Goal: Task Accomplishment & Management: Use online tool/utility

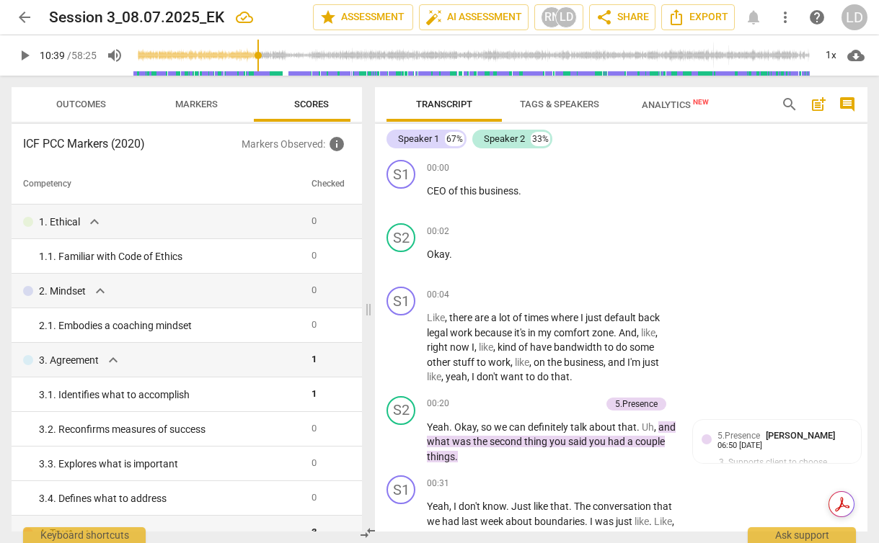
scroll to position [10643, 0]
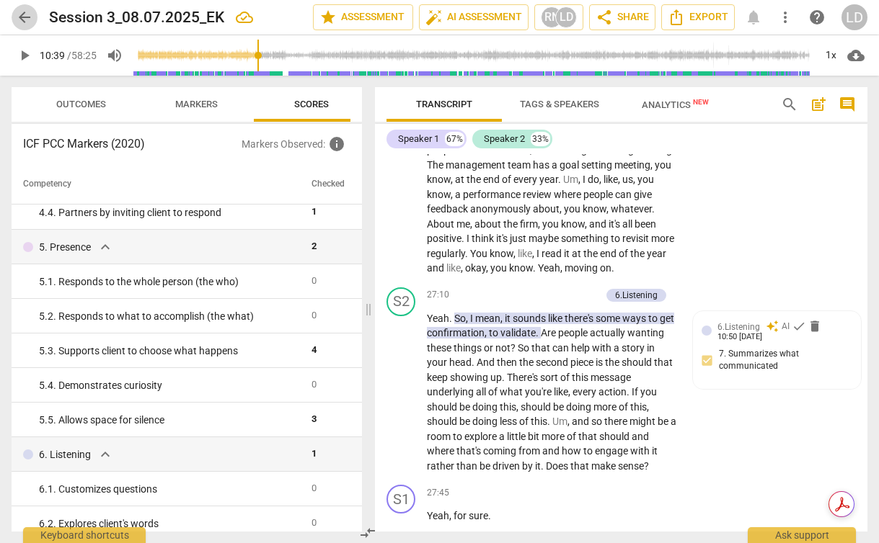
click at [23, 12] on span "arrow_back" at bounding box center [24, 17] width 17 height 17
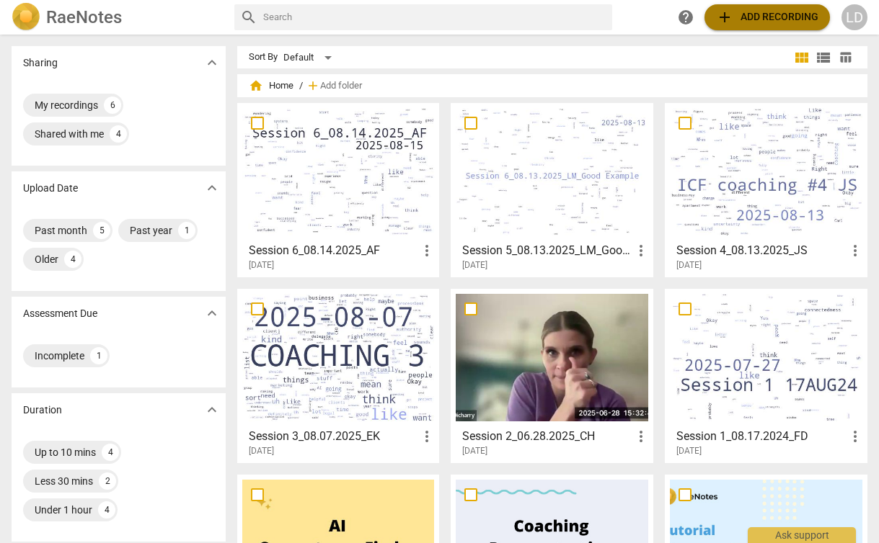
click at [744, 21] on span "add Add recording" at bounding box center [767, 17] width 102 height 17
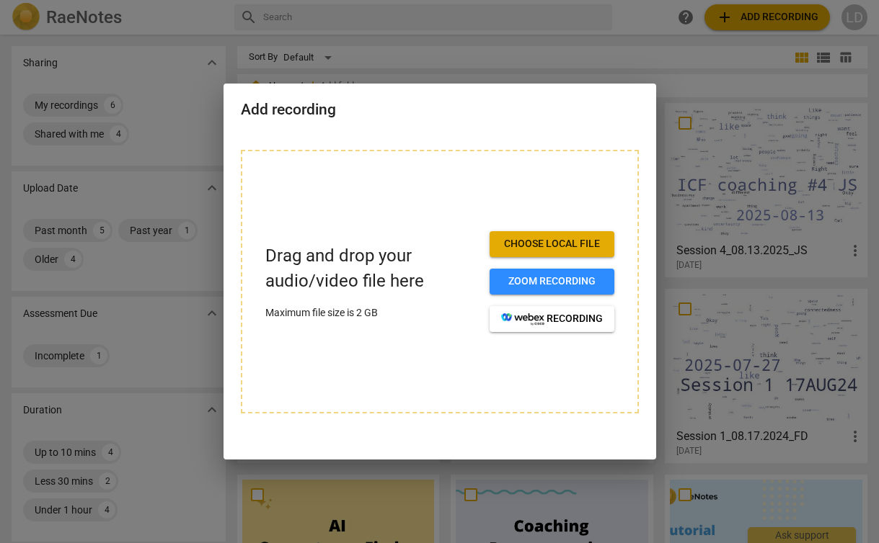
click at [541, 244] on span "Choose local file" at bounding box center [552, 244] width 102 height 14
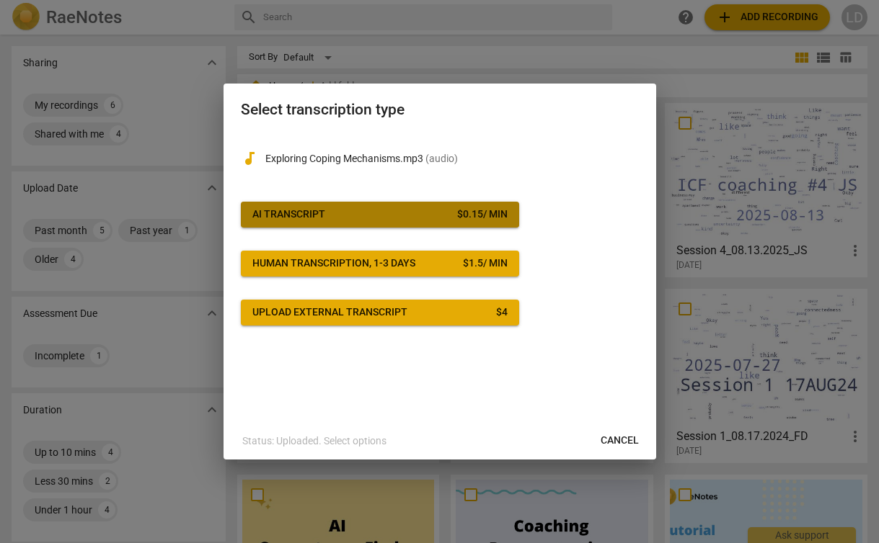
click at [334, 215] on span "AI Transcript $ 0.15 / min" at bounding box center [379, 215] width 255 height 14
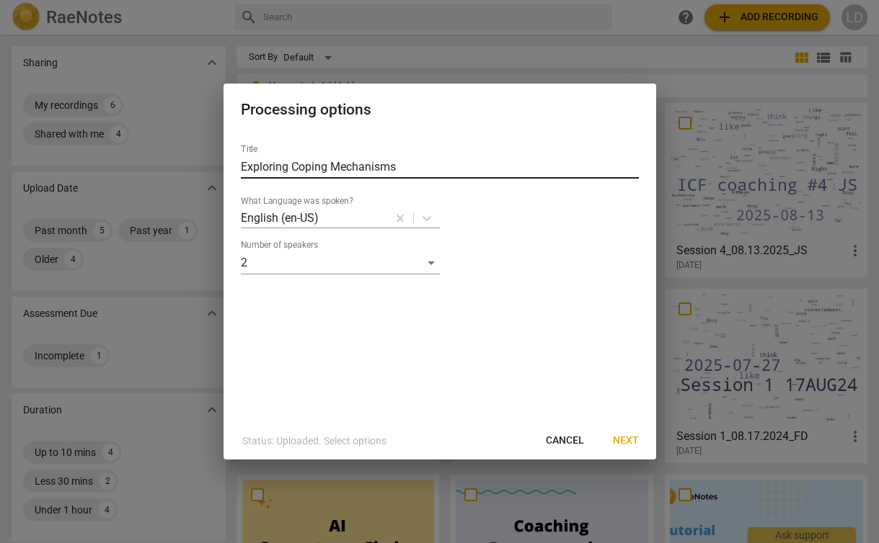
click at [327, 166] on input "Exploring Coping Mechanisms" at bounding box center [440, 167] width 398 height 23
click at [296, 166] on input "Exploring Coping Mechanisms" at bounding box center [440, 167] width 398 height 23
type input "Session 7_08.29.25_AGz"
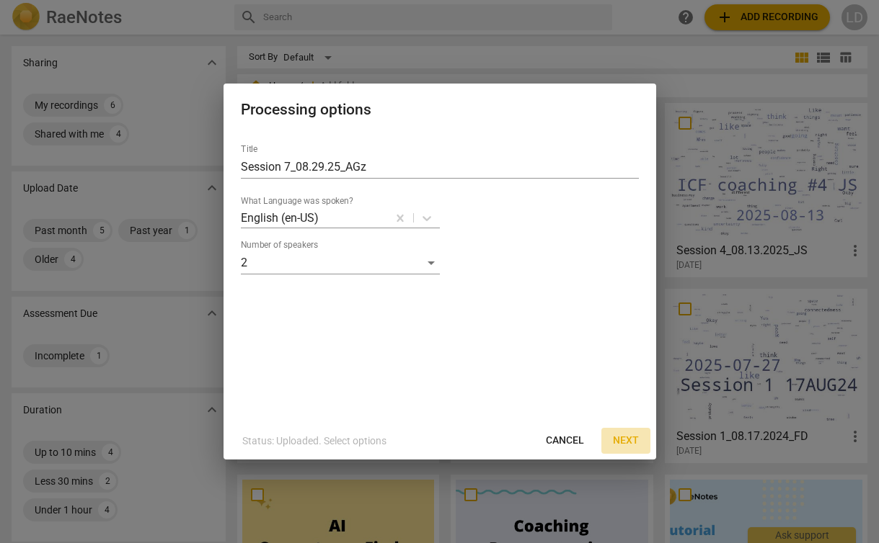
click at [625, 440] on span "Next" at bounding box center [626, 441] width 26 height 14
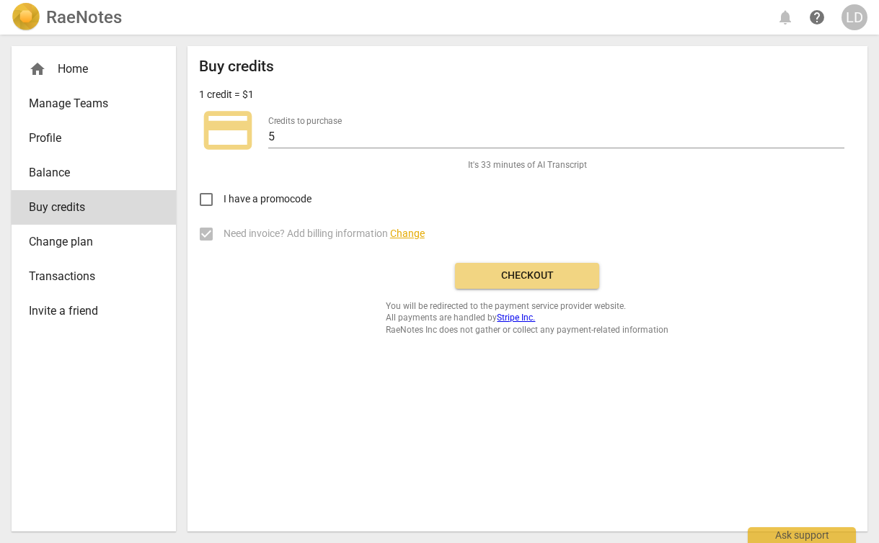
click at [530, 276] on span "Checkout" at bounding box center [526, 276] width 121 height 14
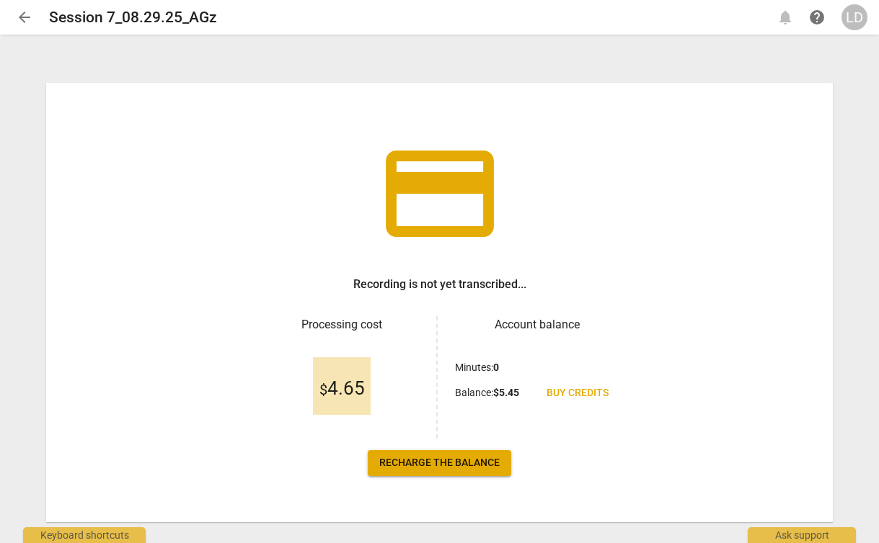
click at [456, 467] on span "Recharge the balance" at bounding box center [439, 463] width 120 height 14
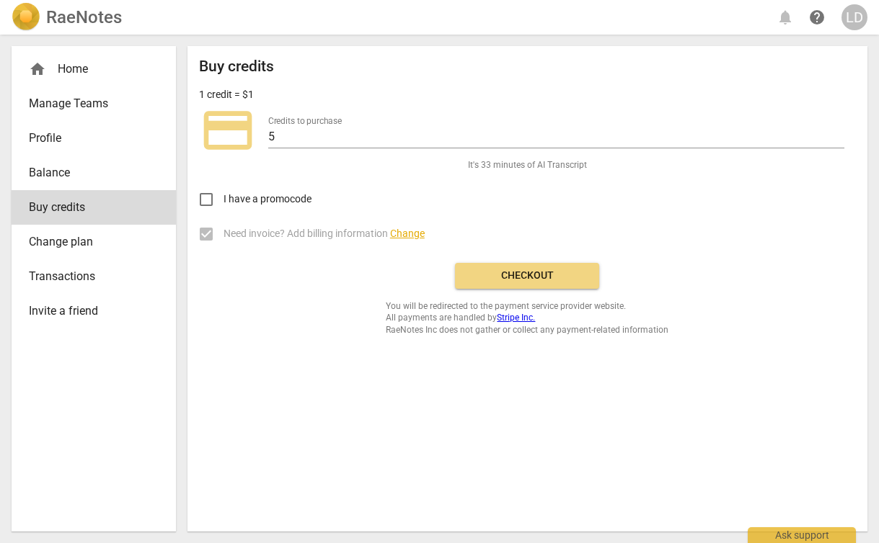
click at [538, 275] on span "Checkout" at bounding box center [526, 276] width 121 height 14
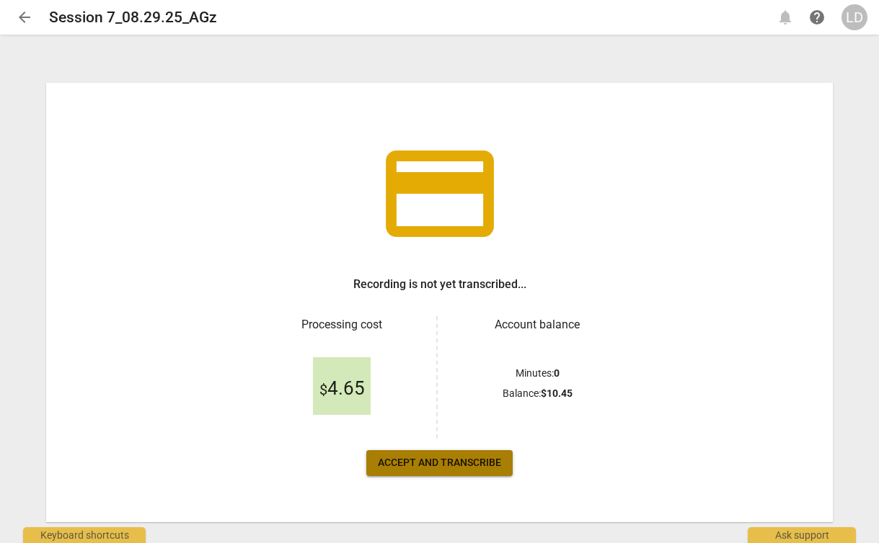
click at [432, 455] on button "Accept and transcribe" at bounding box center [439, 463] width 146 height 26
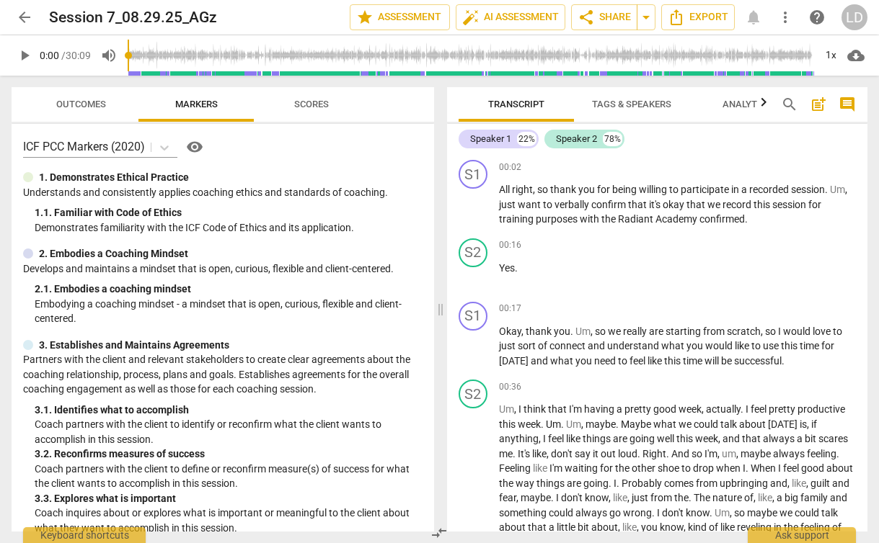
click at [308, 109] on span "Scores" at bounding box center [311, 104] width 35 height 11
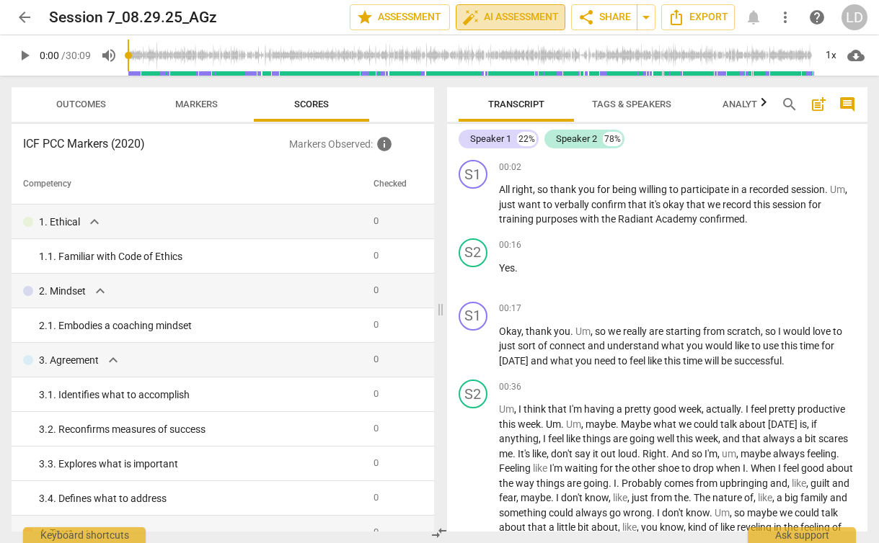
click at [482, 22] on span "auto_fix_high AI Assessment" at bounding box center [510, 17] width 97 height 17
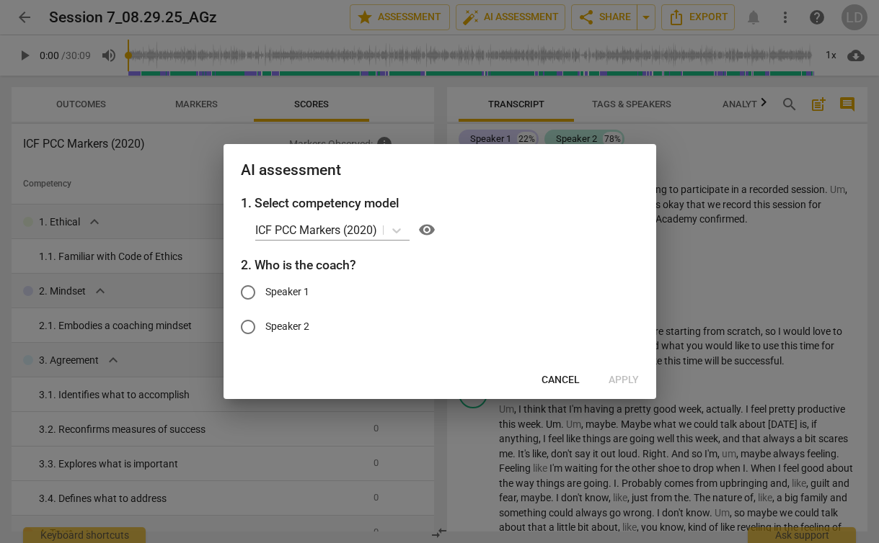
click at [305, 289] on span "Speaker 1" at bounding box center [287, 292] width 44 height 15
click at [265, 289] on input "Speaker 1" at bounding box center [248, 292] width 35 height 35
radio input "true"
click at [618, 379] on span "Apply" at bounding box center [623, 380] width 30 height 14
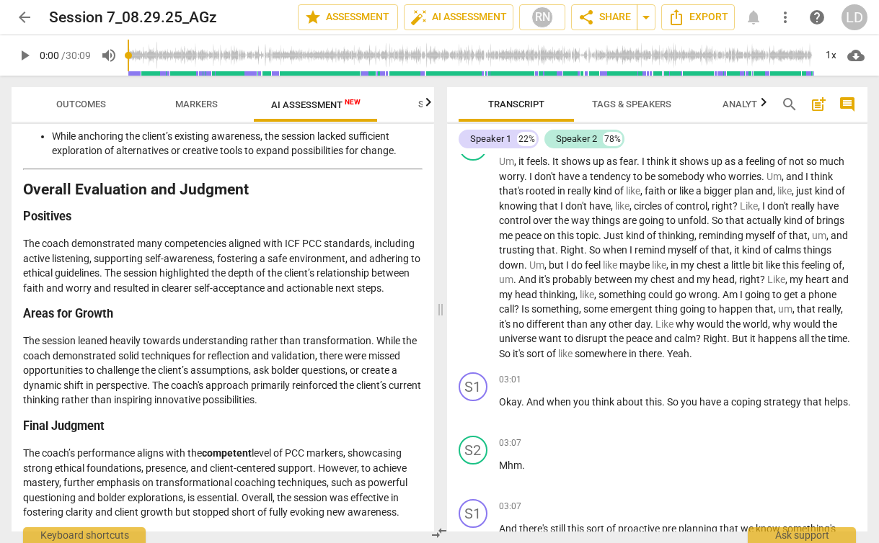
scroll to position [778, 0]
click at [232, 462] on p "The coach’s performance aligns with the competent level of PCC markers, showcas…" at bounding box center [222, 483] width 399 height 74
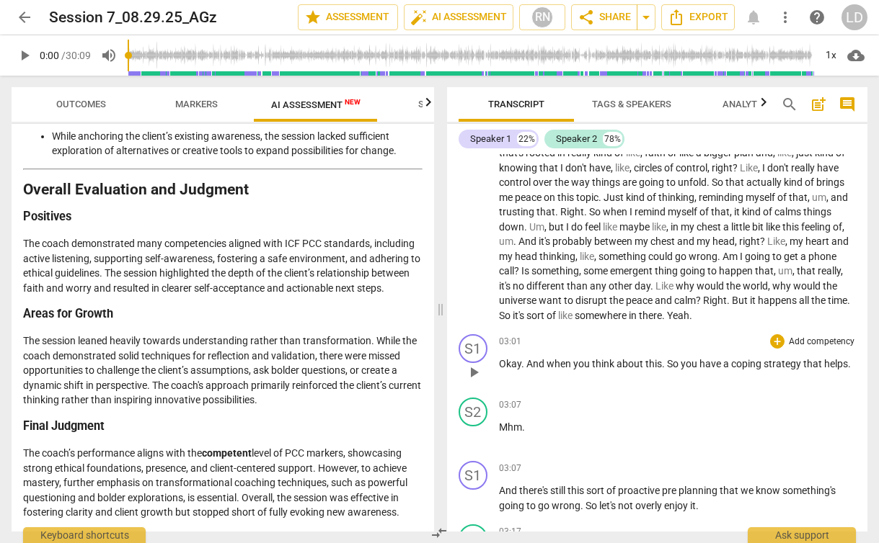
scroll to position [817, 0]
click at [422, 102] on icon "button" at bounding box center [427, 102] width 17 height 17
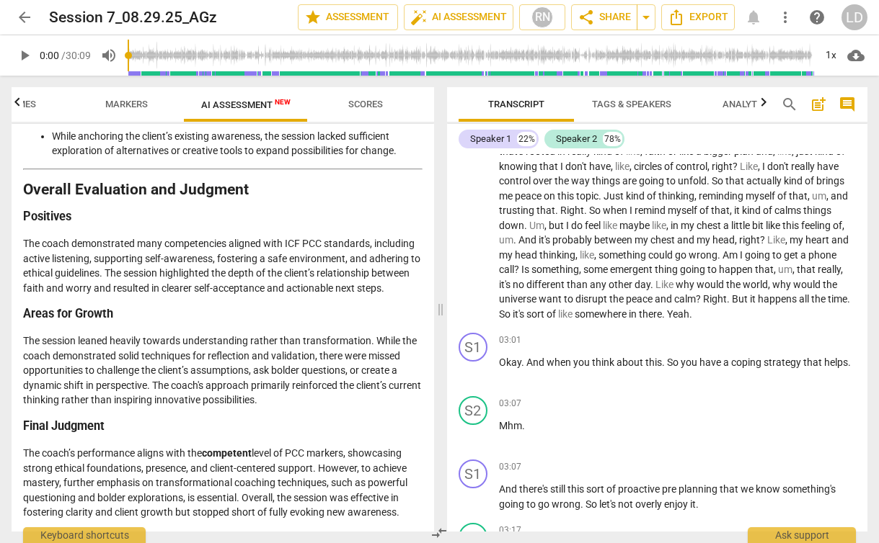
click at [371, 107] on span "Scores" at bounding box center [365, 104] width 35 height 11
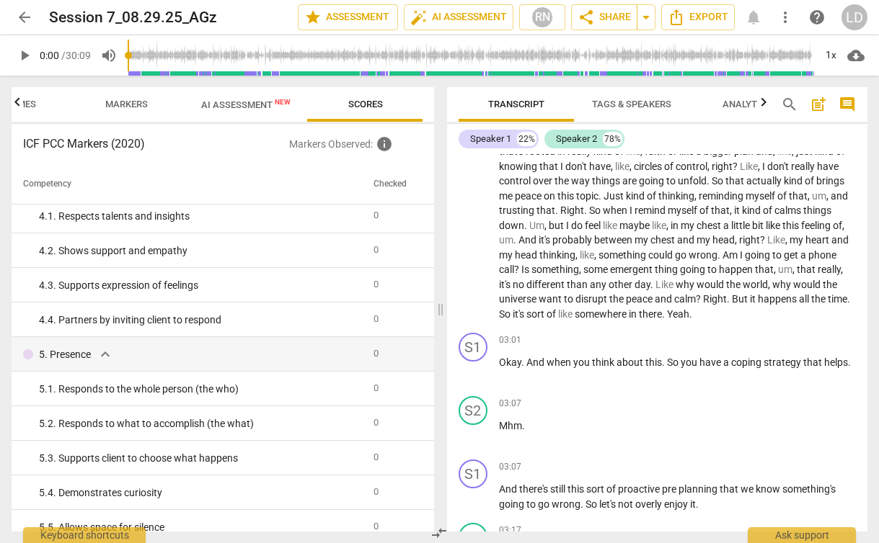
scroll to position [0, 0]
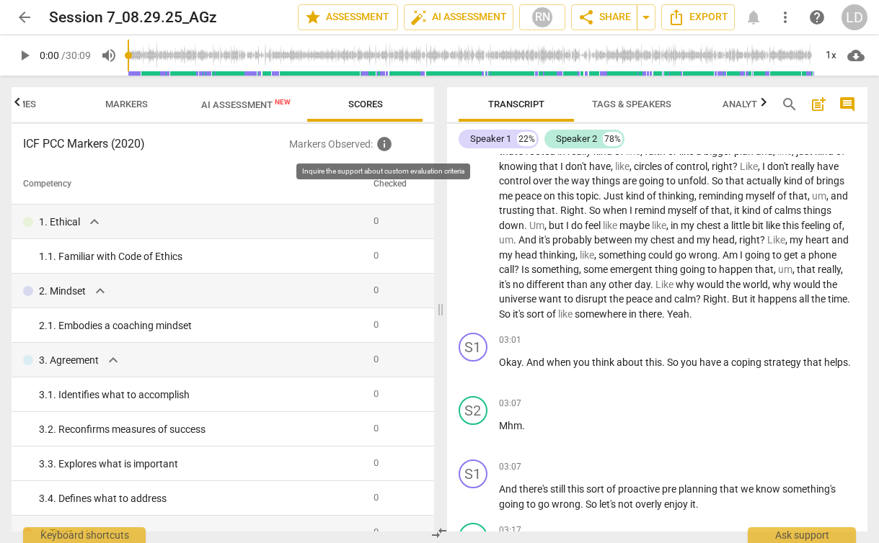
click at [390, 145] on span "info" at bounding box center [383, 143] width 17 height 17
click at [238, 117] on button "AI Assessment New" at bounding box center [246, 104] width 124 height 35
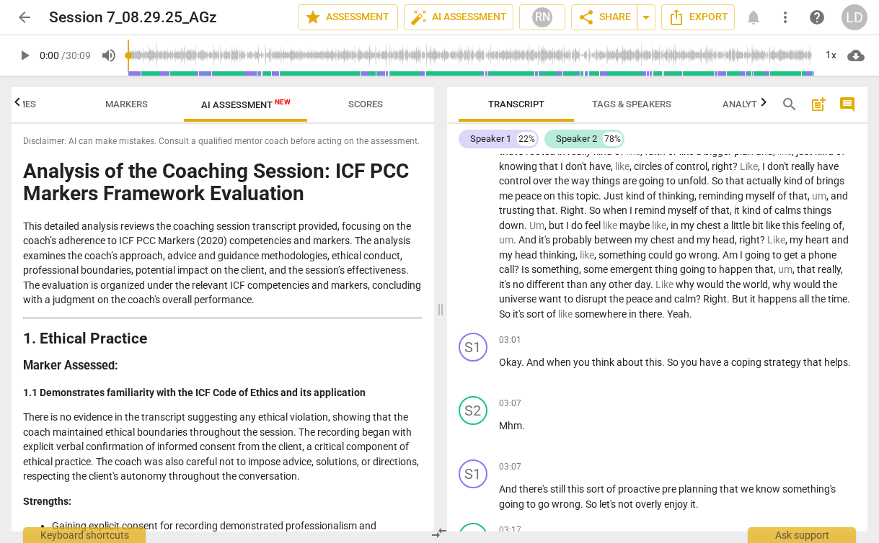
click at [128, 116] on button "Markers" at bounding box center [125, 104] width 115 height 35
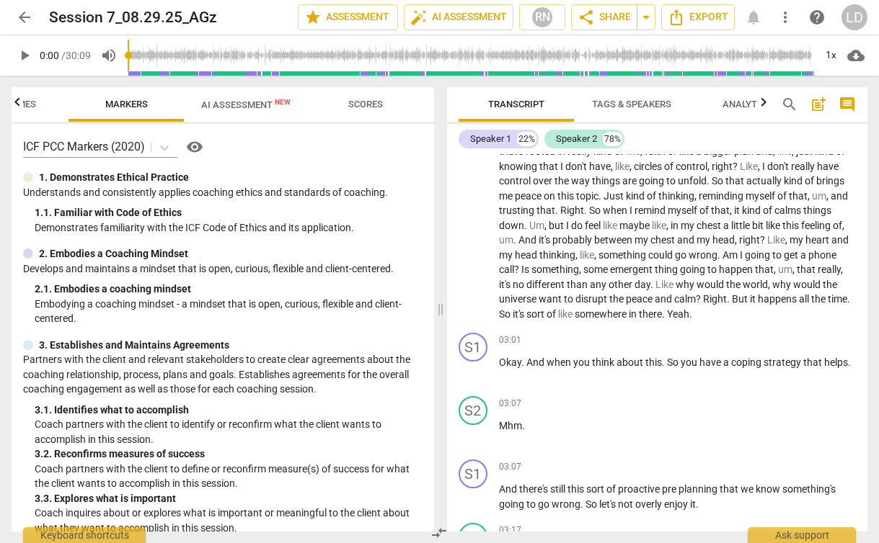
click at [378, 106] on span "Scores" at bounding box center [365, 104] width 35 height 11
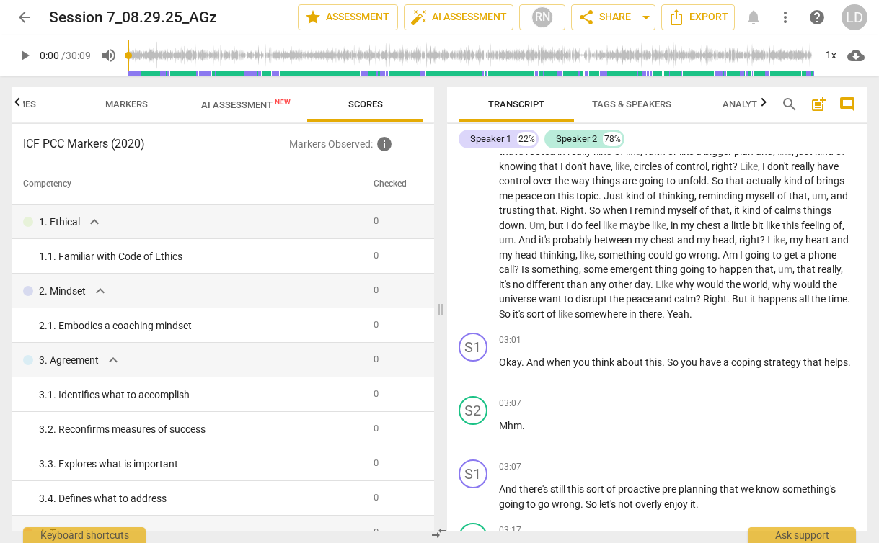
click at [240, 107] on span "AI Assessment New" at bounding box center [245, 104] width 89 height 11
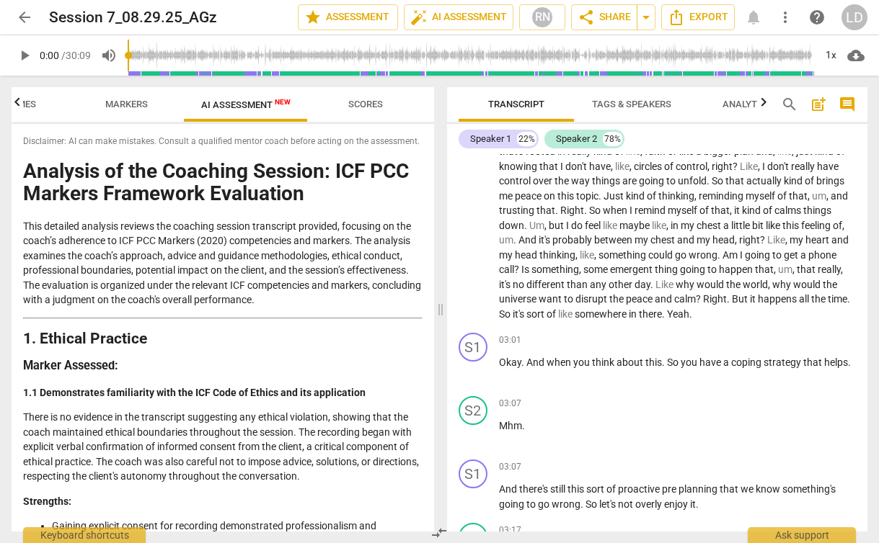
click at [257, 254] on p "This detailed analysis reviews the coaching session transcript provided, focusi…" at bounding box center [222, 263] width 399 height 89
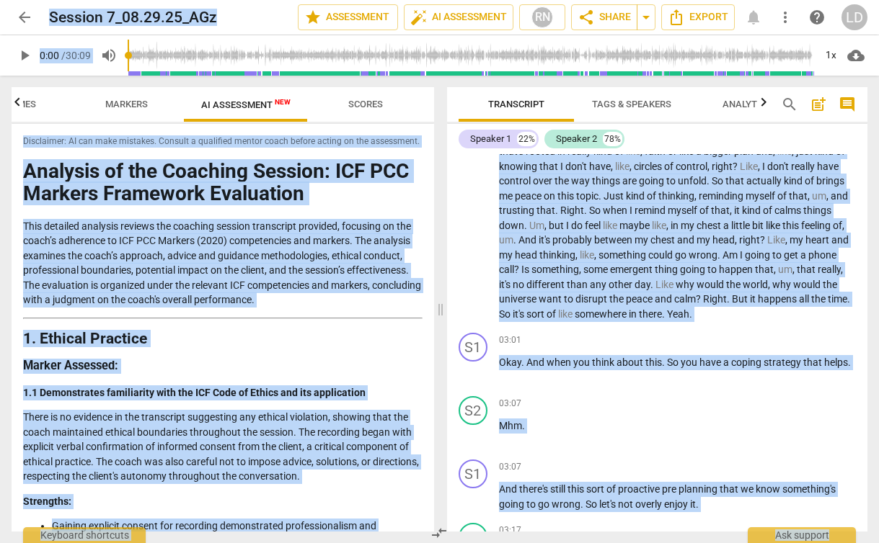
click at [257, 254] on p "This detailed analysis reviews the coaching session transcript provided, focusi…" at bounding box center [222, 263] width 399 height 89
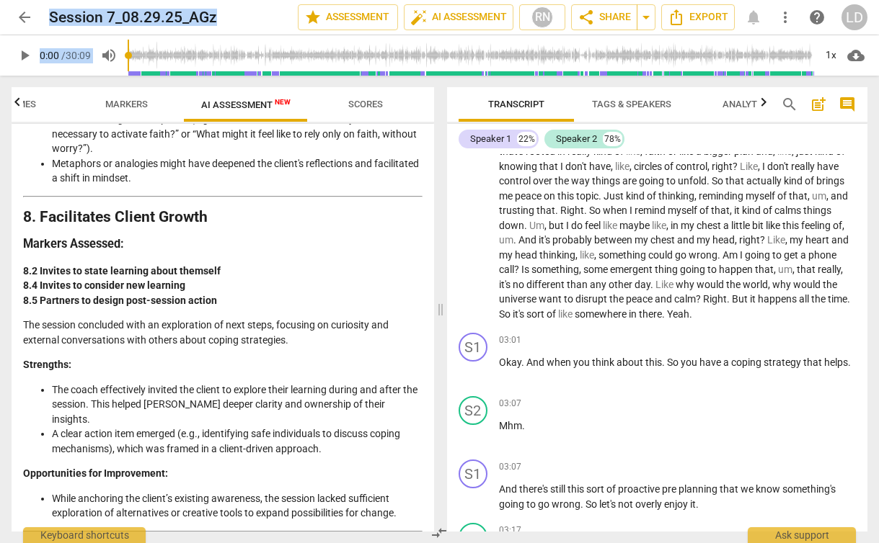
scroll to position [3436, 0]
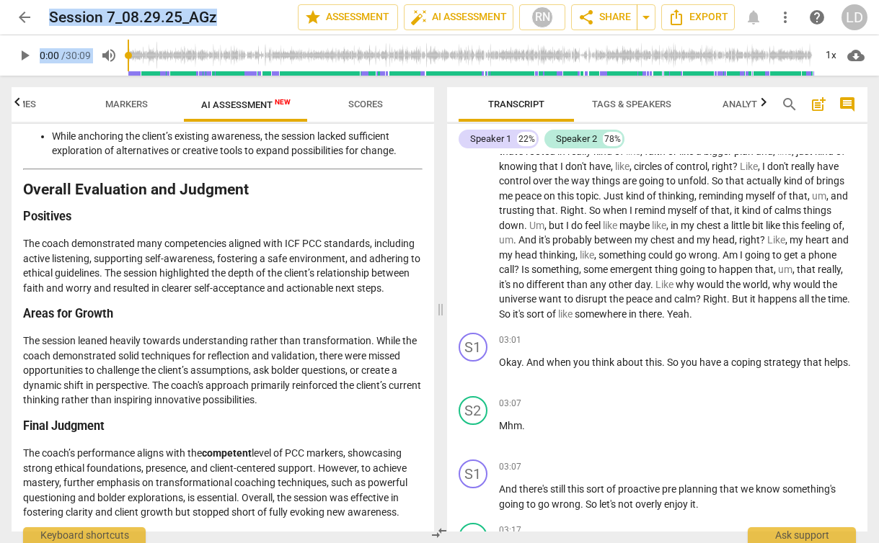
drag, startPoint x: 25, startPoint y: 166, endPoint x: 402, endPoint y: 512, distance: 511.1
copy div "Analysis of the Coaching Session: ICF PCC Markers Framework Evaluation This det…"
click at [613, 17] on span "share Share" at bounding box center [603, 17] width 53 height 17
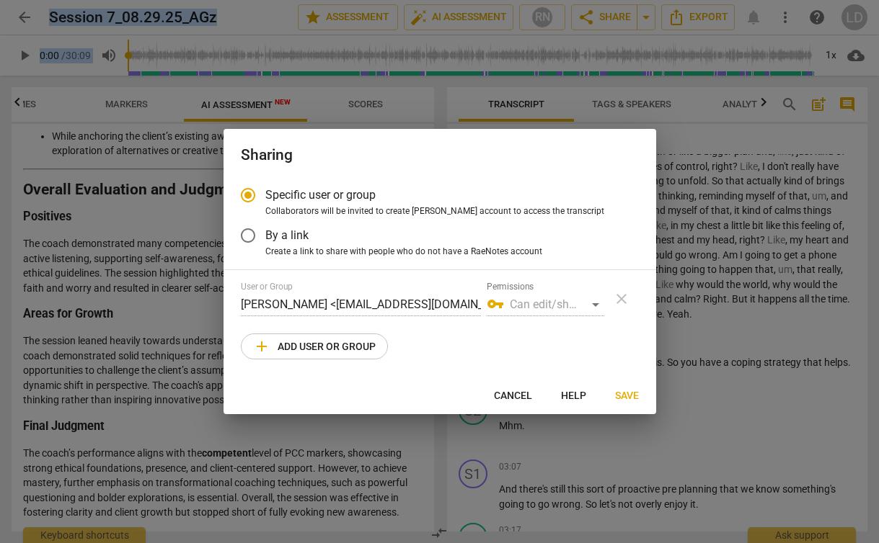
radio input "false"
click at [332, 243] on label "By a link" at bounding box center [429, 235] width 396 height 35
click at [265, 243] on input "By a link" at bounding box center [248, 235] width 35 height 35
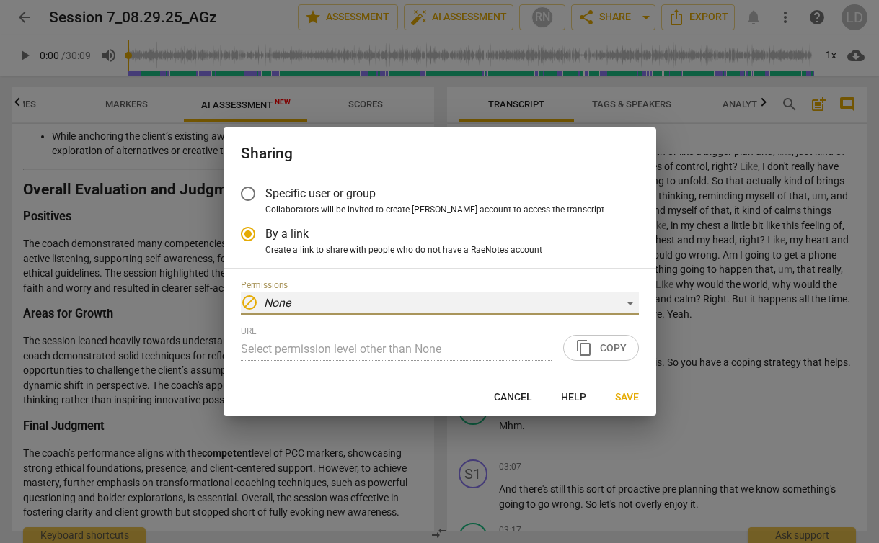
click at [430, 305] on div "block None" at bounding box center [440, 303] width 398 height 23
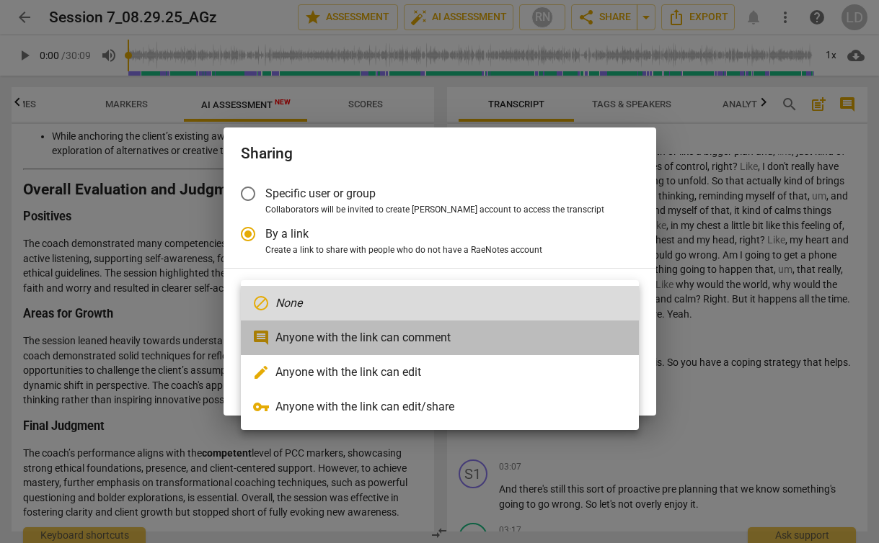
click at [461, 339] on li "comment Anyone with the link can comment" at bounding box center [440, 338] width 398 height 35
radio input "false"
type input "https://app.raenotes.com/meeting/c6ca18e051a54784af2756bafc8dfca5?success=5"
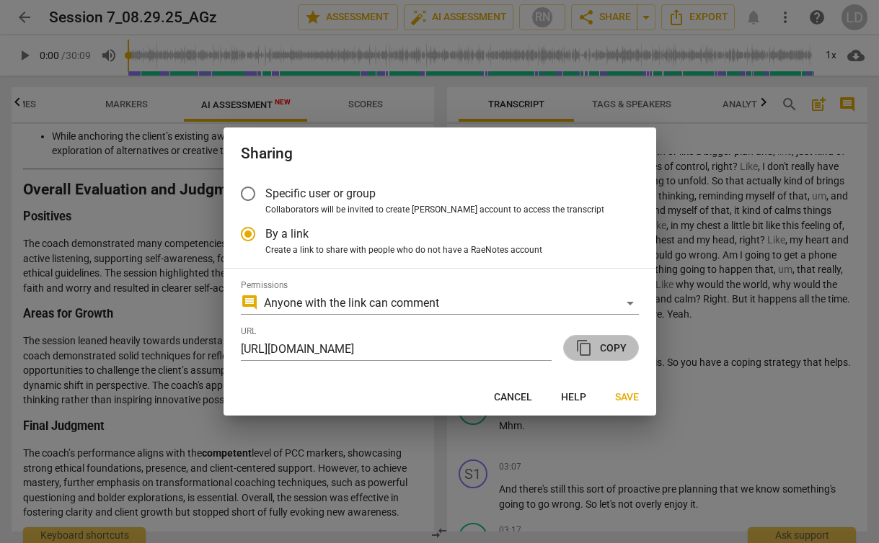
click at [595, 347] on span "content_copy Copy" at bounding box center [600, 347] width 51 height 17
click at [628, 393] on span "Save" at bounding box center [627, 398] width 24 height 14
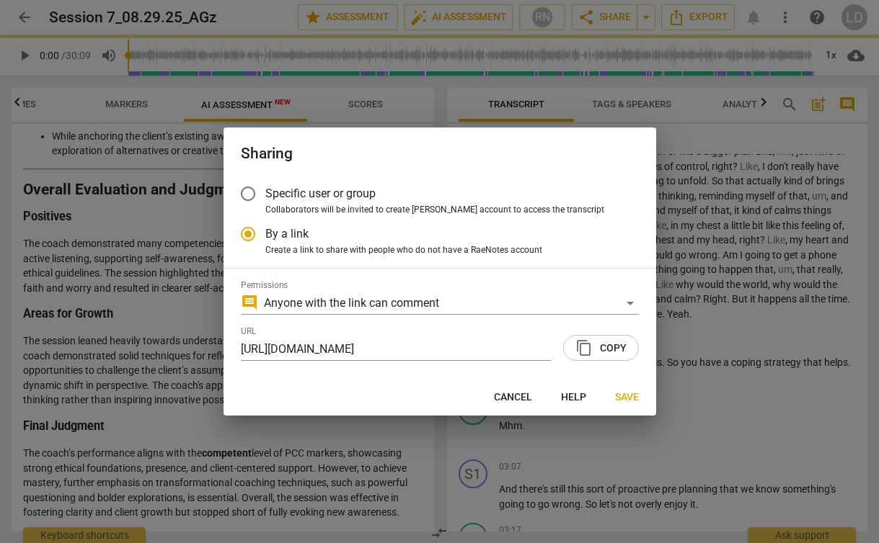
radio input "false"
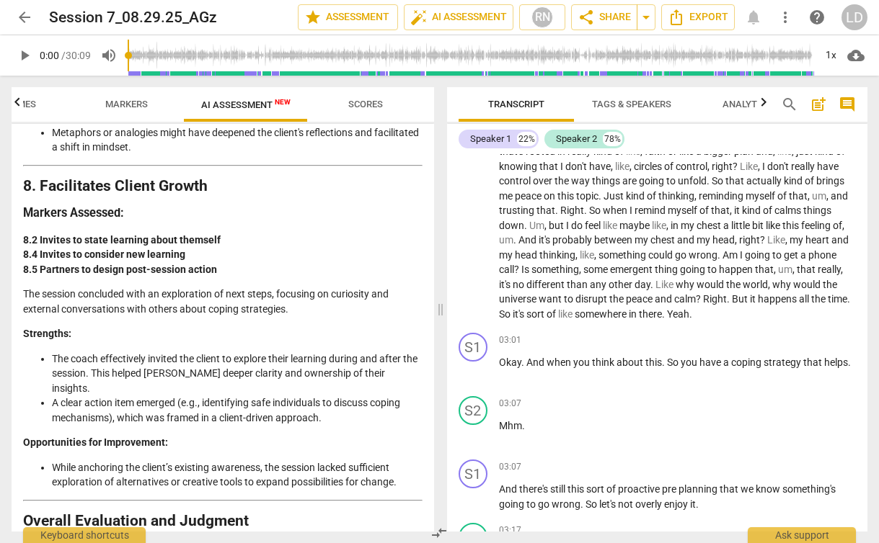
scroll to position [3020, 0]
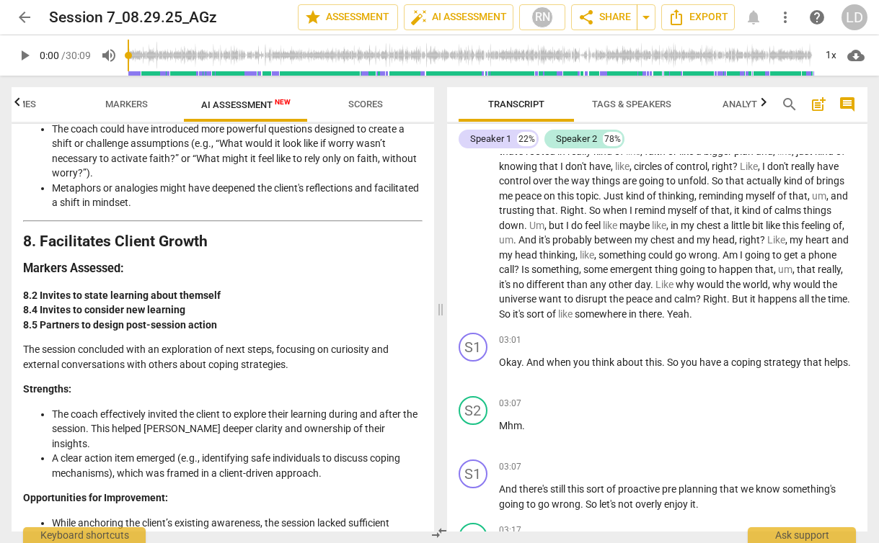
click at [361, 103] on span "Scores" at bounding box center [365, 104] width 35 height 11
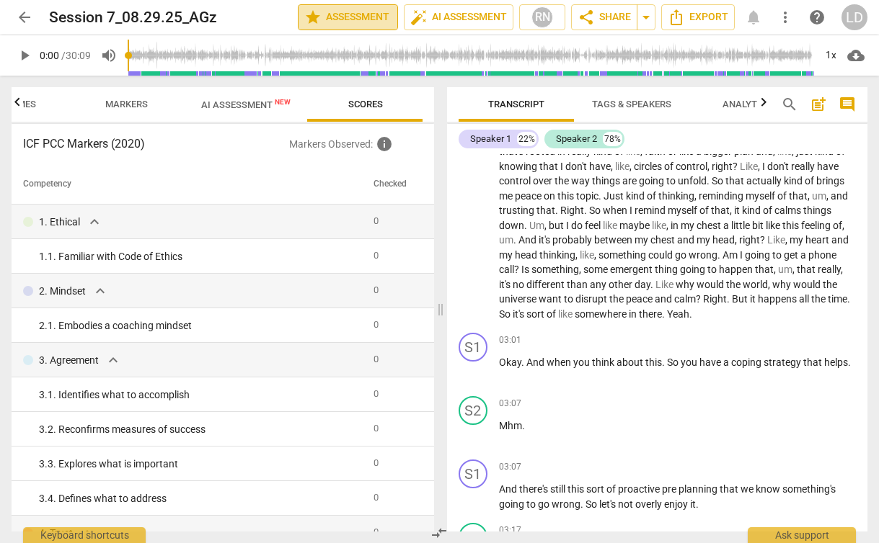
click at [319, 19] on span "star Assessment" at bounding box center [347, 17] width 87 height 17
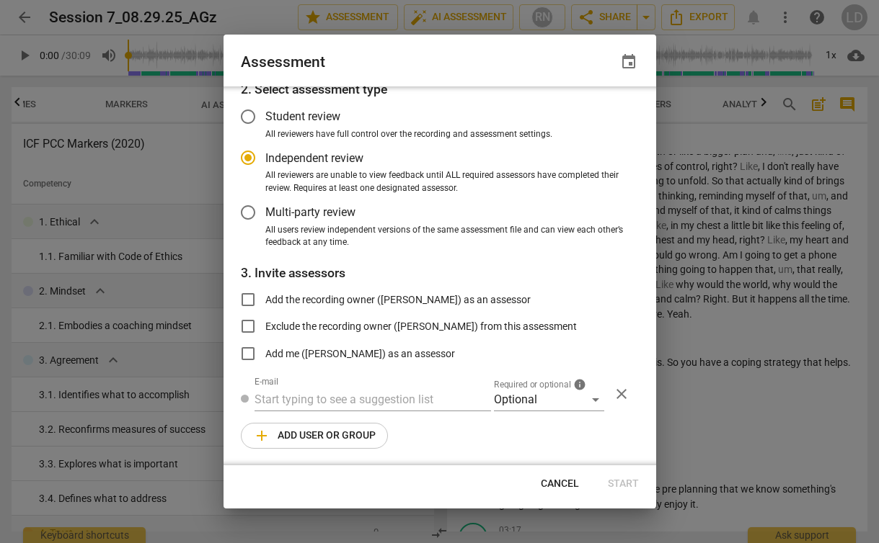
scroll to position [0, 0]
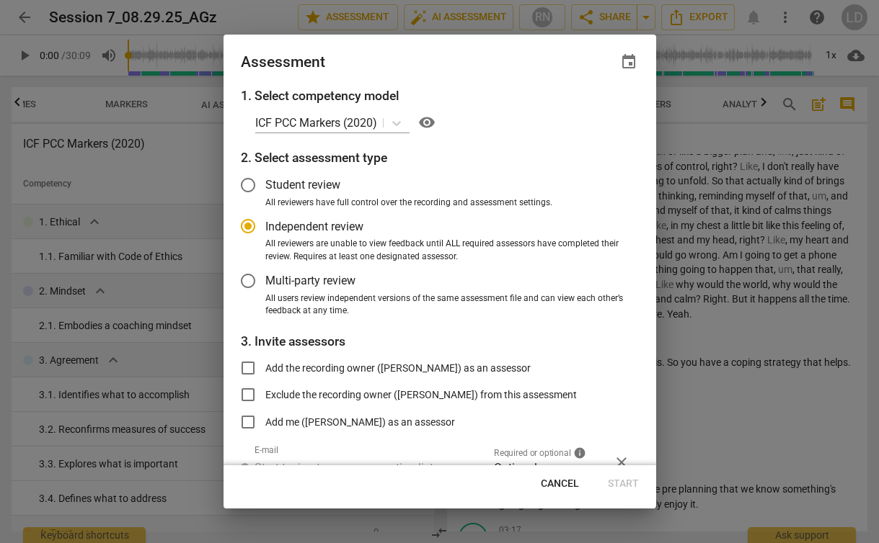
click at [552, 475] on button "Cancel" at bounding box center [559, 484] width 61 height 26
radio input "false"
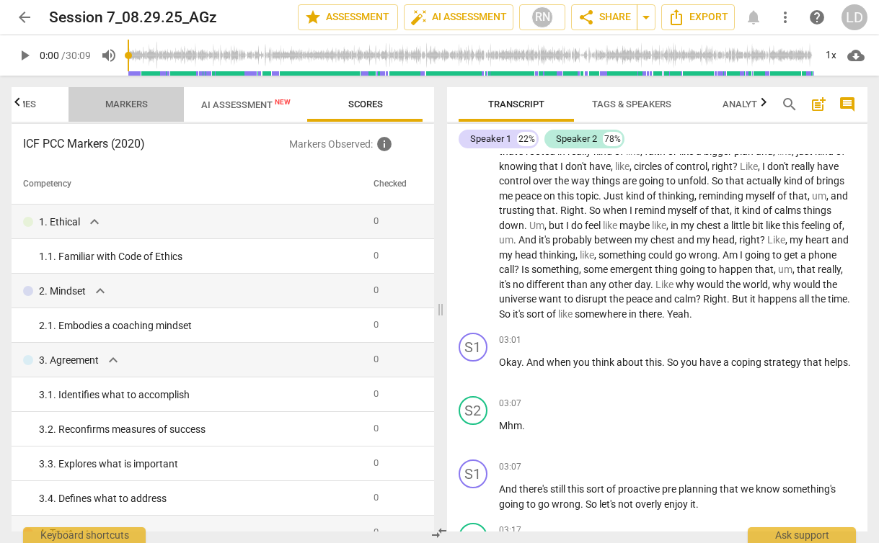
click at [124, 100] on span "Markers" at bounding box center [126, 104] width 43 height 11
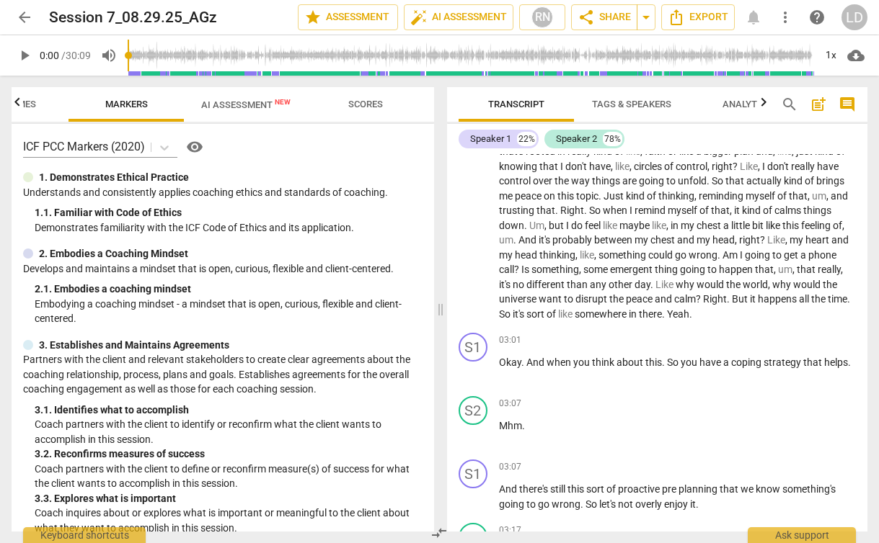
click at [16, 99] on icon "button" at bounding box center [17, 102] width 17 height 17
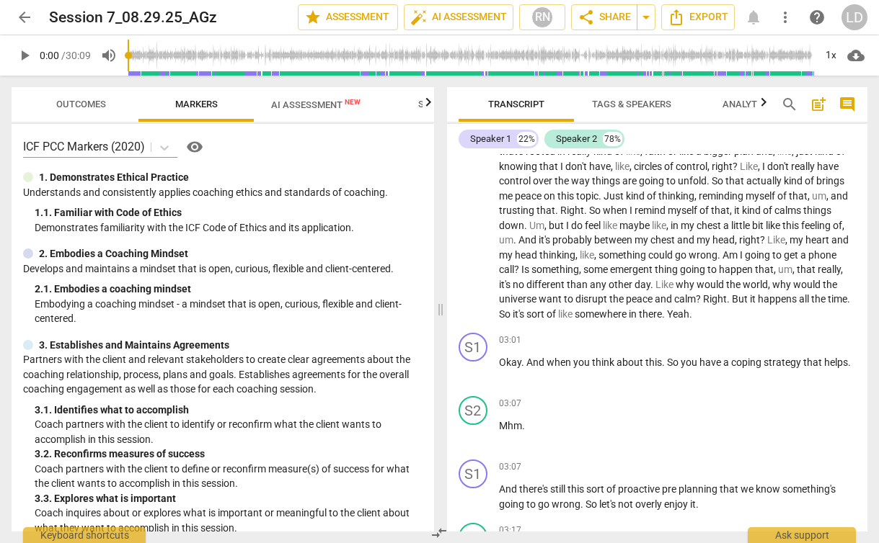
click at [306, 107] on span "AI Assessment New" at bounding box center [315, 104] width 89 height 11
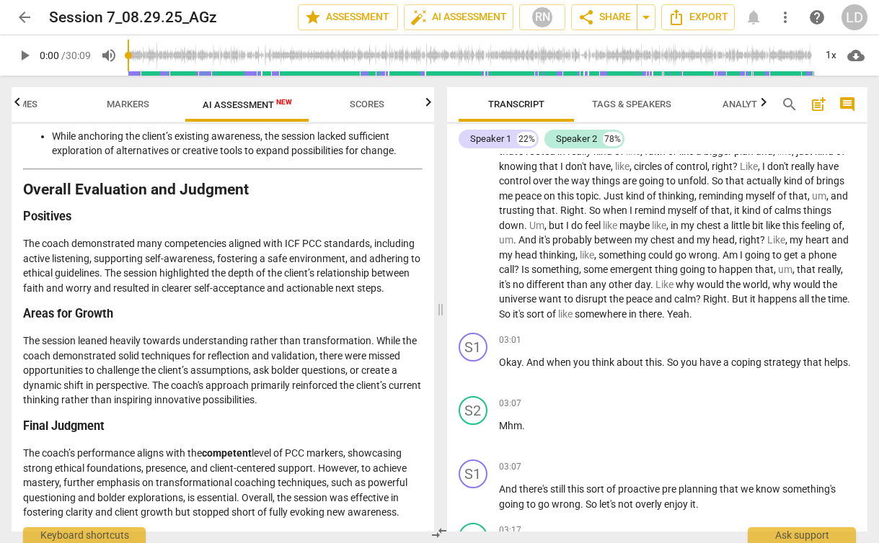
scroll to position [0, 70]
click at [360, 102] on span "Scores" at bounding box center [365, 104] width 35 height 11
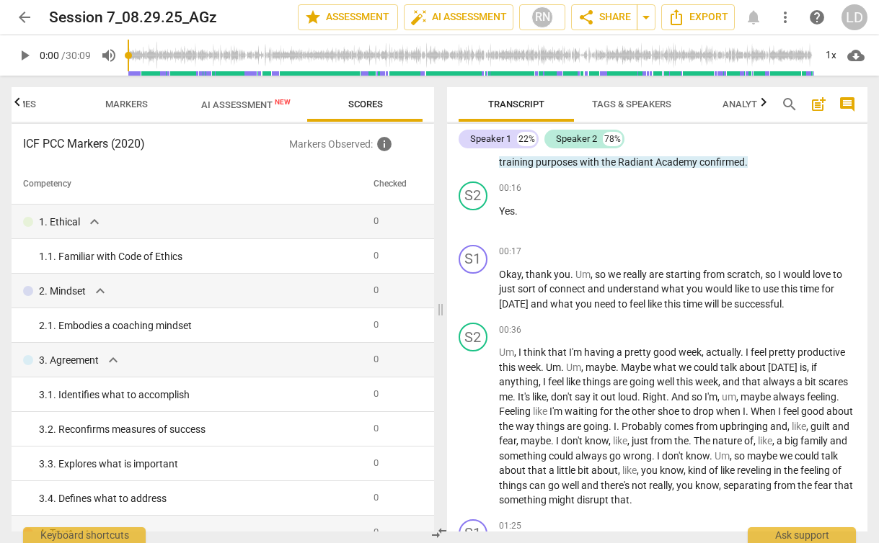
scroll to position [0, 0]
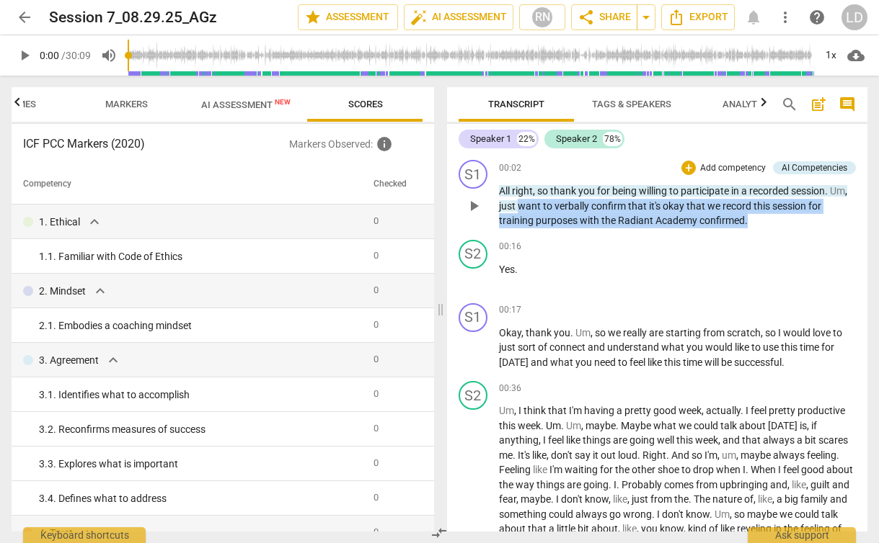
drag, startPoint x: 751, startPoint y: 221, endPoint x: 539, endPoint y: 205, distance: 212.5
click at [539, 205] on p "All right , so thank you for being willing to participate in a recorded session…" at bounding box center [677, 206] width 357 height 45
click at [698, 162] on p "Add competency" at bounding box center [732, 168] width 68 height 13
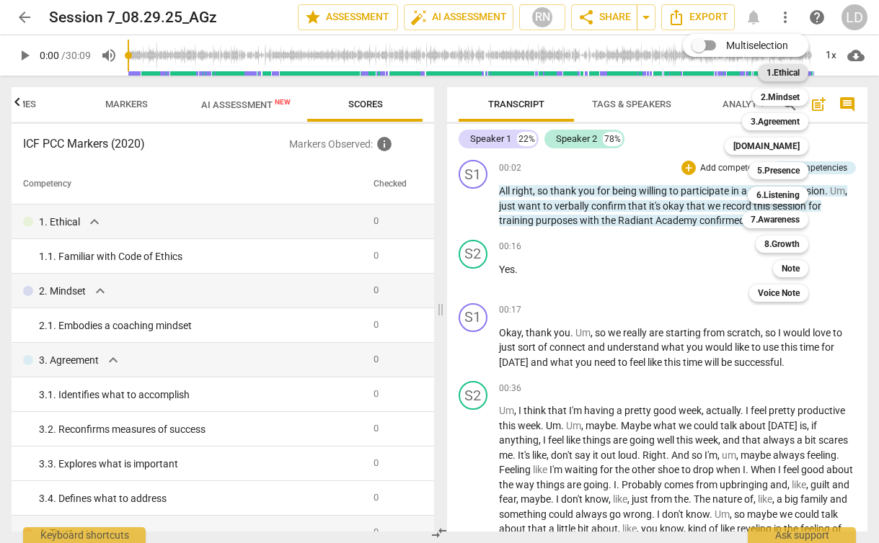
click at [785, 71] on b "1.Ethical" at bounding box center [782, 72] width 33 height 17
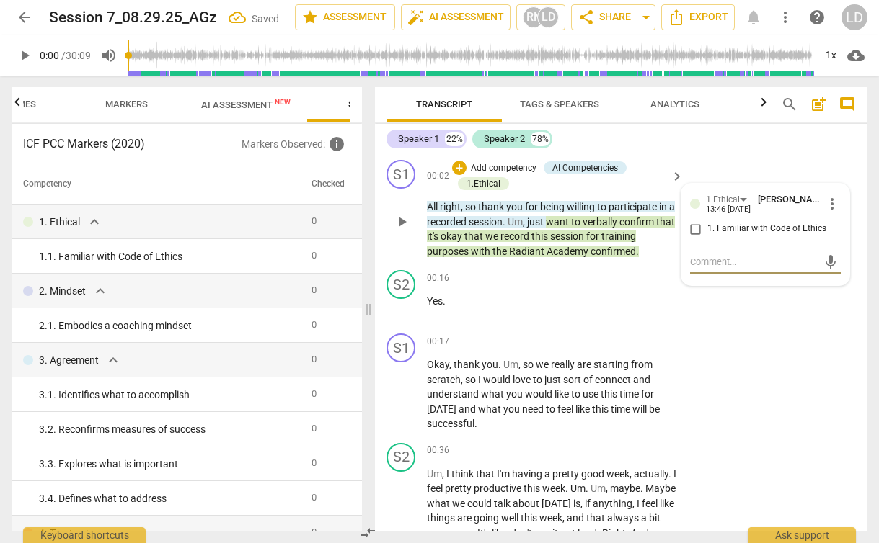
click at [693, 226] on input "1. Familiar with Code of Ethics" at bounding box center [695, 229] width 23 height 17
checkbox input "true"
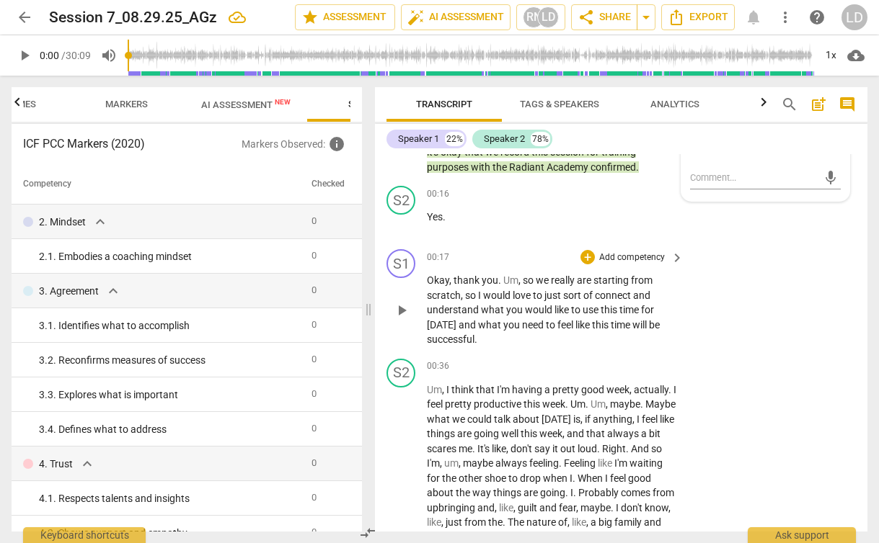
scroll to position [89, 0]
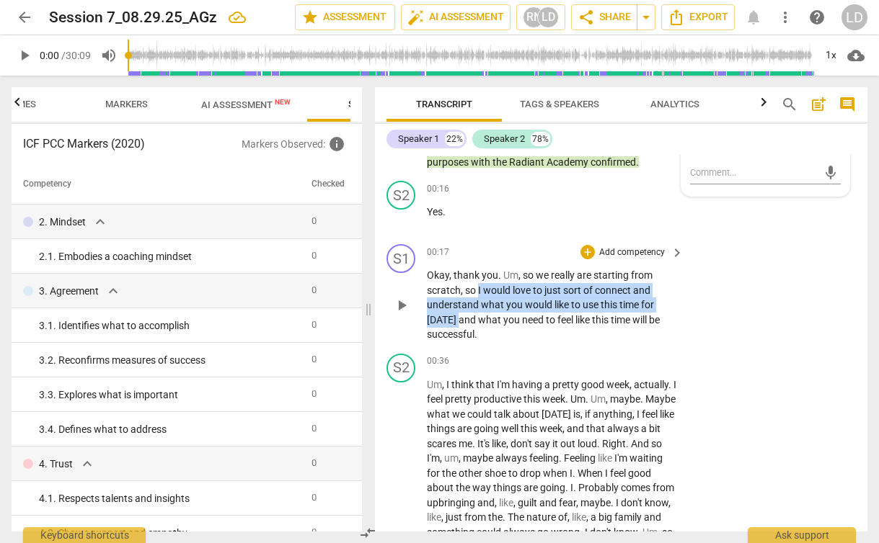
drag, startPoint x: 479, startPoint y: 290, endPoint x: 453, endPoint y: 325, distance: 42.8
click at [453, 325] on p "Okay , thank you . Um , so we really are starting from scratch , so I would lov…" at bounding box center [551, 305] width 249 height 74
click at [467, 303] on div "+" at bounding box center [467, 301] width 14 height 14
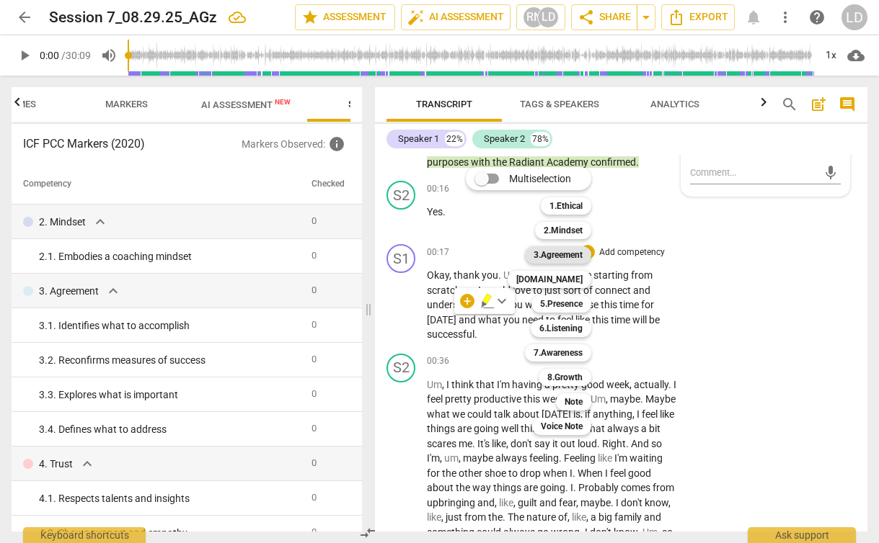
click at [572, 251] on b "3.Agreement" at bounding box center [557, 254] width 49 height 17
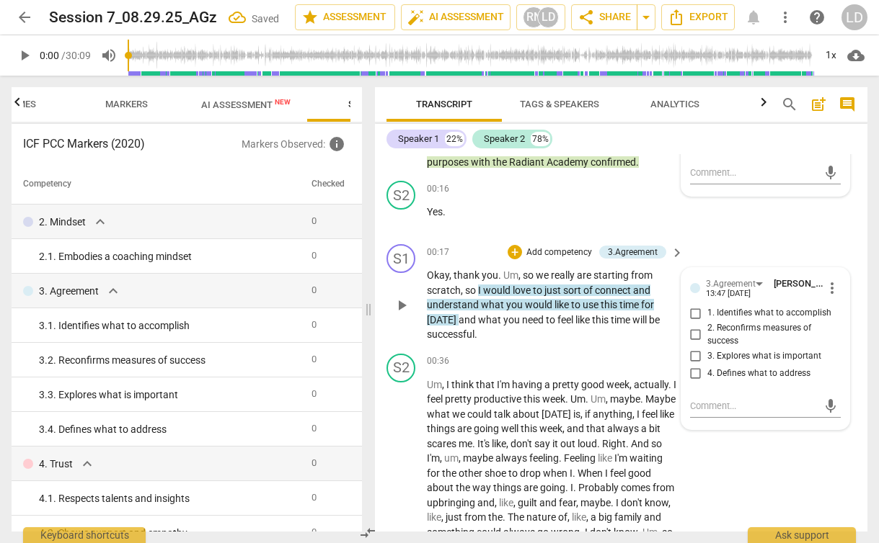
click at [737, 311] on span "1. Identifies what to accomplish" at bounding box center [769, 313] width 124 height 13
click at [707, 311] on input "1. Identifies what to accomplish" at bounding box center [695, 313] width 23 height 17
checkbox input "true"
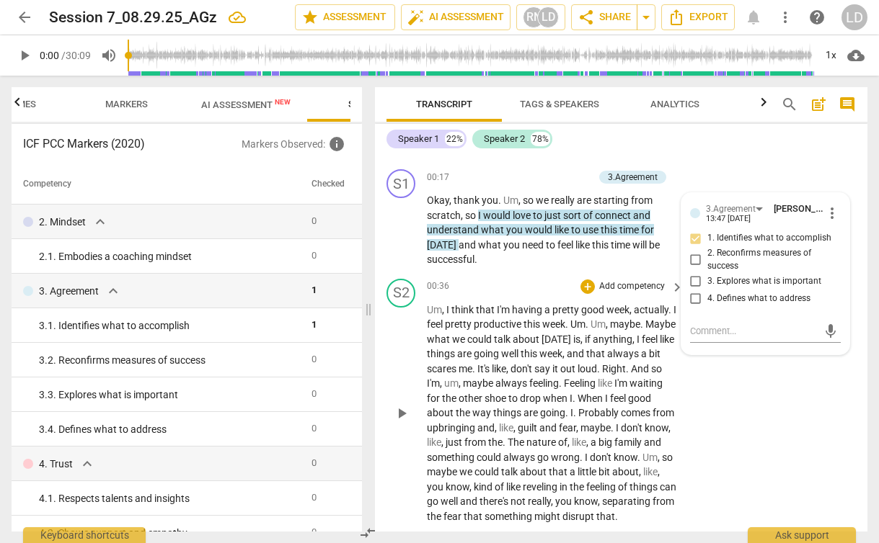
scroll to position [166, 0]
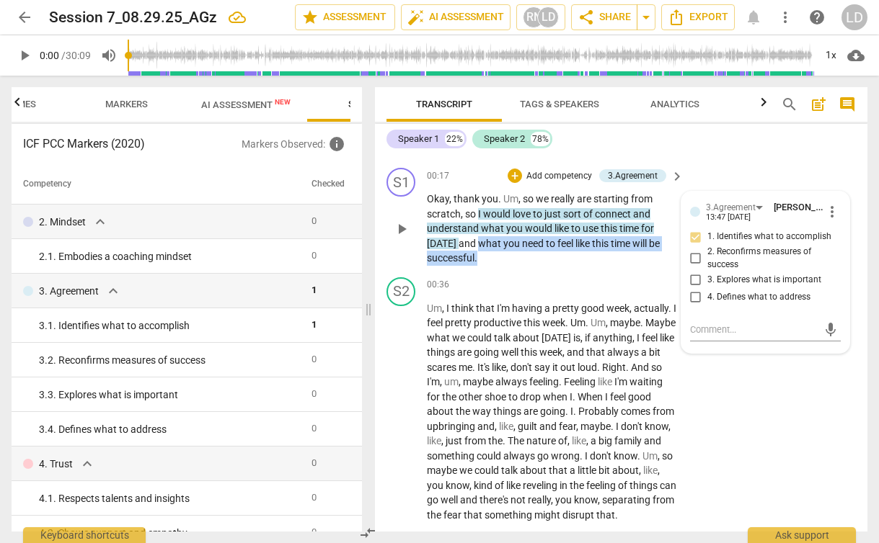
drag, startPoint x: 473, startPoint y: 243, endPoint x: 480, endPoint y: 257, distance: 15.5
click at [480, 257] on p "Okay , thank you . Um , so we really are starting from scratch , so I would lov…" at bounding box center [551, 229] width 249 height 74
click at [695, 259] on input "2. Reconfirms measures of success" at bounding box center [695, 258] width 23 height 17
checkbox input "true"
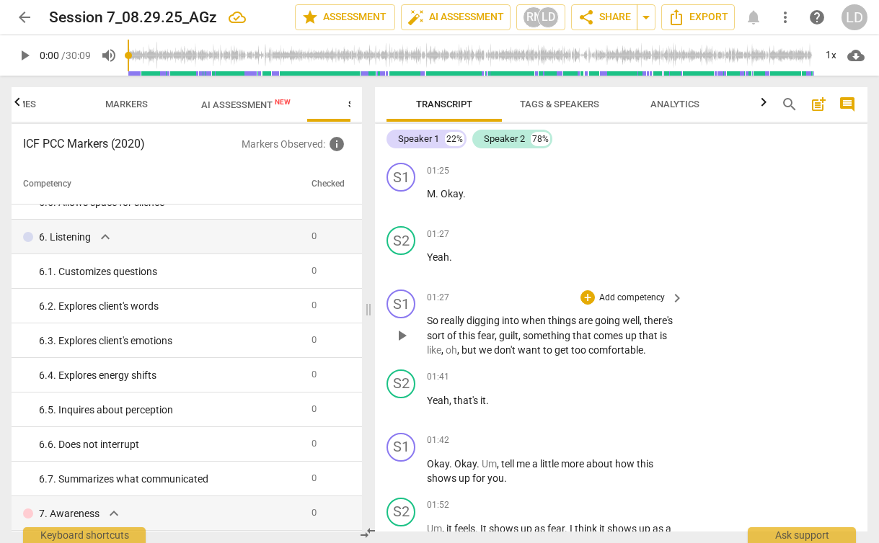
scroll to position [546, 0]
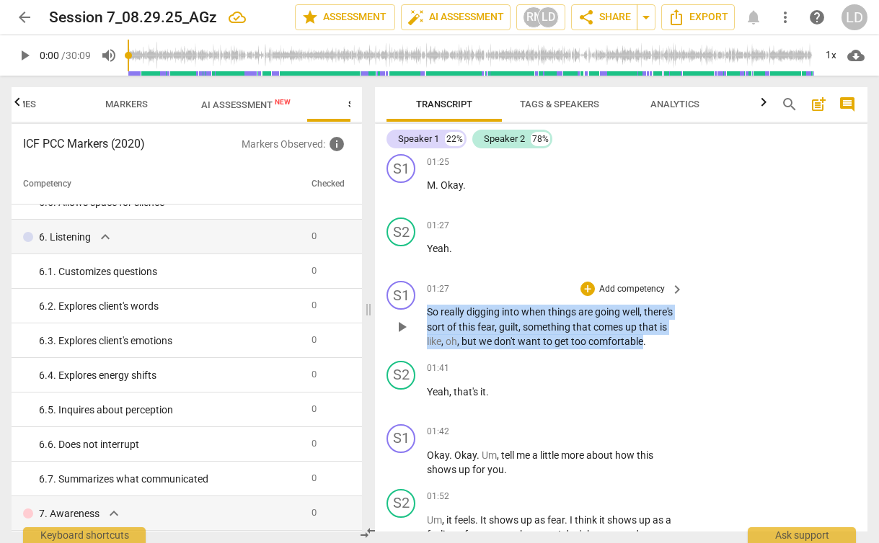
drag, startPoint x: 483, startPoint y: 370, endPoint x: 428, endPoint y: 327, distance: 69.3
click at [428, 327] on p "So really digging into when things are going well , there's sort of this fear ,…" at bounding box center [551, 327] width 249 height 45
click at [493, 355] on div "+" at bounding box center [494, 353] width 14 height 14
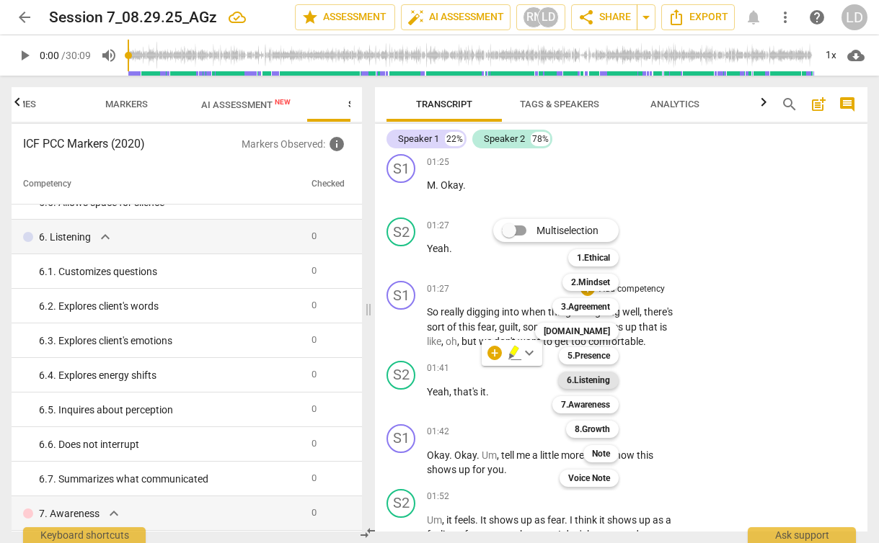
click at [592, 383] on b "6.Listening" at bounding box center [587, 380] width 43 height 17
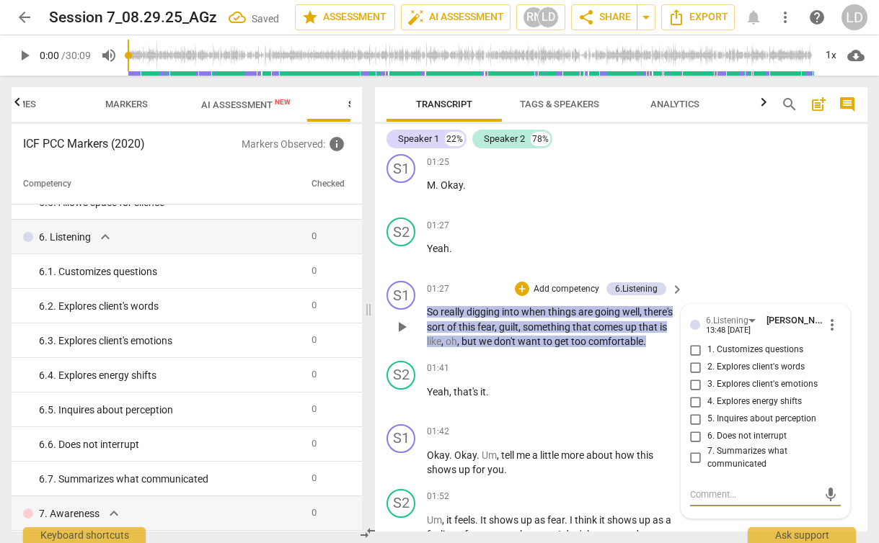
click at [739, 471] on span "7. Summarizes what communicated" at bounding box center [771, 457] width 128 height 25
click at [707, 467] on input "7. Summarizes what communicated" at bounding box center [695, 458] width 23 height 17
checkbox input "true"
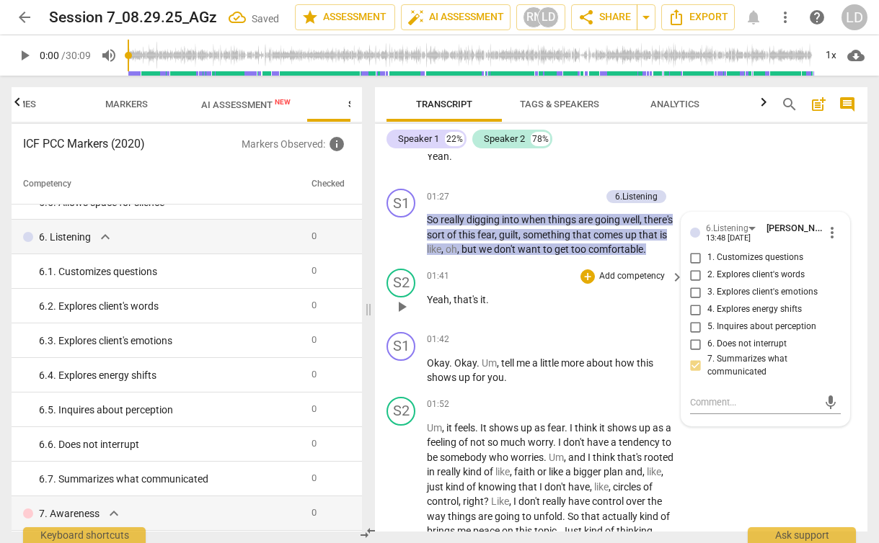
scroll to position [637, 0]
click at [504, 308] on p "Yeah , that's it ." at bounding box center [551, 300] width 249 height 15
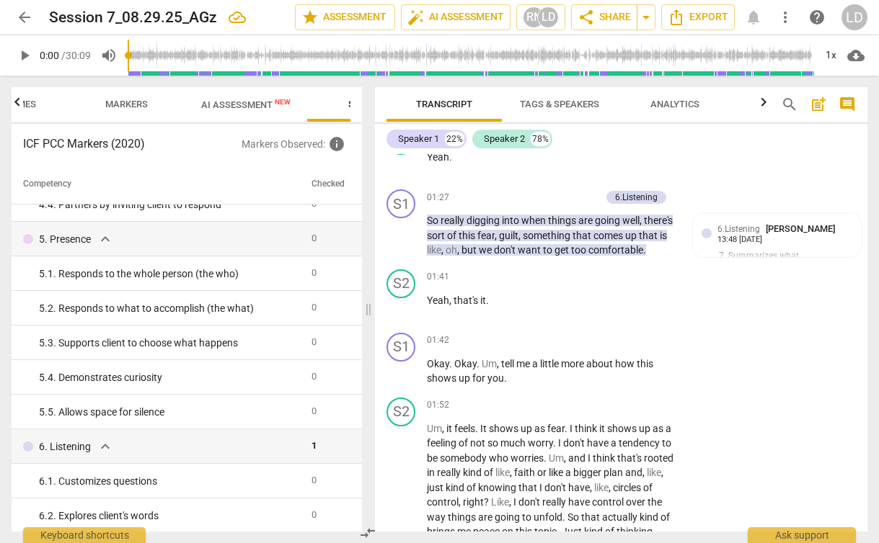
scroll to position [462, 0]
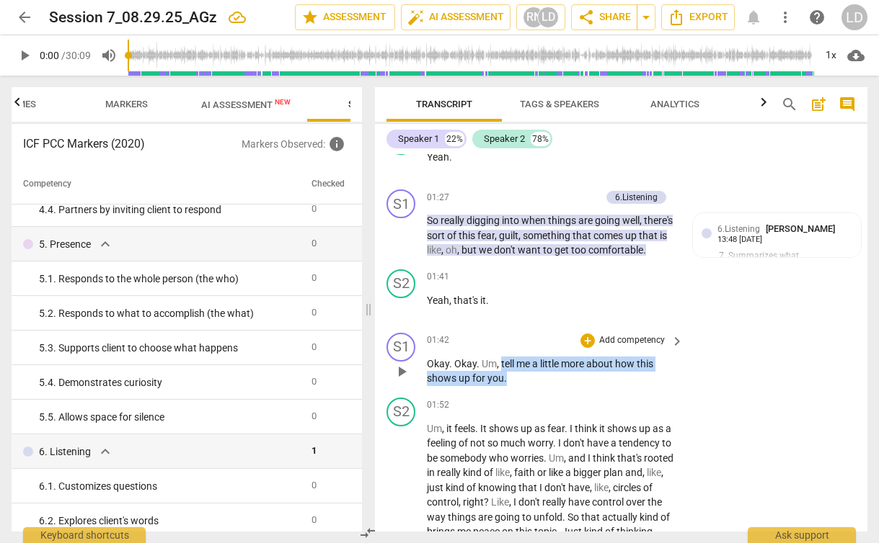
drag, startPoint x: 499, startPoint y: 392, endPoint x: 511, endPoint y: 406, distance: 18.5
click at [511, 386] on p "Okay . Okay . Um , tell me a little more about how this shows up for you ." at bounding box center [551, 372] width 249 height 30
click at [517, 392] on div "+" at bounding box center [519, 390] width 14 height 14
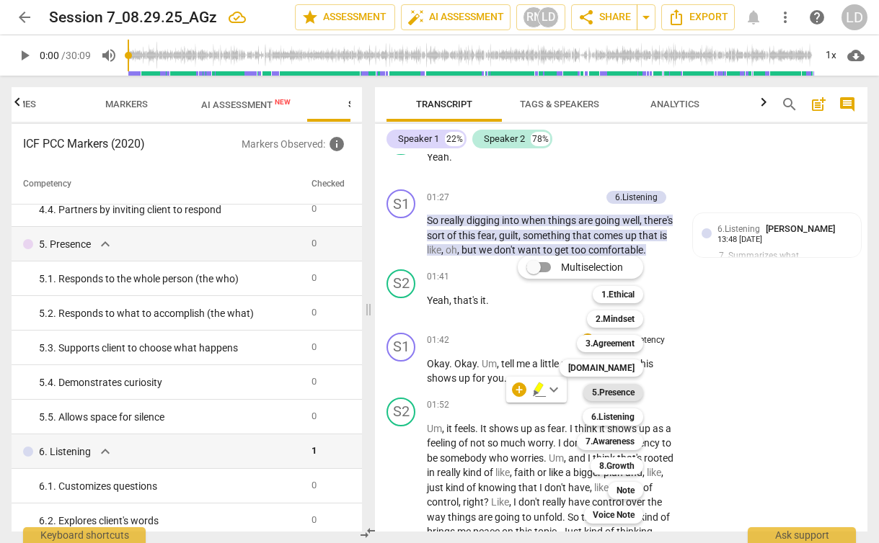
click at [618, 394] on b "5.Presence" at bounding box center [613, 392] width 43 height 17
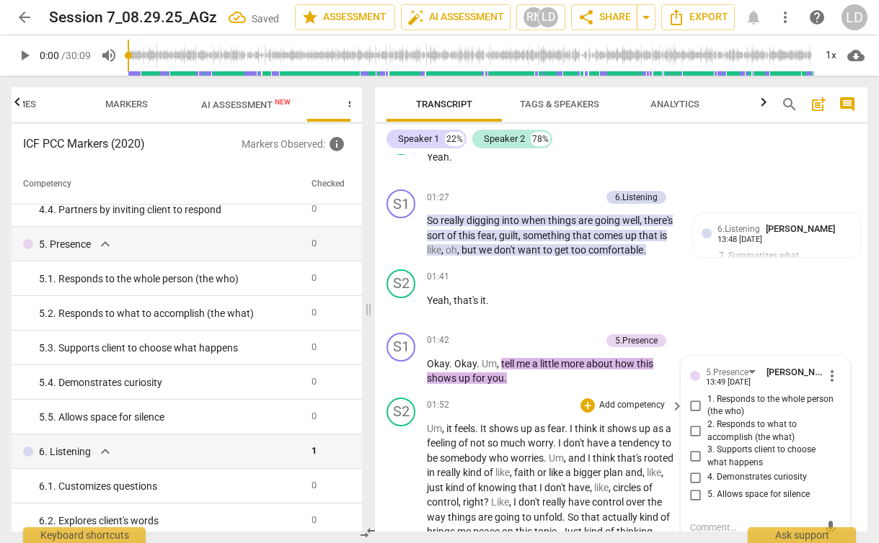
scroll to position [852, 0]
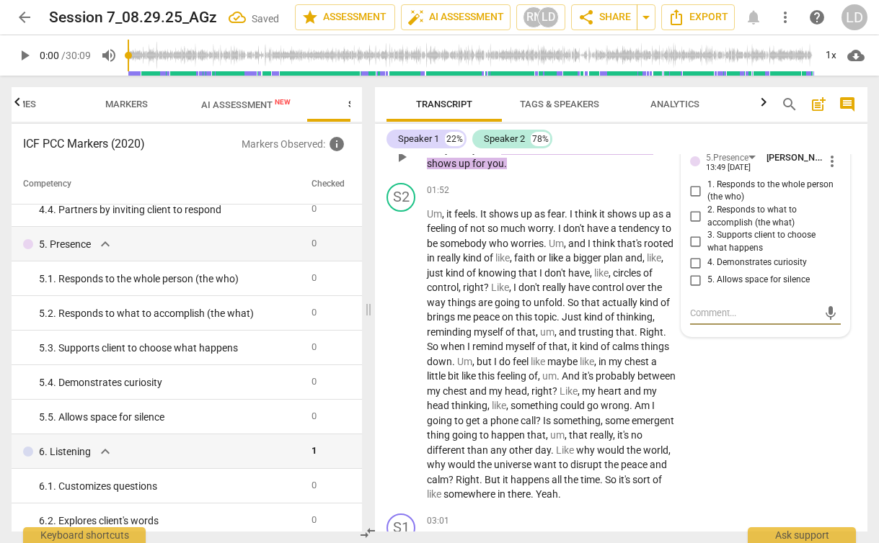
click at [730, 270] on span "4. Demonstrates curiosity" at bounding box center [756, 263] width 99 height 13
click at [707, 272] on input "4. Demonstrates curiosity" at bounding box center [695, 262] width 23 height 17
checkbox input "true"
click at [695, 424] on div "S2 play_arrow pause 01:52 + Add competency keyboard_arrow_right Um , it feels .…" at bounding box center [621, 342] width 492 height 331
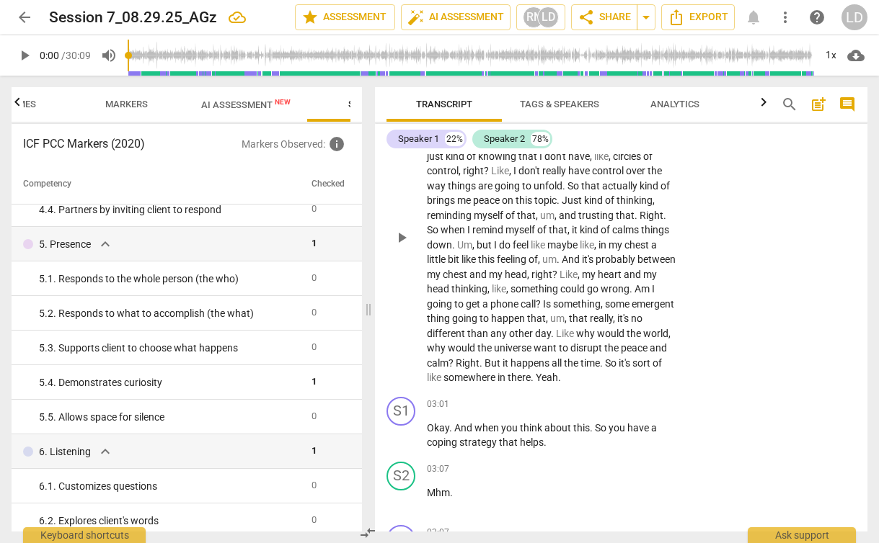
scroll to position [988, 0]
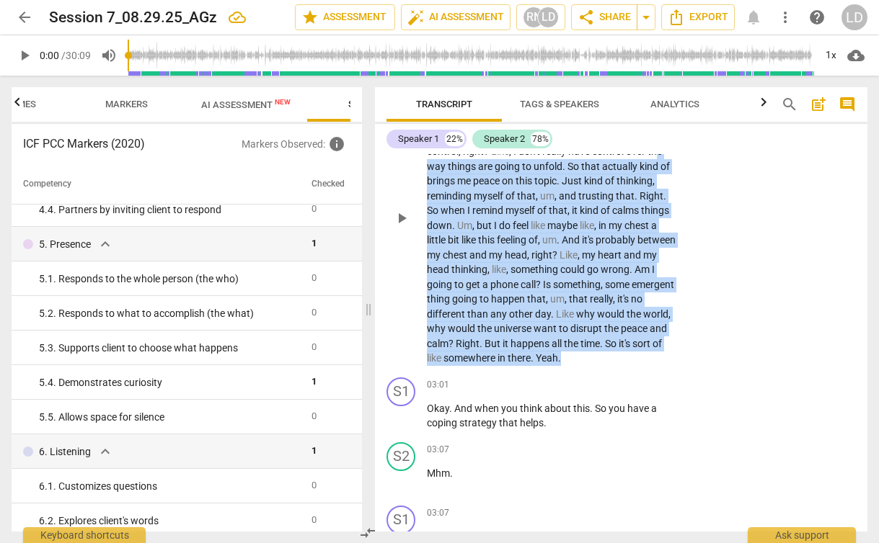
drag, startPoint x: 668, startPoint y: 384, endPoint x: 459, endPoint y: 195, distance: 281.7
click at [459, 195] on p "Um , it feels . It shows up as fear . I think it shows up as a feeling of not s…" at bounding box center [551, 218] width 249 height 295
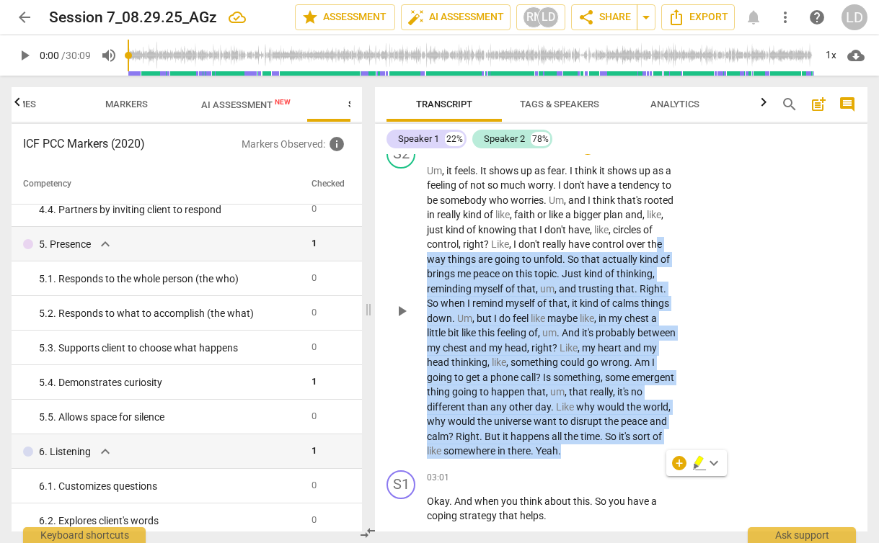
scroll to position [894, 0]
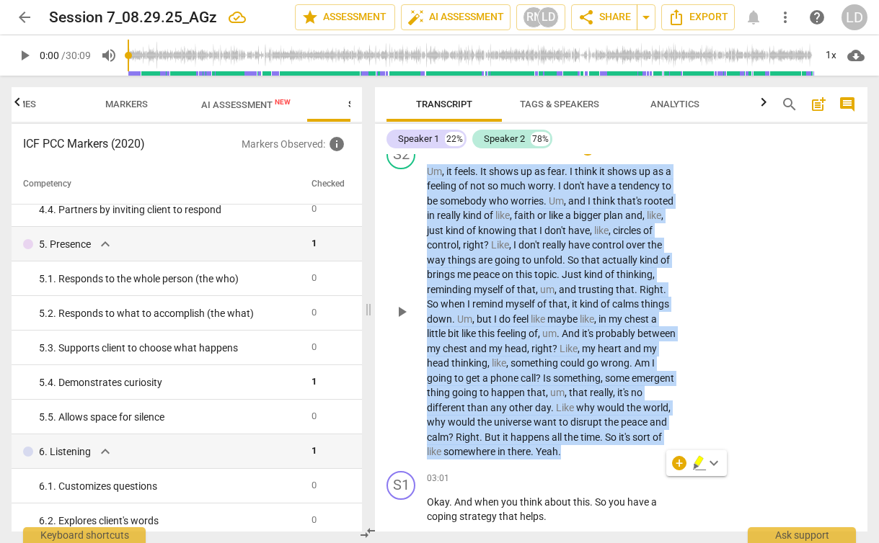
click at [427, 177] on span "Um" at bounding box center [434, 172] width 15 height 12
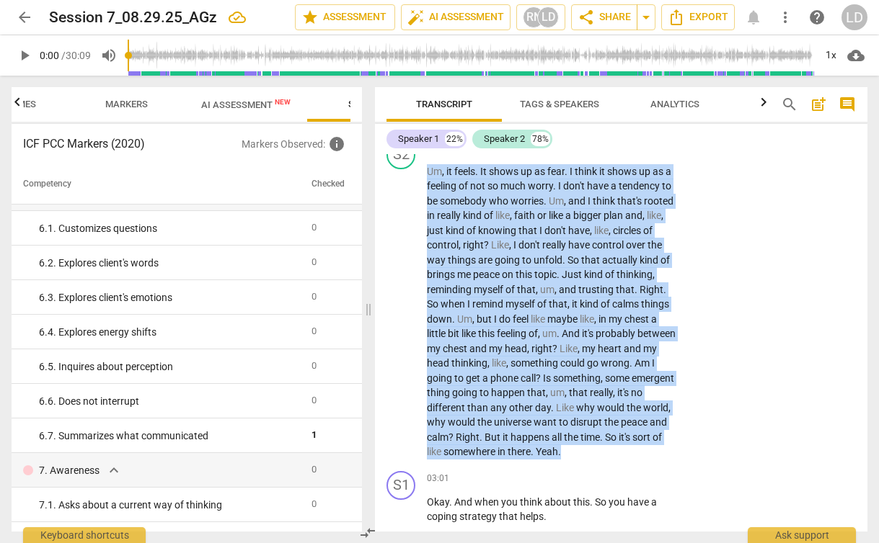
scroll to position [721, 0]
click at [621, 155] on p "Add competency" at bounding box center [631, 148] width 68 height 13
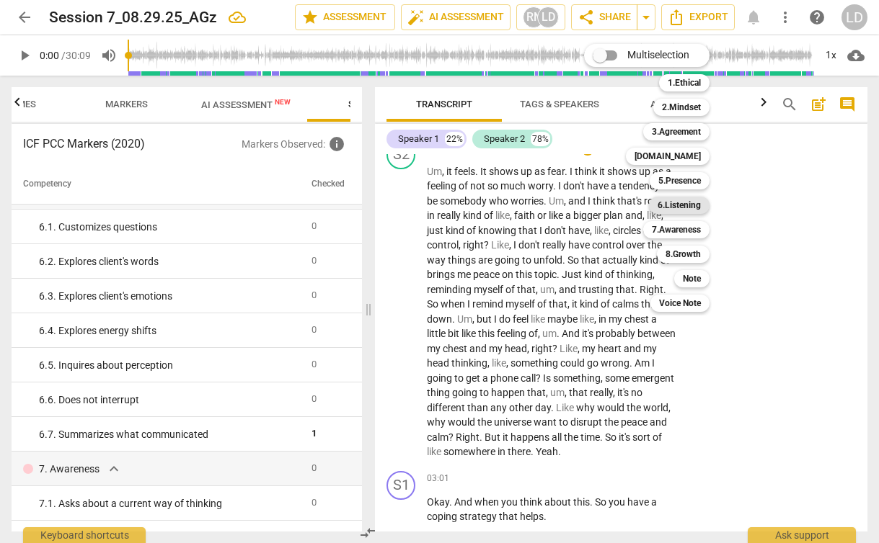
click at [692, 210] on b "6.Listening" at bounding box center [678, 205] width 43 height 17
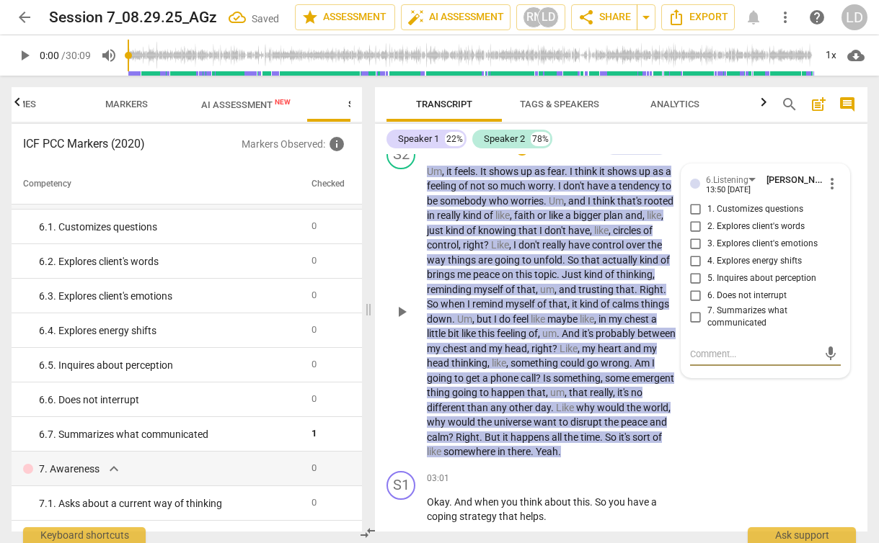
click at [760, 303] on span "6. Does not interrupt" at bounding box center [746, 296] width 79 height 13
click at [707, 305] on input "6. Does not interrupt" at bounding box center [695, 296] width 23 height 17
checkbox input "true"
click at [704, 437] on div "S2 play_arrow pause 01:52 + Add competency 6.Listening keyboard_arrow_right Um …" at bounding box center [621, 300] width 492 height 331
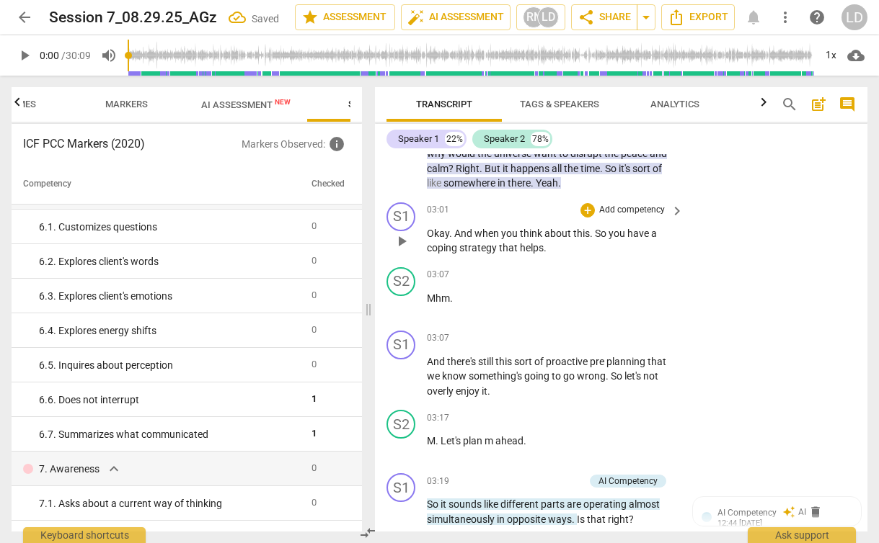
scroll to position [1165, 0]
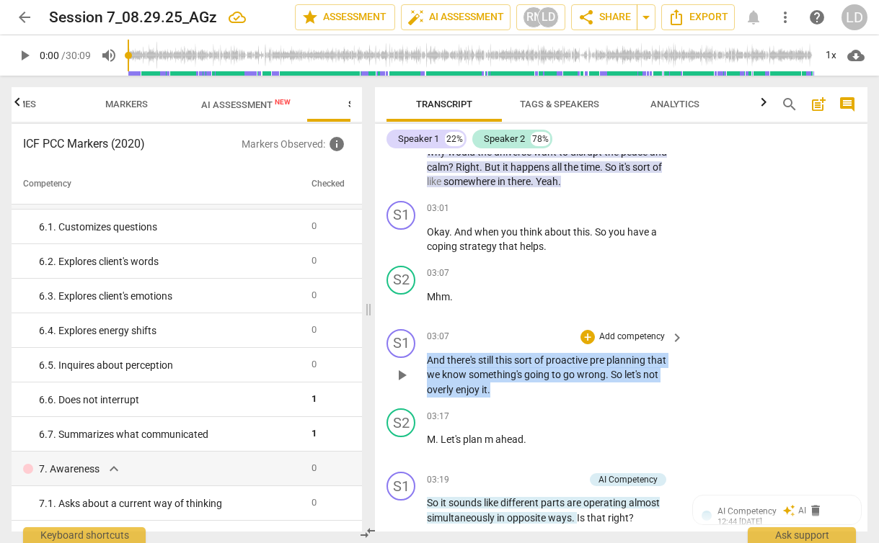
drag, startPoint x: 499, startPoint y: 420, endPoint x: 424, endPoint y: 386, distance: 82.6
click at [424, 386] on div "S1 play_arrow pause 03:07 + Add competency keyboard_arrow_right And there's sti…" at bounding box center [621, 364] width 492 height 80
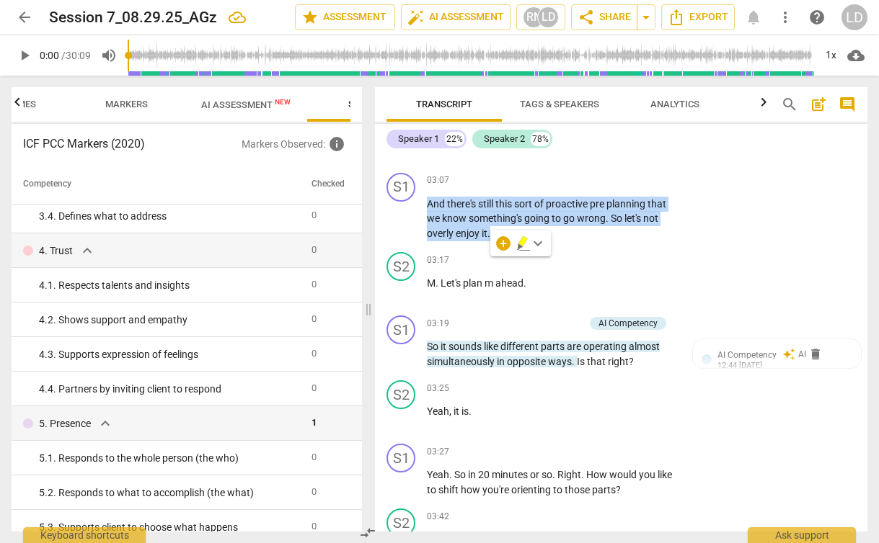
scroll to position [1322, 0]
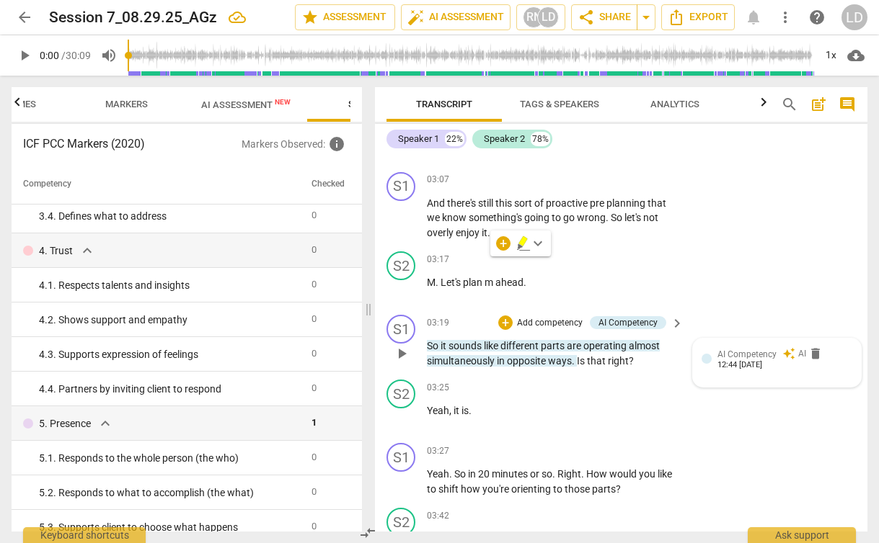
click at [726, 370] on div "12:44 08-29-2025" at bounding box center [739, 365] width 45 height 9
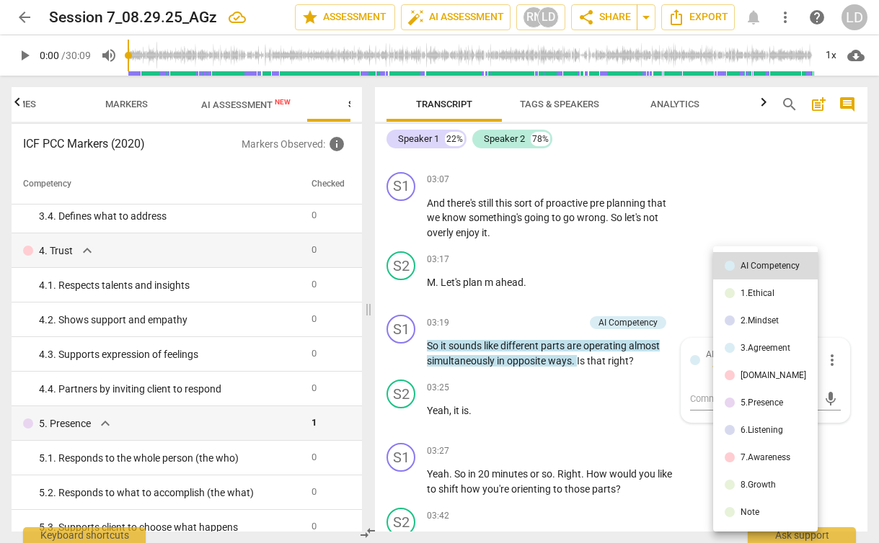
click at [685, 338] on div at bounding box center [439, 271] width 879 height 543
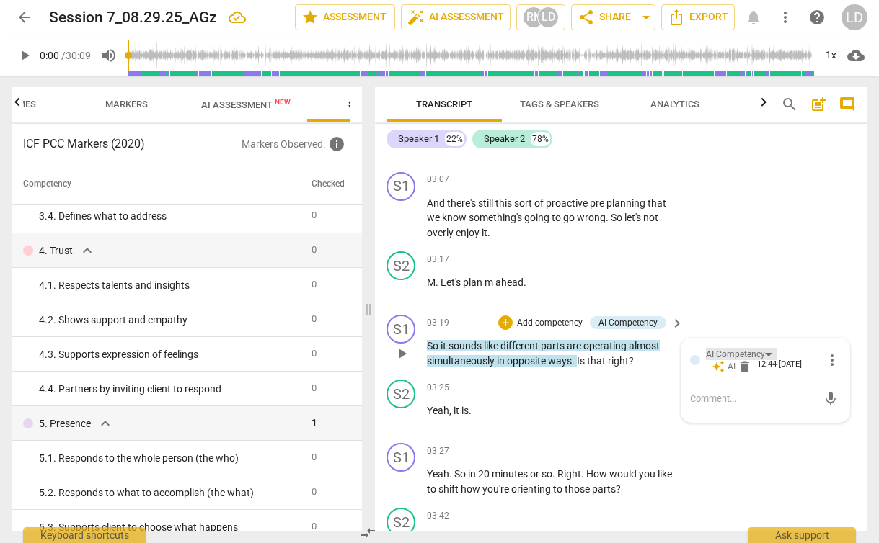
click at [768, 360] on div "AI Competency" at bounding box center [741, 354] width 71 height 12
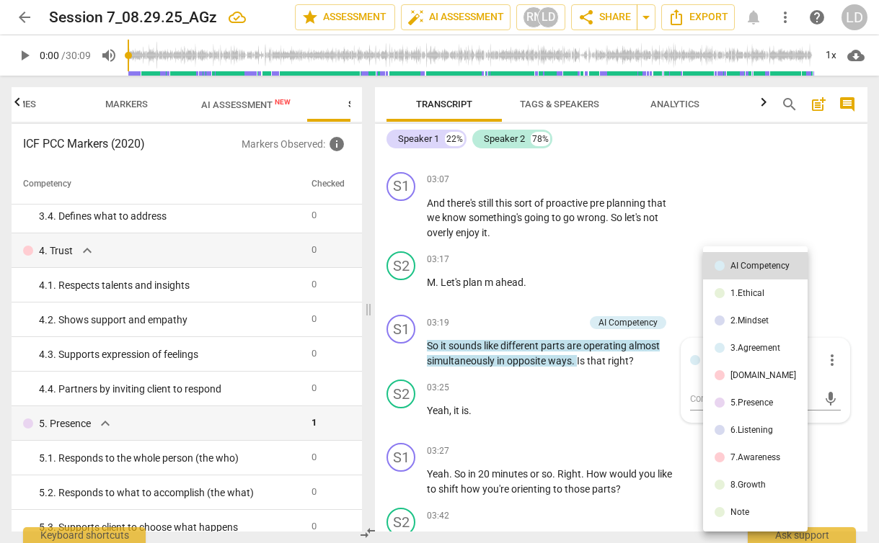
click at [598, 391] on div at bounding box center [439, 271] width 879 height 543
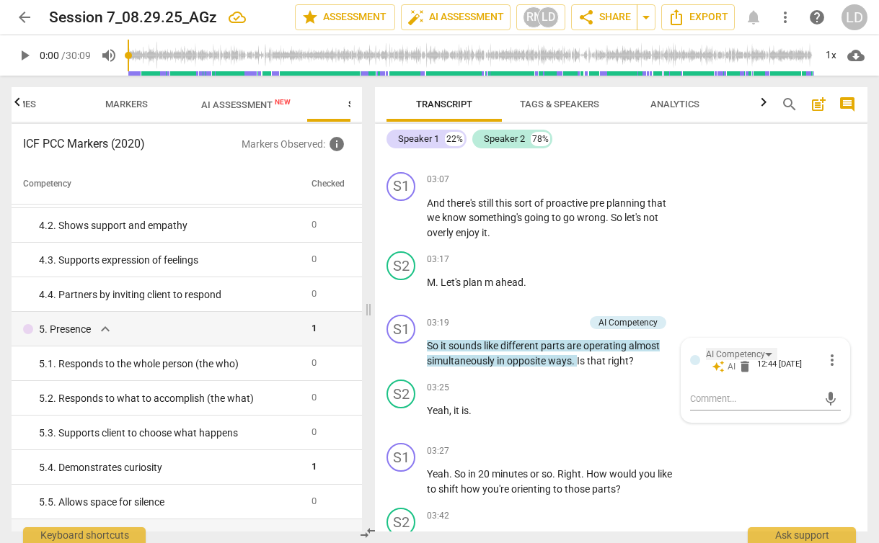
scroll to position [375, 0]
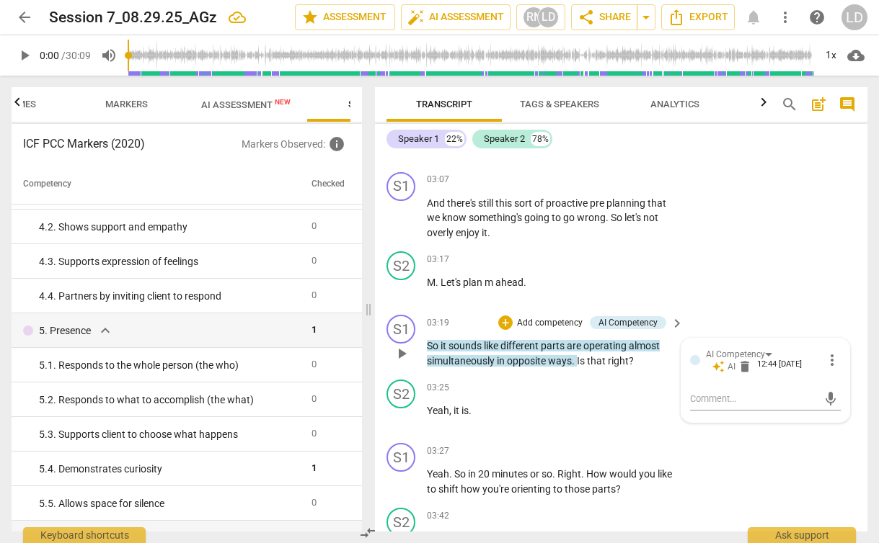
click at [621, 367] on span "right" at bounding box center [618, 361] width 21 height 12
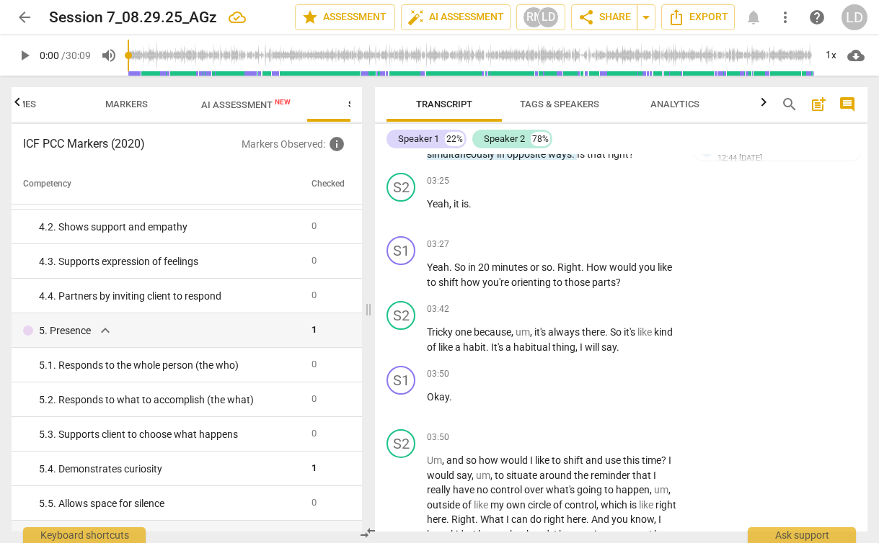
scroll to position [1533, 0]
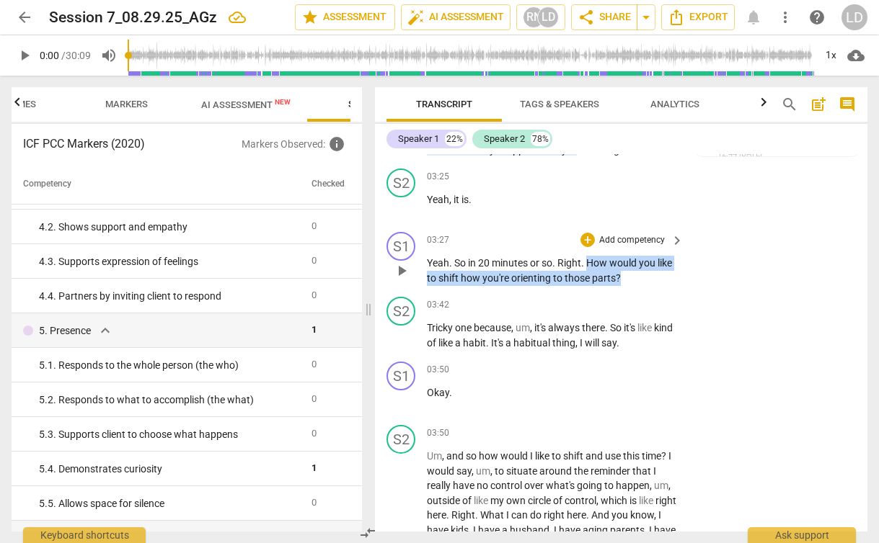
drag, startPoint x: 590, startPoint y: 293, endPoint x: 641, endPoint y: 311, distance: 54.2
click at [641, 285] on p "Yeah . So in 20 minutes or so . Right . How would you like to shift how you're …" at bounding box center [551, 271] width 249 height 30
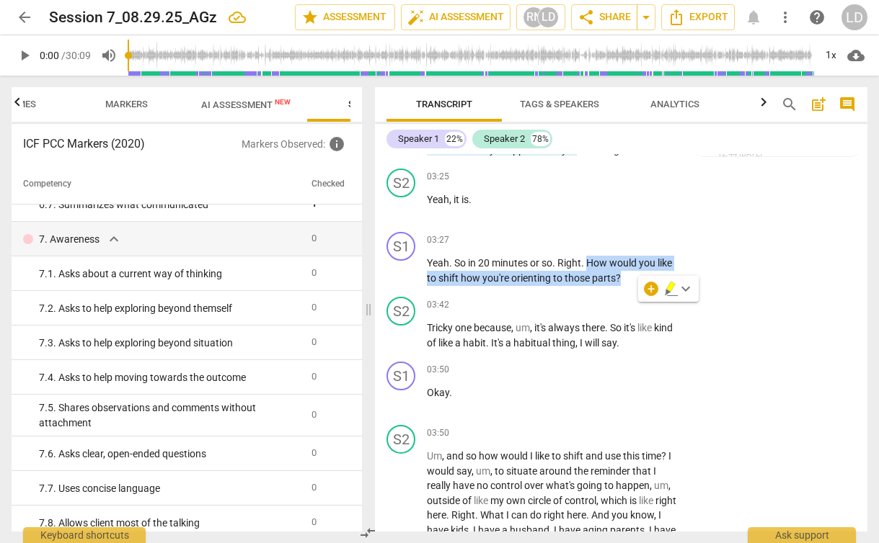
scroll to position [955, 0]
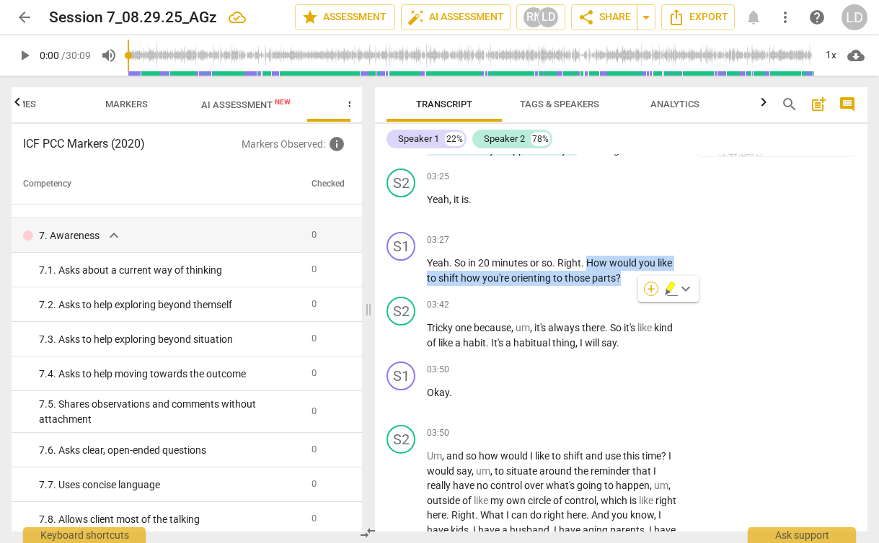
click at [652, 293] on div "+" at bounding box center [651, 289] width 14 height 14
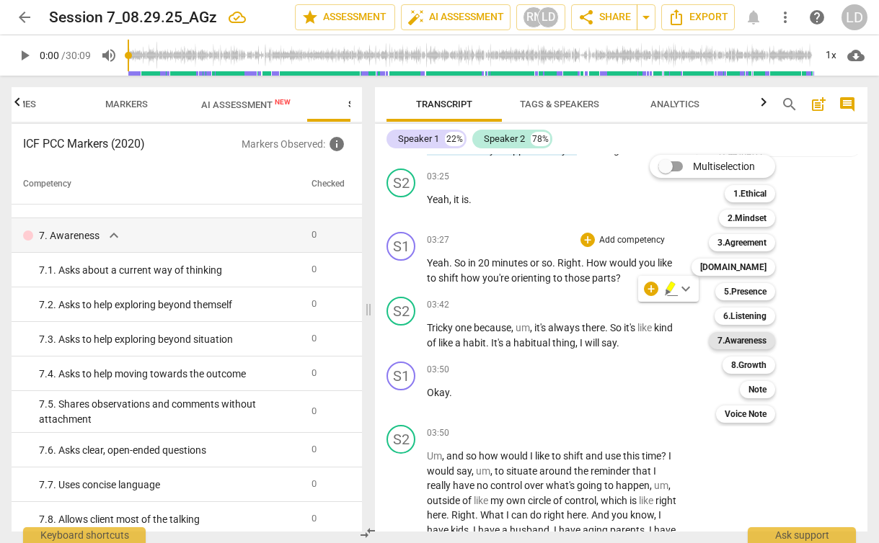
click at [752, 337] on b "7.Awareness" at bounding box center [741, 340] width 49 height 17
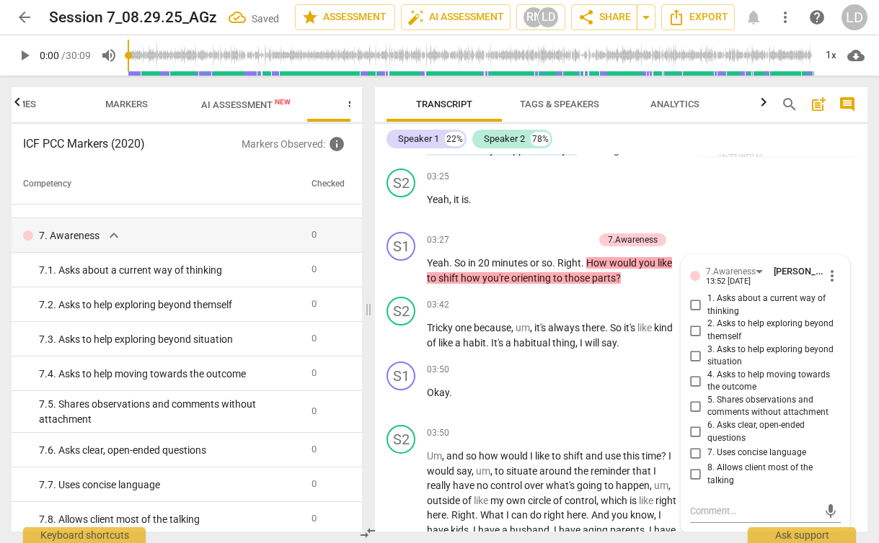
scroll to position [1731, 0]
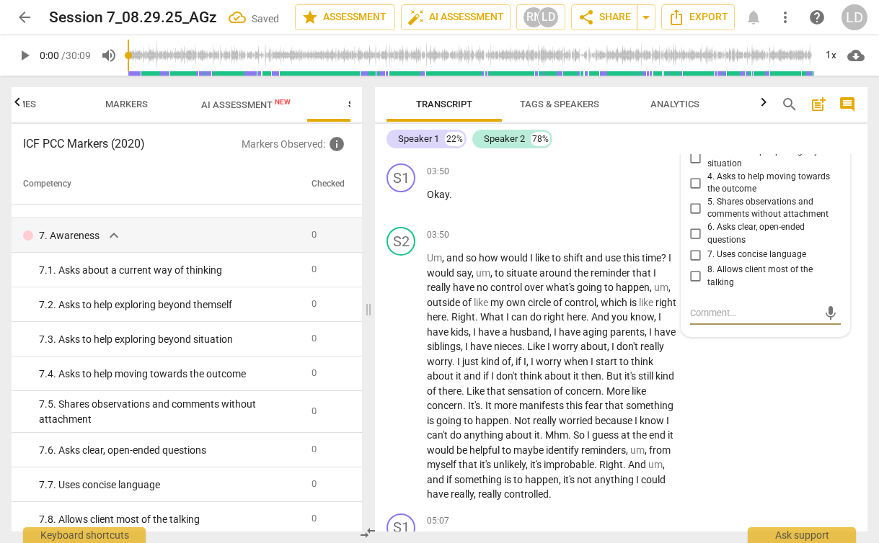
click at [763, 246] on span "6. Asks clear, open-ended questions" at bounding box center [771, 233] width 128 height 25
click at [707, 243] on input "6. Asks clear, open-ended questions" at bounding box center [695, 234] width 23 height 17
checkbox input "true"
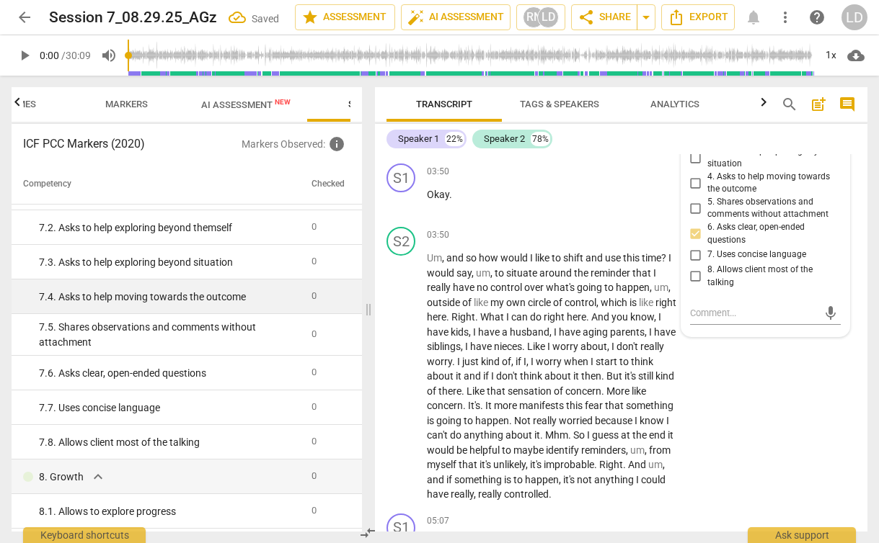
scroll to position [1073, 0]
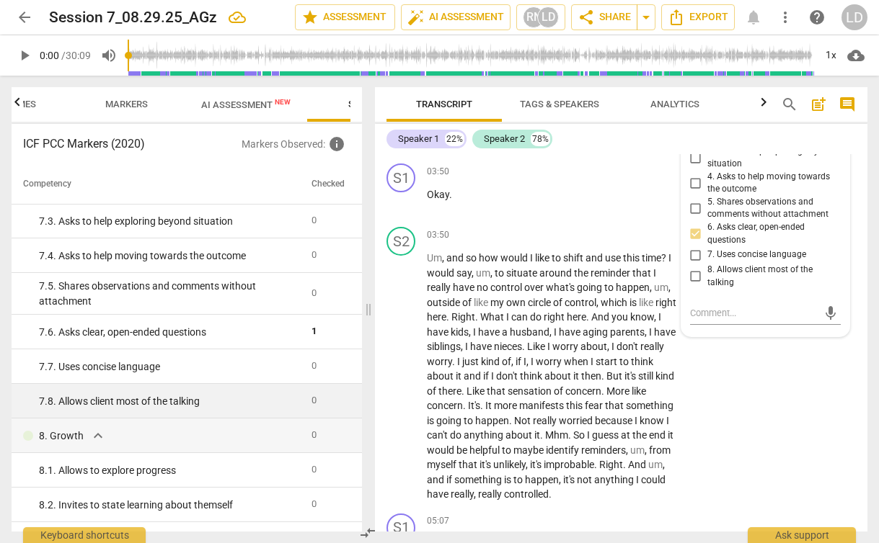
click at [213, 401] on div "7. 8. Allows client most of the talking" at bounding box center [169, 401] width 261 height 15
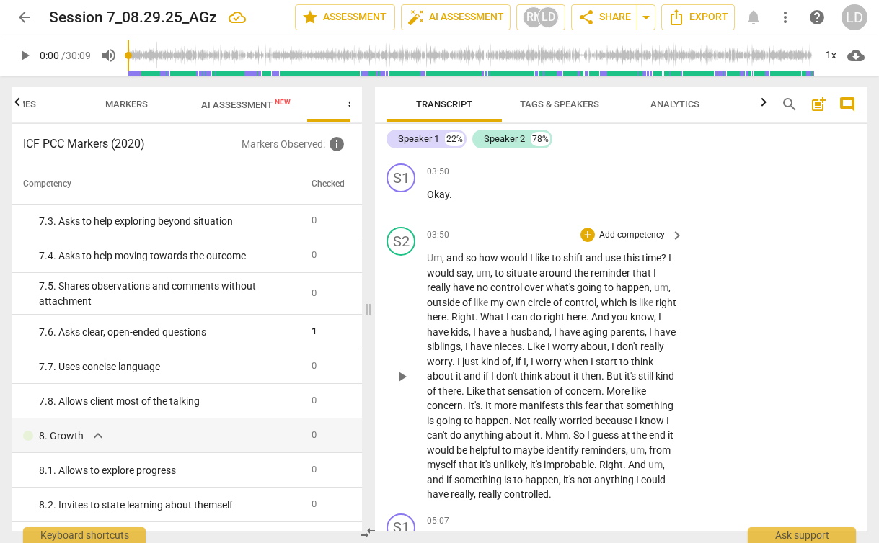
click at [447, 264] on span "and" at bounding box center [455, 258] width 19 height 12
click at [623, 243] on div "+ Add competency keyboard_arrow_right" at bounding box center [630, 235] width 107 height 16
click at [663, 243] on div "+ Add competency keyboard_arrow_right" at bounding box center [630, 235] width 107 height 16
click at [651, 242] on p "Add competency" at bounding box center [631, 235] width 68 height 13
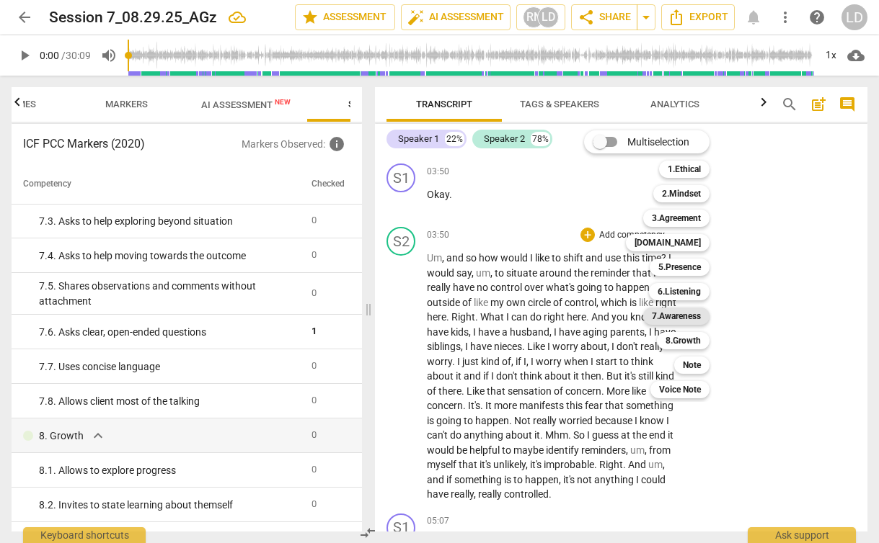
click at [678, 312] on b "7.Awareness" at bounding box center [676, 316] width 49 height 17
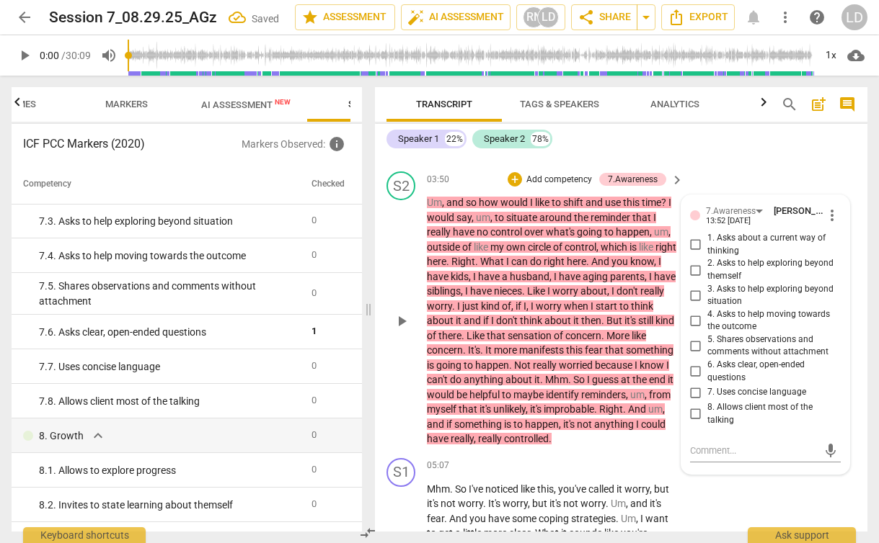
scroll to position [1790, 0]
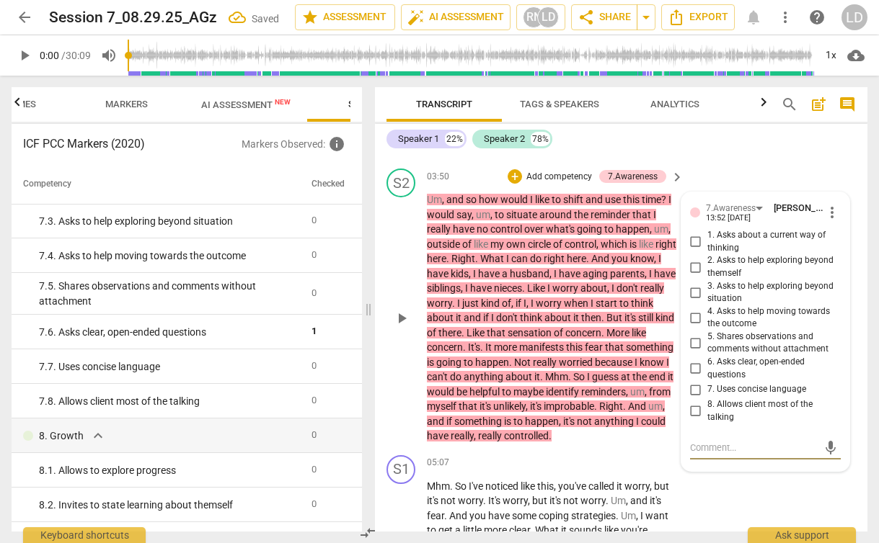
click at [726, 424] on span "8. Allows client most of the talking" at bounding box center [771, 411] width 128 height 25
click at [707, 420] on input "8. Allows client most of the talking" at bounding box center [695, 411] width 23 height 17
checkbox input "true"
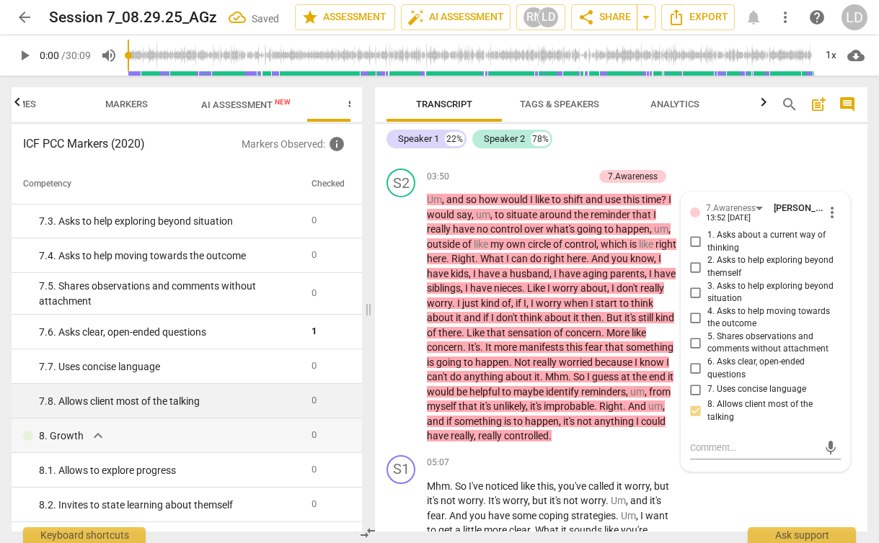
click at [205, 402] on div "7. 8. Allows client most of the talking" at bounding box center [169, 401] width 261 height 15
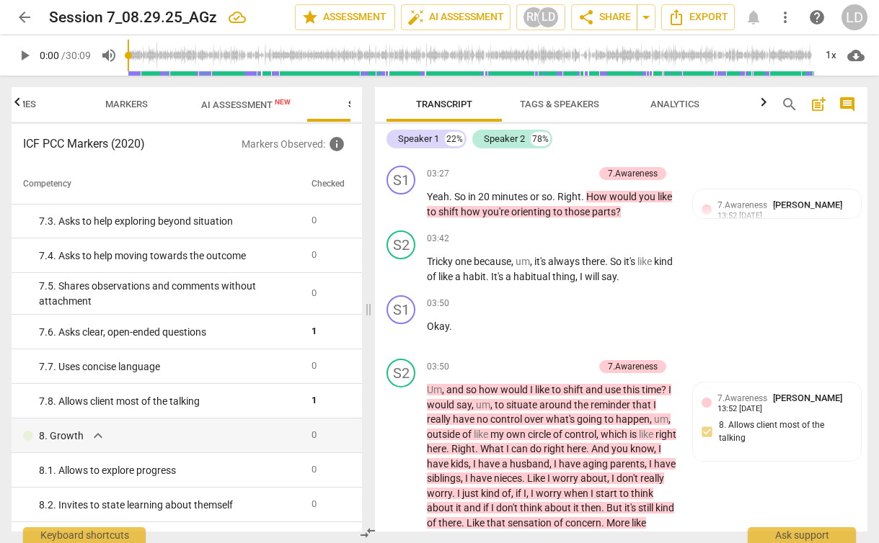
scroll to position [1632, 0]
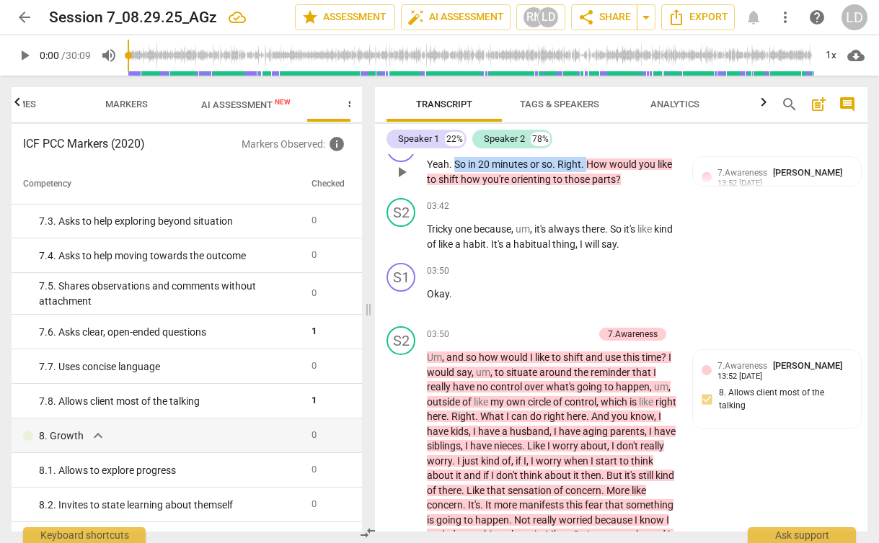
drag, startPoint x: 453, startPoint y: 195, endPoint x: 587, endPoint y: 196, distance: 134.1
click at [587, 187] on p "Yeah . So in 20 minutes or so . Right . How would you like to shift how you're …" at bounding box center [551, 172] width 249 height 30
click at [600, 177] on div "+" at bounding box center [600, 176] width 14 height 14
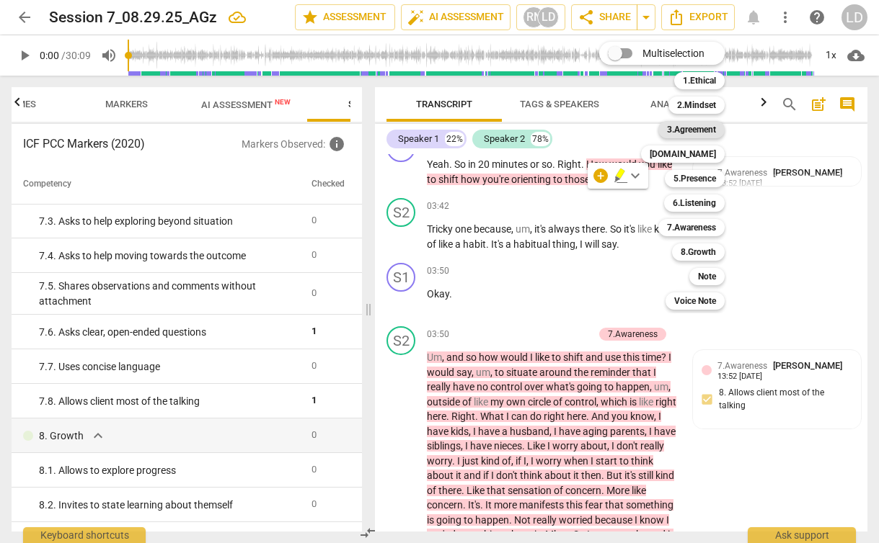
click at [700, 124] on b "3.Agreement" at bounding box center [691, 129] width 49 height 17
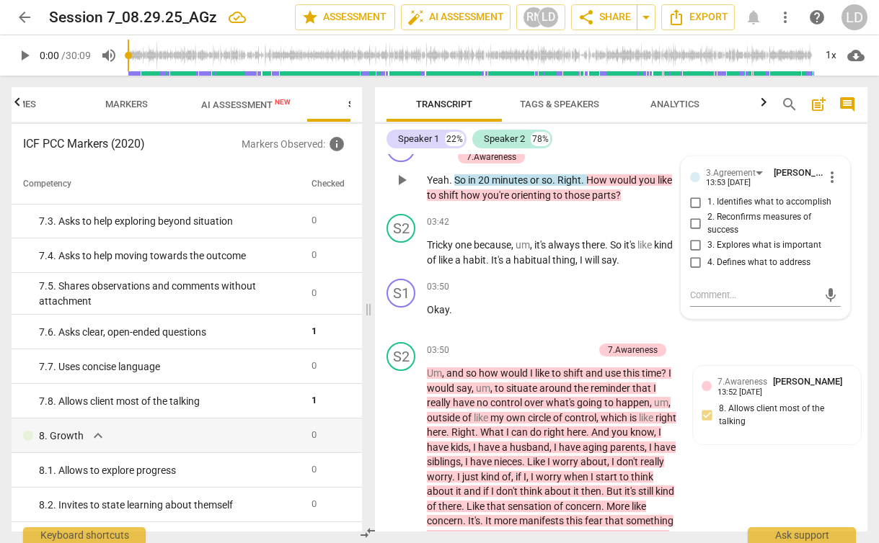
click at [742, 209] on span "1. Identifies what to accomplish" at bounding box center [769, 202] width 124 height 13
click at [707, 211] on input "1. Identifies what to accomplish" at bounding box center [695, 202] width 23 height 17
checkbox input "true"
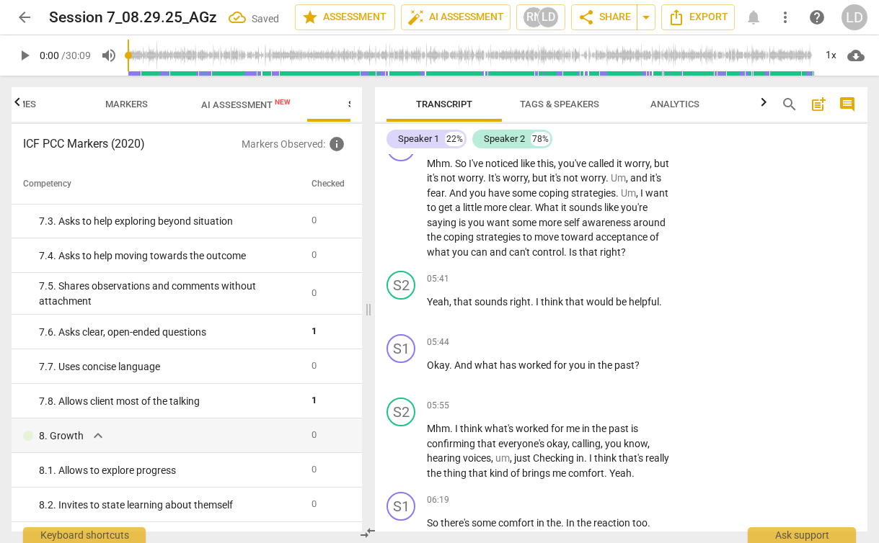
scroll to position [2131, 0]
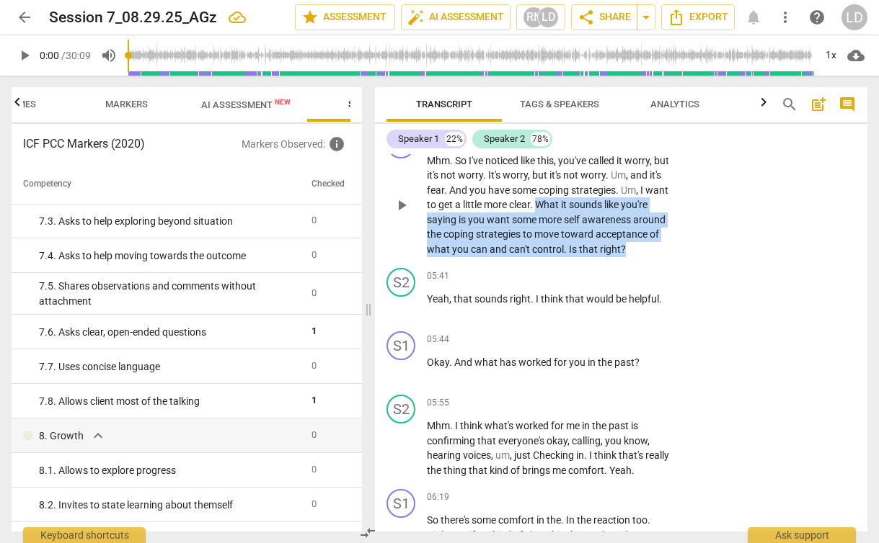
drag, startPoint x: 537, startPoint y: 249, endPoint x: 626, endPoint y: 296, distance: 100.3
click at [626, 257] on p "Mhm . So I've noticed like this , you've called it worry , but it's not worry .…" at bounding box center [551, 206] width 249 height 104
click at [638, 275] on div "+" at bounding box center [636, 275] width 14 height 14
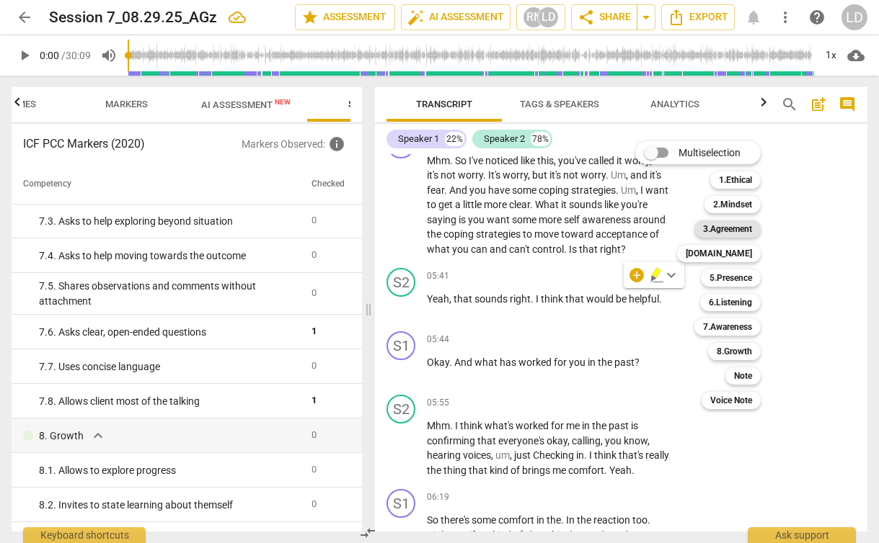
click at [719, 231] on b "3.Agreement" at bounding box center [727, 229] width 49 height 17
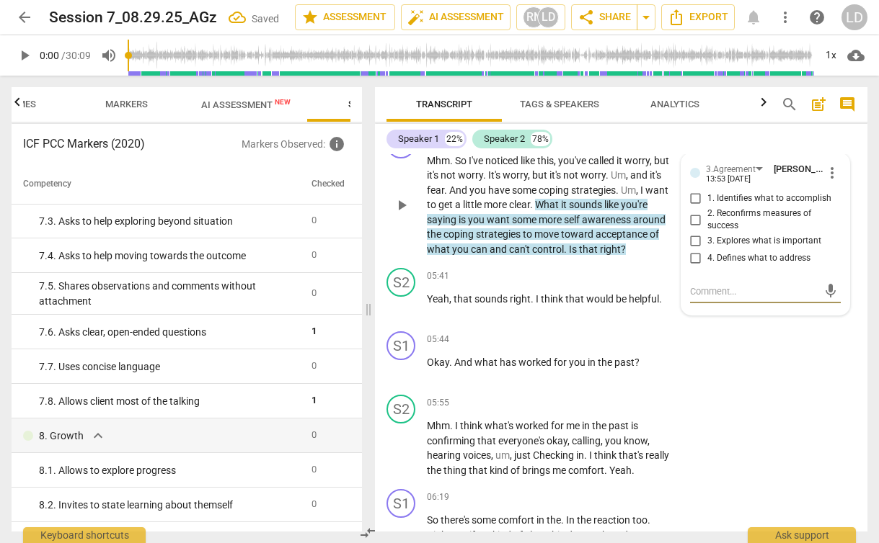
click at [793, 205] on span "1. Identifies what to accomplish" at bounding box center [769, 198] width 124 height 13
click at [707, 208] on input "1. Identifies what to accomplish" at bounding box center [695, 198] width 23 height 17
checkbox input "true"
click at [775, 233] on span "2. Reconfirms measures of success" at bounding box center [771, 220] width 128 height 25
click at [707, 228] on input "2. Reconfirms measures of success" at bounding box center [695, 219] width 23 height 17
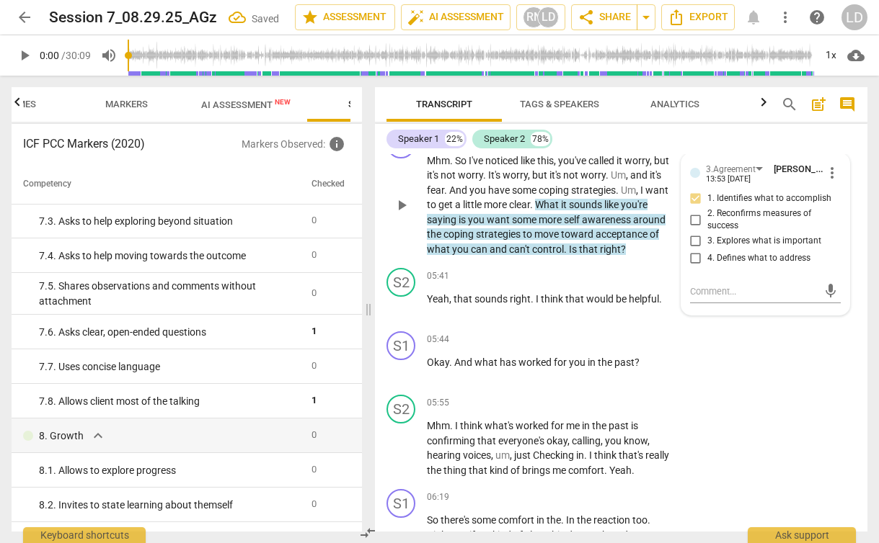
checkbox input "true"
click at [802, 379] on div "S1 play_arrow pause 05:44 + Add competency keyboard_arrow_right Okay . And what…" at bounding box center [621, 357] width 492 height 63
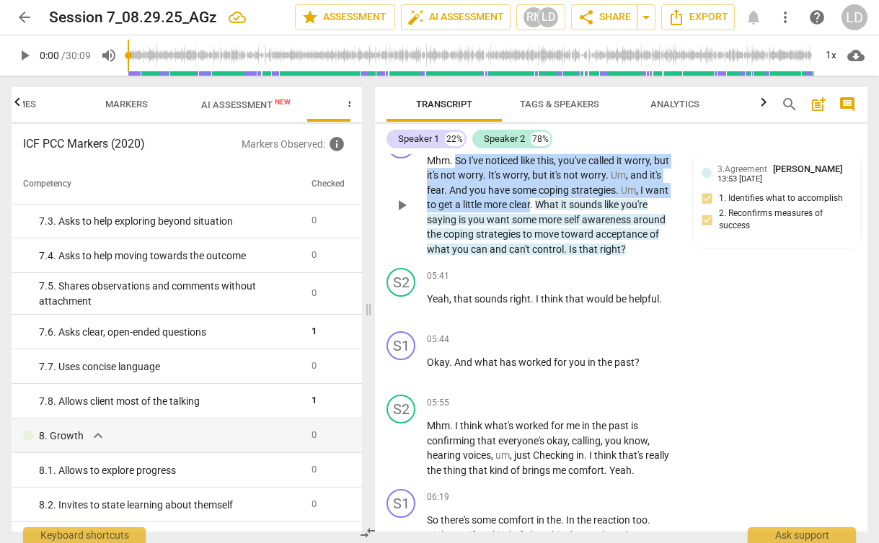
drag, startPoint x: 455, startPoint y: 206, endPoint x: 533, endPoint y: 242, distance: 85.8
click at [533, 242] on p "Mhm . So I've noticed like this , you've called it worry , but it's not worry .…" at bounding box center [551, 206] width 249 height 104
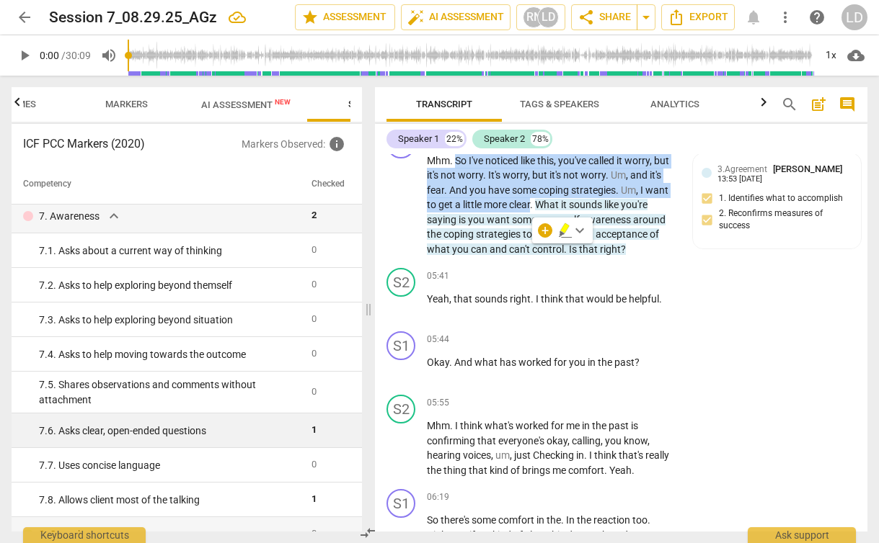
scroll to position [972, 0]
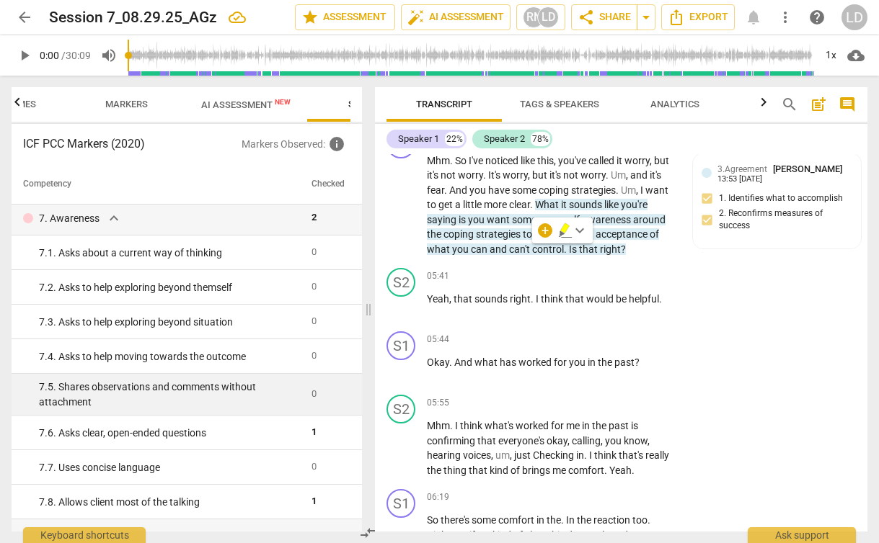
click at [232, 394] on div "7. 5. Shares observations and comments without attachment" at bounding box center [169, 395] width 261 height 30
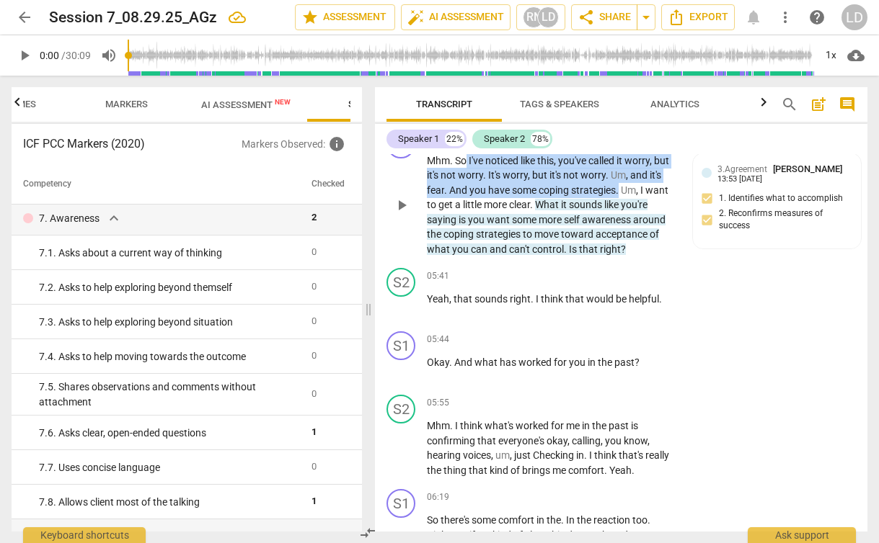
drag, startPoint x: 468, startPoint y: 203, endPoint x: 620, endPoint y: 234, distance: 155.2
click at [620, 234] on p "Mhm . So I've noticed like this , you've called it worry , but it's not worry .…" at bounding box center [551, 206] width 249 height 104
click at [637, 219] on div "+" at bounding box center [635, 216] width 14 height 14
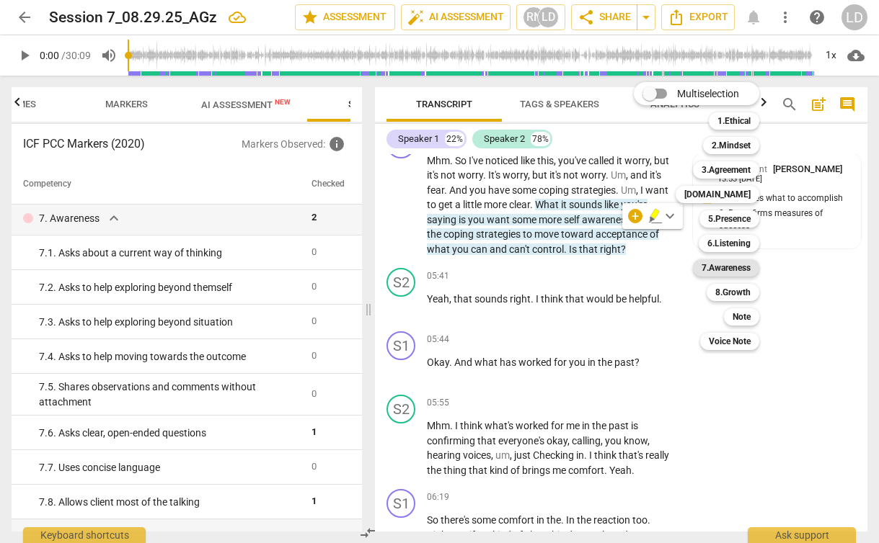
click at [725, 261] on b "7.Awareness" at bounding box center [725, 267] width 49 height 17
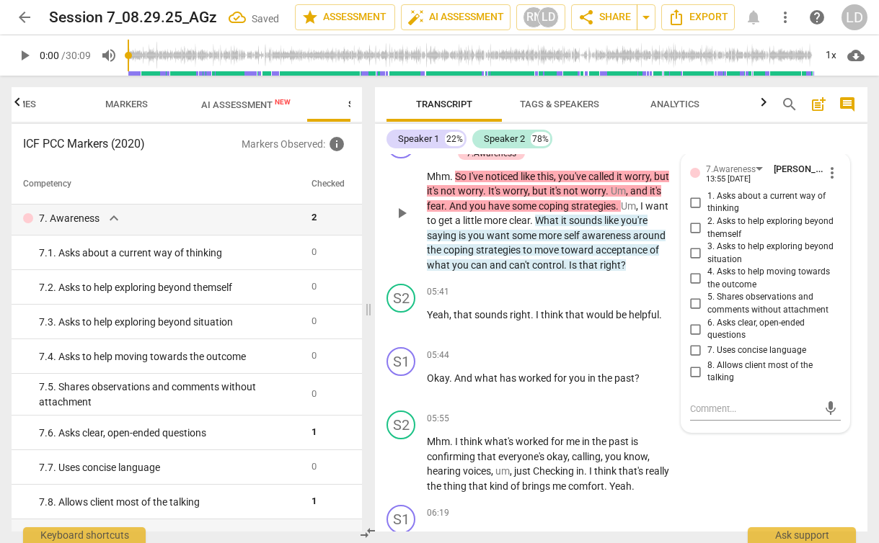
click at [771, 316] on span "5. Shares observations and comments without attachment" at bounding box center [771, 303] width 128 height 25
click at [707, 313] on input "5. Shares observations and comments without attachment" at bounding box center [695, 303] width 23 height 17
checkbox input "true"
click at [729, 499] on div "S2 play_arrow pause 05:55 + Add competency keyboard_arrow_right Mhm . I think w…" at bounding box center [621, 452] width 492 height 94
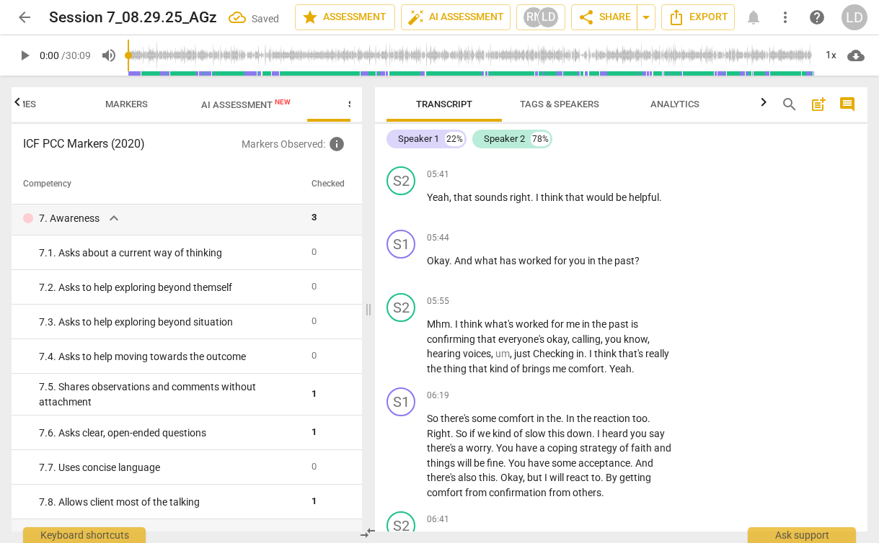
scroll to position [2246, 0]
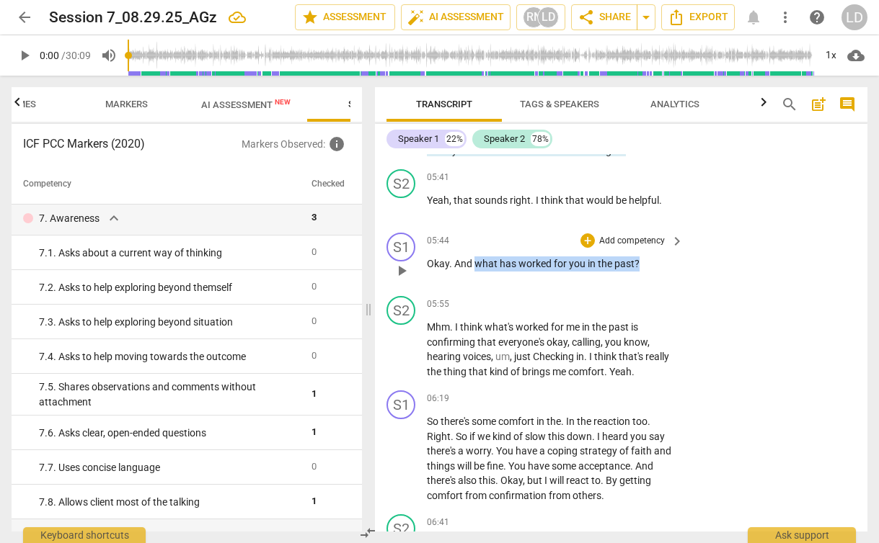
drag, startPoint x: 474, startPoint y: 307, endPoint x: 653, endPoint y: 309, distance: 178.7
click at [653, 272] on p "Okay . And what has worked for you in the past ?" at bounding box center [551, 264] width 249 height 15
click at [592, 248] on div "+" at bounding box center [587, 241] width 14 height 14
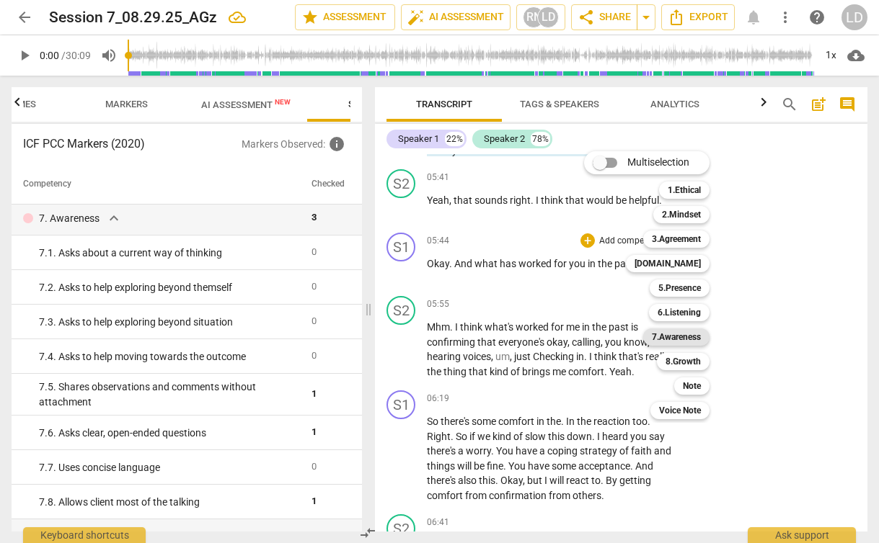
click at [680, 332] on b "7.Awareness" at bounding box center [676, 337] width 49 height 17
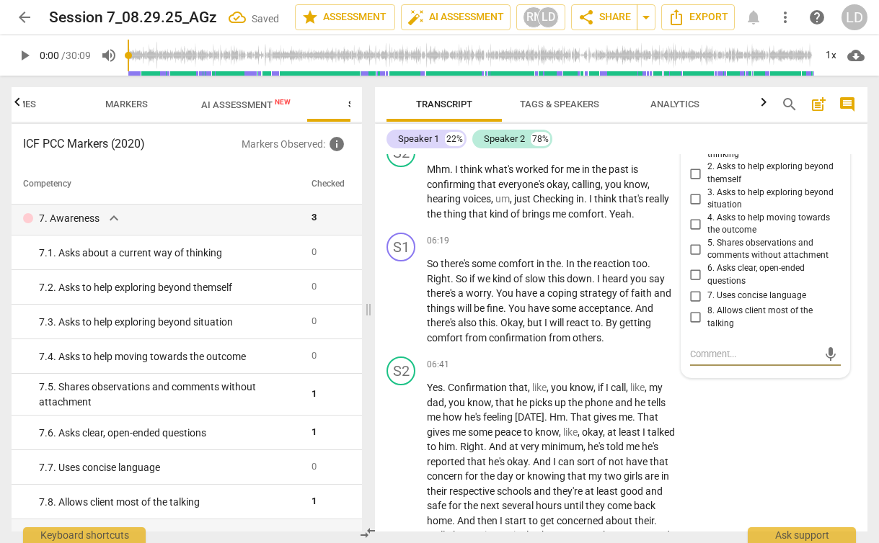
scroll to position [2400, 0]
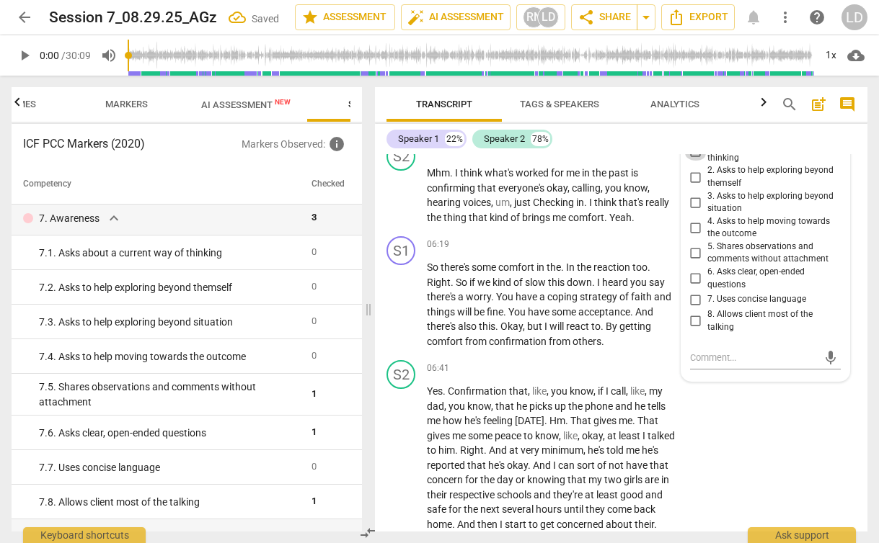
click at [694, 161] on input "1. Asks about a current way of thinking" at bounding box center [695, 151] width 23 height 17
checkbox input "true"
click at [752, 291] on span "6. Asks clear, open-ended questions" at bounding box center [771, 278] width 128 height 25
click at [707, 288] on input "6. Asks clear, open-ended questions" at bounding box center [695, 278] width 23 height 17
checkbox input "true"
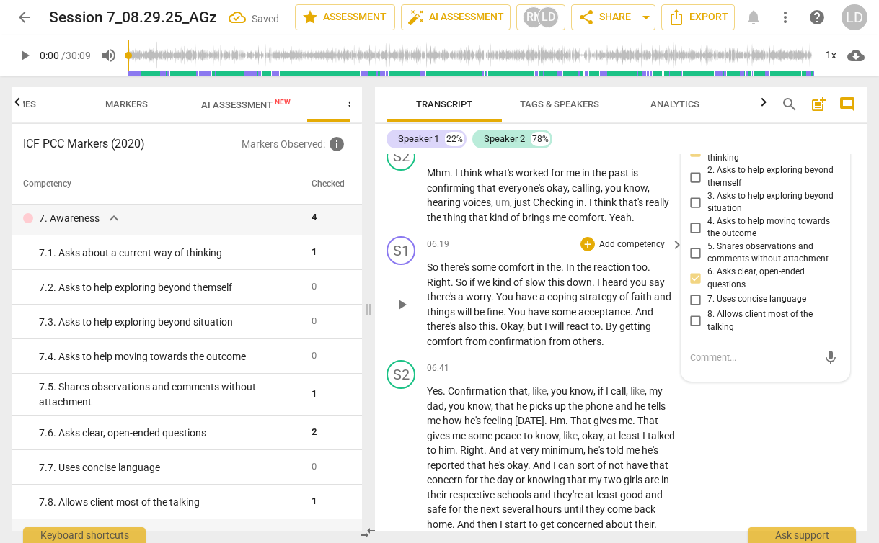
click at [657, 355] on div "S1 play_arrow pause 06:19 + Add competency keyboard_arrow_right So there's some…" at bounding box center [621, 293] width 492 height 124
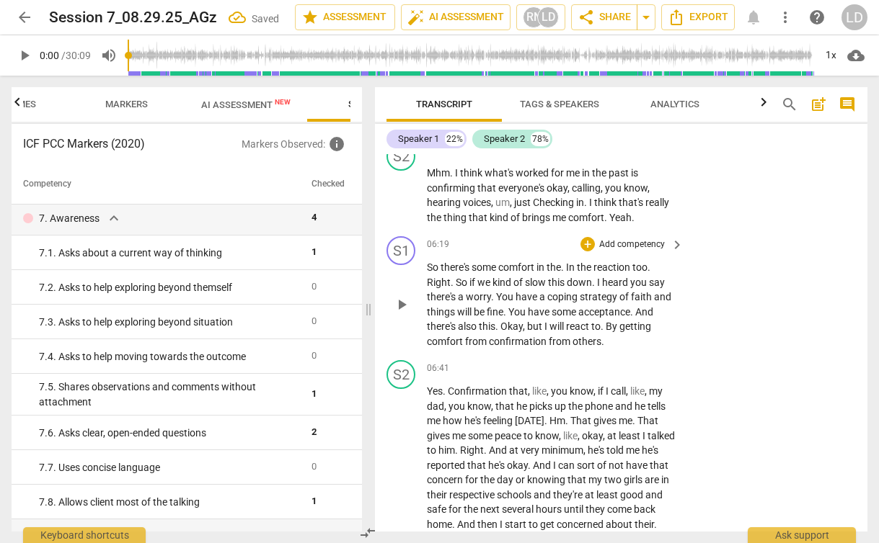
scroll to position [2433, 0]
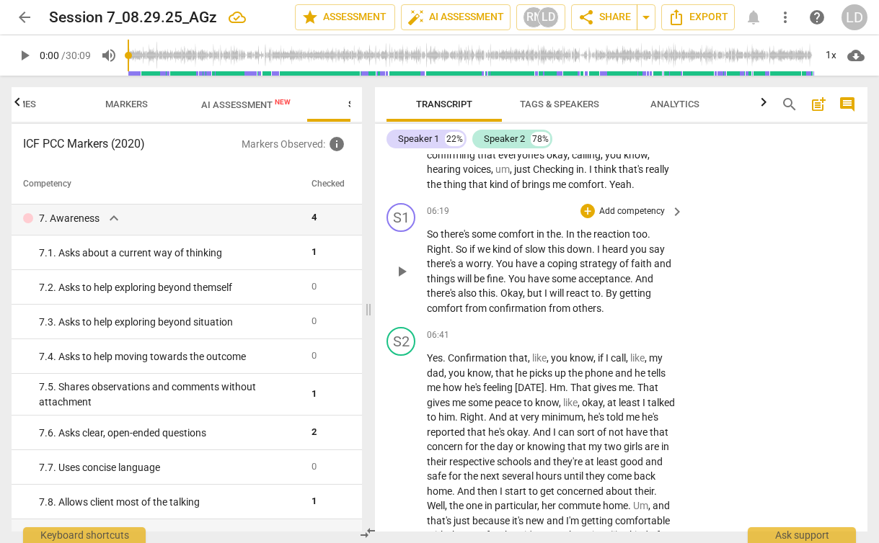
click at [569, 240] on span "In" at bounding box center [571, 234] width 11 height 12
click at [572, 240] on span "In" at bounding box center [571, 234] width 11 height 12
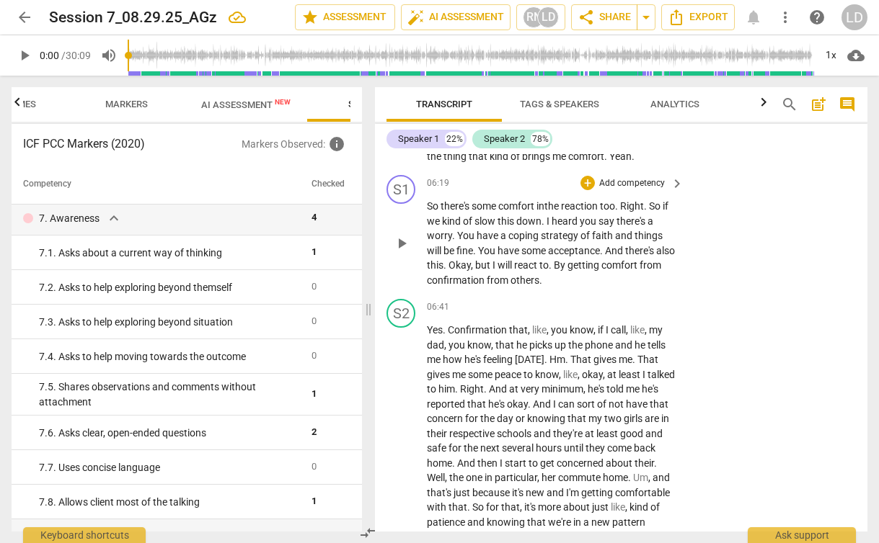
scroll to position [2460, 0]
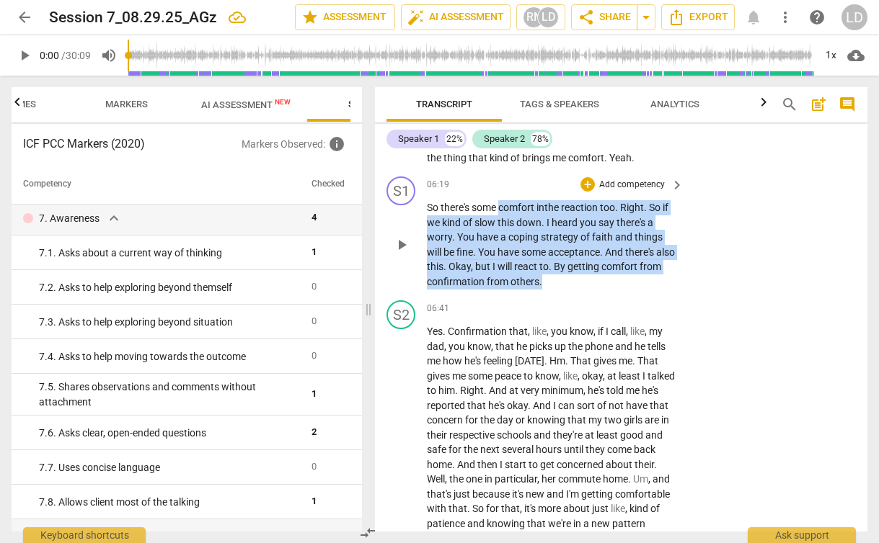
drag, startPoint x: 567, startPoint y: 324, endPoint x: 502, endPoint y: 248, distance: 99.7
click at [502, 248] on p "So there's some comfort i n the reaction too . Right . So if we kind of slow th…" at bounding box center [551, 244] width 249 height 89
click at [576, 307] on div "+" at bounding box center [578, 307] width 14 height 14
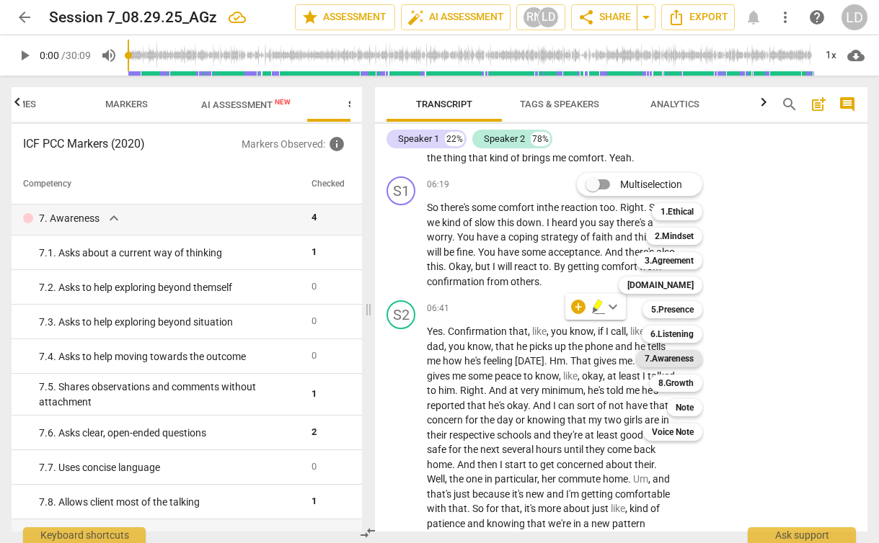
click at [677, 355] on b "7.Awareness" at bounding box center [668, 358] width 49 height 17
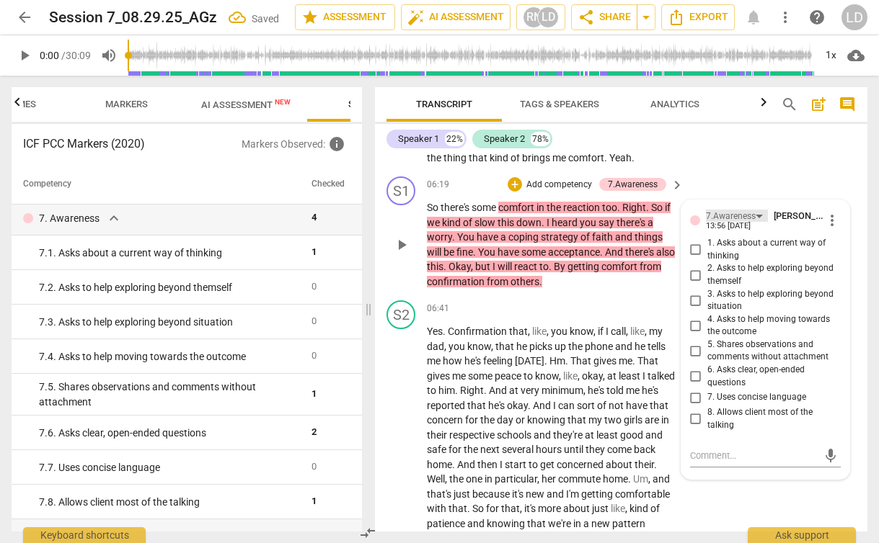
click at [742, 223] on div "7.Awareness" at bounding box center [731, 217] width 50 height 14
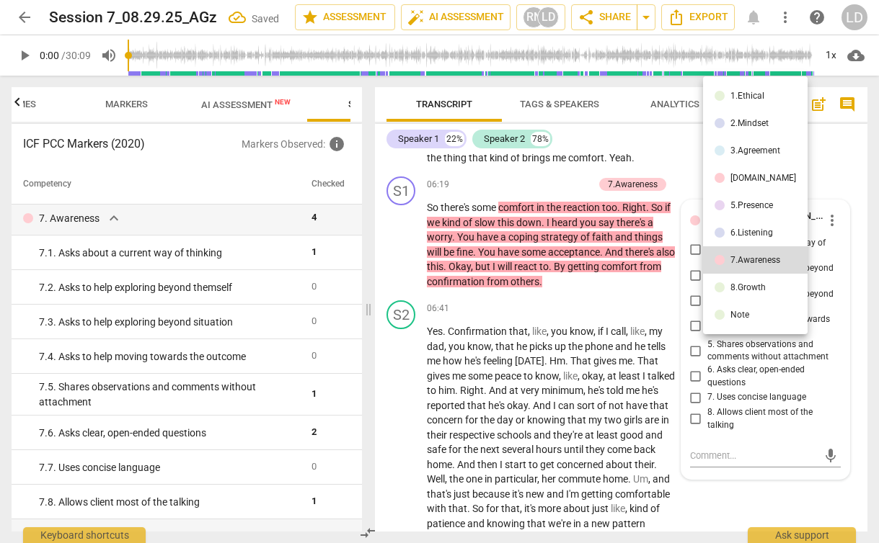
click at [744, 226] on li "6.Listening" at bounding box center [755, 232] width 105 height 27
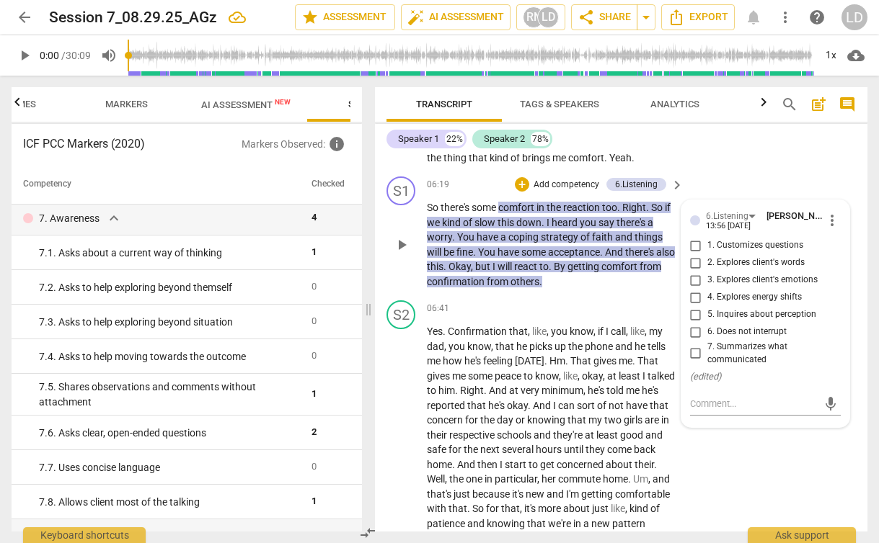
click at [788, 270] on span "2. Explores client's words" at bounding box center [755, 263] width 97 height 13
click at [707, 272] on input "2. Explores client's words" at bounding box center [695, 262] width 23 height 17
checkbox input "true"
click at [796, 171] on div "S2 play_arrow pause 05:55 + Add competency keyboard_arrow_right Mhm . I think w…" at bounding box center [621, 123] width 492 height 94
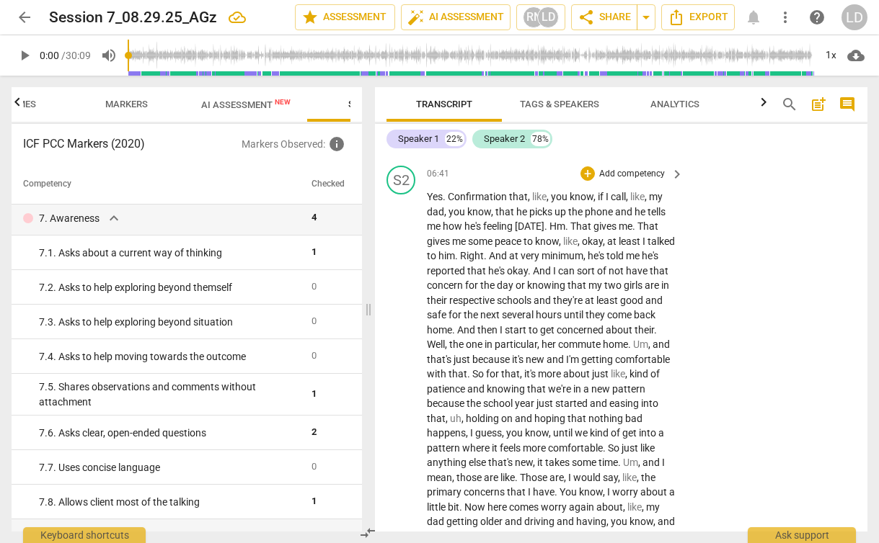
scroll to position [2593, 0]
click at [650, 182] on p "Add competency" at bounding box center [631, 175] width 68 height 13
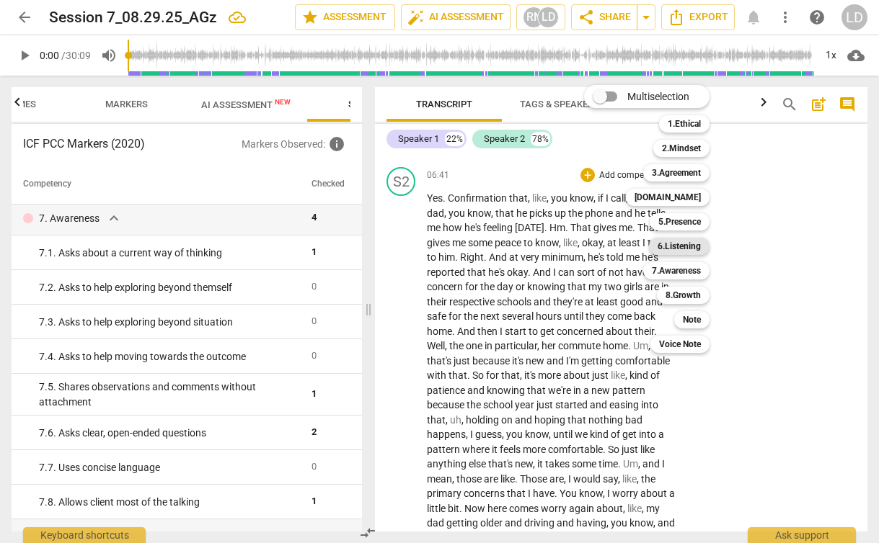
click at [688, 245] on b "6.Listening" at bounding box center [678, 246] width 43 height 17
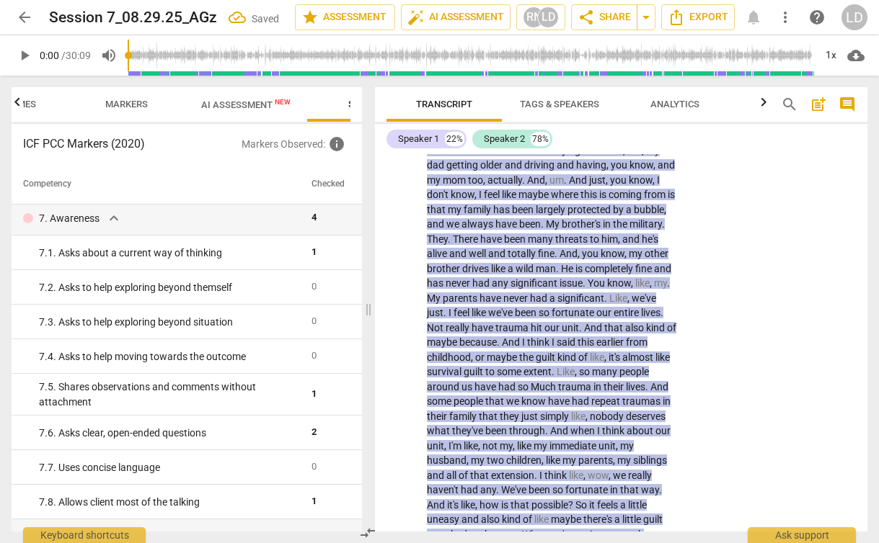
scroll to position [2675, 0]
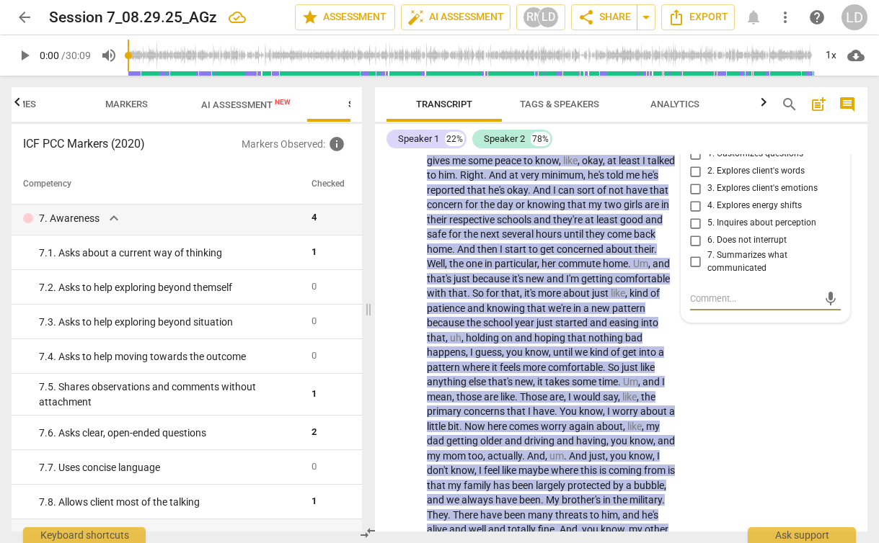
click at [771, 247] on span "6. Does not interrupt" at bounding box center [746, 240] width 79 height 13
click at [707, 249] on input "6. Does not interrupt" at bounding box center [695, 240] width 23 height 17
checkbox input "true"
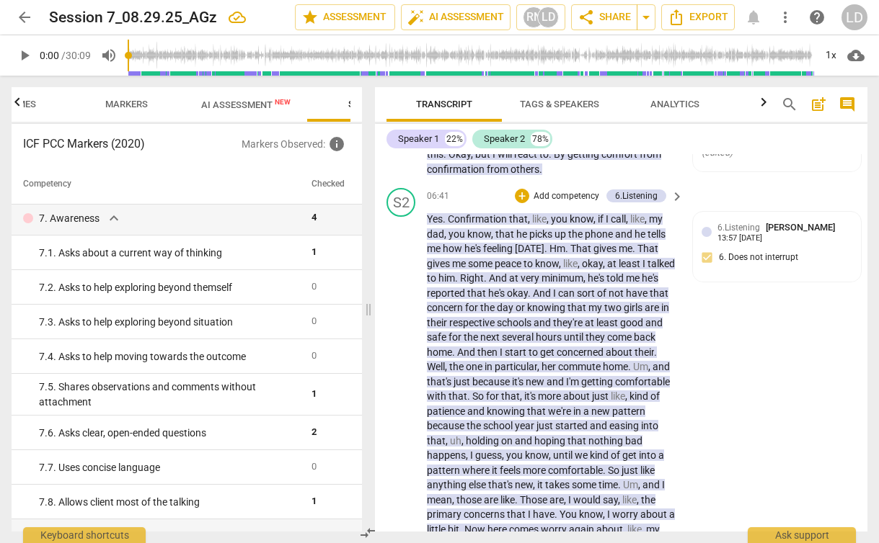
scroll to position [2567, 0]
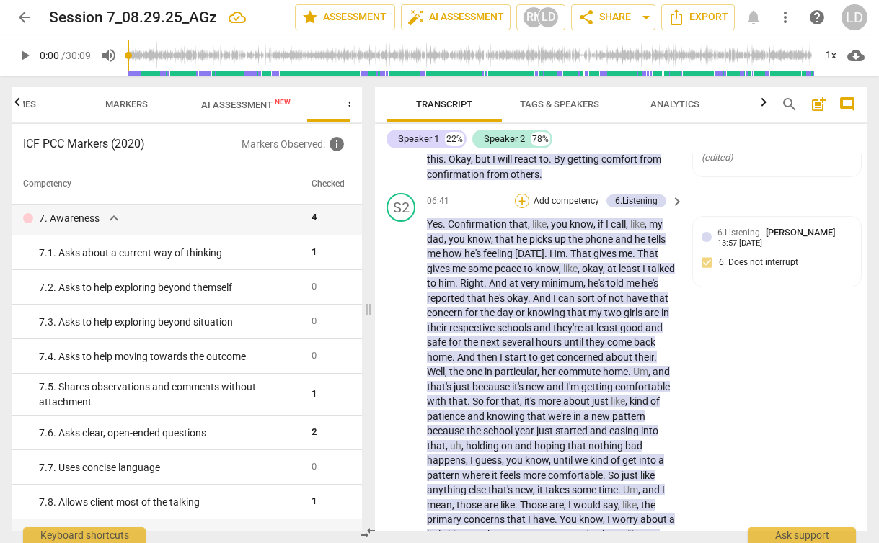
click at [522, 208] on div "+" at bounding box center [522, 201] width 14 height 14
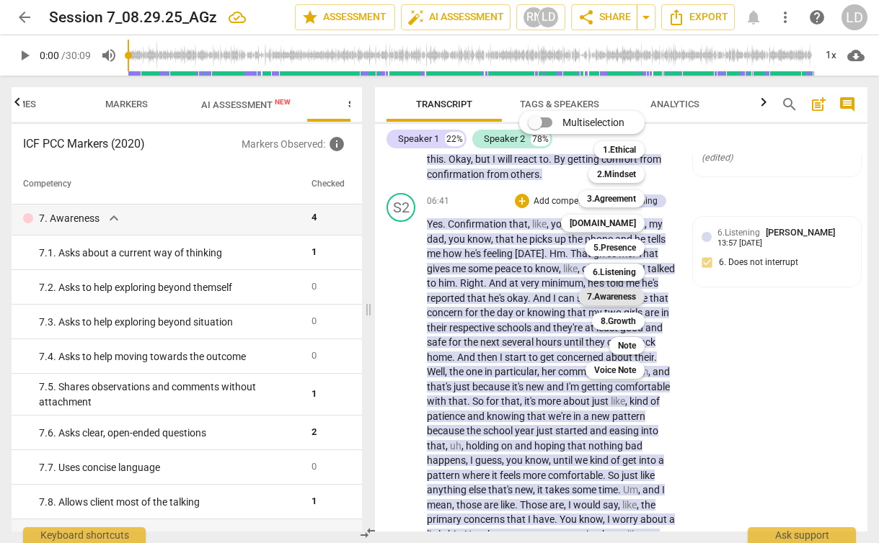
click at [619, 300] on b "7.Awareness" at bounding box center [611, 296] width 49 height 17
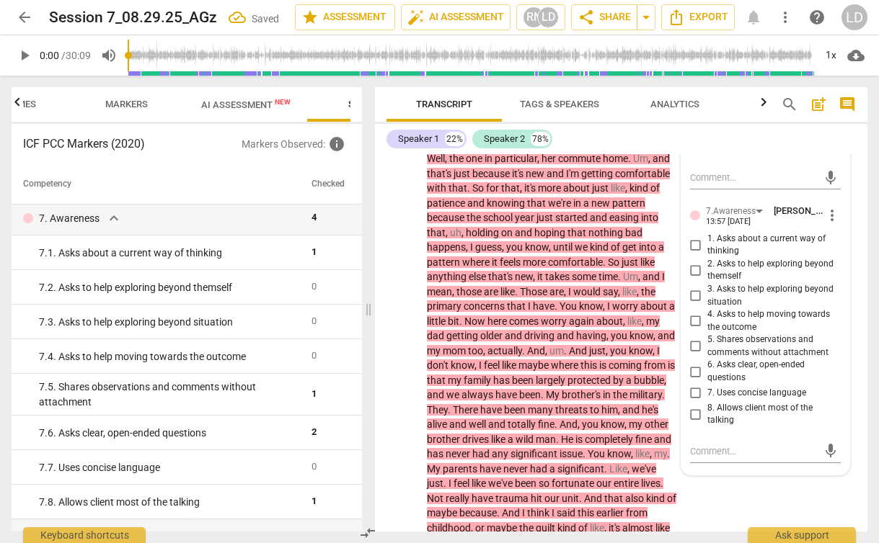
scroll to position [2832, 0]
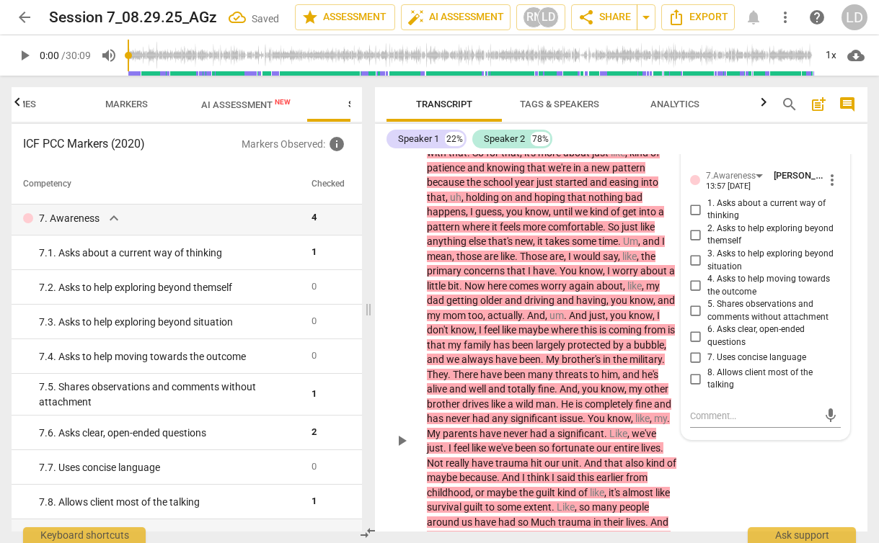
click at [758, 392] on span "8. Allows client most of the talking" at bounding box center [771, 379] width 128 height 25
click at [707, 388] on input "8. Allows client most of the talking" at bounding box center [695, 378] width 23 height 17
checkbox input "true"
click at [719, 503] on div "S2 play_arrow pause 06:41 + Add competency 6.Listening 7.Awareness keyboard_arr…" at bounding box center [621, 429] width 492 height 1012
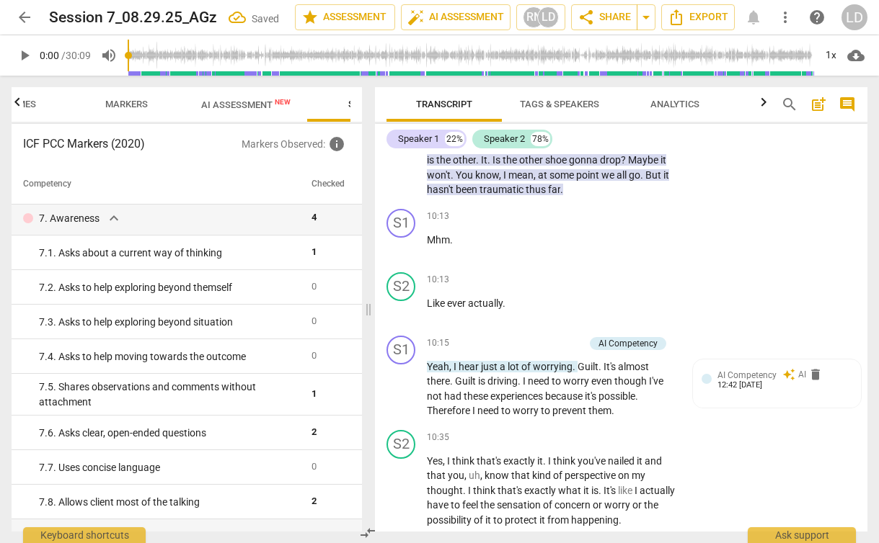
scroll to position [3564, 0]
click at [443, 245] on span "Mhm" at bounding box center [438, 240] width 23 height 12
click at [662, 223] on p "Add competency" at bounding box center [631, 216] width 68 height 13
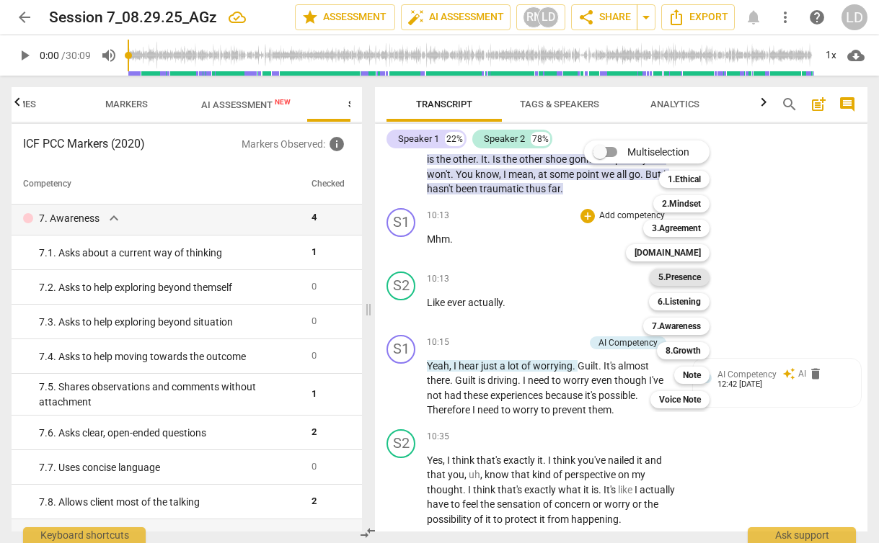
click at [694, 277] on b "5.Presence" at bounding box center [679, 277] width 43 height 17
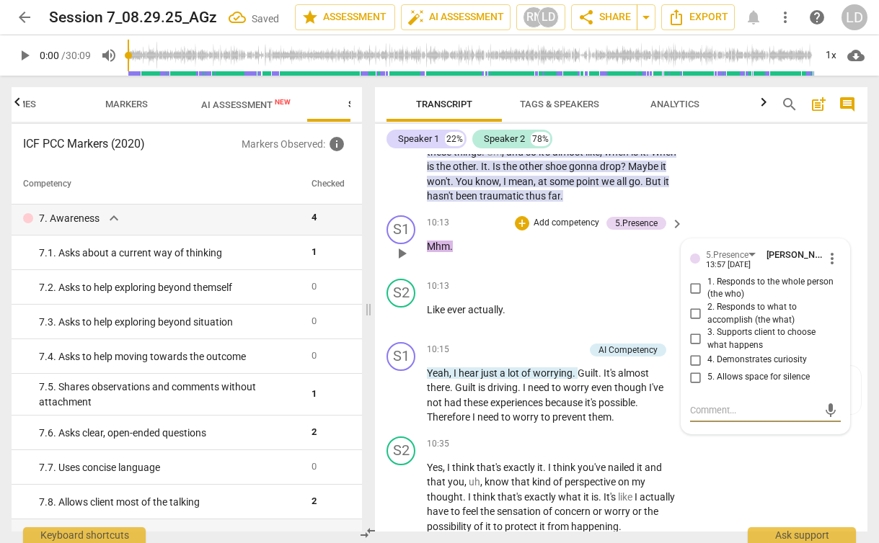
scroll to position [3555, 0]
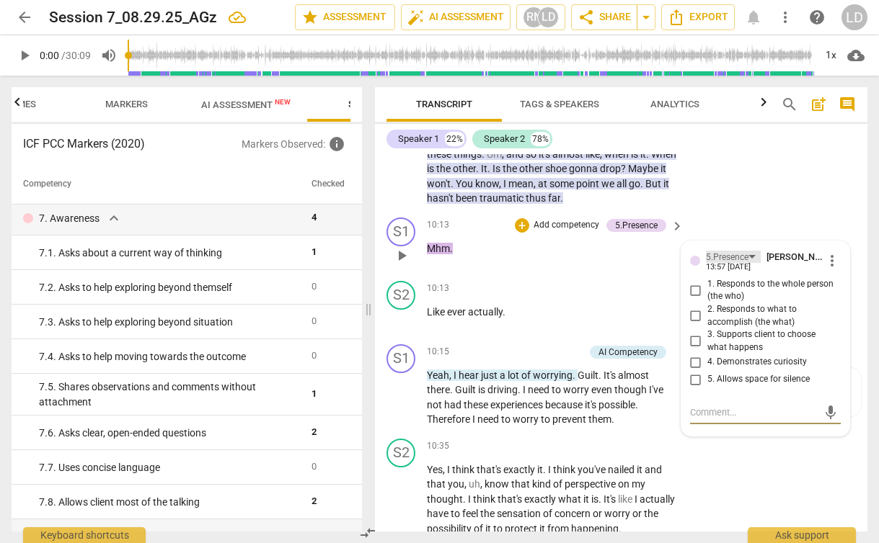
click at [742, 265] on div "5.Presence" at bounding box center [727, 258] width 43 height 14
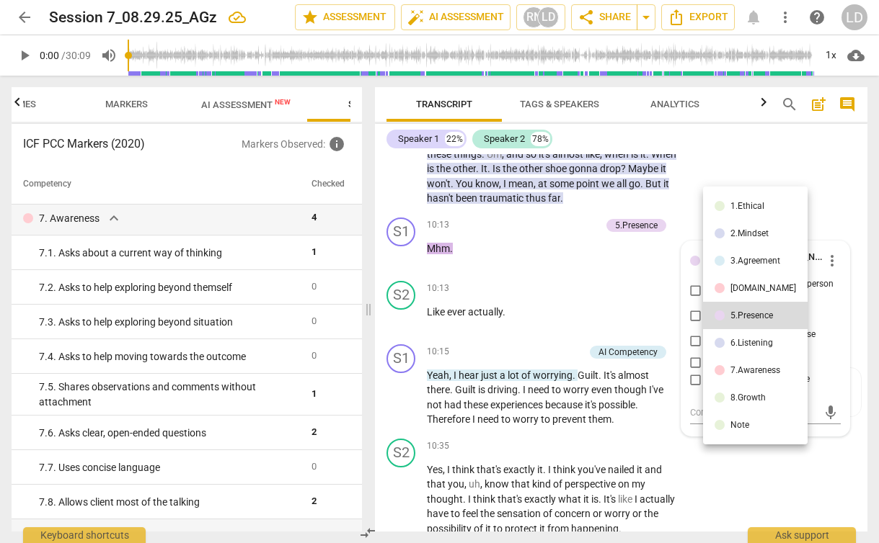
click at [491, 370] on div at bounding box center [439, 271] width 879 height 543
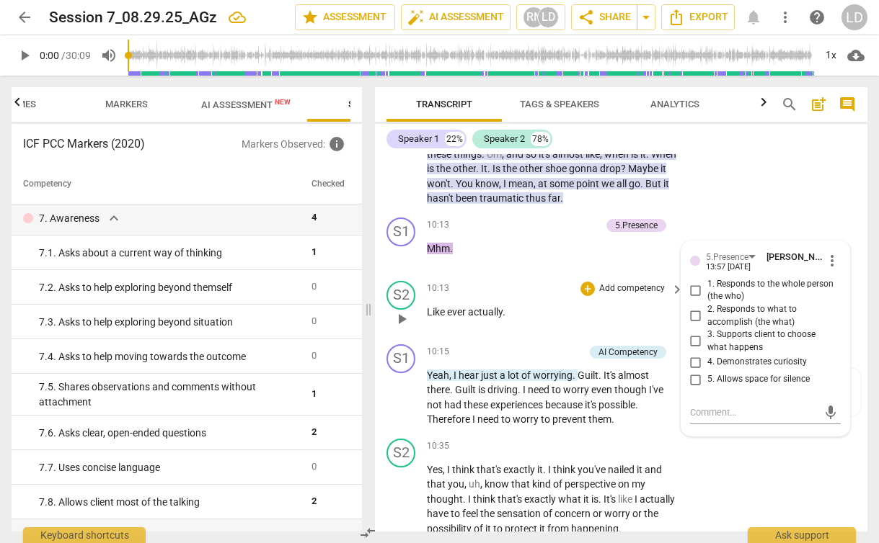
click at [474, 318] on span "actually" at bounding box center [485, 312] width 35 height 12
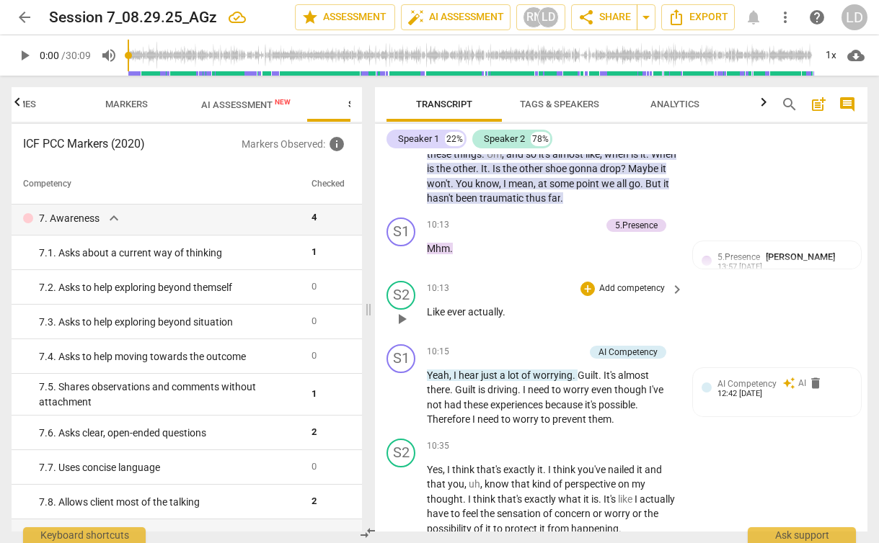
click at [598, 295] on p "Add competency" at bounding box center [631, 289] width 68 height 13
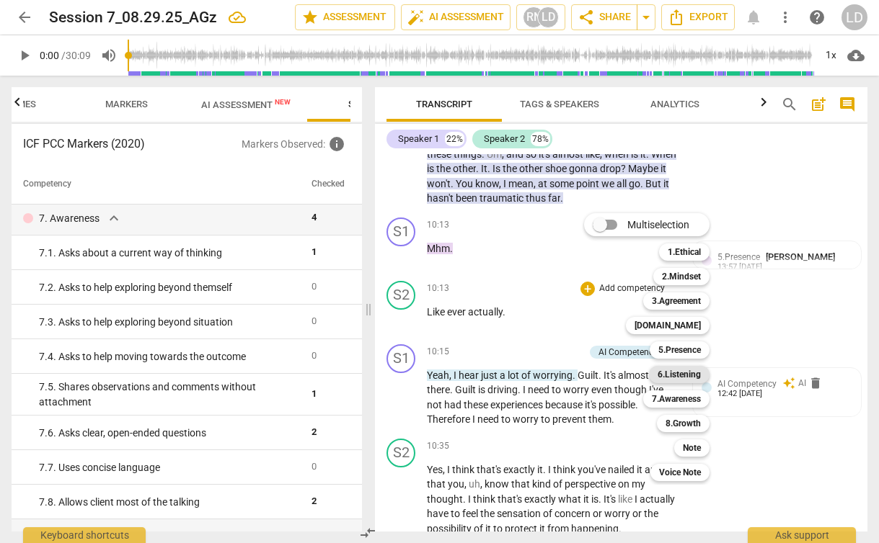
click at [691, 373] on b "6.Listening" at bounding box center [678, 374] width 43 height 17
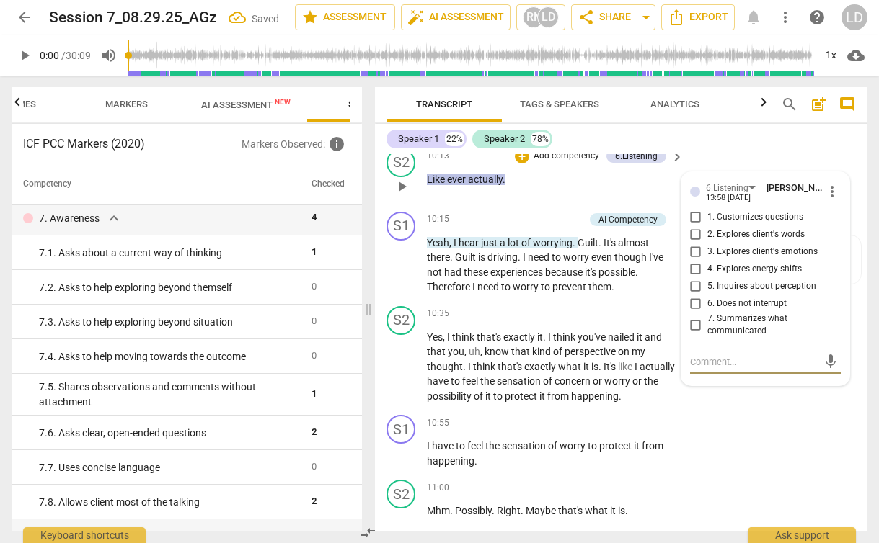
scroll to position [3686, 0]
click at [737, 197] on div "6.Listening" at bounding box center [727, 190] width 43 height 14
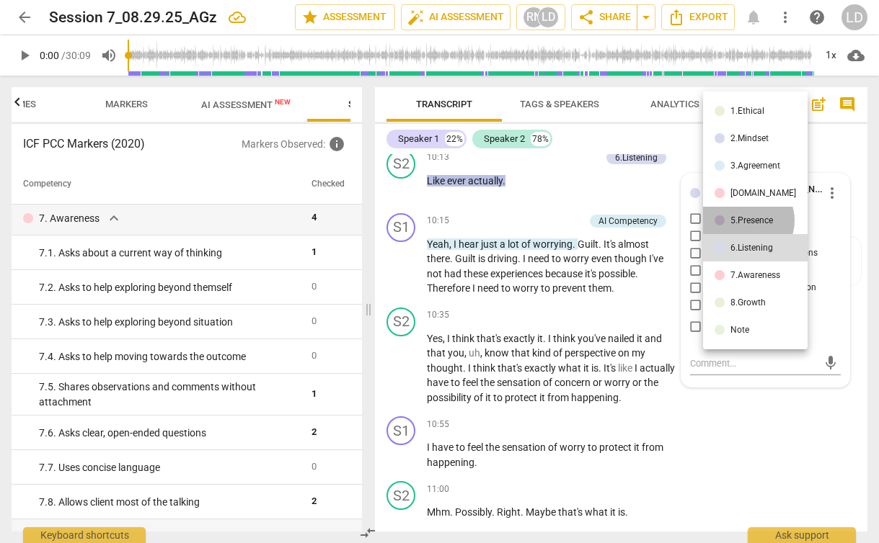
click at [745, 220] on div "5.Presence" at bounding box center [751, 220] width 43 height 9
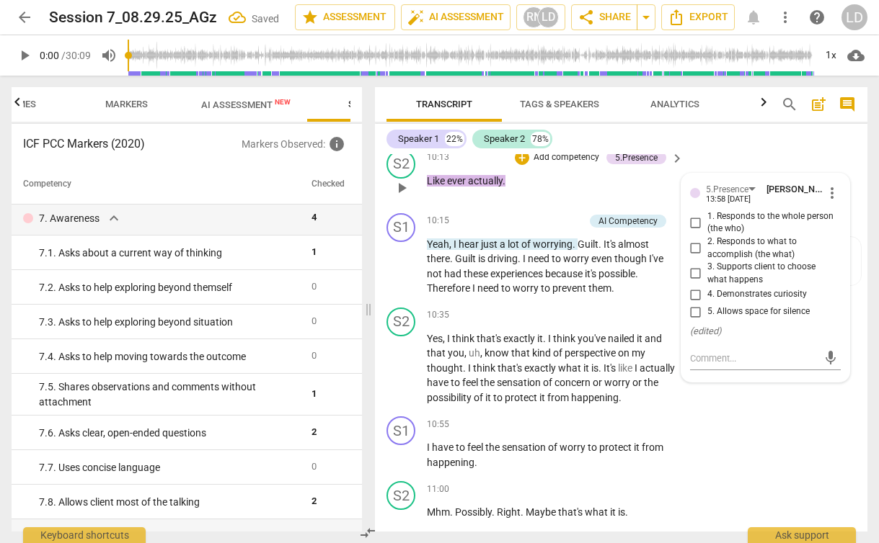
click at [791, 319] on span "5. Allows space for silence" at bounding box center [758, 312] width 102 height 13
click at [707, 321] on input "5. Allows space for silence" at bounding box center [695, 311] width 23 height 17
checkbox input "true"
click at [592, 388] on span "concern" at bounding box center [573, 383] width 38 height 12
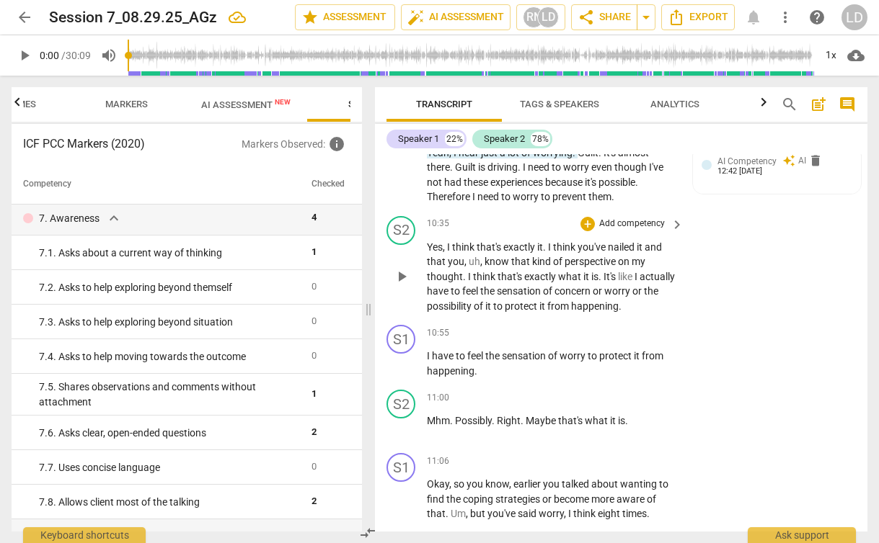
scroll to position [3771, 0]
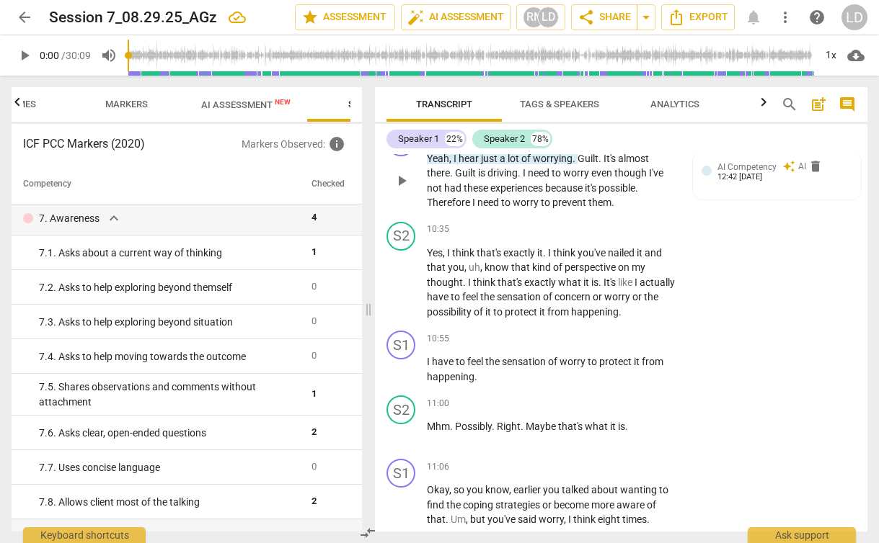
drag, startPoint x: 423, startPoint y: 215, endPoint x: 605, endPoint y: 243, distance: 183.7
click at [605, 216] on div "S1 play_arrow pause 10:15 + Add competency AI Competency keyboard_arrow_right Y…" at bounding box center [621, 169] width 492 height 94
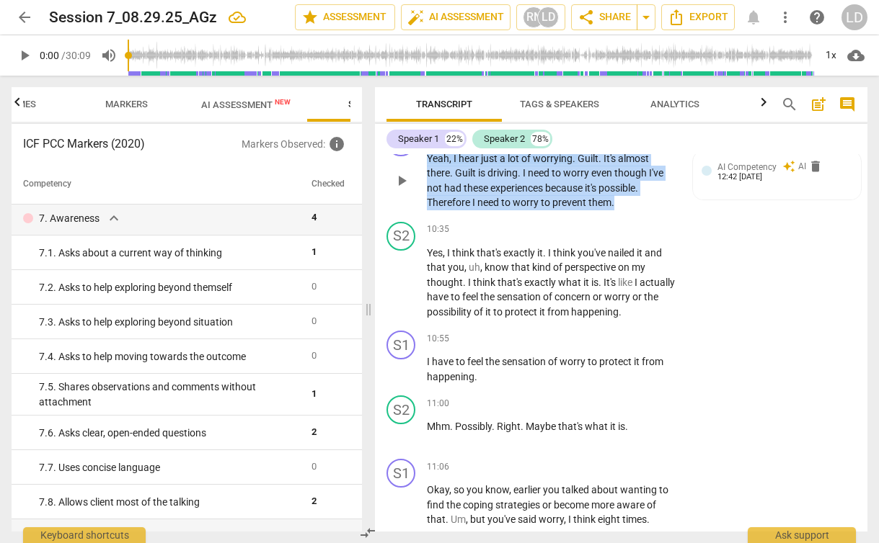
drag, startPoint x: 615, startPoint y: 262, endPoint x: 420, endPoint y: 221, distance: 198.7
click at [420, 216] on div "S1 play_arrow pause 10:15 + Add competency AI Competency keyboard_arrow_right Y…" at bounding box center [621, 169] width 492 height 94
click at [625, 241] on div "+" at bounding box center [628, 243] width 14 height 14
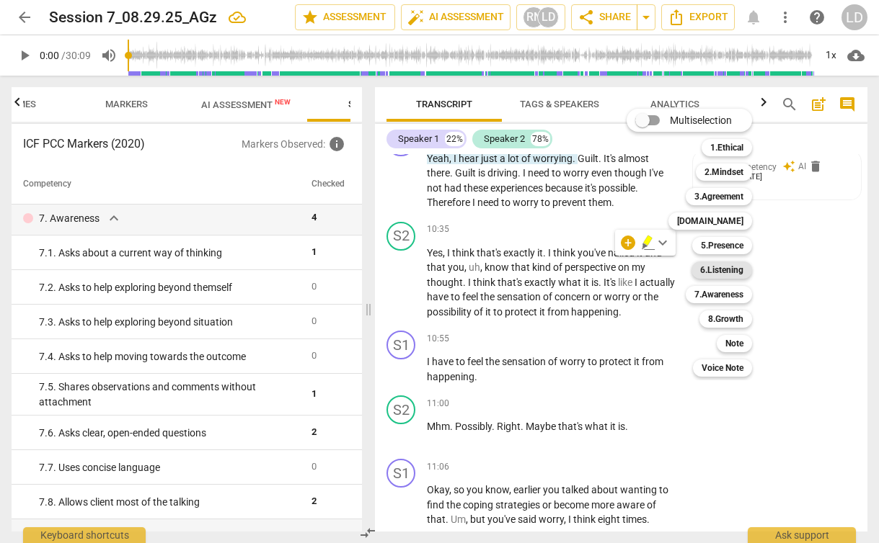
click at [719, 272] on b "6.Listening" at bounding box center [721, 270] width 43 height 17
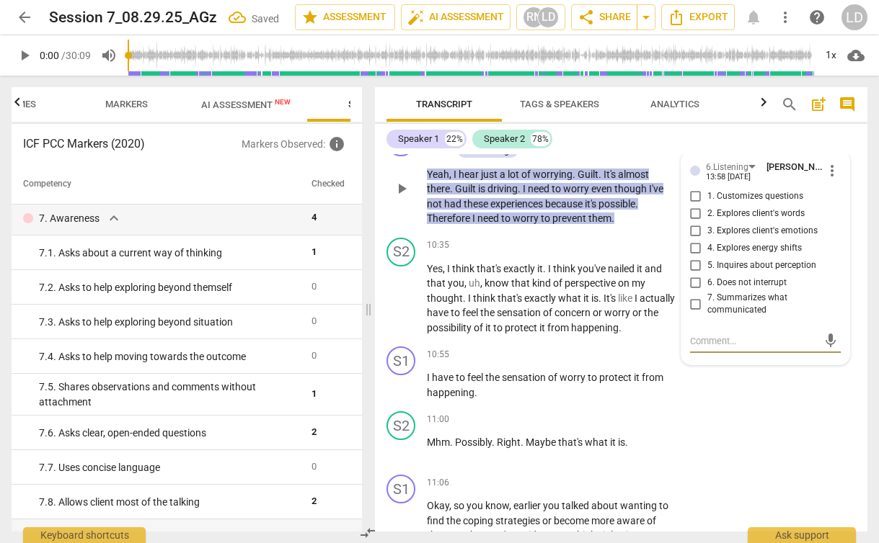
click at [785, 238] on span "3. Explores client's emotions" at bounding box center [762, 231] width 110 height 13
click at [707, 240] on input "3. Explores client's emotions" at bounding box center [695, 231] width 23 height 17
checkbox input "true"
click at [790, 272] on span "5. Inquires about perception" at bounding box center [761, 265] width 109 height 13
click at [707, 275] on input "5. Inquires about perception" at bounding box center [695, 265] width 23 height 17
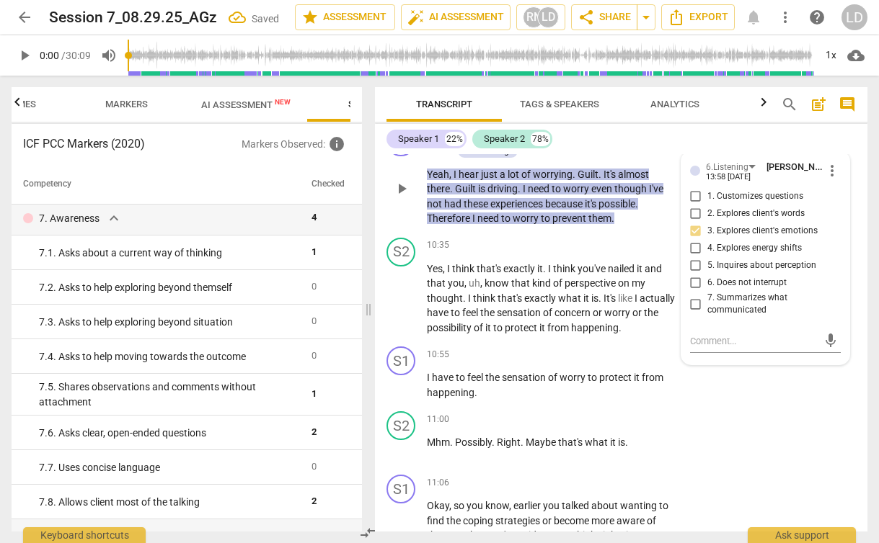
checkbox input "true"
click at [755, 317] on span "7. Summarizes what communicated" at bounding box center [771, 304] width 128 height 25
click at [707, 313] on input "7. Summarizes what communicated" at bounding box center [695, 303] width 23 height 17
checkbox input "true"
click at [698, 406] on div "S1 play_arrow pause 10:55 + Add competency keyboard_arrow_right I have to feel …" at bounding box center [621, 373] width 492 height 65
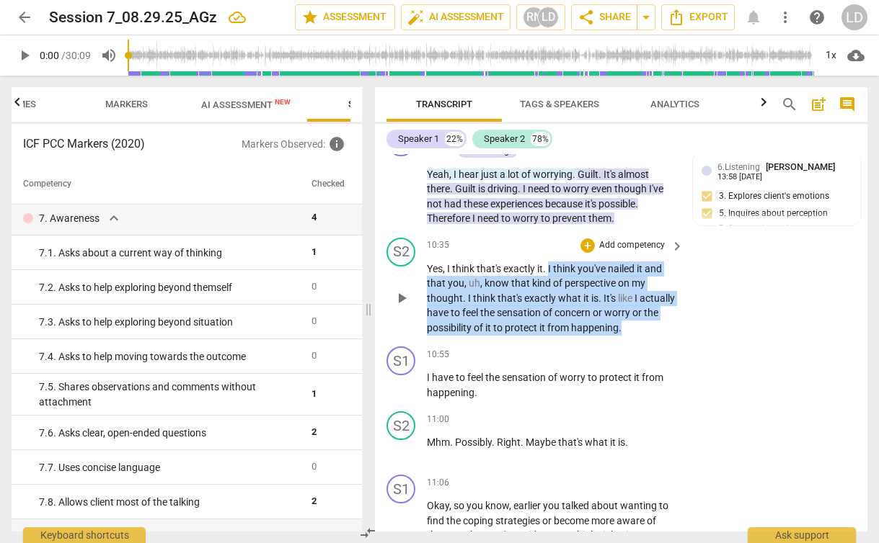
drag, startPoint x: 548, startPoint y: 329, endPoint x: 686, endPoint y: 386, distance: 149.9
click at [686, 342] on div "S2 play_arrow pause 10:35 + Add competency keyboard_arrow_right Yes , I think t…" at bounding box center [621, 287] width 492 height 110
click at [621, 252] on p "Add competency" at bounding box center [631, 245] width 68 height 13
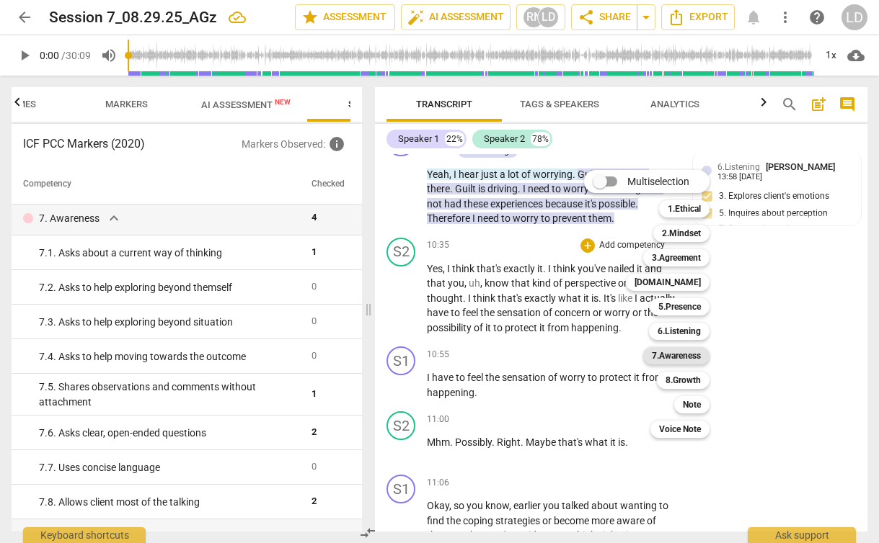
click at [688, 357] on b "7.Awareness" at bounding box center [676, 355] width 49 height 17
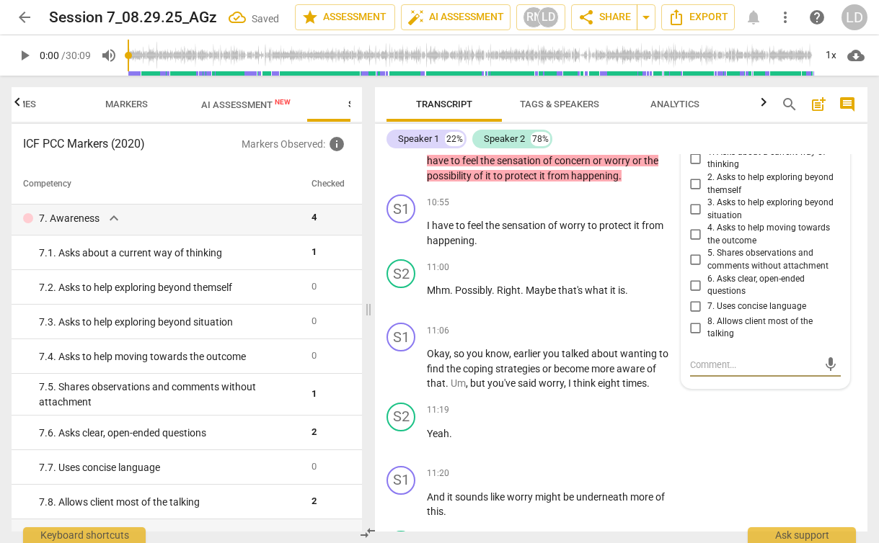
scroll to position [3923, 0]
click at [573, 390] on span "think" at bounding box center [585, 384] width 25 height 12
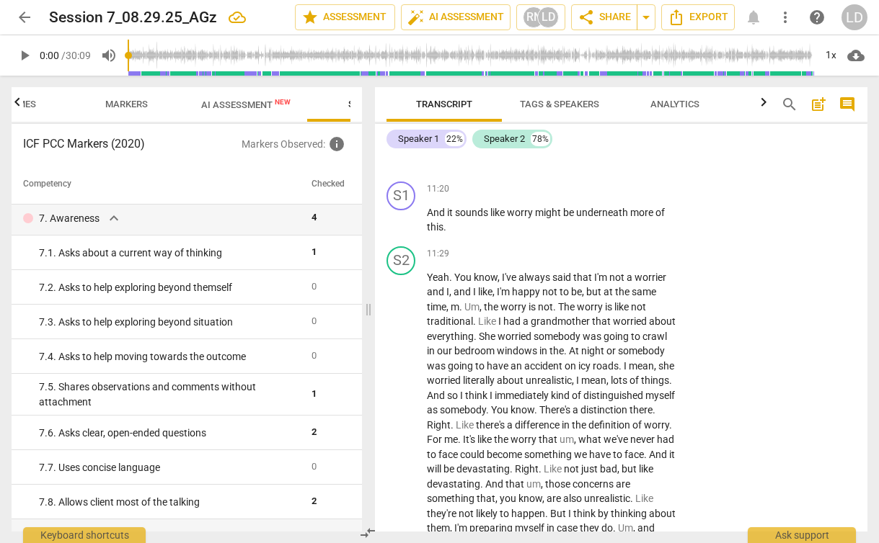
scroll to position [4233, 0]
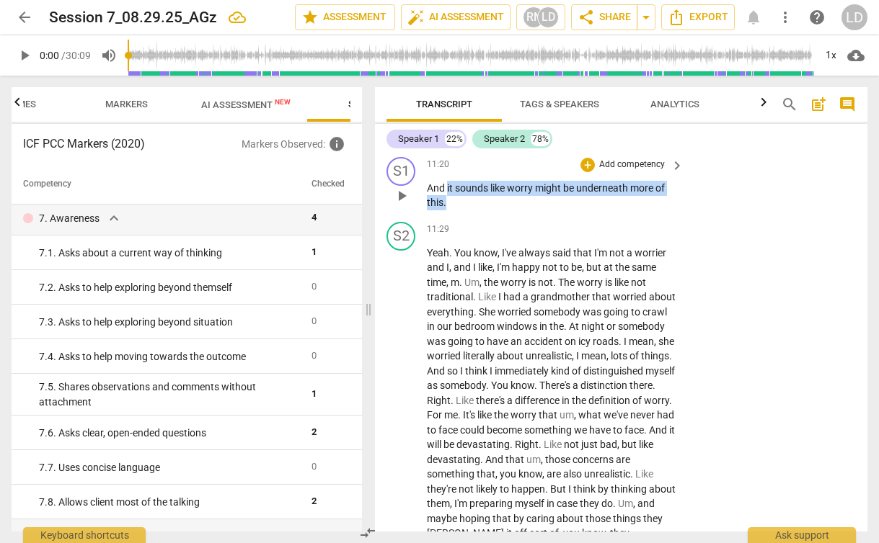
drag, startPoint x: 445, startPoint y: 259, endPoint x: 447, endPoint y: 248, distance: 10.9
click at [447, 210] on p "And it sounds like worry might be underneath more of this ." at bounding box center [551, 196] width 249 height 30
click at [606, 172] on p "Add competency" at bounding box center [631, 165] width 68 height 13
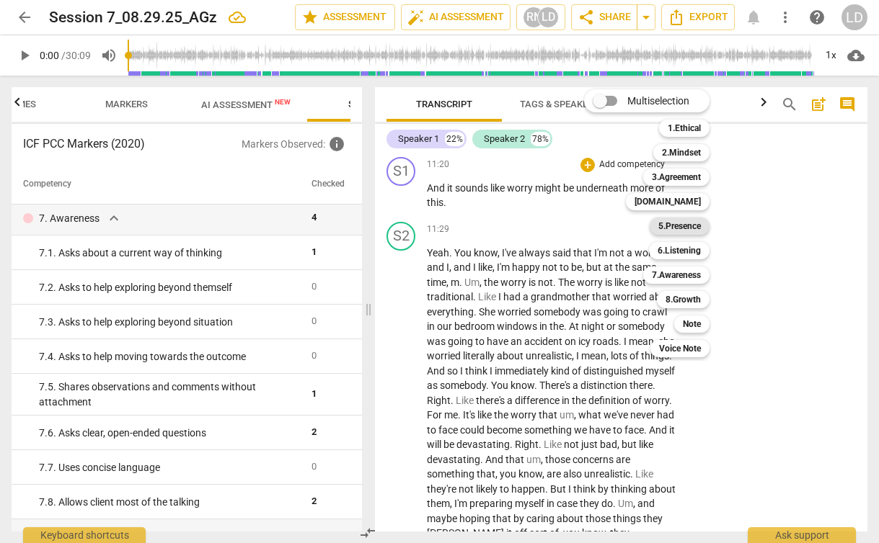
click at [680, 219] on b "5.Presence" at bounding box center [679, 226] width 43 height 17
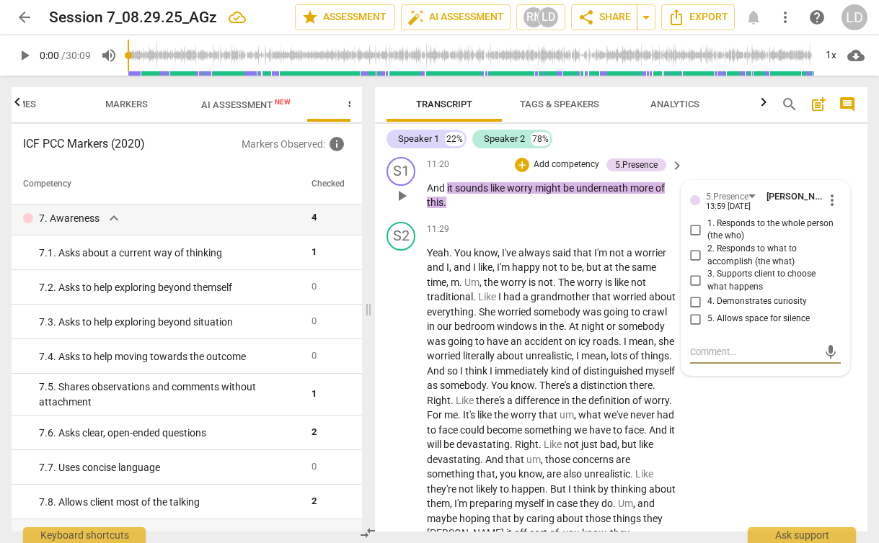
click at [747, 308] on span "4. Demonstrates curiosity" at bounding box center [756, 301] width 99 height 13
click at [707, 311] on input "4. Demonstrates curiosity" at bounding box center [695, 301] width 23 height 17
checkbox input "true"
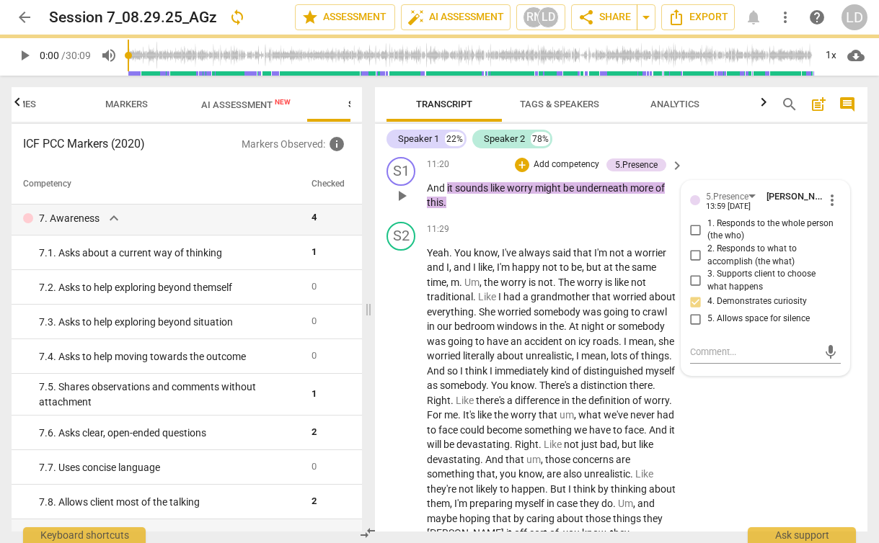
click at [574, 172] on p "Add competency" at bounding box center [566, 165] width 68 height 13
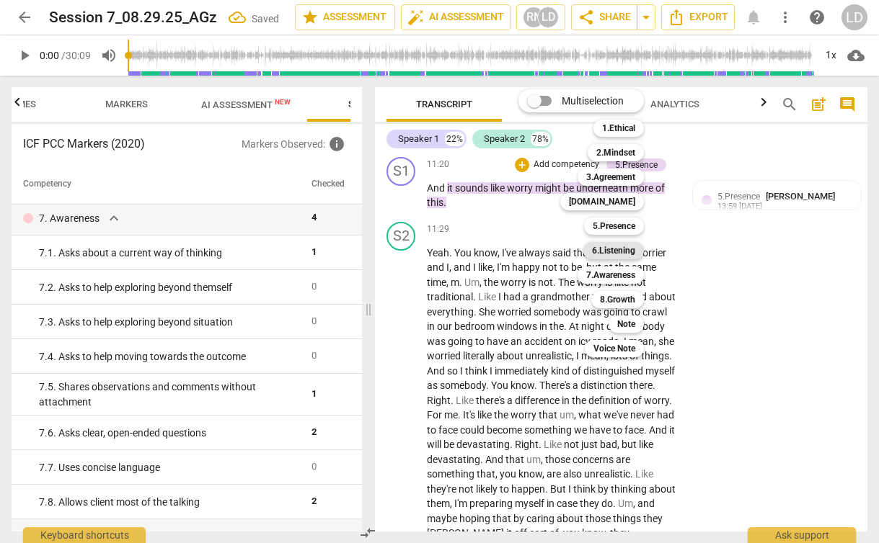
click at [617, 250] on b "6.Listening" at bounding box center [613, 250] width 43 height 17
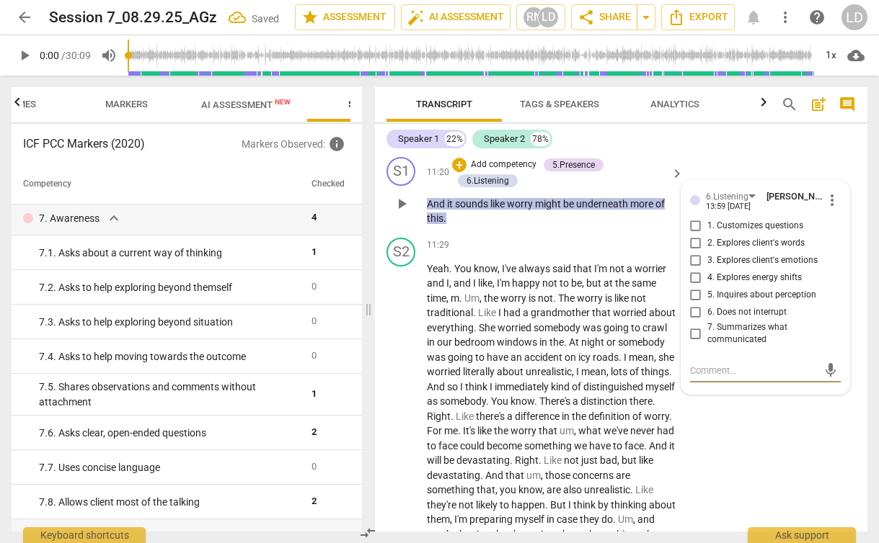
click at [801, 267] on span "3. Explores client's emotions" at bounding box center [762, 260] width 110 height 13
click at [707, 270] on input "3. Explores client's emotions" at bounding box center [695, 260] width 23 height 17
checkbox input "true"
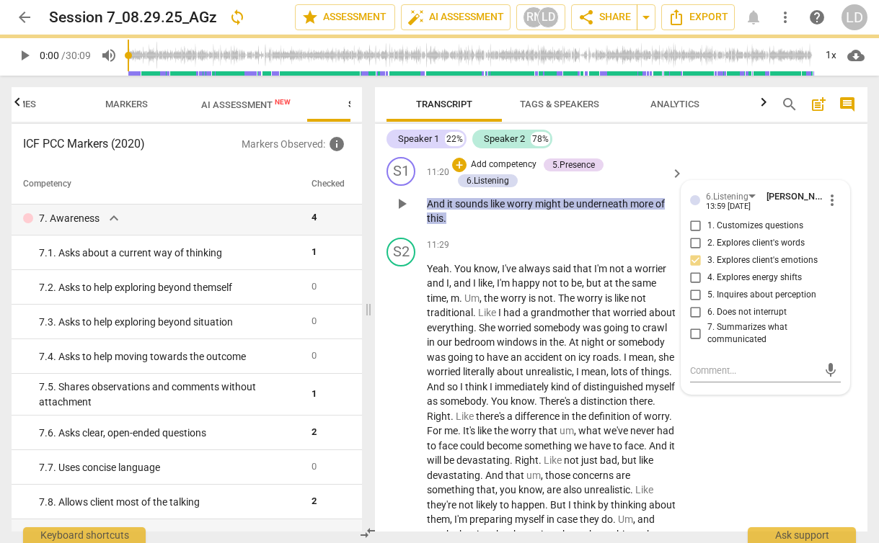
click at [695, 213] on div "S1 play_arrow pause 11:20 + Add competency 5.Presence 6.Listening keyboard_arro…" at bounding box center [621, 191] width 492 height 81
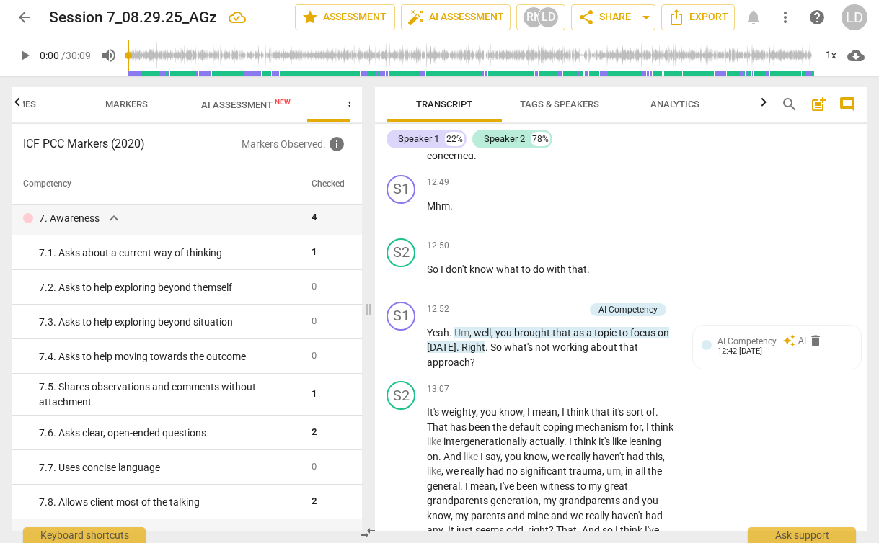
scroll to position [4687, 0]
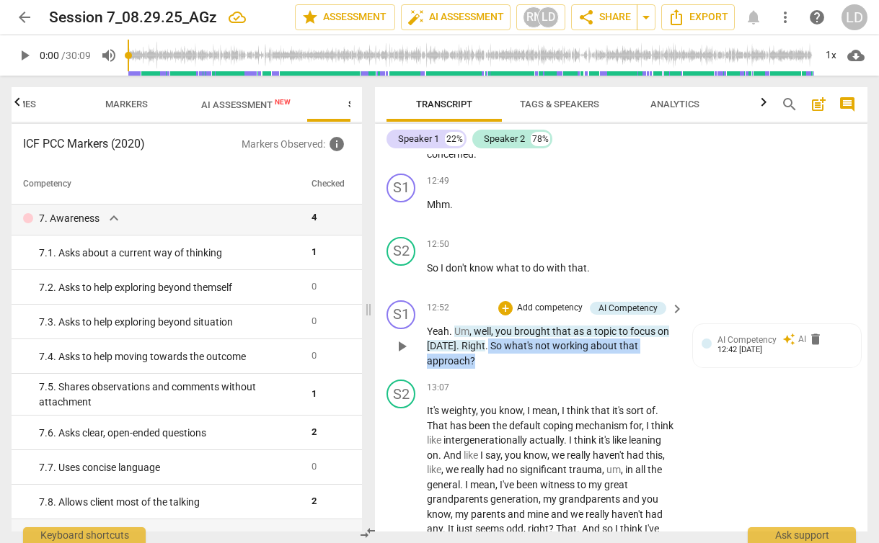
drag, startPoint x: 474, startPoint y: 419, endPoint x: 482, endPoint y: 406, distance: 15.8
click at [482, 369] on p "Yeah . Um , well , you brought that as a topic to focus on today . Right . So w…" at bounding box center [551, 346] width 249 height 45
click at [481, 399] on div "+" at bounding box center [486, 401] width 14 height 14
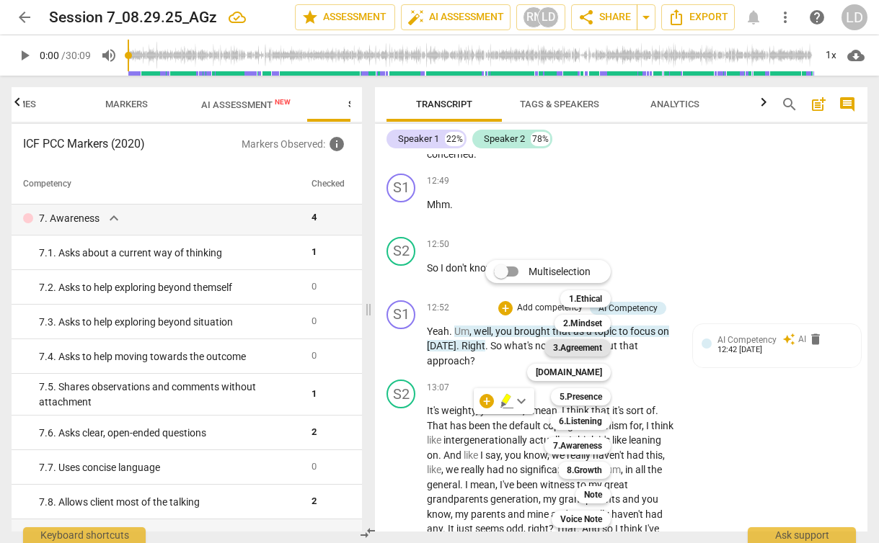
click at [594, 349] on b "3.Agreement" at bounding box center [577, 347] width 49 height 17
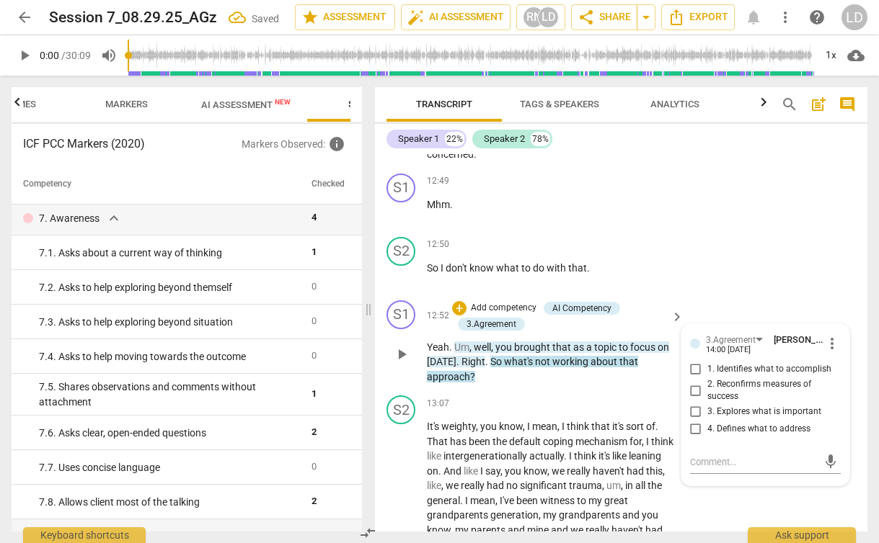
click at [769, 419] on span "3. Explores what is important" at bounding box center [764, 412] width 114 height 13
click at [707, 421] on input "3. Explores what is important" at bounding box center [695, 412] width 23 height 17
checkbox input "true"
click at [764, 295] on div "S2 play_arrow pause 12:50 + Add competency keyboard_arrow_right So I don't know…" at bounding box center [621, 262] width 492 height 63
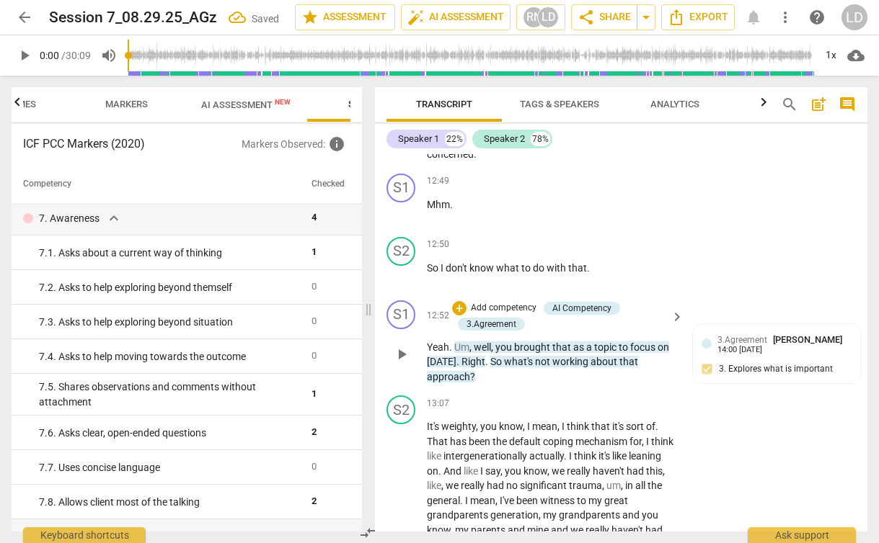
click at [498, 315] on p "Add competency" at bounding box center [503, 308] width 68 height 13
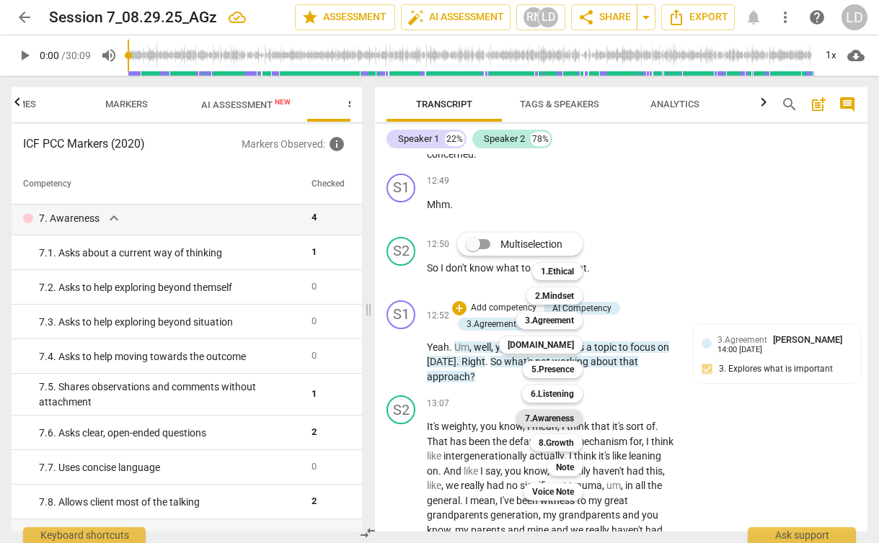
click at [551, 414] on b "7.Awareness" at bounding box center [549, 418] width 49 height 17
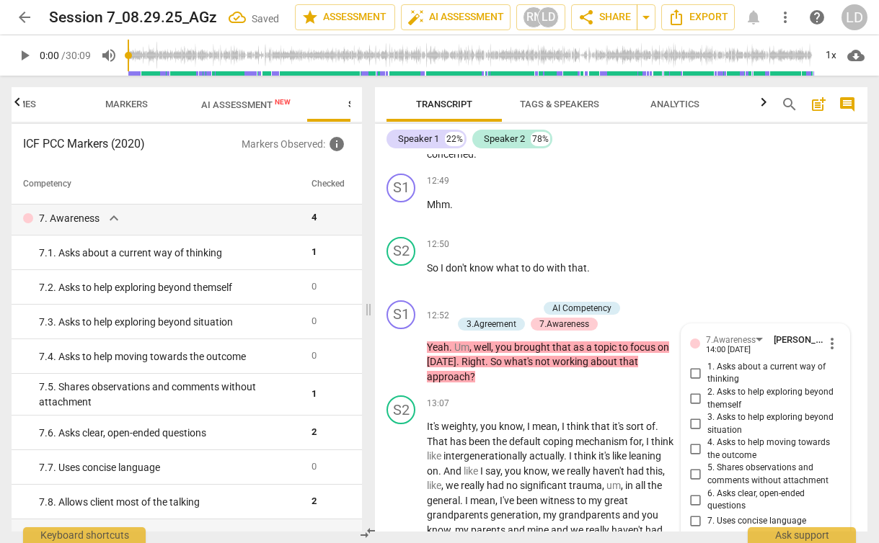
scroll to position [4982, 0]
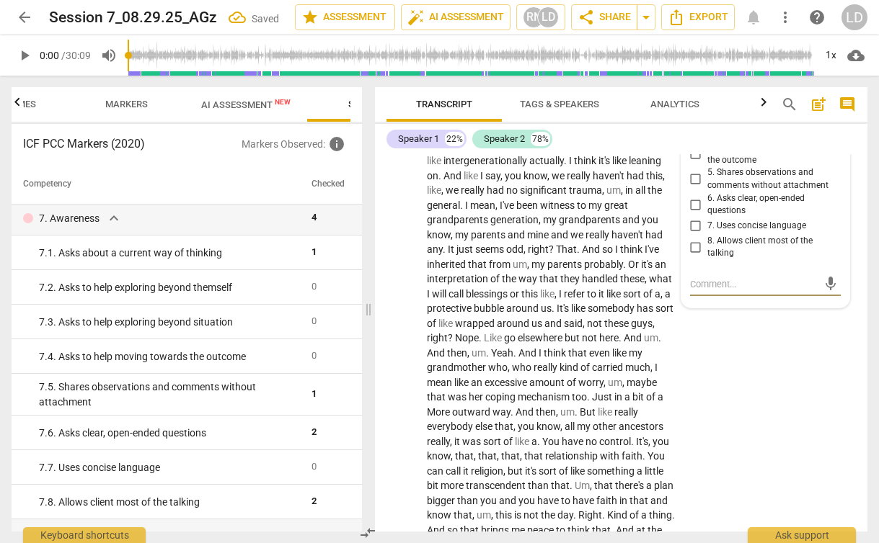
click at [763, 141] on span "3. Asks to help exploring beyond situation" at bounding box center [771, 128] width 128 height 25
click at [707, 138] on input "3. Asks to help exploring beyond situation" at bounding box center [695, 128] width 23 height 17
checkbox input "true"
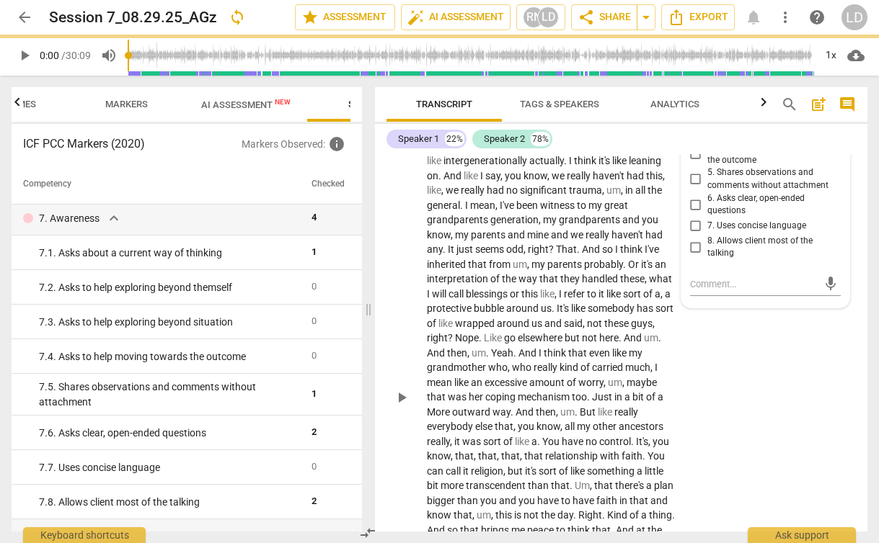
click at [744, 405] on div "S2 play_arrow pause 13:07 + Add competency keyboard_arrow_right It's weighty , …" at bounding box center [621, 385] width 492 height 582
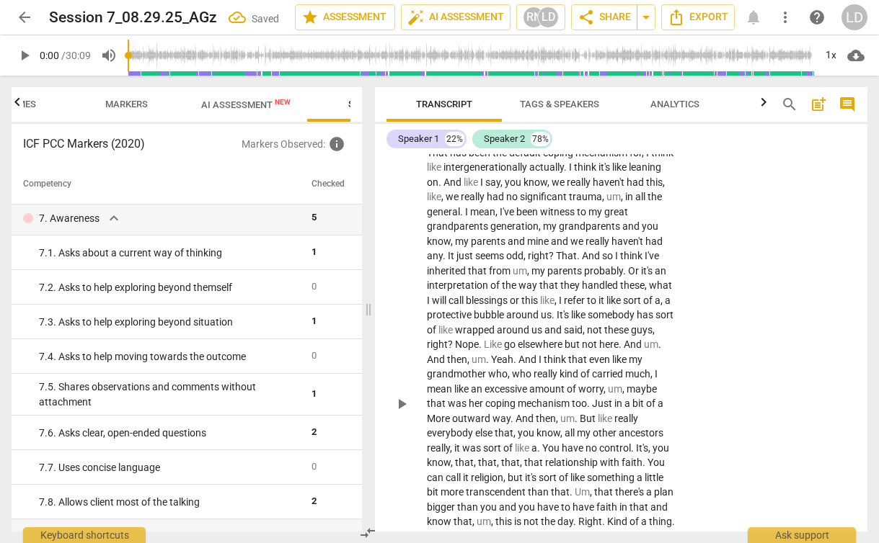
scroll to position [4974, 0]
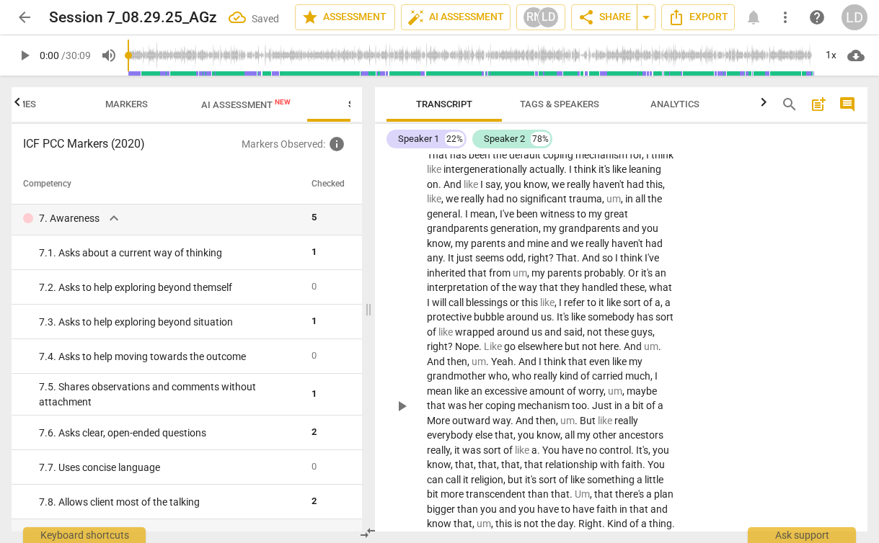
click at [457, 146] on span "weighty" at bounding box center [458, 140] width 35 height 12
click at [618, 124] on p "Add competency" at bounding box center [631, 117] width 68 height 13
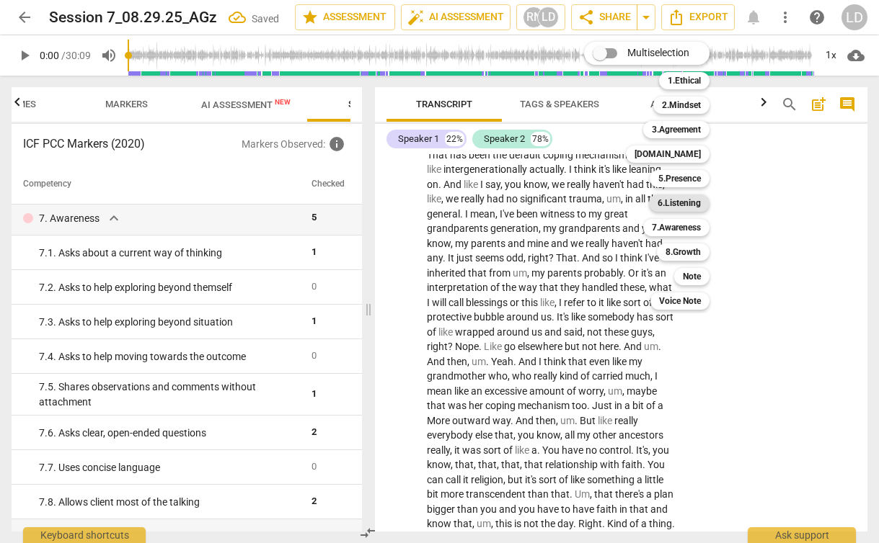
click at [690, 201] on b "6.Listening" at bounding box center [678, 203] width 43 height 17
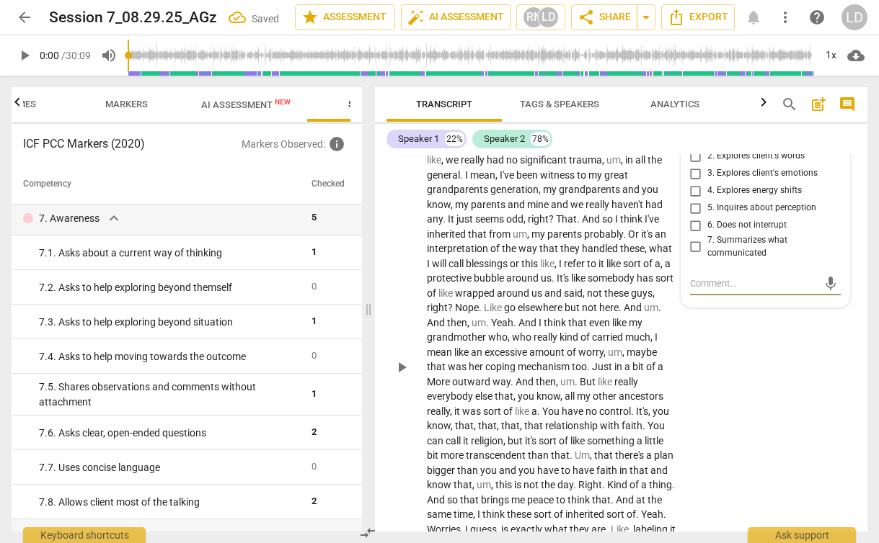
scroll to position [5000, 0]
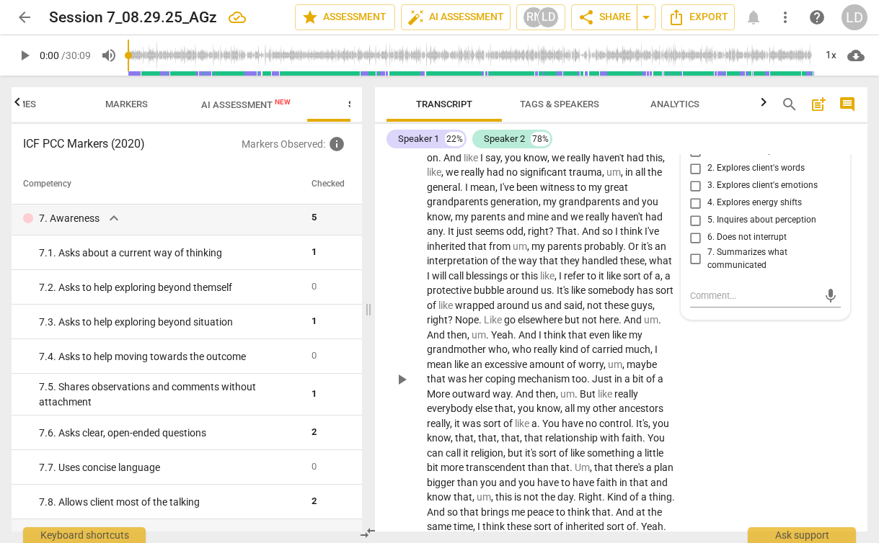
click at [742, 129] on div "6.Listening" at bounding box center [727, 122] width 43 height 14
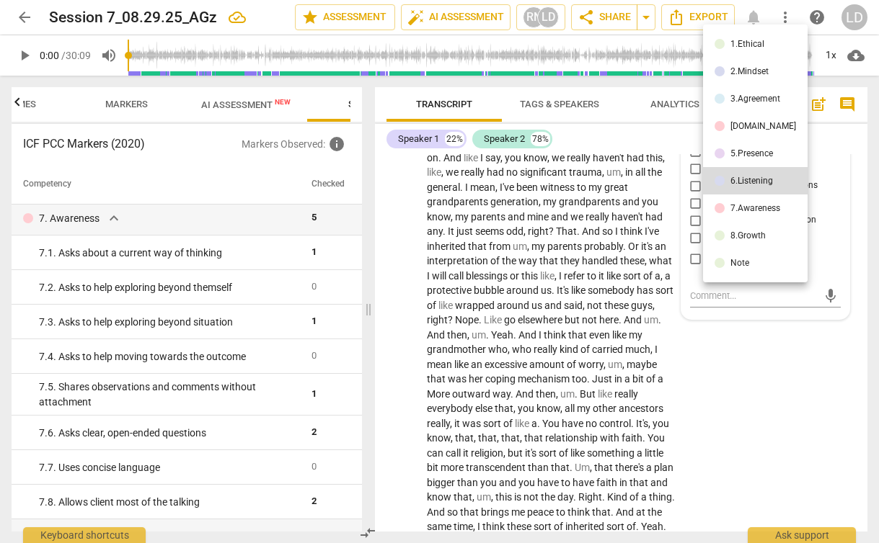
click at [757, 210] on div "7.Awareness" at bounding box center [755, 208] width 50 height 9
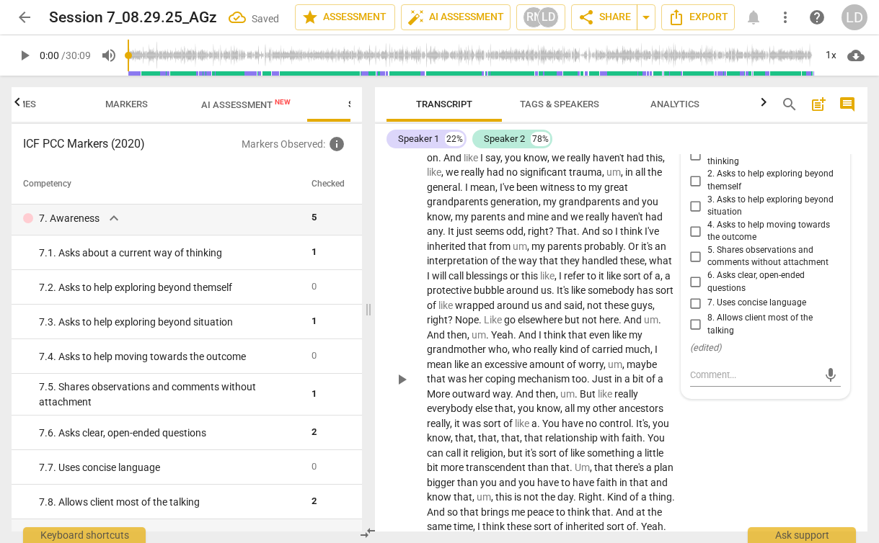
click at [691, 334] on input "8. Allows client most of the talking" at bounding box center [695, 324] width 23 height 17
checkbox input "true"
click at [736, 474] on div "S2 play_arrow pause 13:07 + Add competency 7.Awareness keyboard_arrow_right It'…" at bounding box center [621, 367] width 492 height 582
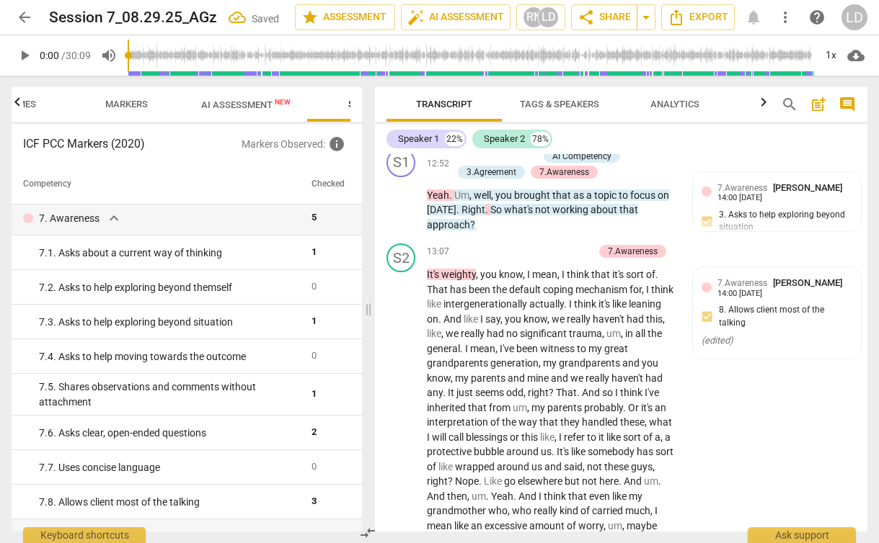
scroll to position [4835, 0]
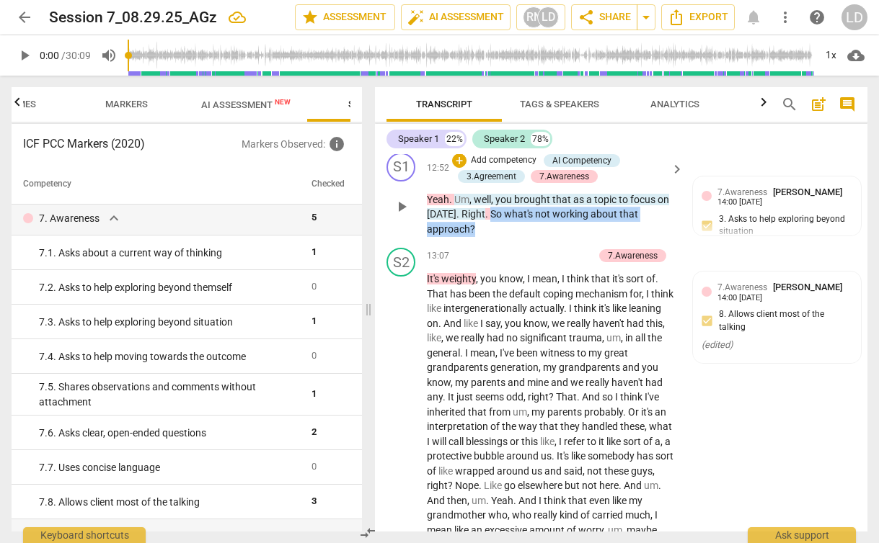
drag, startPoint x: 475, startPoint y: 289, endPoint x: 484, endPoint y: 272, distance: 19.7
click at [484, 237] on p "Yeah . Um , well , you brought that as a topic to focus on today . Right . So w…" at bounding box center [551, 214] width 249 height 45
click at [486, 268] on div "+" at bounding box center [486, 269] width 14 height 14
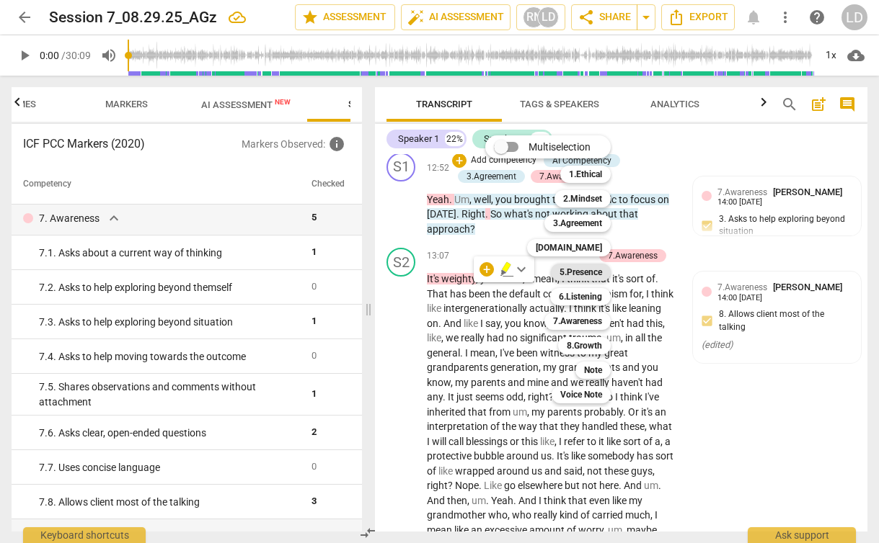
click at [582, 270] on b "5.Presence" at bounding box center [580, 272] width 43 height 17
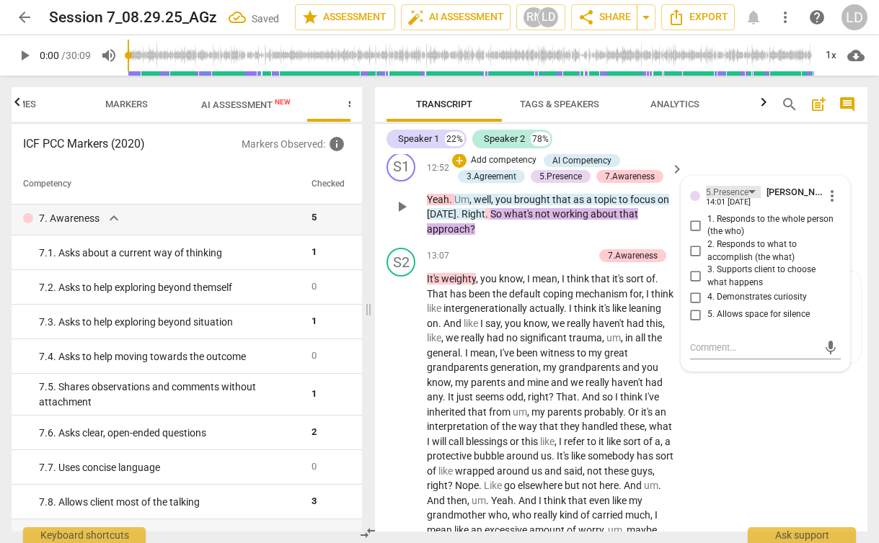
click at [749, 198] on div "5.Presence" at bounding box center [733, 192] width 55 height 12
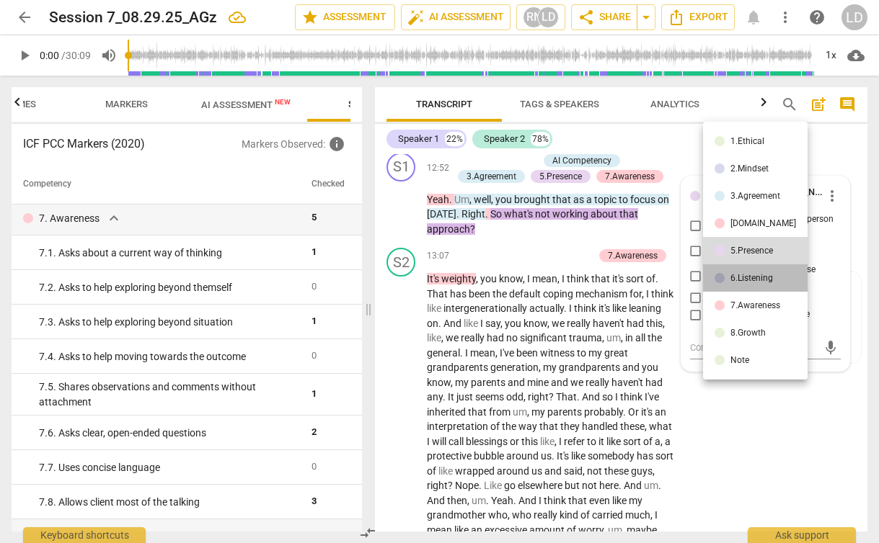
click at [763, 276] on div "6.Listening" at bounding box center [751, 278] width 43 height 9
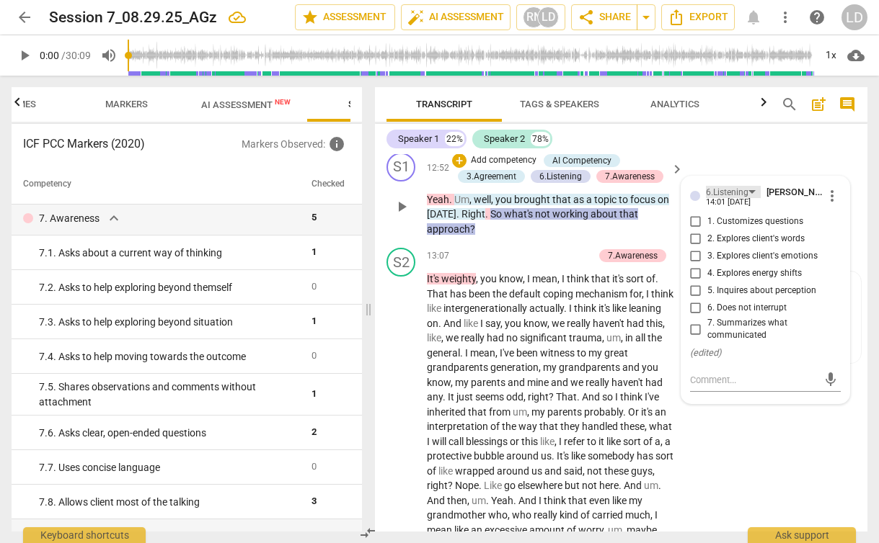
click at [743, 200] on div "6.Listening" at bounding box center [727, 193] width 43 height 14
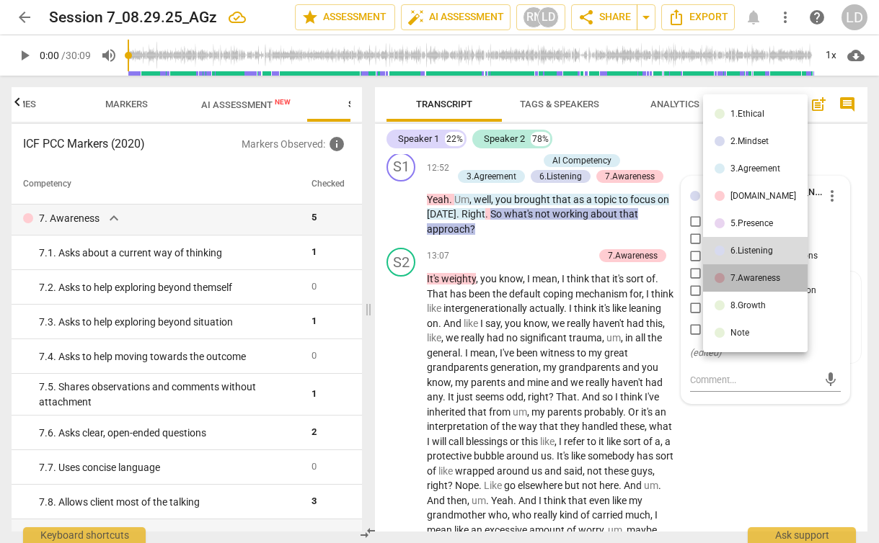
click at [757, 278] on div "7.Awareness" at bounding box center [755, 278] width 50 height 9
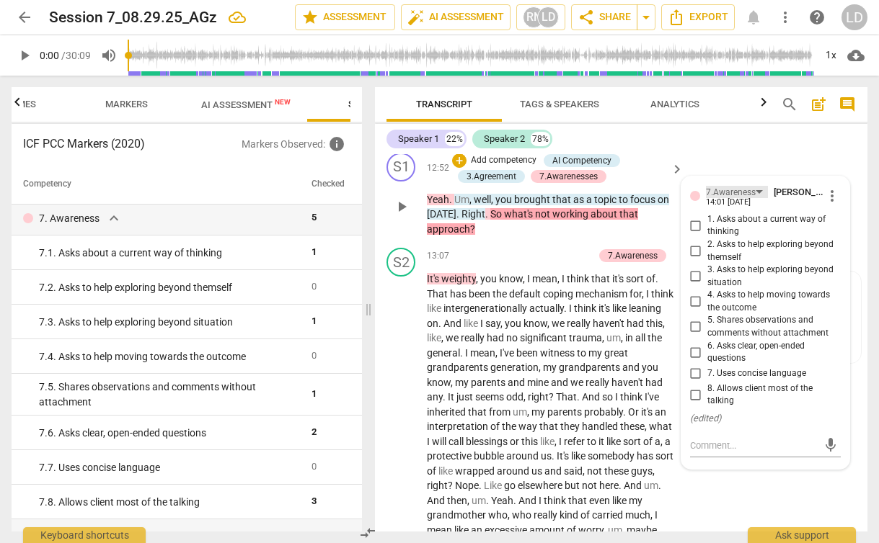
click at [749, 200] on div "7.Awareness" at bounding box center [731, 193] width 50 height 14
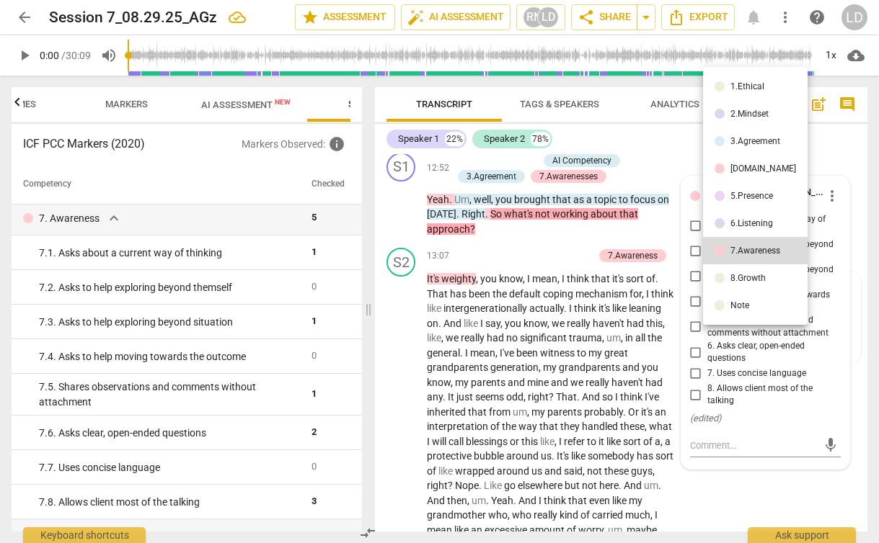
click at [749, 222] on div "6.Listening" at bounding box center [751, 223] width 43 height 9
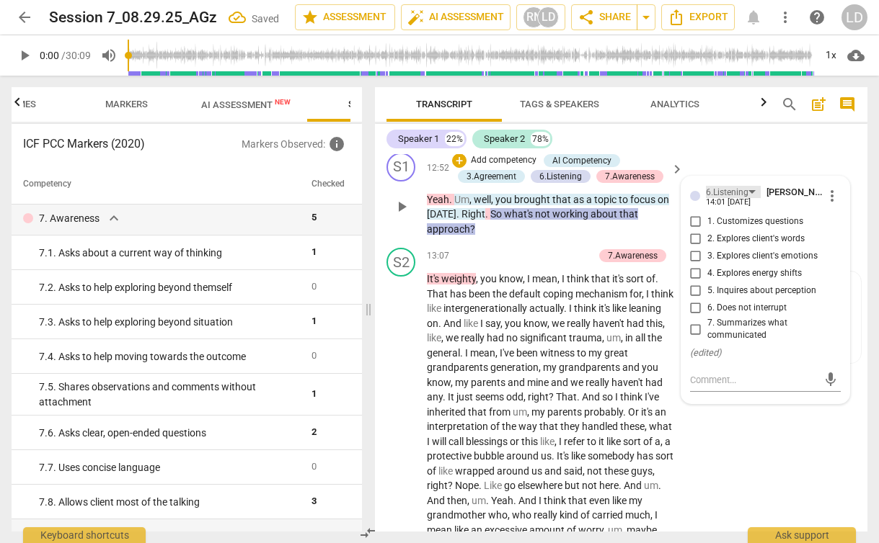
click at [749, 198] on div "6.Listening" at bounding box center [733, 192] width 55 height 12
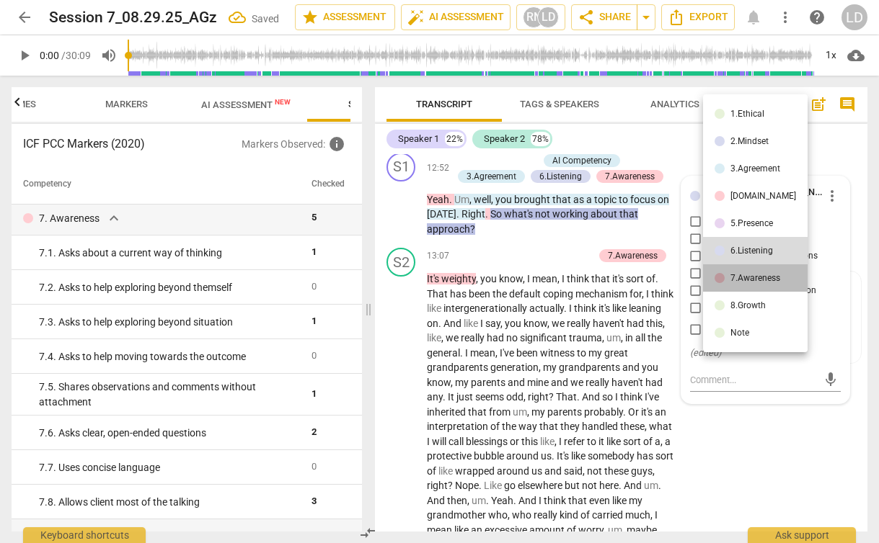
click at [756, 280] on div "7.Awareness" at bounding box center [755, 278] width 50 height 9
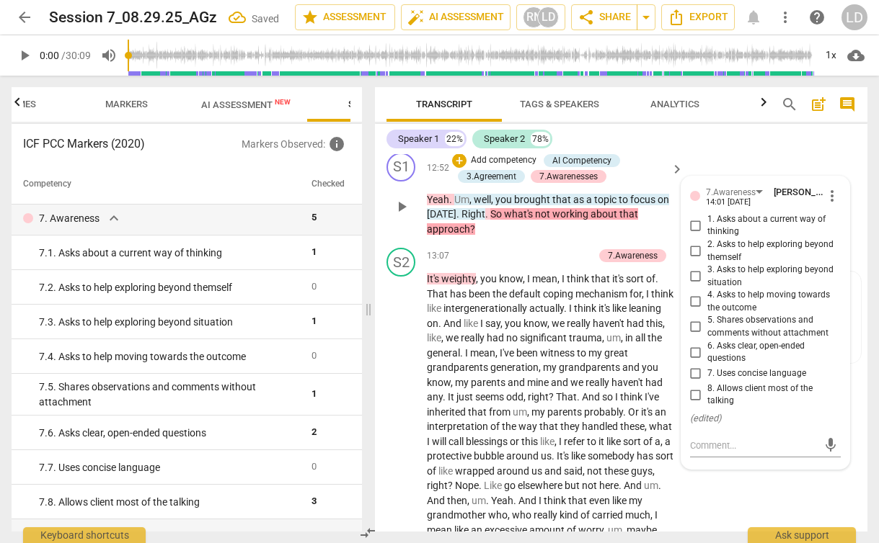
click at [728, 365] on span "6. Asks clear, open-ended questions" at bounding box center [771, 352] width 128 height 25
click at [707, 361] on input "6. Asks clear, open-ended questions" at bounding box center [695, 352] width 23 height 17
checkbox input "true"
click at [736, 339] on span "5. Shares observations and comments without attachment" at bounding box center [771, 326] width 128 height 25
click at [707, 336] on input "5. Shares observations and comments without attachment" at bounding box center [695, 327] width 23 height 17
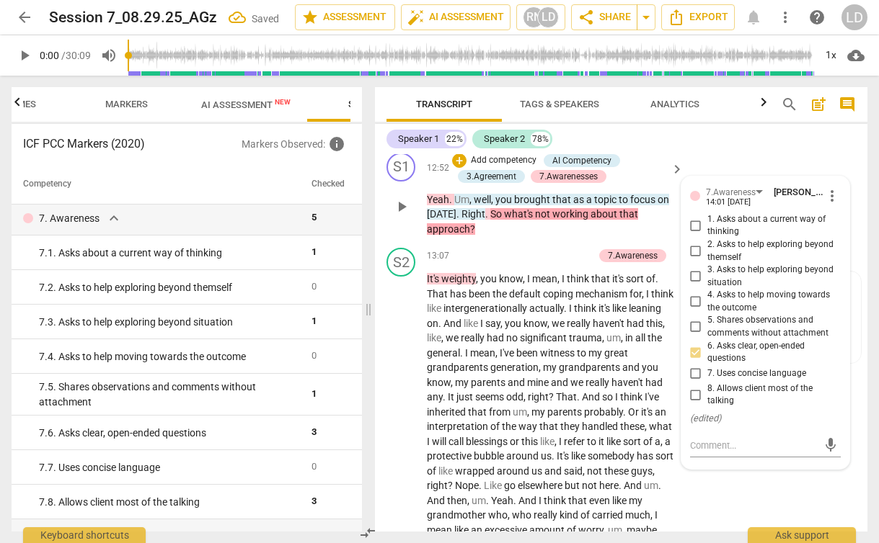
checkbox input "true"
click at [569, 344] on span "significant" at bounding box center [544, 338] width 49 height 12
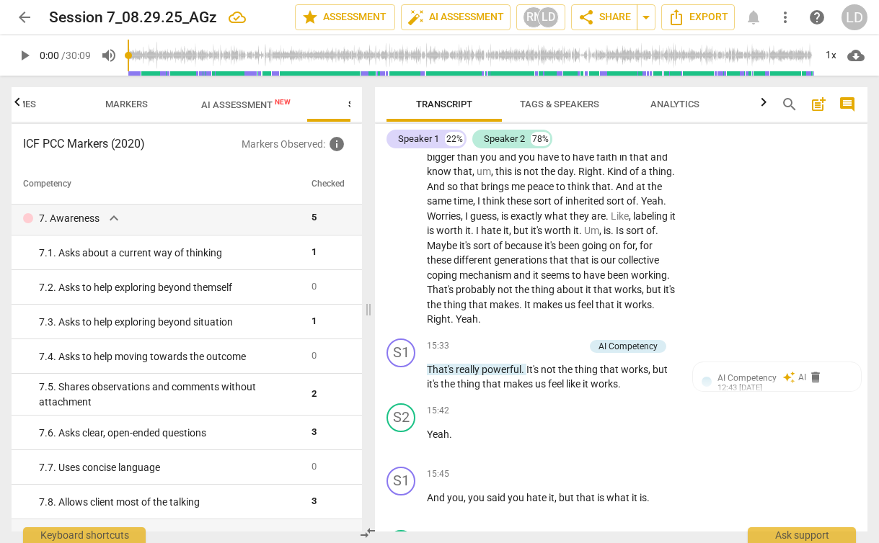
scroll to position [5335, 0]
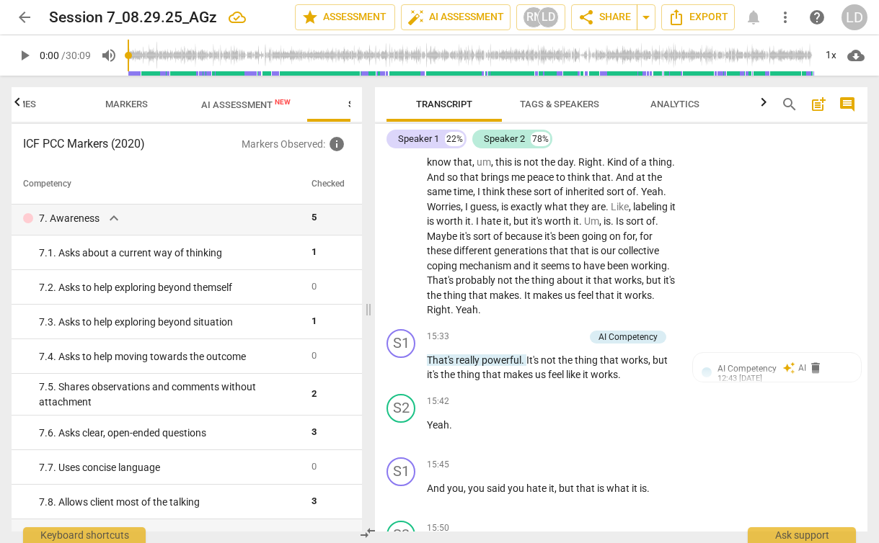
click at [478, 316] on span "Yeah" at bounding box center [466, 310] width 22 height 12
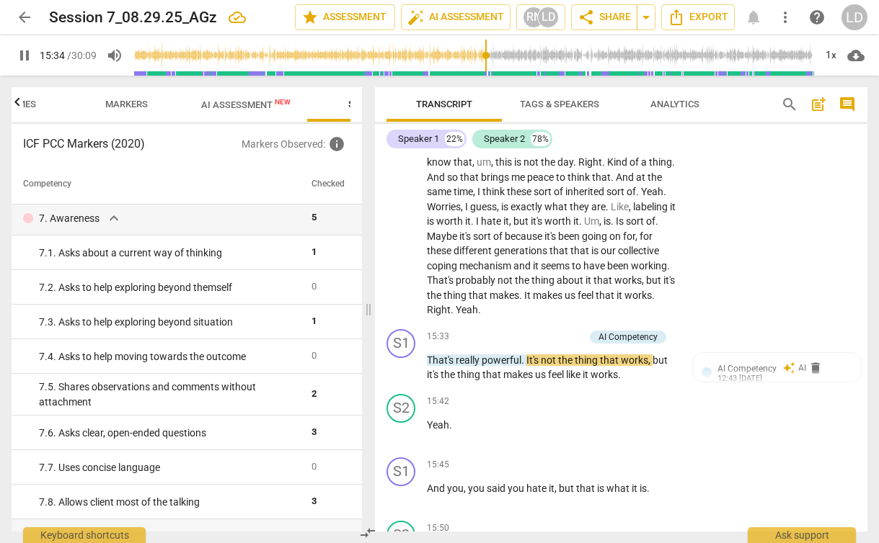
click at [478, 316] on span "Yeah" at bounding box center [466, 310] width 22 height 12
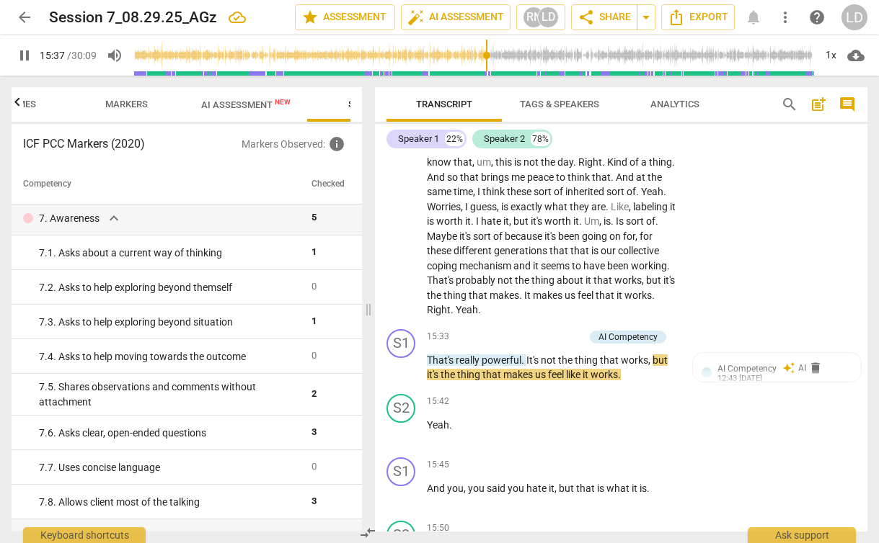
click at [24, 50] on span "pause" at bounding box center [24, 55] width 17 height 17
type input "938"
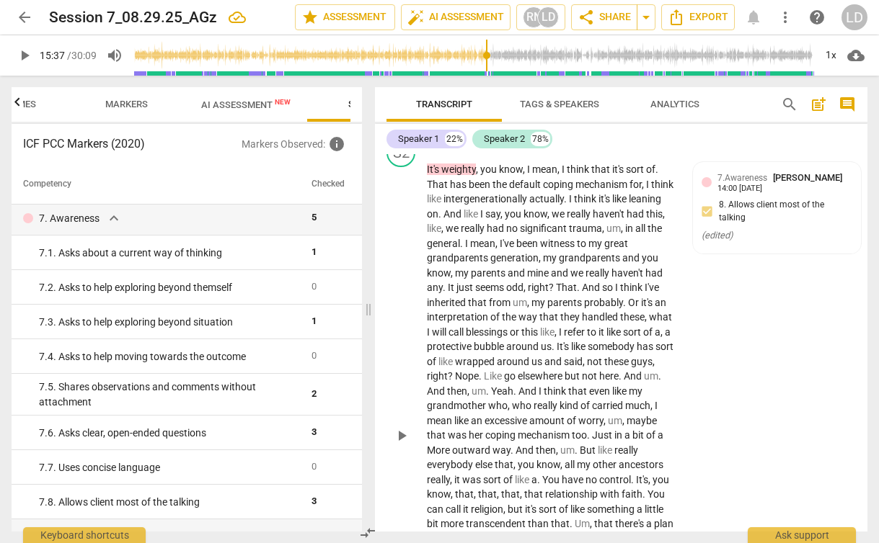
scroll to position [4938, 0]
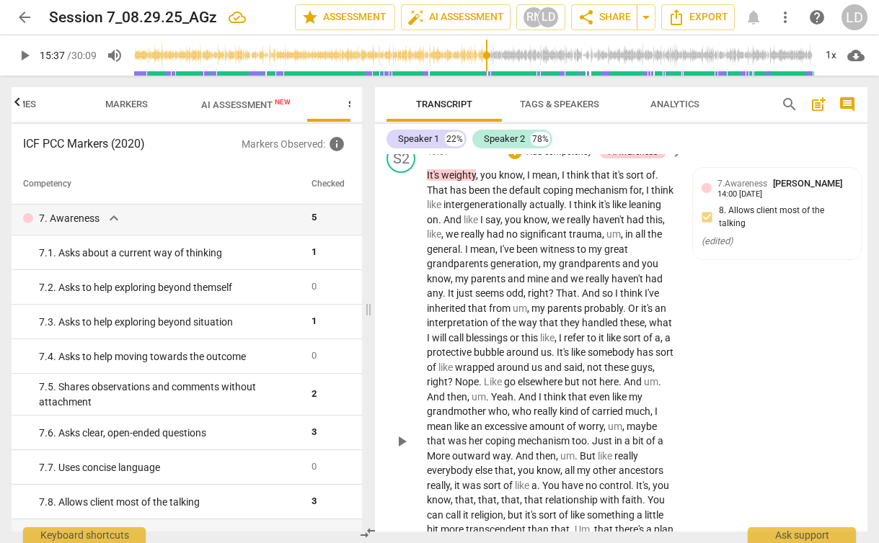
click at [456, 181] on span "weighty" at bounding box center [458, 175] width 35 height 12
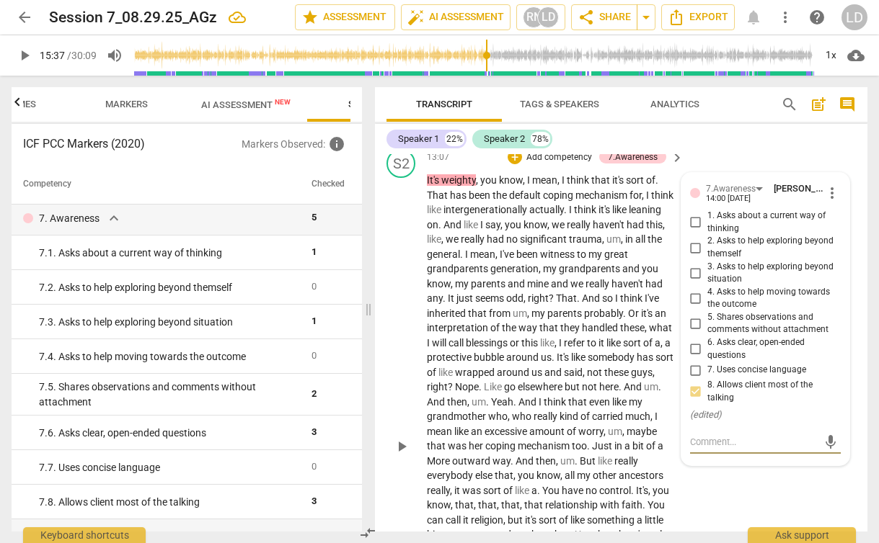
scroll to position [4922, 0]
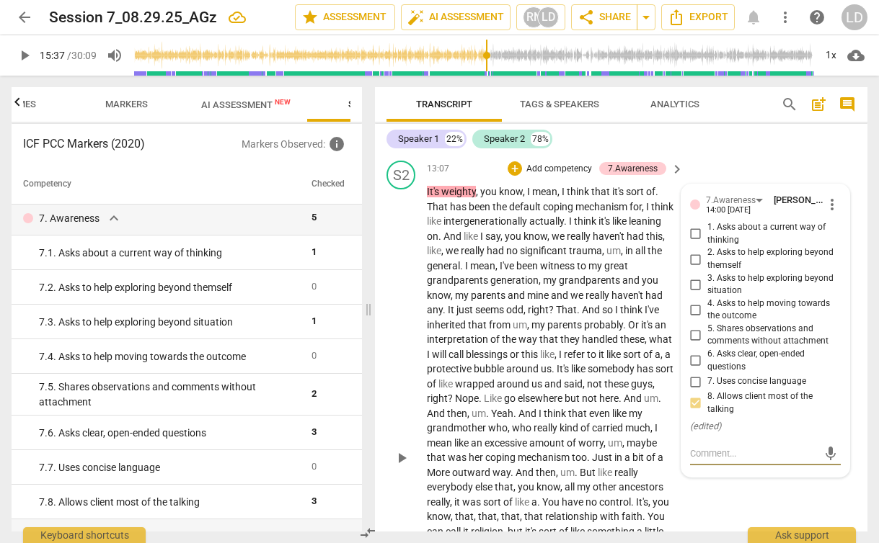
click at [603, 316] on span "so" at bounding box center [608, 310] width 13 height 12
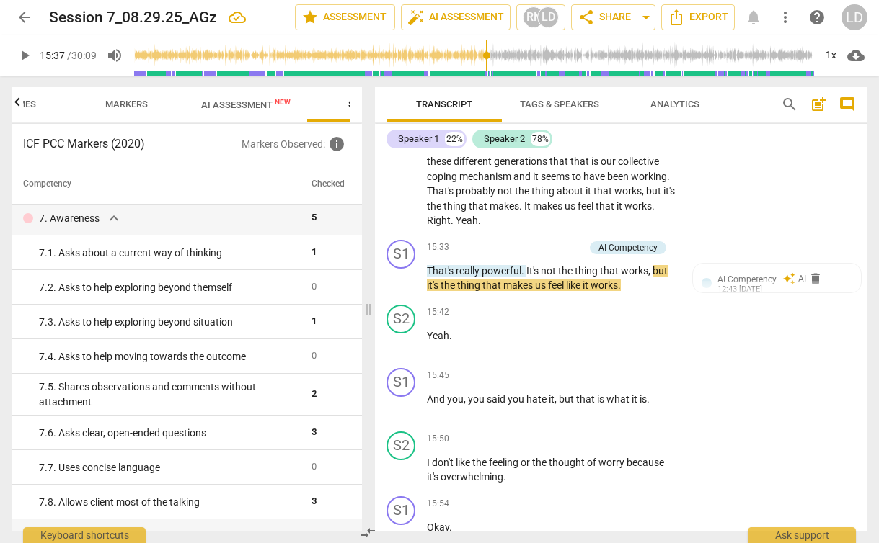
scroll to position [5428, 0]
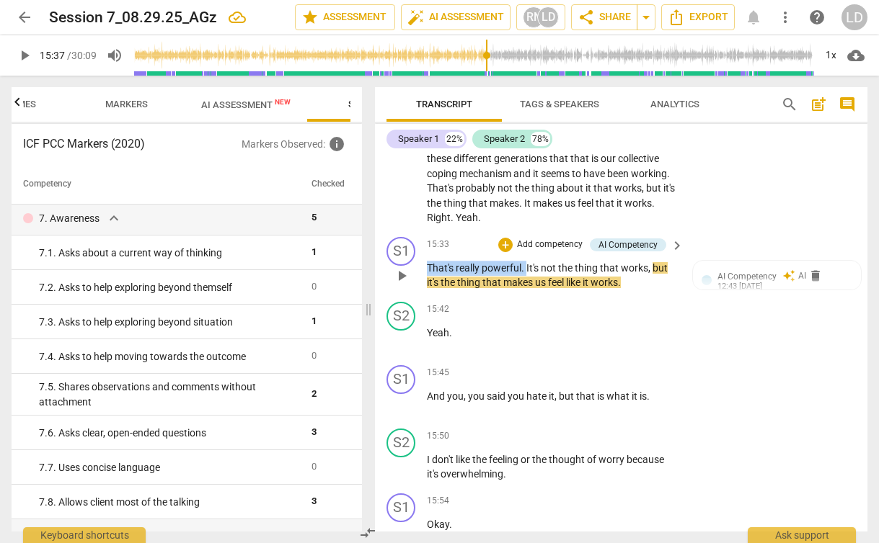
drag, startPoint x: 528, startPoint y: 323, endPoint x: 423, endPoint y: 324, distance: 104.5
click at [423, 296] on div "S1 play_arrow pause 15:33 + Add competency AI Competency keyboard_arrow_right T…" at bounding box center [621, 263] width 492 height 65
click at [538, 310] on div "+" at bounding box center [540, 308] width 14 height 14
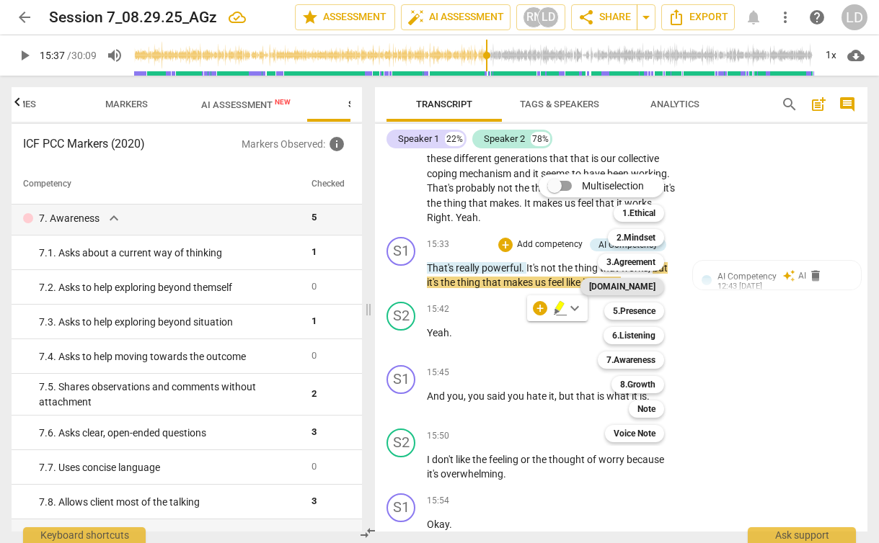
click at [649, 283] on b "[DOMAIN_NAME]" at bounding box center [622, 286] width 66 height 17
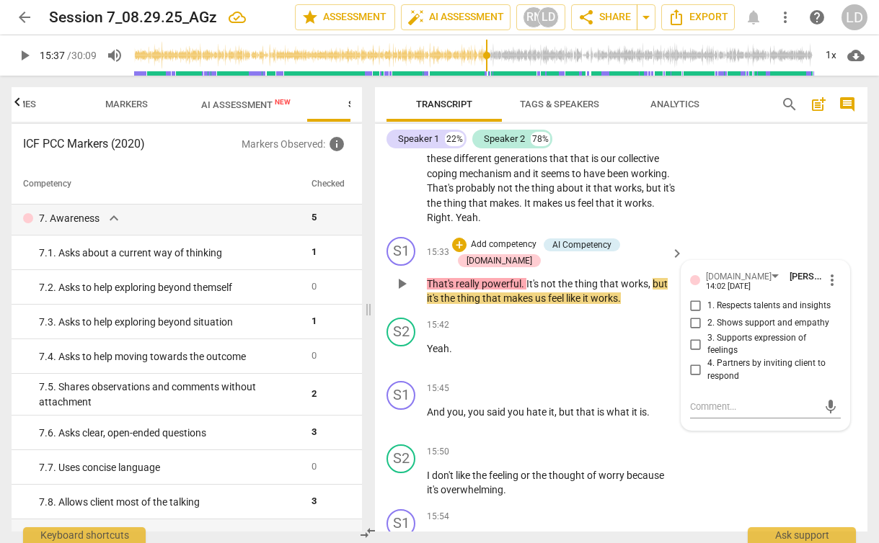
click at [733, 330] on span "2. Shows support and empathy" at bounding box center [768, 323] width 122 height 13
click at [707, 332] on input "2. Shows support and empathy" at bounding box center [695, 323] width 23 height 17
click at [733, 330] on span "2. Shows support and empathy" at bounding box center [768, 323] width 122 height 13
click at [707, 332] on input "2. Shows support and empathy" at bounding box center [695, 323] width 23 height 17
checkbox input "true"
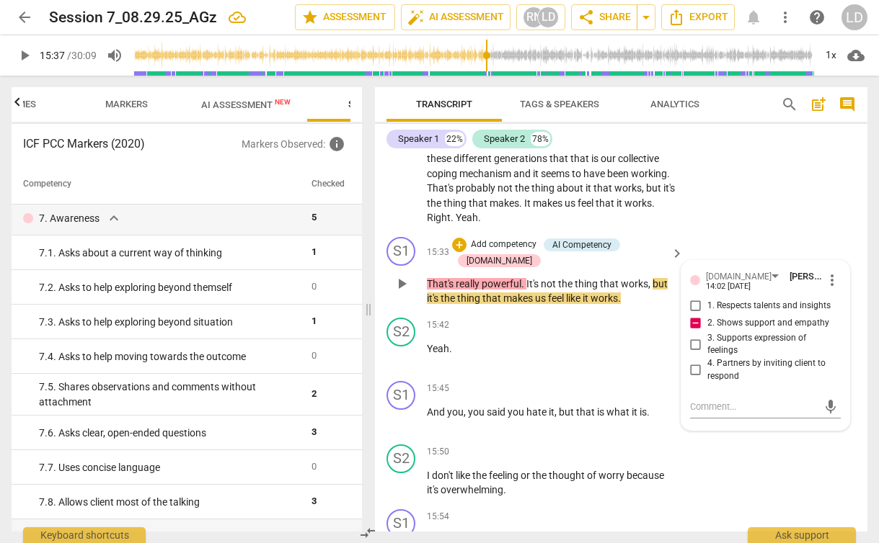
click at [732, 313] on span "1. Respects talents and insights" at bounding box center [768, 306] width 123 height 13
click at [707, 315] on input "1. Respects talents and insights" at bounding box center [695, 306] width 23 height 17
checkbox input "true"
click at [696, 332] on input "2. Shows support and empathy" at bounding box center [695, 323] width 23 height 17
checkbox input "false"
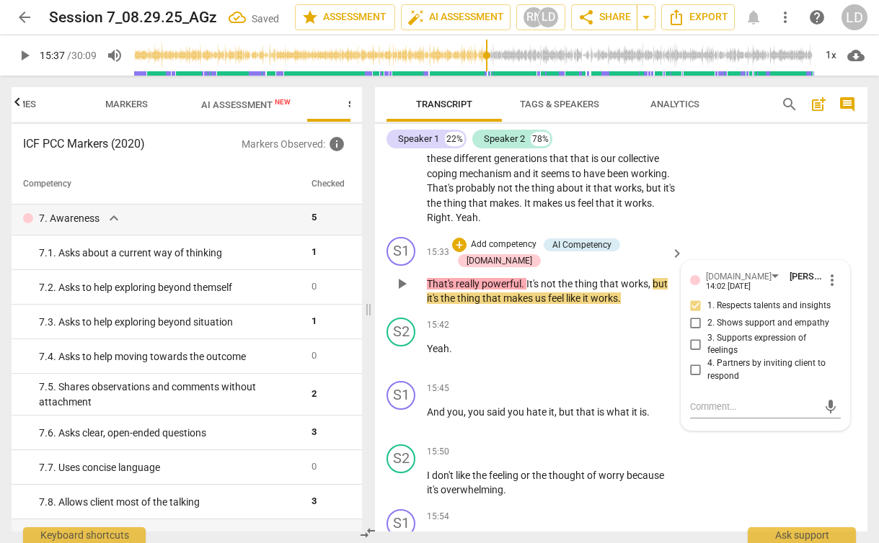
click at [781, 295] on div "S1 play_arrow pause 15:33 + Add competency AI Competency 4.Trust keyboard_arrow…" at bounding box center [621, 271] width 492 height 81
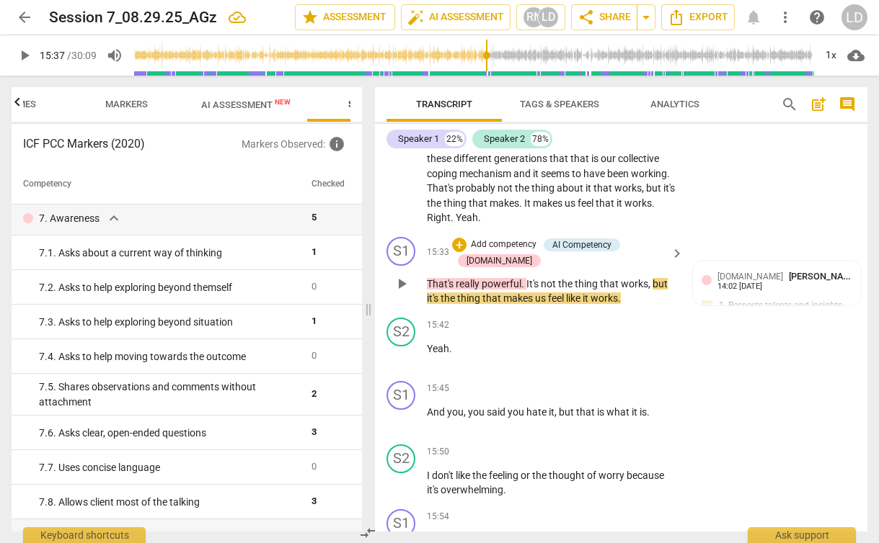
click at [499, 252] on p "Add competency" at bounding box center [503, 245] width 68 height 13
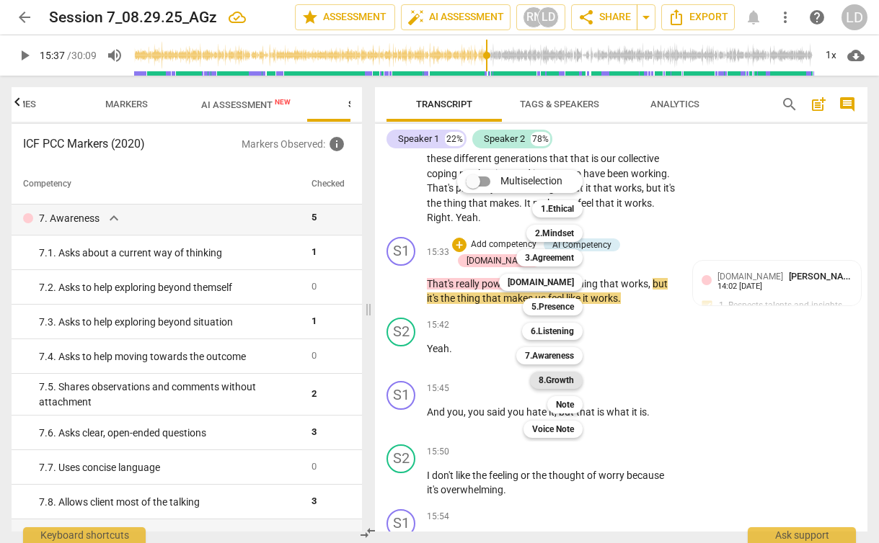
click at [562, 380] on b "8.Growth" at bounding box center [555, 380] width 35 height 17
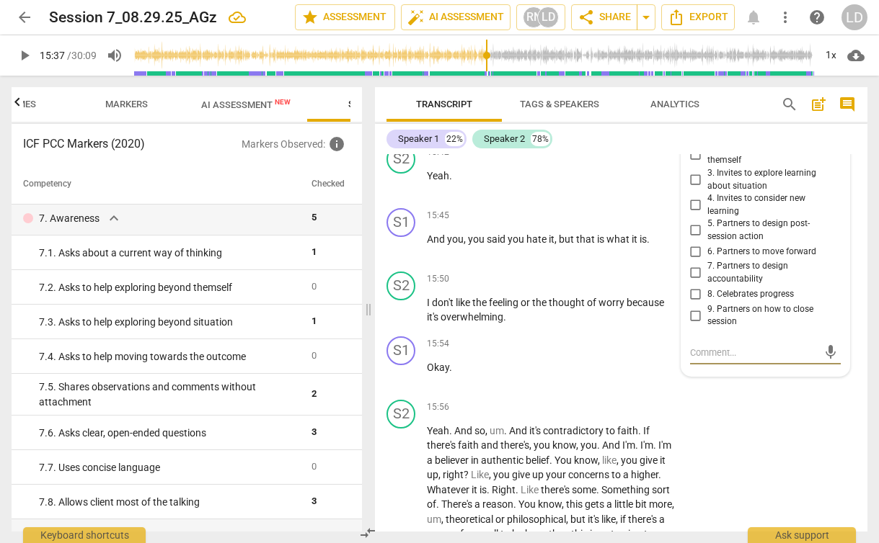
scroll to position [5602, 0]
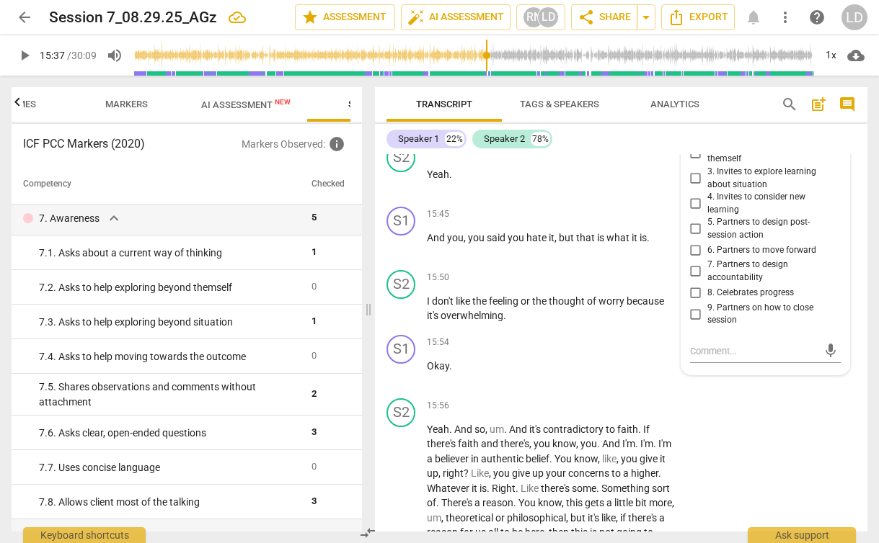
click at [737, 110] on div "8.Growth" at bounding box center [723, 103] width 35 height 14
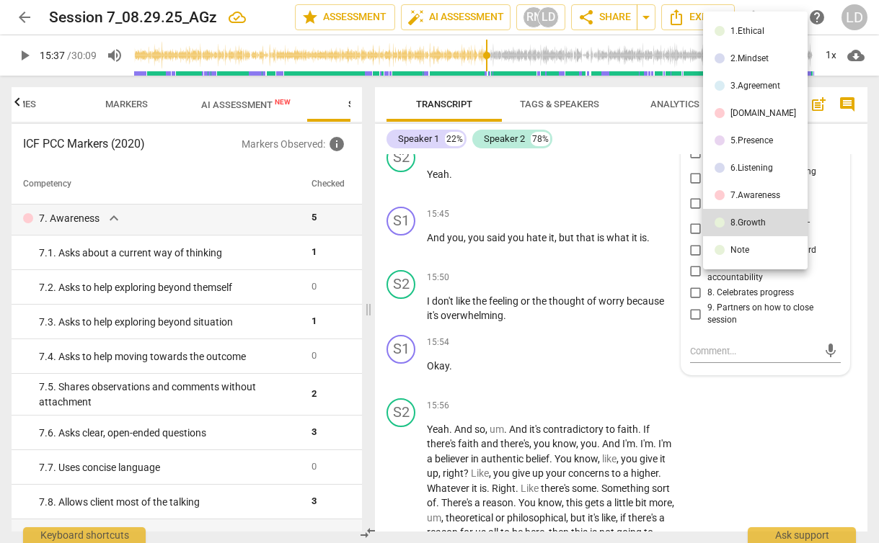
click at [762, 189] on li "7.Awareness" at bounding box center [755, 195] width 105 height 27
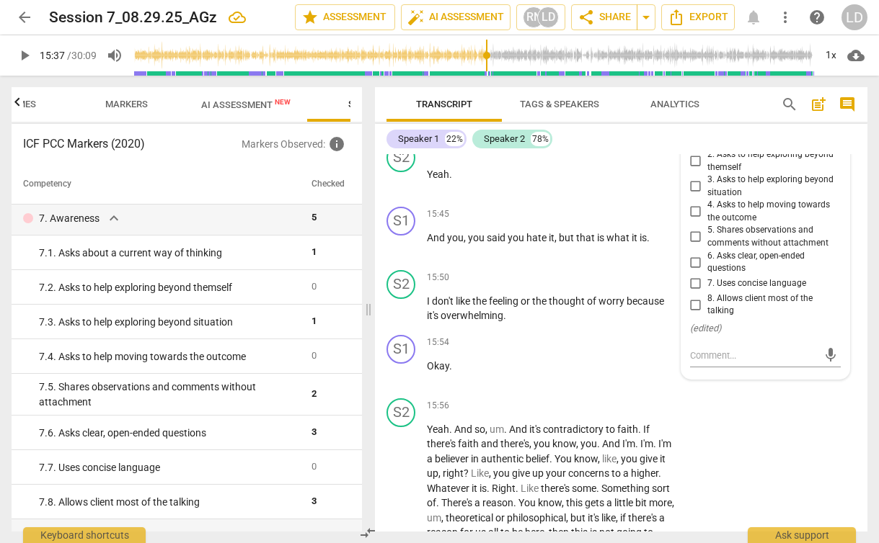
click at [695, 246] on input "5. Shares observations and comments without attachment" at bounding box center [695, 236] width 23 height 17
checkbox input "true"
click at [759, 108] on div "7.Awareness" at bounding box center [737, 102] width 62 height 12
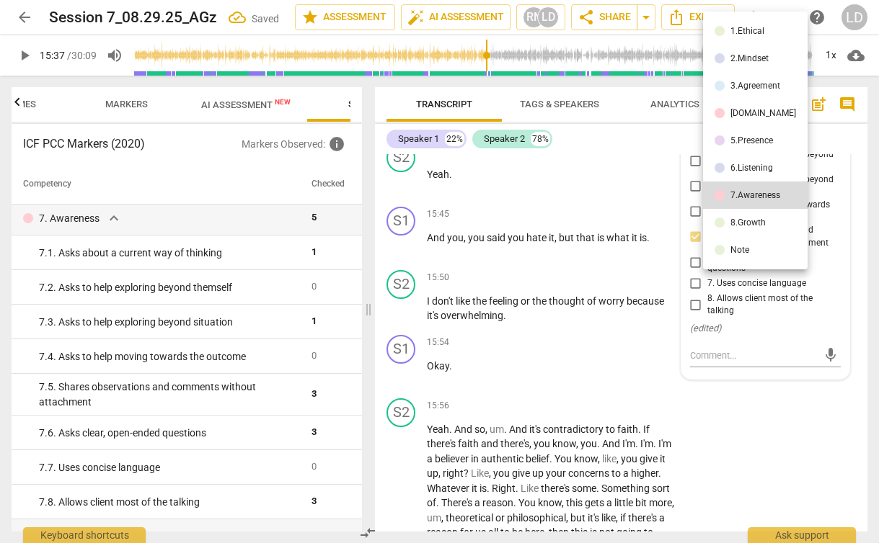
click at [755, 146] on li "5.Presence" at bounding box center [755, 140] width 105 height 27
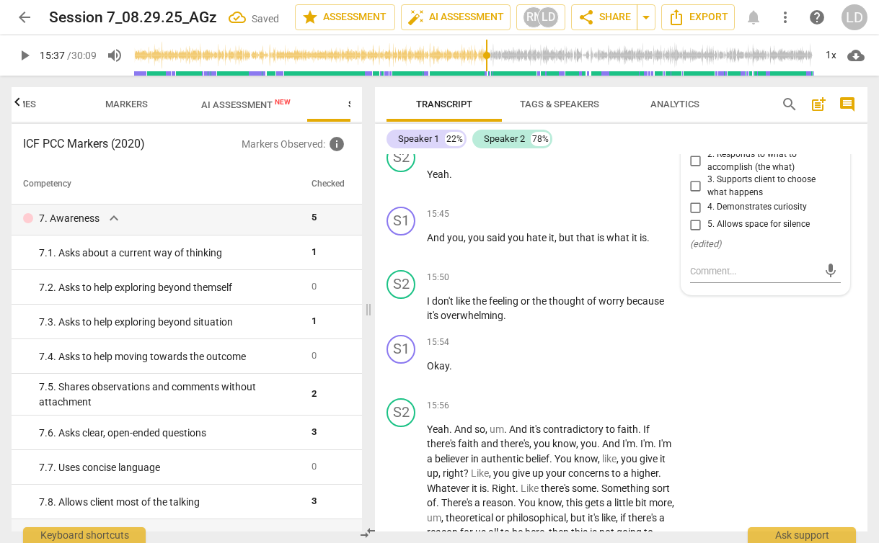
click at [695, 144] on input "1. Responds to the whole person (the who)" at bounding box center [695, 135] width 23 height 17
checkbox input "true"
click at [695, 170] on input "2. Responds to what to accomplish (the what)" at bounding box center [695, 161] width 23 height 17
checkbox input "true"
click at [692, 144] on input "1. Responds to the whole person (the who)" at bounding box center [695, 135] width 23 height 17
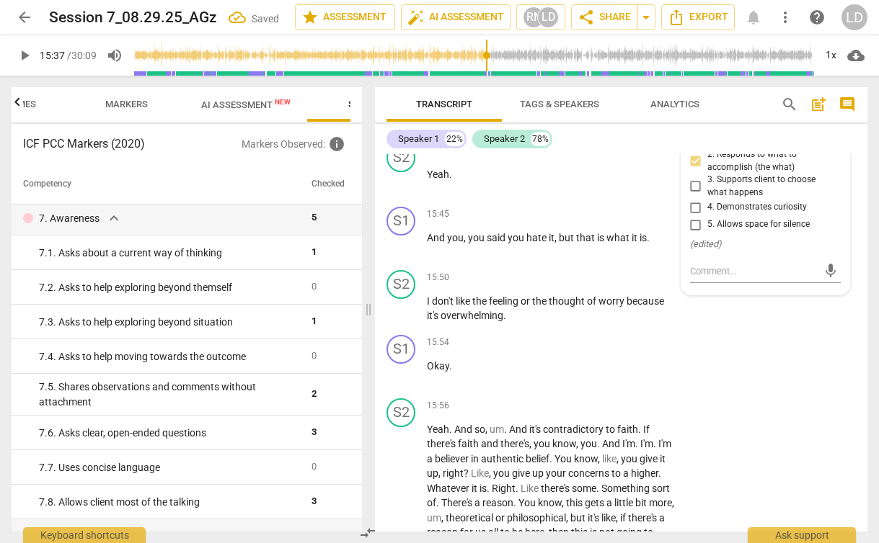
click at [695, 144] on input "1. Responds to the whole person (the who)" at bounding box center [695, 135] width 23 height 17
checkbox input "false"
click at [781, 393] on div "S1 play_arrow pause 15:54 + Add competency keyboard_arrow_right Okay ." at bounding box center [621, 360] width 492 height 63
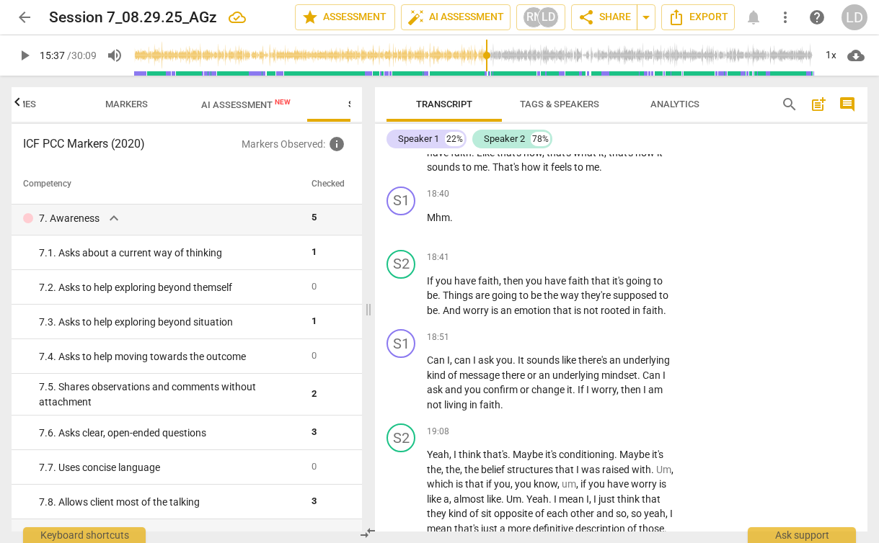
scroll to position [6701, 0]
click at [440, 222] on span "Mhm" at bounding box center [438, 216] width 23 height 12
click at [586, 200] on div "+" at bounding box center [587, 193] width 14 height 14
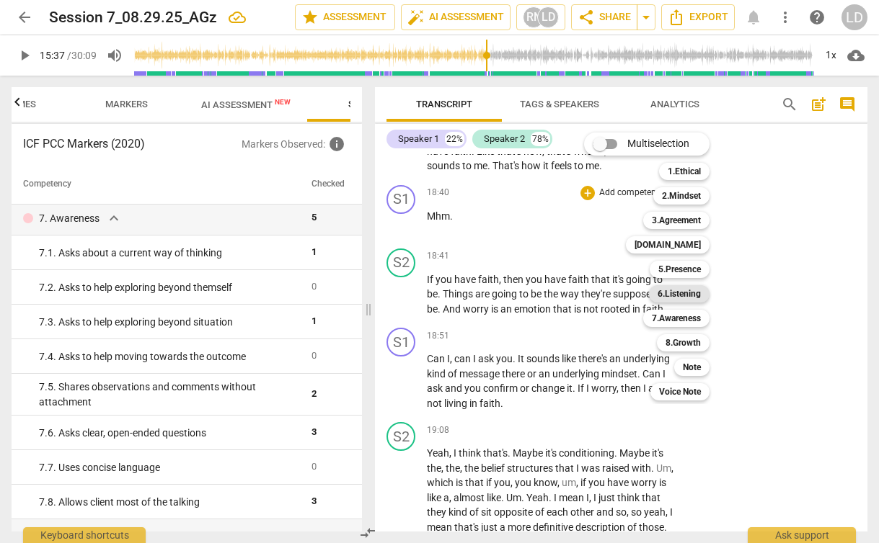
click at [693, 292] on b "6.Listening" at bounding box center [678, 293] width 43 height 17
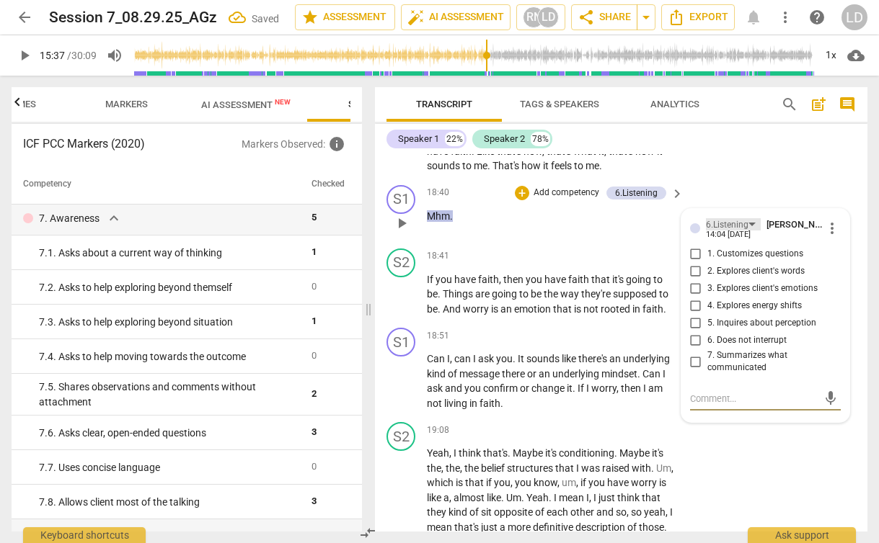
click at [715, 232] on div "6.Listening" at bounding box center [727, 225] width 43 height 14
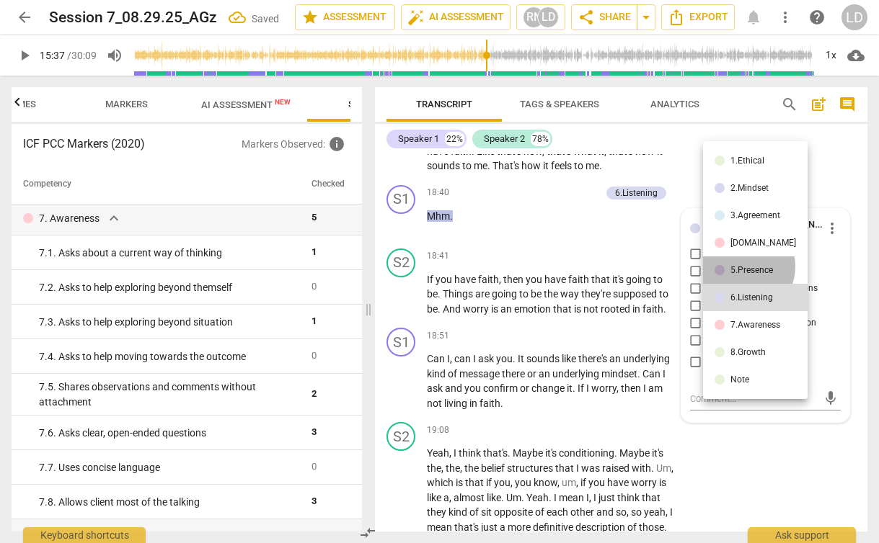
click at [740, 267] on div "5.Presence" at bounding box center [751, 270] width 43 height 9
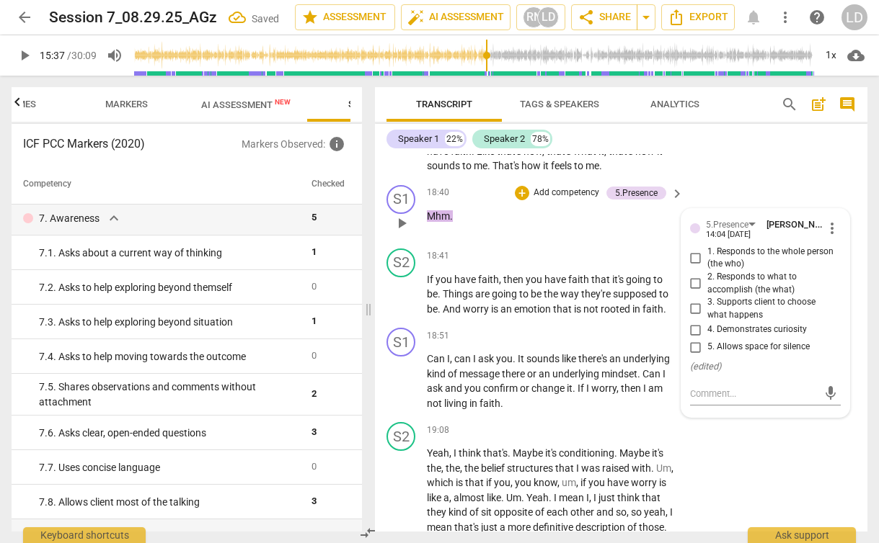
click at [750, 354] on span "5. Allows space for silence" at bounding box center [758, 347] width 102 height 13
click at [707, 356] on input "5. Allows space for silence" at bounding box center [695, 347] width 23 height 17
checkbox input "true"
click at [482, 300] on span "are" at bounding box center [483, 294] width 17 height 12
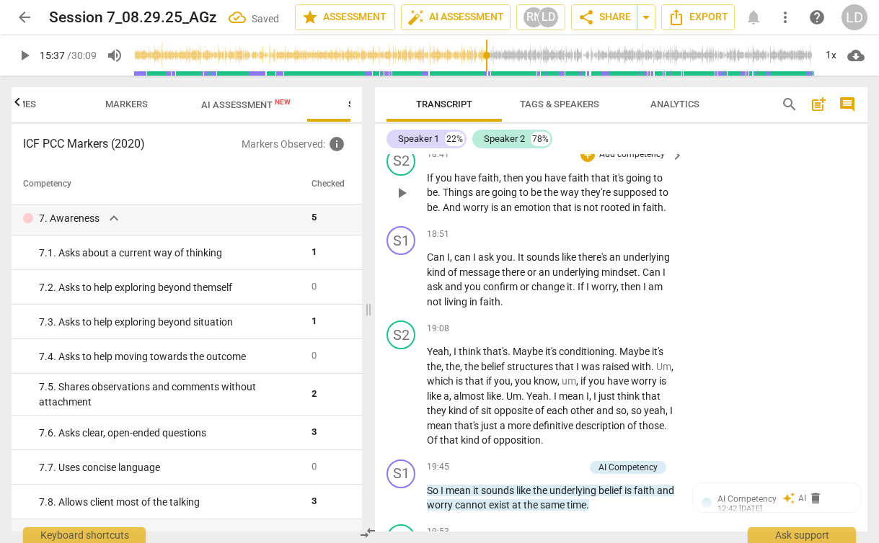
scroll to position [6815, 0]
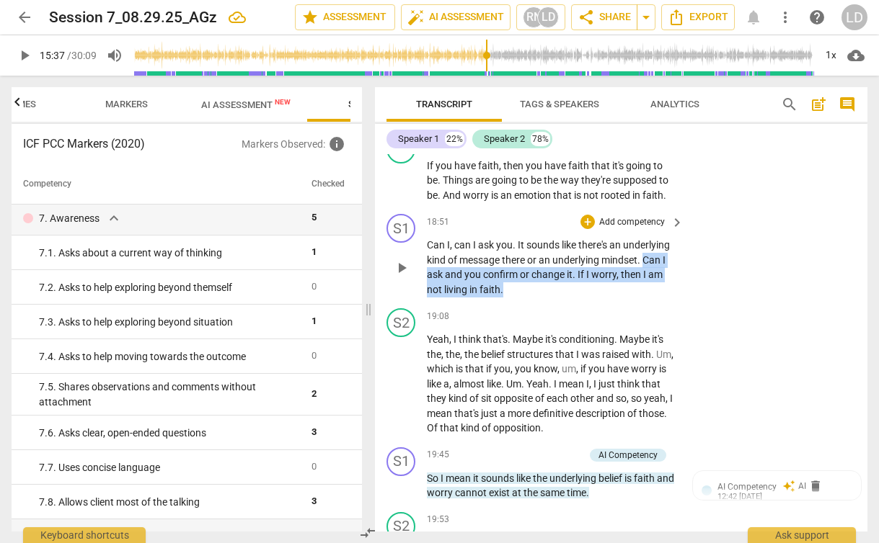
drag, startPoint x: 646, startPoint y: 333, endPoint x: 578, endPoint y: 359, distance: 72.5
click at [578, 297] on p "Can I , can I ask you . It sounds like there's an underlying kind of message th…" at bounding box center [551, 267] width 249 height 59
click at [661, 266] on span "Can" at bounding box center [652, 260] width 20 height 12
click at [574, 280] on span "." at bounding box center [574, 275] width 5 height 12
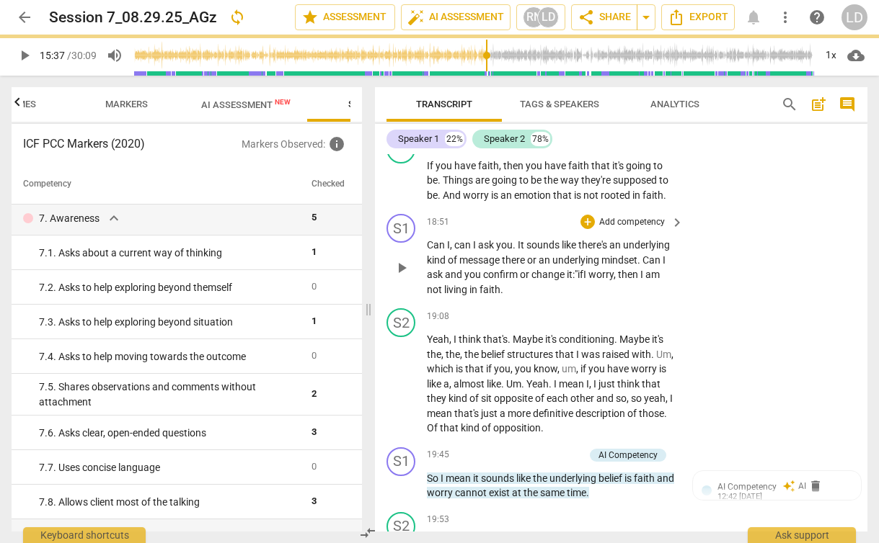
click at [503, 295] on span "." at bounding box center [501, 290] width 3 height 12
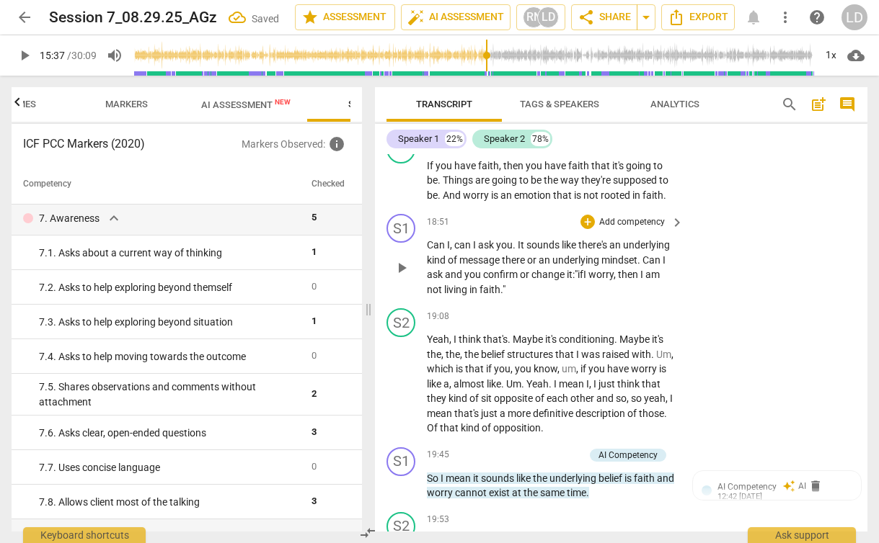
click at [700, 303] on div "S1 play_arrow pause 18:51 + Add competency keyboard_arrow_right Can I , can I a…" at bounding box center [621, 255] width 492 height 94
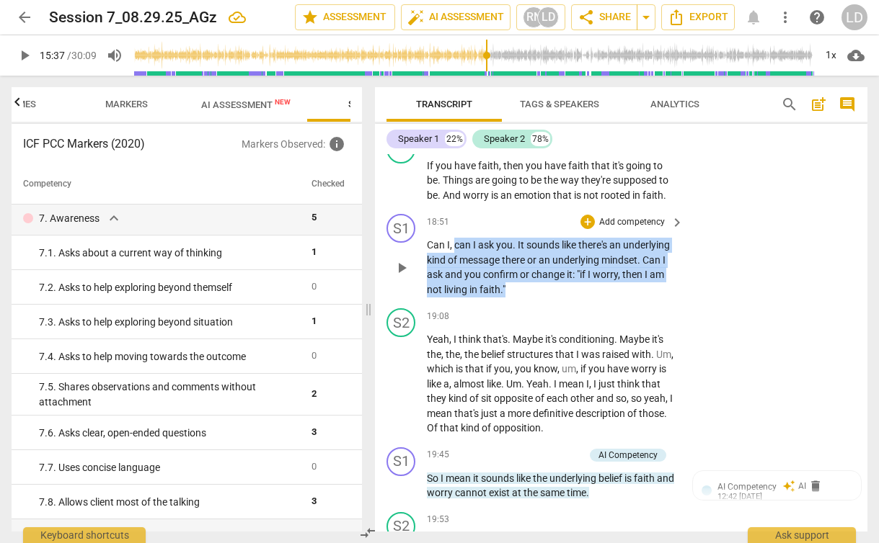
drag, startPoint x: 515, startPoint y: 364, endPoint x: 454, endPoint y: 320, distance: 75.4
click at [454, 297] on p "Can I , can I ask you . It sounds like there's an underlying kind of message th…" at bounding box center [551, 267] width 249 height 59
click at [610, 229] on p "Add competency" at bounding box center [631, 222] width 68 height 13
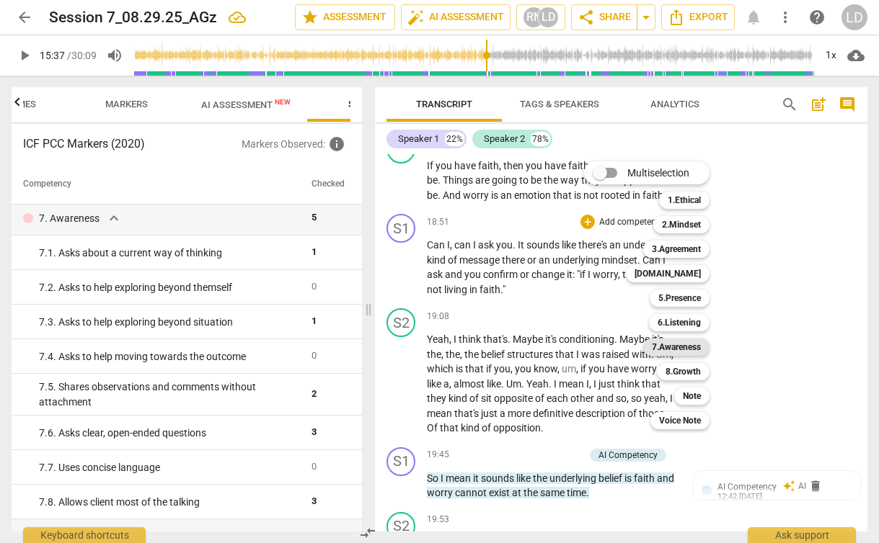
click at [695, 346] on b "7.Awareness" at bounding box center [676, 347] width 49 height 17
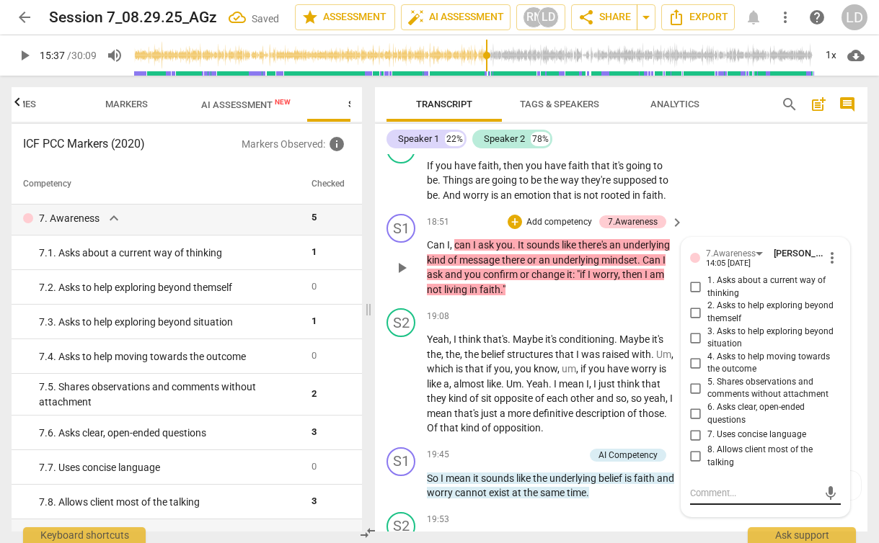
scroll to position [7039, 0]
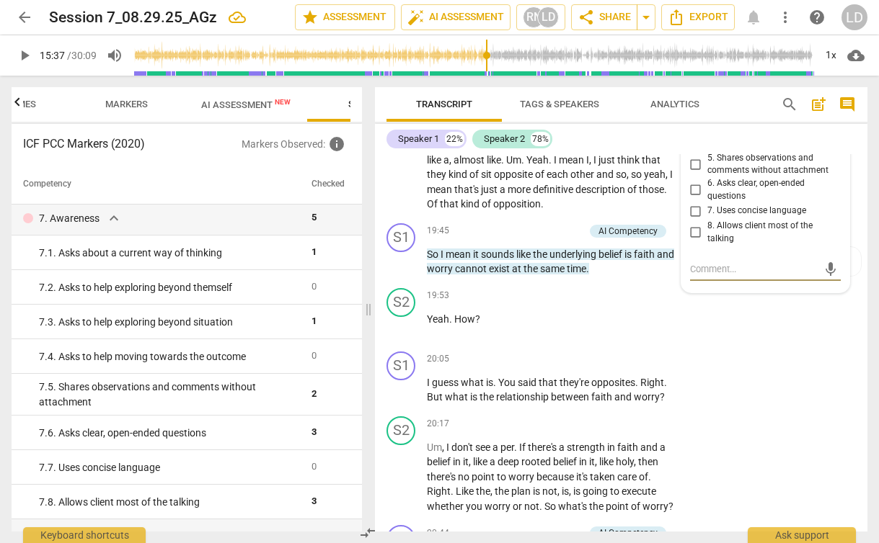
click at [717, 127] on span "3. Asks to help exploring beyond situation" at bounding box center [771, 114] width 128 height 25
click at [707, 123] on input "3. Asks to help exploring beyond situation" at bounding box center [695, 113] width 23 height 17
checkbox input "true"
click at [716, 101] on span "2. Asks to help exploring beyond themself" at bounding box center [771, 88] width 128 height 25
click at [707, 97] on input "2. Asks to help exploring beyond themself" at bounding box center [695, 88] width 23 height 17
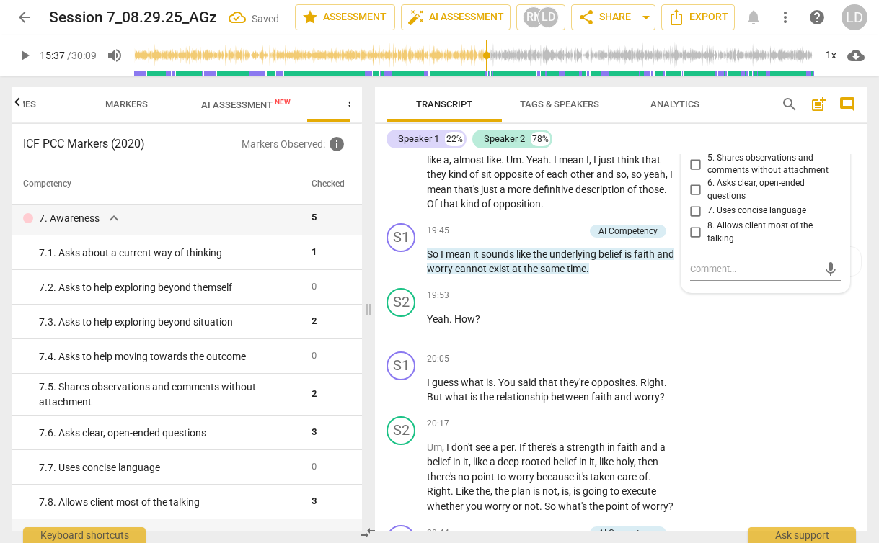
checkbox input "true"
click at [703, 123] on input "3. Asks to help exploring beyond situation" at bounding box center [695, 114] width 23 height 17
click at [696, 123] on input "3. Asks to help exploring beyond situation" at bounding box center [695, 114] width 23 height 17
checkbox input "false"
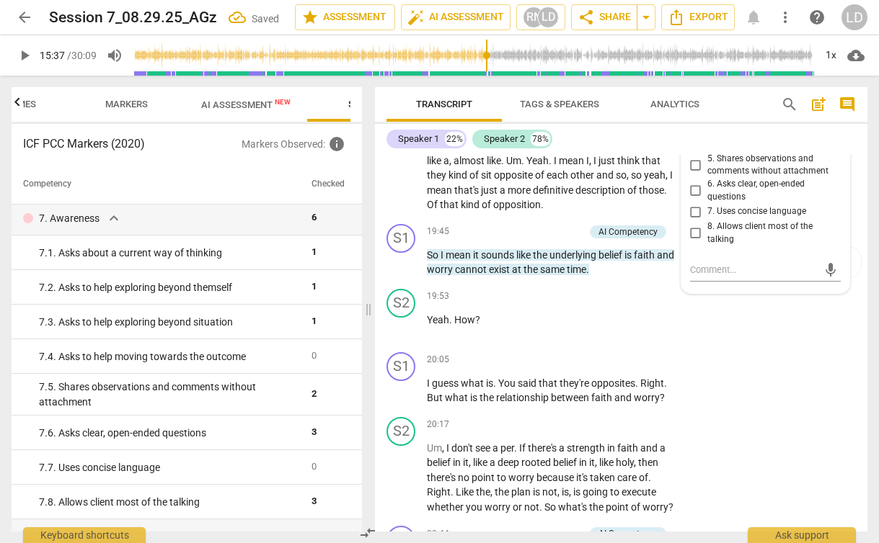
click at [755, 218] on span "7. Uses concise language" at bounding box center [756, 211] width 99 height 13
click at [707, 221] on input "7. Uses concise language" at bounding box center [695, 211] width 23 height 17
checkbox input "true"
click at [783, 347] on div "S2 play_arrow pause 19:53 + Add competency keyboard_arrow_right Yeah . How ?" at bounding box center [621, 314] width 492 height 63
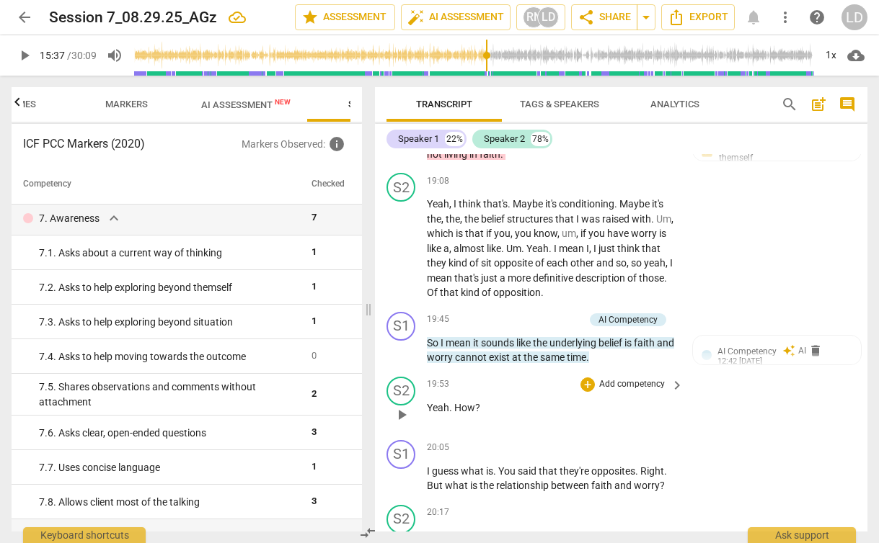
scroll to position [6943, 0]
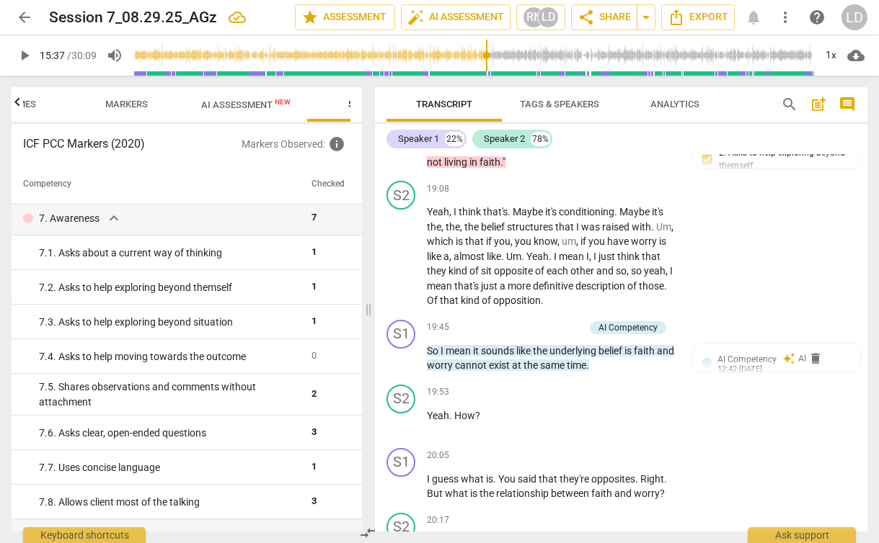
click at [455, 123] on span "can" at bounding box center [463, 118] width 19 height 12
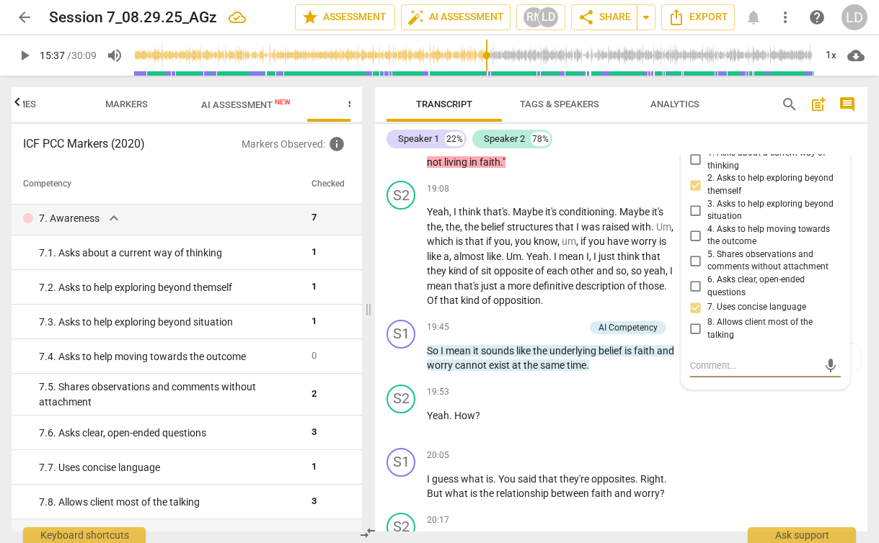
click at [520, 123] on span "It" at bounding box center [521, 118] width 9 height 12
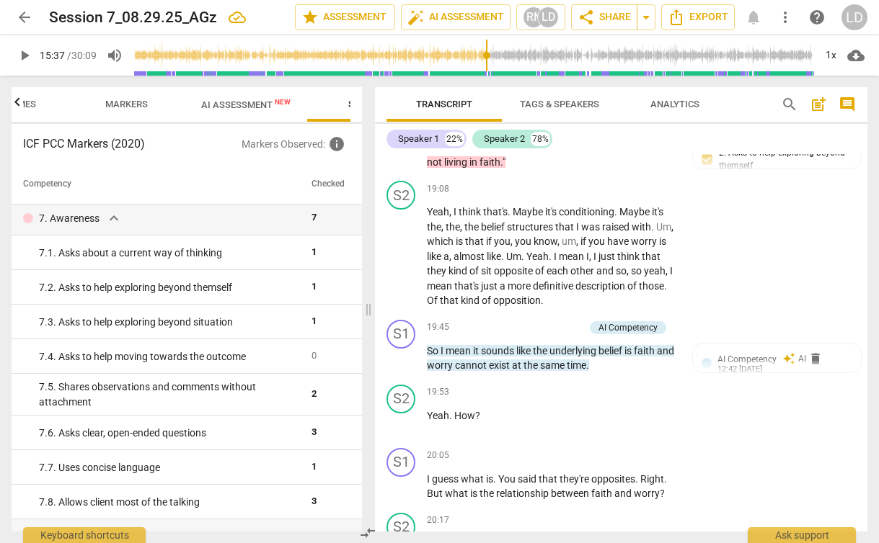
click at [518, 123] on span "It" at bounding box center [521, 118] width 9 height 12
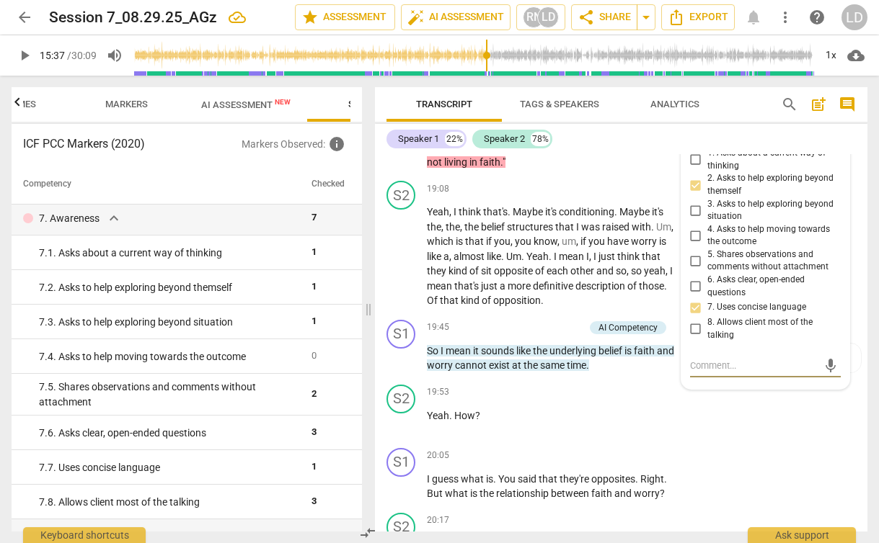
click at [518, 123] on span "It" at bounding box center [521, 118] width 9 height 12
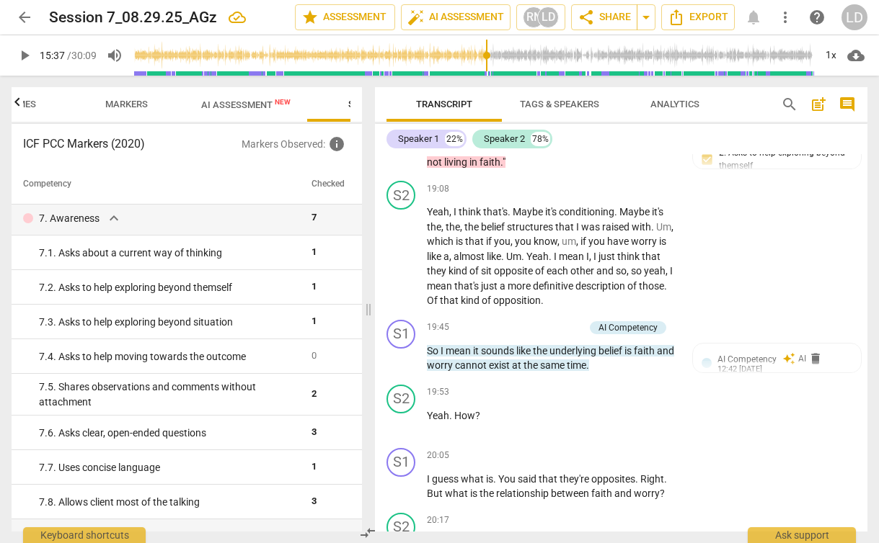
click at [518, 123] on span "It" at bounding box center [521, 118] width 9 height 12
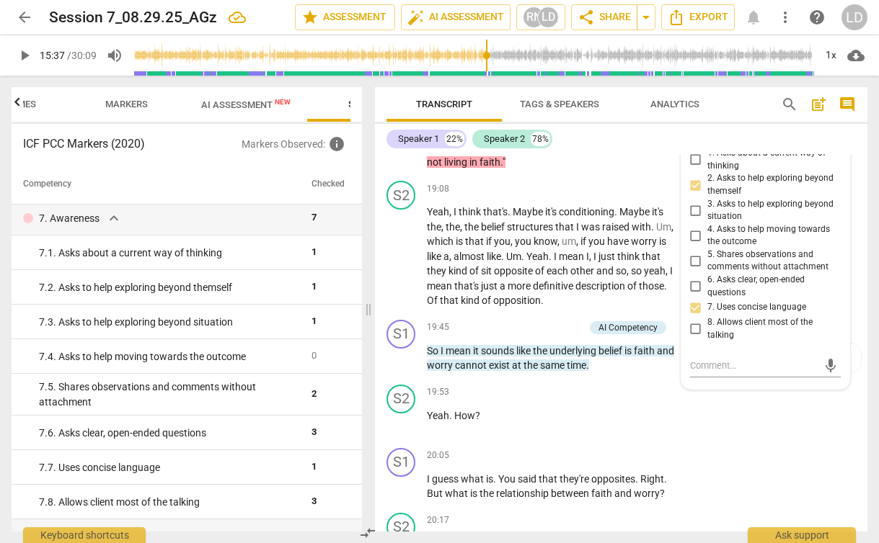
click at [450, 123] on span "," at bounding box center [452, 118] width 4 height 12
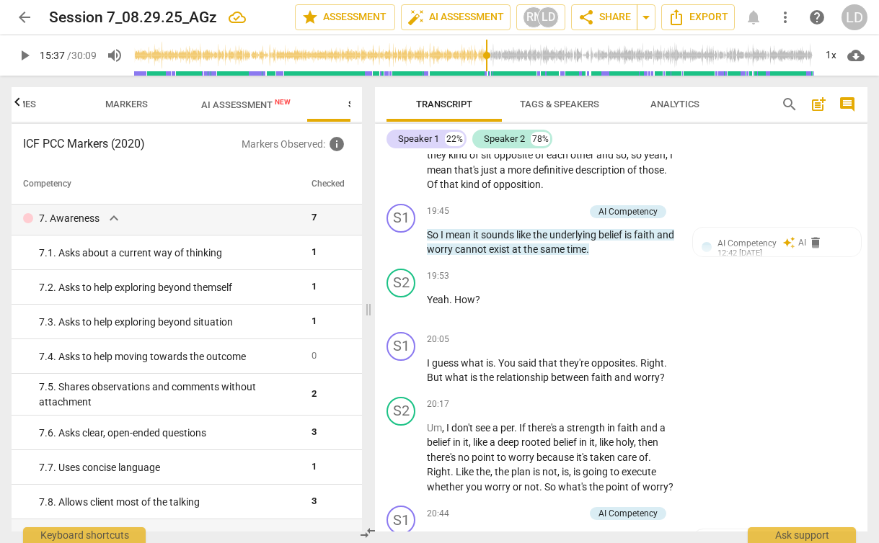
scroll to position [7066, 0]
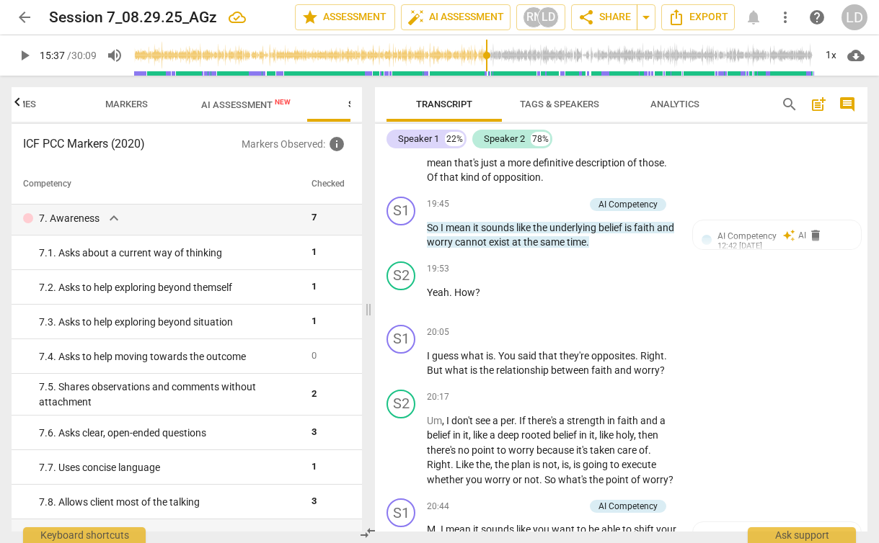
click at [625, 250] on p "So I mean it sounds like the underlying belief is faith and worry cannot exist …" at bounding box center [551, 236] width 249 height 30
click at [401, 308] on span "play_arrow" at bounding box center [401, 299] width 17 height 17
click at [469, 298] on span "How" at bounding box center [464, 293] width 21 height 12
click at [480, 301] on p "Yeah . How ?" at bounding box center [551, 292] width 249 height 15
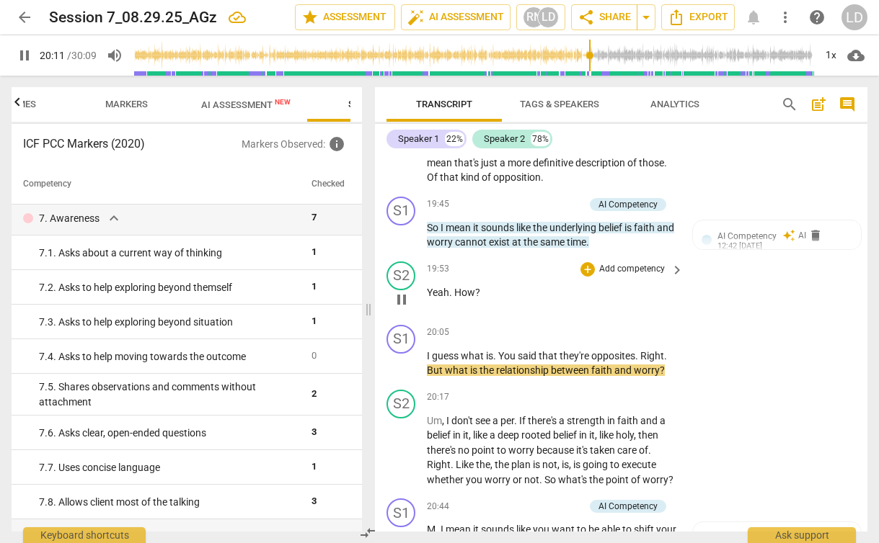
click at [454, 298] on span "How" at bounding box center [464, 293] width 21 height 12
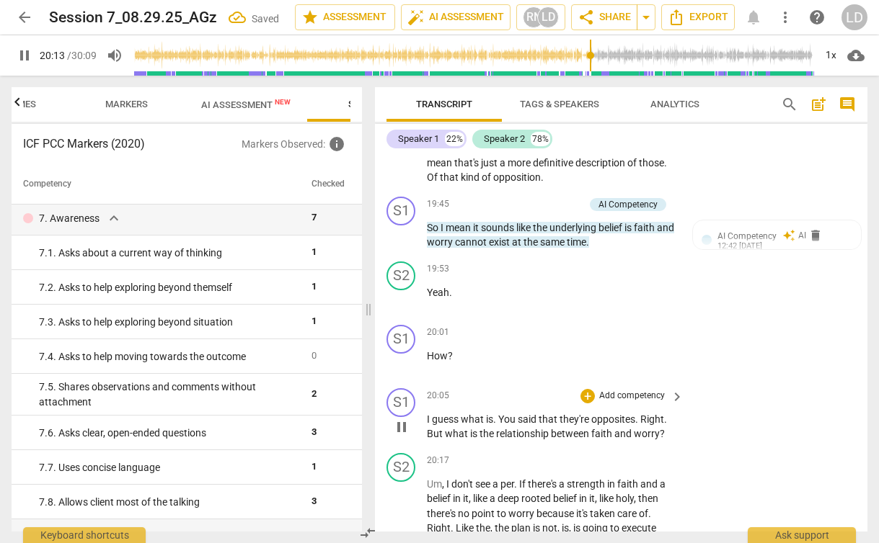
click at [428, 425] on span "I" at bounding box center [429, 420] width 5 height 12
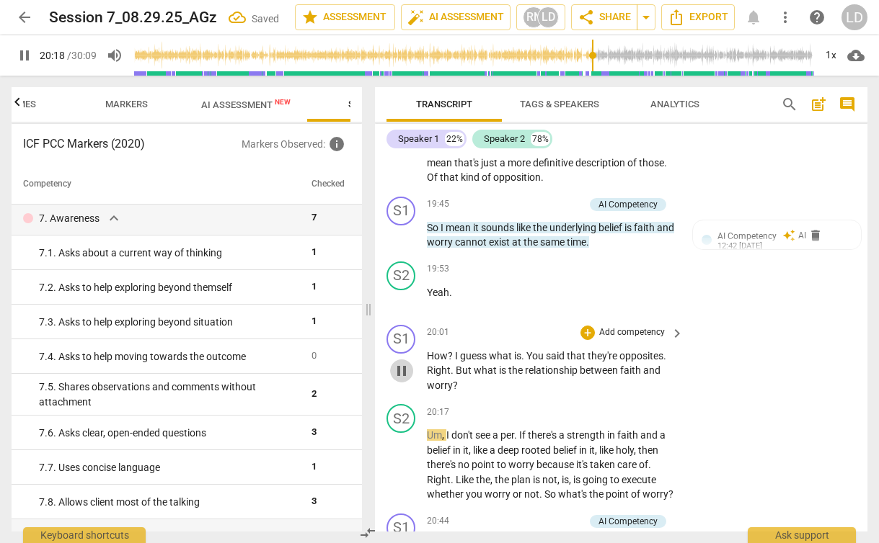
click at [403, 380] on span "pause" at bounding box center [401, 371] width 17 height 17
click at [441, 298] on span "Yeah" at bounding box center [438, 293] width 22 height 12
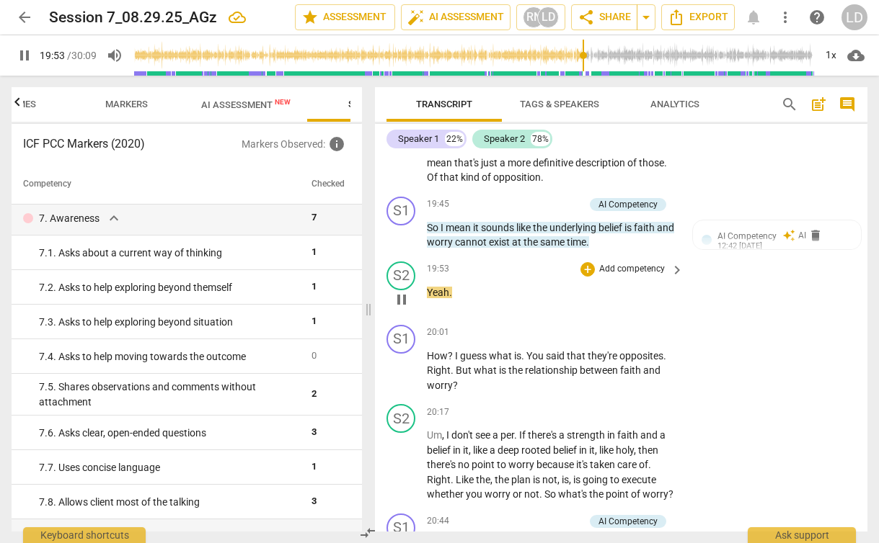
click at [615, 276] on p "Add competency" at bounding box center [631, 269] width 68 height 13
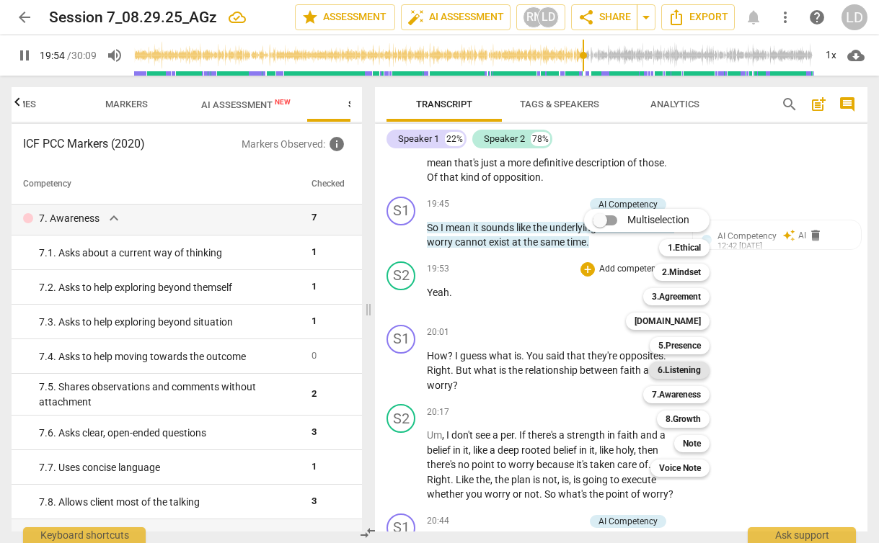
click at [685, 365] on b "6.Listening" at bounding box center [678, 370] width 43 height 17
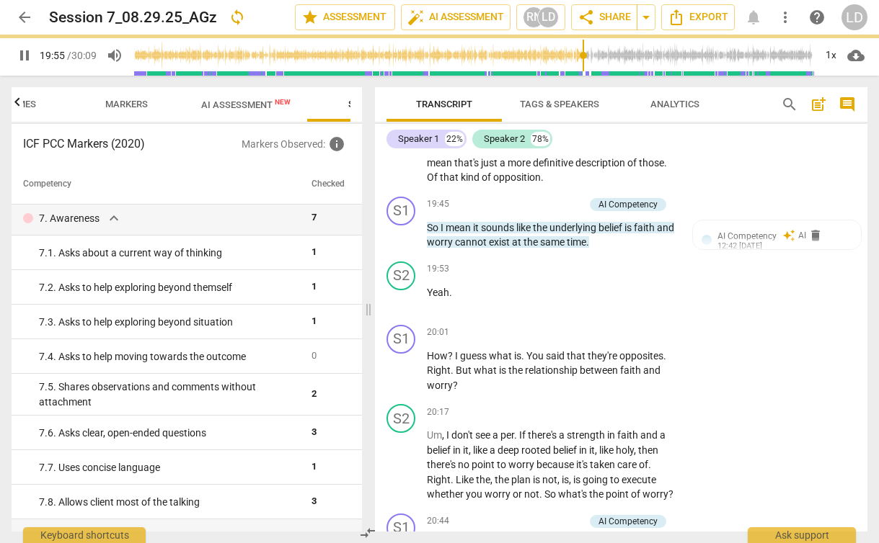
type input "1195"
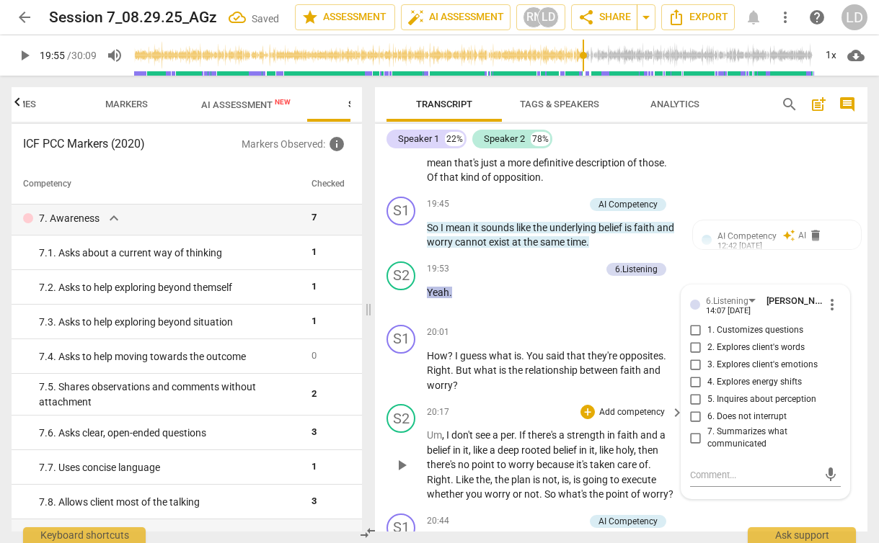
scroll to position [7272, 0]
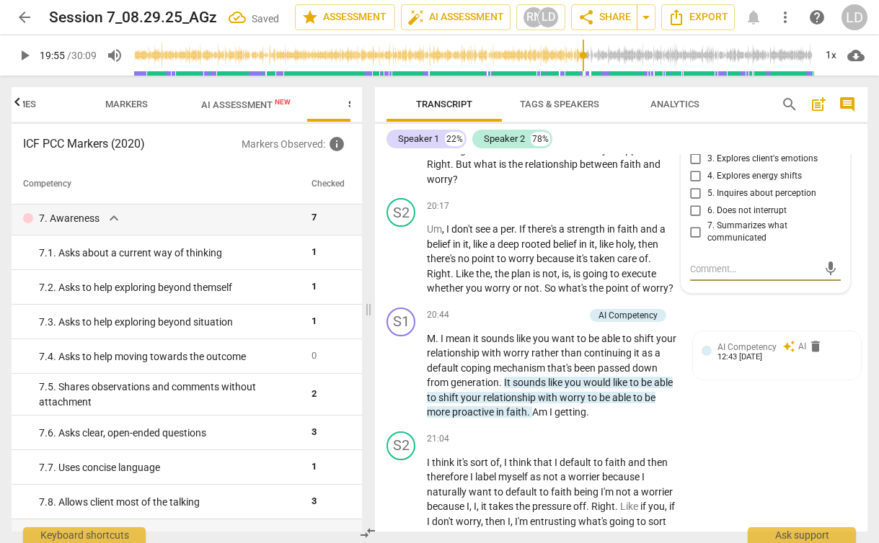
click at [743, 102] on div "6.Listening" at bounding box center [727, 96] width 43 height 14
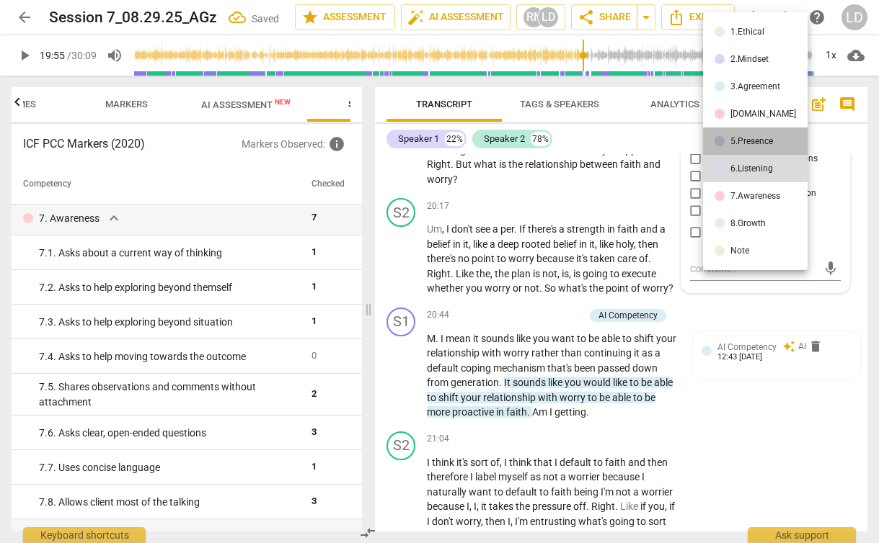
click at [762, 135] on li "5.Presence" at bounding box center [755, 141] width 105 height 27
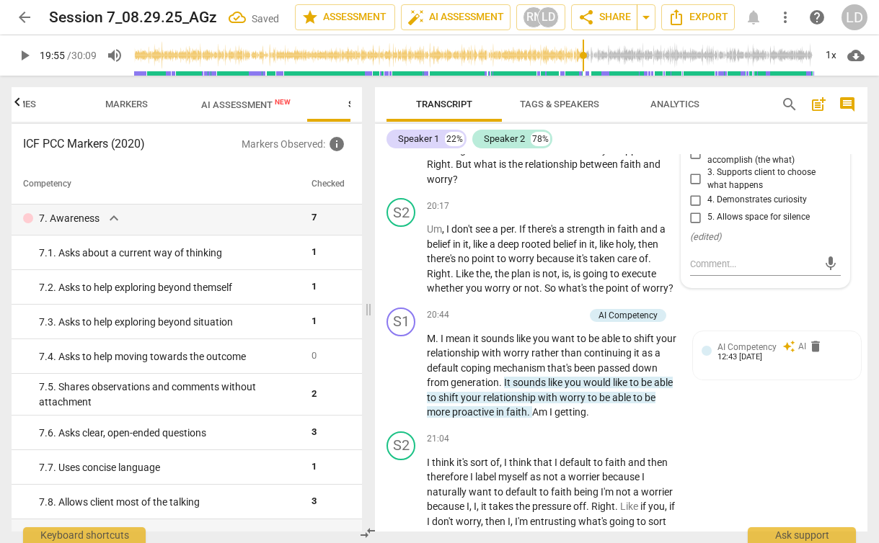
click at [759, 224] on span "5. Allows space for silence" at bounding box center [758, 217] width 102 height 13
click at [707, 226] on input "5. Allows space for silence" at bounding box center [695, 217] width 23 height 17
checkbox input "true"
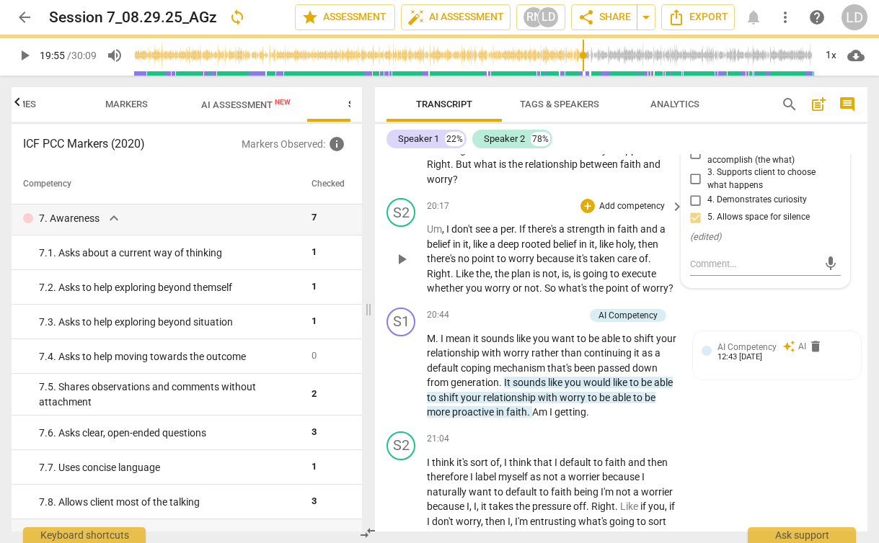
click at [615, 296] on p "Um , I don't see a per . If there's a strength in faith and a belief in it , li…" at bounding box center [551, 259] width 249 height 74
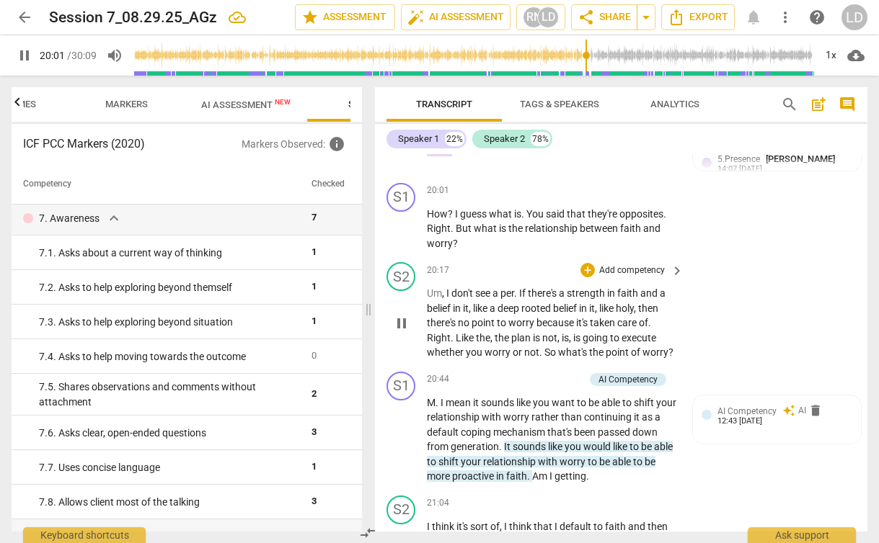
scroll to position [7202, 0]
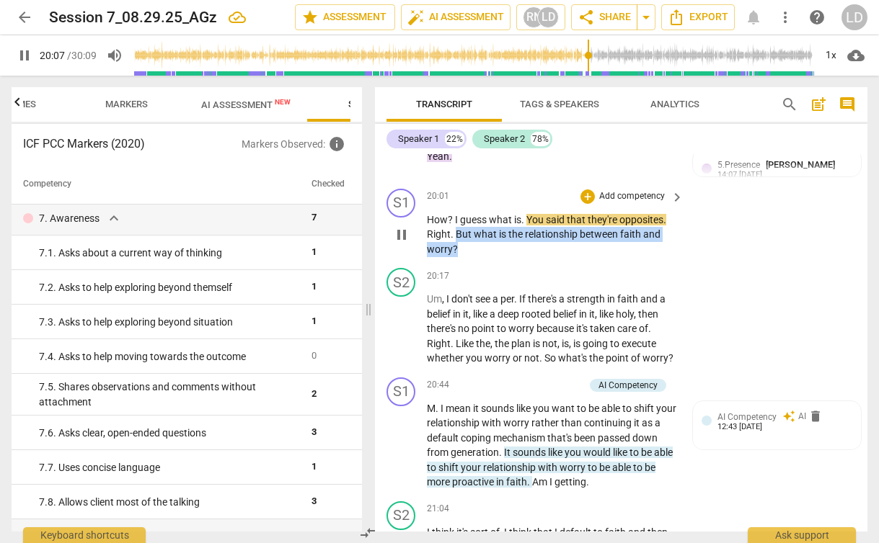
drag, startPoint x: 455, startPoint y: 311, endPoint x: 458, endPoint y: 321, distance: 11.2
click at [458, 257] on p "How ? I guess what is . You said that they're opposites . Right . But what is t…" at bounding box center [551, 235] width 249 height 45
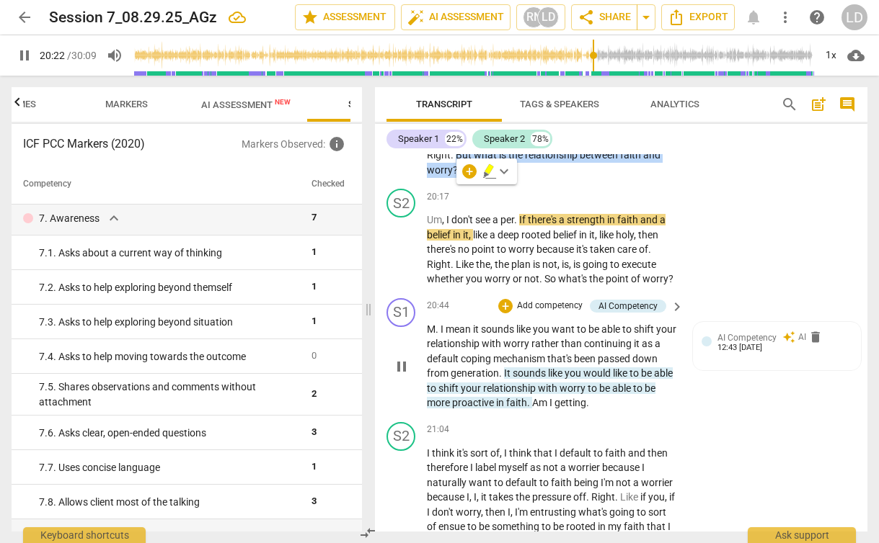
scroll to position [7268, 0]
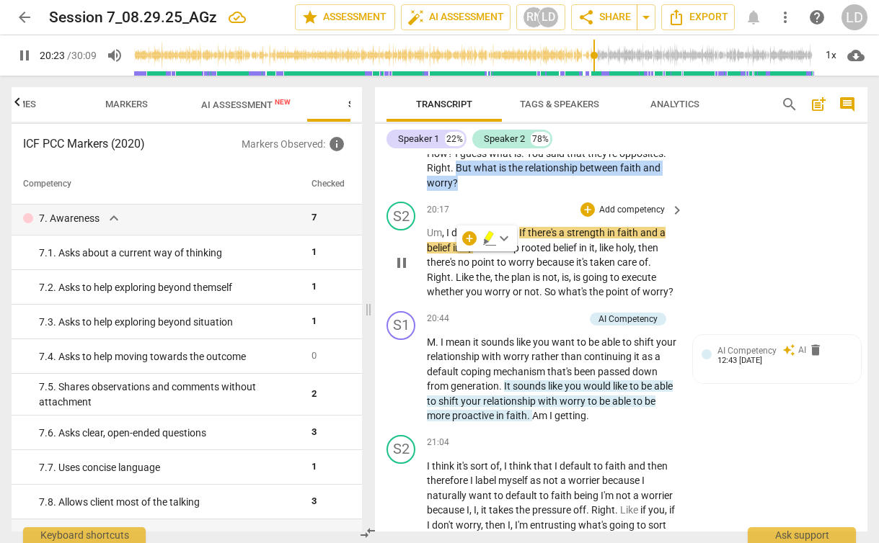
click at [404, 272] on span "pause" at bounding box center [401, 262] width 17 height 17
type input "1224"
click at [531, 174] on span "relationship" at bounding box center [552, 168] width 55 height 12
drag, startPoint x: 455, startPoint y: 243, endPoint x: 458, endPoint y: 256, distance: 13.3
click at [458, 191] on p "How ? I guess what is . You said that they're opposites . Right . But what is t…" at bounding box center [551, 168] width 249 height 45
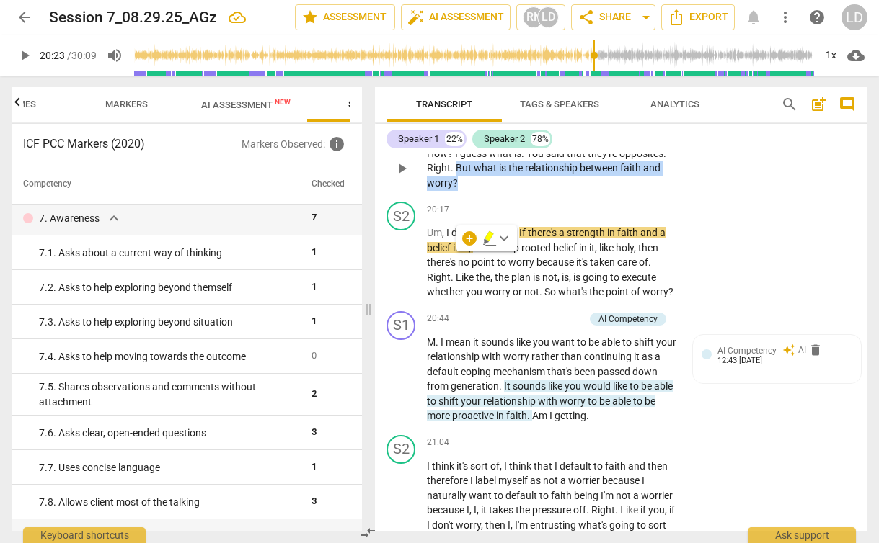
click at [611, 138] on div "+ Add competency" at bounding box center [623, 130] width 86 height 14
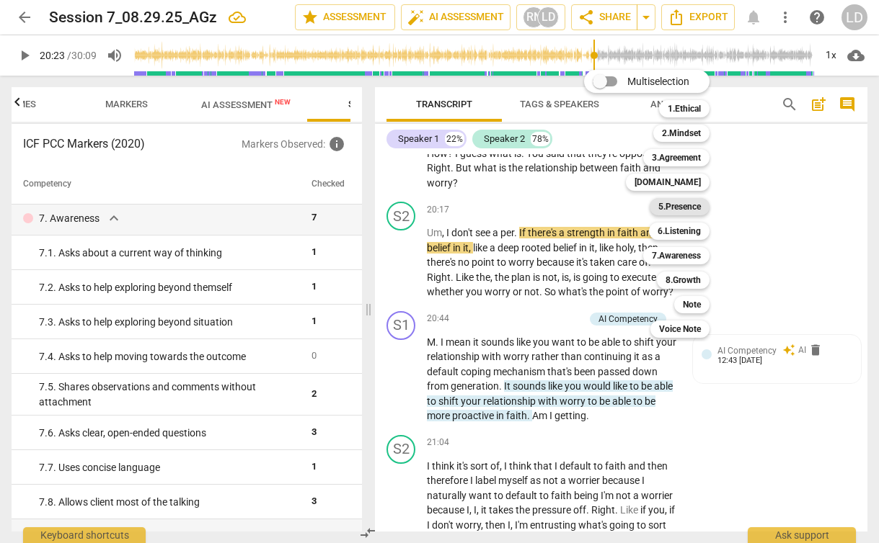
click at [678, 207] on b "5.Presence" at bounding box center [679, 206] width 43 height 17
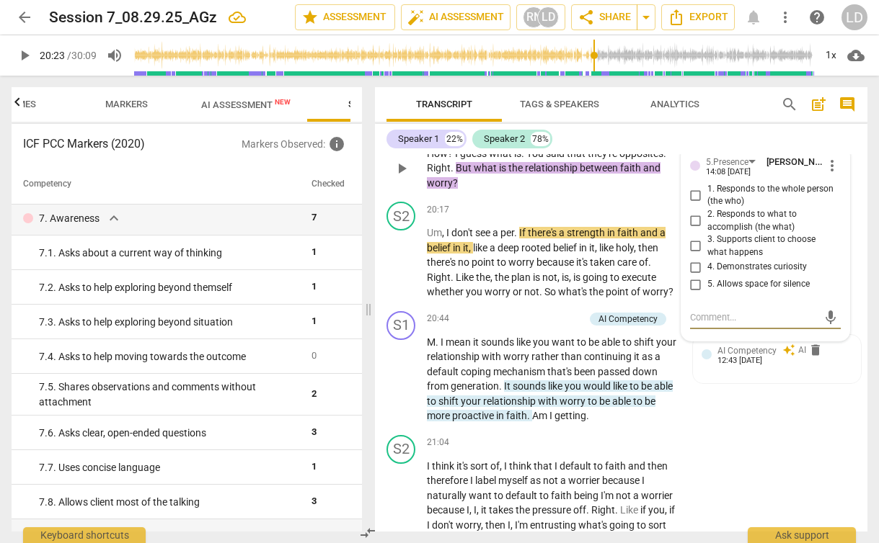
click at [785, 274] on span "4. Demonstrates curiosity" at bounding box center [756, 267] width 99 height 13
click at [707, 276] on input "4. Demonstrates curiosity" at bounding box center [695, 267] width 23 height 17
checkbox input "true"
click at [651, 197] on div "S1 play_arrow pause 20:01 + Add competency 5.Presence keyboard_arrow_right How …" at bounding box center [621, 157] width 492 height 80
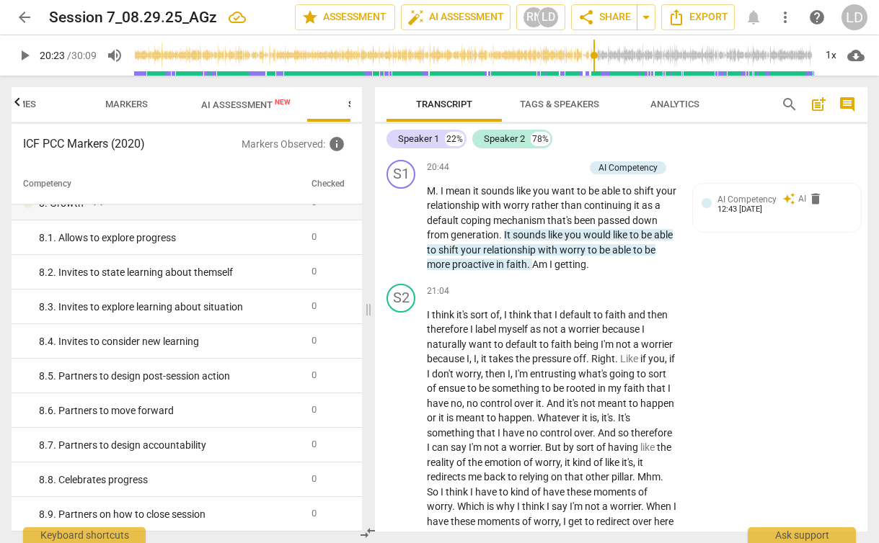
scroll to position [7439, 0]
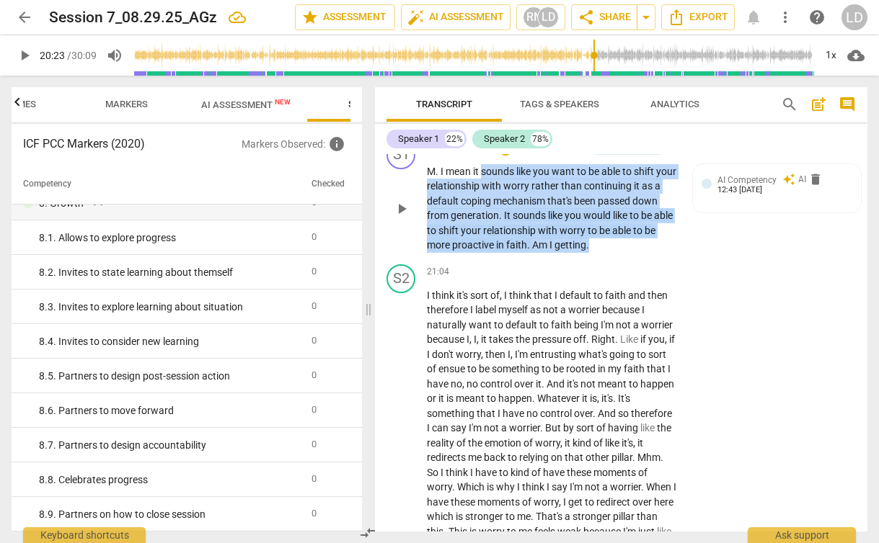
drag, startPoint x: 481, startPoint y: 248, endPoint x: 622, endPoint y: 314, distance: 155.4
click at [622, 253] on p "M . I mean it sounds like you want to be able to shift your relationship with w…" at bounding box center [551, 208] width 249 height 89
click at [618, 299] on div "+" at bounding box center [616, 300] width 14 height 14
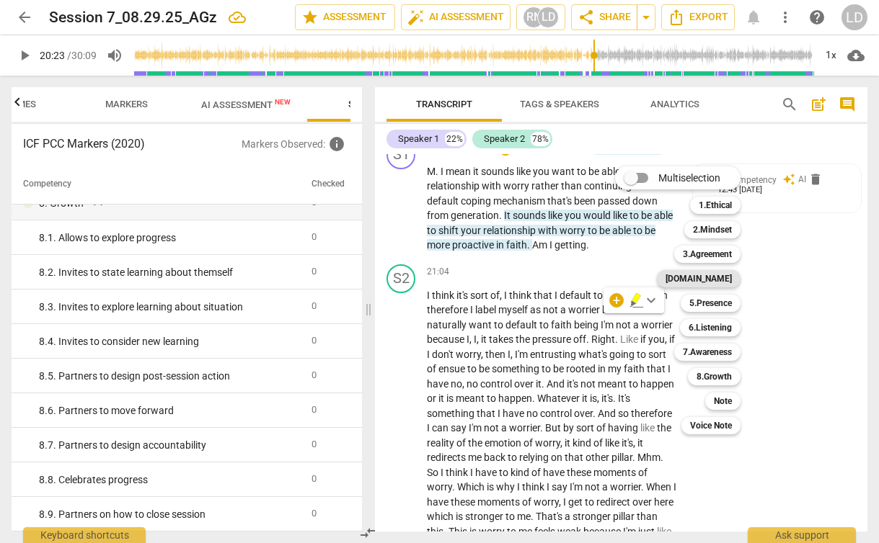
click at [716, 270] on b "[DOMAIN_NAME]" at bounding box center [698, 278] width 66 height 17
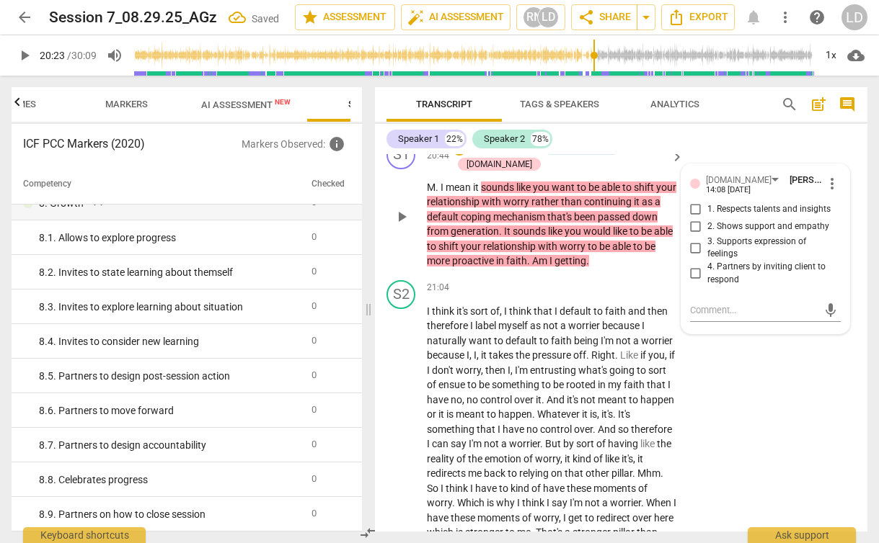
click at [729, 286] on span "4. Partners by inviting client to respond" at bounding box center [771, 273] width 128 height 25
click at [707, 283] on input "4. Partners by inviting client to respond" at bounding box center [695, 273] width 23 height 17
checkbox input "true"
click at [505, 155] on p "Add competency" at bounding box center [503, 148] width 68 height 13
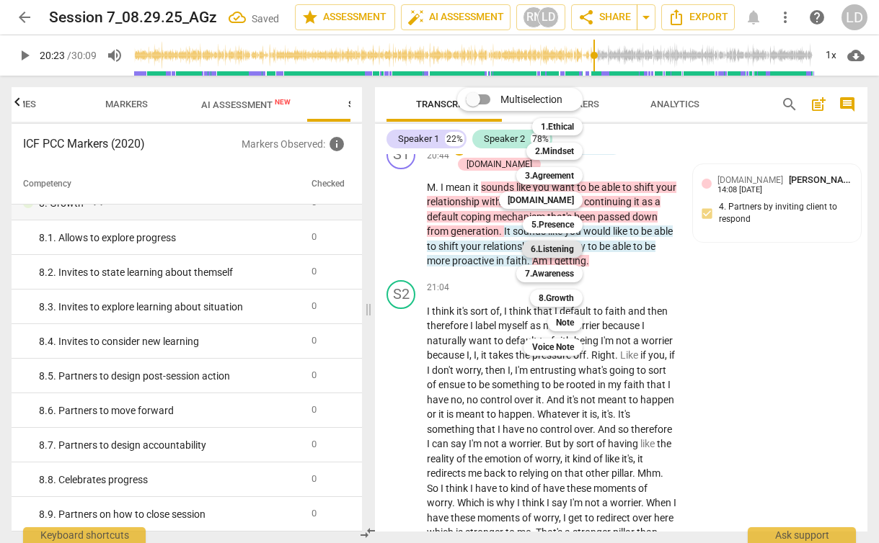
click at [564, 253] on b "6.Listening" at bounding box center [551, 249] width 43 height 17
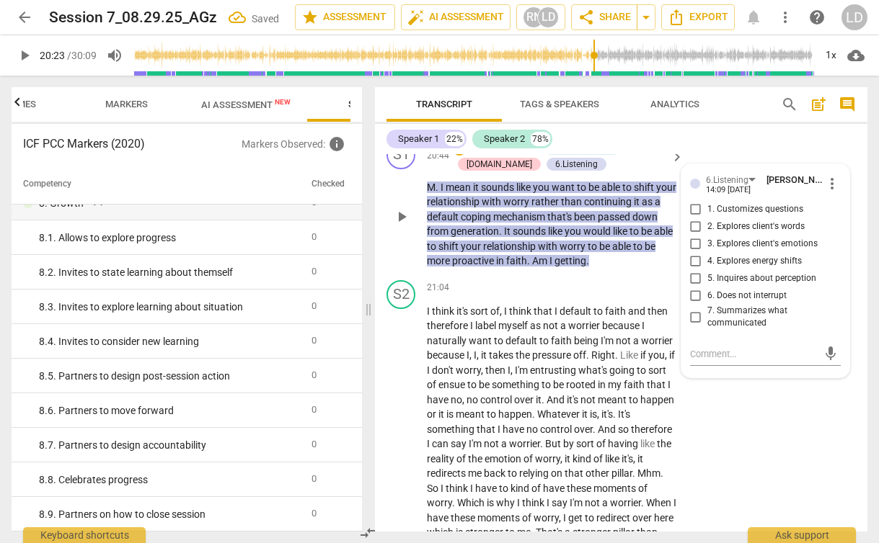
click at [754, 330] on span "7. Summarizes what communicated" at bounding box center [771, 317] width 128 height 25
click at [707, 326] on input "7. Summarizes what communicated" at bounding box center [695, 316] width 23 height 17
checkbox input "true"
click at [530, 296] on div "21:04 + Add competency keyboard_arrow_right" at bounding box center [556, 288] width 258 height 16
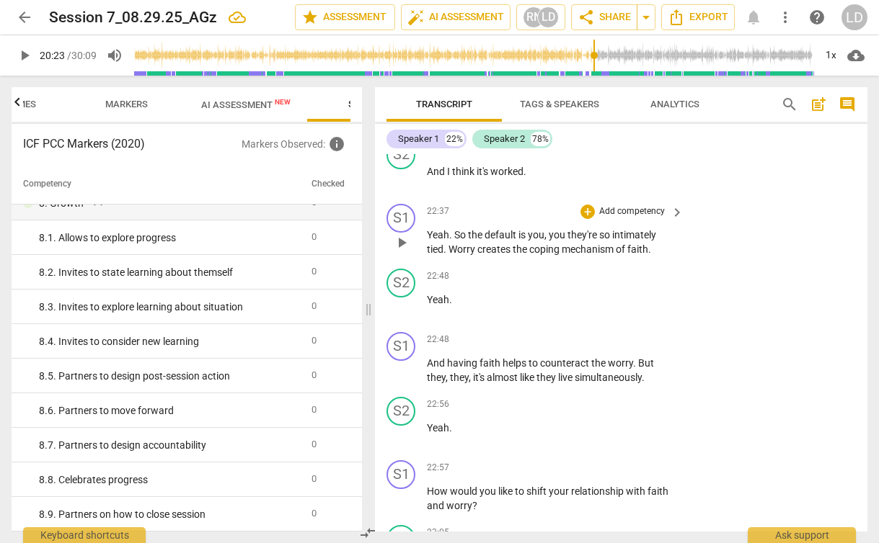
scroll to position [8171, 0]
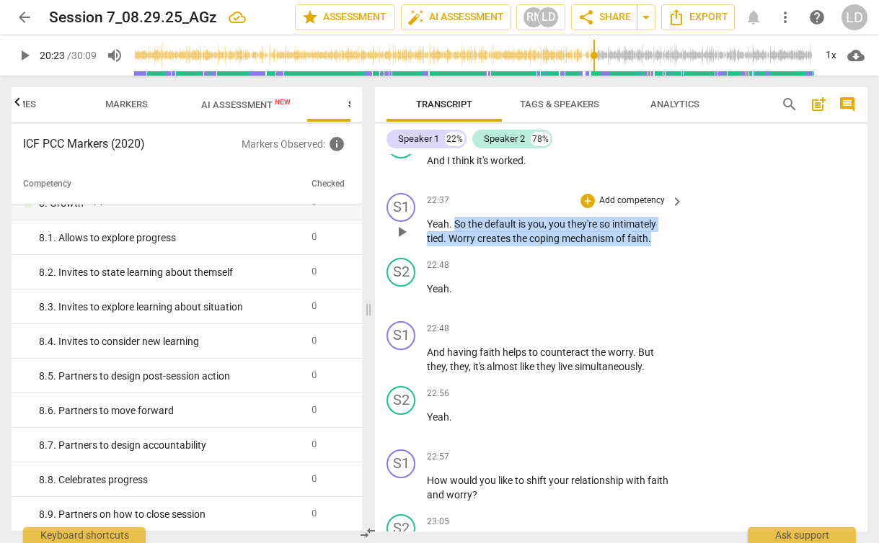
drag, startPoint x: 657, startPoint y: 317, endPoint x: 454, endPoint y: 303, distance: 203.0
click at [454, 246] on p "Yeah . So the default is you , you they're so intimately tied . Worry creates t…" at bounding box center [551, 232] width 249 height 30
click at [615, 209] on div "+ Add competency keyboard_arrow_right" at bounding box center [630, 201] width 107 height 16
click at [610, 208] on p "Add competency" at bounding box center [631, 201] width 68 height 13
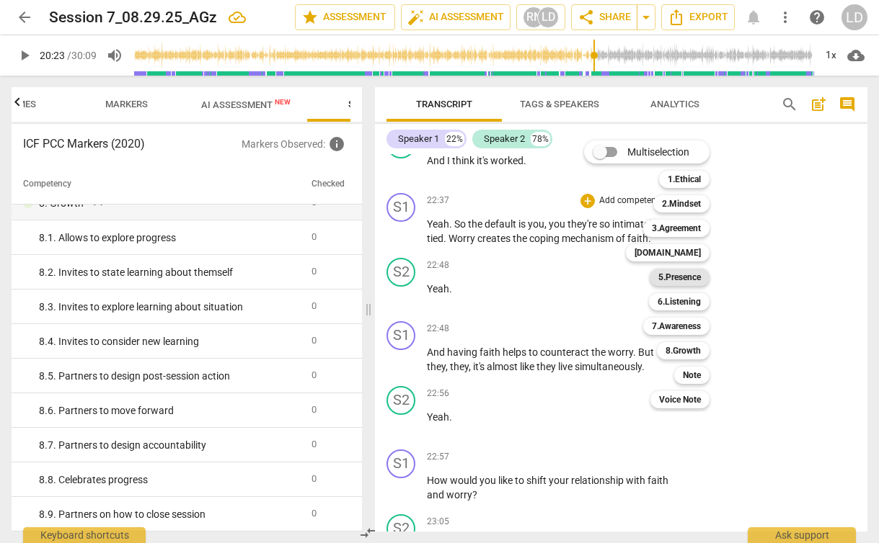
click at [685, 280] on b "5.Presence" at bounding box center [679, 277] width 43 height 17
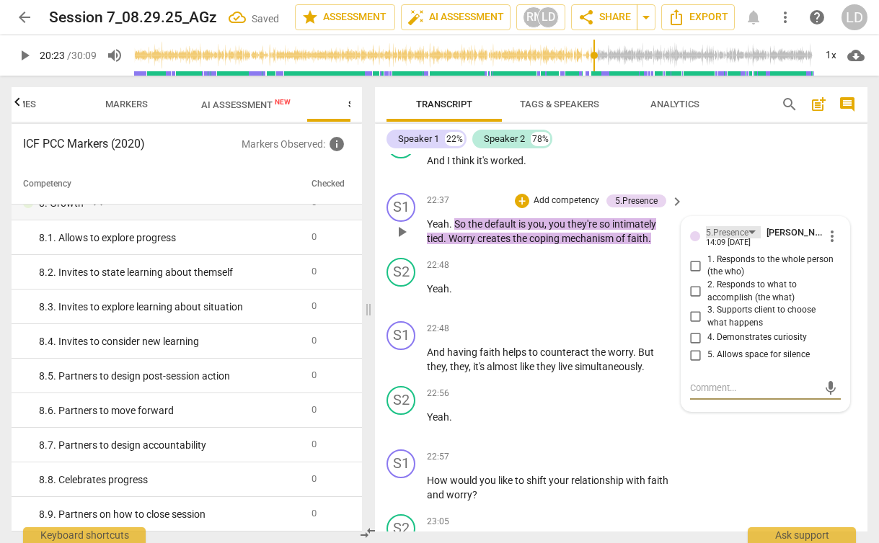
click at [739, 240] on div "5.Presence" at bounding box center [727, 233] width 43 height 14
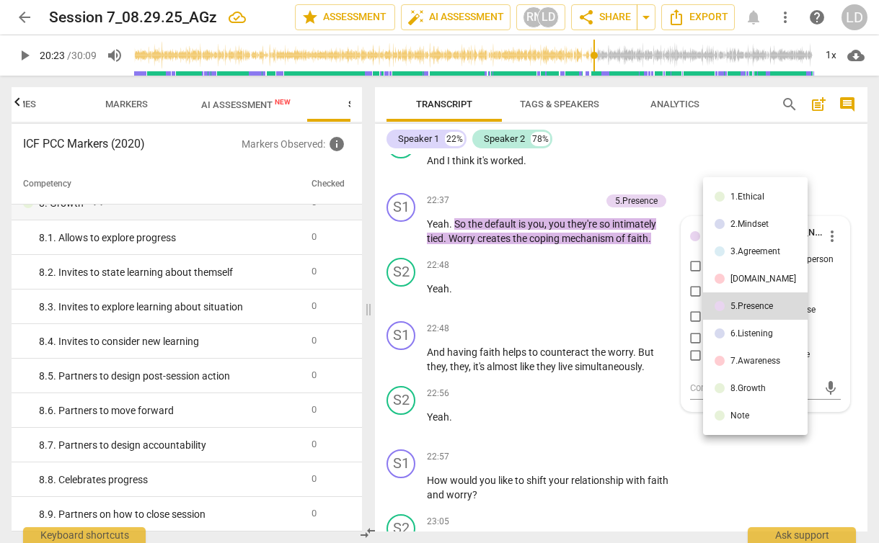
click at [754, 329] on div "6.Listening" at bounding box center [751, 333] width 43 height 9
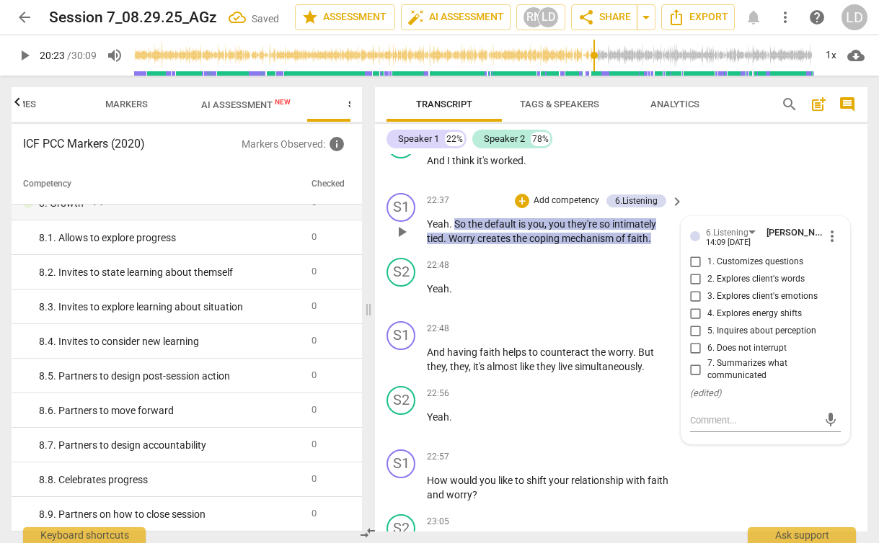
click at [736, 383] on span "7. Summarizes what communicated" at bounding box center [771, 369] width 128 height 25
click at [707, 378] on input "7. Summarizes what communicated" at bounding box center [695, 369] width 23 height 17
checkbox input "true"
click at [574, 310] on div "22:48 + Add competency keyboard_arrow_right Yeah ." at bounding box center [556, 284] width 258 height 52
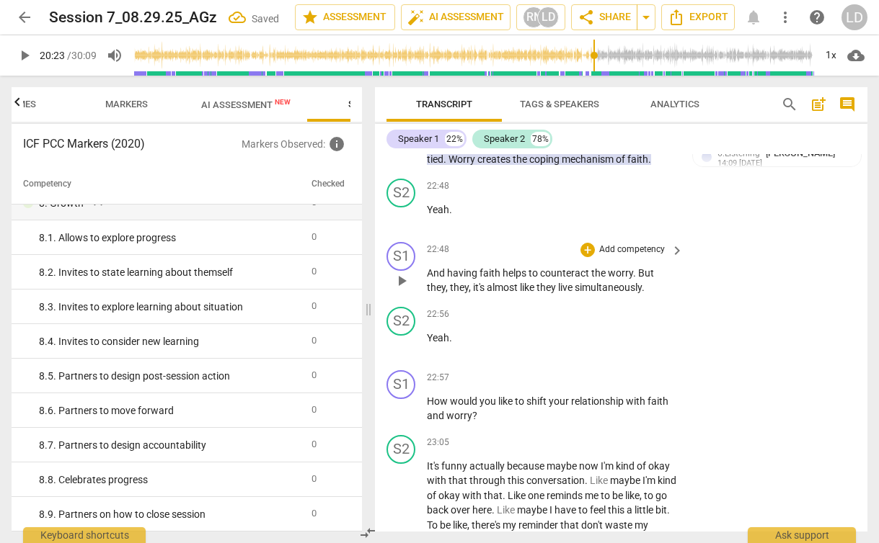
scroll to position [8285, 0]
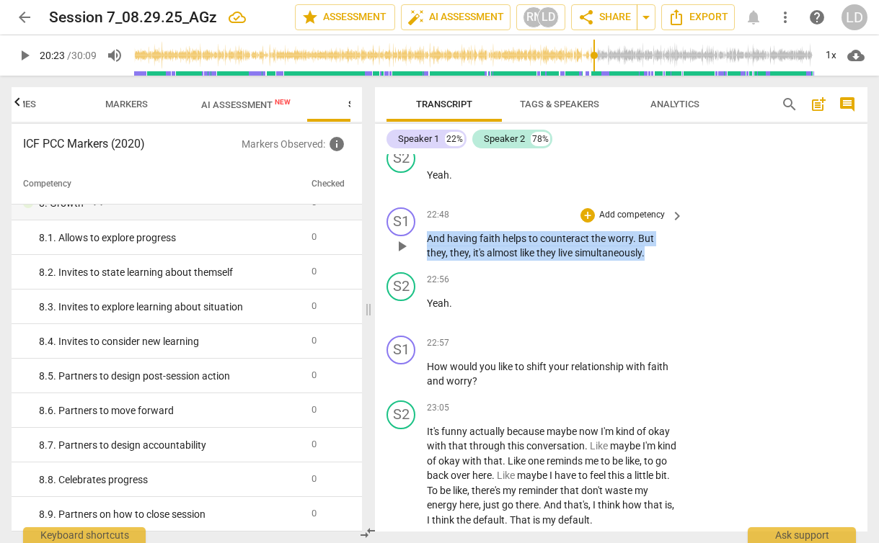
drag, startPoint x: 652, startPoint y: 325, endPoint x: 430, endPoint y: 308, distance: 222.7
click at [430, 261] on p "And having faith helps to counteract the worry . But they , they , it's almost …" at bounding box center [551, 246] width 249 height 30
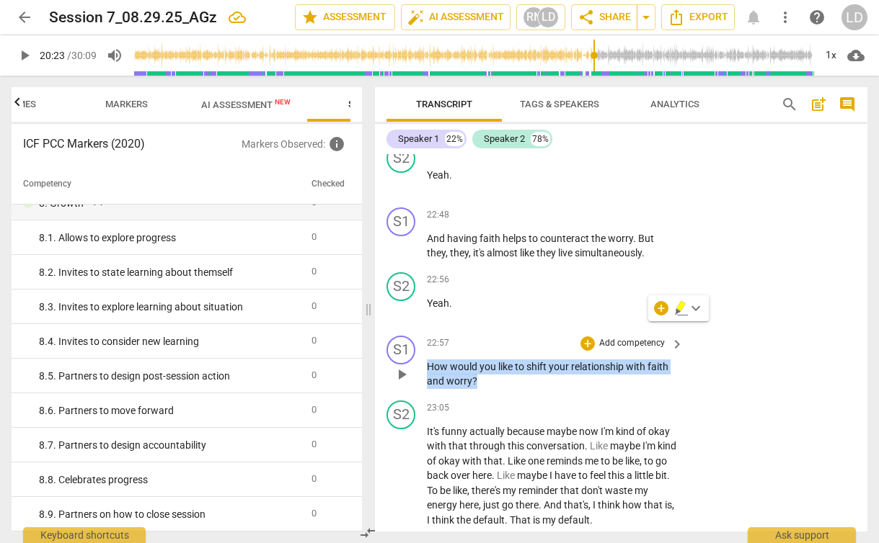
drag, startPoint x: 478, startPoint y: 455, endPoint x: 416, endPoint y: 443, distance: 63.0
click at [416, 395] on div "S1 play_arrow pause 22:57 + Add competency keyboard_arrow_right How would you l…" at bounding box center [621, 362] width 492 height 65
click at [488, 436] on div "+" at bounding box center [488, 437] width 14 height 14
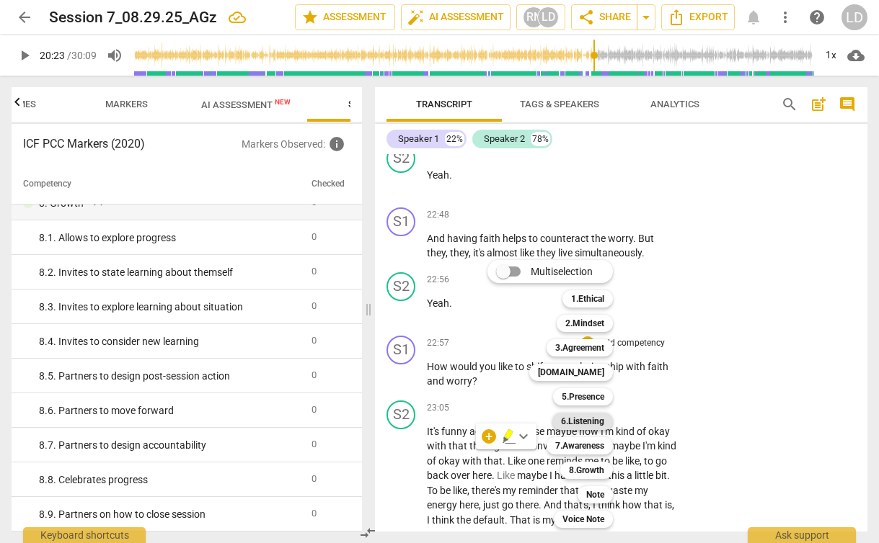
click at [582, 426] on b "6.Listening" at bounding box center [582, 421] width 43 height 17
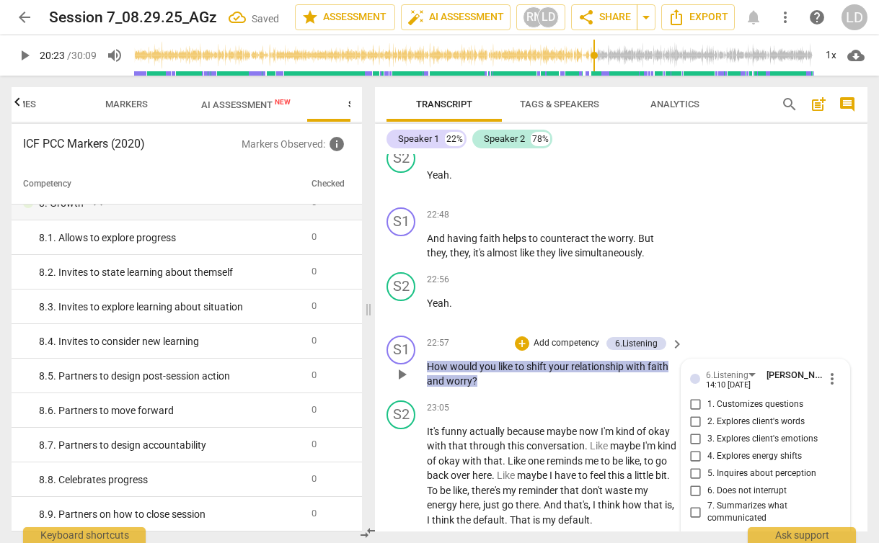
scroll to position [8566, 0]
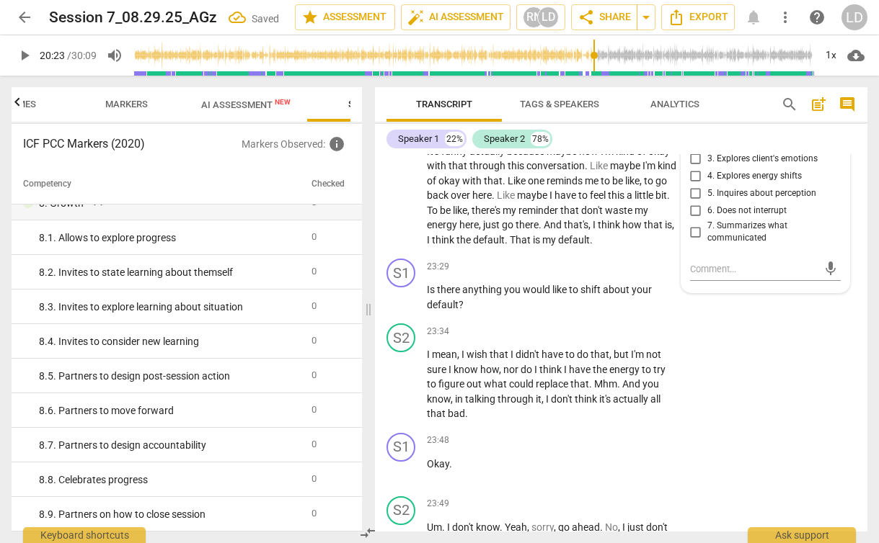
click at [766, 200] on span "5. Inquires about perception" at bounding box center [761, 193] width 109 height 13
click at [707, 203] on input "5. Inquires about perception" at bounding box center [695, 193] width 23 height 17
checkbox input "true"
click at [734, 166] on span "3. Explores client's emotions" at bounding box center [762, 159] width 110 height 13
click at [707, 168] on input "3. Explores client's emotions" at bounding box center [695, 159] width 23 height 17
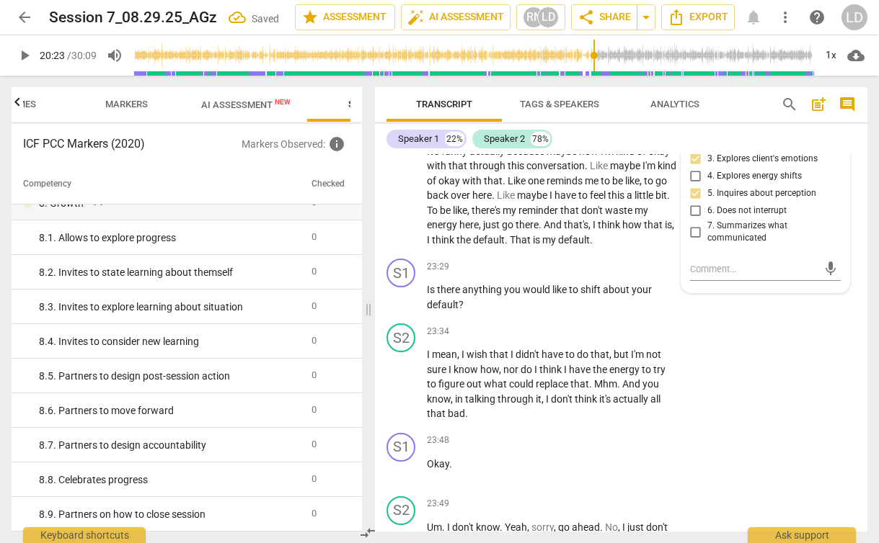
click at [734, 166] on span "3. Explores client's emotions" at bounding box center [762, 159] width 110 height 13
click at [707, 168] on input "3. Explores client's emotions" at bounding box center [695, 159] width 23 height 17
click at [748, 166] on span "3. Explores client's emotions" at bounding box center [762, 159] width 110 height 13
click at [707, 168] on input "3. Explores client's emotions" at bounding box center [695, 159] width 23 height 17
checkbox input "false"
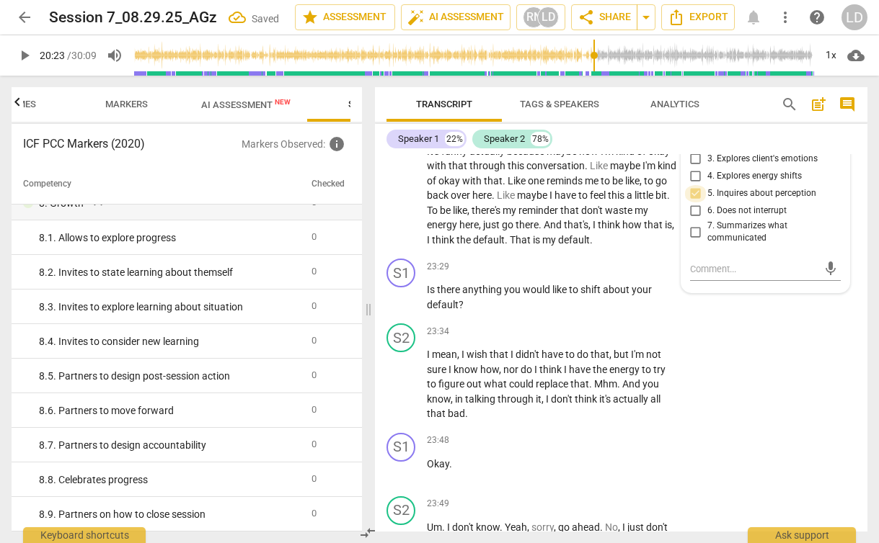
click at [695, 203] on input "5. Inquires about perception" at bounding box center [695, 193] width 23 height 17
checkbox input "false"
click at [737, 102] on div "6.Listening" at bounding box center [727, 96] width 43 height 14
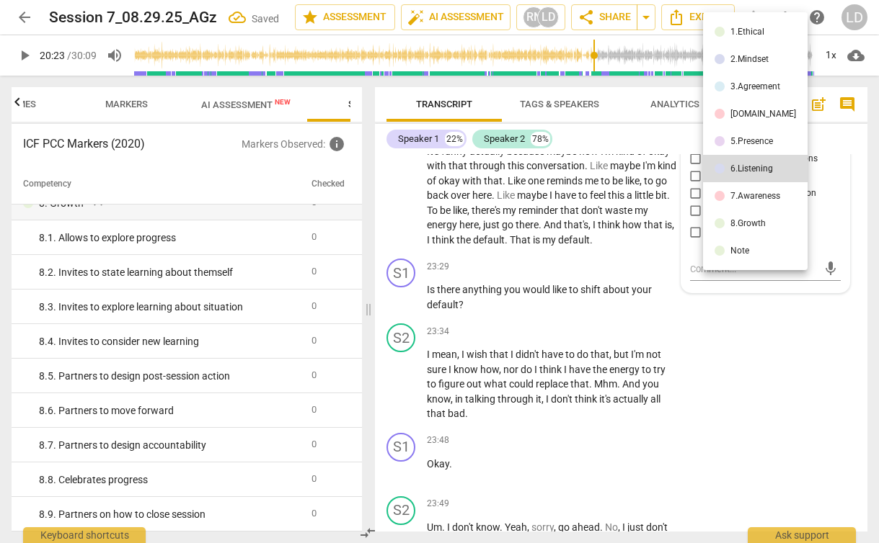
click at [750, 195] on div "7.Awareness" at bounding box center [755, 196] width 50 height 9
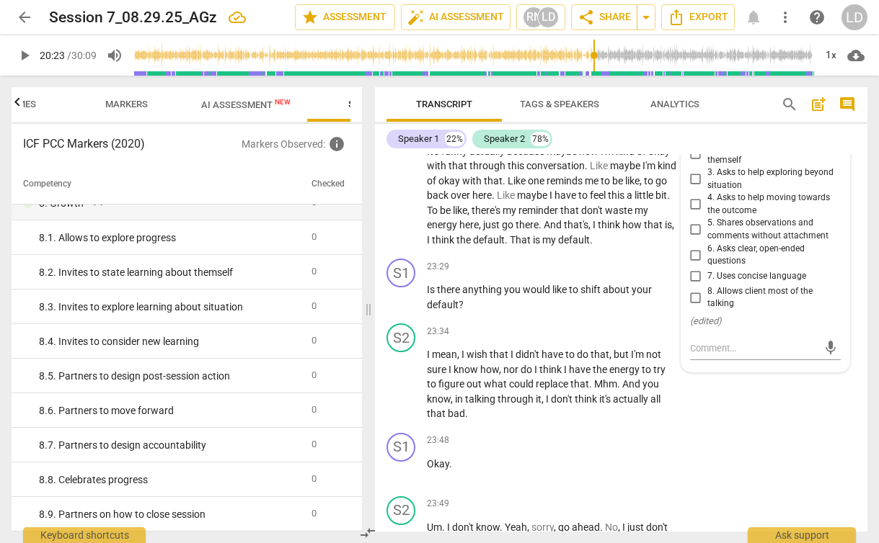
click at [722, 192] on span "3. Asks to help exploring beyond situation" at bounding box center [771, 178] width 128 height 25
click at [707, 188] on input "3. Asks to help exploring beyond situation" at bounding box center [695, 179] width 23 height 17
checkbox input "true"
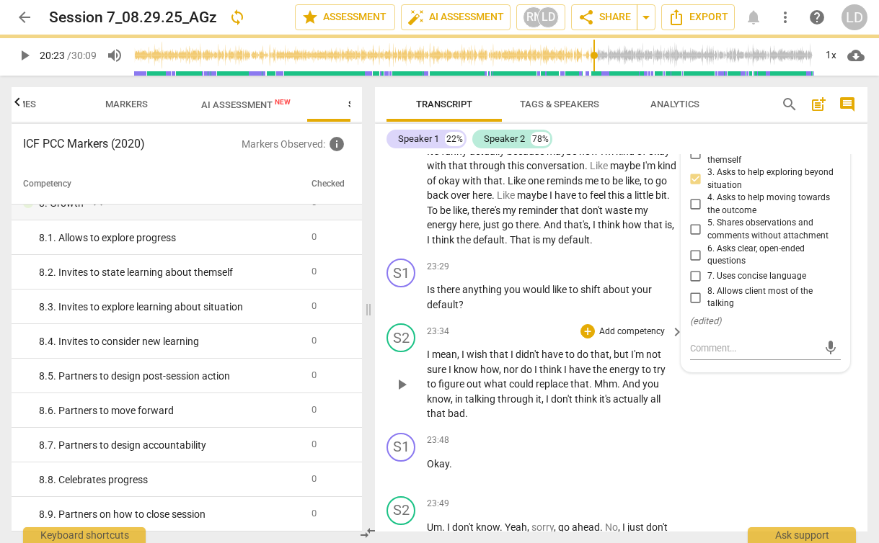
click at [784, 427] on div "S2 play_arrow pause 23:34 + Add competency keyboard_arrow_right I mean , I wish…" at bounding box center [621, 373] width 492 height 110
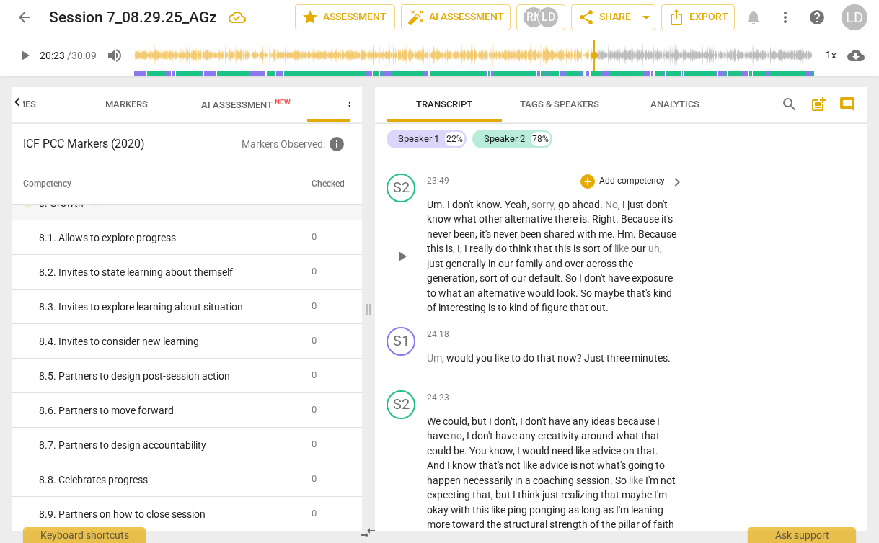
scroll to position [8895, 0]
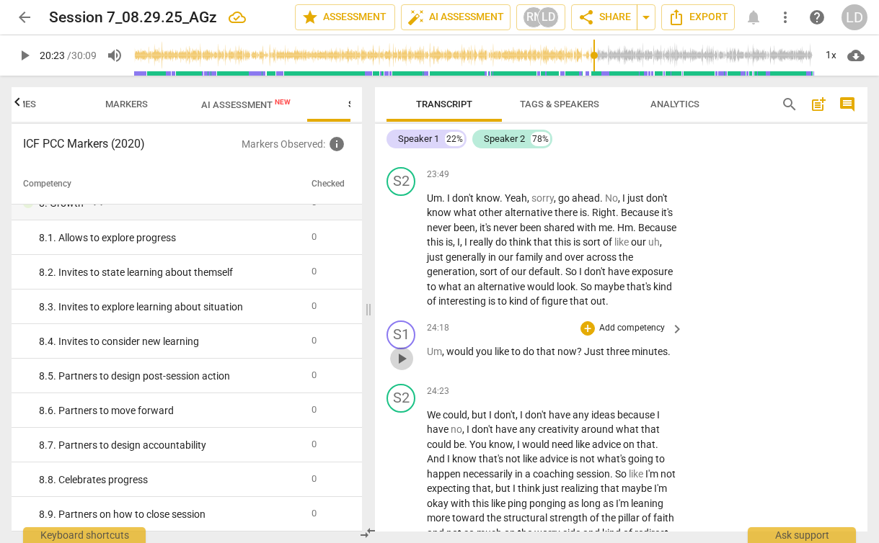
click at [400, 368] on span "play_arrow" at bounding box center [401, 358] width 17 height 17
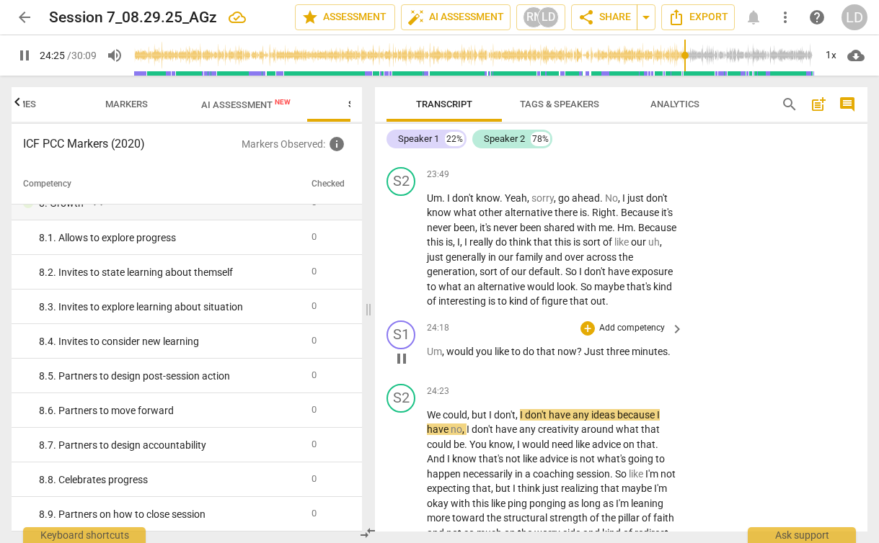
click at [553, 357] on span "that" at bounding box center [546, 352] width 21 height 12
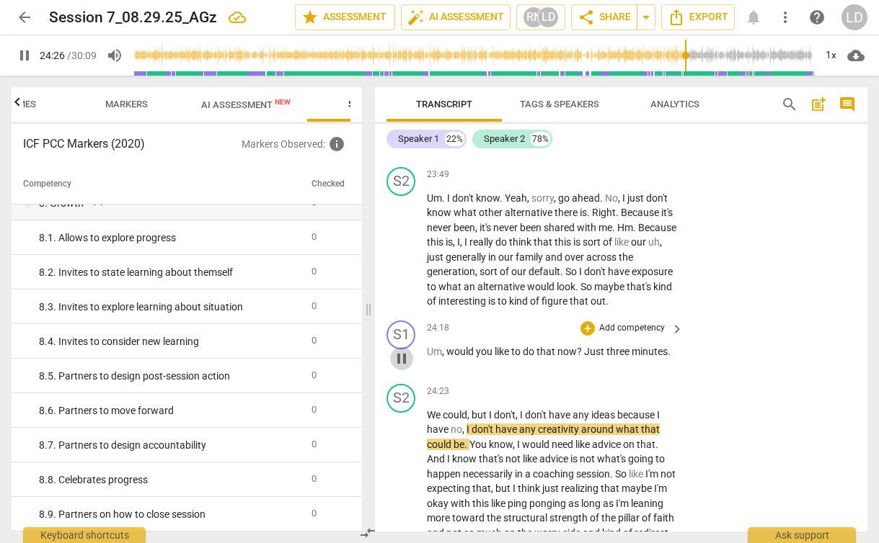
click at [399, 368] on span "pause" at bounding box center [401, 358] width 17 height 17
type input "1467"
click at [586, 336] on div "+" at bounding box center [587, 328] width 14 height 14
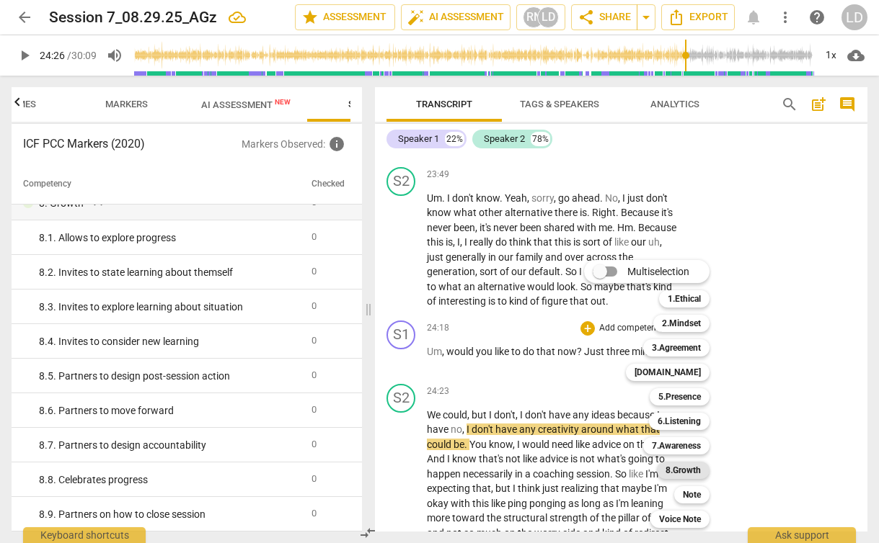
click at [697, 471] on b "8.Growth" at bounding box center [682, 470] width 35 height 17
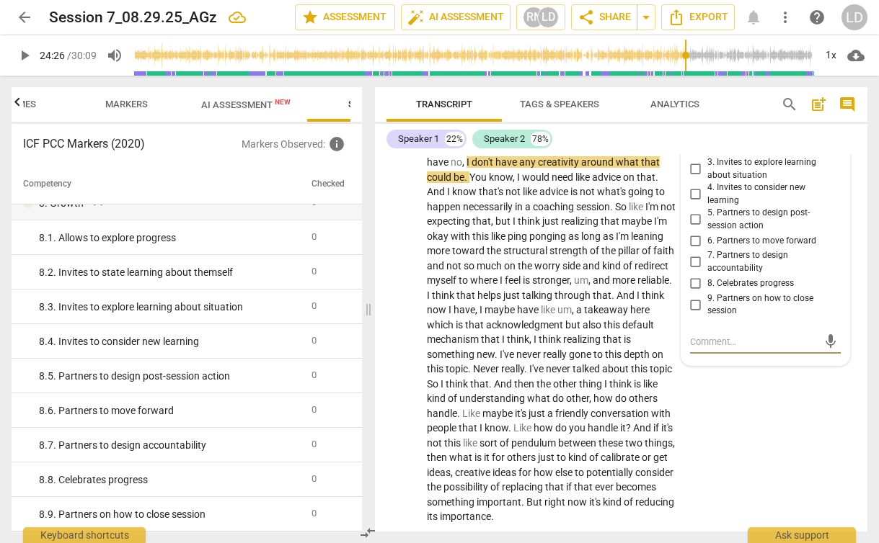
scroll to position [9166, 0]
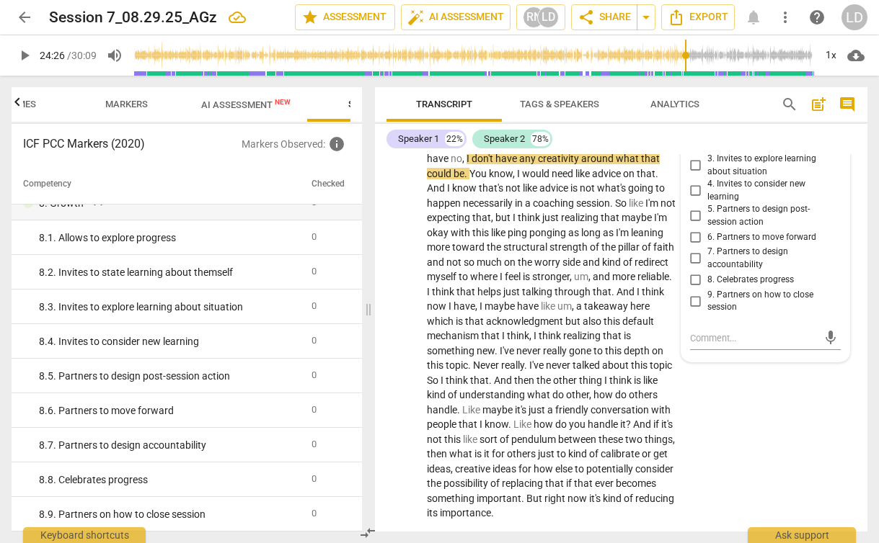
click at [737, 95] on div "8.Growth" at bounding box center [730, 89] width 48 height 12
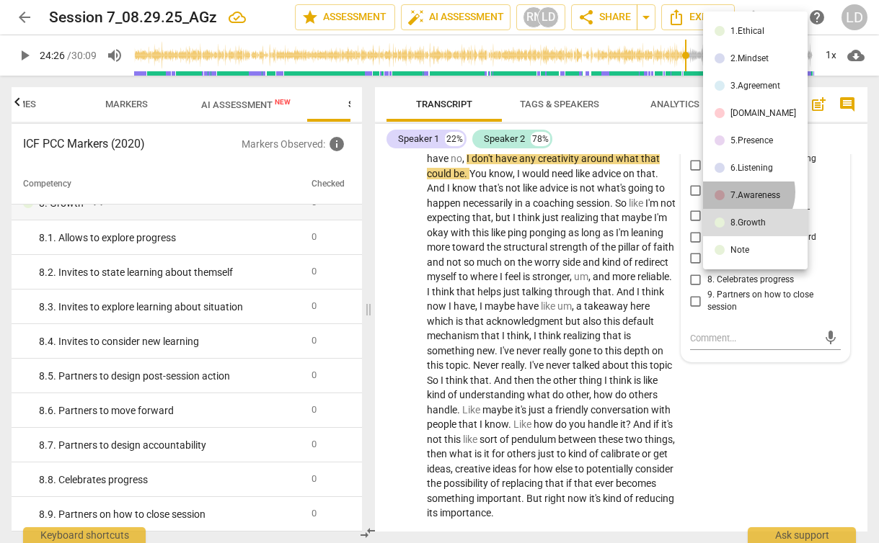
click at [744, 192] on div "7.Awareness" at bounding box center [755, 195] width 50 height 9
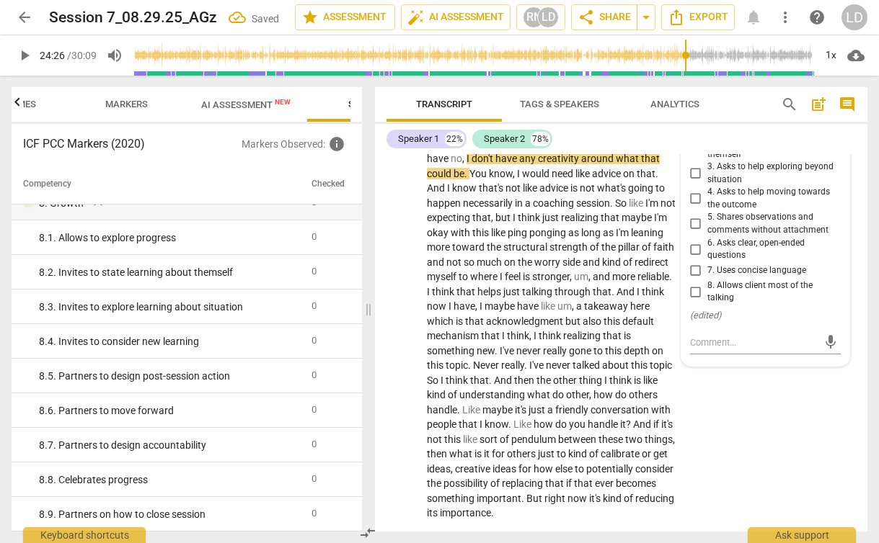
click at [696, 182] on input "3. Asks to help exploring beyond situation" at bounding box center [695, 173] width 23 height 17
checkbox input "true"
click at [714, 460] on div "S2 play_arrow pause 24:23 + Add competency keyboard_arrow_right We could , but …" at bounding box center [621, 316] width 492 height 419
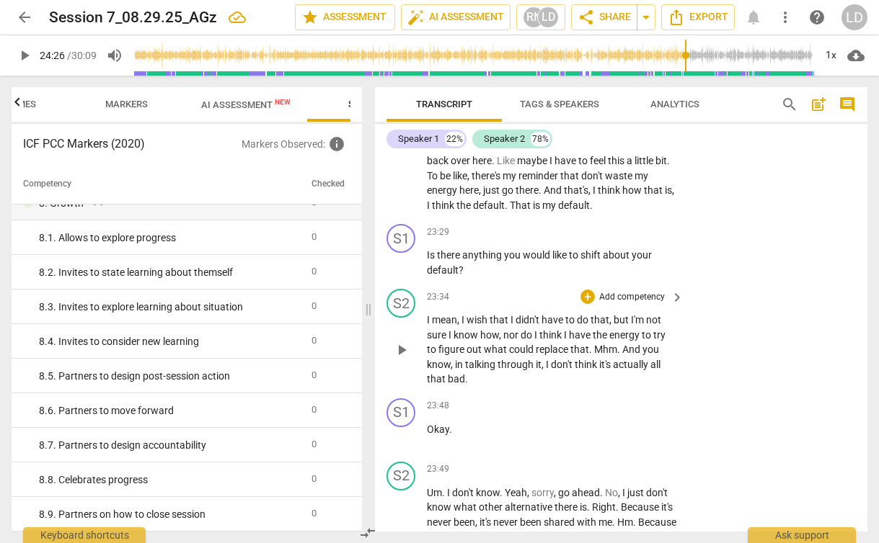
scroll to position [8593, 0]
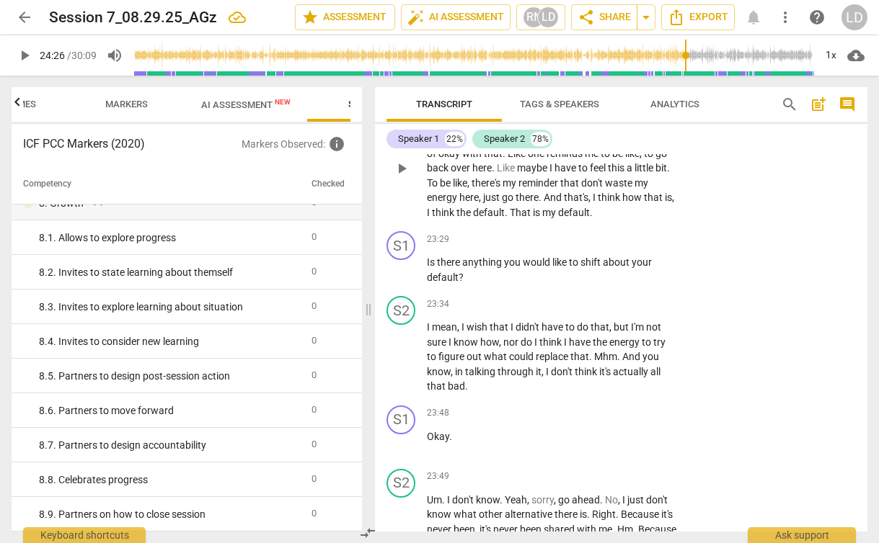
drag, startPoint x: 427, startPoint y: 198, endPoint x: 595, endPoint y: 211, distance: 167.7
click at [595, 212] on p "It's funny actually because maybe now I'm kind of okay with that through this c…" at bounding box center [551, 169] width 249 height 104
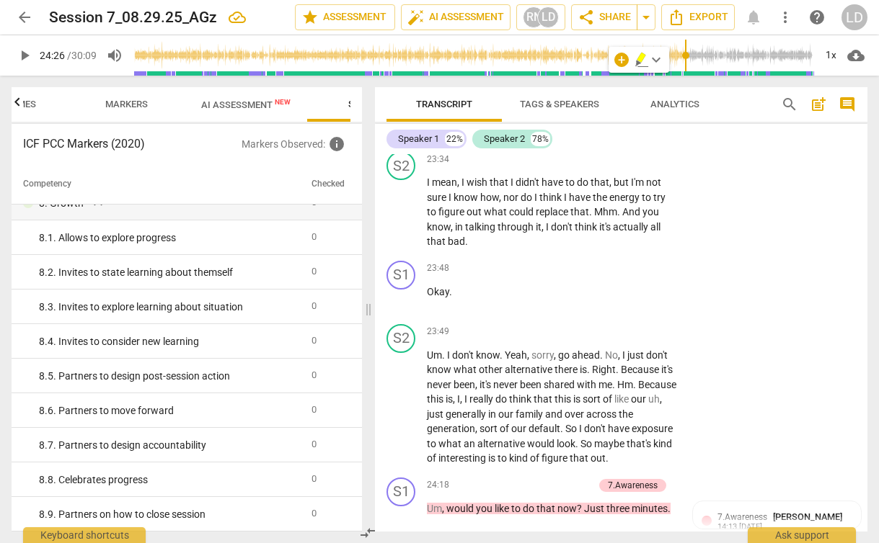
scroll to position [8757, 0]
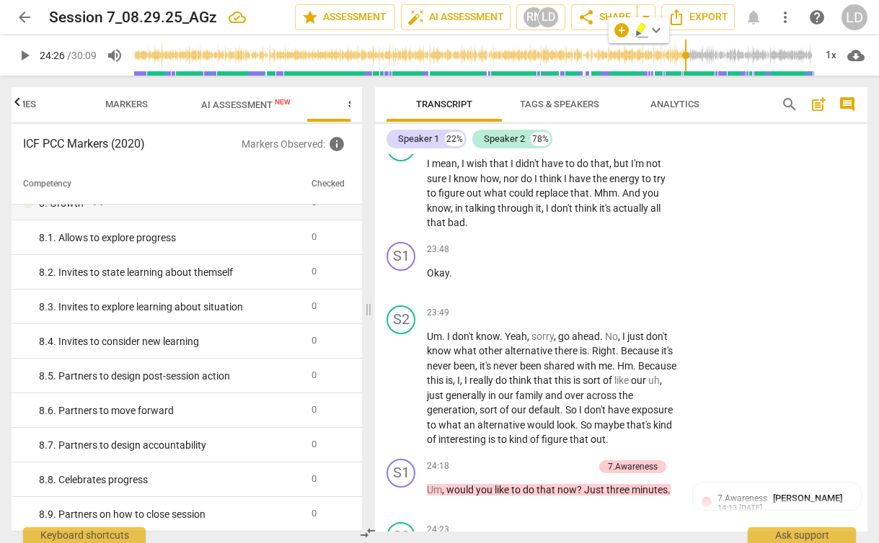
drag, startPoint x: 466, startPoint y: 190, endPoint x: 423, endPoint y: 177, distance: 44.5
click at [423, 127] on div "S1 play_arrow pause 23:29 + Add competency keyboard_arrow_right Is there anythi…" at bounding box center [621, 94] width 492 height 65
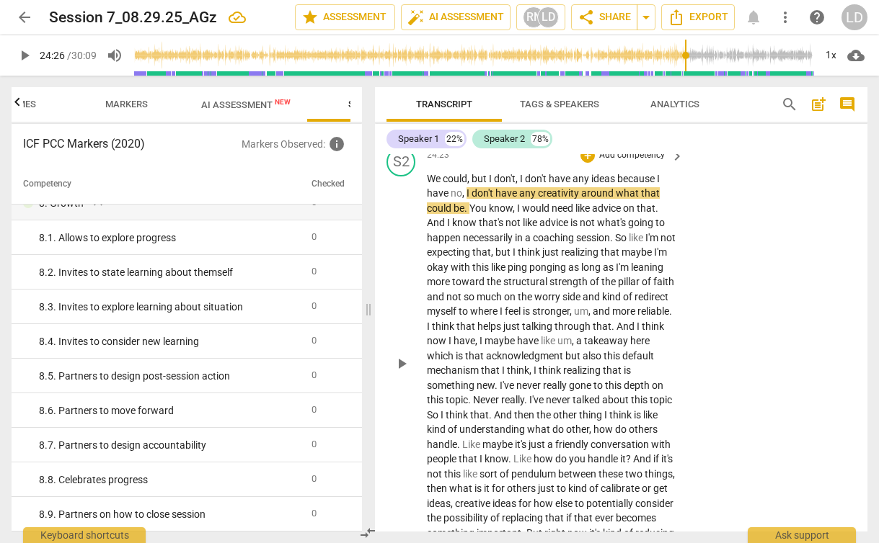
scroll to position [9130, 0]
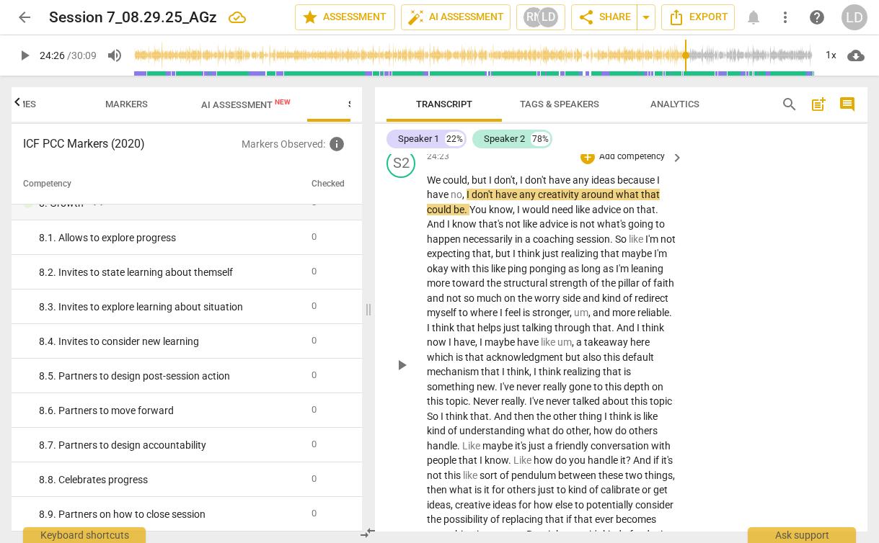
click at [577, 230] on span "is" at bounding box center [574, 224] width 9 height 12
click at [604, 200] on span "around" at bounding box center [598, 195] width 35 height 12
click at [588, 259] on span "realizing" at bounding box center [581, 254] width 40 height 12
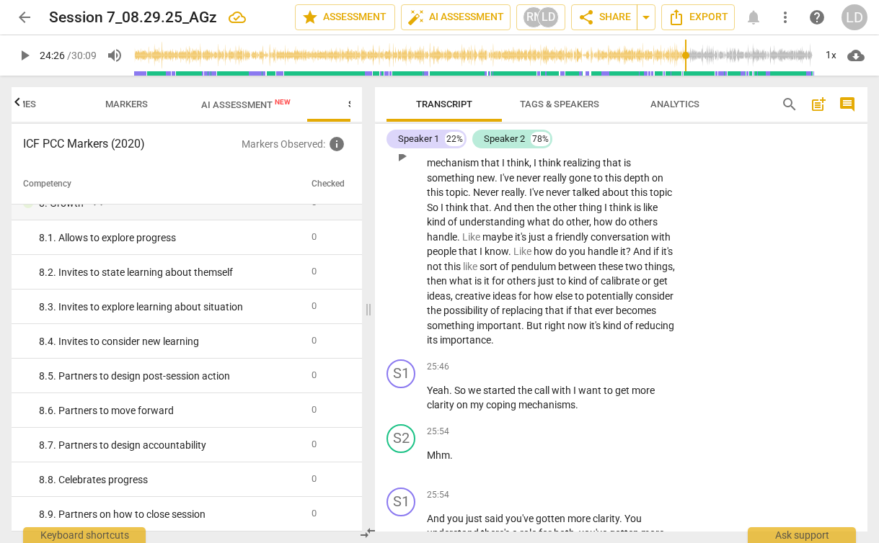
scroll to position [9348, 0]
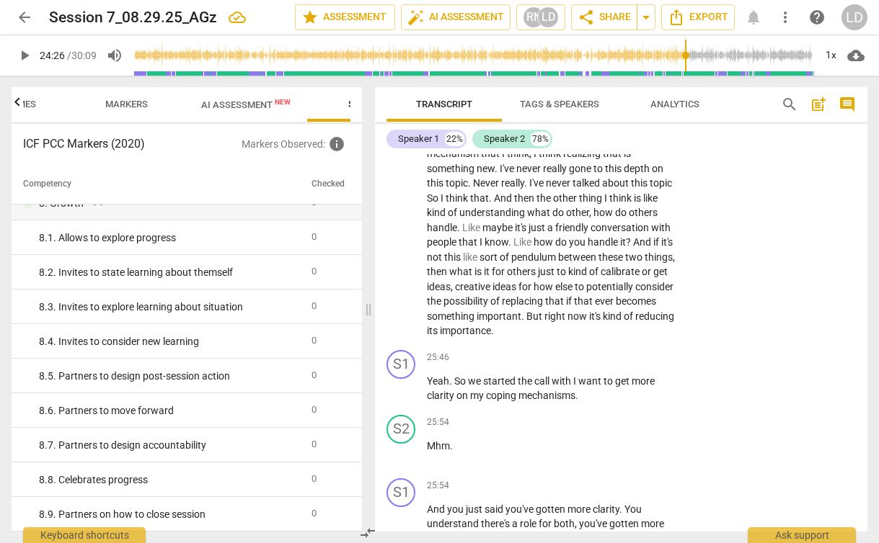
click at [463, 337] on span "importance" at bounding box center [465, 331] width 51 height 12
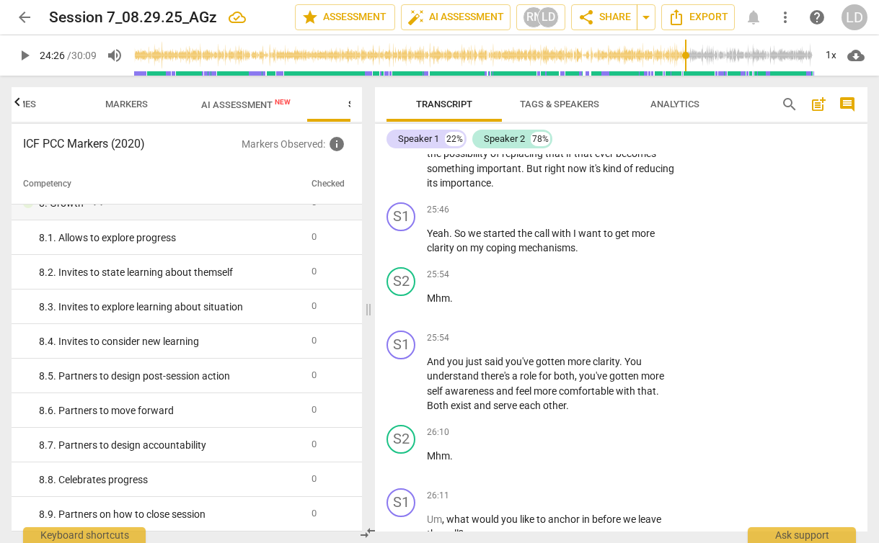
scroll to position [9497, 0]
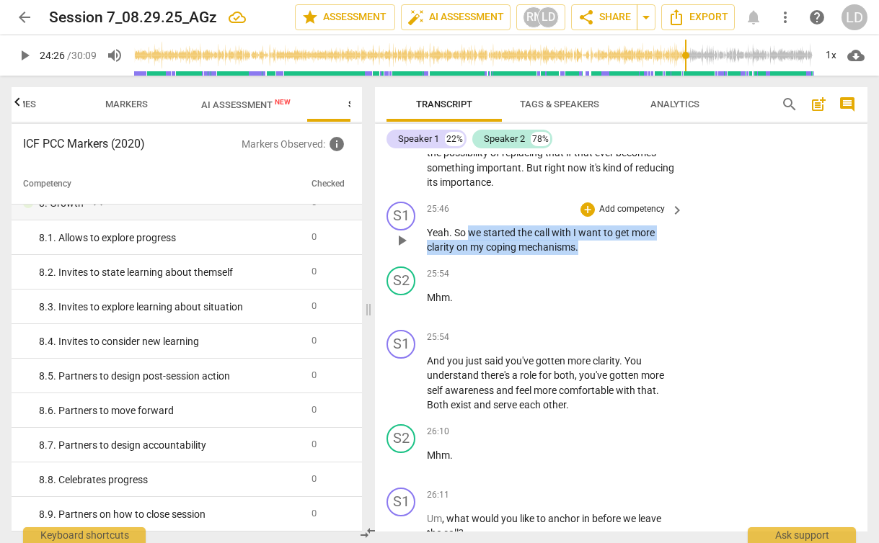
drag, startPoint x: 468, startPoint y: 321, endPoint x: 589, endPoint y: 341, distance: 122.0
click at [589, 255] on p "Yeah . So we started the call with I want to get more clarity on my coping mech…" at bounding box center [551, 241] width 249 height 30
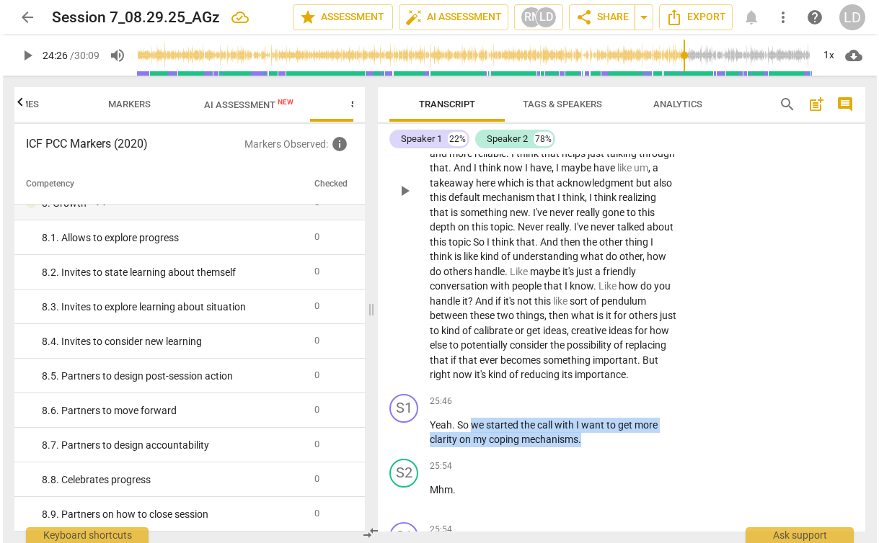
scroll to position [9326, 0]
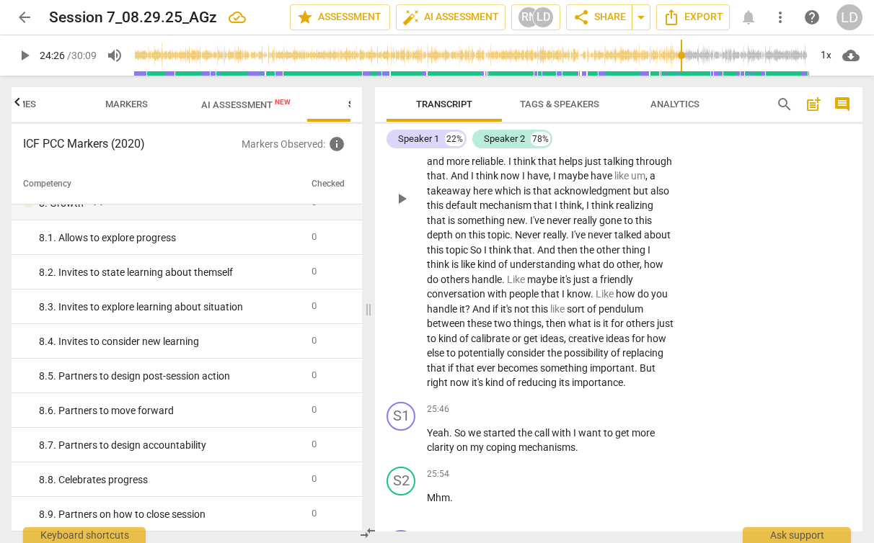
click at [457, 19] on span "could" at bounding box center [455, 14] width 25 height 12
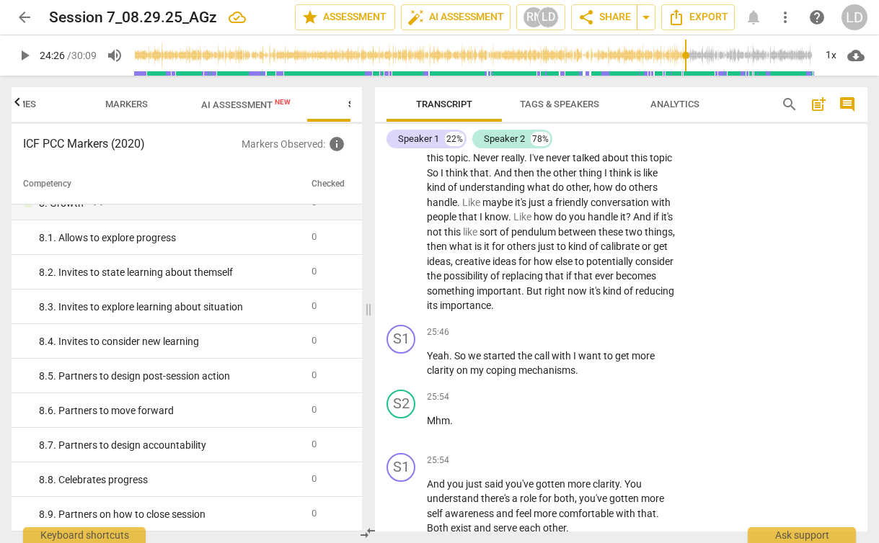
scroll to position [9375, 0]
click at [455, 310] on span "importance" at bounding box center [465, 304] width 51 height 12
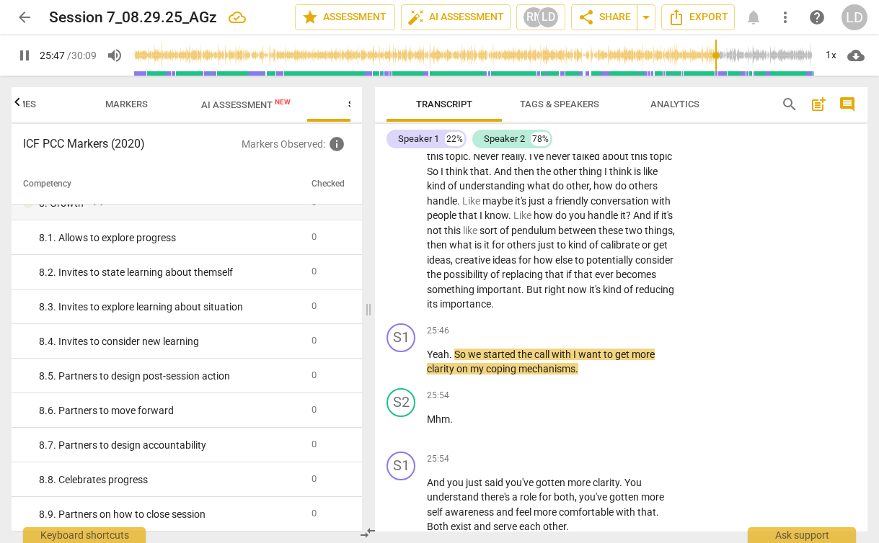
click at [404, 129] on span "pause" at bounding box center [401, 120] width 17 height 17
type input "1548"
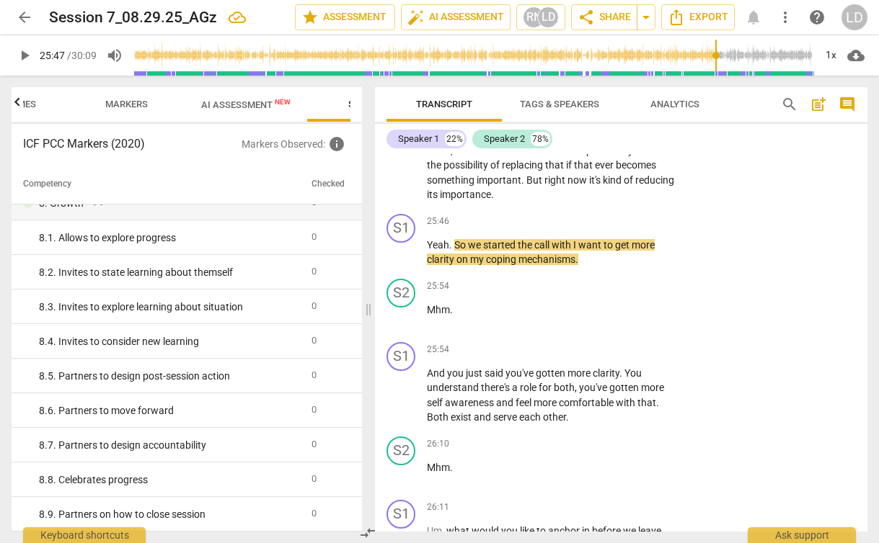
scroll to position [9495, 0]
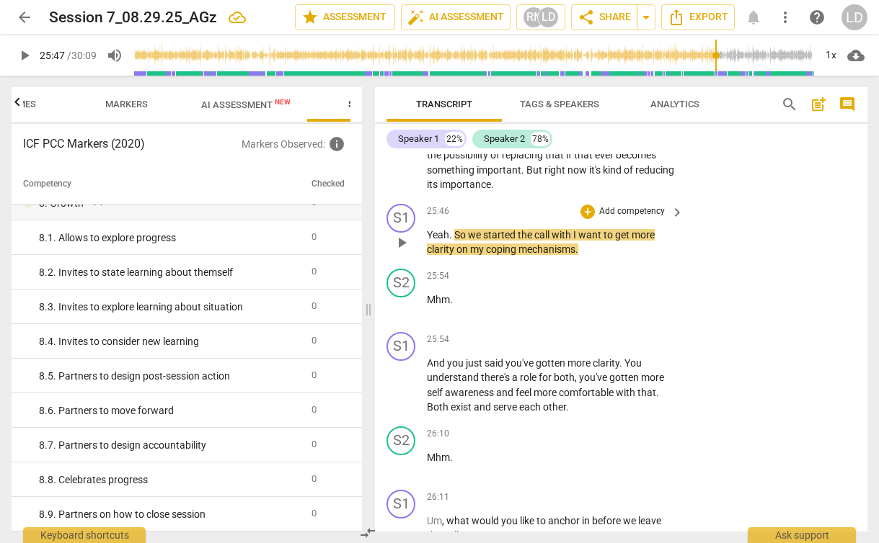
click at [609, 218] on p "Add competency" at bounding box center [631, 211] width 68 height 13
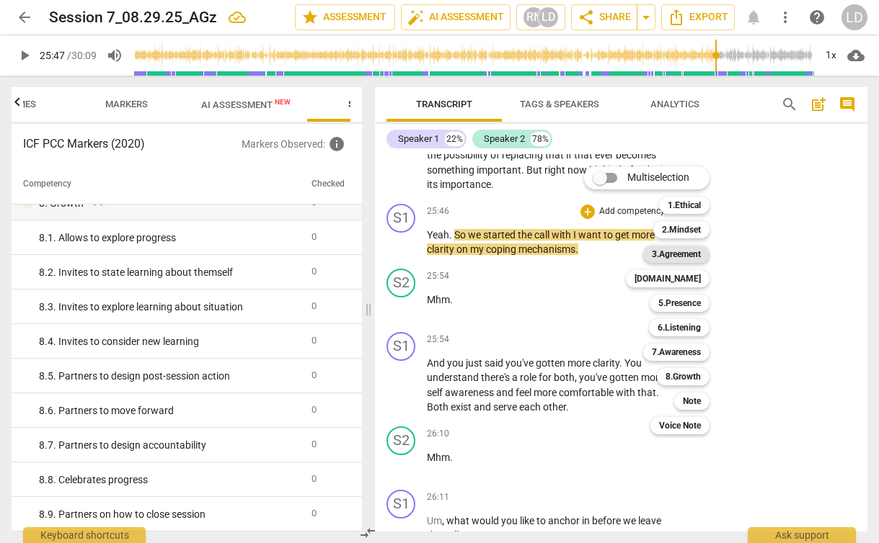
click at [695, 249] on b "3.Agreement" at bounding box center [676, 254] width 49 height 17
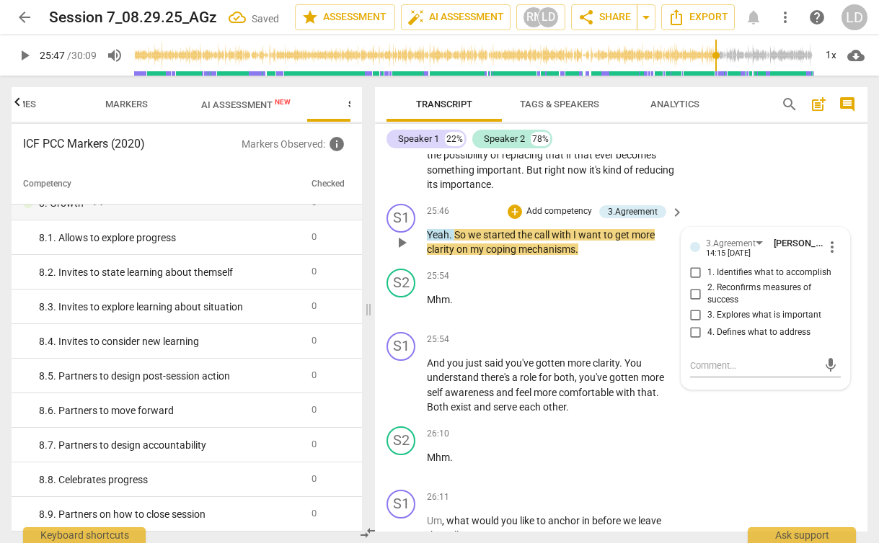
click at [726, 307] on span "2. Reconfirms measures of success" at bounding box center [771, 294] width 128 height 25
click at [707, 303] on input "2. Reconfirms measures of success" at bounding box center [695, 293] width 23 height 17
checkbox input "true"
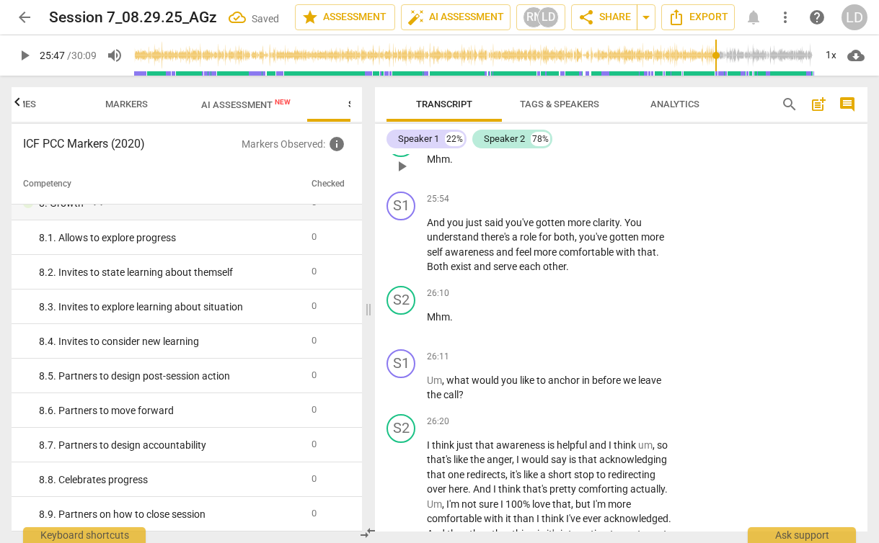
scroll to position [9634, 0]
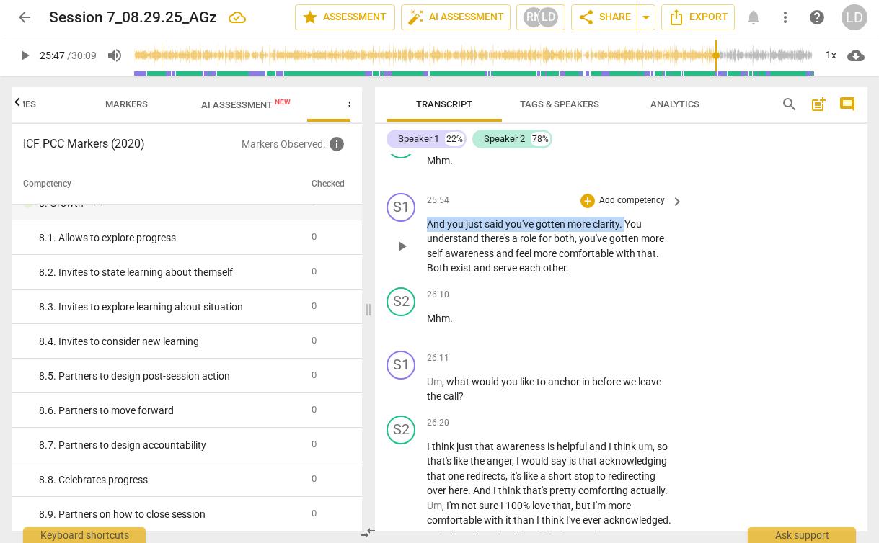
drag, startPoint x: 624, startPoint y: 311, endPoint x: 423, endPoint y: 315, distance: 201.1
click at [423, 282] on div "S1 play_arrow pause 25:54 + Add competency keyboard_arrow_right And you just sa…" at bounding box center [621, 234] width 492 height 94
click at [598, 208] on p "Add competency" at bounding box center [631, 201] width 68 height 13
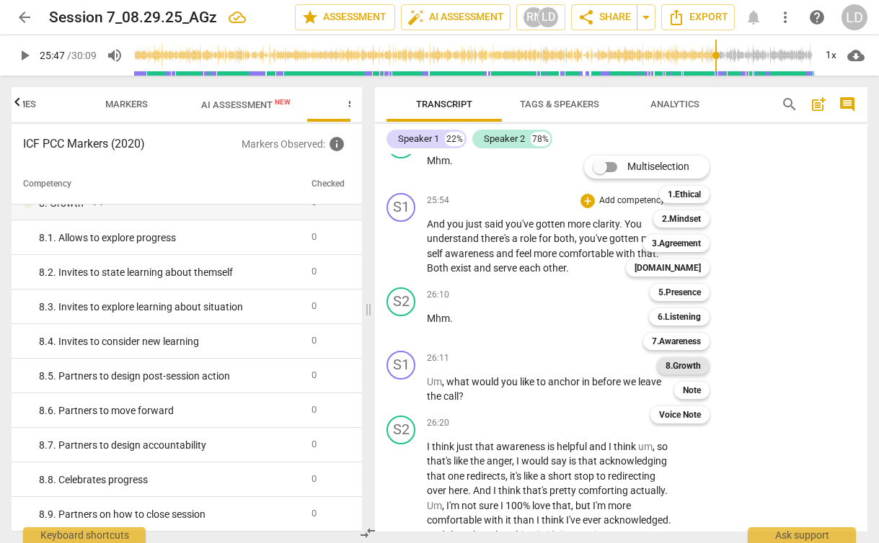
click at [691, 360] on b "8.Growth" at bounding box center [682, 365] width 35 height 17
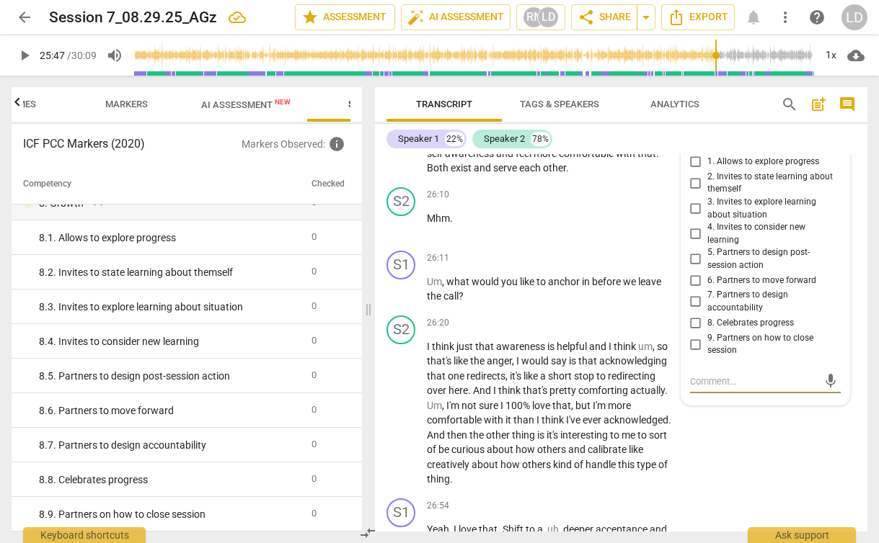
scroll to position [9732, 0]
click at [543, 177] on p "And you just said you've gotten more clarity . You understand there's a role fo…" at bounding box center [551, 147] width 249 height 59
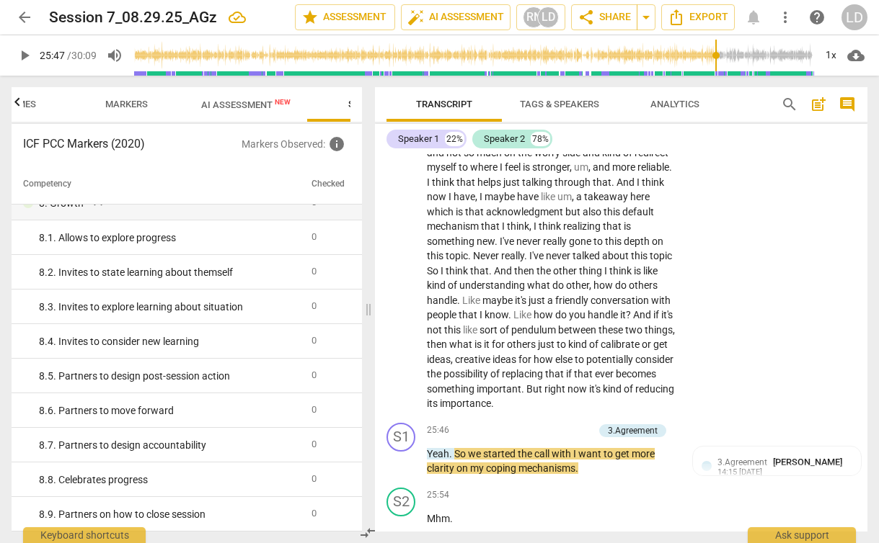
scroll to position [9286, 0]
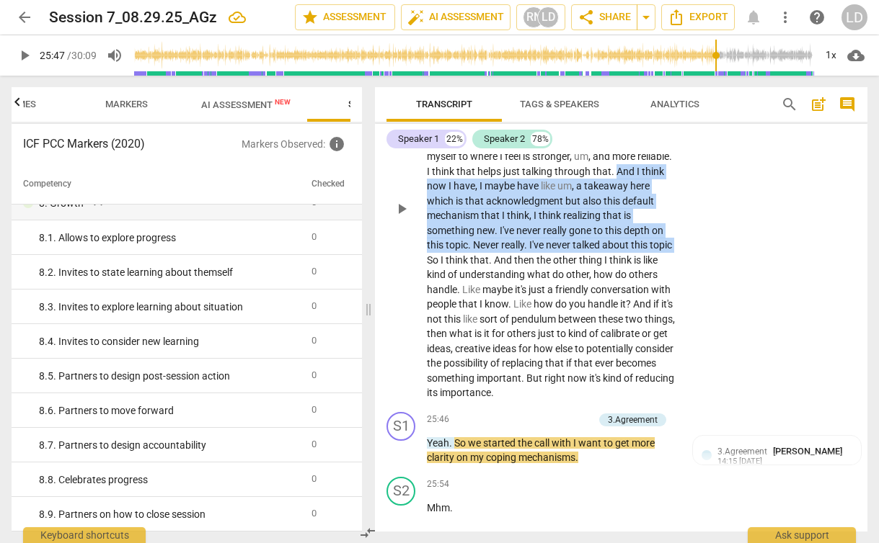
drag, startPoint x: 449, startPoint y: 259, endPoint x: 471, endPoint y: 332, distance: 76.6
click at [471, 332] on p "We could , but I don't , I don't have any ideas because I have no , I don't hav…" at bounding box center [551, 209] width 249 height 384
click at [484, 313] on div "+" at bounding box center [483, 315] width 14 height 14
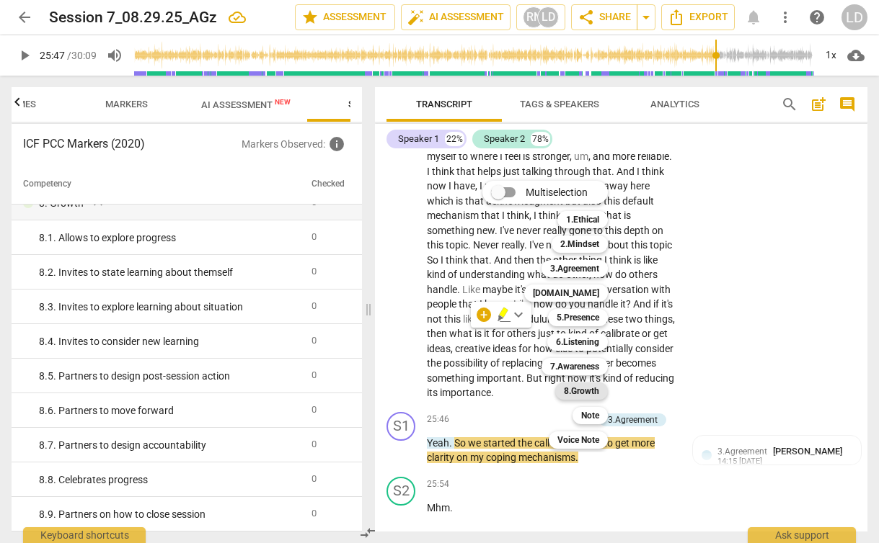
click at [590, 391] on b "8.Growth" at bounding box center [581, 391] width 35 height 17
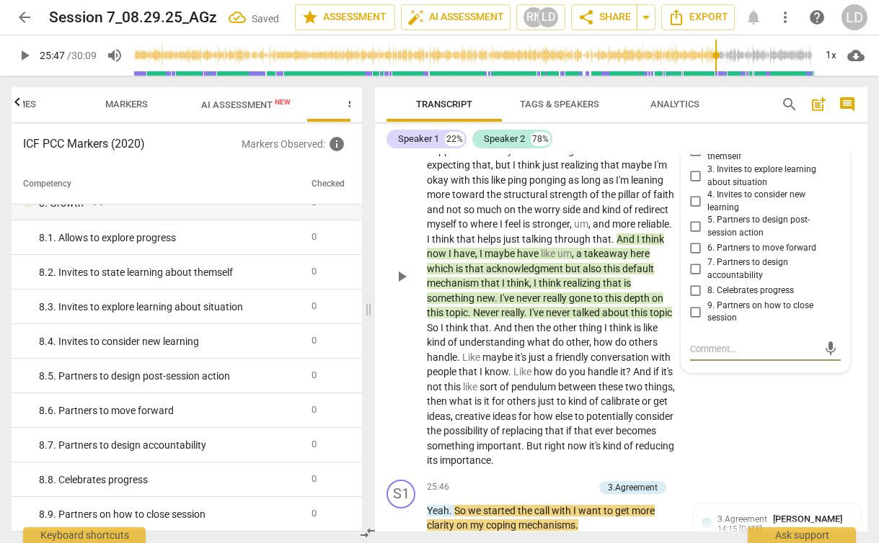
scroll to position [9218, 0]
click at [788, 137] on span "1. Allows to explore progress" at bounding box center [763, 130] width 112 height 13
click at [707, 139] on input "1. Allows to explore progress" at bounding box center [695, 130] width 23 height 17
checkbox input "true"
click at [738, 475] on div "S2 play_arrow pause 24:23 + Add competency 8.Growth keyboard_arrow_right We cou…" at bounding box center [621, 264] width 492 height 419
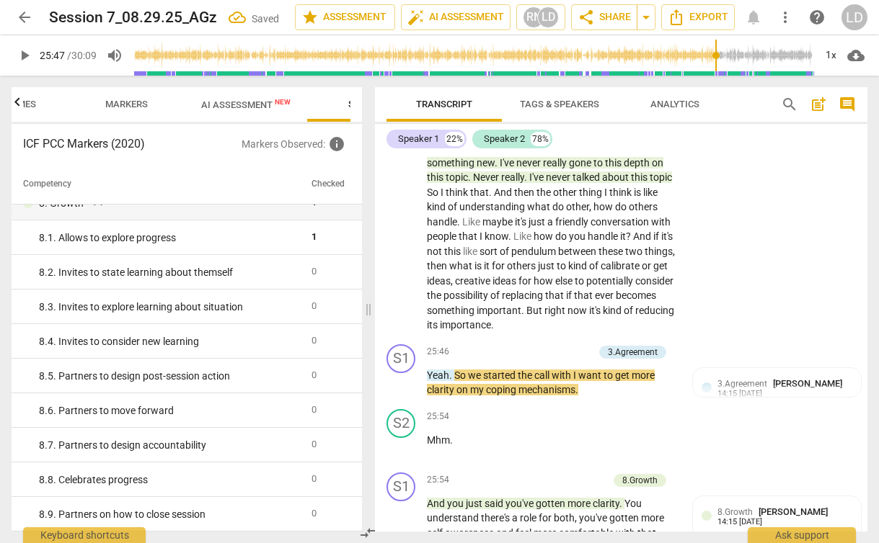
scroll to position [9362, 0]
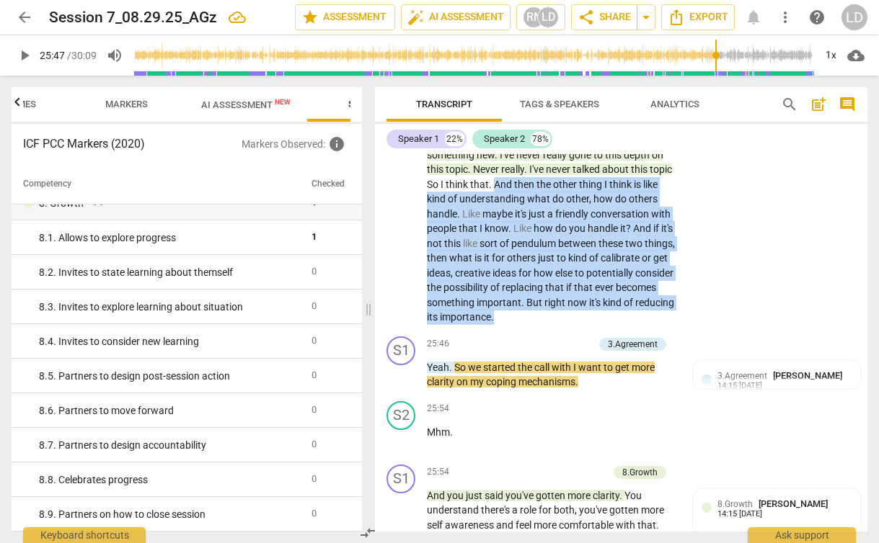
drag, startPoint x: 539, startPoint y: 261, endPoint x: 510, endPoint y: 412, distance: 154.2
click at [510, 325] on p "We could , but I don't , I don't have any ideas because I have no , I don't hav…" at bounding box center [551, 133] width 249 height 384
click at [492, 392] on div "+" at bounding box center [493, 387] width 14 height 14
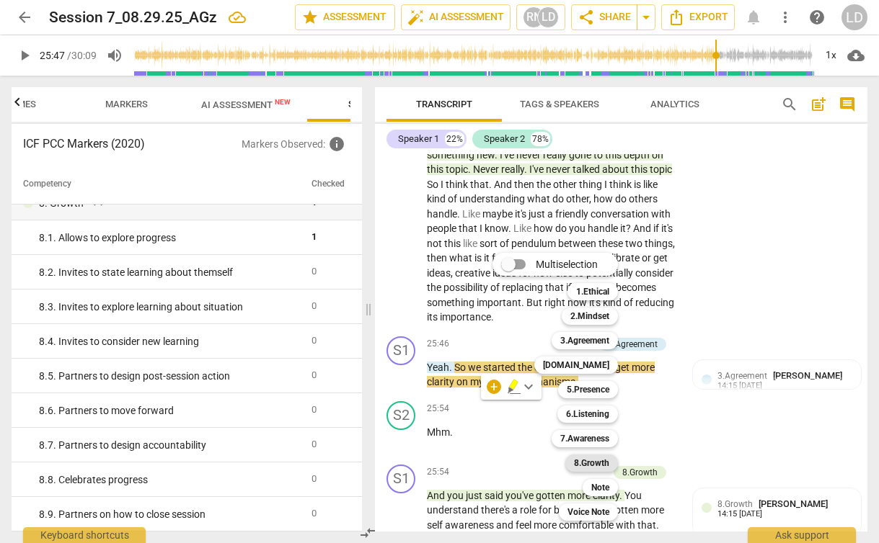
click at [590, 462] on b "8.Growth" at bounding box center [591, 463] width 35 height 17
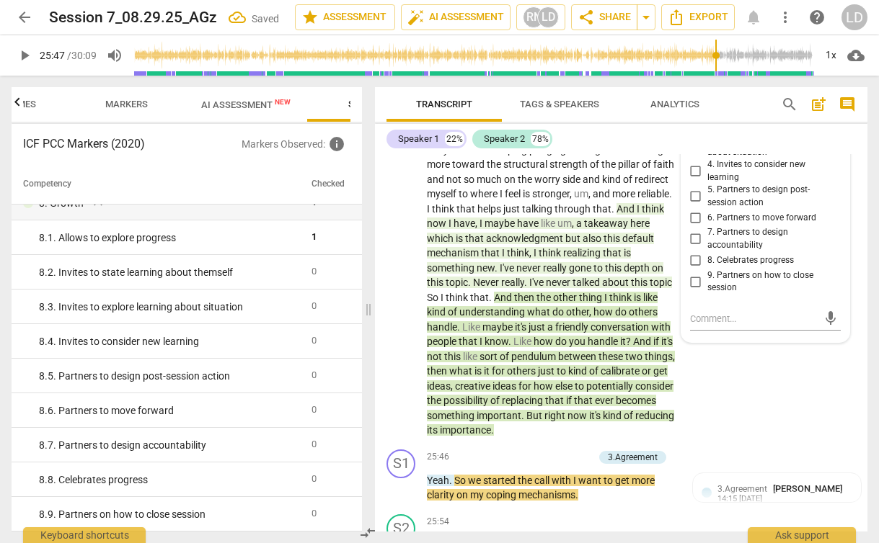
scroll to position [9221, 0]
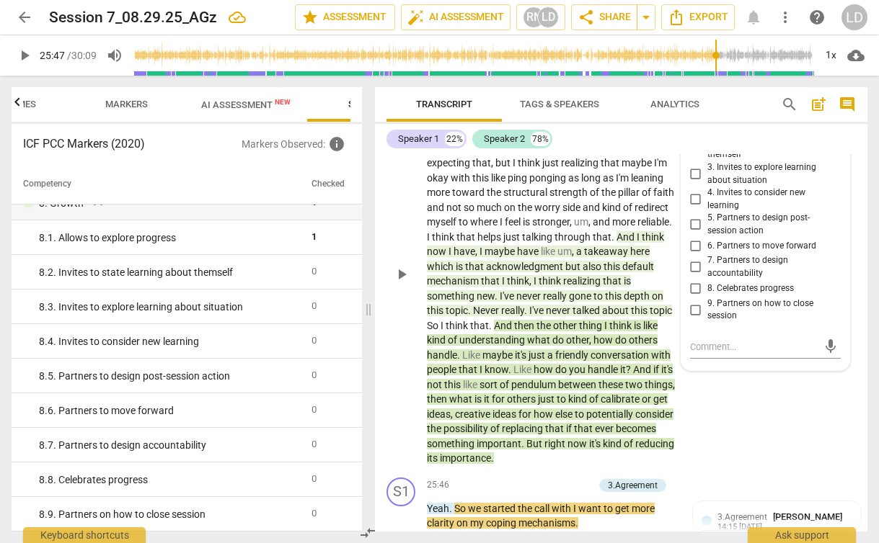
click at [755, 134] on span "1. Allows to explore progress" at bounding box center [763, 127] width 112 height 13
click at [707, 136] on input "1. Allows to explore progress" at bounding box center [695, 127] width 23 height 17
checkbox input "true"
click at [703, 472] on div "S2 play_arrow pause 24:23 + Add competency 8.Growths keyboard_arrow_right We co…" at bounding box center [621, 262] width 492 height 419
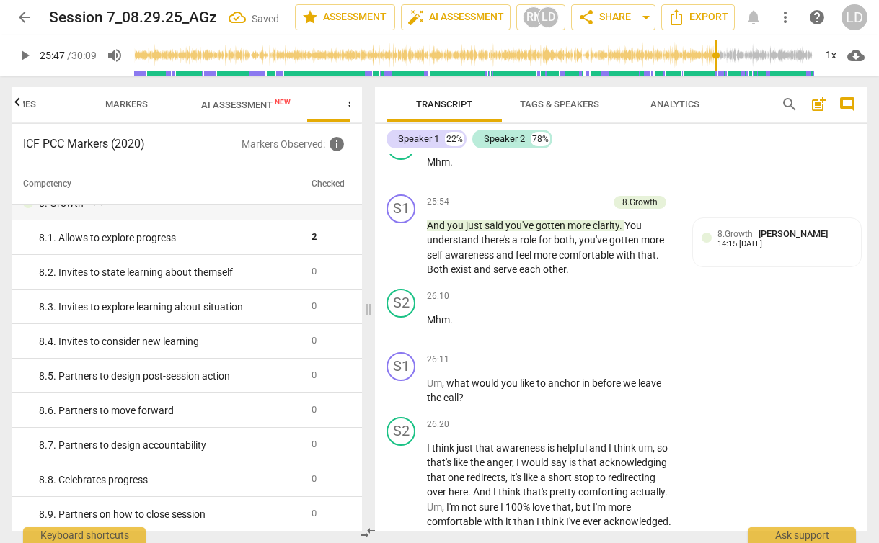
scroll to position [9665, 0]
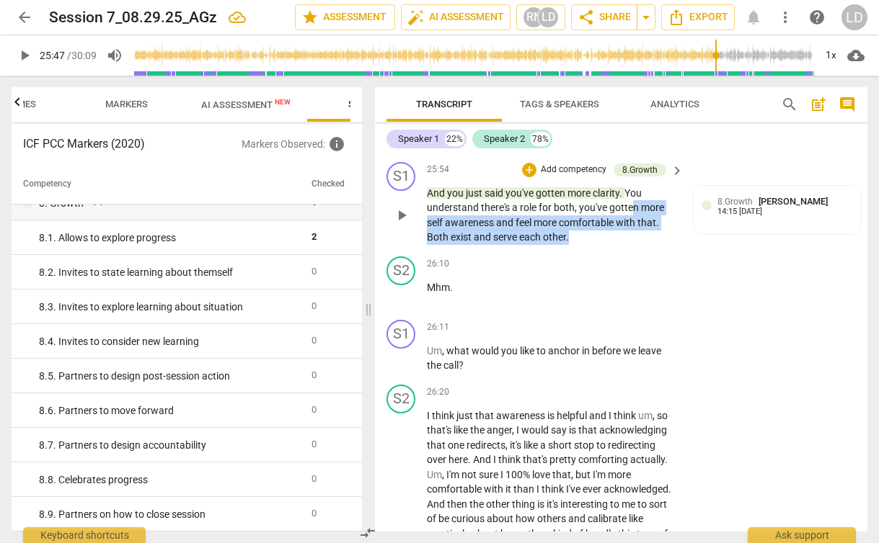
drag, startPoint x: 569, startPoint y: 326, endPoint x: 632, endPoint y: 299, distance: 69.1
click at [632, 245] on p "And you just said you've gotten more clarity . You understand there's a role fo…" at bounding box center [551, 215] width 249 height 59
click at [401, 224] on span "play_arrow" at bounding box center [401, 215] width 17 height 17
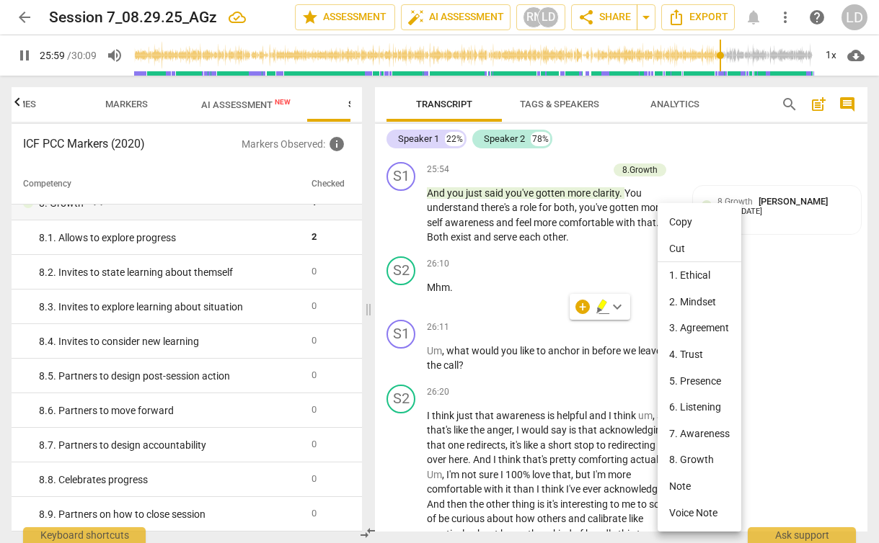
click at [581, 307] on div at bounding box center [439, 271] width 879 height 543
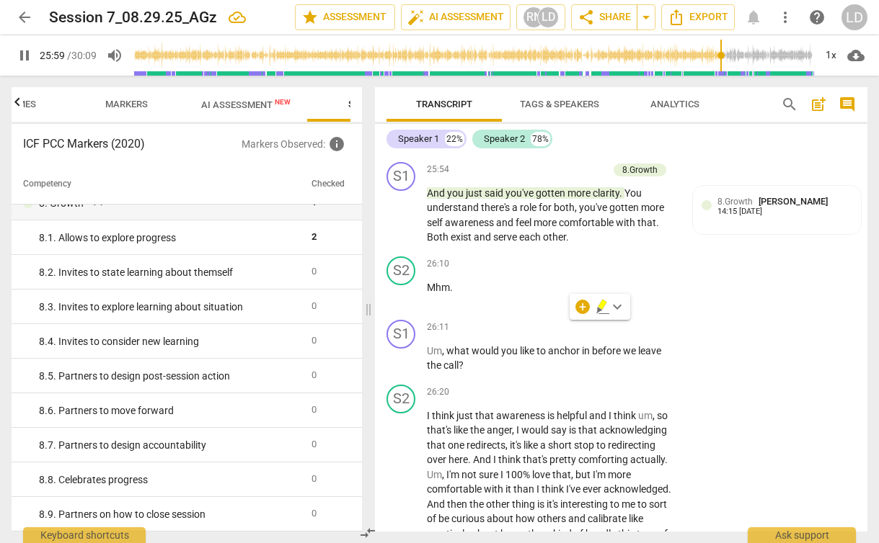
click at [581, 307] on div "+" at bounding box center [582, 307] width 14 height 14
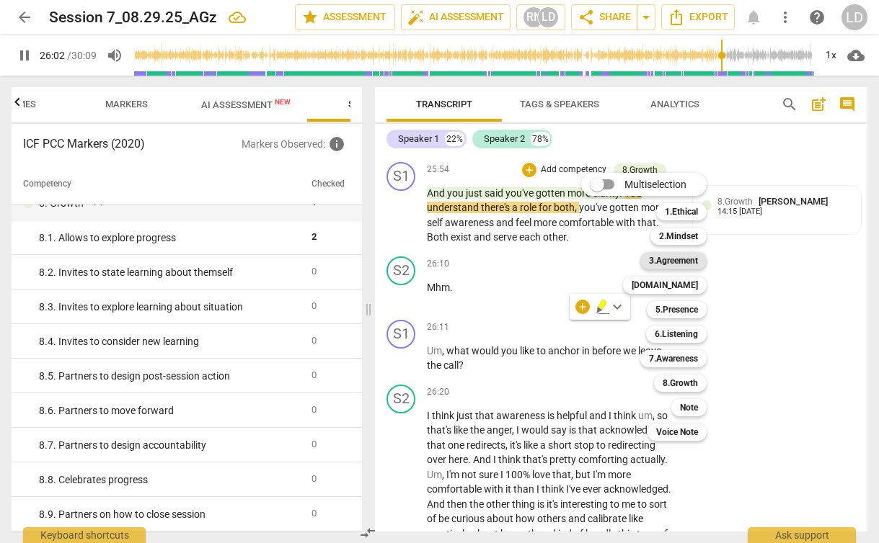
click at [694, 259] on b "3.Agreement" at bounding box center [673, 260] width 49 height 17
type input "1563"
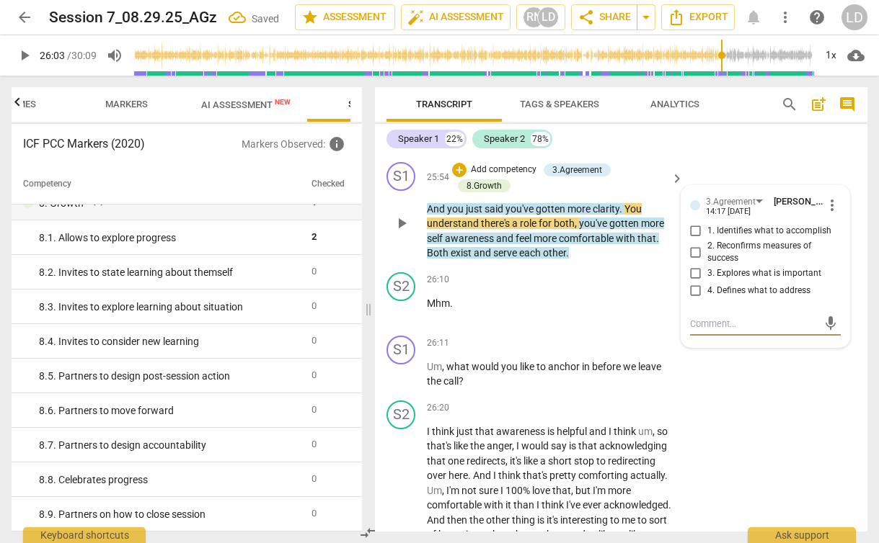
click at [787, 280] on span "3. Explores what is important" at bounding box center [764, 273] width 114 height 13
click at [707, 283] on input "3. Explores what is important" at bounding box center [695, 273] width 23 height 17
click at [692, 283] on input "3. Explores what is important" at bounding box center [695, 273] width 23 height 17
checkbox input "false"
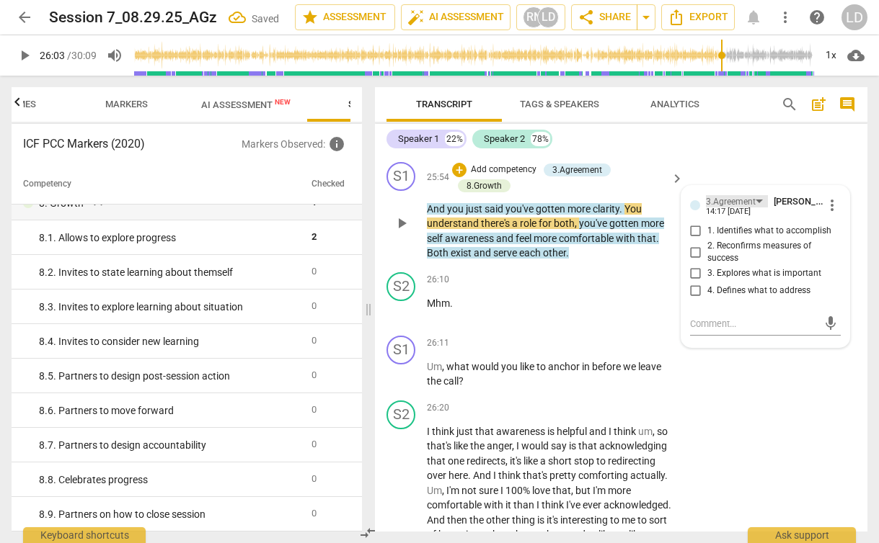
click at [754, 208] on div "3.Agreement" at bounding box center [737, 201] width 62 height 12
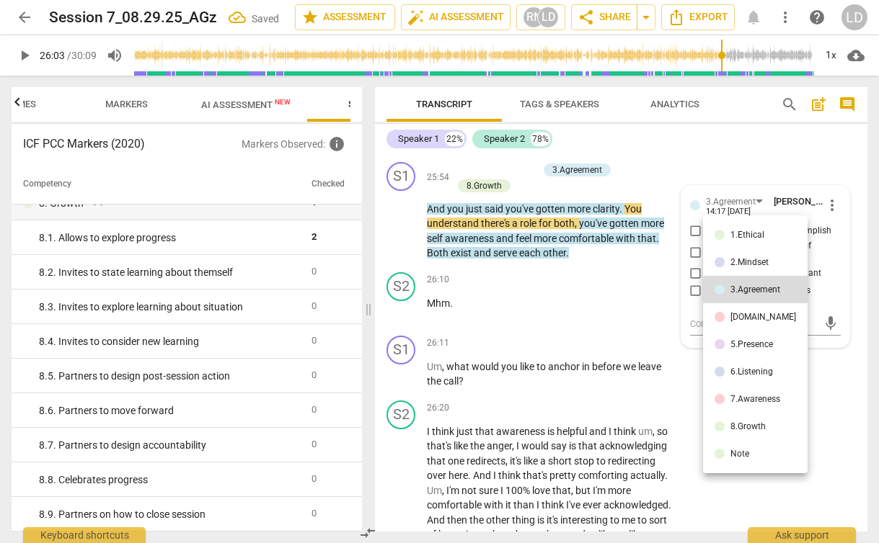
click at [755, 425] on div "8.Growth" at bounding box center [747, 426] width 35 height 9
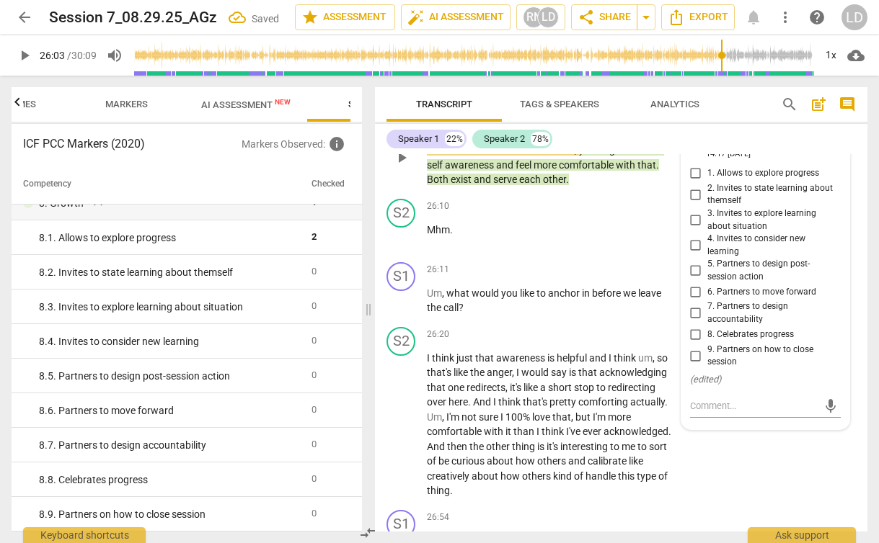
scroll to position [9730, 0]
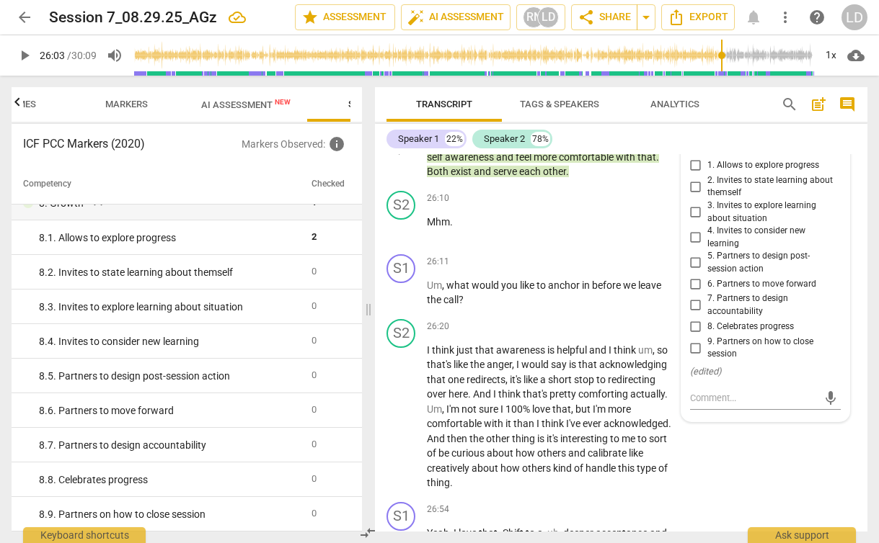
click at [729, 143] on div "8.Growth" at bounding box center [723, 137] width 35 height 14
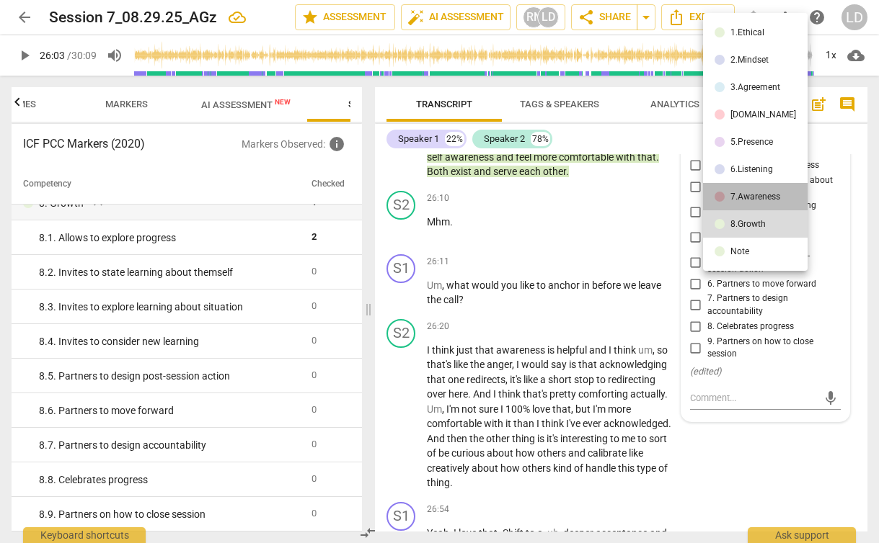
click at [760, 194] on div "7.Awareness" at bounding box center [755, 196] width 50 height 9
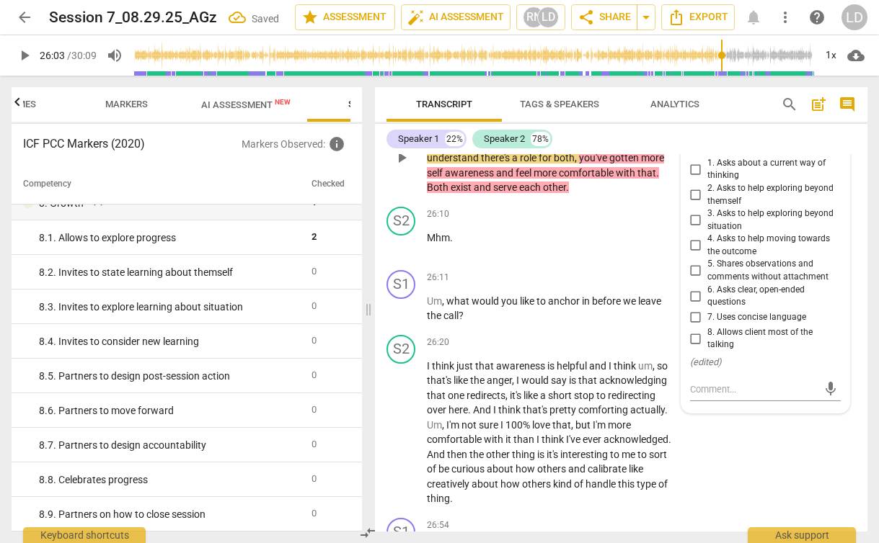
click at [780, 283] on span "5. Shares observations and comments without attachment" at bounding box center [771, 270] width 128 height 25
click at [707, 280] on input "5. Shares observations and comments without attachment" at bounding box center [695, 270] width 23 height 17
checkbox input "true"
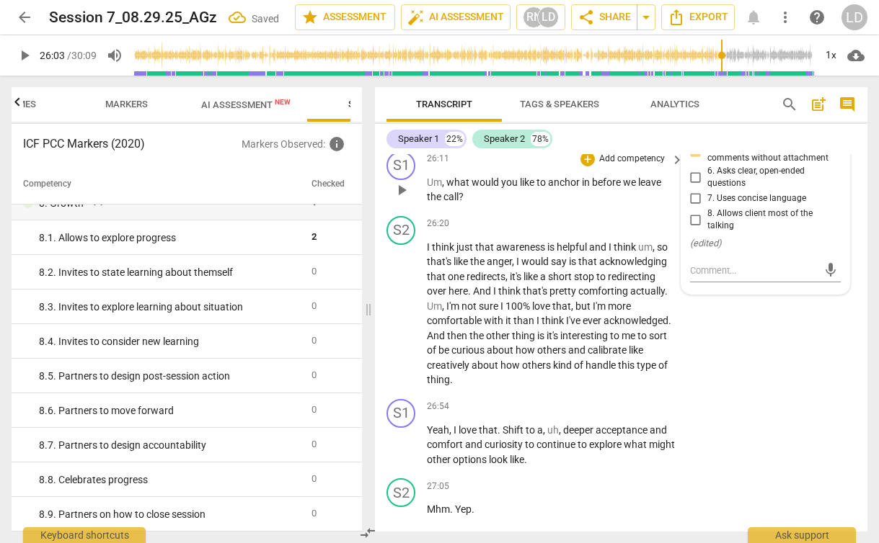
scroll to position [9851, 0]
click at [592, 187] on span "in" at bounding box center [587, 181] width 10 height 12
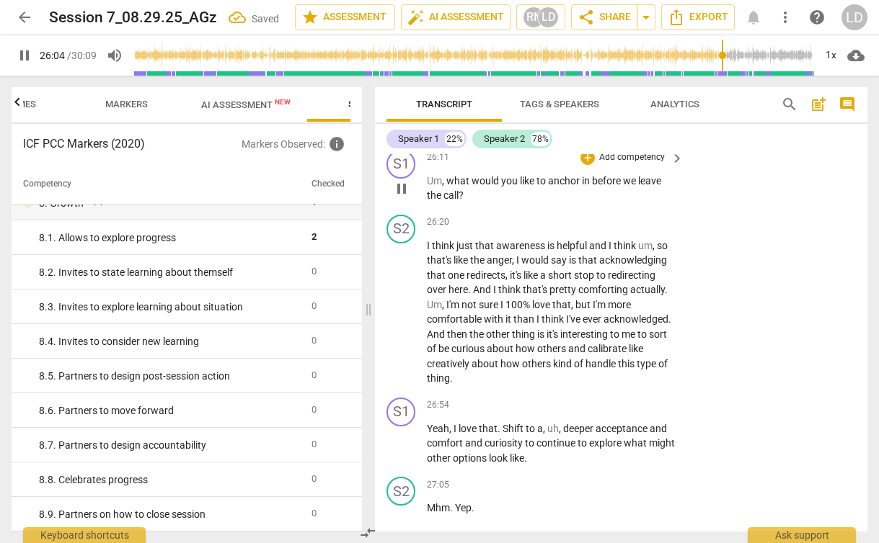
click at [611, 164] on p "Add competency" at bounding box center [631, 157] width 68 height 13
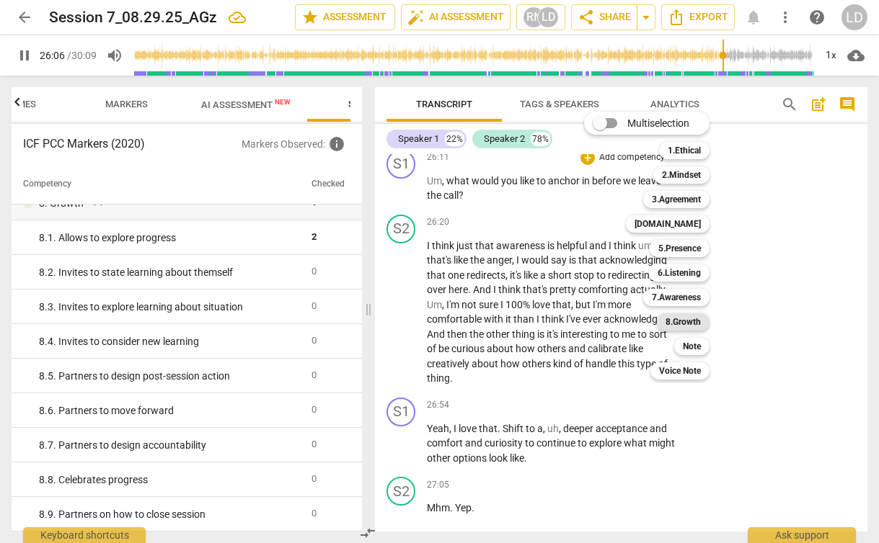
click at [678, 319] on b "8.Growth" at bounding box center [682, 322] width 35 height 17
type input "1567"
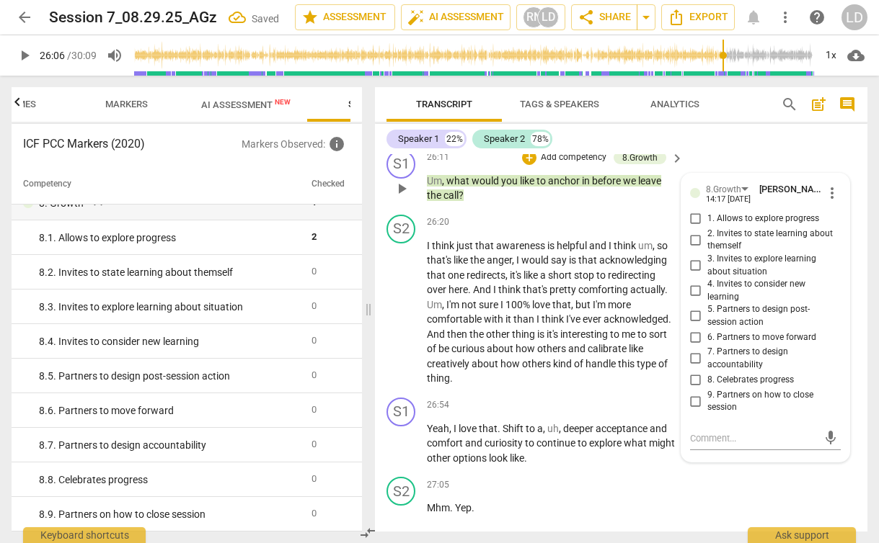
scroll to position [9851, 0]
click at [724, 303] on span "4. Invites to consider new learning" at bounding box center [771, 289] width 128 height 25
click at [707, 299] on input "4. Invites to consider new learning" at bounding box center [695, 290] width 23 height 17
checkbox input "true"
click at [753, 143] on div "S2 play_arrow pause 26:10 + Add competency keyboard_arrow_right Mhm ." at bounding box center [621, 111] width 492 height 63
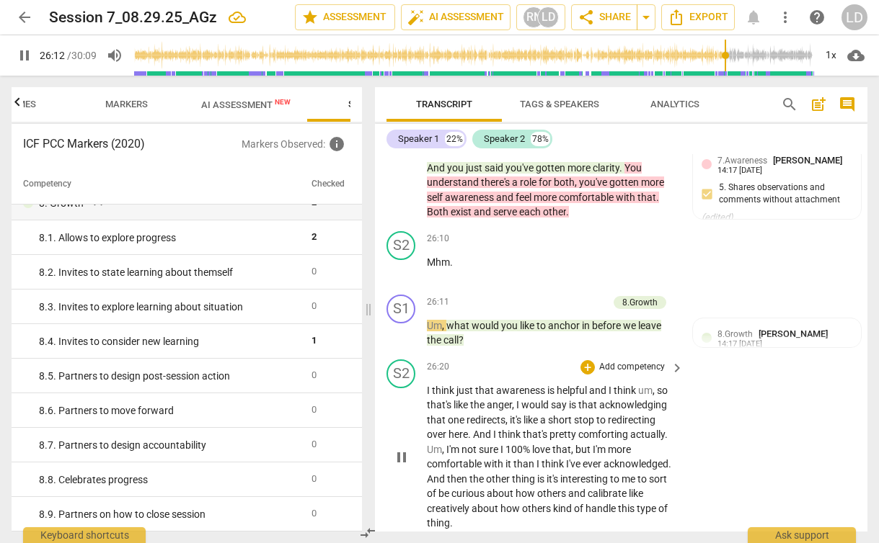
scroll to position [9725, 0]
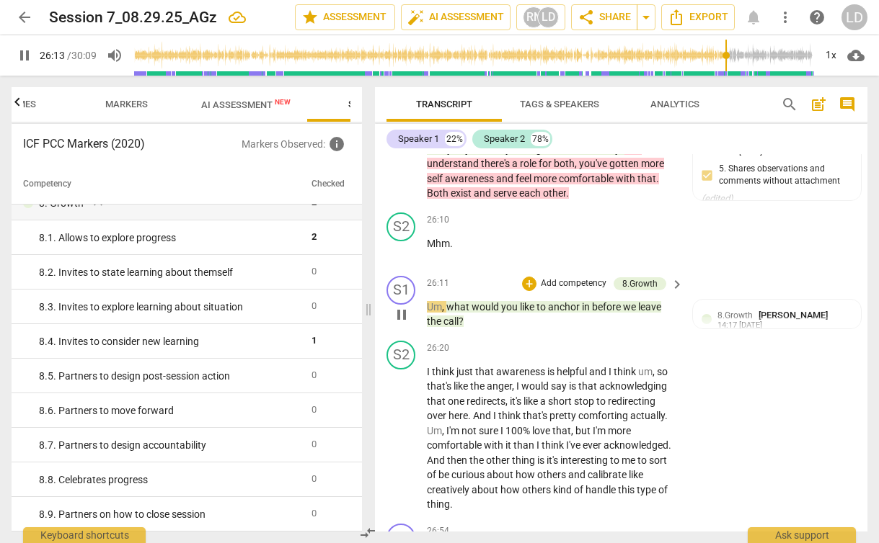
click at [649, 313] on span "leave" at bounding box center [649, 307] width 23 height 12
type input "1574"
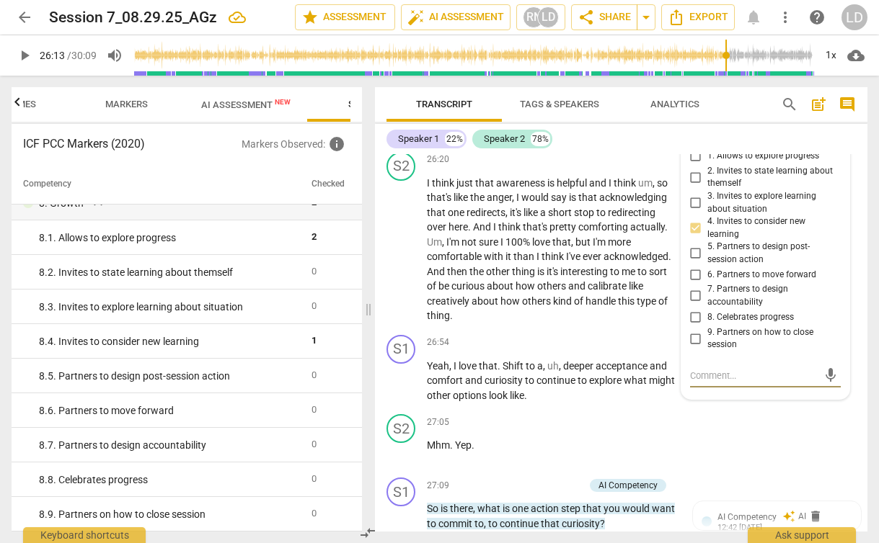
scroll to position [9910, 0]
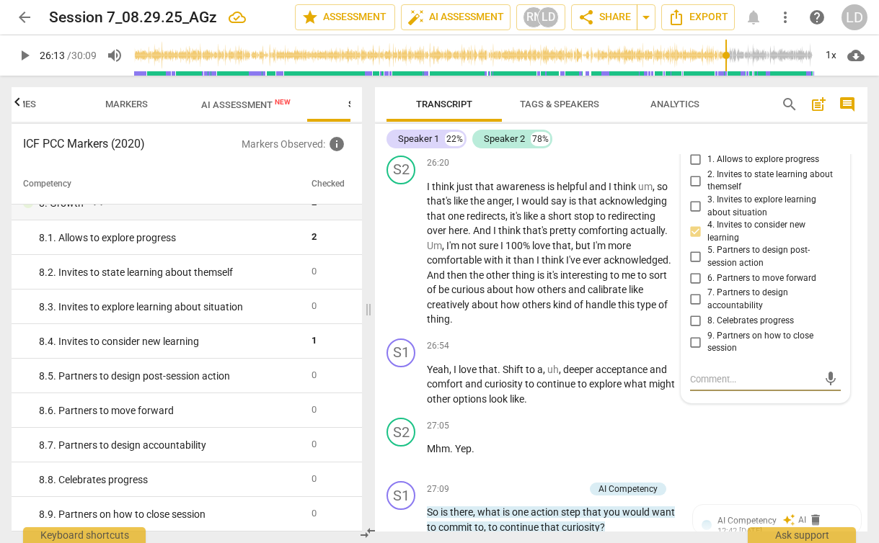
click at [741, 136] on div "8.Growth" at bounding box center [730, 130] width 48 height 12
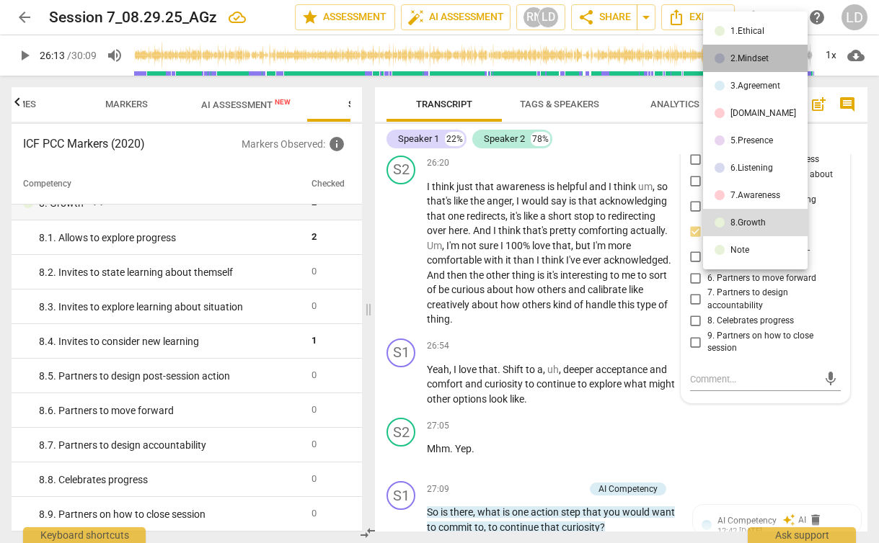
click at [759, 57] on div "2.Mindset" at bounding box center [749, 58] width 38 height 9
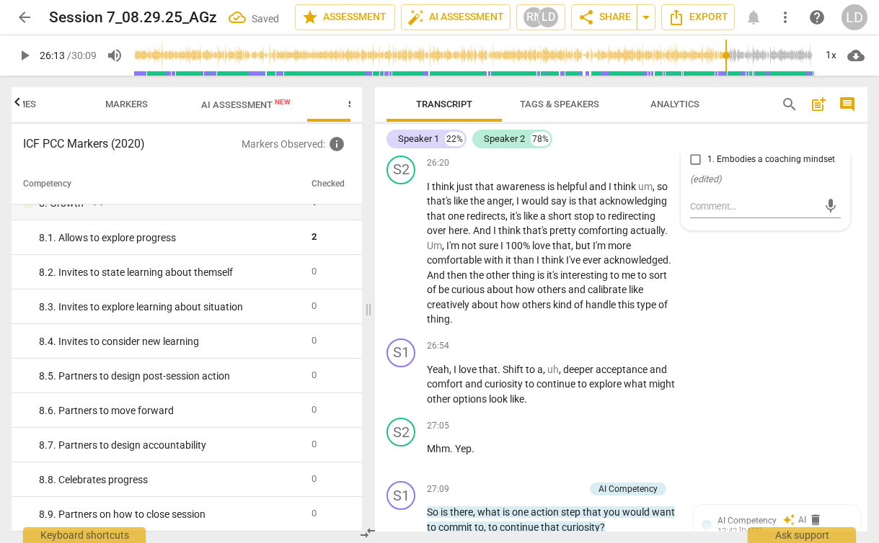
click at [745, 136] on div "2.Mindset" at bounding box center [731, 130] width 50 height 12
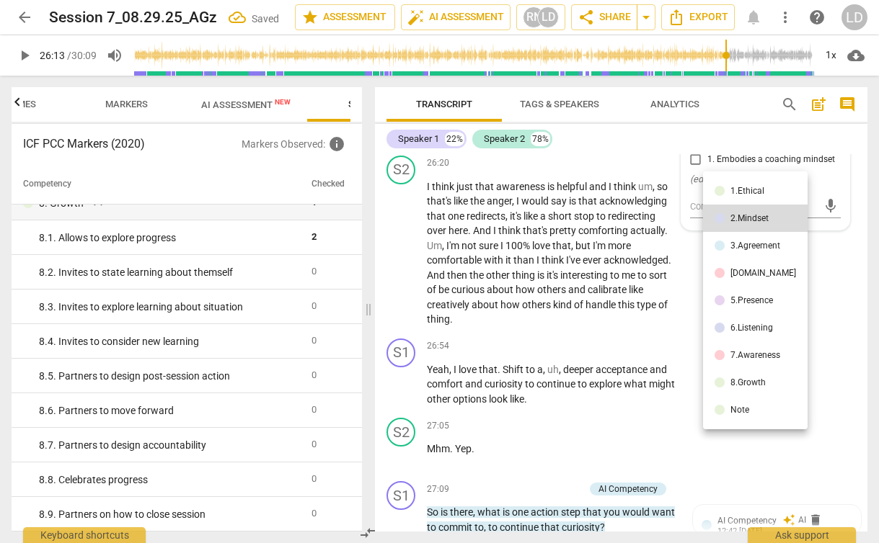
click at [764, 241] on div "3.Agreement" at bounding box center [755, 245] width 50 height 9
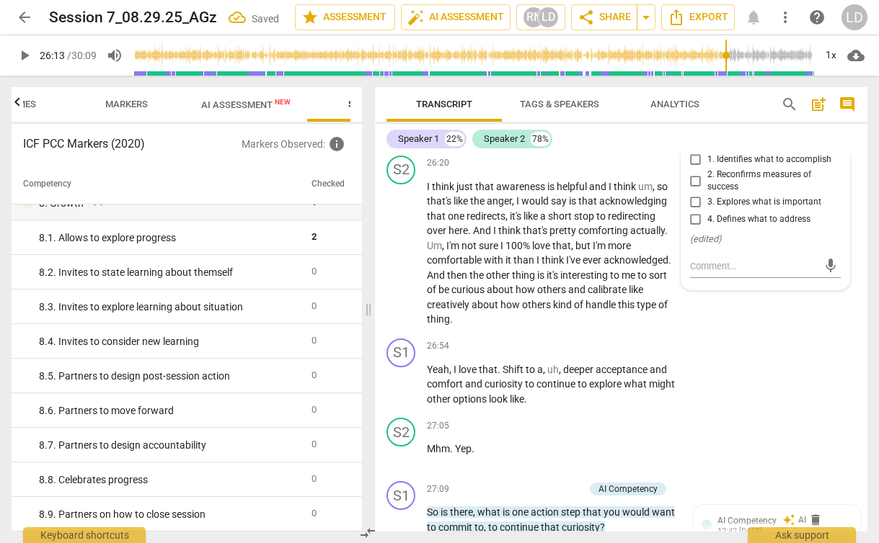
click at [801, 209] on span "3. Explores what is important" at bounding box center [764, 202] width 114 height 13
click at [707, 211] on input "3. Explores what is important" at bounding box center [695, 202] width 23 height 17
checkbox input "true"
click at [690, 333] on div "S2 play_arrow pause 26:20 + Add competency keyboard_arrow_right I think just th…" at bounding box center [621, 241] width 492 height 183
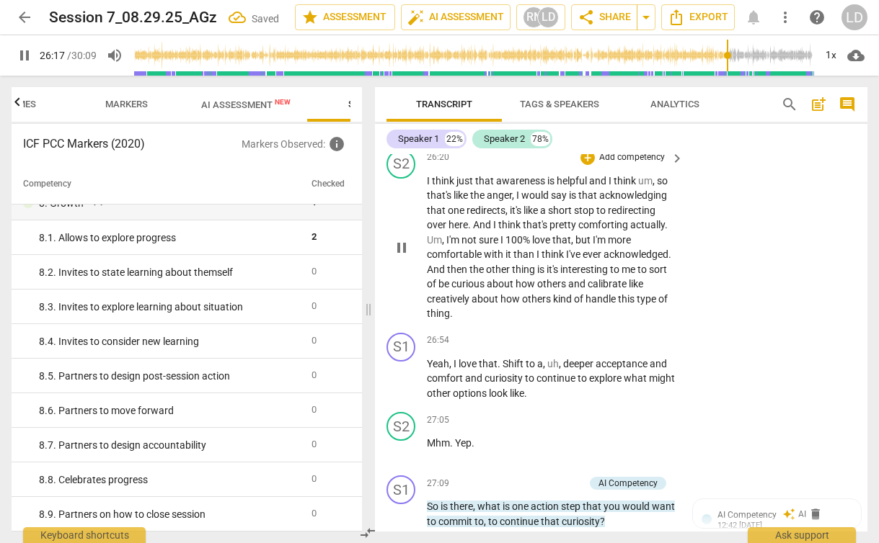
scroll to position [9915, 0]
click at [744, 130] on span "3.Agreement" at bounding box center [742, 125] width 50 height 10
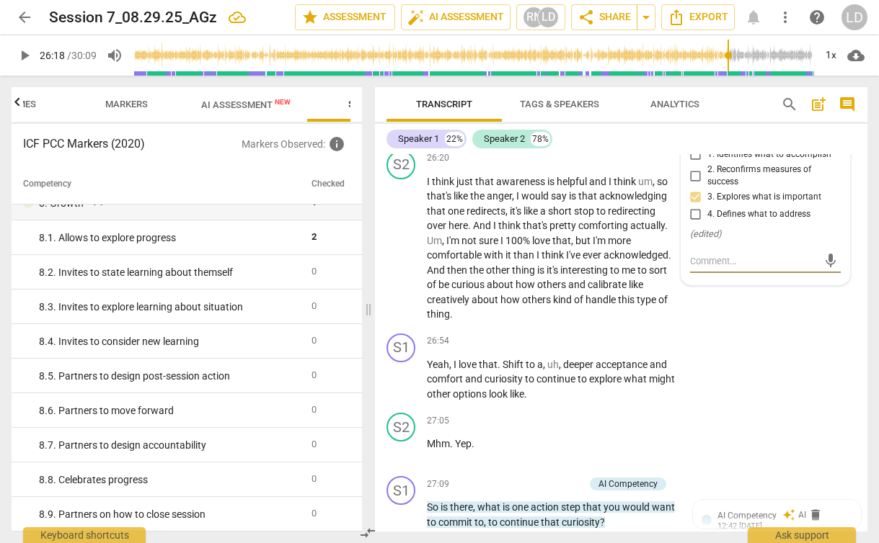
click at [786, 145] on div "S1 play_arrow pause 26:11 + Add competency 3.Agreement keyboard_arrow_right Um …" at bounding box center [621, 112] width 492 height 65
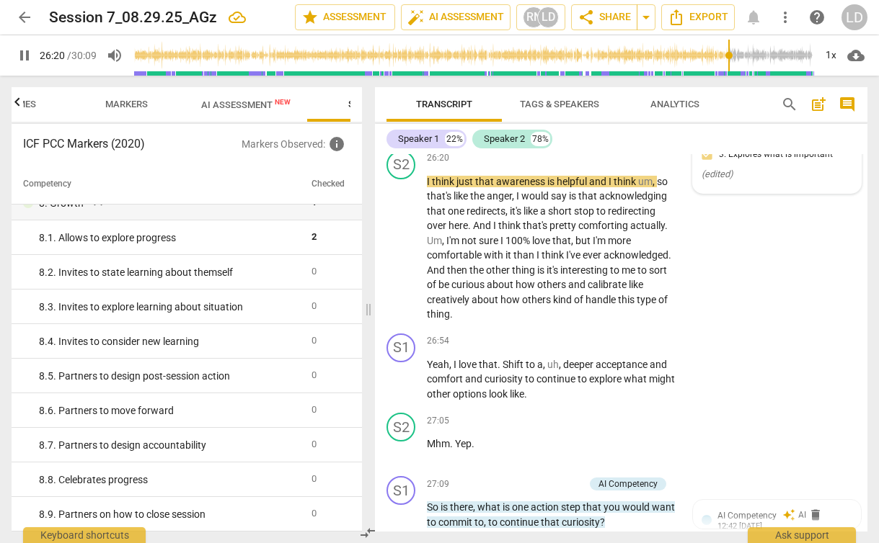
click at [548, 100] on p "Add competency" at bounding box center [559, 93] width 68 height 13
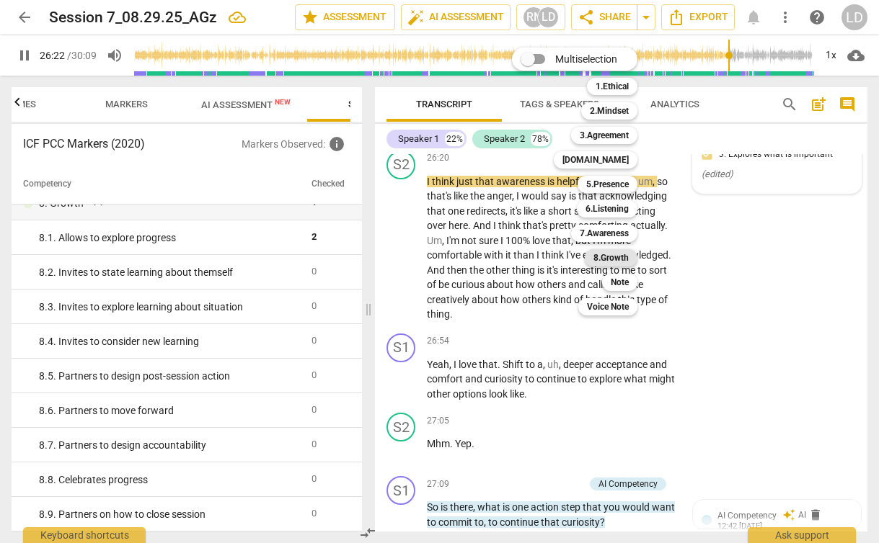
click at [608, 256] on b "8.Growth" at bounding box center [610, 257] width 35 height 17
type input "1582"
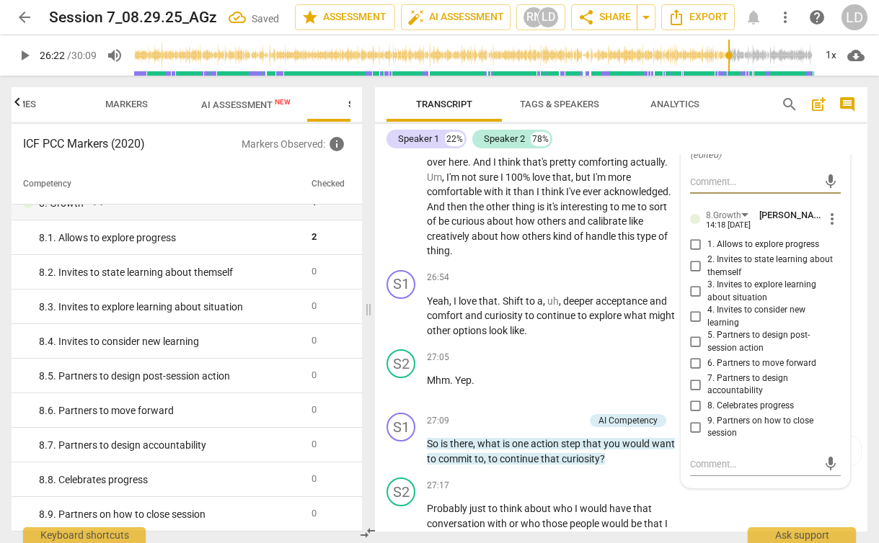
scroll to position [9995, 0]
click at [732, 329] on span "4. Invites to consider new learning" at bounding box center [771, 315] width 128 height 25
click at [707, 325] on input "4. Invites to consider new learning" at bounding box center [695, 316] width 23 height 17
checkbox input "true"
click at [592, 212] on span "interesting" at bounding box center [585, 206] width 50 height 12
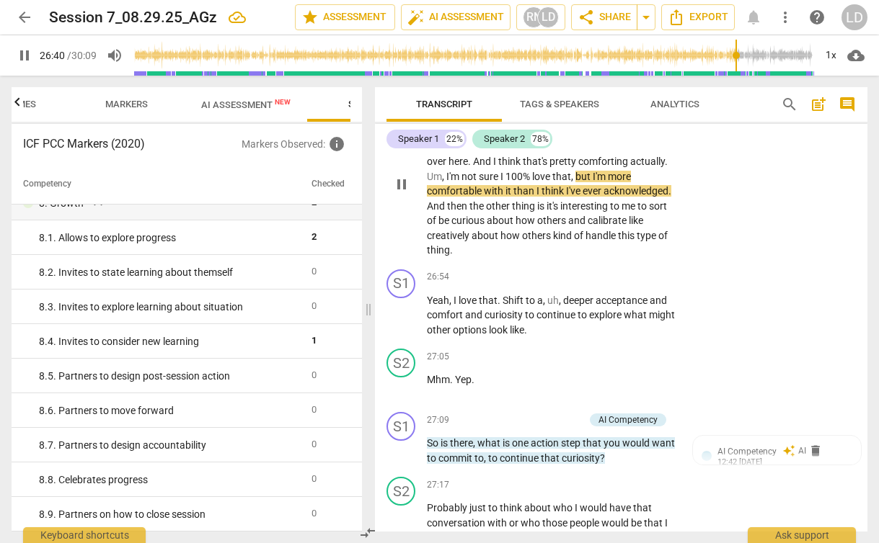
click at [447, 182] on span "I'm" at bounding box center [453, 177] width 15 height 12
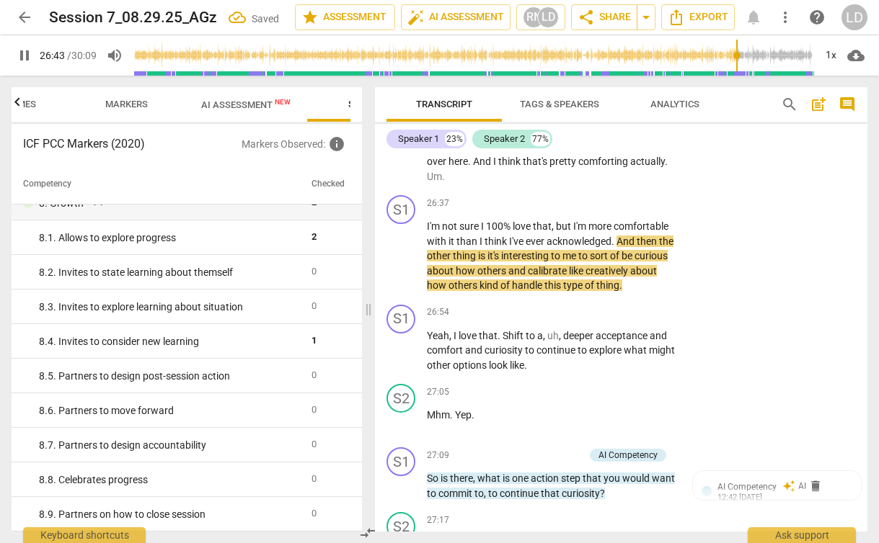
click at [436, 182] on span "Um" at bounding box center [434, 177] width 15 height 12
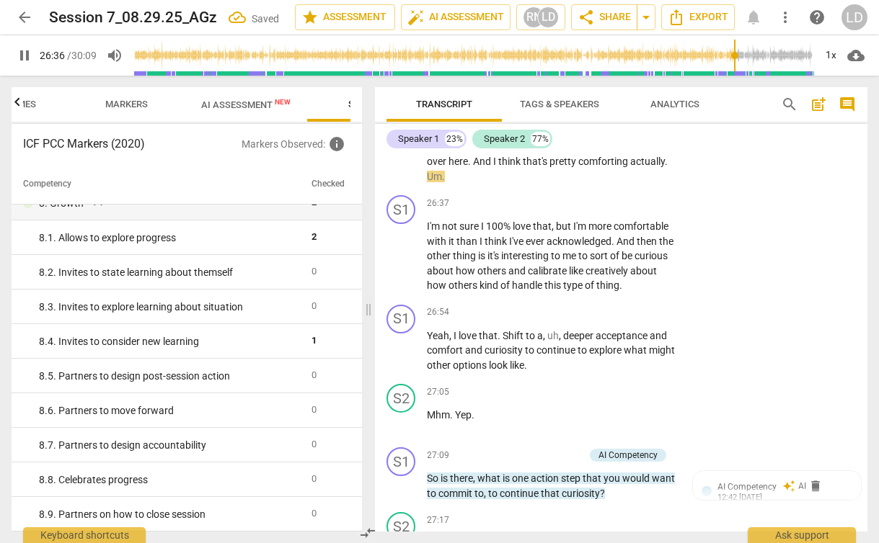
click at [428, 182] on span "Um" at bounding box center [434, 177] width 15 height 12
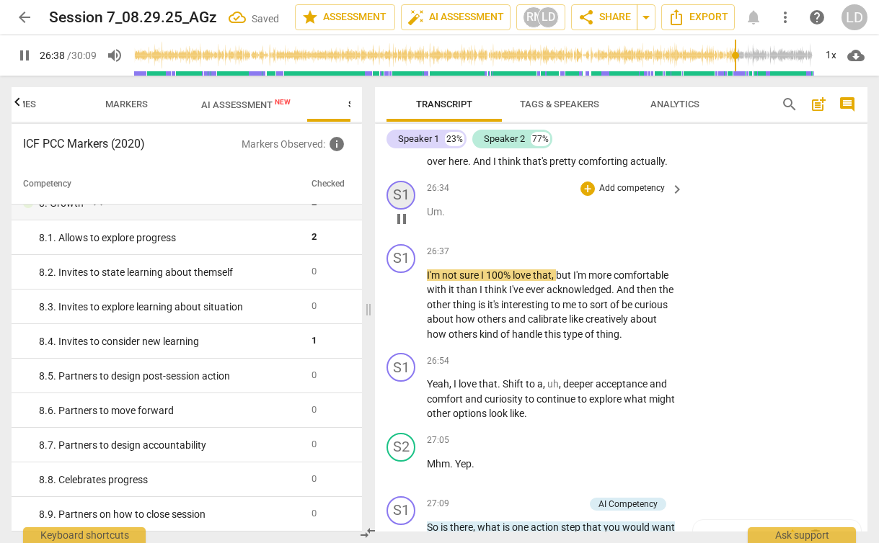
click at [403, 210] on div "S1" at bounding box center [400, 195] width 29 height 29
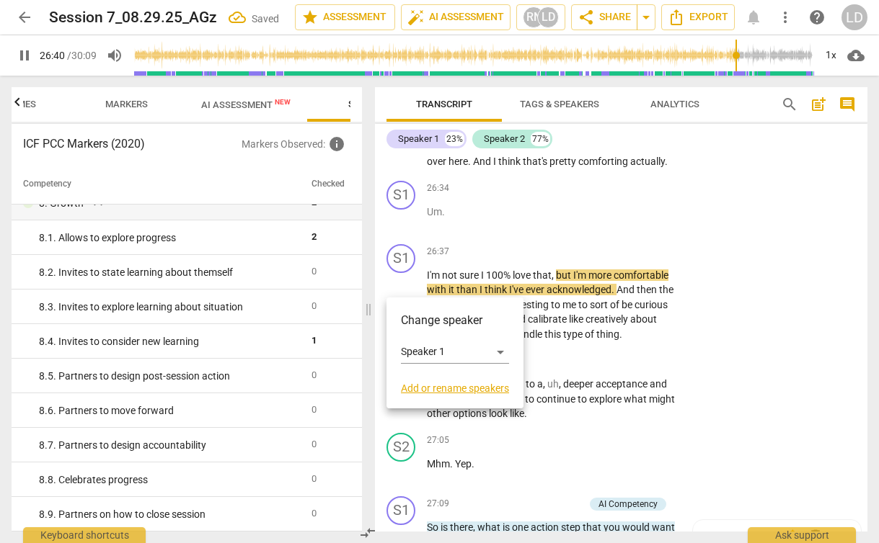
click at [403, 285] on div at bounding box center [439, 271] width 879 height 543
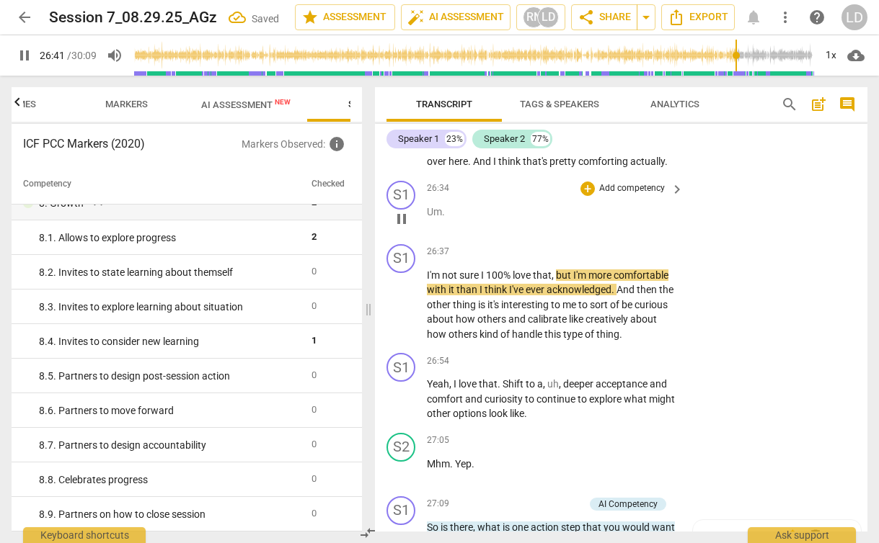
click at [434, 218] on span "Um" at bounding box center [434, 212] width 15 height 12
type input "1602"
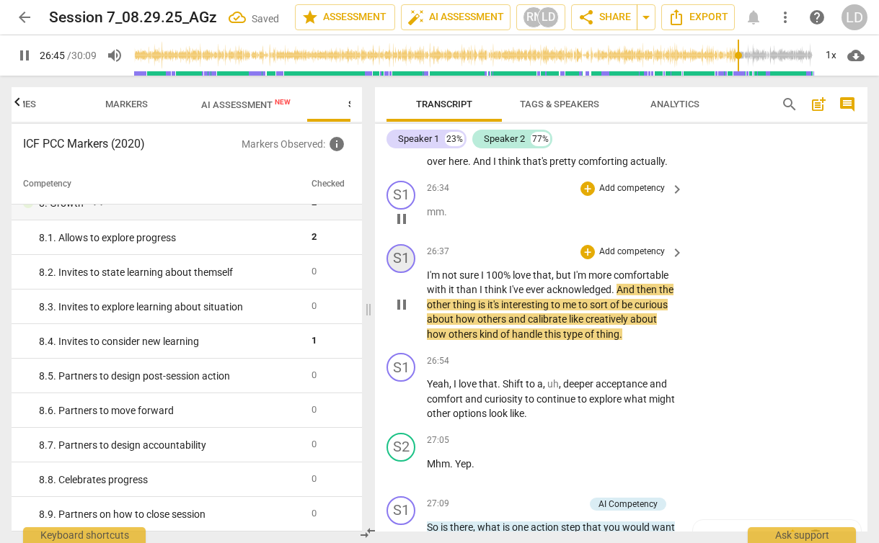
click at [401, 273] on div "S1" at bounding box center [400, 258] width 29 height 29
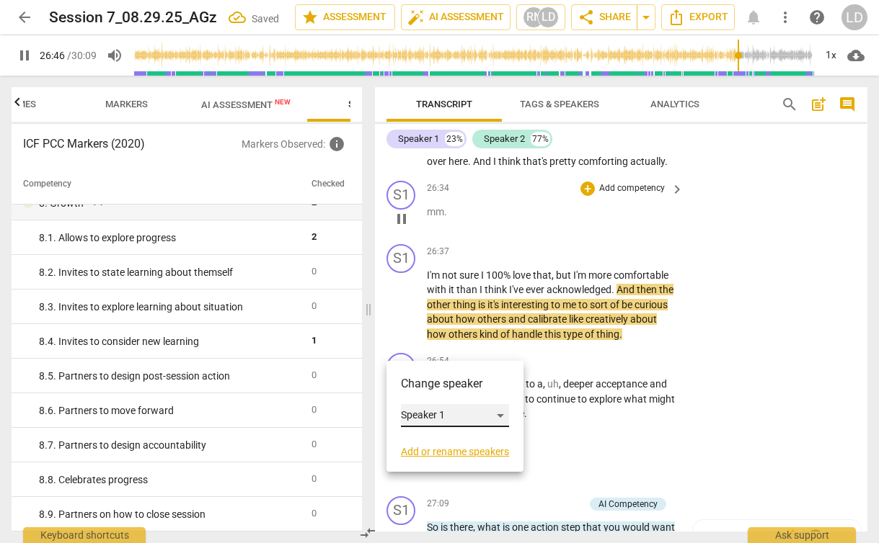
click at [435, 416] on div "Speaker 1" at bounding box center [455, 415] width 108 height 23
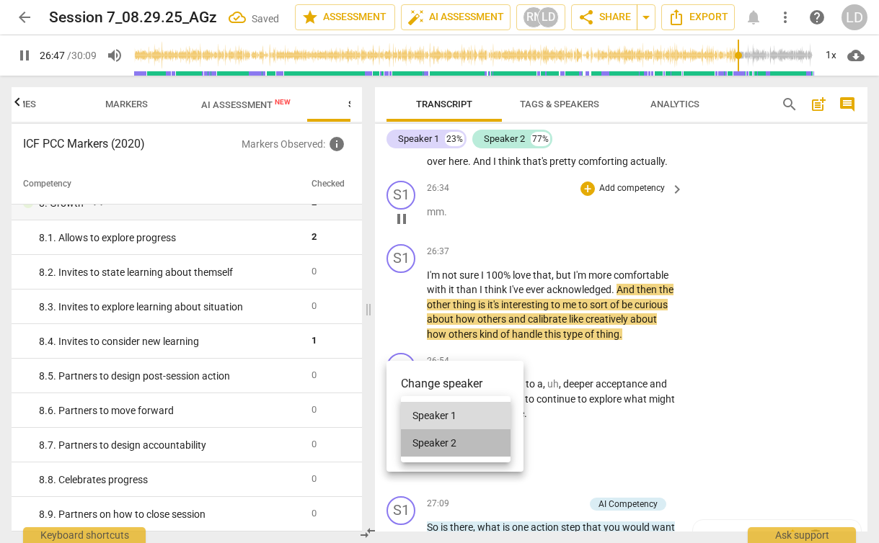
click at [466, 440] on li "Speaker 2" at bounding box center [456, 443] width 110 height 27
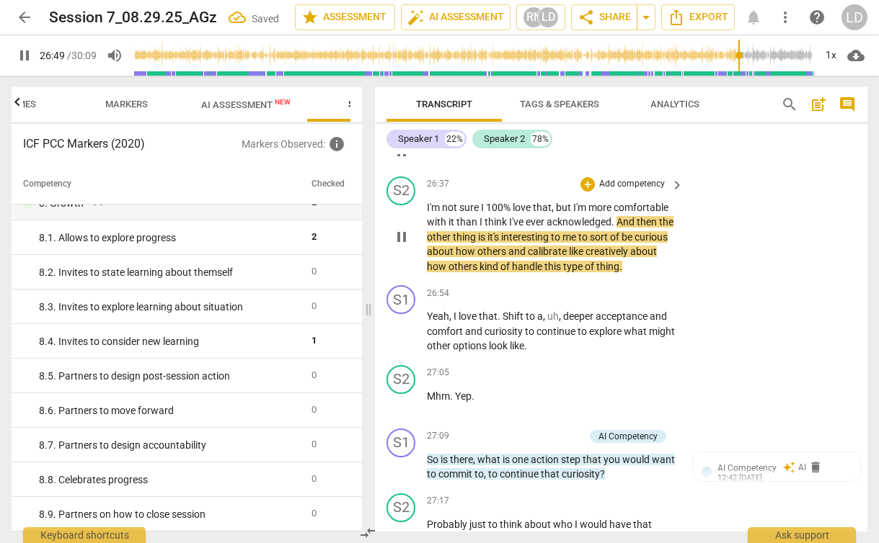
scroll to position [10067, 0]
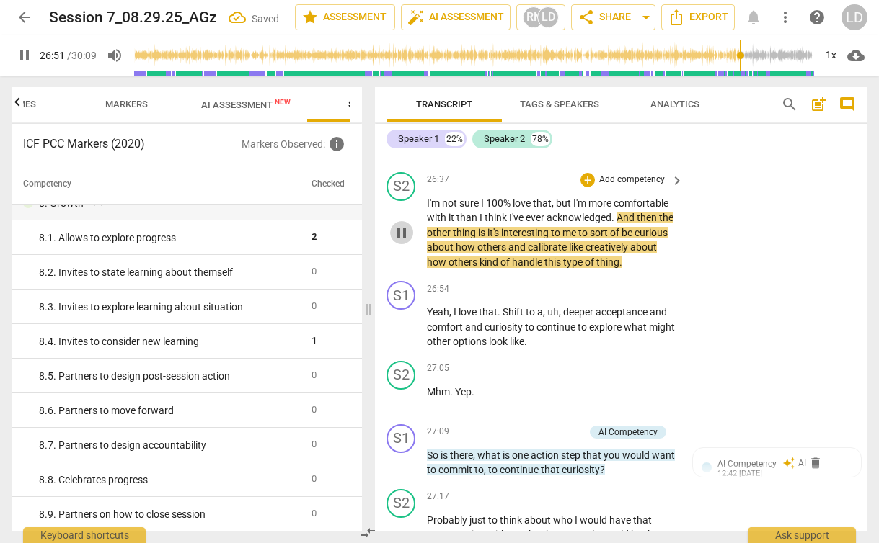
click at [402, 241] on span "pause" at bounding box center [401, 232] width 17 height 17
type input "1612"
click at [437, 146] on span "mm" at bounding box center [435, 140] width 17 height 12
click at [598, 123] on p "Add competency" at bounding box center [631, 116] width 68 height 13
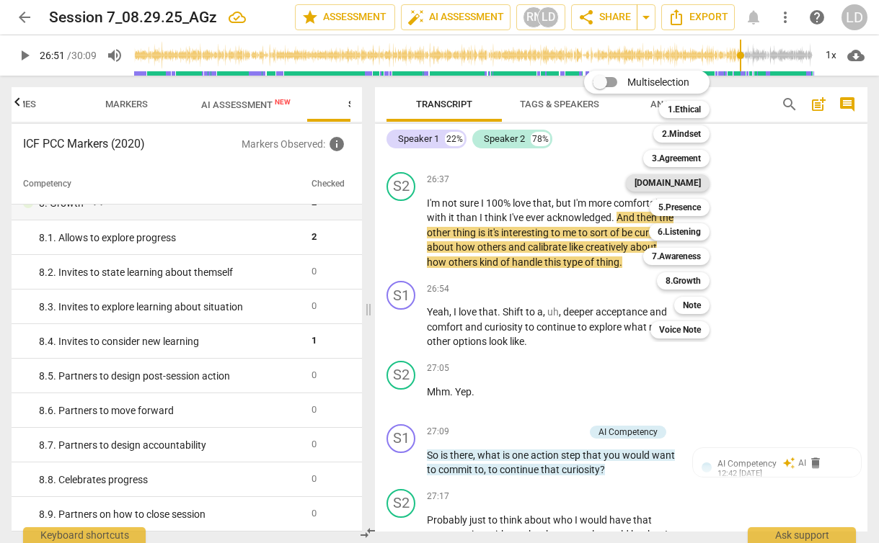
click at [687, 178] on b "[DOMAIN_NAME]" at bounding box center [667, 182] width 66 height 17
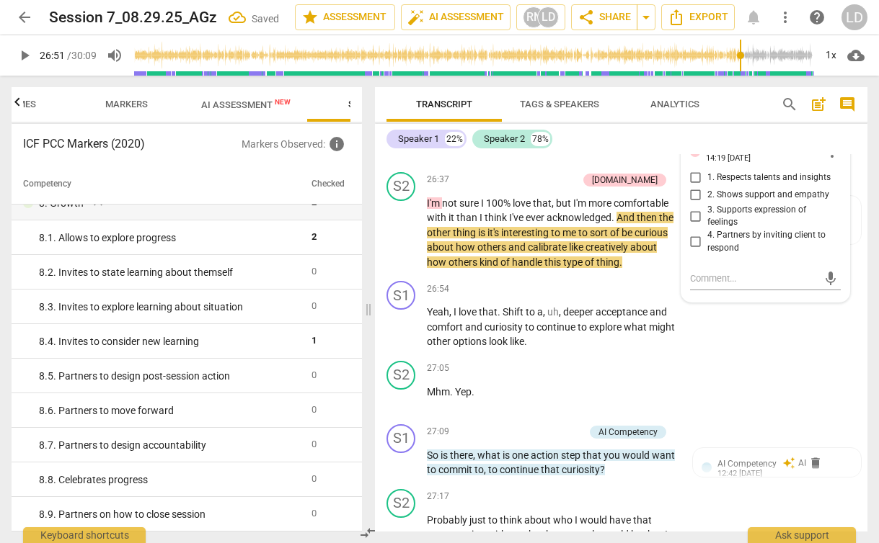
click at [785, 202] on span "2. Shows support and empathy" at bounding box center [768, 195] width 122 height 13
click at [707, 204] on input "2. Shows support and empathy" at bounding box center [695, 195] width 23 height 17
checkbox input "true"
click at [792, 355] on div "S1 play_arrow pause 26:54 + Add competency keyboard_arrow_right Yeah , I love t…" at bounding box center [621, 315] width 492 height 80
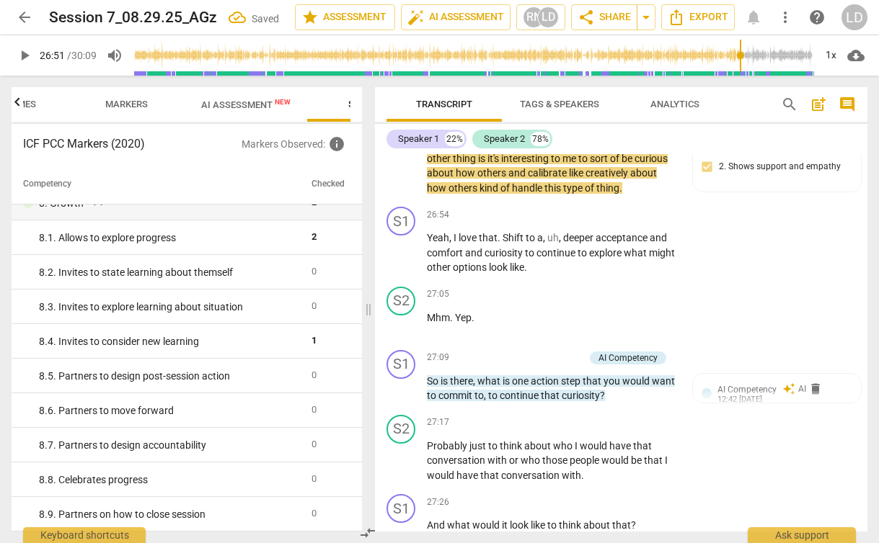
scroll to position [10143, 0]
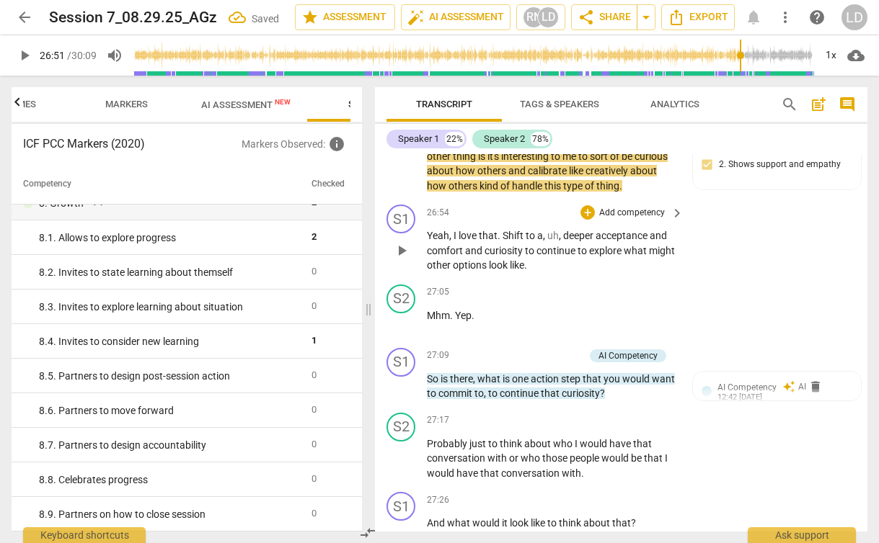
click at [475, 241] on span "love" at bounding box center [468, 236] width 20 height 12
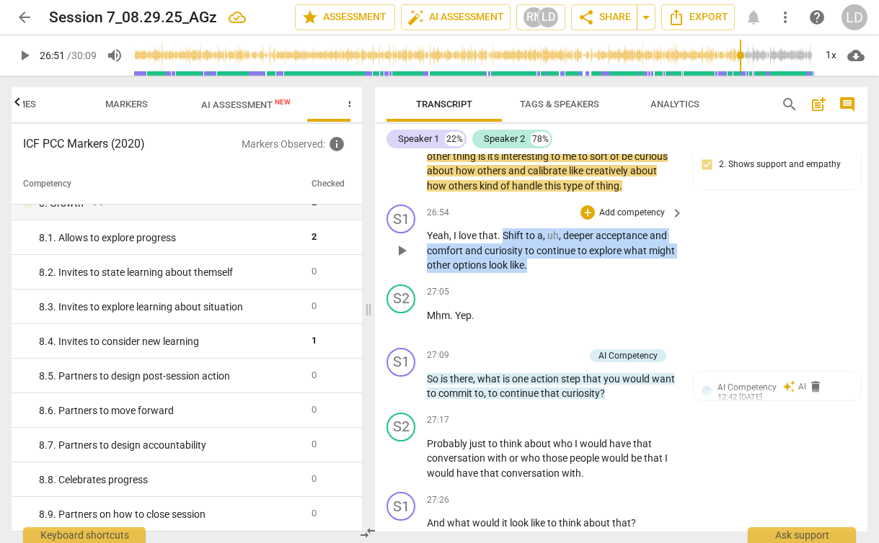
drag, startPoint x: 504, startPoint y: 326, endPoint x: 569, endPoint y: 351, distance: 69.6
click at [569, 273] on p "Yeah , I love that . Shift to a , uh , deeper acceptance and comfort and curios…" at bounding box center [551, 250] width 249 height 45
click at [569, 334] on div "+" at bounding box center [569, 335] width 14 height 14
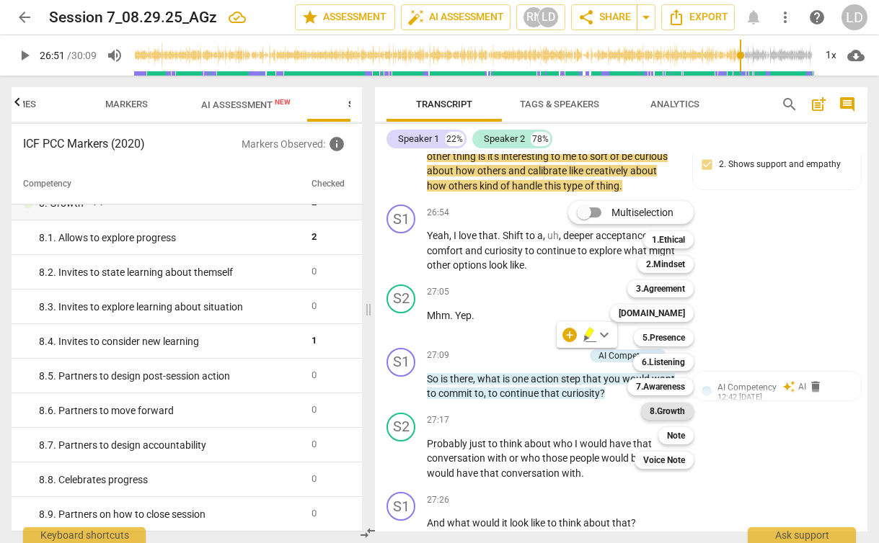
click at [674, 408] on b "8.Growth" at bounding box center [666, 411] width 35 height 17
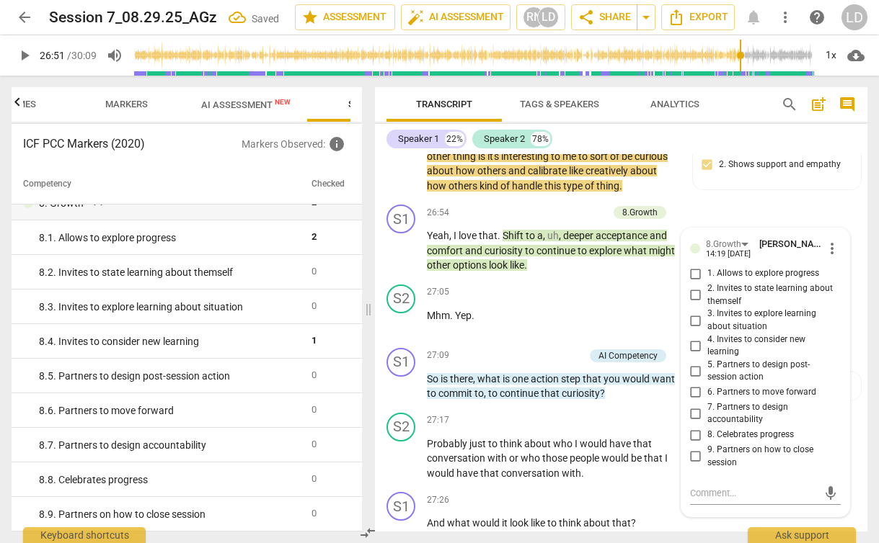
scroll to position [10383, 0]
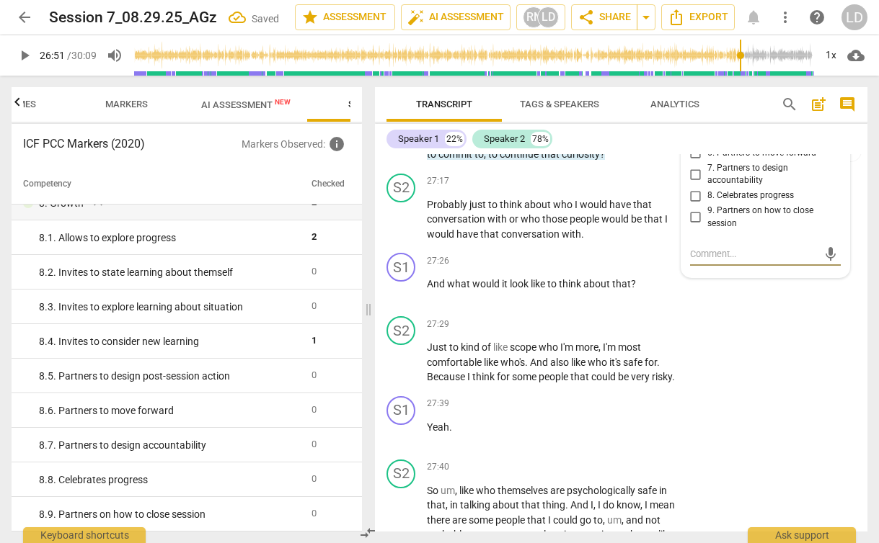
click at [781, 145] on span "5. Partners to design post-session action" at bounding box center [771, 132] width 128 height 25
click at [707, 141] on input "5. Partners to design post-session action" at bounding box center [695, 131] width 23 height 17
checkbox input "true"
click at [795, 391] on div "S2 play_arrow pause 27:29 + Add competency keyboard_arrow_right Just to kind of…" at bounding box center [621, 351] width 492 height 80
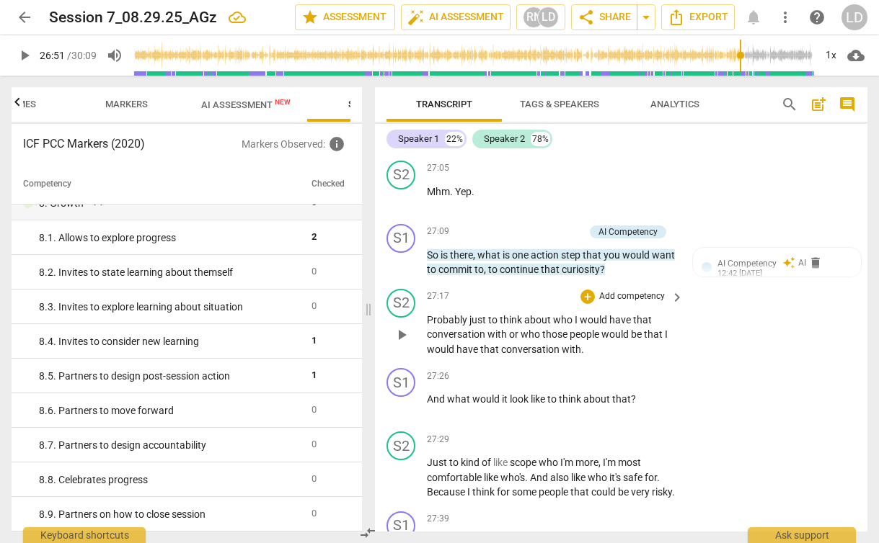
scroll to position [10263, 0]
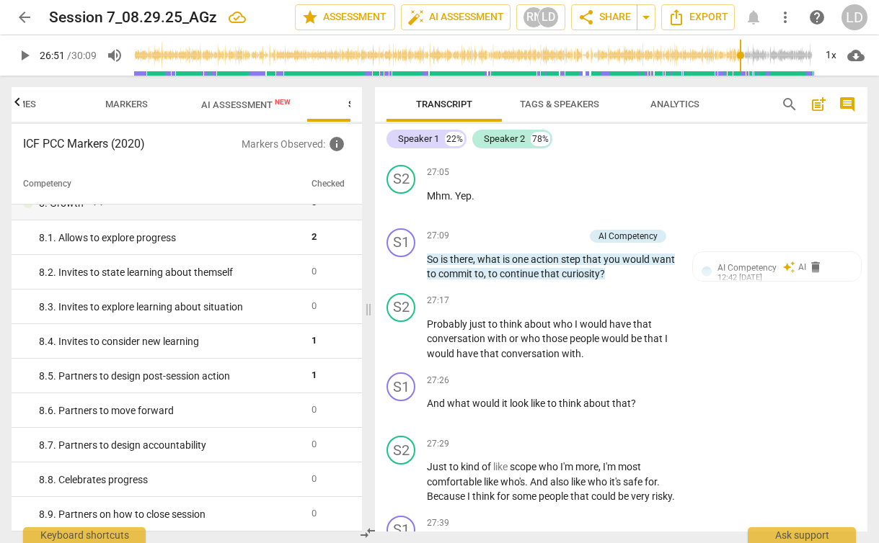
click at [579, 154] on p "Yeah , I love that . Shift to a , uh , deeper acceptance and comfort and curios…" at bounding box center [551, 131] width 249 height 45
click at [399, 140] on span "play_arrow" at bounding box center [401, 131] width 17 height 17
click at [508, 122] on span "Shift" at bounding box center [513, 116] width 23 height 12
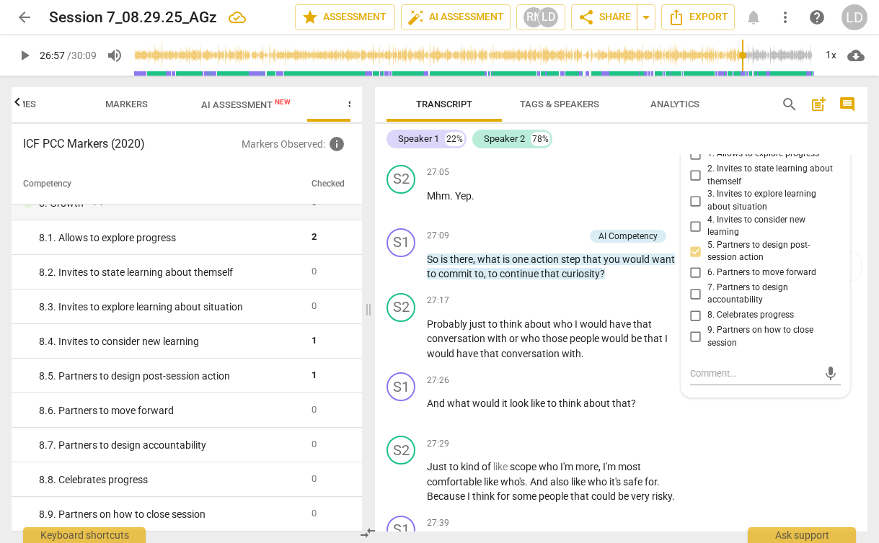
click at [508, 122] on span "Shift" at bounding box center [513, 116] width 23 height 12
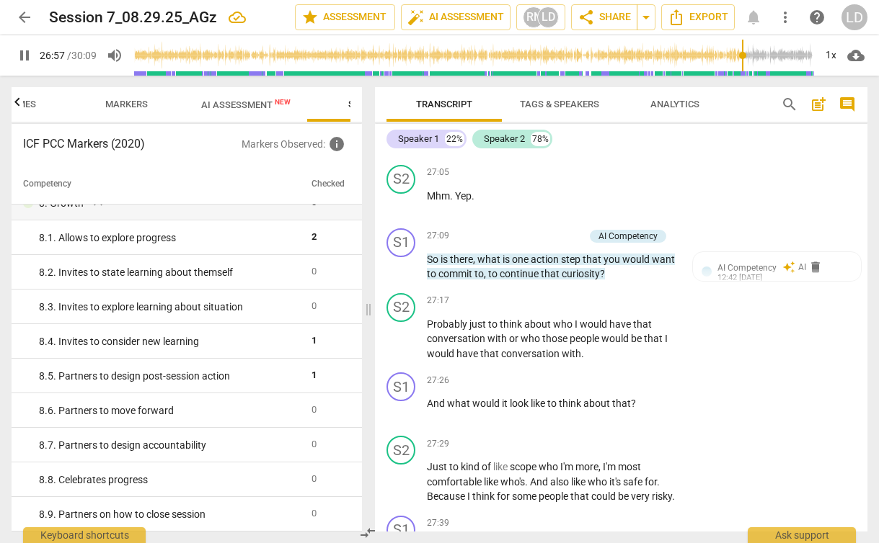
type input "1618"
click at [399, 140] on span "pause" at bounding box center [401, 131] width 17 height 17
type input "1625"
click at [741, 130] on span "8.Growth" at bounding box center [734, 125] width 35 height 10
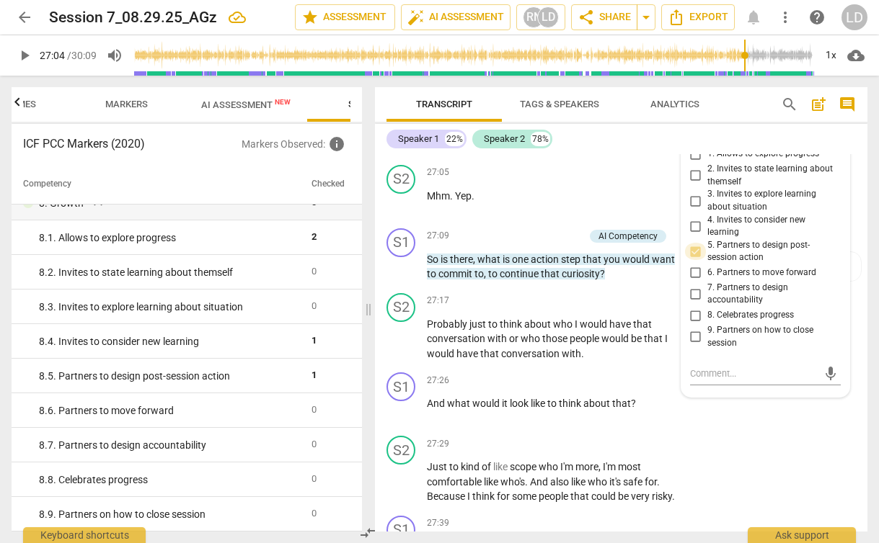
click at [695, 260] on input "5. Partners to design post-session action" at bounding box center [695, 251] width 23 height 17
click at [698, 260] on input "5. Partners to design post-session action" at bounding box center [695, 251] width 23 height 17
checkbox input "false"
click at [695, 282] on input "6. Partners to move forward" at bounding box center [695, 273] width 23 height 17
checkbox input "true"
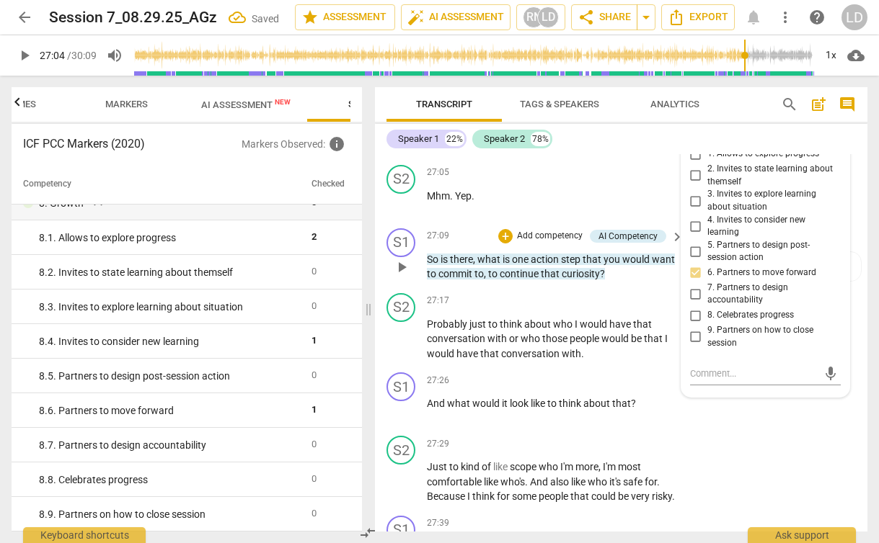
click at [464, 265] on span "there" at bounding box center [461, 260] width 23 height 12
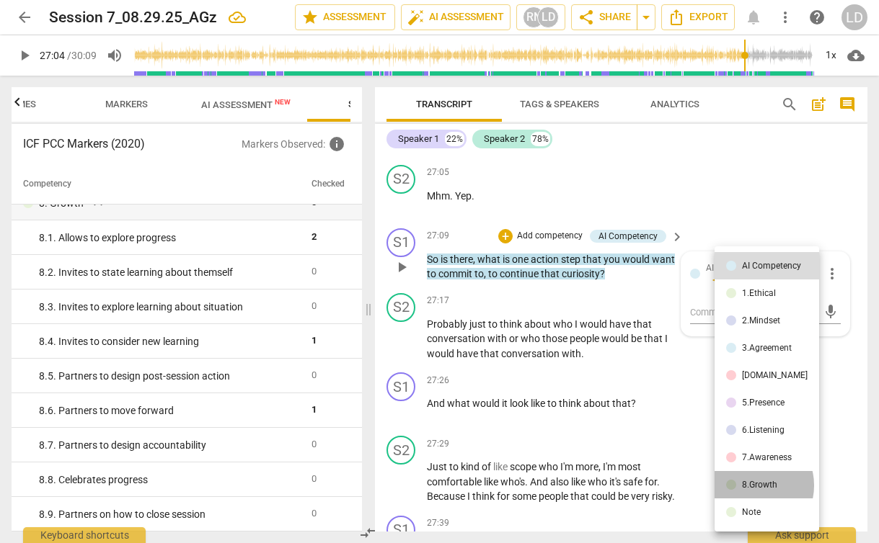
click at [753, 486] on div "8.Growth" at bounding box center [759, 485] width 35 height 9
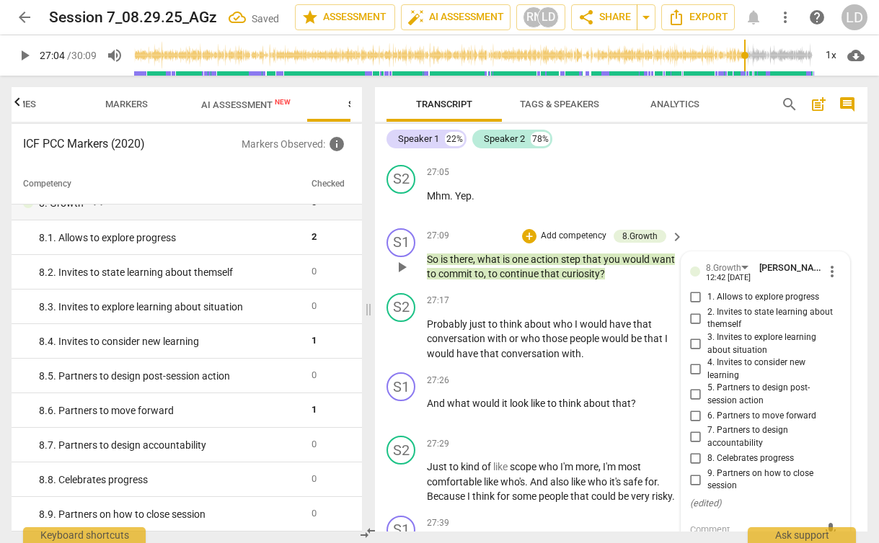
scroll to position [10539, 0]
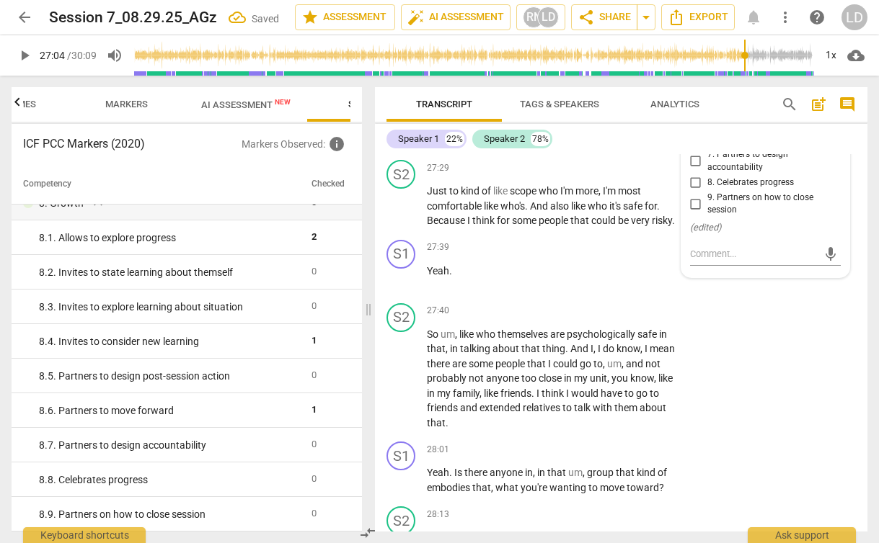
click at [746, 131] on span "5. Partners to design post-session action" at bounding box center [771, 118] width 128 height 25
click at [707, 128] on input "5. Partners to design post-session action" at bounding box center [695, 118] width 23 height 17
checkbox input "true"
click at [507, 212] on span "who's" at bounding box center [512, 206] width 25 height 12
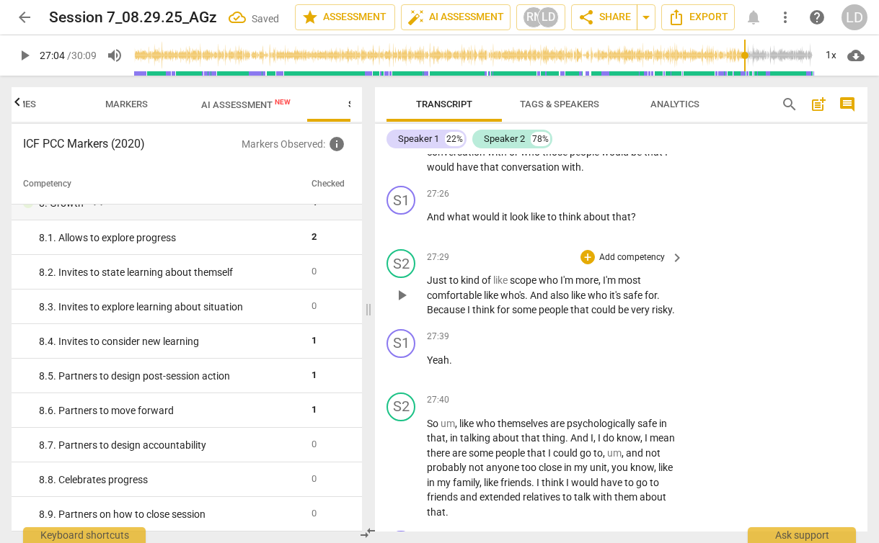
scroll to position [10448, 0]
click at [557, 174] on span "conversation" at bounding box center [531, 169] width 61 height 12
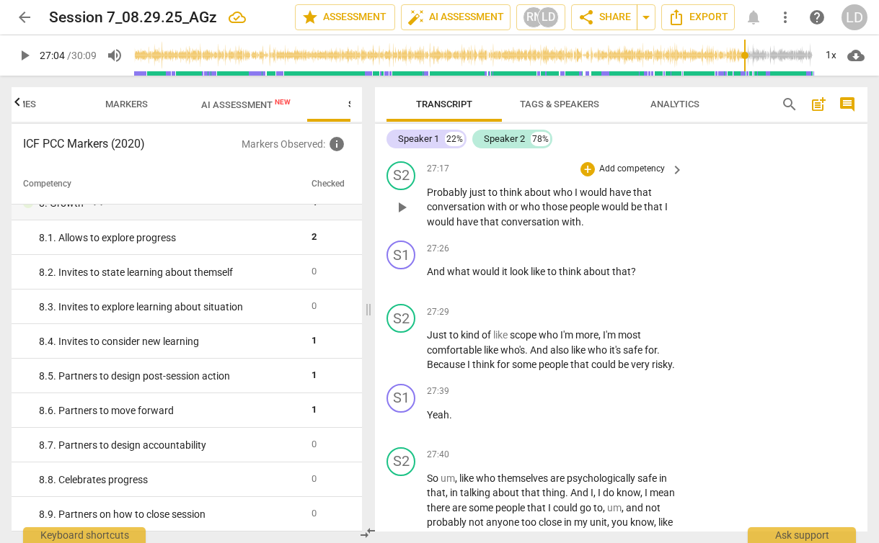
scroll to position [10390, 0]
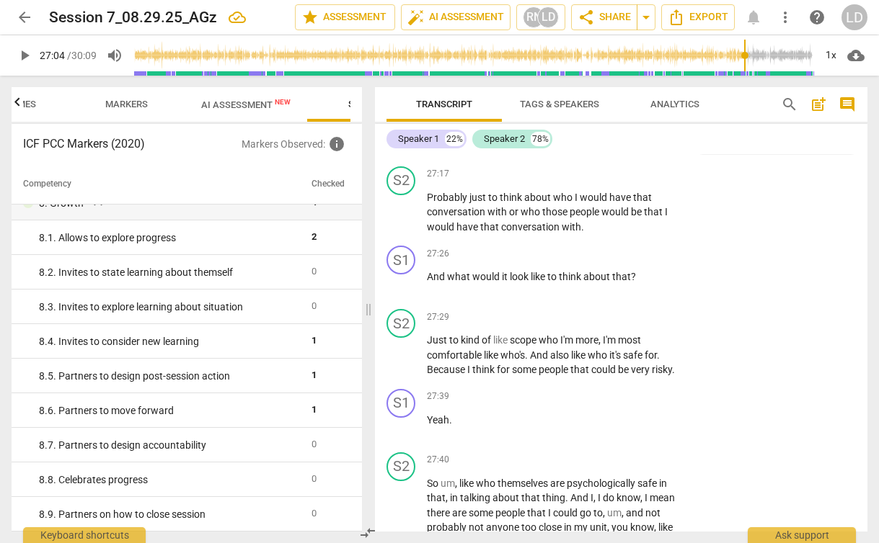
click at [403, 149] on span "play_arrow" at bounding box center [401, 140] width 17 height 17
click at [639, 261] on p "Add competency" at bounding box center [631, 254] width 68 height 13
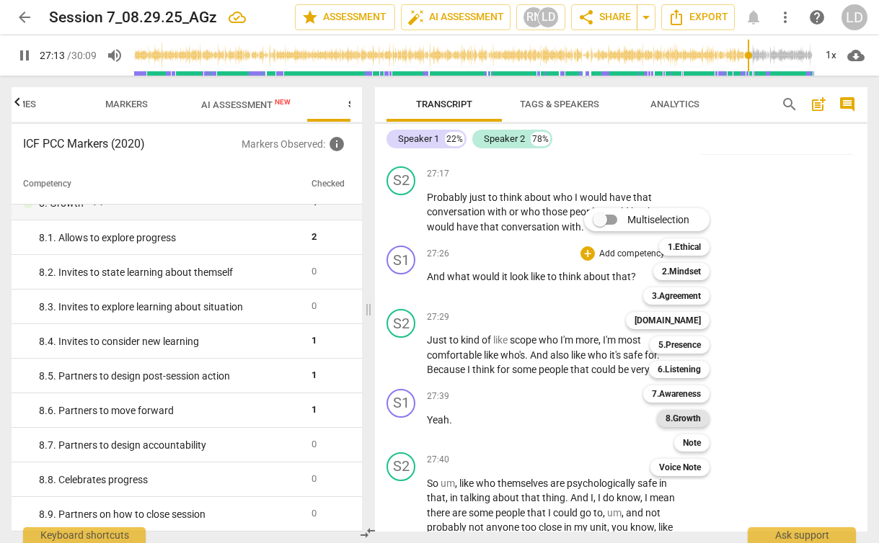
click at [689, 417] on b "8.Growth" at bounding box center [682, 418] width 35 height 17
type input "1634"
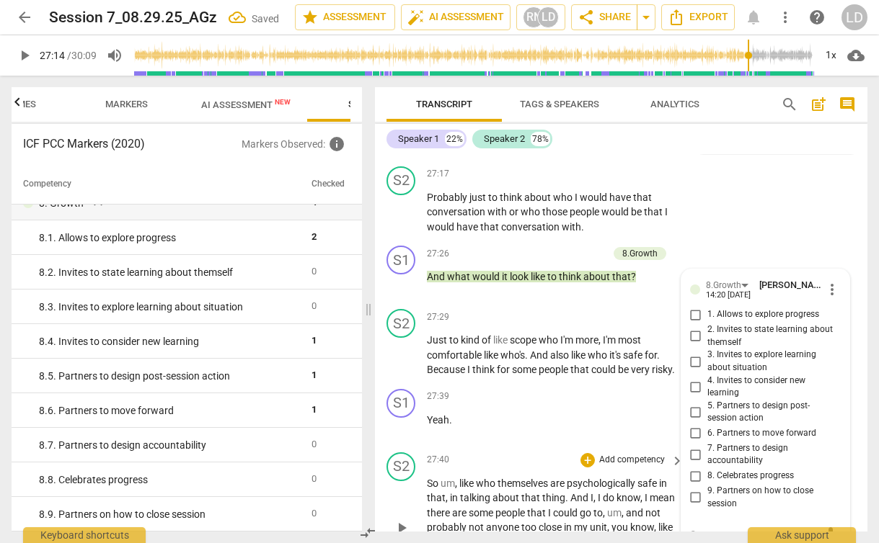
scroll to position [10670, 0]
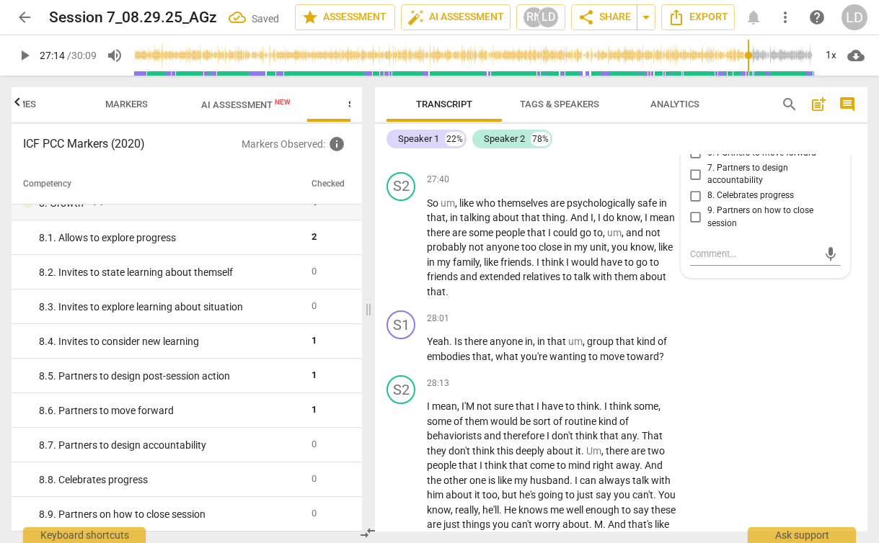
click at [749, 187] on span "7. Partners to design accountability" at bounding box center [771, 174] width 128 height 25
click at [707, 183] on input "7. Partners to design accountability" at bounding box center [695, 174] width 23 height 17
checkbox input "true"
click at [613, 161] on div "27:39 + Add competency keyboard_arrow_right Yeah ." at bounding box center [556, 135] width 258 height 52
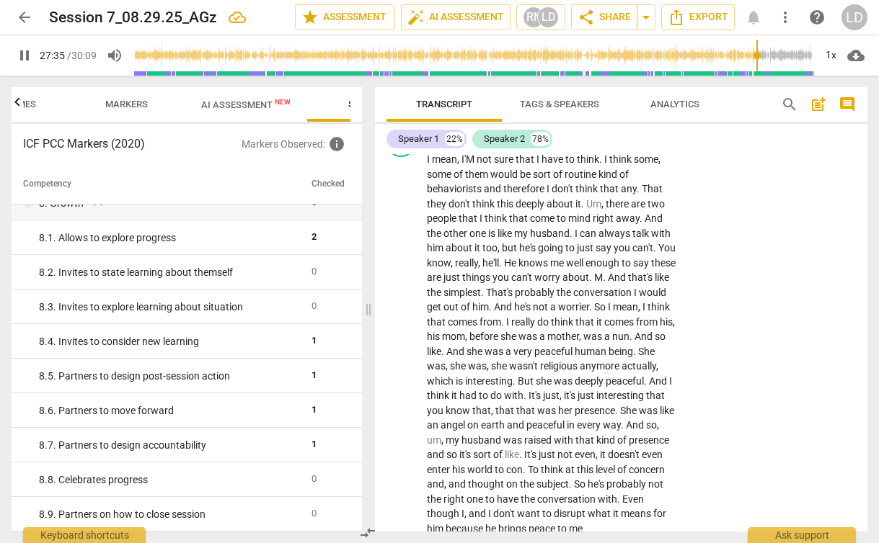
scroll to position [10918, 0]
drag, startPoint x: 453, startPoint y: 197, endPoint x: 671, endPoint y: 212, distance: 218.9
click at [671, 116] on p "Yeah . Is there anyone in , in that um , group that kind of embodies that , wha…" at bounding box center [551, 101] width 249 height 30
drag, startPoint x: 658, startPoint y: 210, endPoint x: 452, endPoint y: 197, distance: 206.5
click at [452, 116] on p "Yeah . Is there anyone in , in that um , group that kind of embodies that , wha…" at bounding box center [551, 101] width 249 height 30
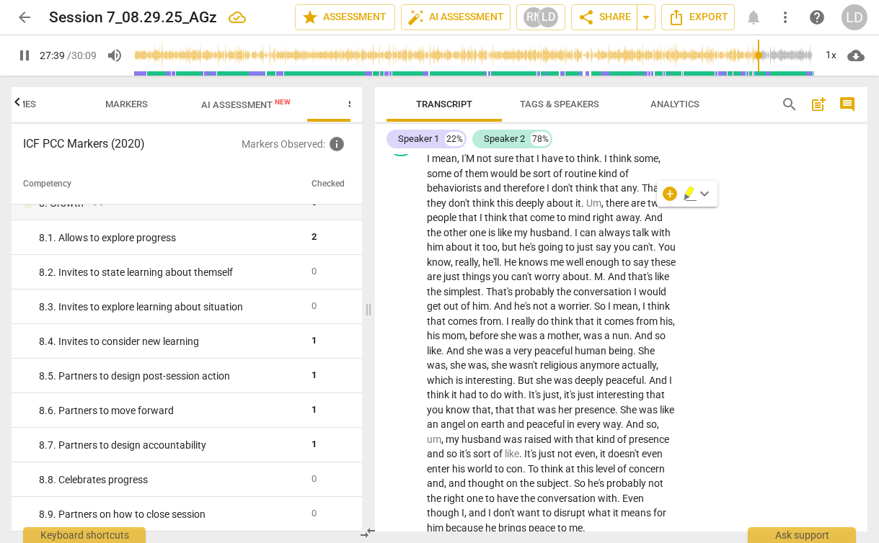
click at [613, 78] on p "Add competency" at bounding box center [631, 71] width 68 height 13
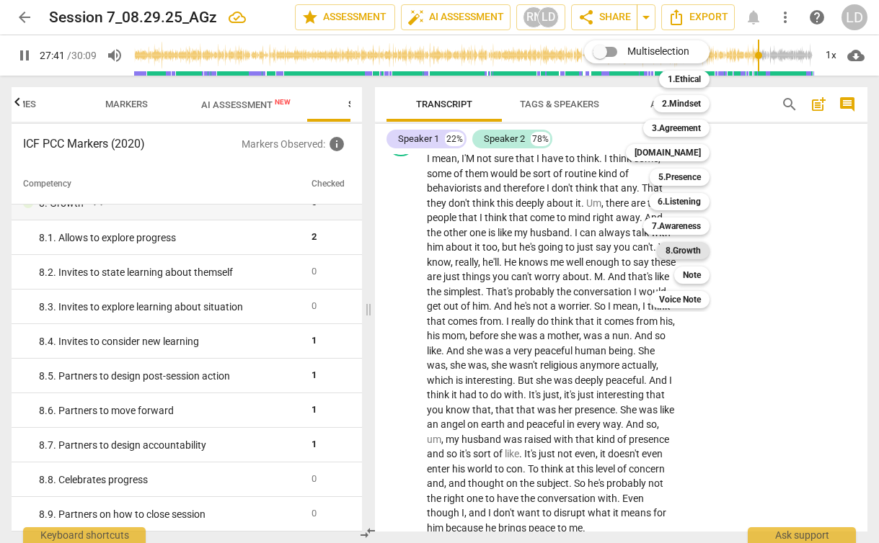
click at [683, 251] on b "8.Growth" at bounding box center [682, 250] width 35 height 17
type input "1661"
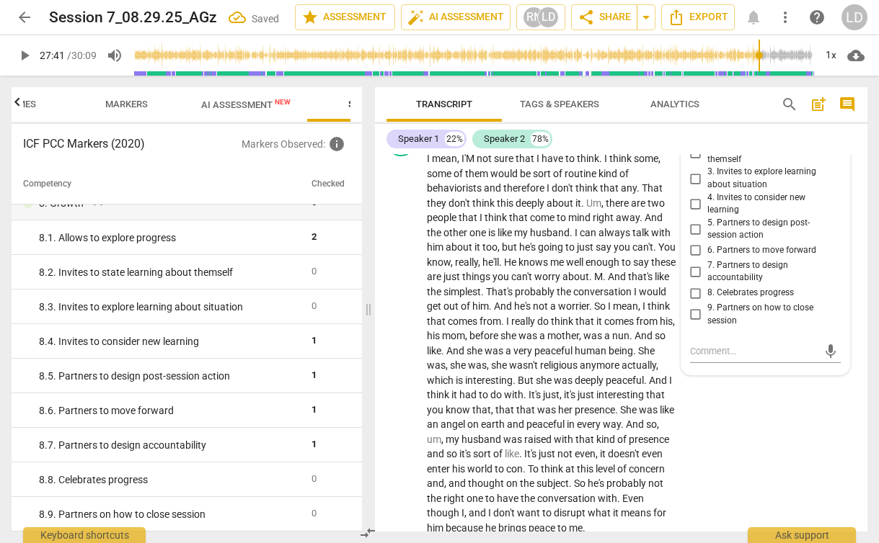
click at [775, 242] on span "5. Partners to design post-session action" at bounding box center [771, 229] width 128 height 25
click at [707, 238] on input "5. Partners to design post-session action" at bounding box center [695, 229] width 23 height 17
checkbox input "true"
click at [755, 152] on div "Speaker 1 22% Speaker 2 78% S1 play_arrow pause 00:02 + Add competency AI Compe…" at bounding box center [621, 328] width 492 height 408
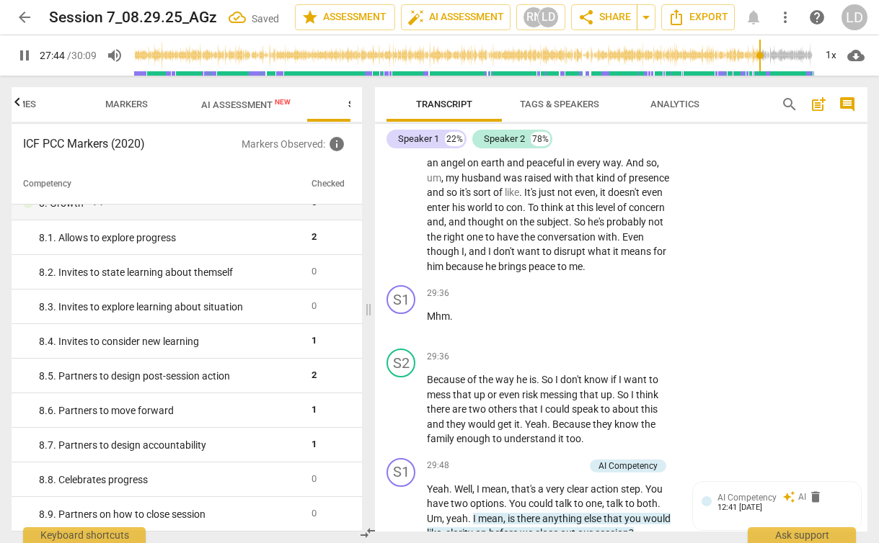
scroll to position [11180, 0]
click at [528, 272] on span "peace" at bounding box center [542, 266] width 29 height 12
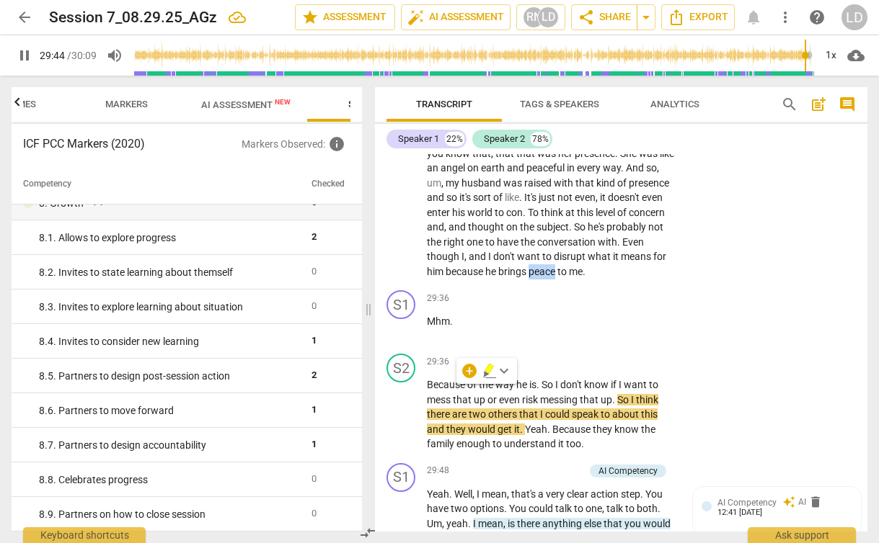
scroll to position [11170, 0]
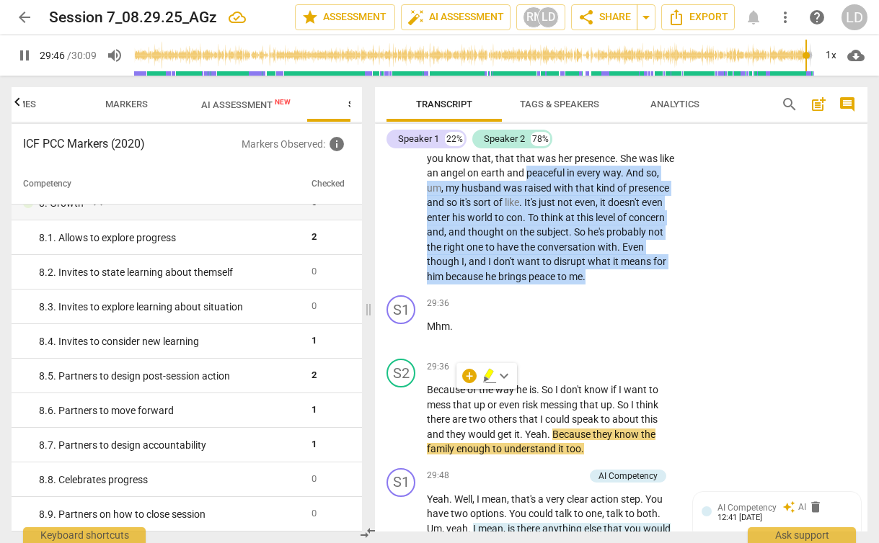
drag, startPoint x: 489, startPoint y: 399, endPoint x: 417, endPoint y: 298, distance: 124.0
click at [417, 290] on div "S2 play_arrow pause 28:13 + Add competency keyboard_arrow_right I mean , I'M no…" at bounding box center [621, 79] width 492 height 419
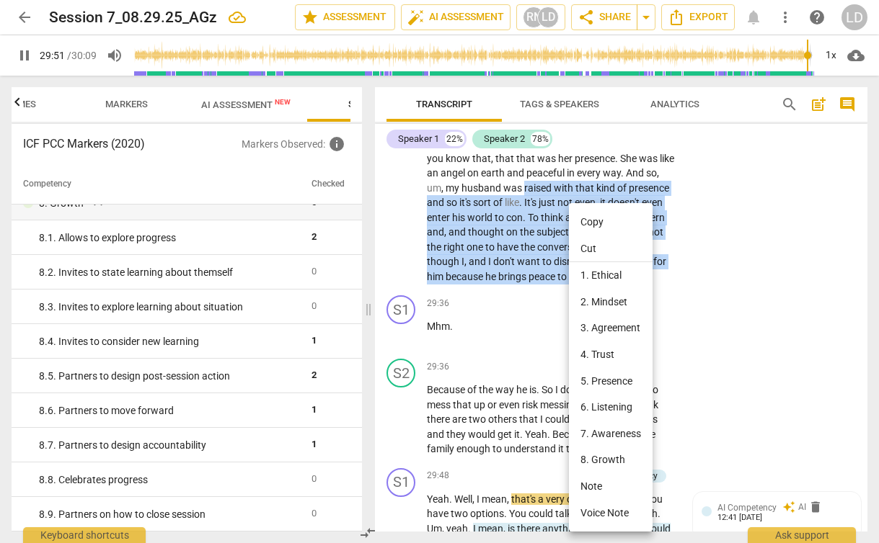
click at [626, 406] on li "6. Listening" at bounding box center [611, 407] width 84 height 27
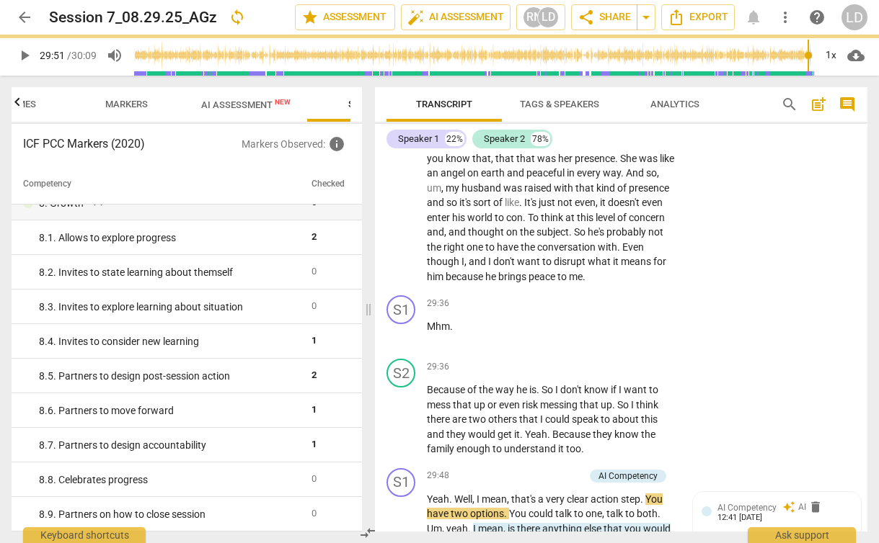
type input "1792"
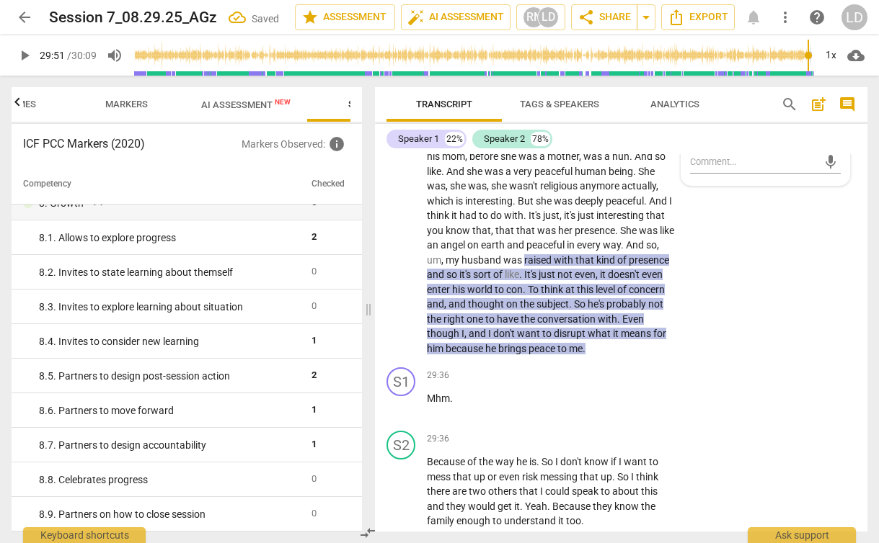
scroll to position [11018, 0]
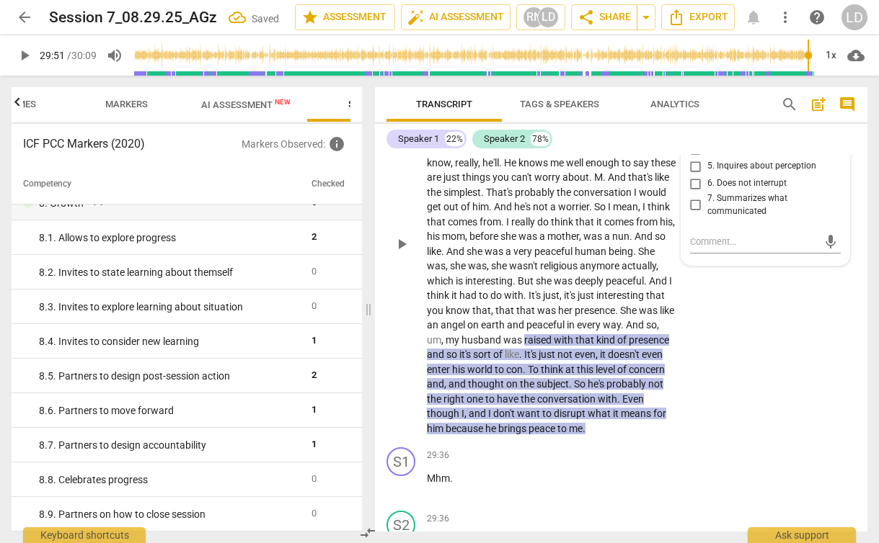
click at [714, 190] on span "6. Does not interrupt" at bounding box center [746, 183] width 79 height 13
click at [707, 192] on input "6. Does not interrupt" at bounding box center [695, 183] width 23 height 17
checkbox input "true"
click at [733, 432] on div "S2 play_arrow pause 28:13 + Add competency 6.Listening keyboard_arrow_right I m…" at bounding box center [621, 231] width 492 height 419
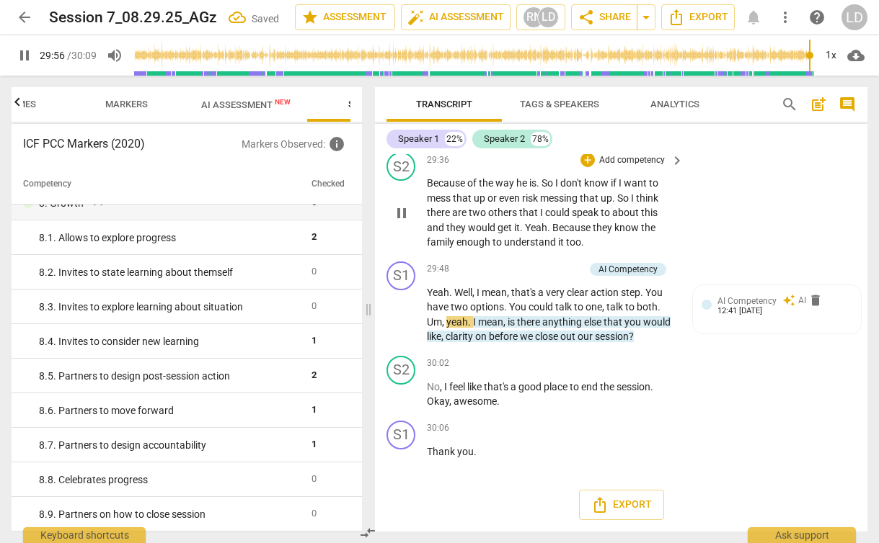
scroll to position [11441, 0]
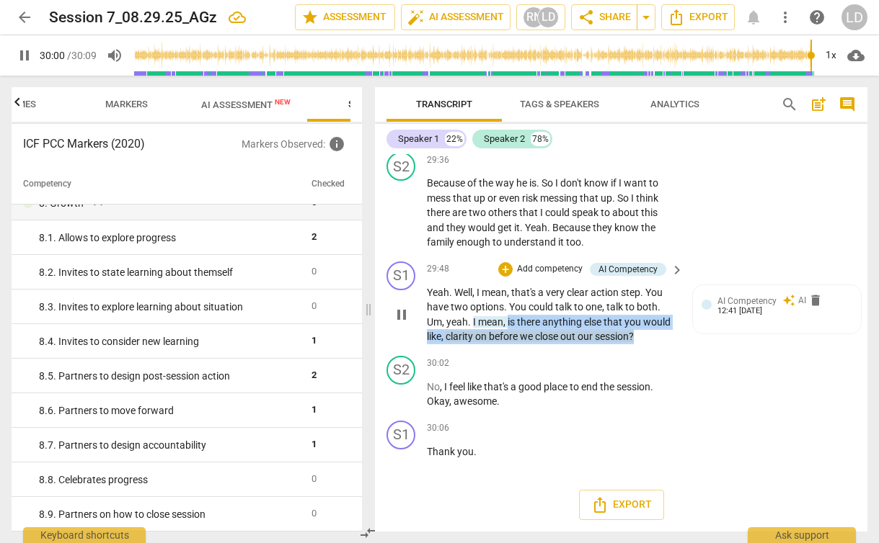
drag, startPoint x: 648, startPoint y: 391, endPoint x: 507, endPoint y: 375, distance: 141.5
click at [507, 344] on p "Yeah . Well , I mean , that's a very clear action step . You have two options .…" at bounding box center [551, 314] width 249 height 59
click at [649, 371] on div "+" at bounding box center [650, 372] width 14 height 14
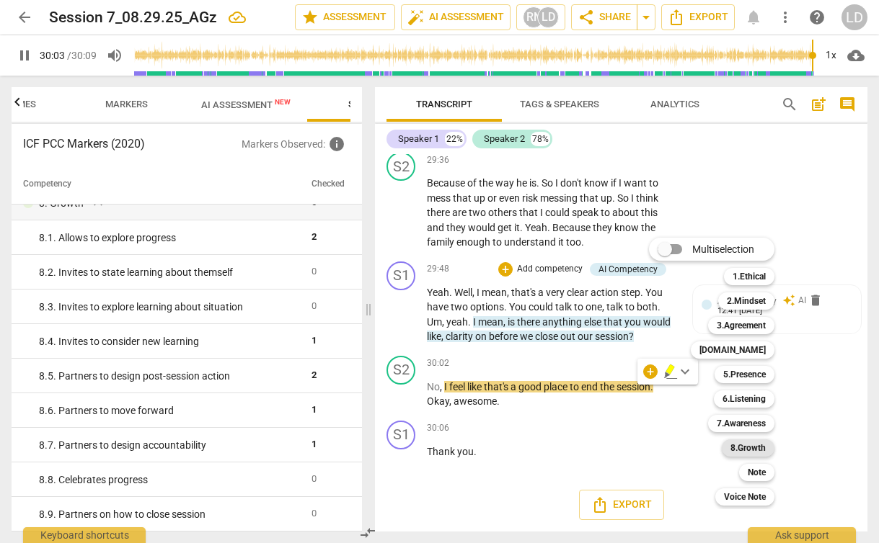
click at [750, 448] on b "8.Growth" at bounding box center [747, 448] width 35 height 17
type input "1804"
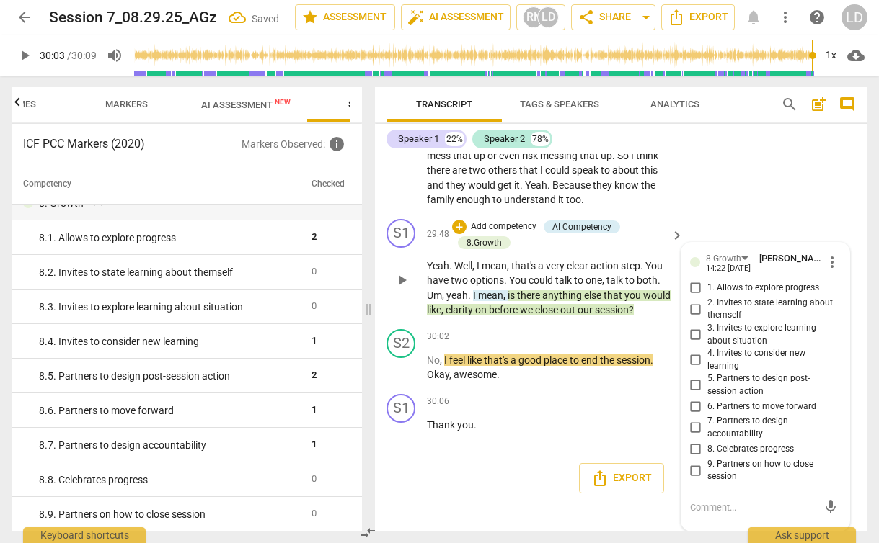
scroll to position [11536, 0]
click at [764, 463] on span "9. Partners on how to close session" at bounding box center [771, 470] width 128 height 25
click at [707, 463] on input "9. Partners on how to close session" at bounding box center [695, 470] width 23 height 17
checkbox input "true"
click at [752, 215] on div "S1 play_arrow pause 29:48 + Add competency AI Competency 8.Growth keyboard_arro…" at bounding box center [621, 268] width 492 height 110
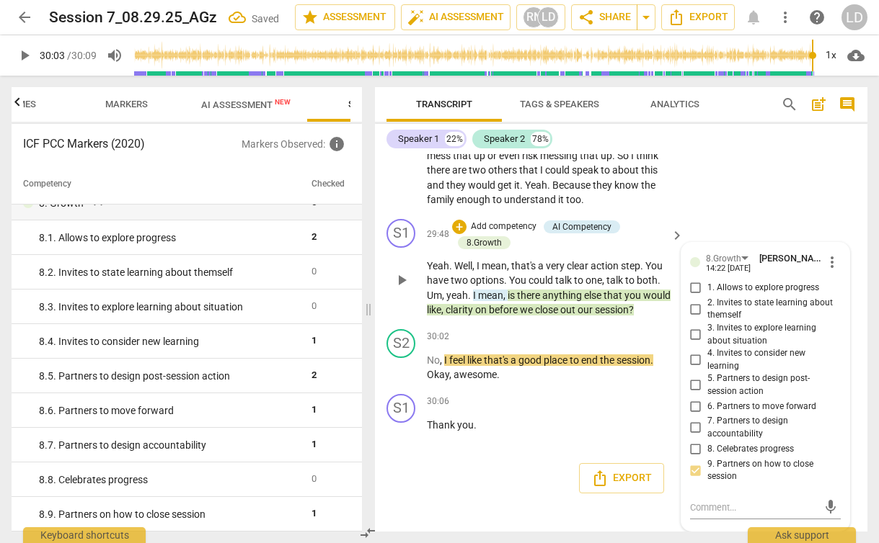
scroll to position [11510, 0]
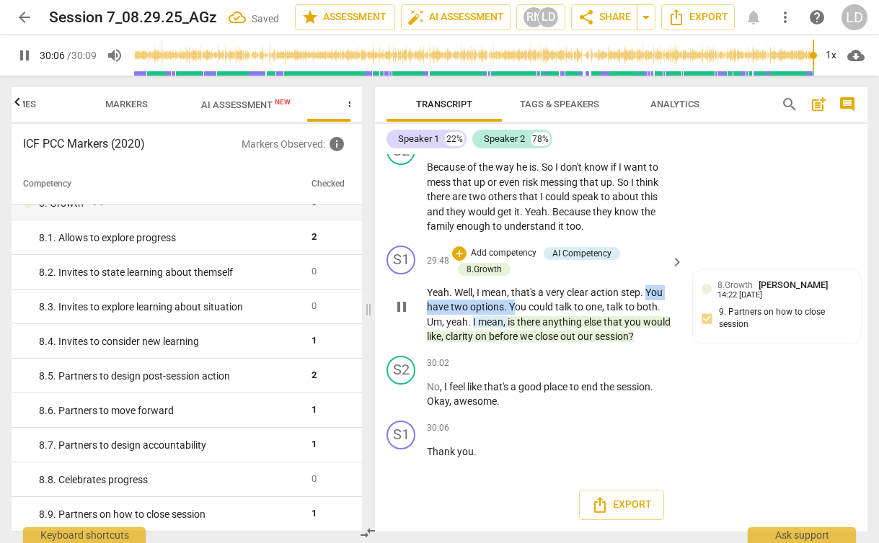
drag, startPoint x: 646, startPoint y: 291, endPoint x: 515, endPoint y: 313, distance: 132.9
click at [516, 312] on p "Yeah . Well , I mean , that's a very clear action step . You have two options .…" at bounding box center [551, 314] width 249 height 59
click at [592, 357] on div "+ Add competency" at bounding box center [623, 364] width 86 height 14
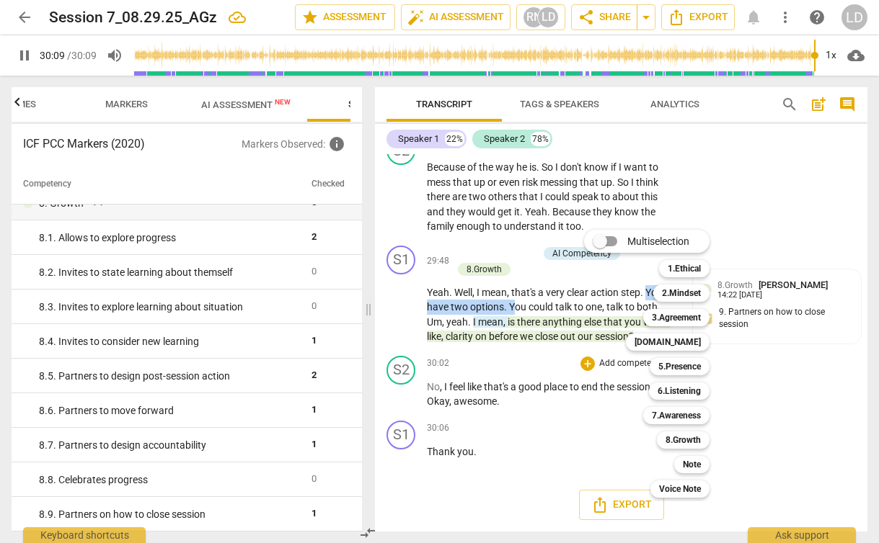
click at [511, 346] on div at bounding box center [439, 271] width 879 height 543
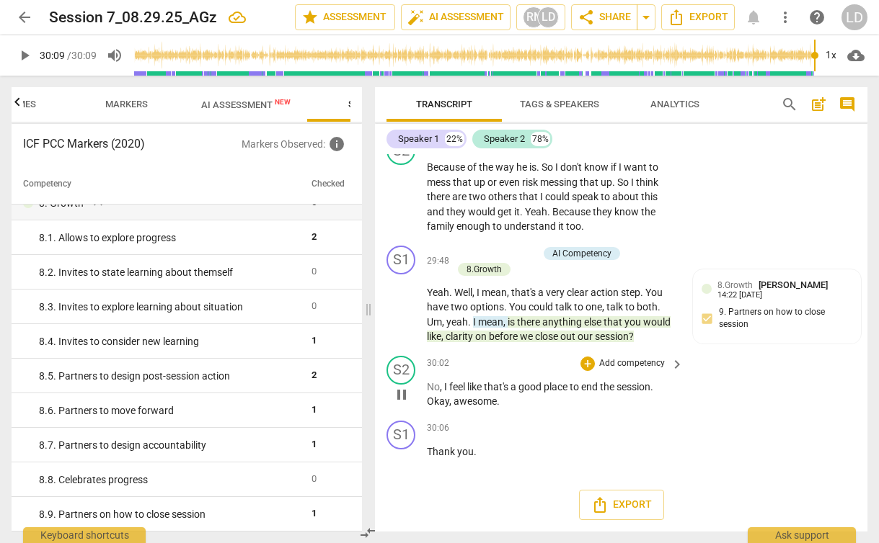
type input "1809"
click at [683, 105] on span "Analytics" at bounding box center [674, 104] width 49 height 11
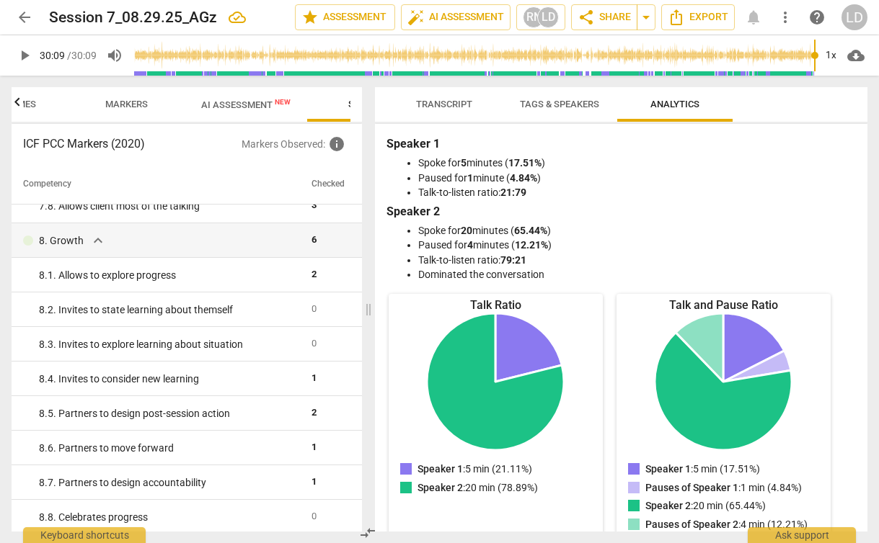
scroll to position [1306, 0]
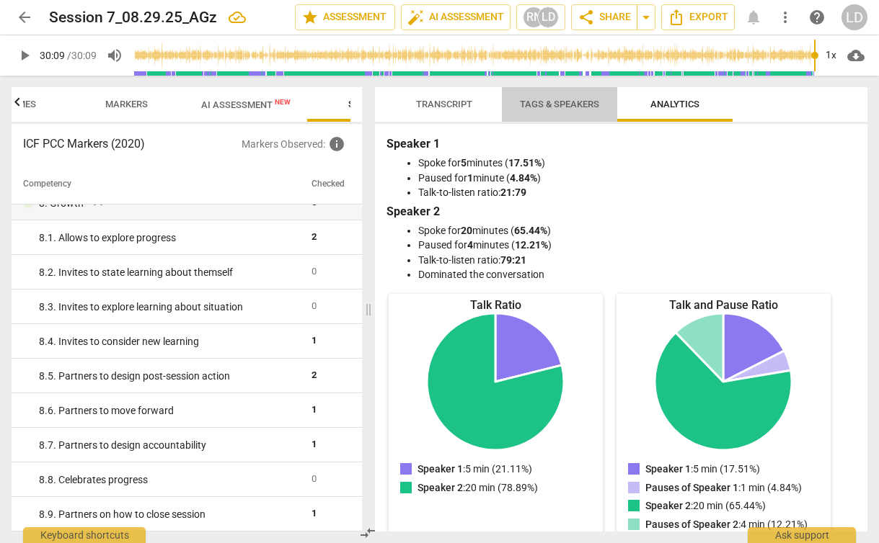
click at [551, 110] on span "Tags & Speakers" at bounding box center [559, 104] width 114 height 19
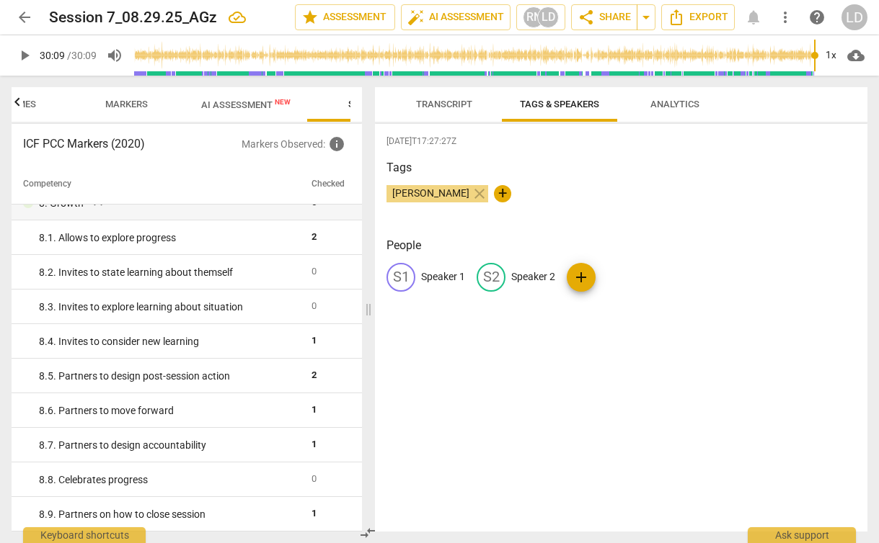
click at [435, 102] on span "Transcript" at bounding box center [444, 104] width 56 height 11
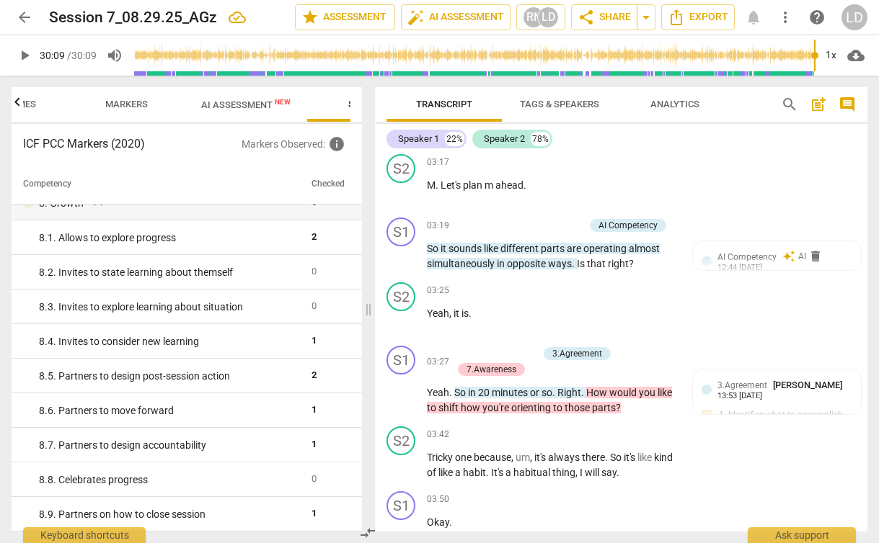
scroll to position [1415, 0]
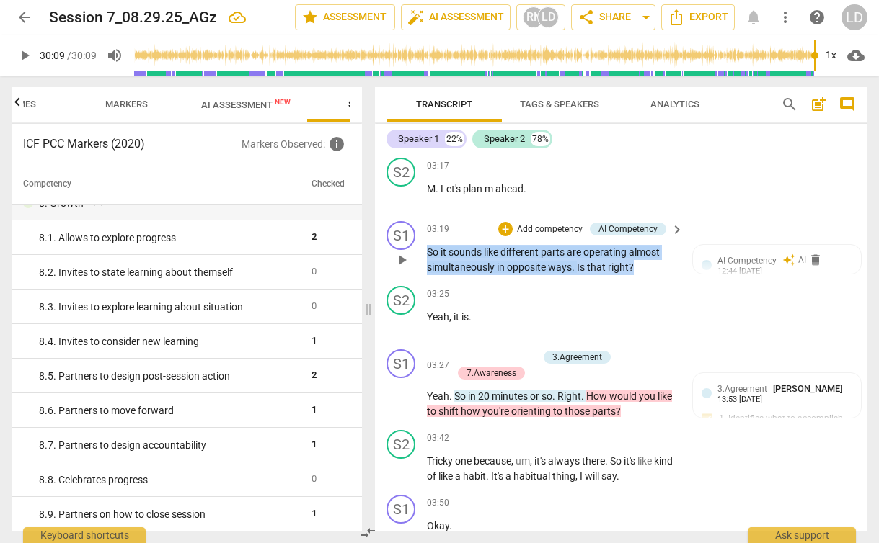
drag, startPoint x: 640, startPoint y: 295, endPoint x: 405, endPoint y: 288, distance: 235.1
click at [405, 280] on div "S1 play_arrow pause 03:19 + Add competency AI Competency keyboard_arrow_right S…" at bounding box center [621, 247] width 492 height 65
click at [642, 277] on div "+" at bounding box center [646, 278] width 14 height 14
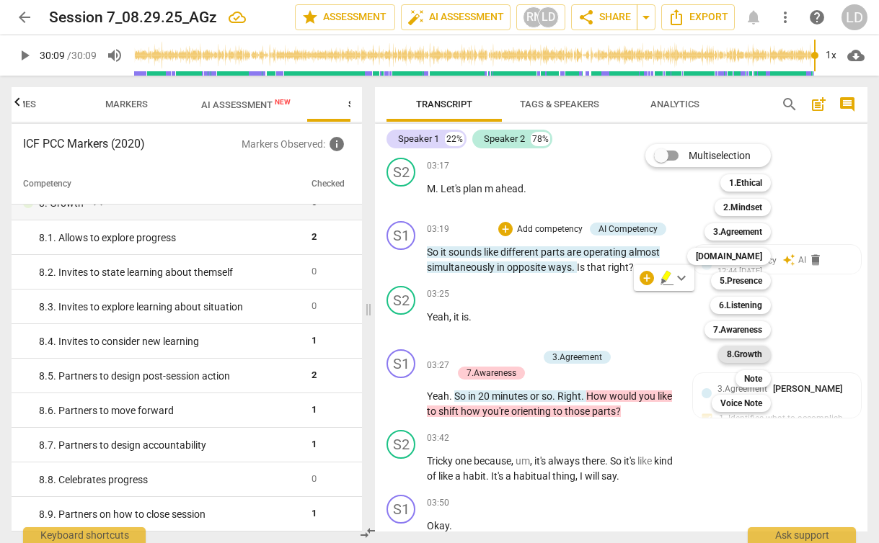
click at [751, 350] on b "8.Growth" at bounding box center [743, 354] width 35 height 17
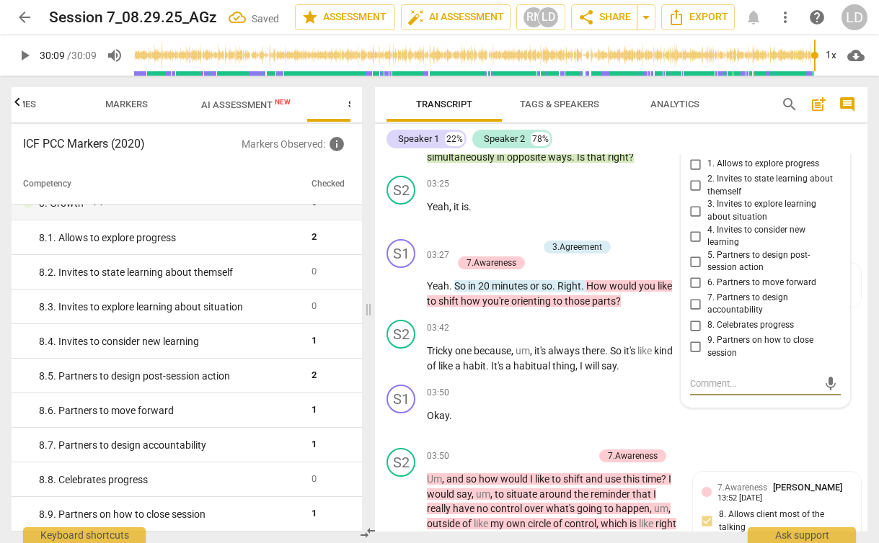
scroll to position [1541, 0]
click at [743, 224] on span "3. Invites to explore learning about situation" at bounding box center [771, 211] width 128 height 25
click at [707, 221] on input "3. Invites to explore learning about situation" at bounding box center [695, 211] width 23 height 17
checkbox input "true"
click at [804, 443] on div "S1 play_arrow pause 03:50 + Add competency keyboard_arrow_right Okay ." at bounding box center [621, 411] width 492 height 63
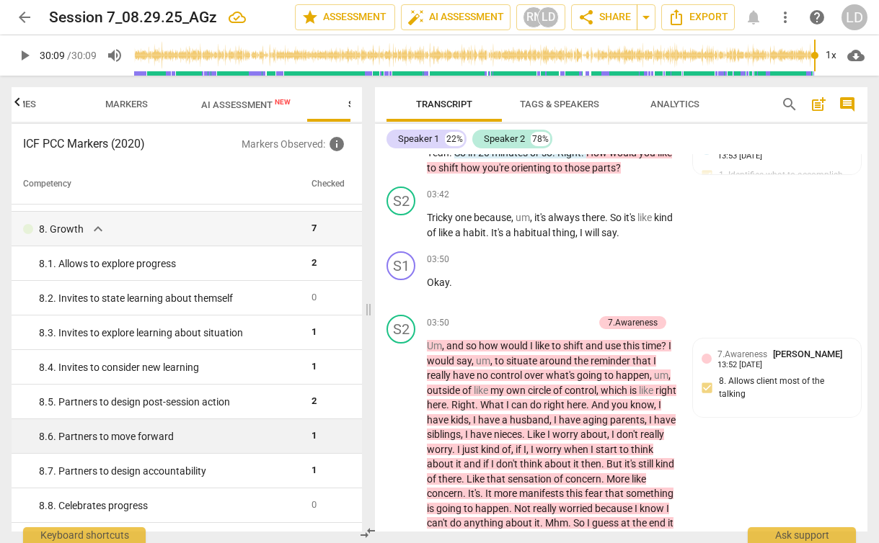
scroll to position [1306, 0]
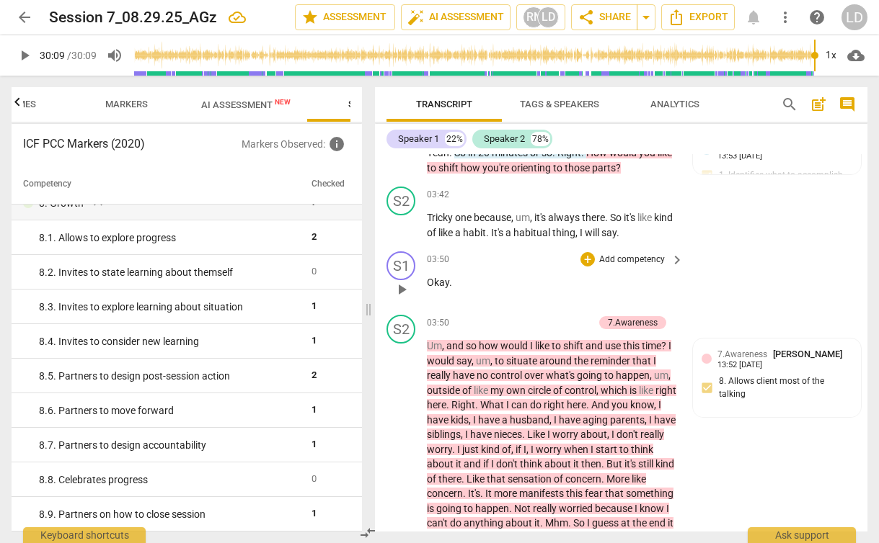
click at [791, 291] on div "S1 play_arrow pause 03:50 + Add competency keyboard_arrow_right Okay ." at bounding box center [621, 277] width 492 height 63
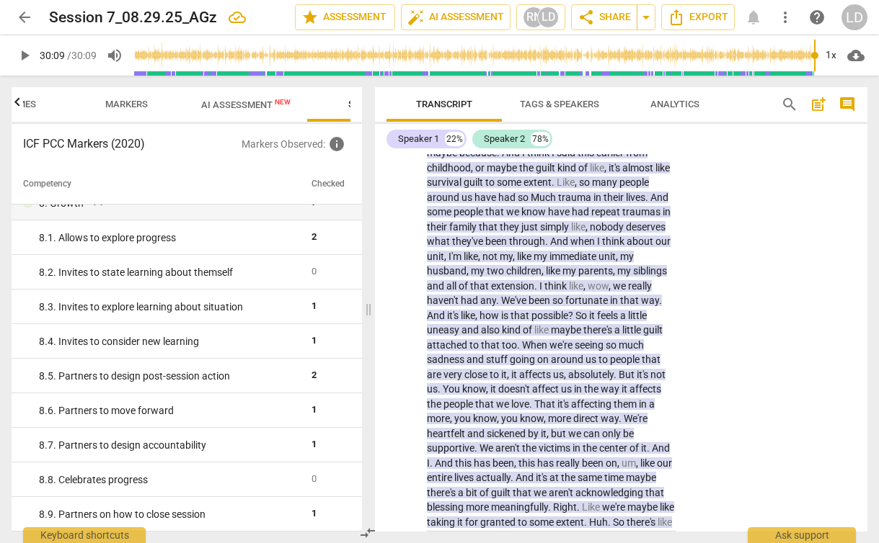
scroll to position [3175, 0]
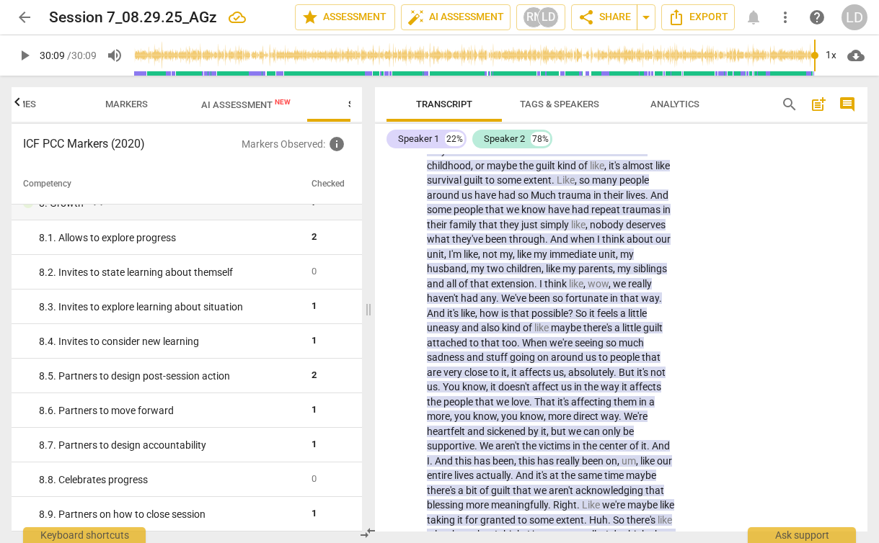
click at [259, 107] on span "AI Assessment New" at bounding box center [245, 104] width 89 height 11
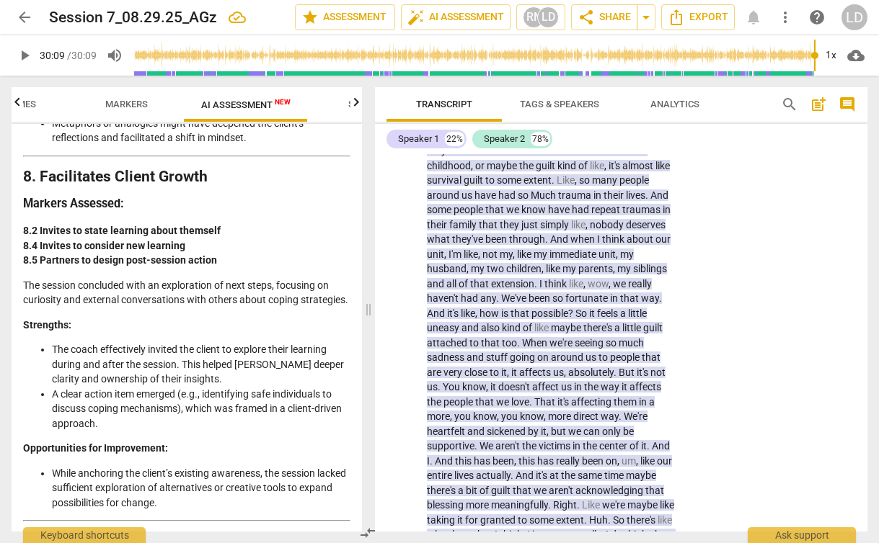
scroll to position [3511, 0]
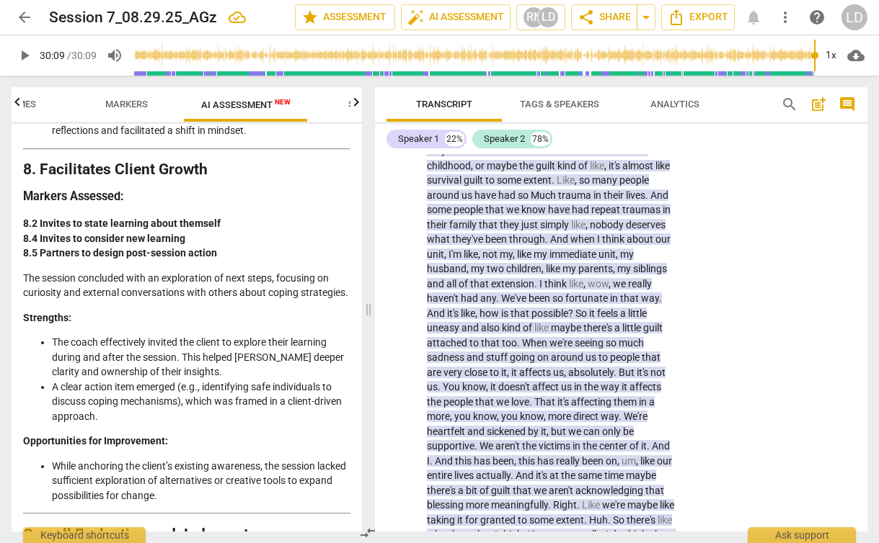
click at [148, 301] on p "The session concluded with an exploration of next steps, focusing on curiosity …" at bounding box center [186, 286] width 327 height 30
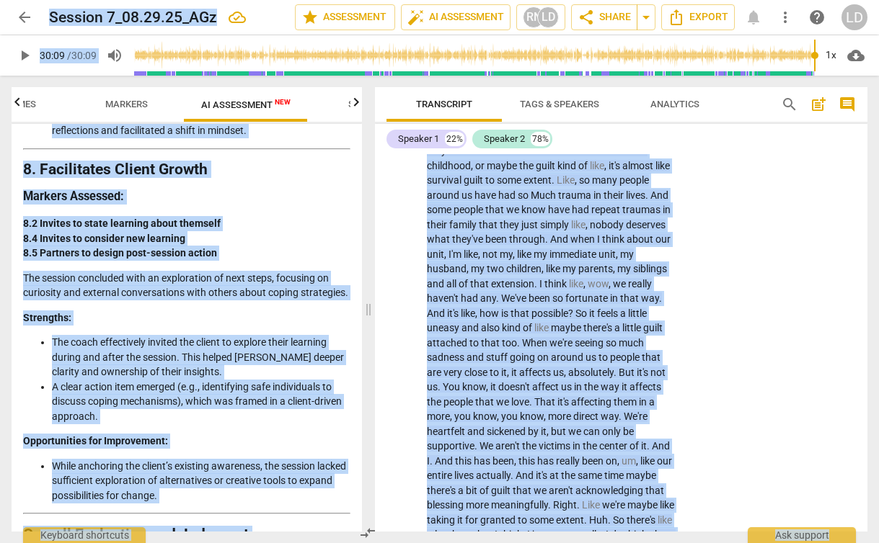
click at [148, 301] on p "The session concluded with an exploration of next steps, focusing on curiosity …" at bounding box center [186, 286] width 327 height 30
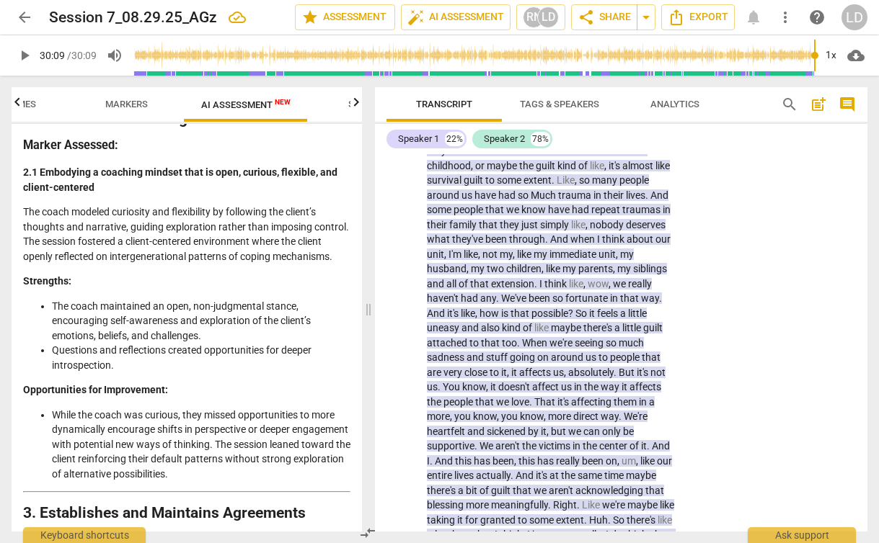
scroll to position [0, 0]
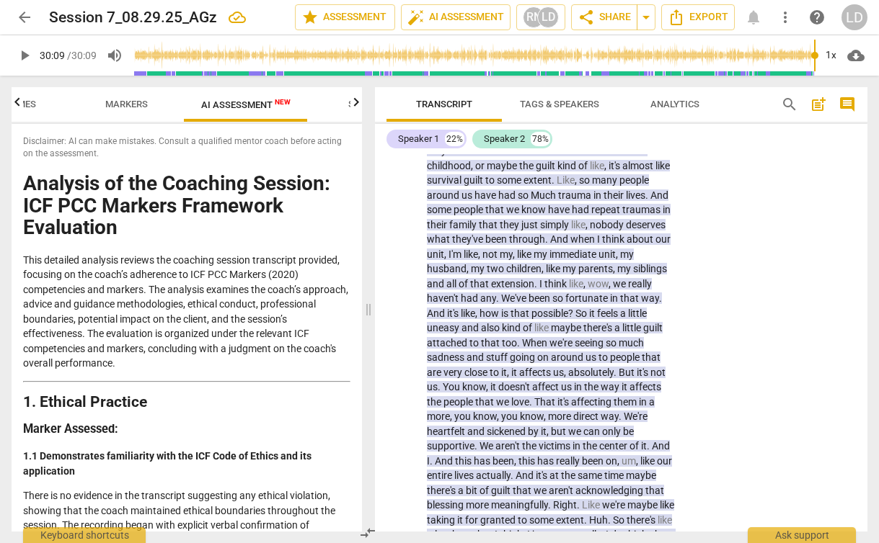
drag, startPoint x: 96, startPoint y: 512, endPoint x: 26, endPoint y: 179, distance: 339.5
copy div "Analysis of the Coaching Session: ICF PCC Markers Framework Evaluation This det…"
click at [651, 16] on span "arrow_drop_down" at bounding box center [645, 17] width 17 height 17
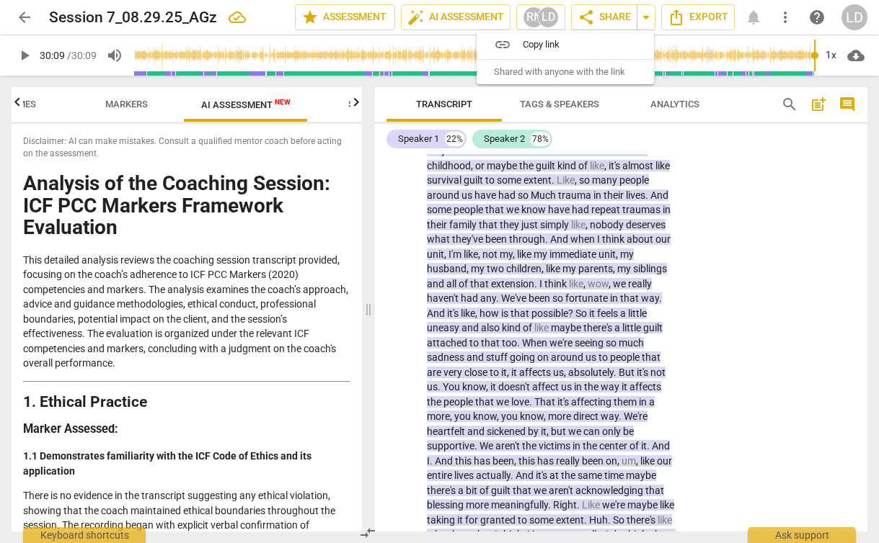
click at [590, 40] on span "Copy link" at bounding box center [574, 44] width 102 height 14
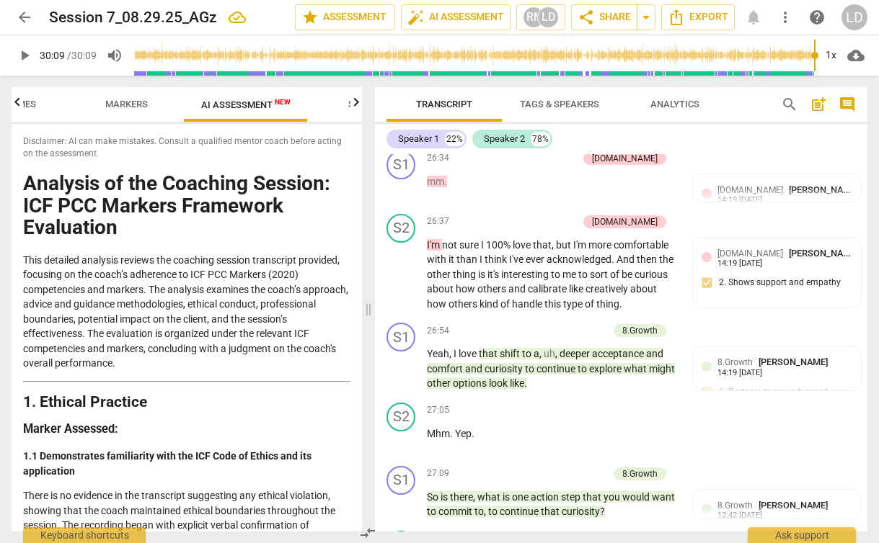
scroll to position [10040, 0]
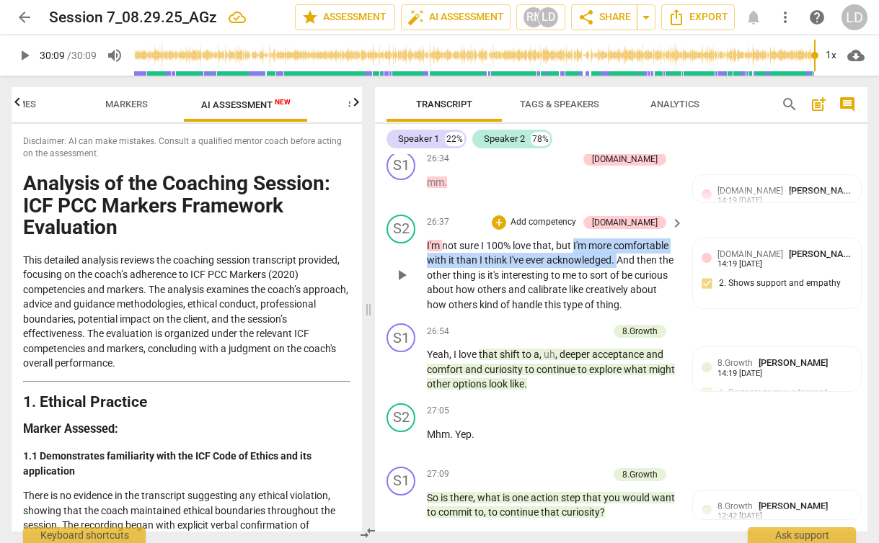
drag, startPoint x: 574, startPoint y: 335, endPoint x: 620, endPoint y: 350, distance: 48.5
click at [620, 313] on p "I'm not sure I 100% love that , but I'm more comfortable with it than I think I…" at bounding box center [551, 276] width 249 height 74
click at [629, 333] on div "+" at bounding box center [630, 330] width 14 height 14
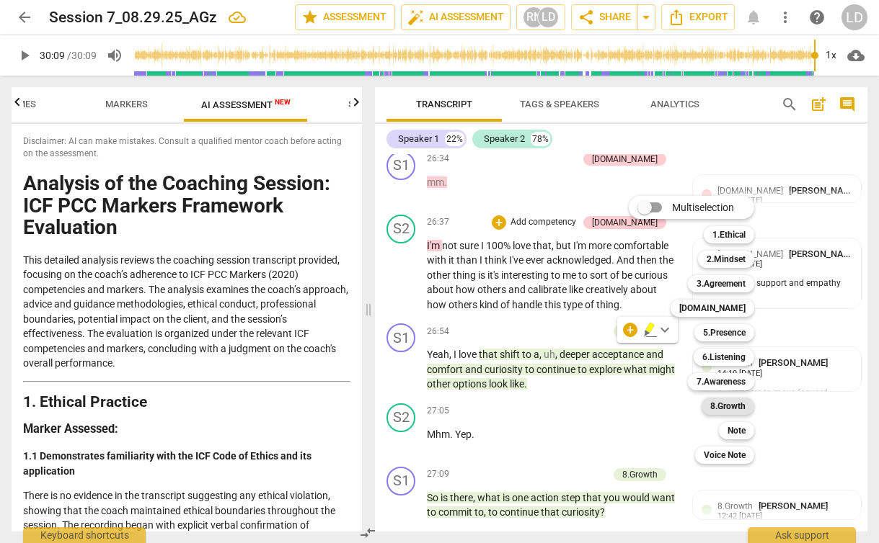
click at [732, 406] on b "8.Growth" at bounding box center [727, 406] width 35 height 17
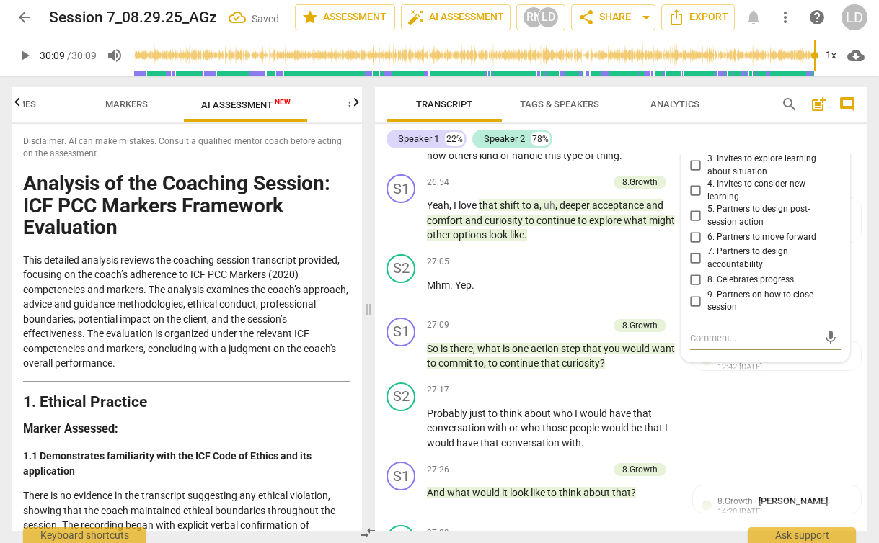
scroll to position [10206, 0]
click at [757, 203] on span "4. Invites to consider new learning" at bounding box center [771, 189] width 128 height 25
click at [707, 199] on input "4. Invites to consider new learning" at bounding box center [695, 190] width 23 height 17
checkbox input "true"
click at [603, 18] on span "share Share" at bounding box center [603, 17] width 53 height 17
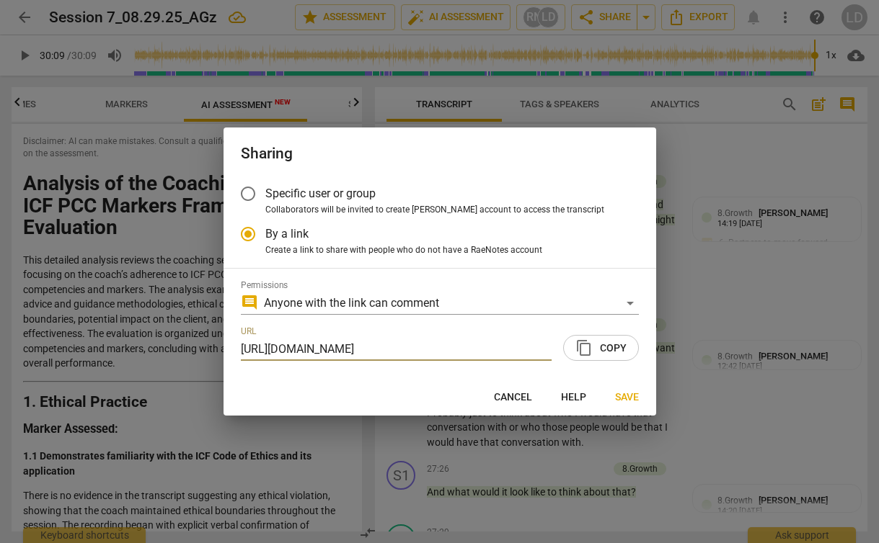
scroll to position [0, 0]
click at [592, 350] on span "content_copy" at bounding box center [583, 347] width 17 height 17
click at [623, 394] on span "Save" at bounding box center [627, 398] width 24 height 14
radio input "false"
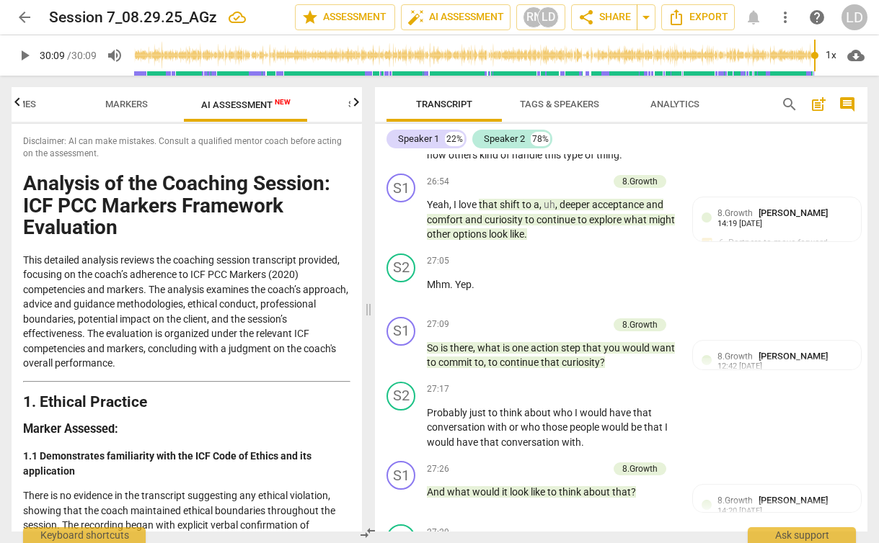
click at [27, 17] on span "arrow_back" at bounding box center [24, 17] width 17 height 17
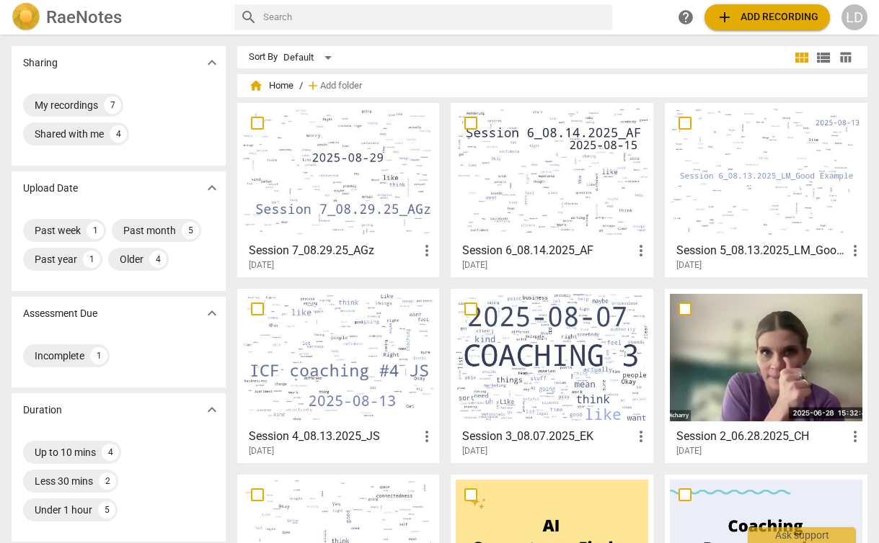
click at [543, 159] on div at bounding box center [551, 172] width 192 height 128
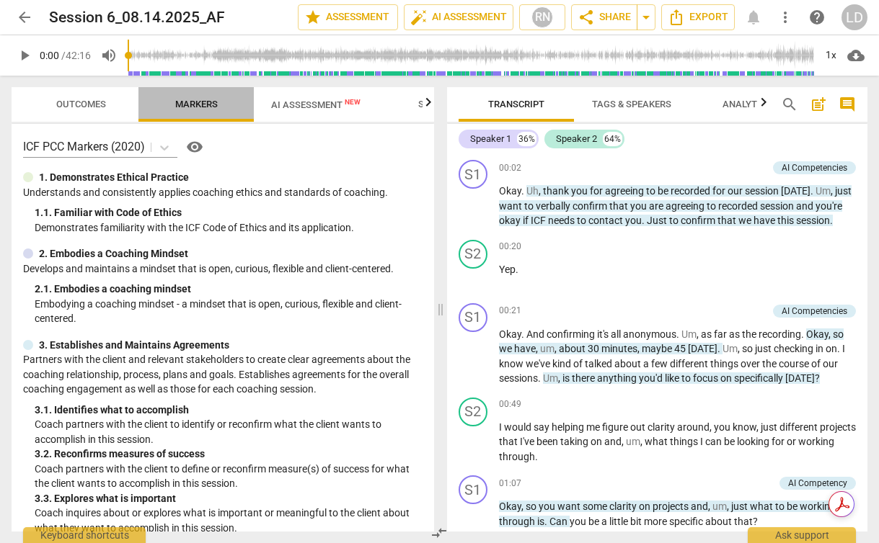
click at [214, 107] on span "Markers" at bounding box center [196, 104] width 43 height 11
click at [311, 112] on span "AI Assessment New" at bounding box center [316, 105] width 124 height 22
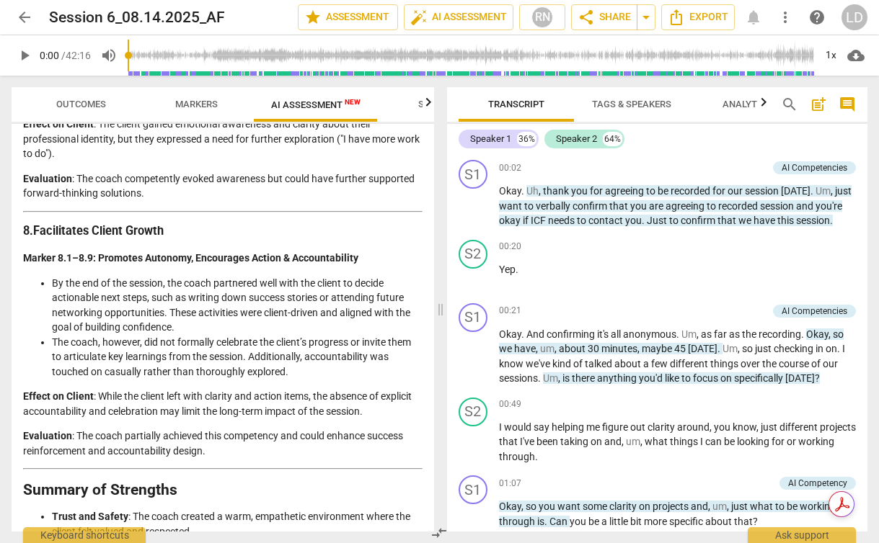
scroll to position [2467, 0]
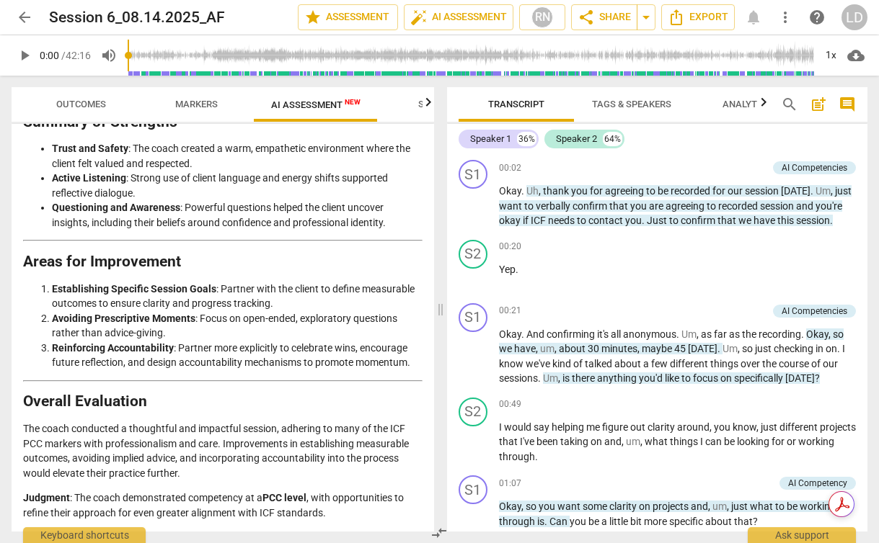
click at [28, 17] on span "arrow_back" at bounding box center [24, 17] width 17 height 17
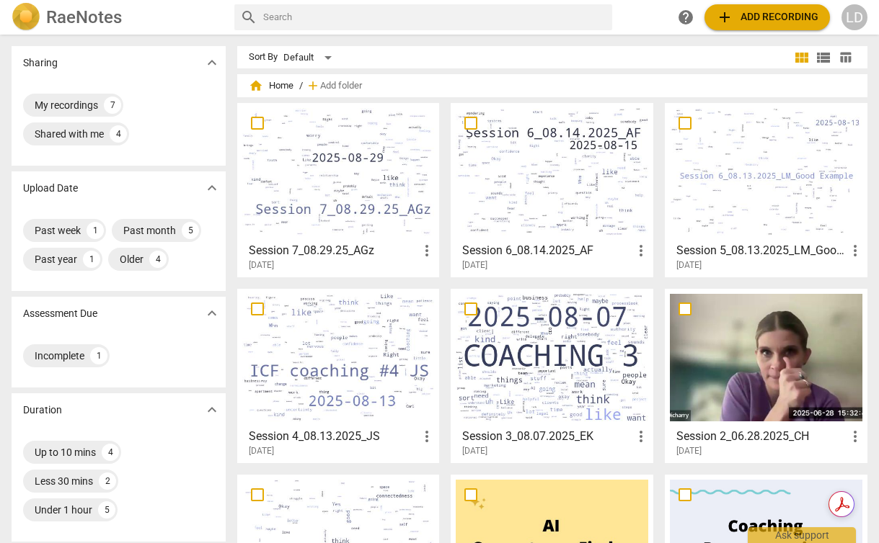
click at [703, 168] on div at bounding box center [766, 172] width 192 height 128
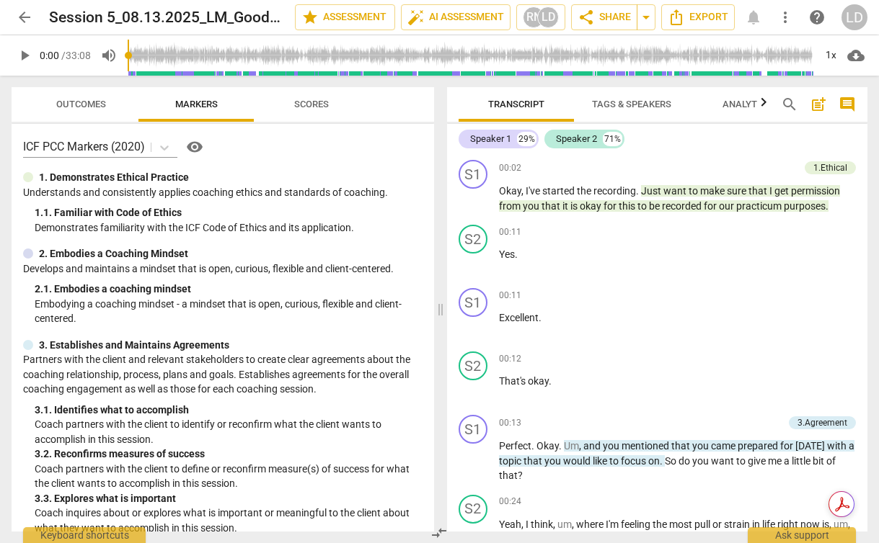
scroll to position [8, 0]
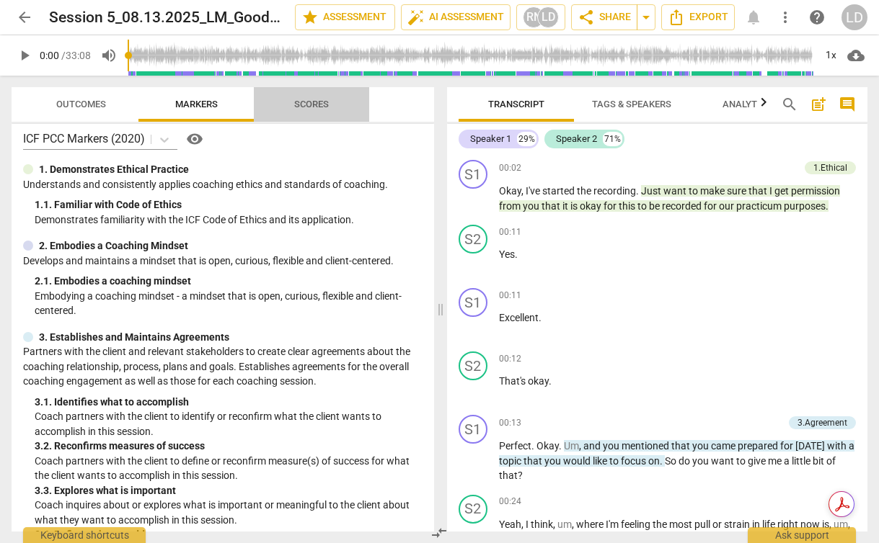
click at [365, 110] on span "Scores" at bounding box center [311, 104] width 115 height 19
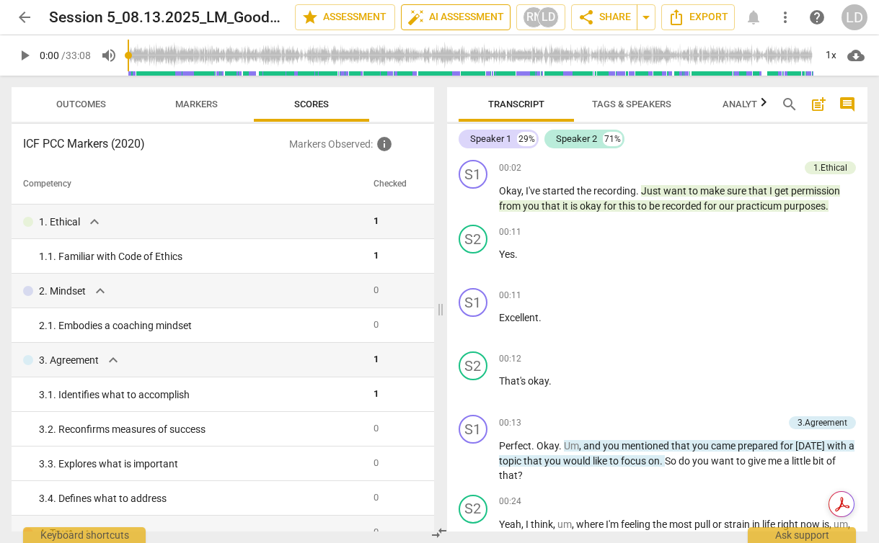
click at [432, 14] on span "auto_fix_high AI Assessment" at bounding box center [455, 17] width 97 height 17
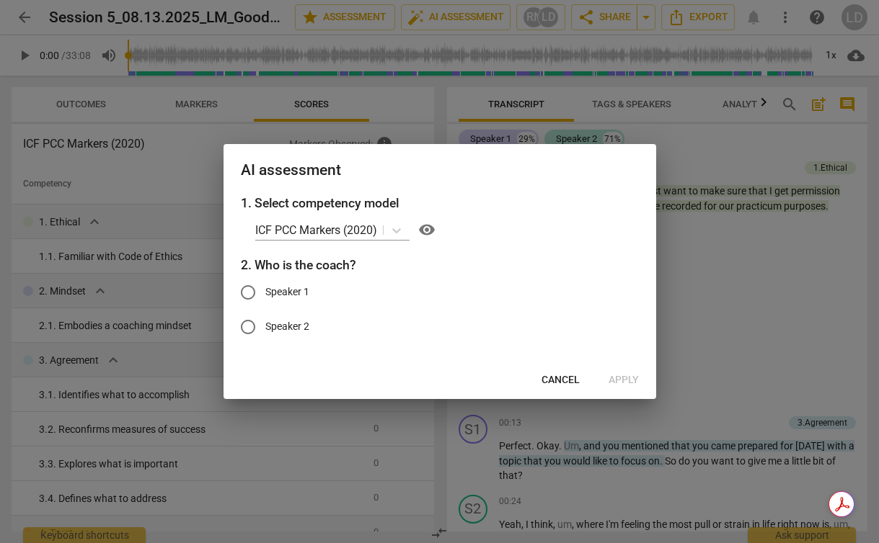
click at [298, 289] on span "Speaker 1" at bounding box center [287, 292] width 44 height 15
click at [265, 289] on input "Speaker 1" at bounding box center [248, 292] width 35 height 35
radio input "true"
click at [623, 377] on span "Apply" at bounding box center [623, 380] width 30 height 14
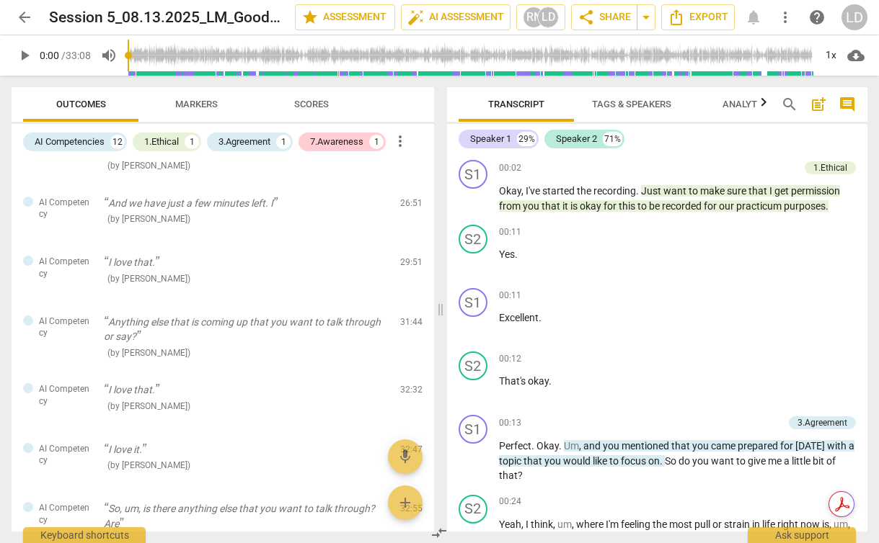
scroll to position [750, 0]
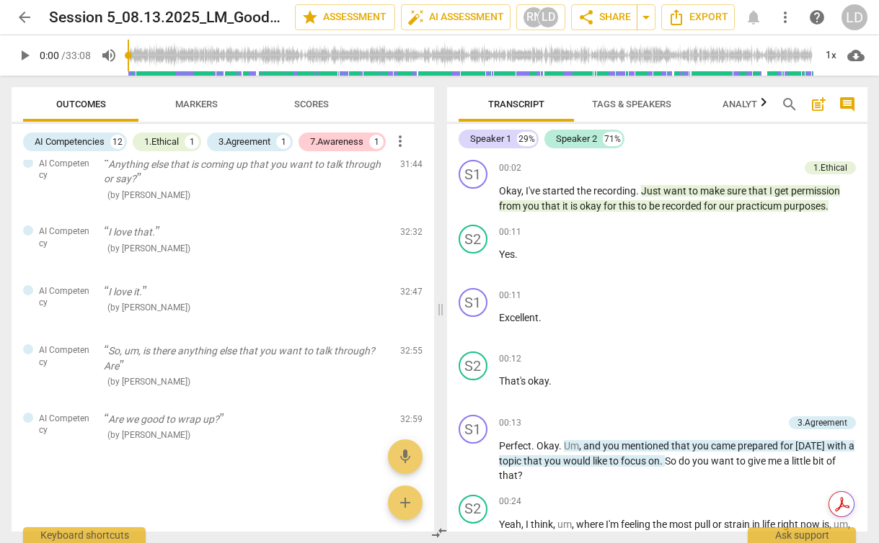
click at [22, 21] on span "arrow_back" at bounding box center [24, 17] width 17 height 17
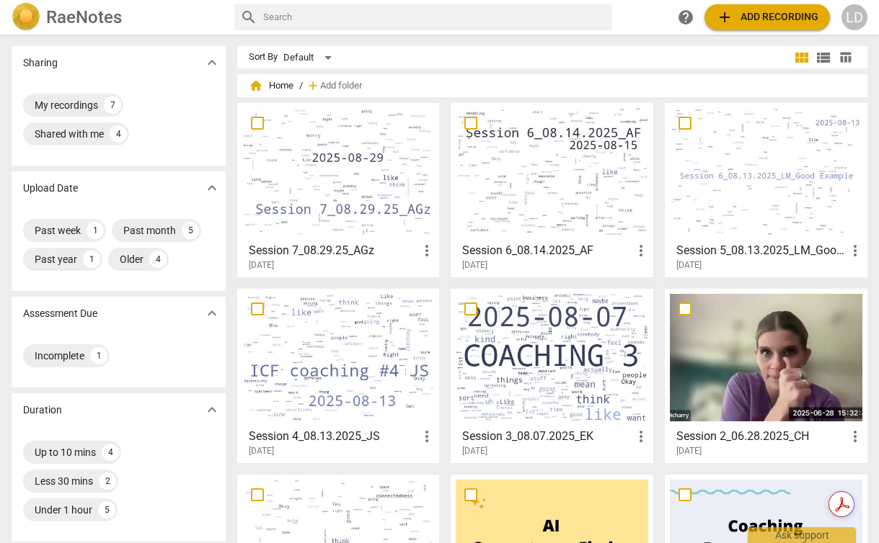
click at [750, 14] on span "add Add recording" at bounding box center [767, 17] width 102 height 17
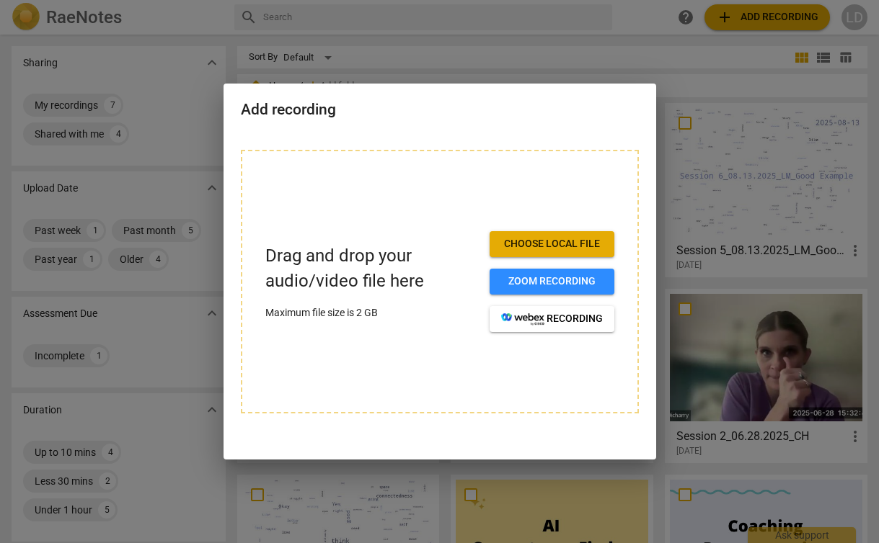
click at [679, 42] on div at bounding box center [439, 271] width 879 height 543
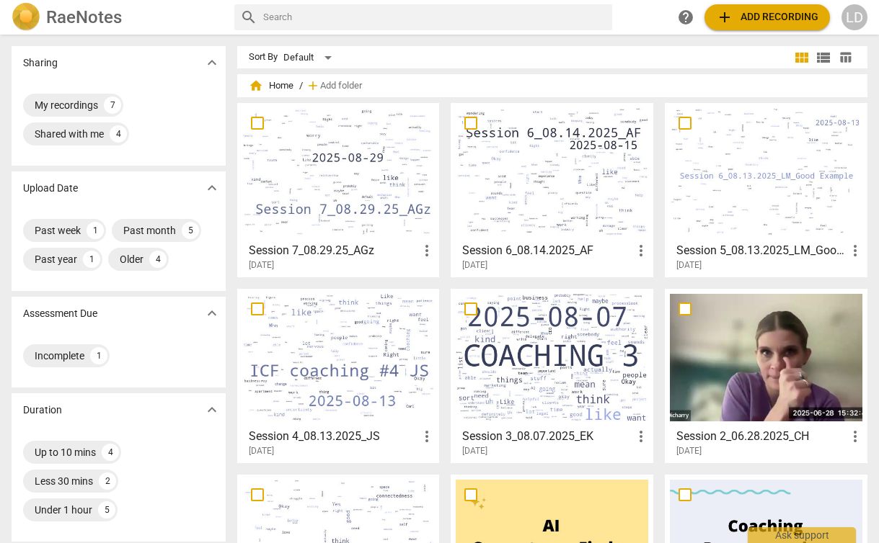
click at [554, 368] on div at bounding box center [551, 358] width 192 height 128
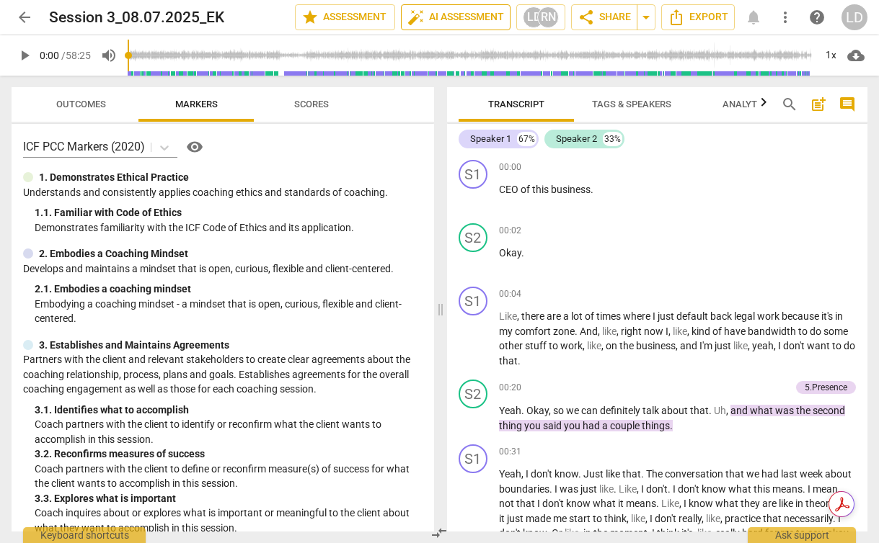
click at [458, 19] on span "auto_fix_high AI Assessment" at bounding box center [455, 17] width 97 height 17
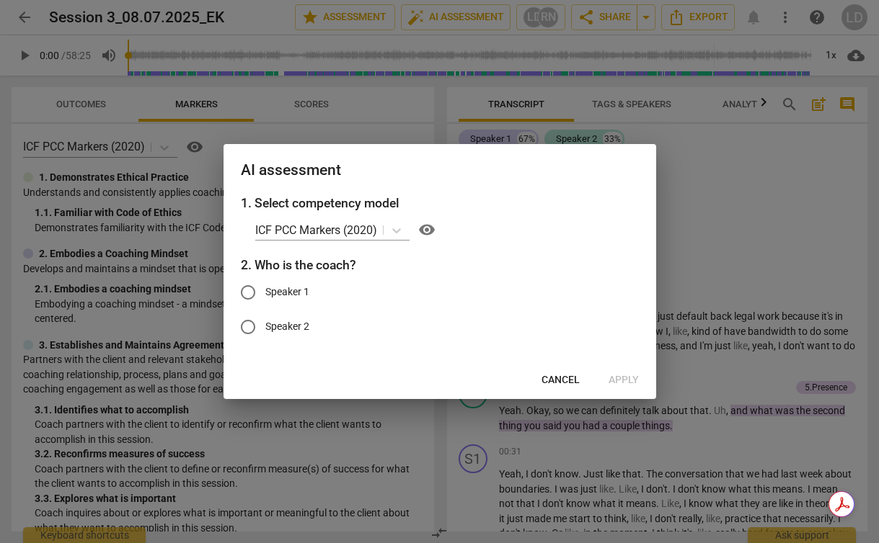
click at [297, 325] on span "Speaker 2" at bounding box center [287, 326] width 44 height 15
click at [265, 325] on input "Speaker 2" at bounding box center [248, 327] width 35 height 35
radio input "true"
click at [621, 377] on span "Apply" at bounding box center [623, 380] width 30 height 14
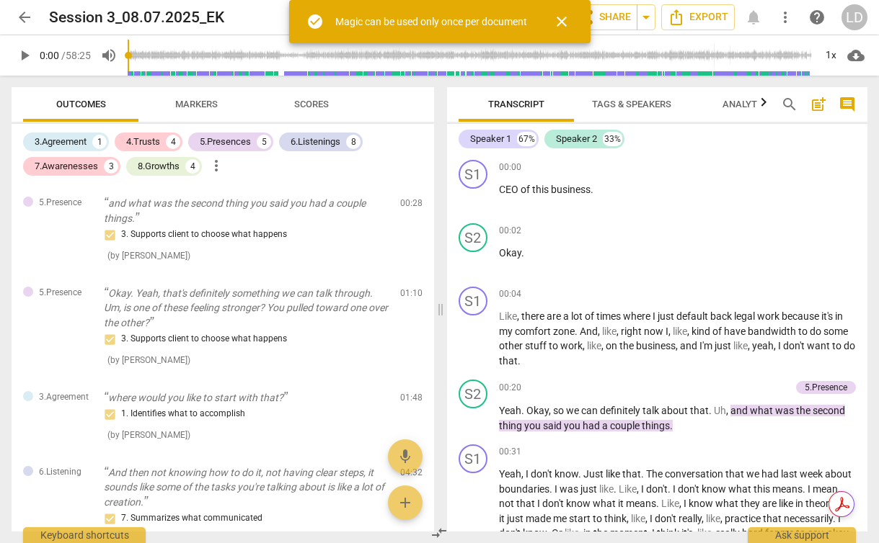
click at [184, 110] on span "Markers" at bounding box center [196, 104] width 77 height 19
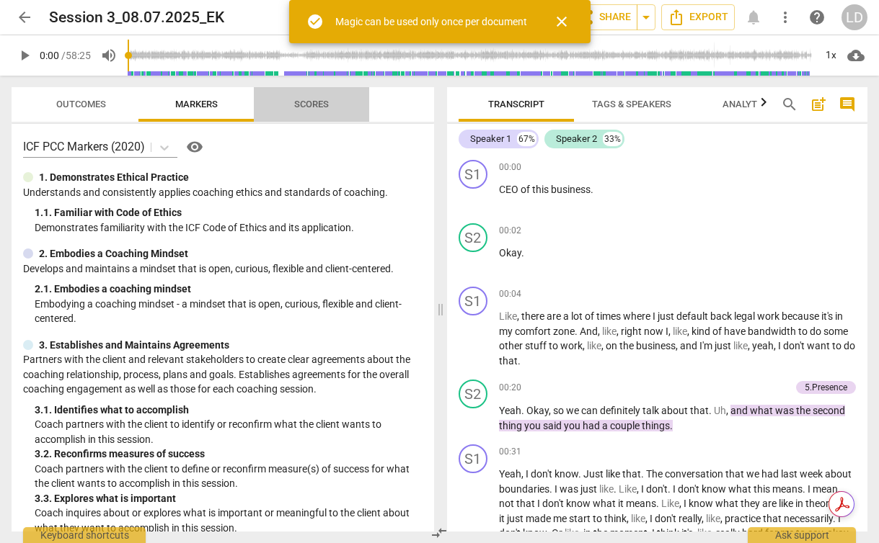
click at [311, 103] on span "Scores" at bounding box center [311, 104] width 35 height 11
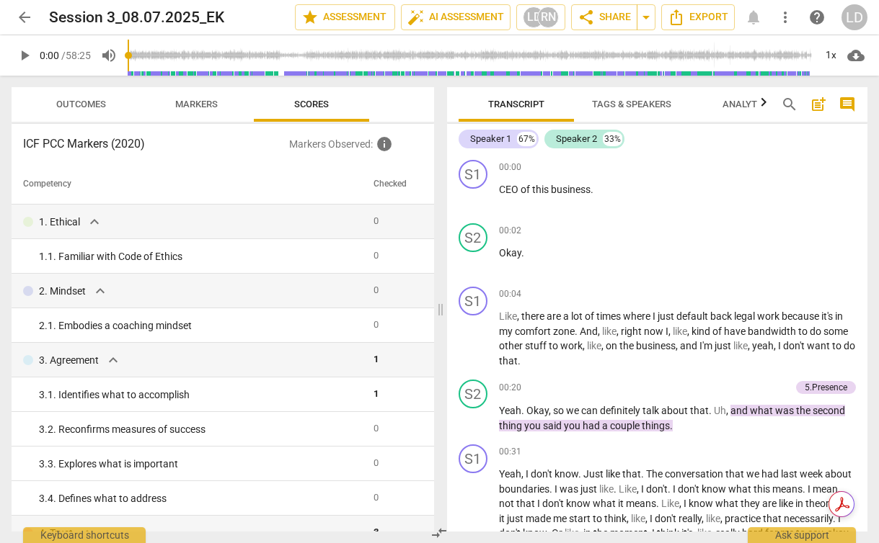
click at [99, 99] on span "Outcomes" at bounding box center [81, 104] width 50 height 11
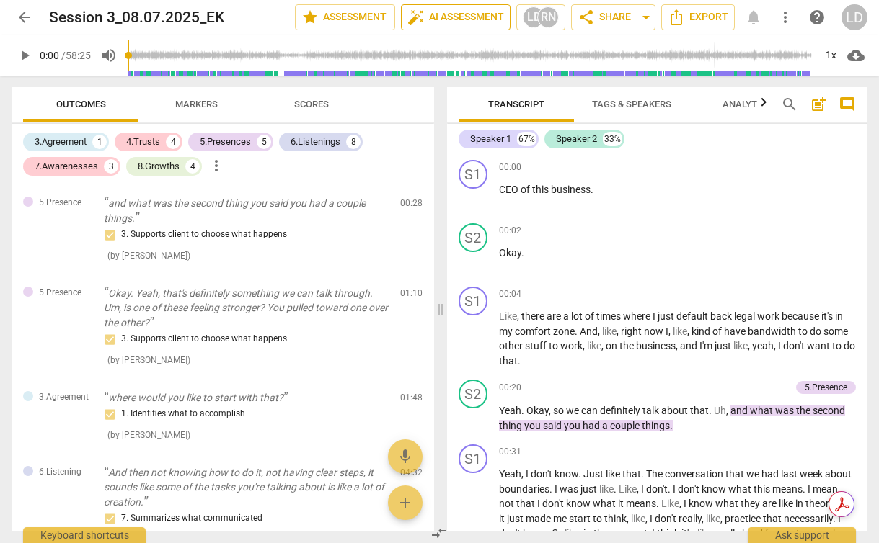
click at [440, 8] on button "auto_fix_high AI Assessment" at bounding box center [456, 17] width 110 height 26
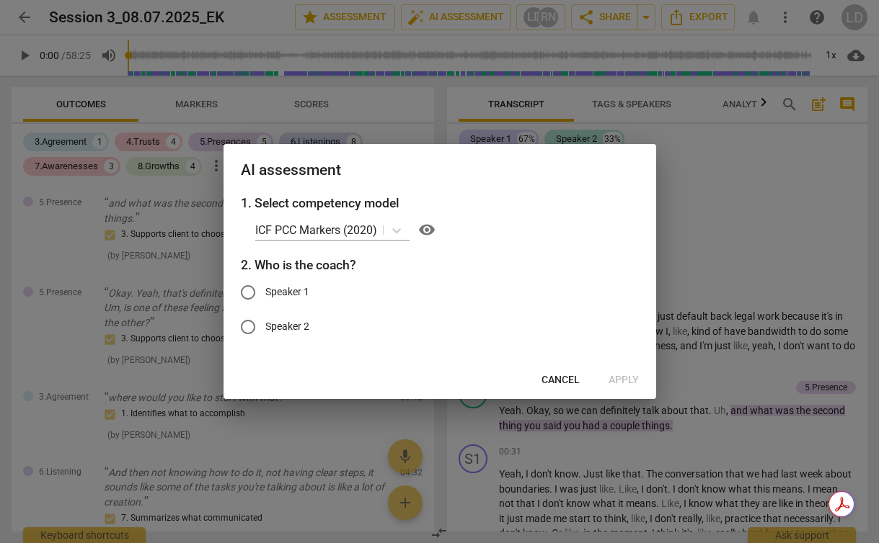
click at [297, 321] on span "Speaker 2" at bounding box center [287, 326] width 44 height 15
click at [265, 321] on input "Speaker 2" at bounding box center [248, 327] width 35 height 35
radio input "true"
click at [619, 375] on span "Apply" at bounding box center [623, 380] width 30 height 14
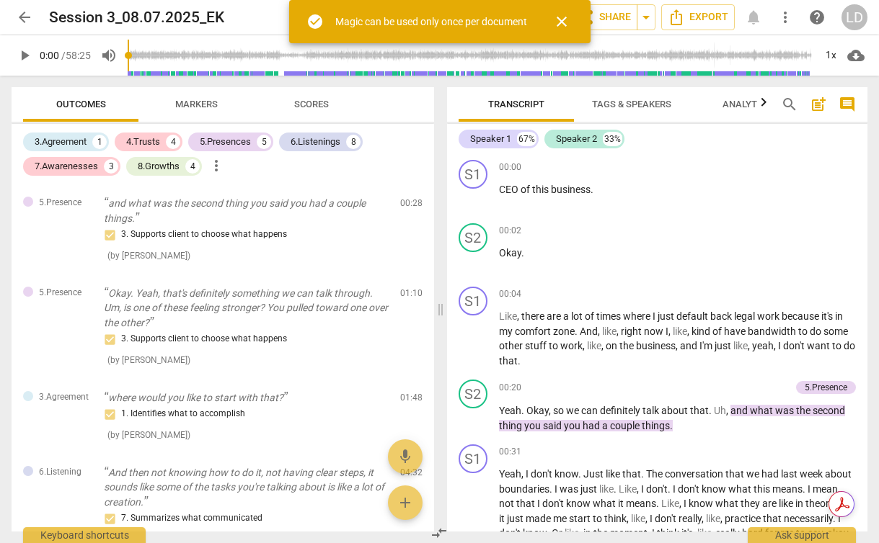
click at [29, 14] on span "arrow_back" at bounding box center [24, 17] width 17 height 17
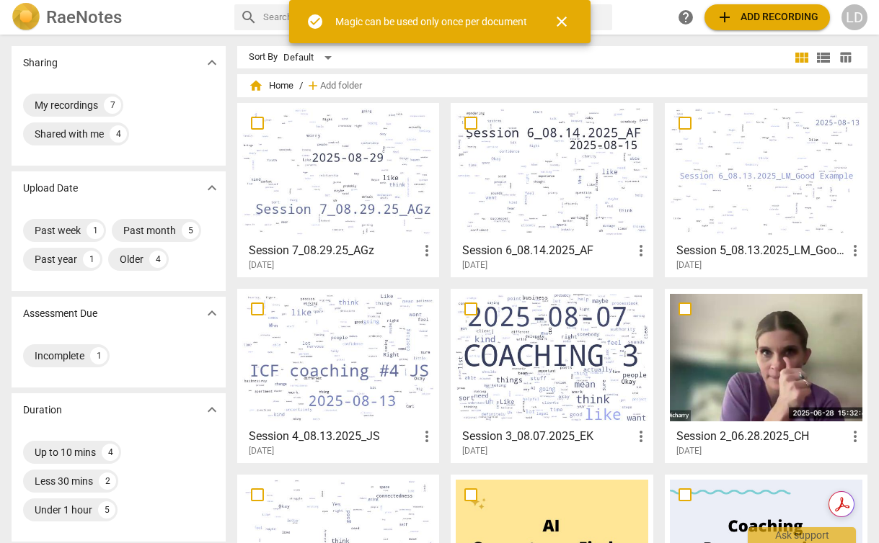
click at [735, 19] on span "add Add recording" at bounding box center [767, 17] width 102 height 17
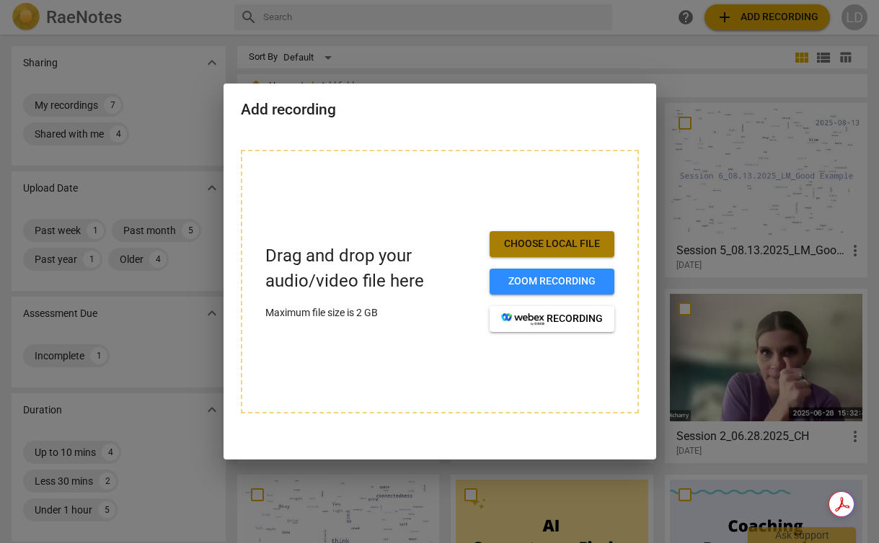
click at [561, 246] on span "Choose local file" at bounding box center [552, 244] width 102 height 14
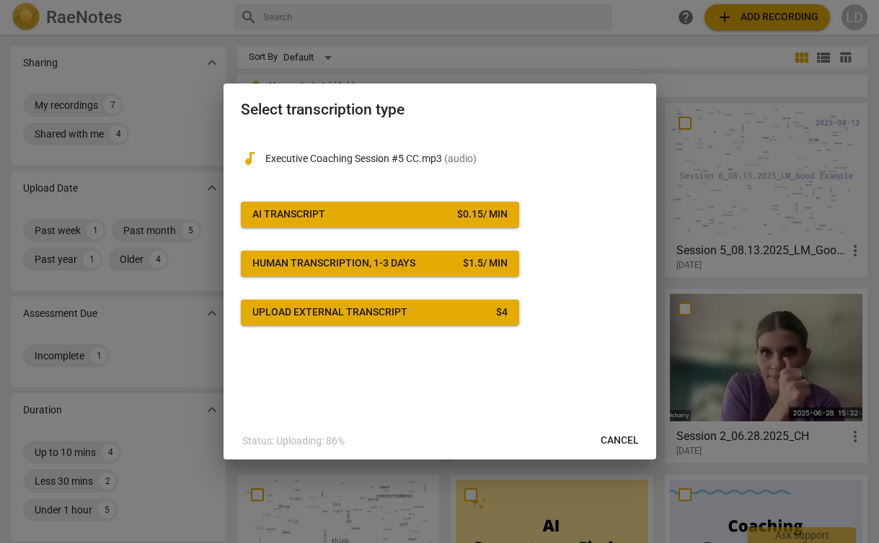
click at [360, 210] on span "AI Transcript $ 0.15 / min" at bounding box center [379, 215] width 255 height 14
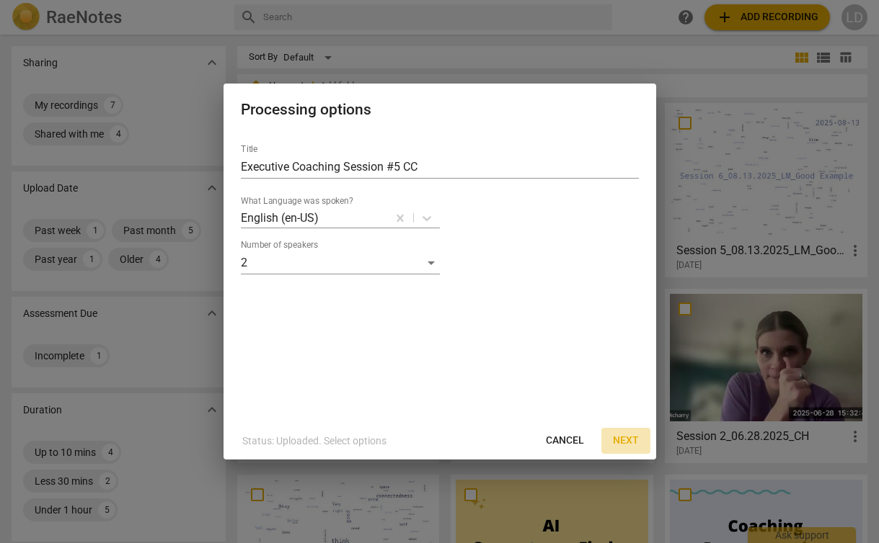
click at [617, 430] on button "Next" at bounding box center [625, 441] width 49 height 26
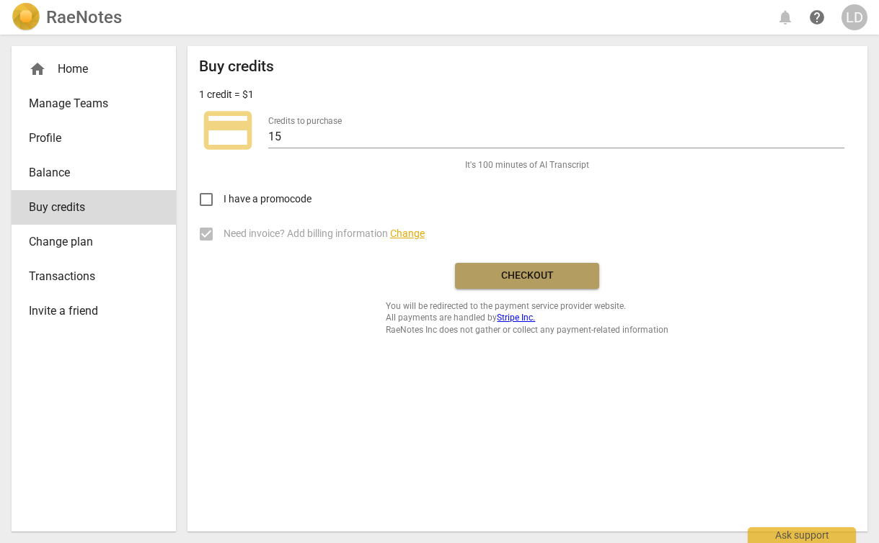
click at [517, 275] on span "Checkout" at bounding box center [526, 276] width 121 height 14
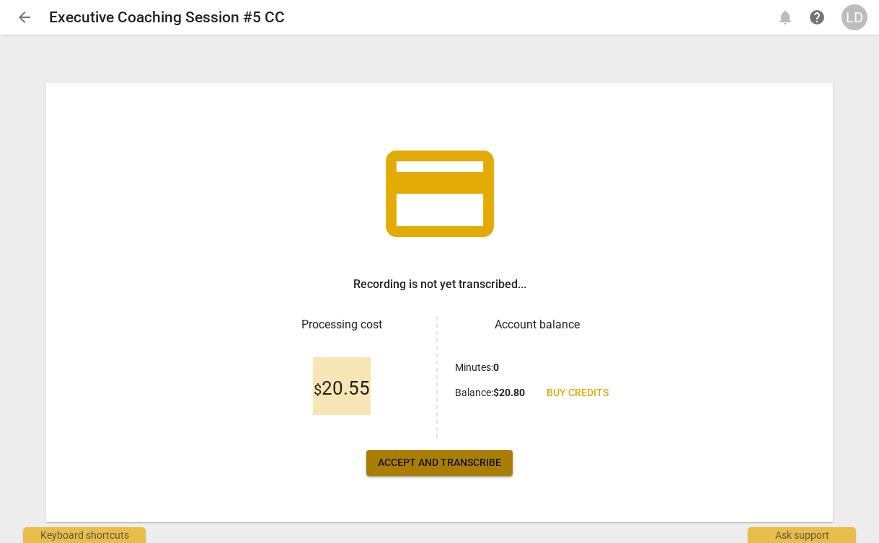
click at [410, 458] on span "Accept and transcribe" at bounding box center [439, 463] width 123 height 14
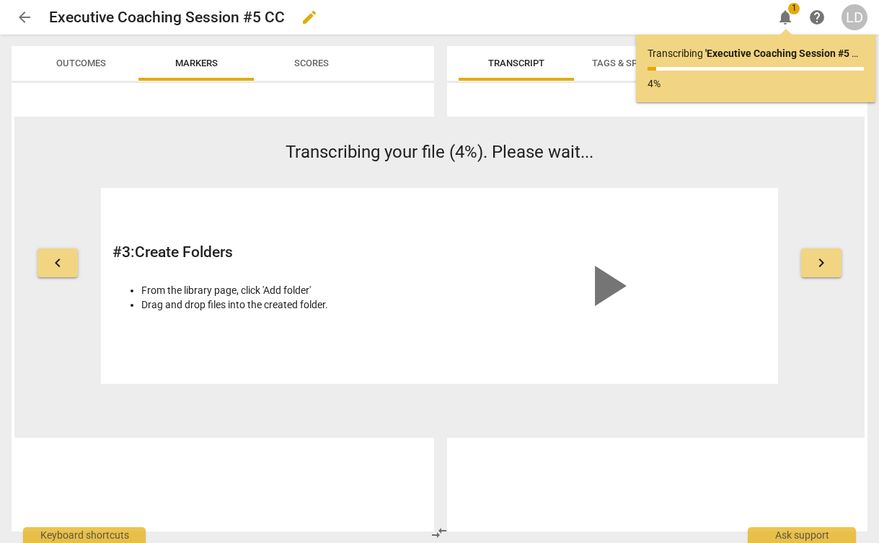
click at [306, 19] on span "edit" at bounding box center [309, 17] width 17 height 17
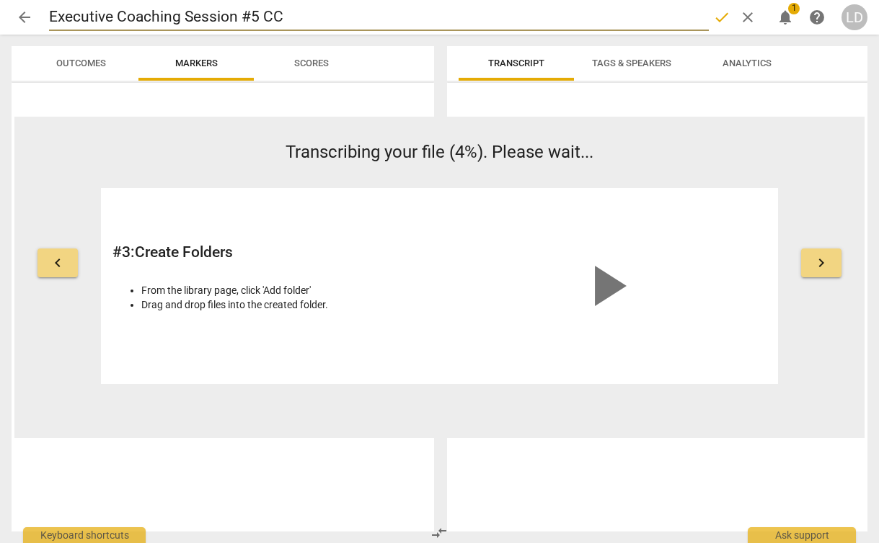
click at [120, 19] on input "Executive Coaching Session #5 CC" at bounding box center [378, 17] width 659 height 27
click at [50, 18] on input "Executive Coaching Session #5 CC" at bounding box center [378, 17] width 659 height 27
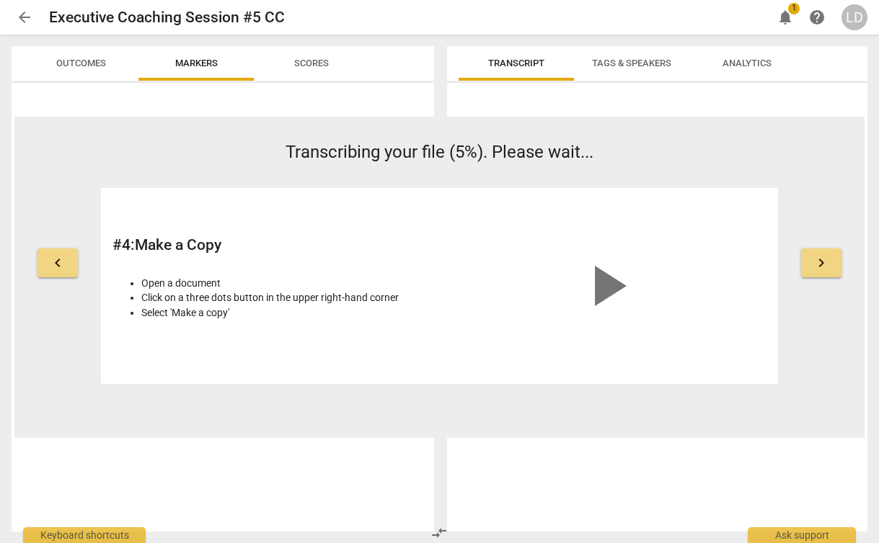
click at [148, 18] on h2 "Executive Coaching Session #5 CC" at bounding box center [167, 18] width 236 height 18
click at [308, 17] on span "edit" at bounding box center [309, 17] width 17 height 17
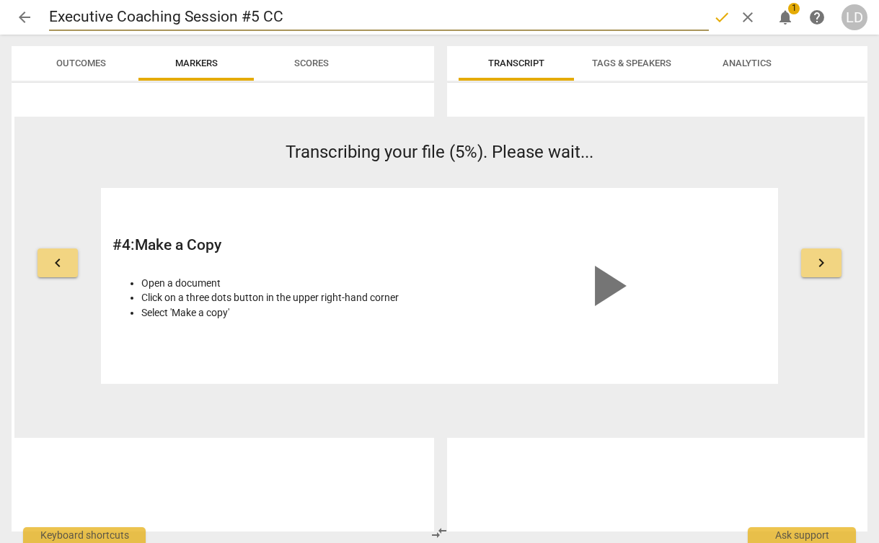
click at [50, 15] on input "Executive Coaching Session #5 CC" at bounding box center [378, 17] width 659 height 27
type input "Session 8_Executive Coaching Session #5 CC"
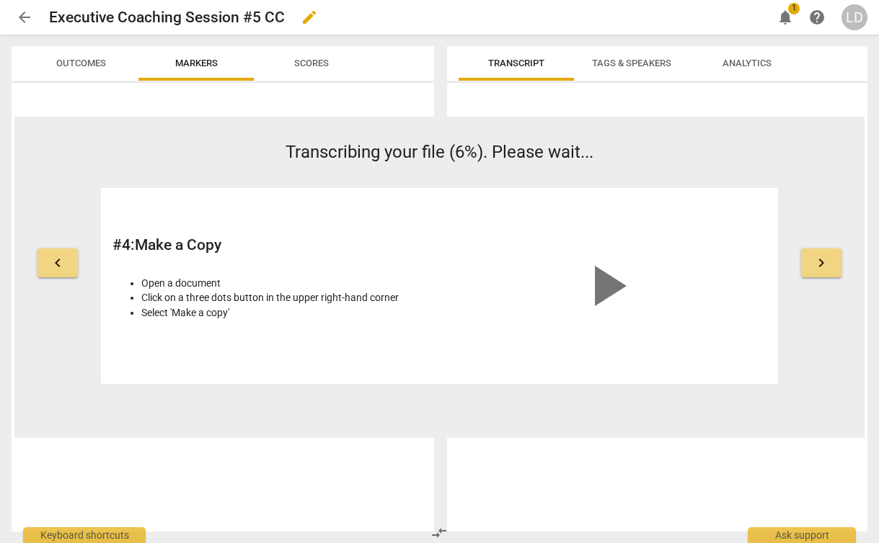
click at [252, 17] on h2 "Executive Coaching Session #5 CC" at bounding box center [167, 18] width 236 height 18
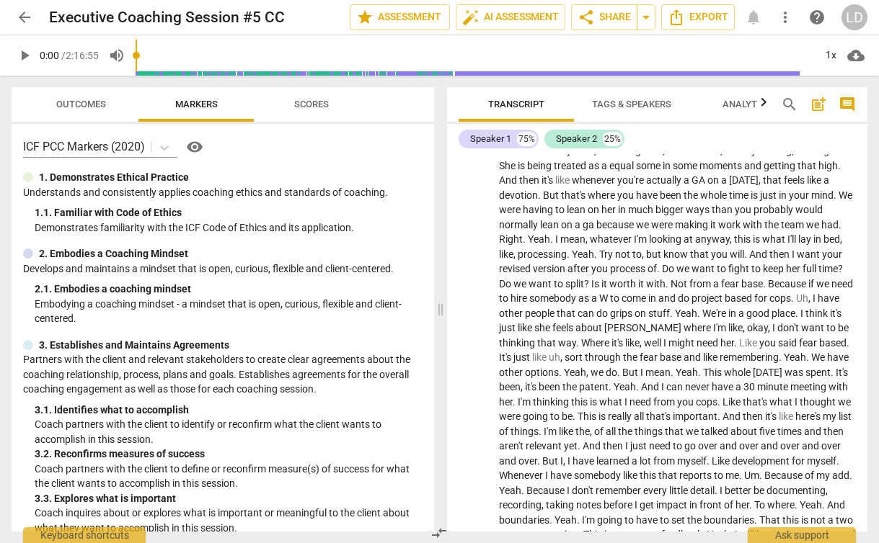
scroll to position [49455, 0]
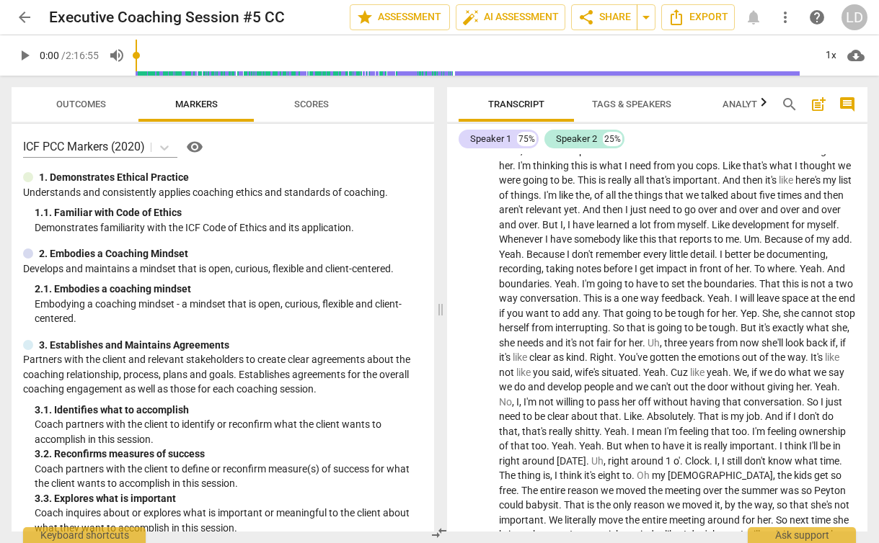
drag, startPoint x: 500, startPoint y: 311, endPoint x: 768, endPoint y: 412, distance: 286.5
click at [768, 412] on div "S1 play_arrow pause 00:02 + Add competency keyboard_arrow_right Okay . So we'll…" at bounding box center [657, 343] width 421 height 378
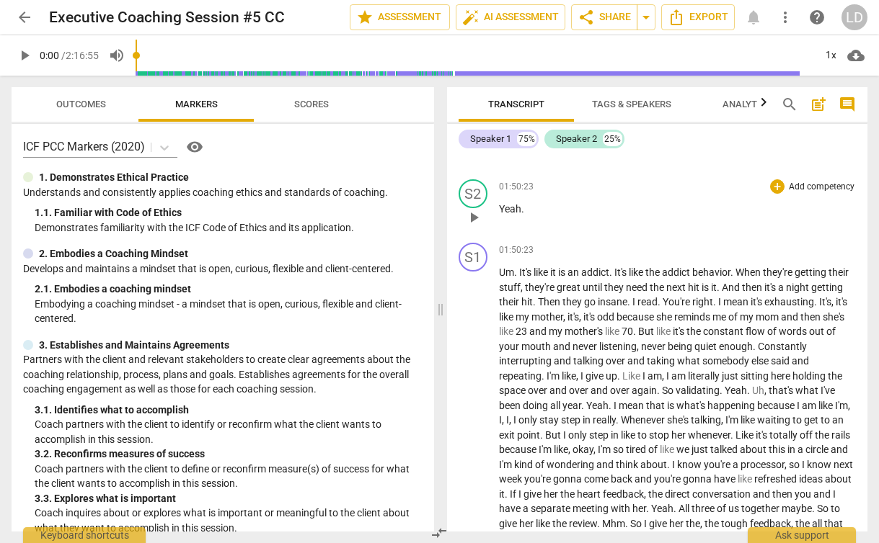
scroll to position [41182, 0]
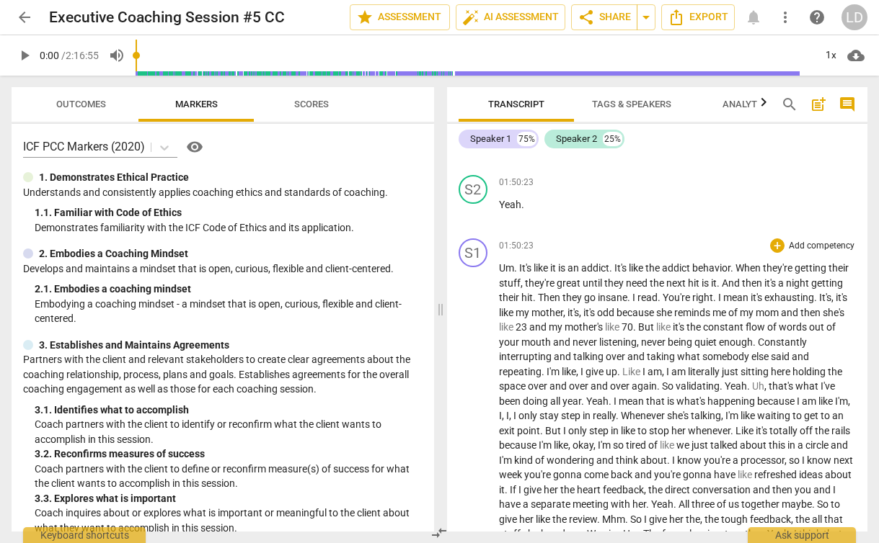
drag, startPoint x: 520, startPoint y: 217, endPoint x: 568, endPoint y: 306, distance: 100.6
click at [568, 306] on div "S1 play_arrow pause 00:02 + Add competency keyboard_arrow_right Okay . So we'll…" at bounding box center [657, 343] width 421 height 378
click at [521, 210] on span "." at bounding box center [522, 205] width 3 height 12
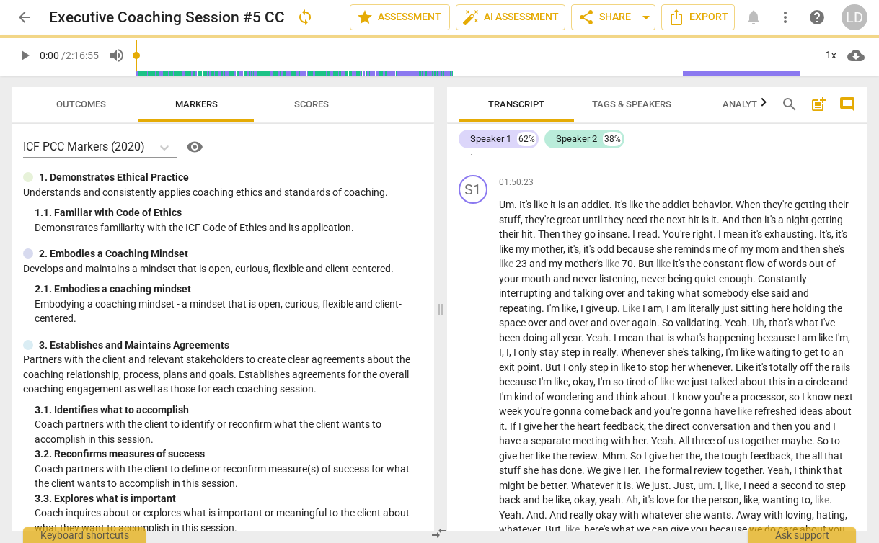
click at [521, 147] on span "." at bounding box center [522, 141] width 3 height 12
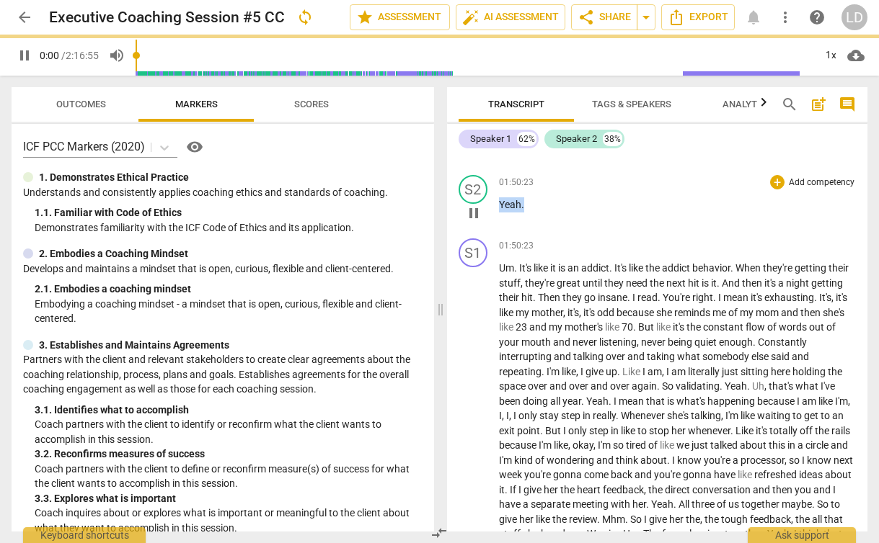
type input "6624"
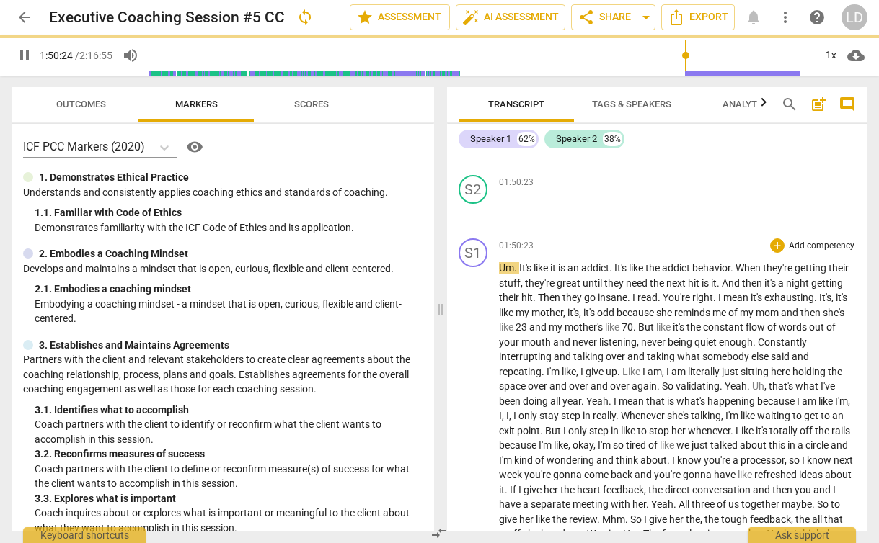
click at [757, 348] on span "Constantly" at bounding box center [781, 343] width 49 height 12
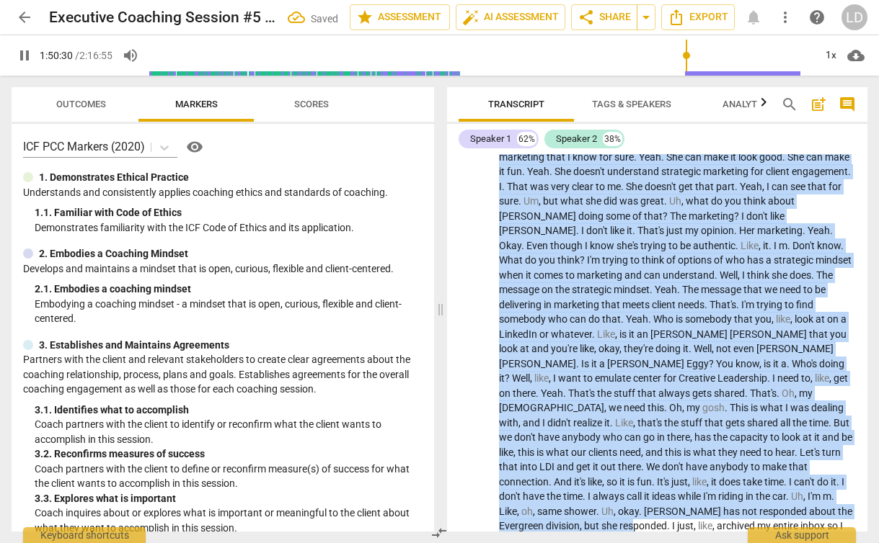
type input "6631"
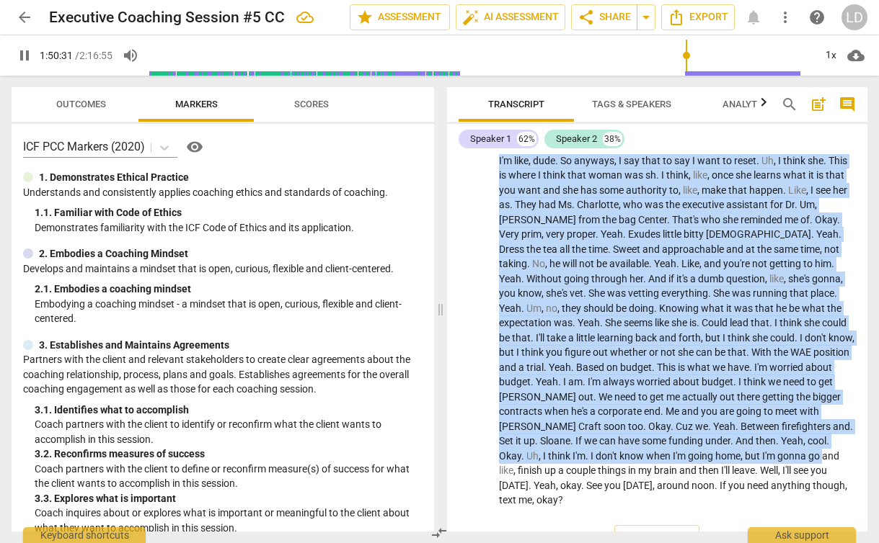
scroll to position [41744, 0]
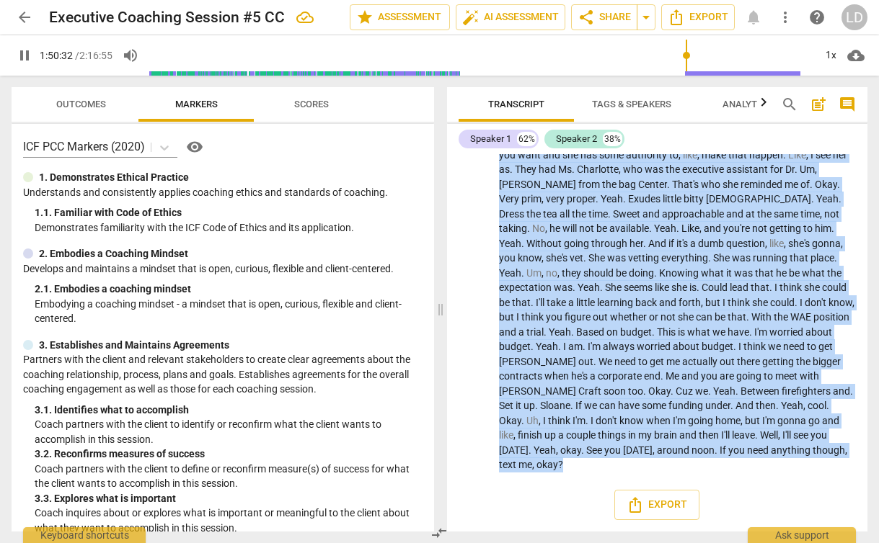
drag, startPoint x: 499, startPoint y: 283, endPoint x: 726, endPoint y: 546, distance: 346.5
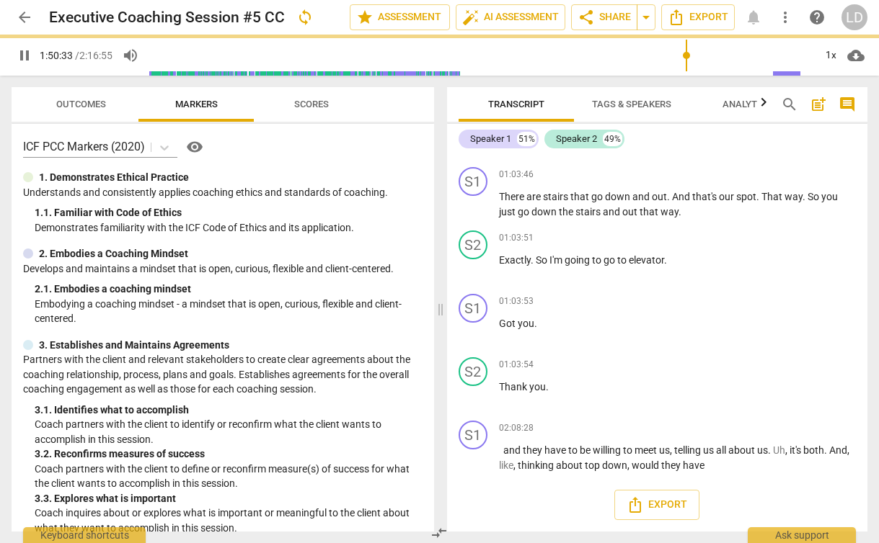
scroll to position [40946, 0]
click at [473, 335] on span "pause" at bounding box center [473, 332] width 17 height 17
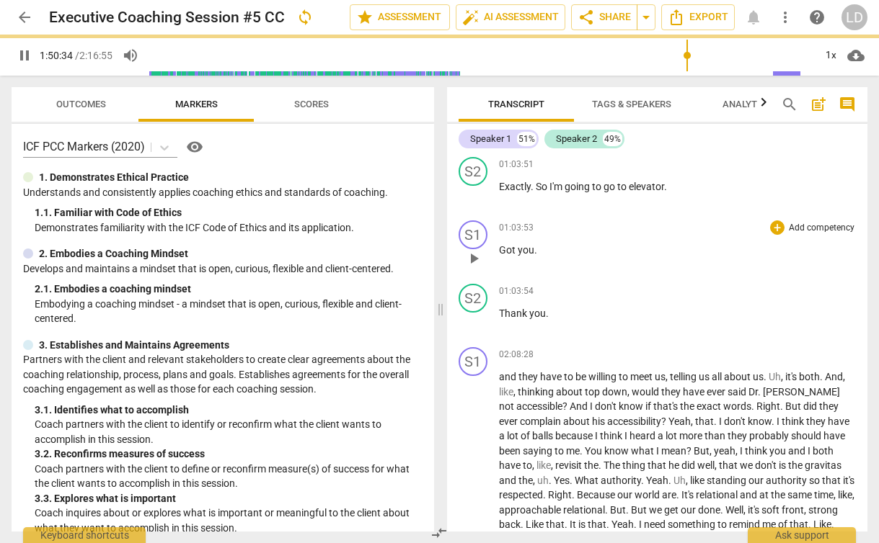
type input "6635"
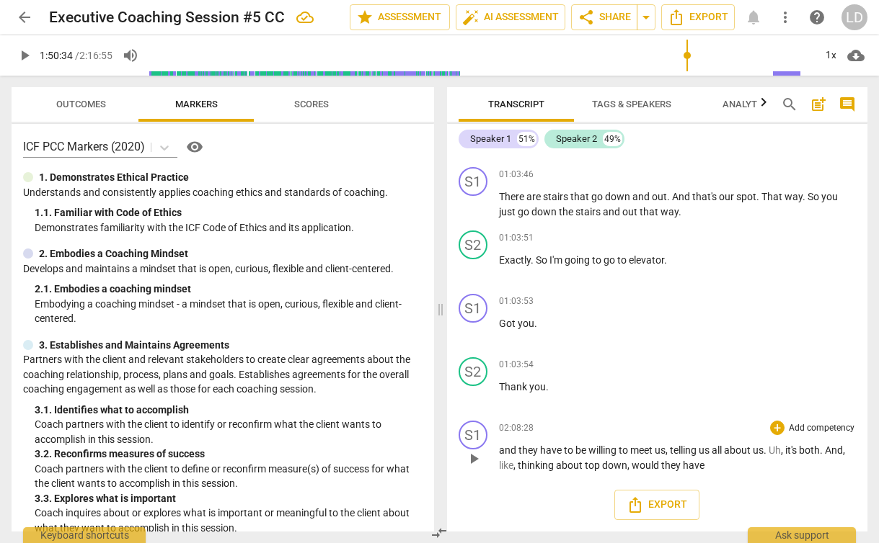
click at [680, 458] on p "and they have to be willing to meet us , telling us all about us . Uh , it's bo…" at bounding box center [677, 458] width 357 height 30
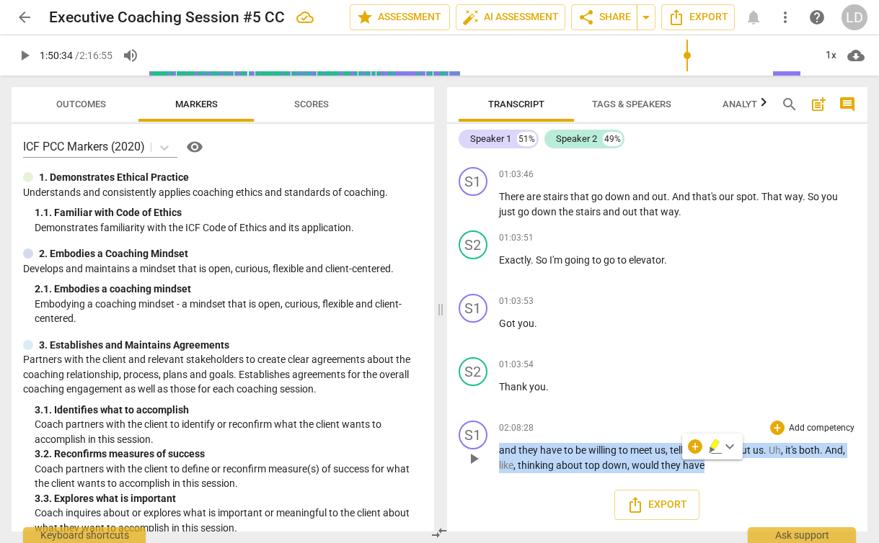
click at [680, 458] on p "and they have to be willing to meet us , telling us all about us . Uh , it's bo…" at bounding box center [677, 458] width 357 height 30
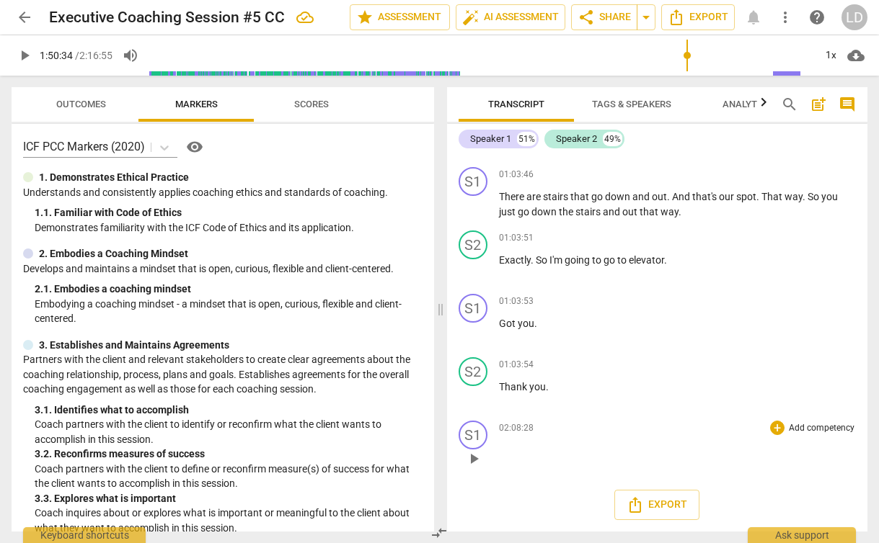
scroll to position [40883, 0]
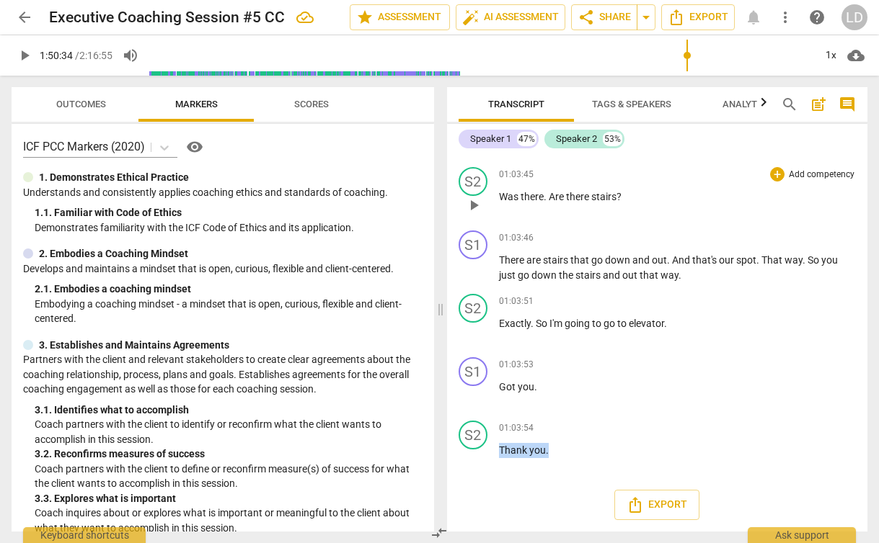
drag, startPoint x: 550, startPoint y: 452, endPoint x: 515, endPoint y: 199, distance: 255.3
click at [515, 199] on div "S1 play_arrow pause 00:02 + Add competency keyboard_arrow_right Okay . So we'll…" at bounding box center [657, 343] width 421 height 378
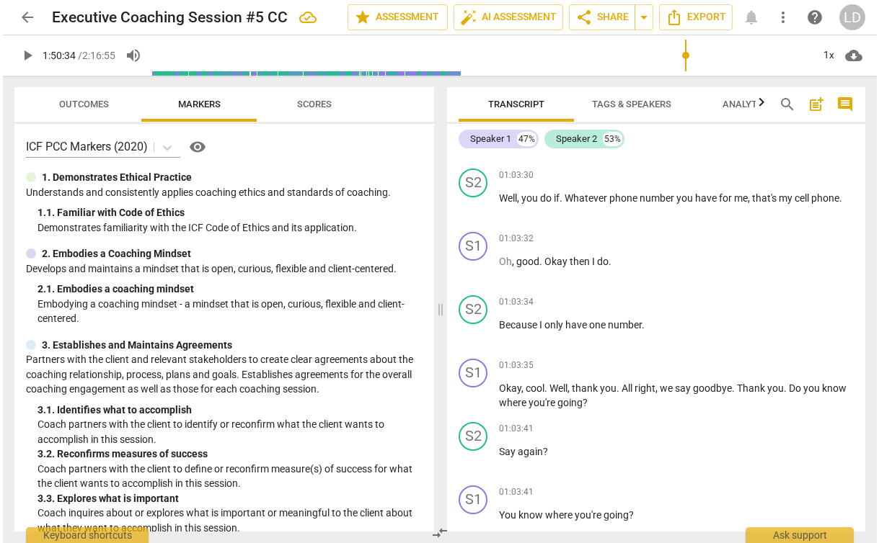
scroll to position [40343, 0]
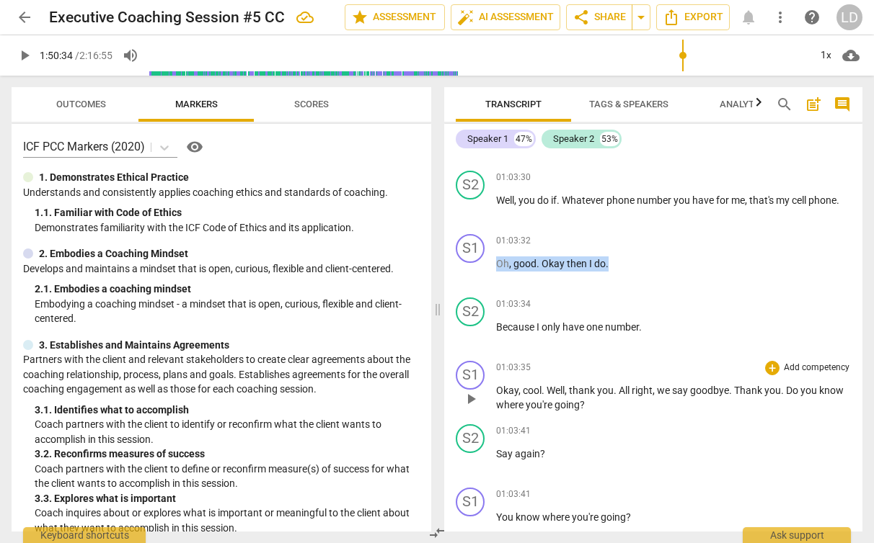
drag, startPoint x: 499, startPoint y: 352, endPoint x: 660, endPoint y: 458, distance: 192.7
click at [660, 458] on div "S1 play_arrow pause 00:02 + Add competency keyboard_arrow_right Okay . So we'll…" at bounding box center [653, 343] width 418 height 378
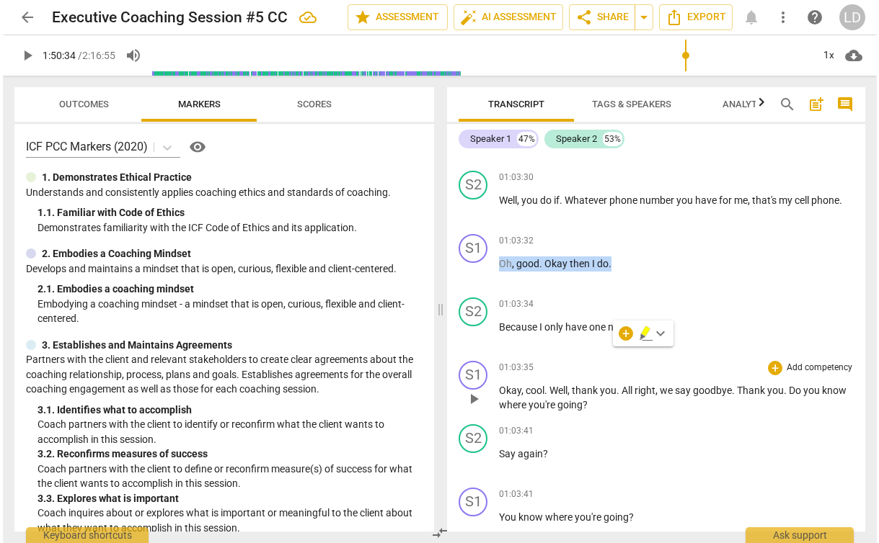
scroll to position [40284, 0]
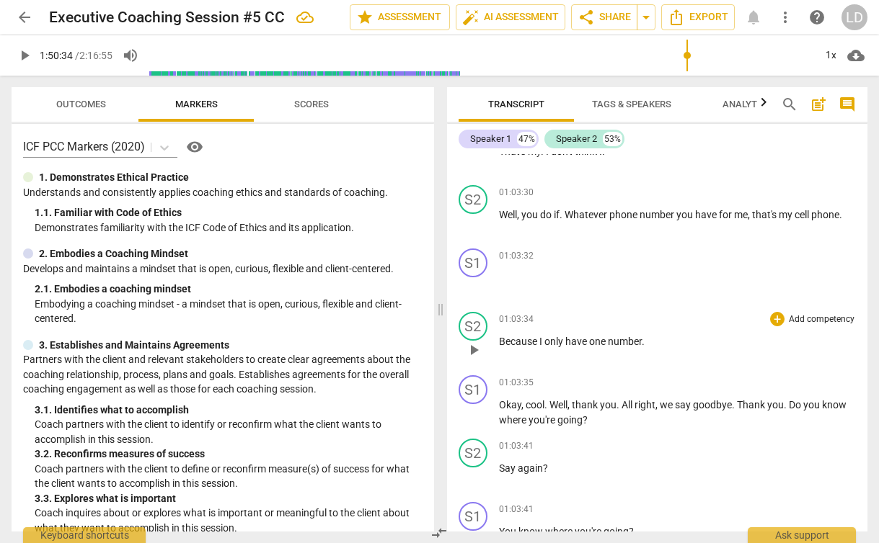
click at [602, 347] on span "one" at bounding box center [598, 342] width 19 height 12
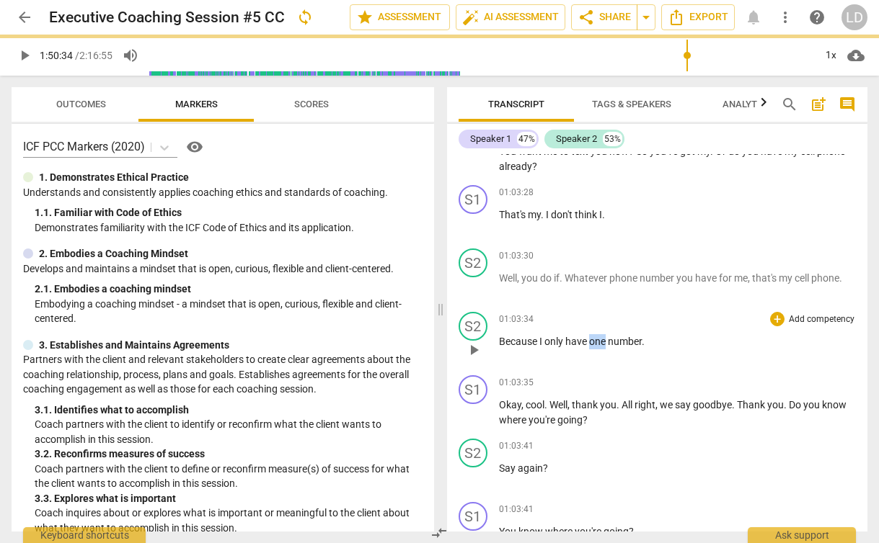
click at [602, 347] on span "one" at bounding box center [598, 342] width 19 height 12
type input "6635"
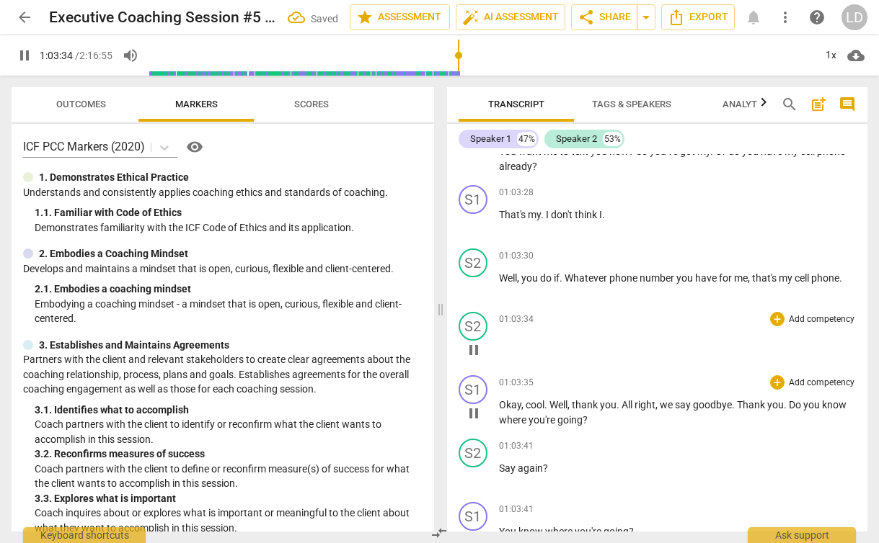
click at [543, 411] on span "cool" at bounding box center [534, 405] width 19 height 12
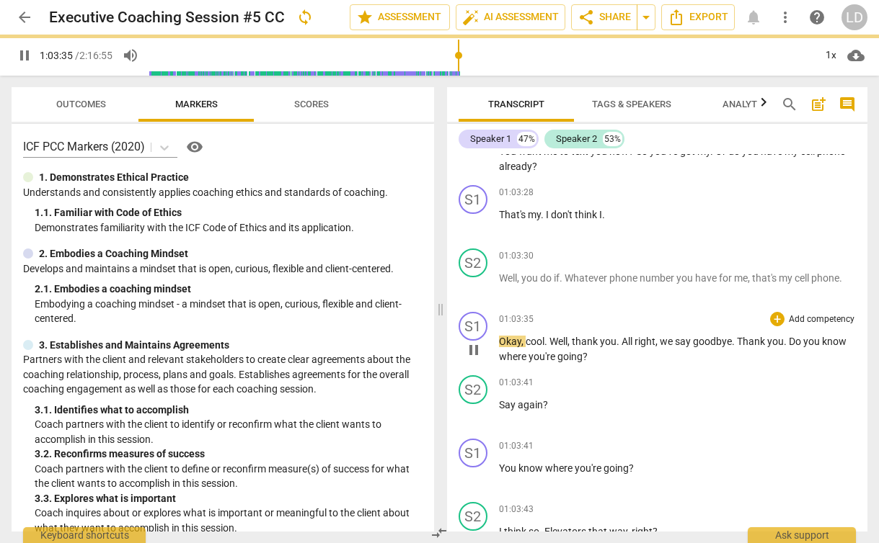
click at [543, 347] on span "cool" at bounding box center [534, 342] width 19 height 12
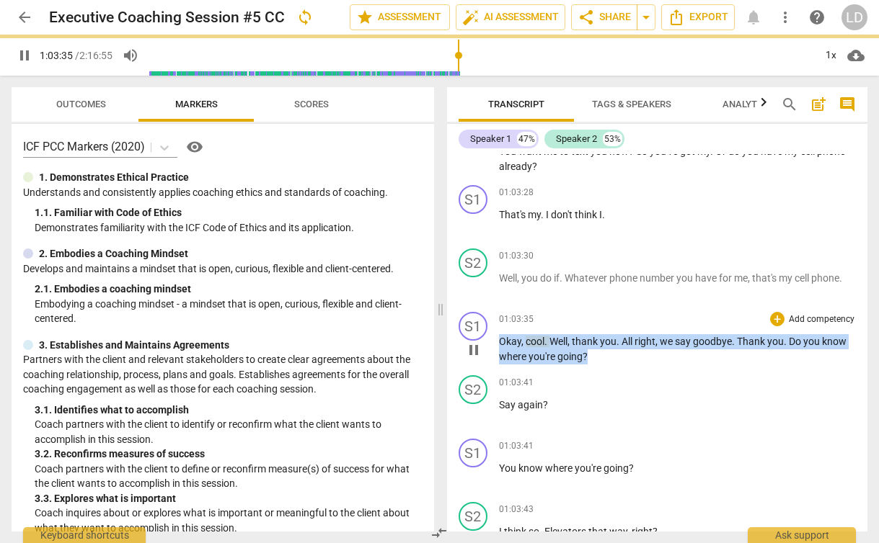
scroll to position [40157, 0]
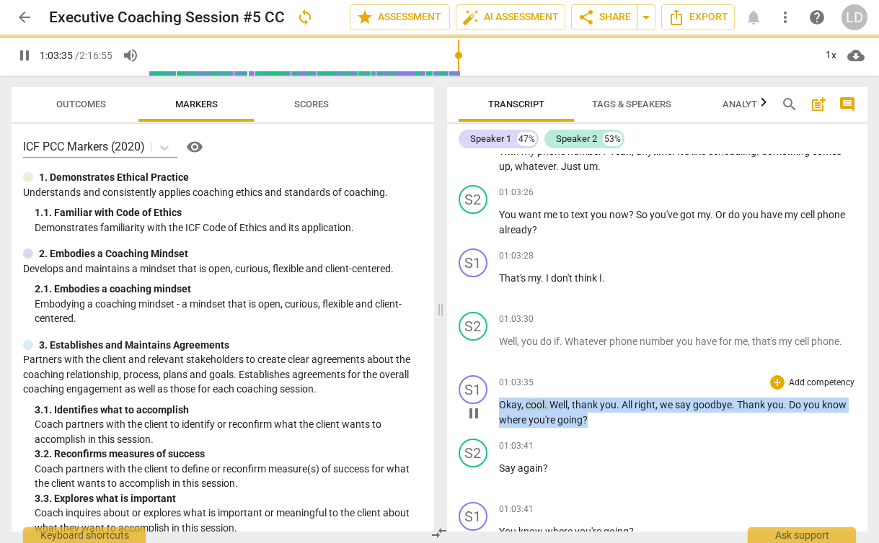
type input "3816"
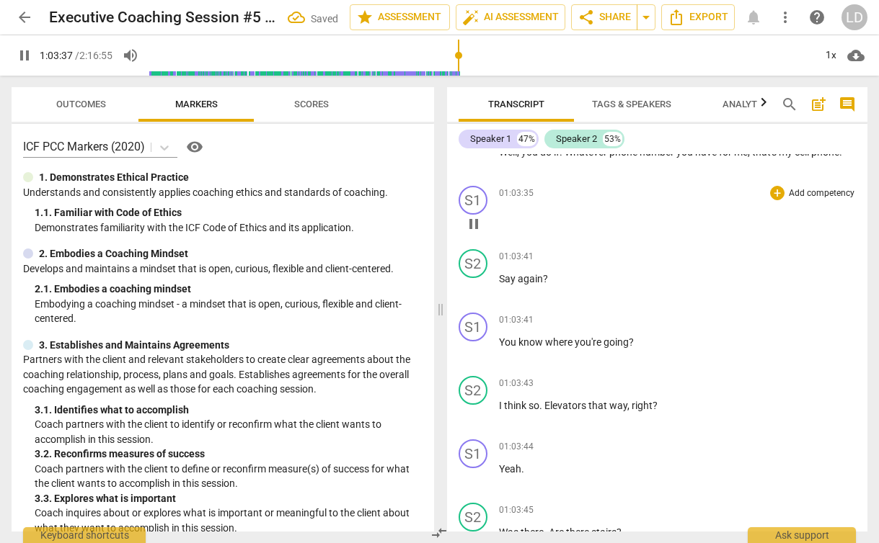
scroll to position [40371, 0]
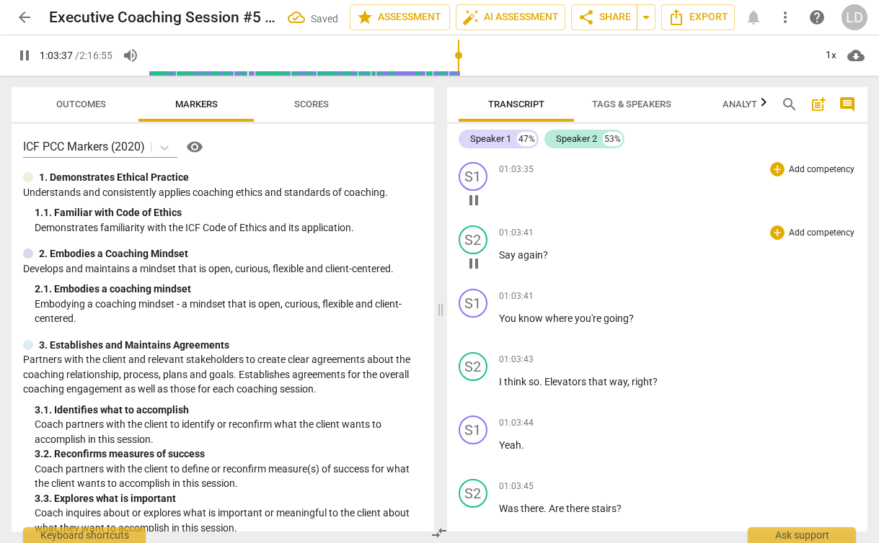
click at [530, 261] on span "again" at bounding box center [529, 255] width 25 height 12
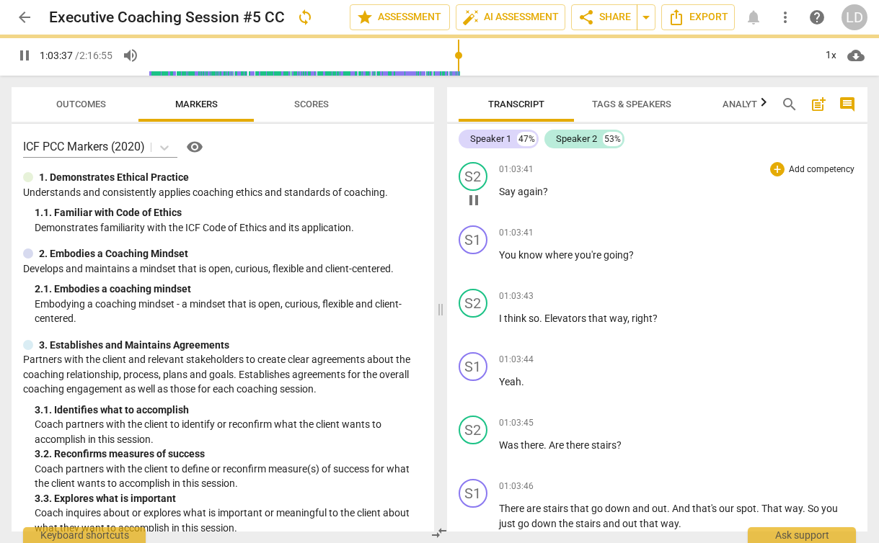
scroll to position [40307, 0]
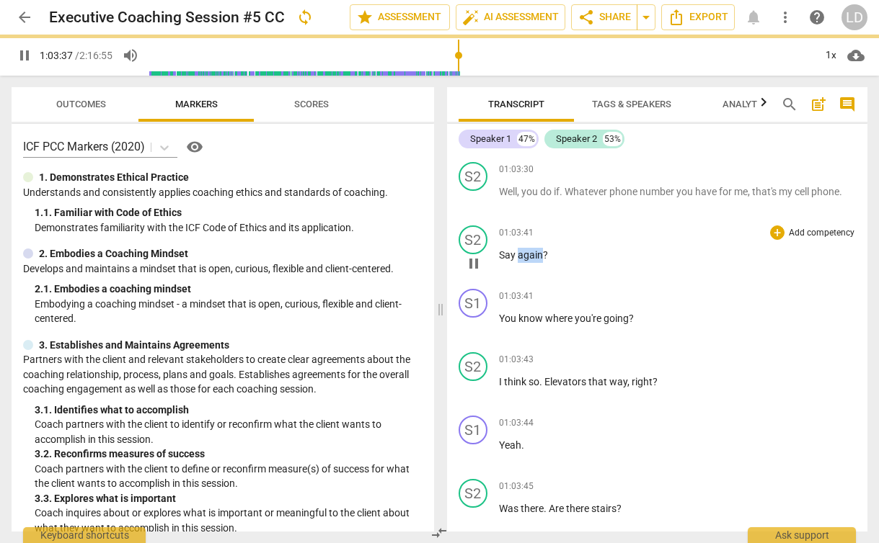
click at [530, 261] on span "again" at bounding box center [529, 255] width 25 height 12
type input "3822"
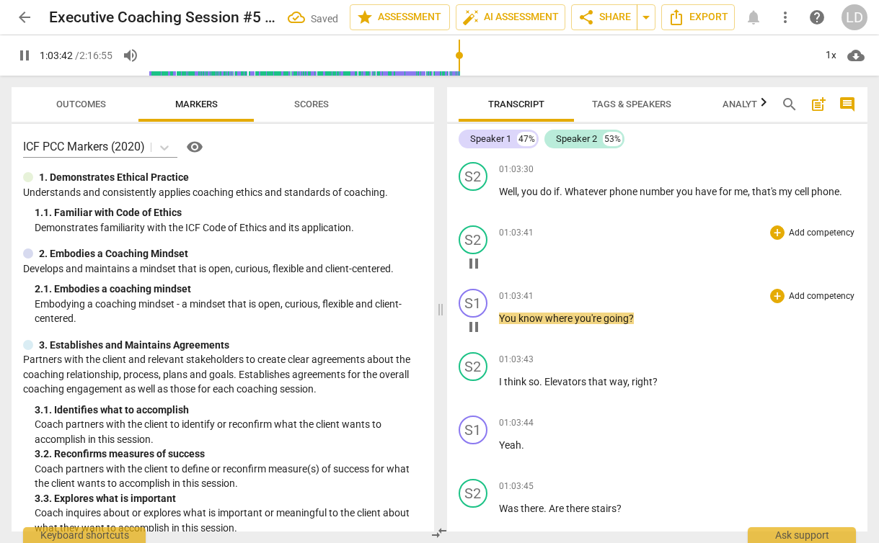
click at [548, 326] on p "You know where you're going ?" at bounding box center [677, 318] width 357 height 15
click at [548, 324] on span "where" at bounding box center [560, 319] width 30 height 12
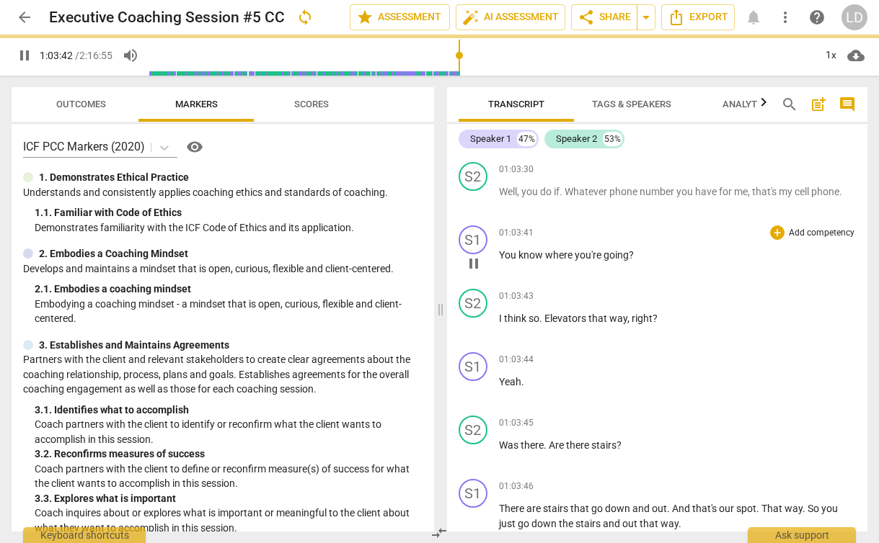
type input "3822"
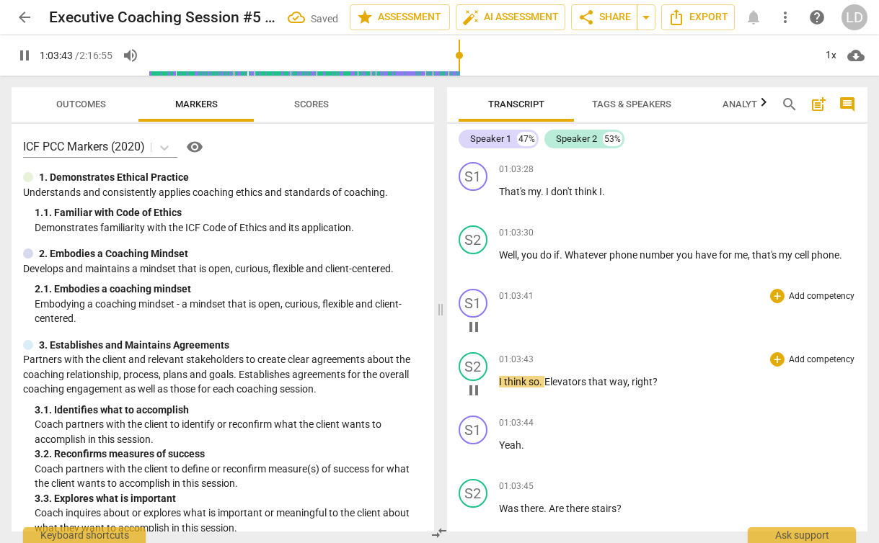
click at [579, 388] on span "Elevators" at bounding box center [566, 382] width 44 height 12
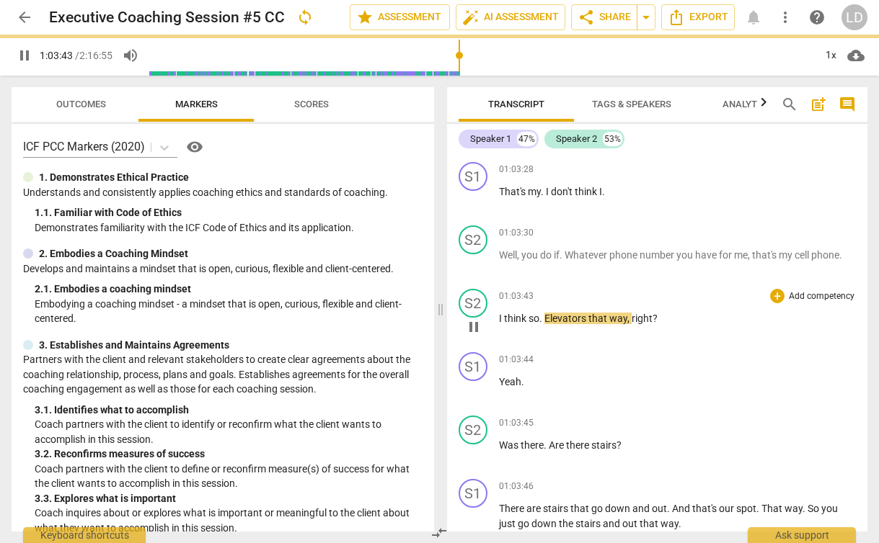
scroll to position [40180, 0]
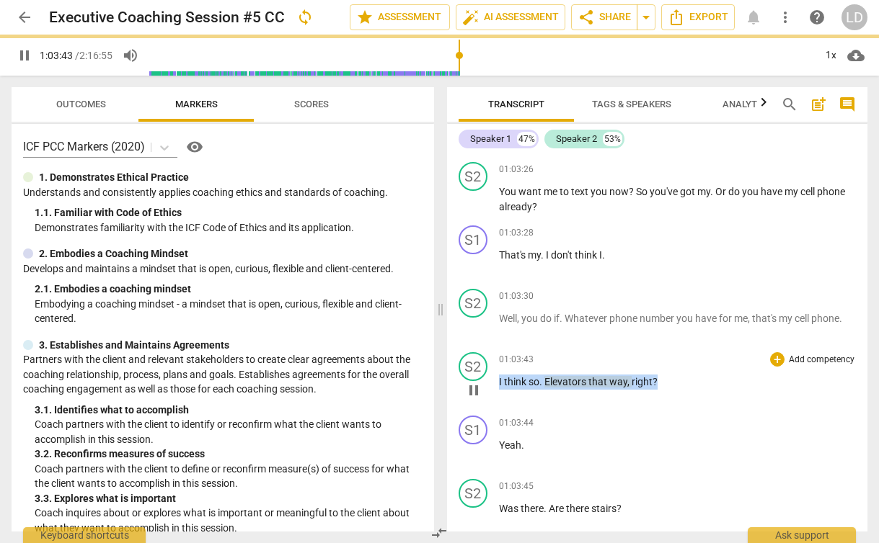
type input "3824"
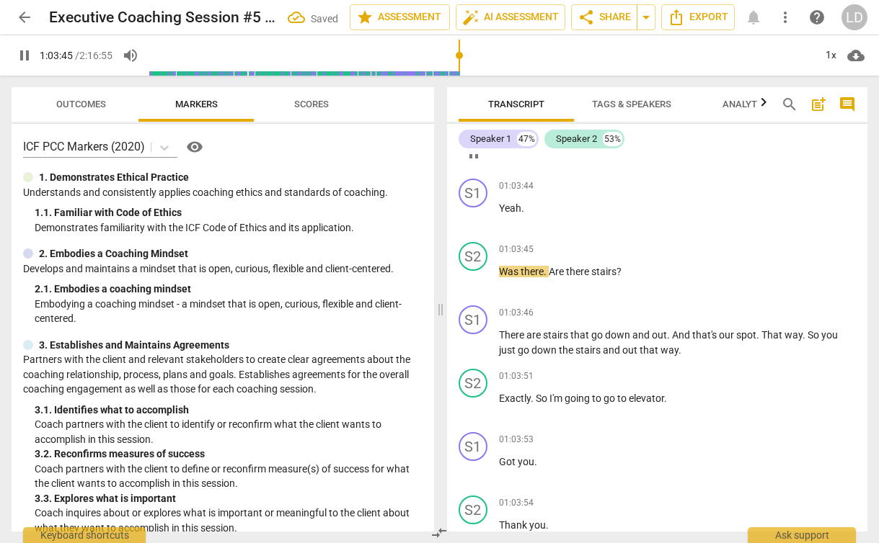
scroll to position [40453, 0]
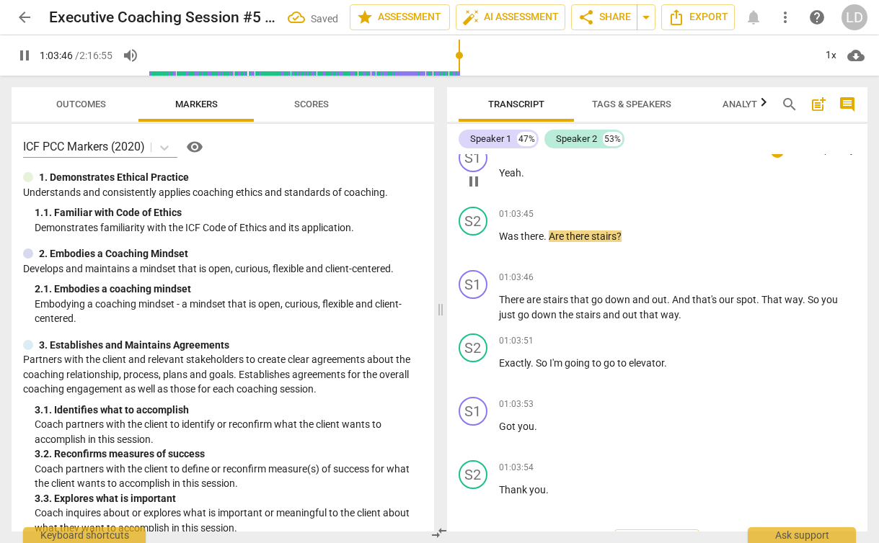
click at [507, 179] on span "Yeah" at bounding box center [510, 173] width 22 height 12
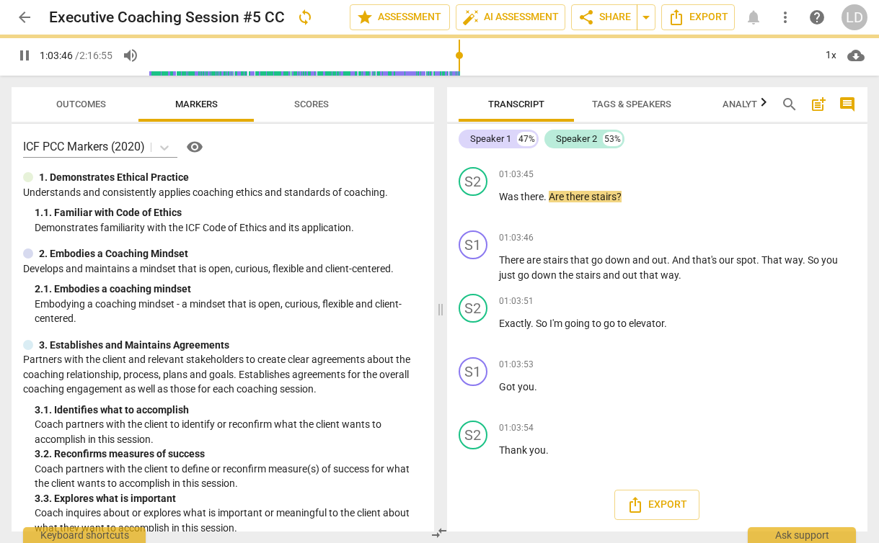
scroll to position [40389, 0]
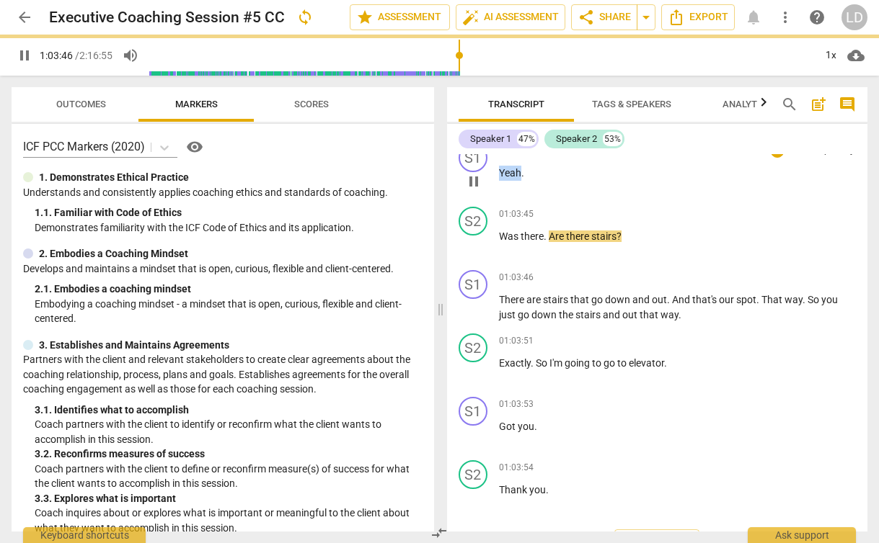
click at [507, 179] on span "Yeah" at bounding box center [510, 173] width 22 height 12
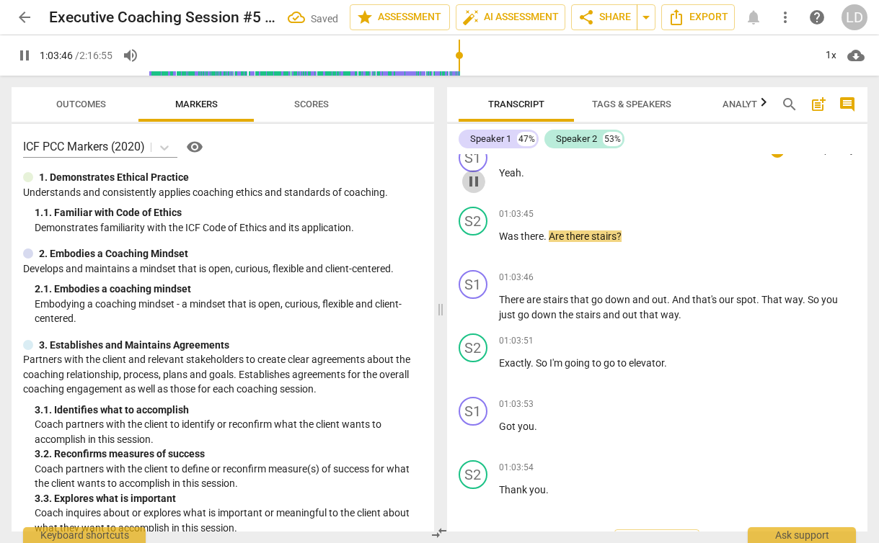
click at [473, 190] on span "pause" at bounding box center [473, 181] width 17 height 17
type input "3826"
drag, startPoint x: 499, startPoint y: 310, endPoint x: 676, endPoint y: 319, distance: 177.5
click at [675, 259] on div "01:03:45 + Add competency keyboard_arrow_right Was there . Are there stairs ?" at bounding box center [677, 233] width 357 height 52
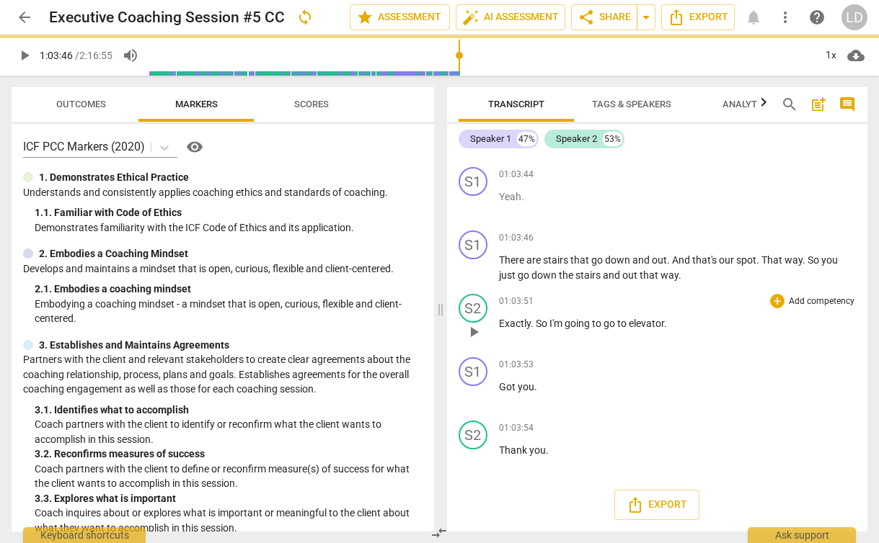
scroll to position [40326, 0]
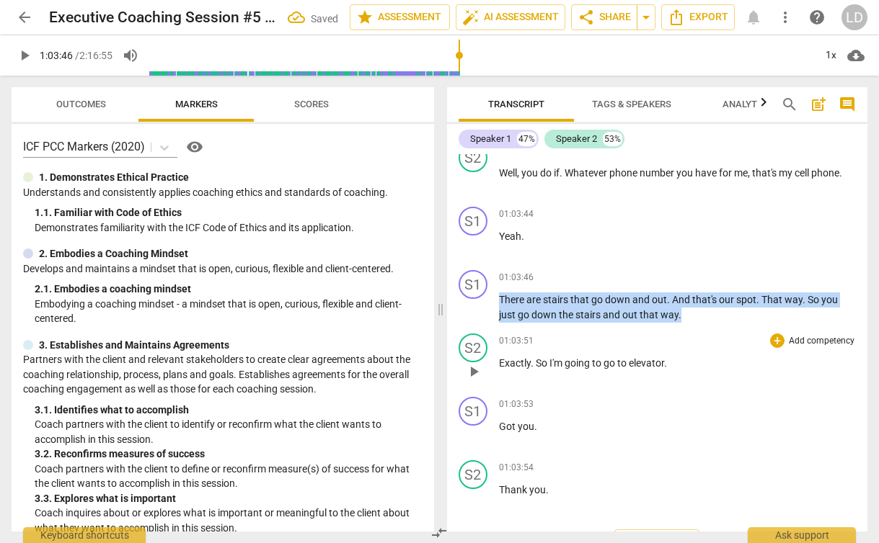
drag, startPoint x: 628, startPoint y: 379, endPoint x: 732, endPoint y: 431, distance: 115.4
click at [732, 431] on div "S1 play_arrow pause 00:02 + Add competency keyboard_arrow_right Okay . So we'll…" at bounding box center [657, 343] width 421 height 378
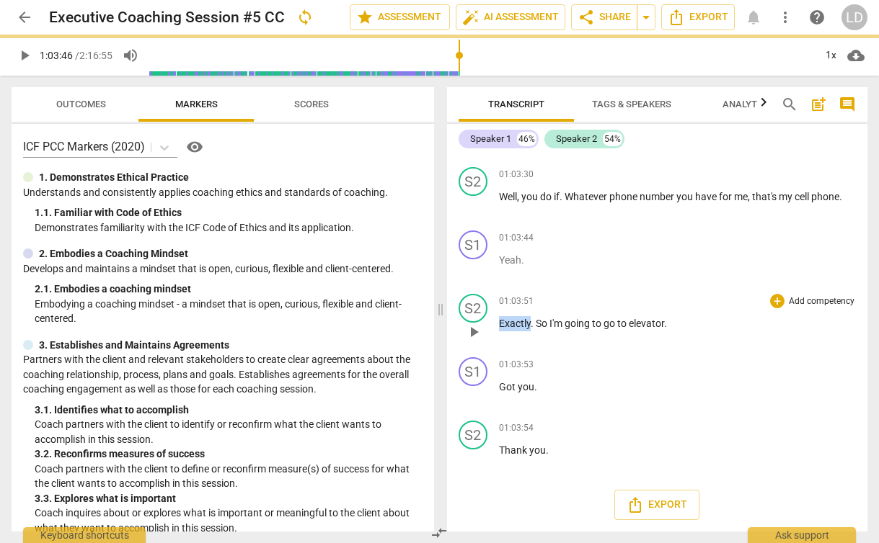
scroll to position [40262, 0]
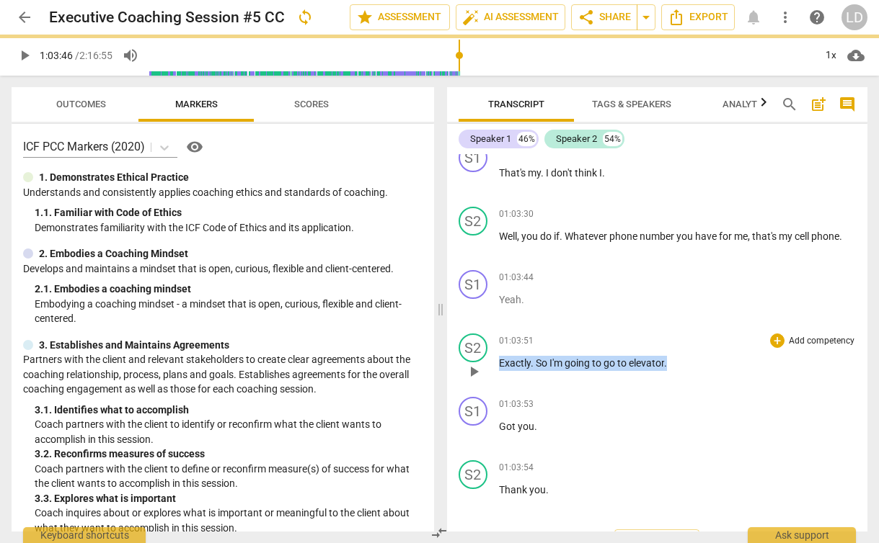
drag, startPoint x: 500, startPoint y: 436, endPoint x: 706, endPoint y: 438, distance: 206.1
click at [706, 371] on p "Exactly . So I'm going to go to elevator ." at bounding box center [677, 363] width 357 height 15
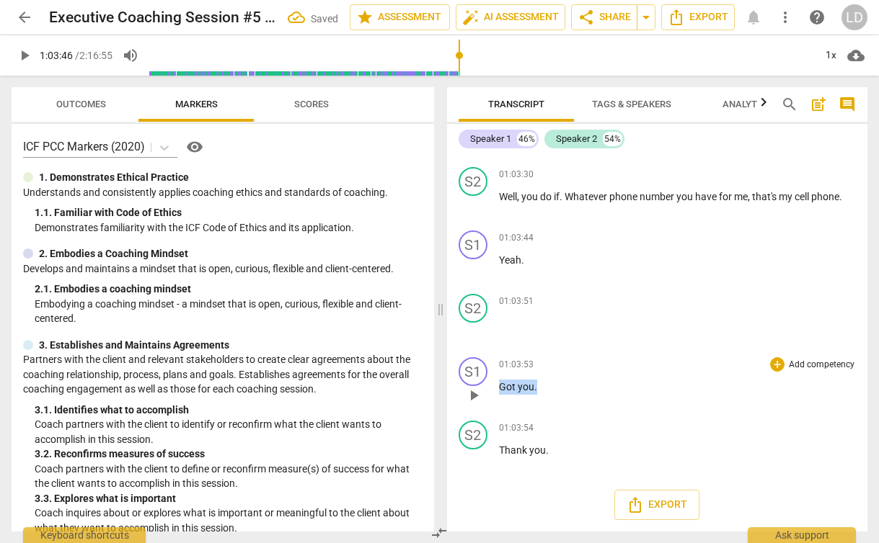
scroll to position [40312, 0]
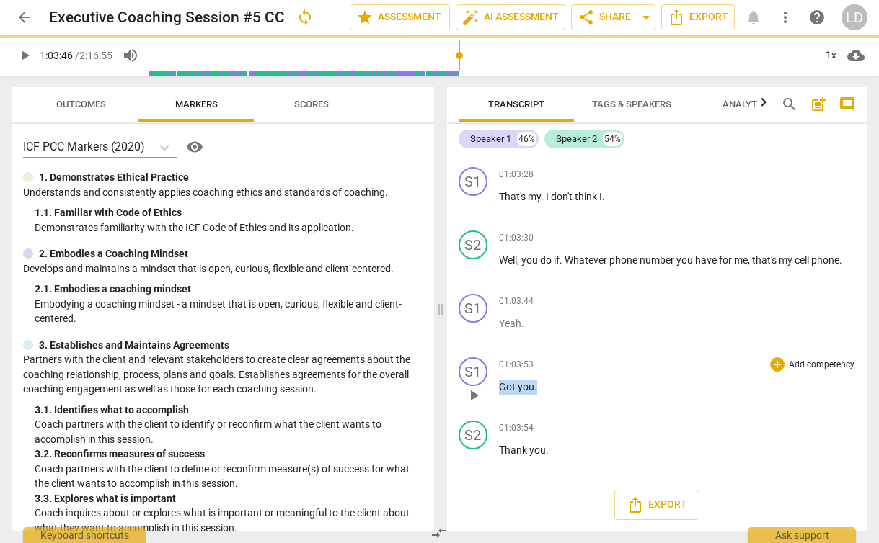
drag, startPoint x: 541, startPoint y: 386, endPoint x: 474, endPoint y: 386, distance: 67.0
click at [474, 386] on div "S1 play_arrow pause 01:03:53 + Add competency keyboard_arrow_right Got you ." at bounding box center [657, 383] width 421 height 63
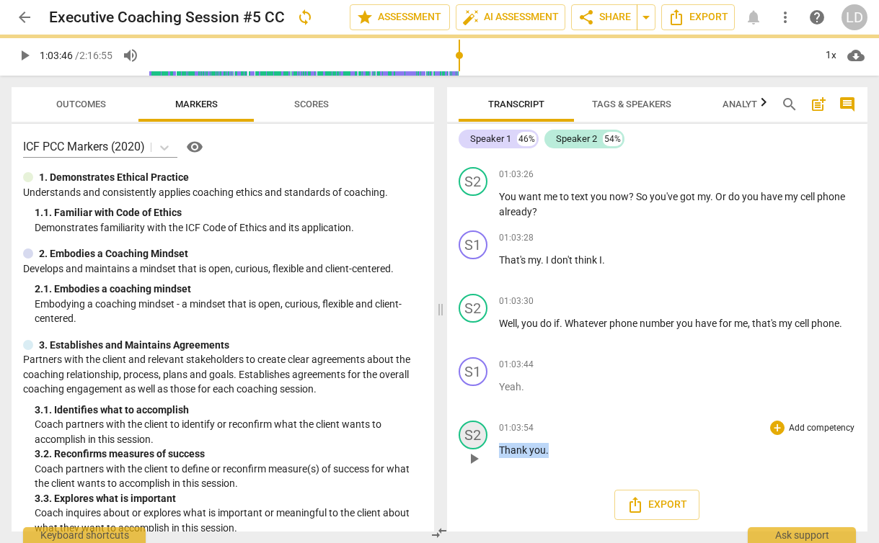
scroll to position [40249, 0]
drag, startPoint x: 533, startPoint y: 446, endPoint x: 476, endPoint y: 446, distance: 56.2
click at [476, 446] on div "S2 play_arrow pause 01:03:54 + Add competency keyboard_arrow_right Thank you ." at bounding box center [657, 446] width 421 height 63
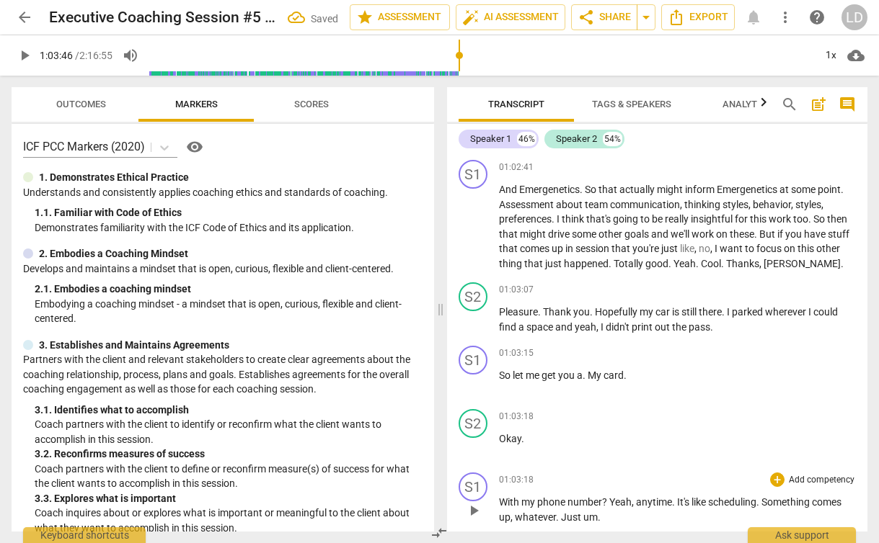
scroll to position [39789, 0]
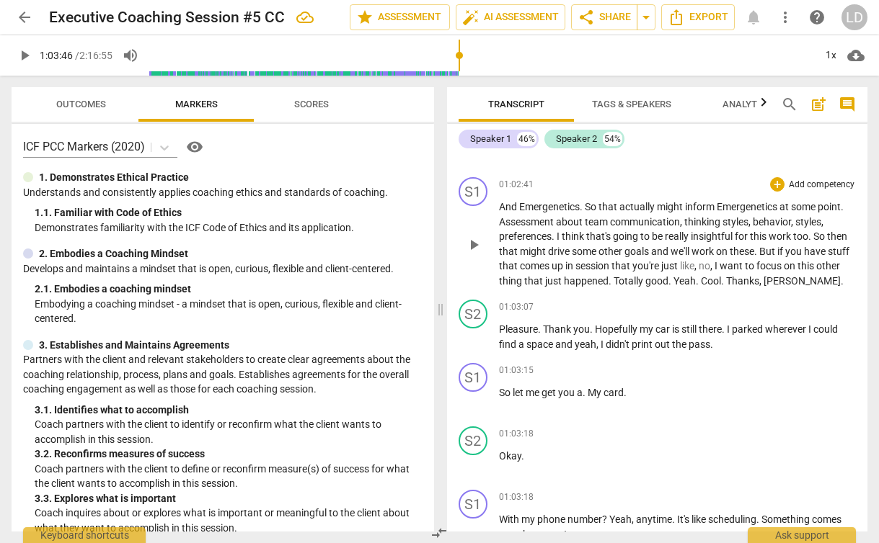
click at [679, 257] on span "we'll" at bounding box center [680, 252] width 21 height 12
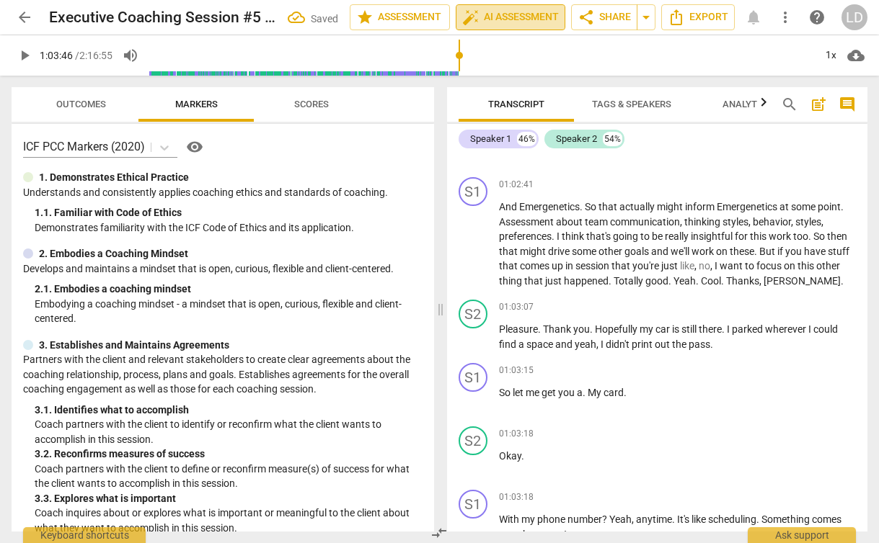
click at [510, 17] on span "auto_fix_high AI Assessment" at bounding box center [510, 17] width 97 height 17
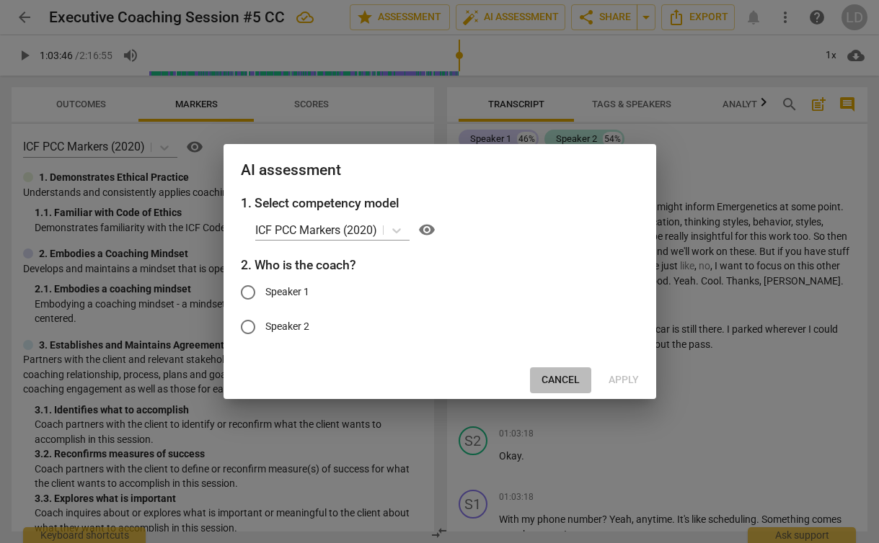
click at [546, 375] on span "Cancel" at bounding box center [560, 380] width 38 height 14
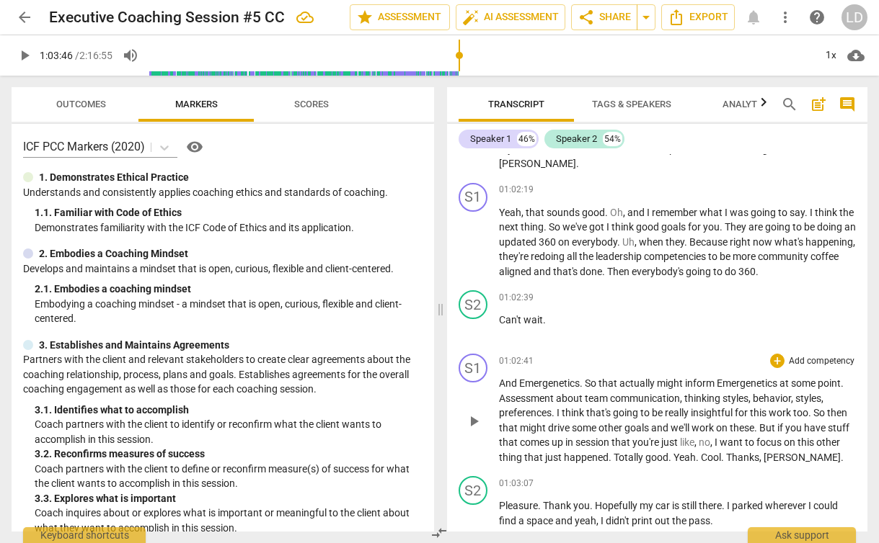
scroll to position [39568, 0]
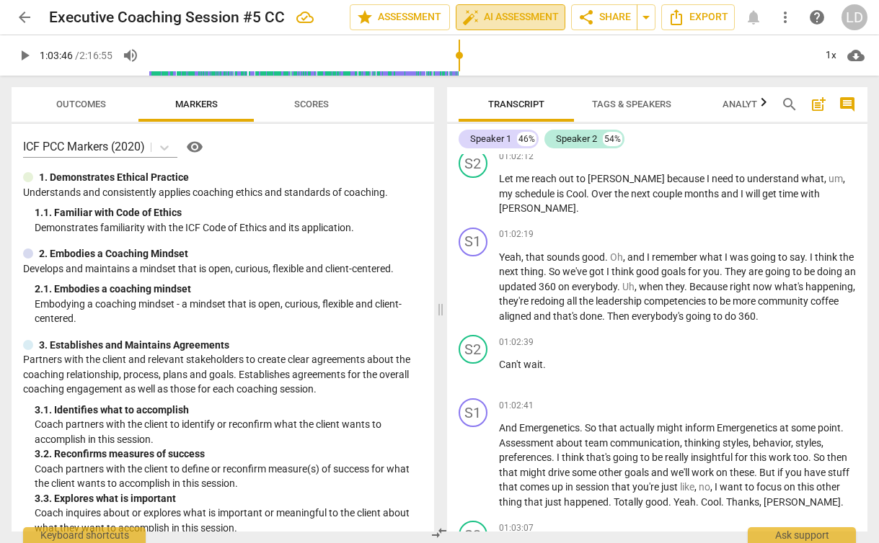
click at [503, 23] on span "auto_fix_high AI Assessment" at bounding box center [510, 17] width 97 height 17
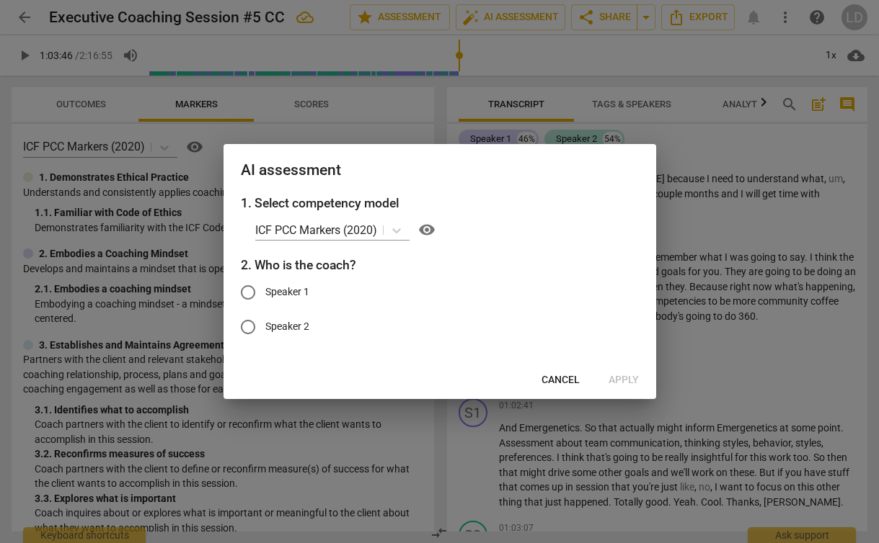
click at [306, 288] on span "Speaker 1" at bounding box center [287, 292] width 44 height 15
click at [265, 288] on input "Speaker 1" at bounding box center [248, 292] width 35 height 35
radio input "true"
click at [625, 378] on span "Apply" at bounding box center [623, 380] width 30 height 14
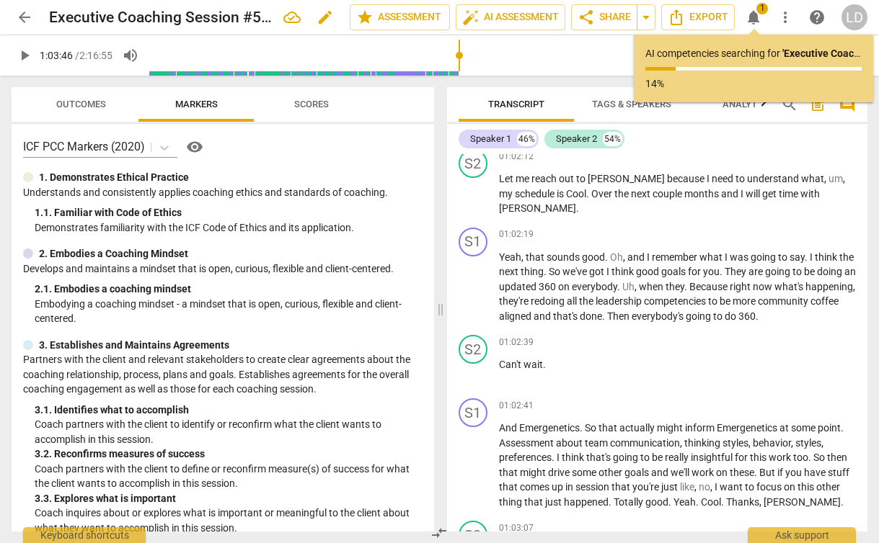
click at [316, 17] on span "edit" at bounding box center [324, 17] width 17 height 17
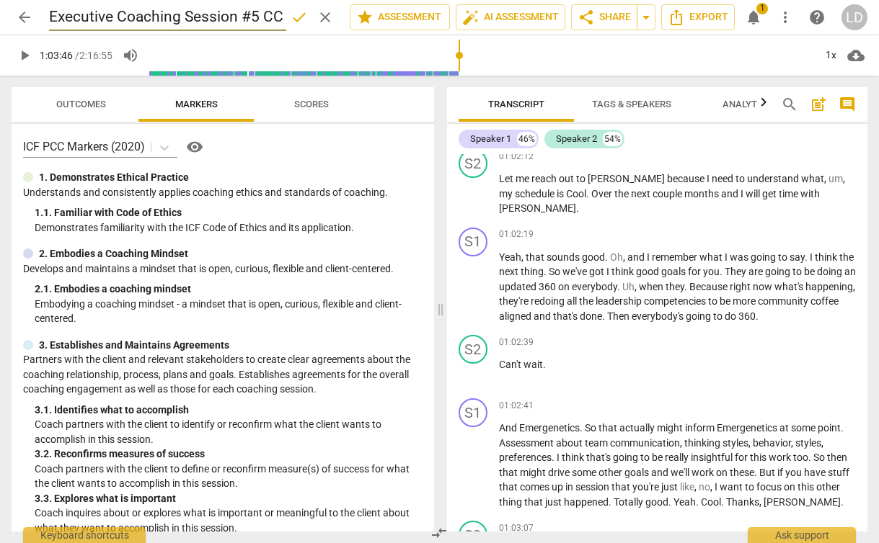
scroll to position [0, 1]
click at [50, 18] on input "Executive Coaching Session #5 CC" at bounding box center [167, 17] width 237 height 27
click at [81, 17] on input "Executive Coaching Session #5 CC" at bounding box center [167, 17] width 237 height 27
click at [53, 17] on input "Executive Coaching Session #5 CC" at bounding box center [167, 17] width 237 height 27
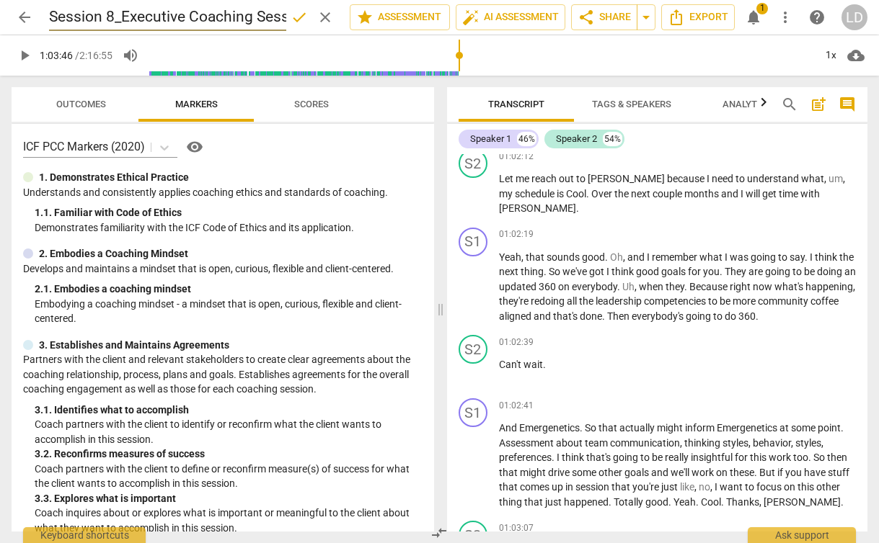
type input "Session 8_Executive Coaching Session #5 CC"
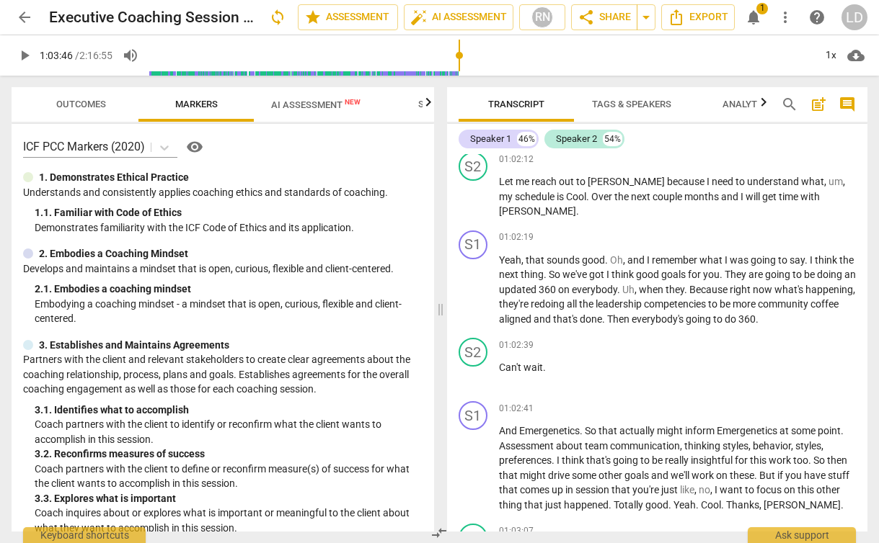
click at [290, 15] on div "arrow_back Executive Coaching Session #5 CC sync edit star Assessment auto_fix_…" at bounding box center [439, 17] width 855 height 26
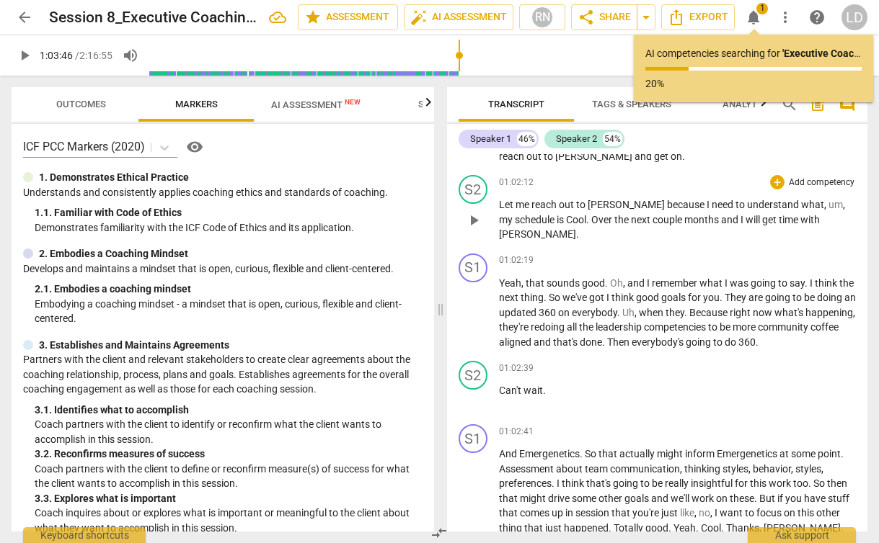
scroll to position [39544, 0]
click at [612, 243] on div "01:02:12 + Add competency keyboard_arrow_right Let me reach out to [PERSON_NAME…" at bounding box center [677, 209] width 357 height 67
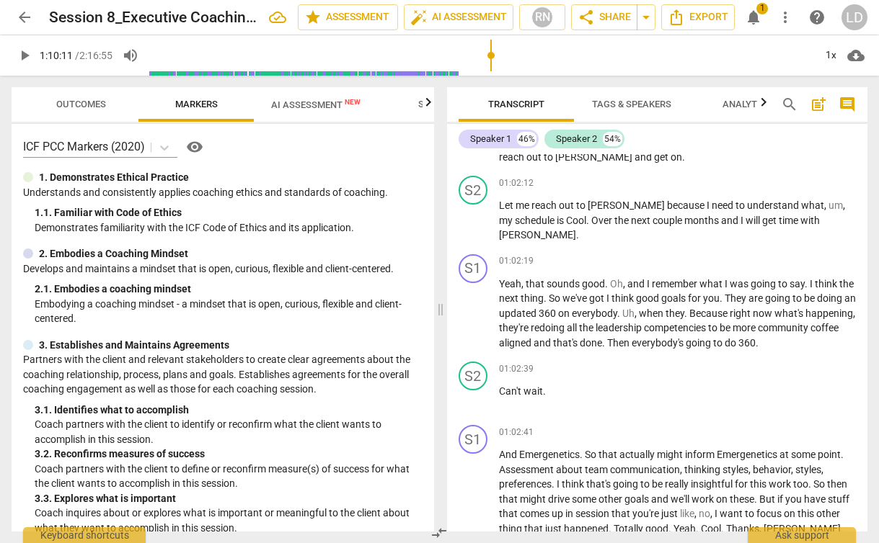
click at [491, 70] on input "range" at bounding box center [481, 55] width 664 height 46
type input "3839"
click at [461, 72] on input "range" at bounding box center [481, 55] width 664 height 46
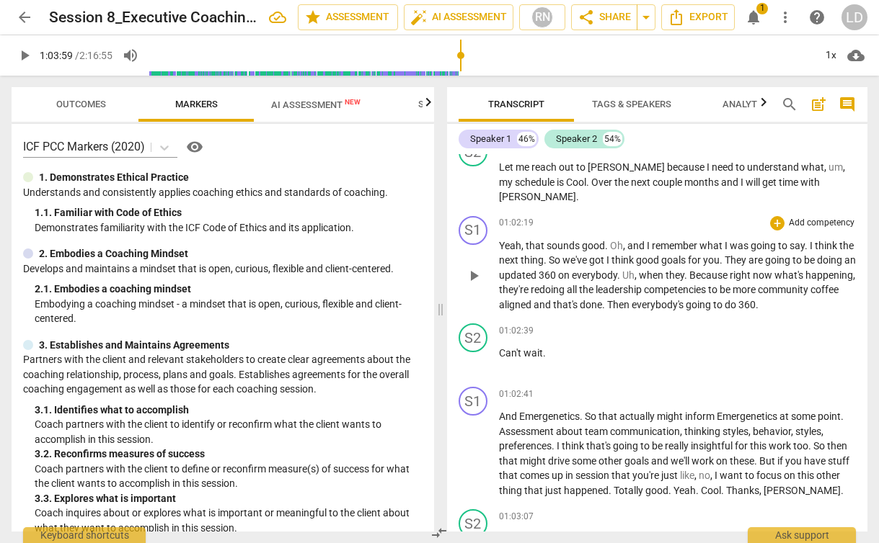
scroll to position [39629, 0]
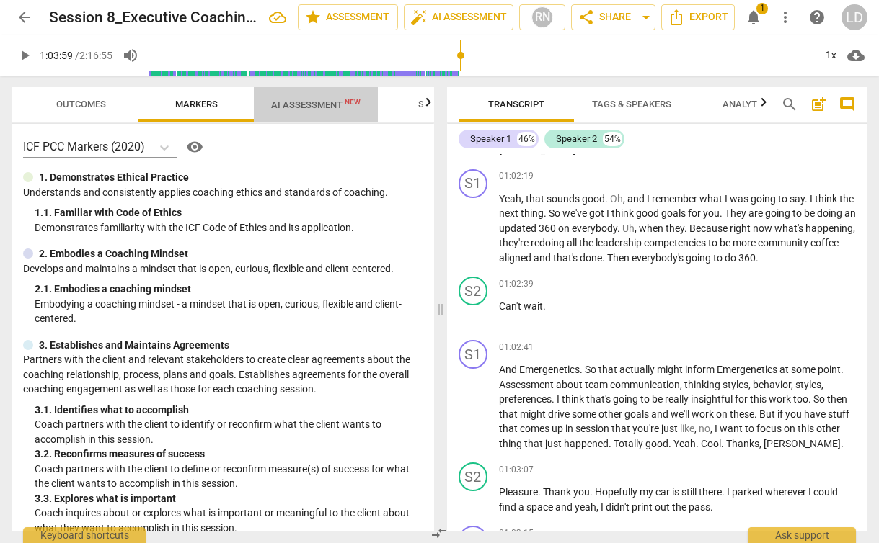
click at [316, 110] on span "AI Assessment New" at bounding box center [315, 104] width 89 height 11
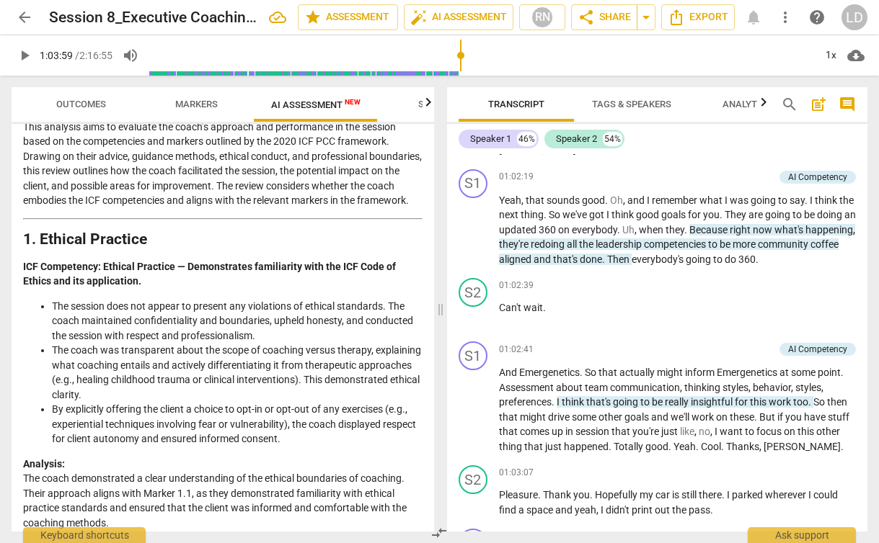
scroll to position [0, 0]
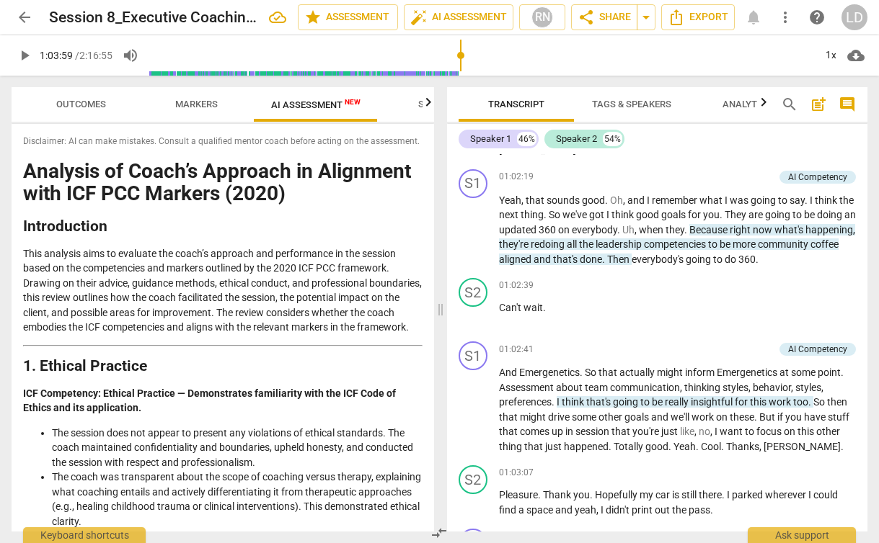
click at [196, 99] on span "Markers" at bounding box center [196, 104] width 43 height 11
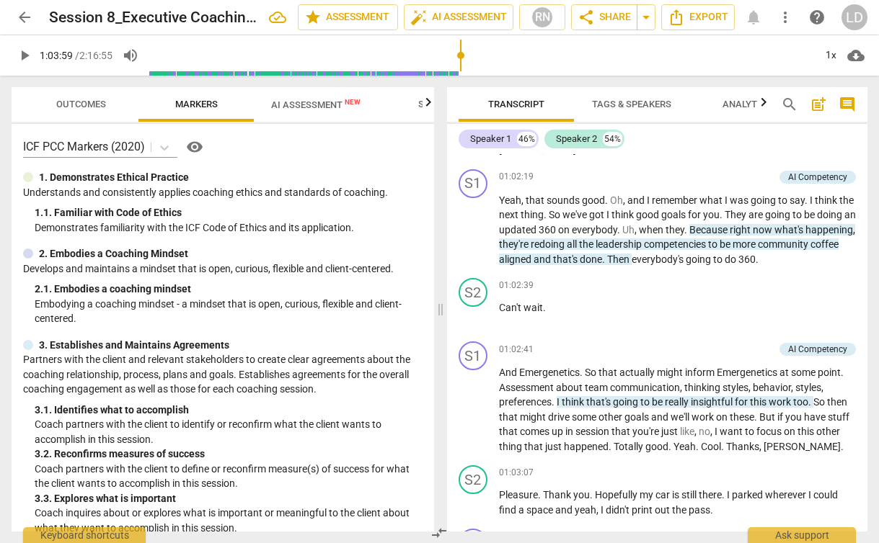
click at [422, 105] on icon "button" at bounding box center [427, 102] width 17 height 17
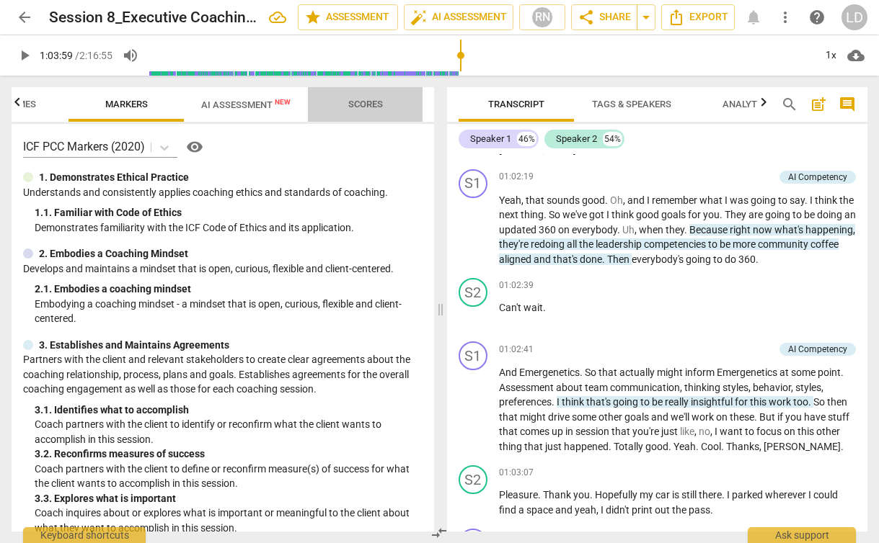
click at [353, 112] on span "Scores" at bounding box center [365, 104] width 69 height 19
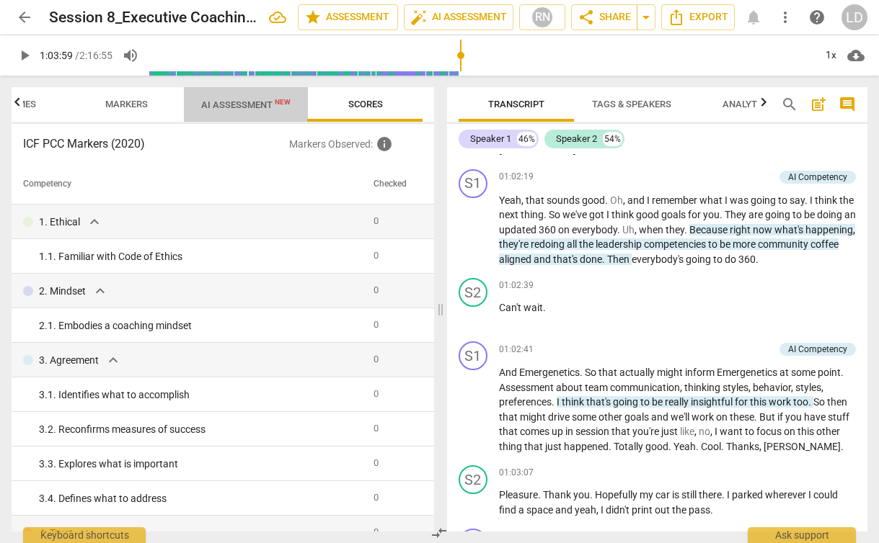
click at [239, 107] on span "AI Assessment New" at bounding box center [245, 104] width 89 height 11
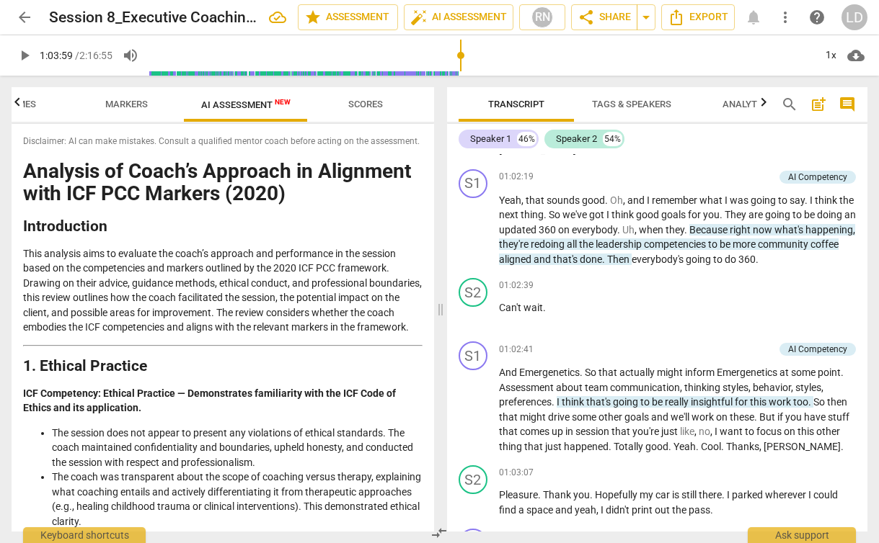
click at [25, 15] on span "arrow_back" at bounding box center [24, 17] width 17 height 17
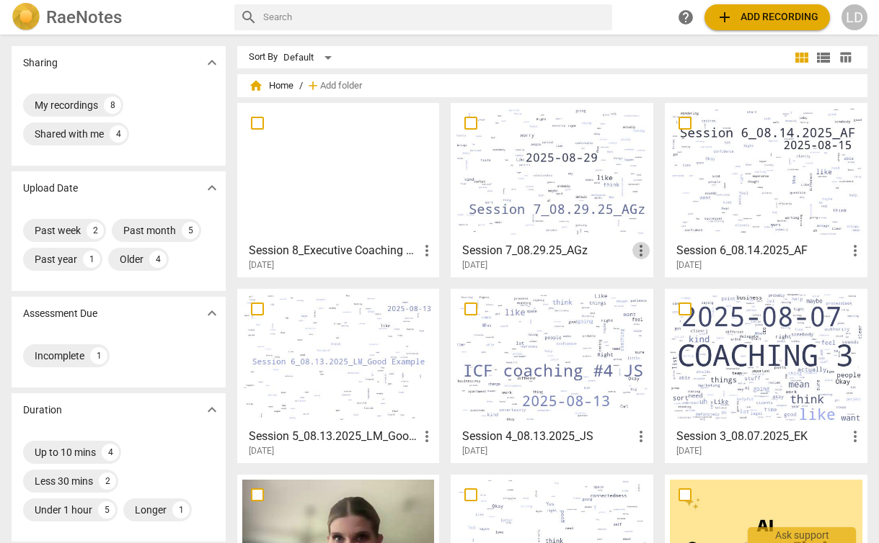
click at [641, 249] on span "more_vert" at bounding box center [640, 250] width 17 height 17
click at [549, 248] on div at bounding box center [439, 271] width 879 height 543
click at [528, 249] on h3 "Session 7_08.29.25_AGz" at bounding box center [547, 250] width 170 height 17
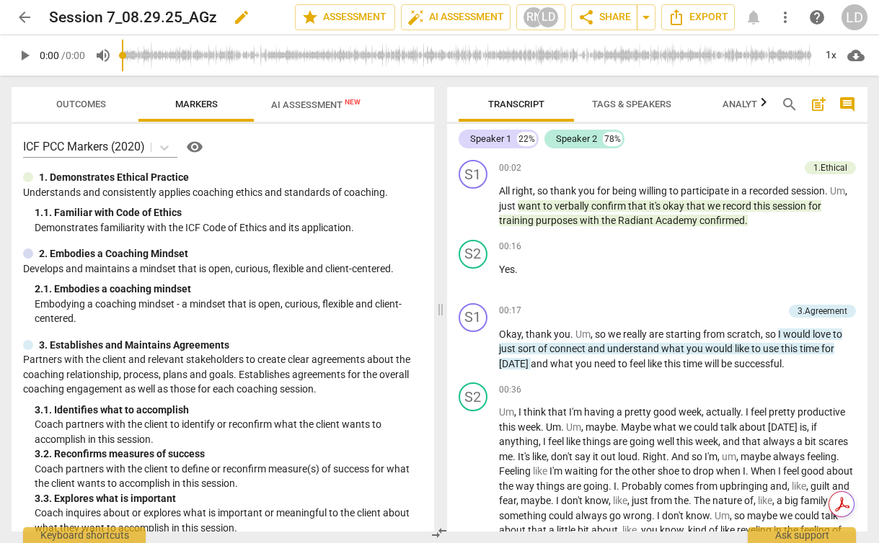
click at [242, 17] on span "edit" at bounding box center [241, 17] width 17 height 17
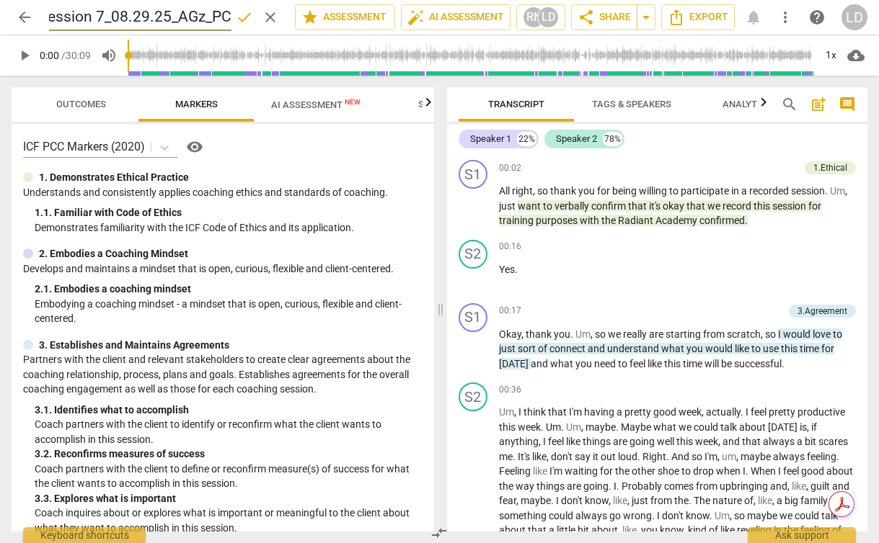
type input "Session 7_08.29.25_AGz_PCC"
click at [28, 15] on span "arrow_back" at bounding box center [24, 17] width 17 height 17
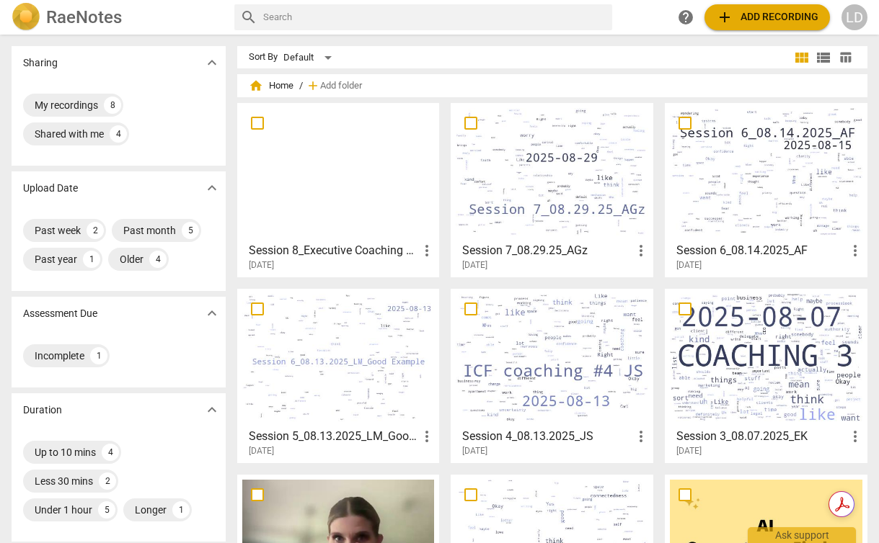
click at [850, 251] on span "more_vert" at bounding box center [854, 250] width 17 height 17
click at [761, 187] on div at bounding box center [439, 271] width 879 height 543
click at [729, 205] on div at bounding box center [766, 172] width 192 height 128
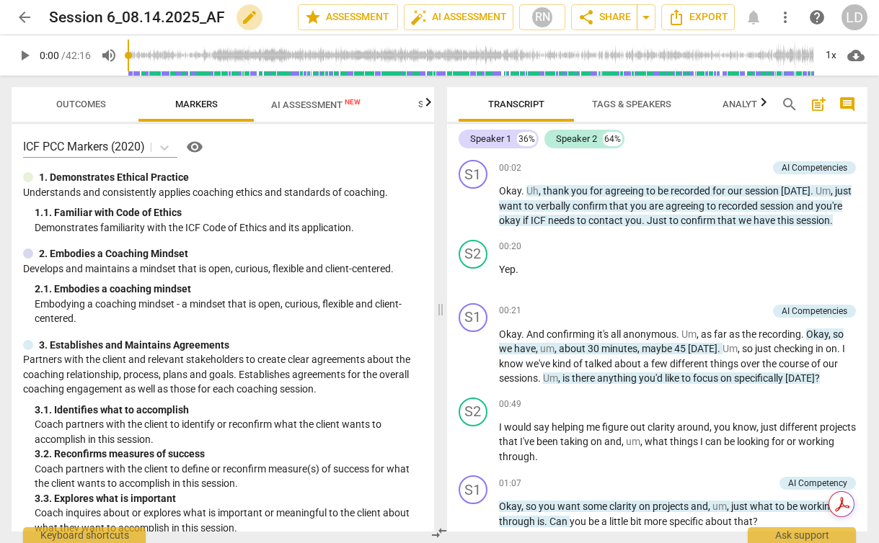
click at [245, 17] on span "edit" at bounding box center [249, 17] width 17 height 17
type input "Session 6_08.14.2025_AF_PCC"
click at [310, 253] on div "2. Embodies a Coaching Mindset" at bounding box center [222, 253] width 399 height 15
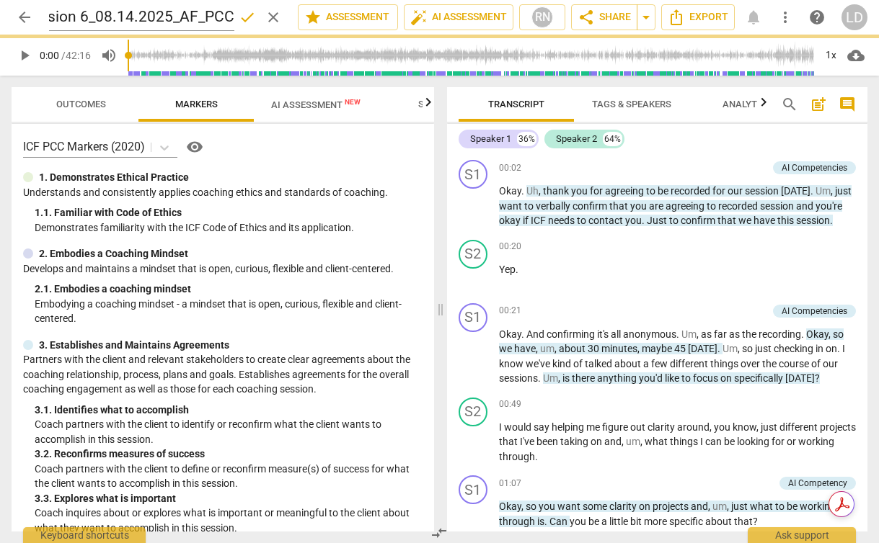
scroll to position [0, 0]
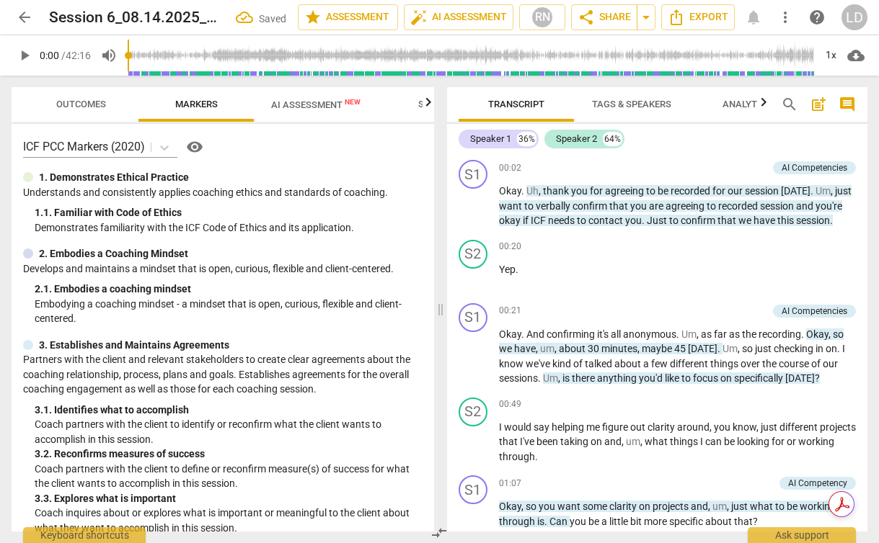
click at [22, 17] on span "arrow_back" at bounding box center [24, 17] width 17 height 17
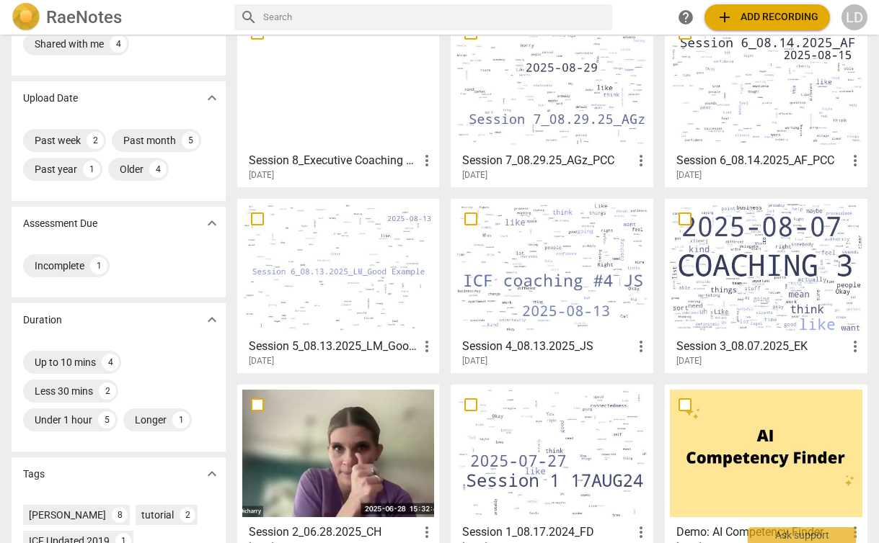
scroll to position [100, 0]
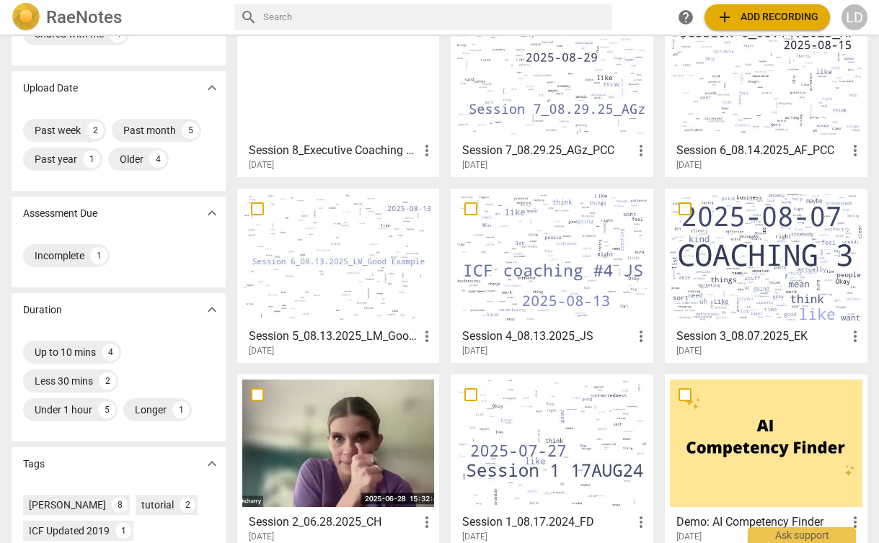
click at [340, 330] on h3 "Session 5_08.13.2025_LM_Good Example" at bounding box center [334, 336] width 170 height 17
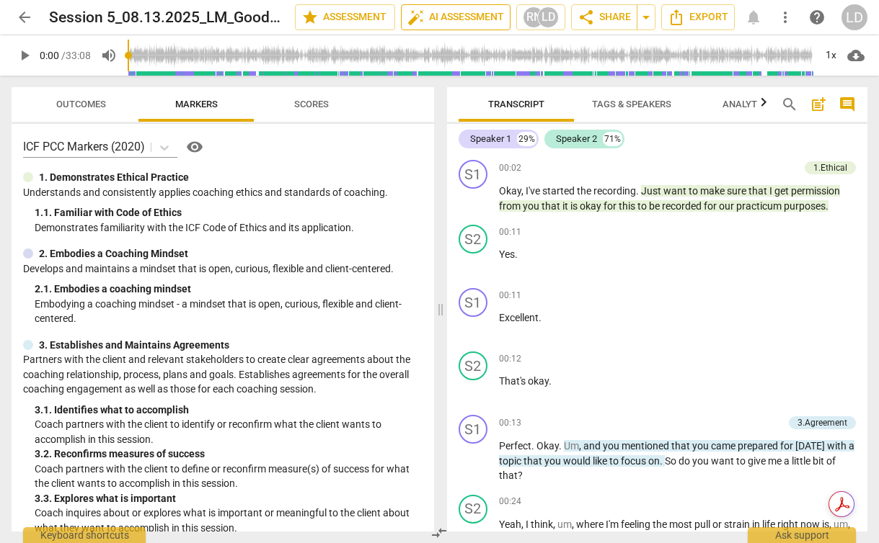
click at [434, 11] on span "auto_fix_high AI Assessment" at bounding box center [455, 17] width 97 height 17
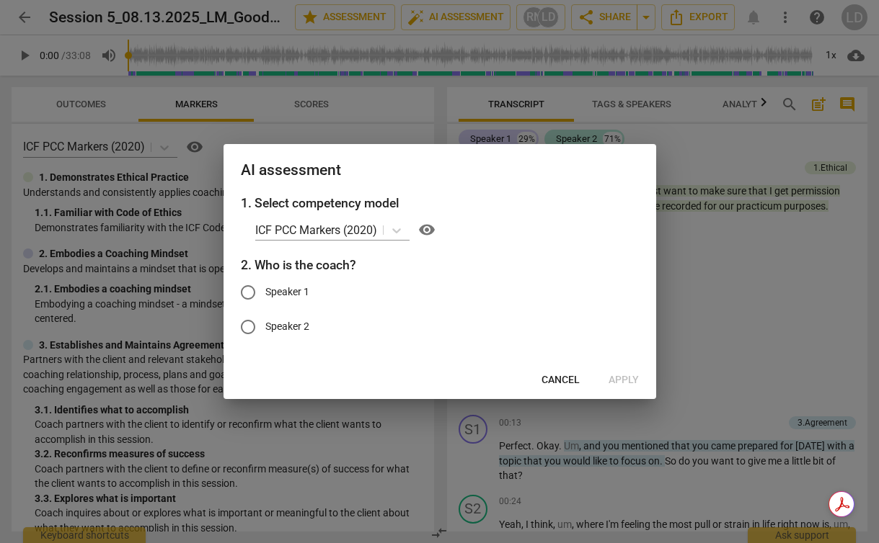
click at [290, 290] on span "Speaker 1" at bounding box center [287, 292] width 44 height 15
click at [265, 290] on input "Speaker 1" at bounding box center [248, 292] width 35 height 35
radio input "true"
click at [627, 381] on span "Apply" at bounding box center [623, 380] width 30 height 14
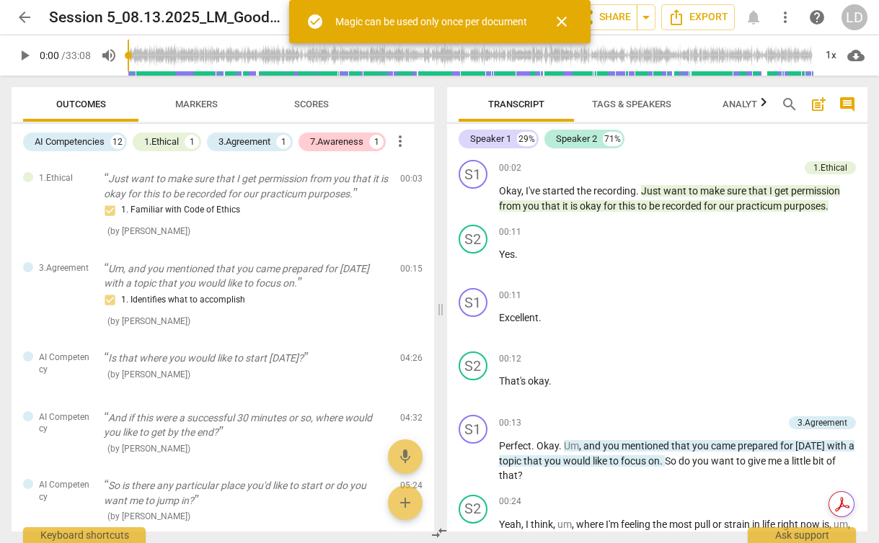
click at [28, 17] on span "arrow_back" at bounding box center [24, 17] width 17 height 17
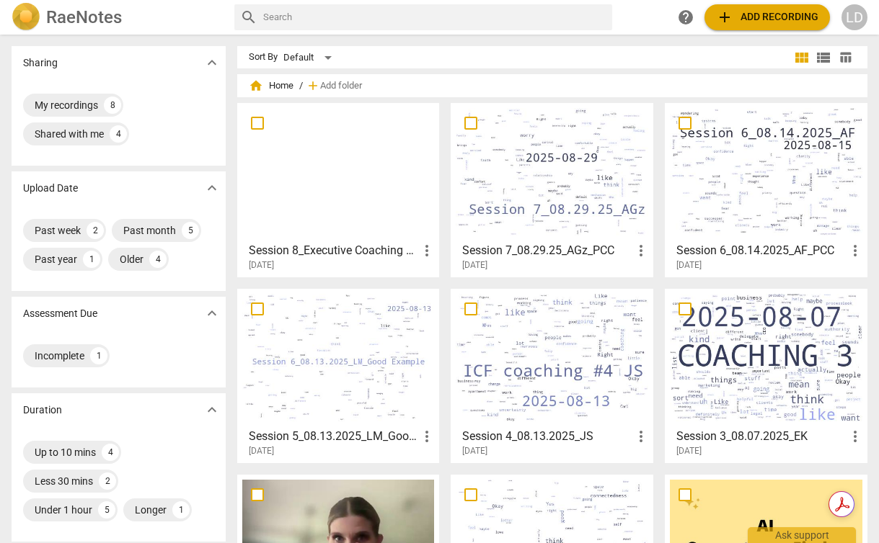
click at [734, 23] on span "add Add recording" at bounding box center [767, 17] width 102 height 17
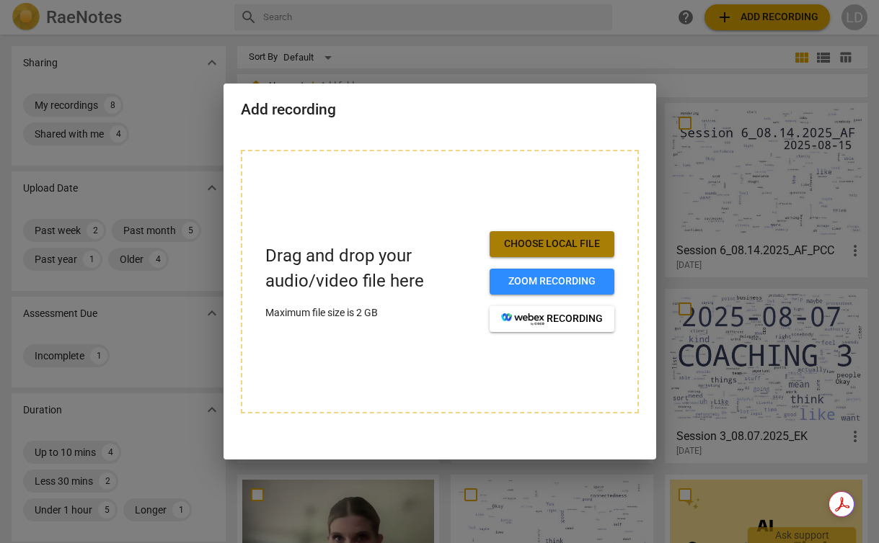
click at [537, 241] on span "Choose local file" at bounding box center [552, 244] width 102 height 14
click at [410, 40] on div at bounding box center [439, 271] width 879 height 543
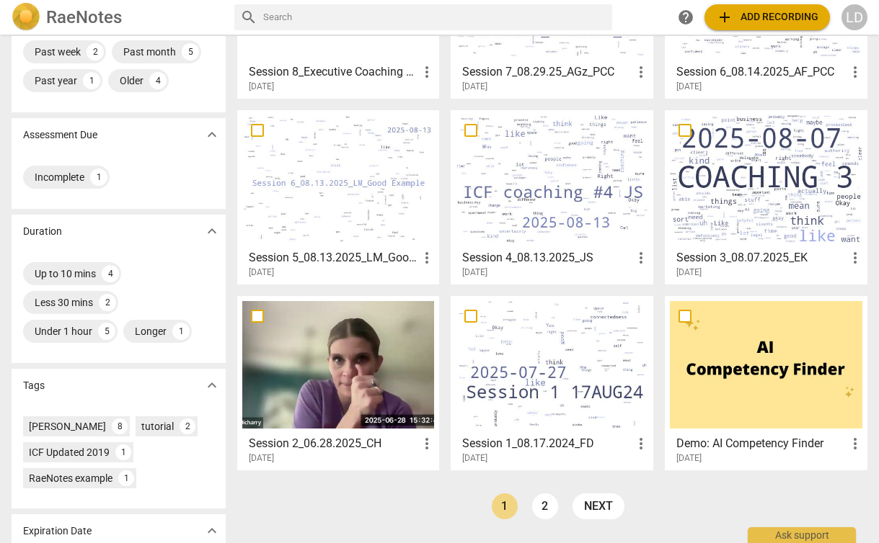
scroll to position [182, 0]
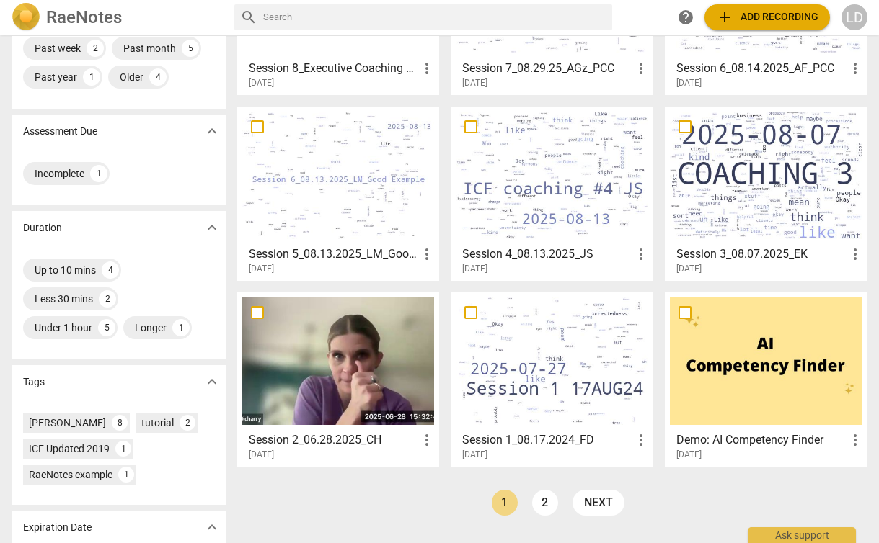
click at [551, 389] on div at bounding box center [551, 362] width 192 height 128
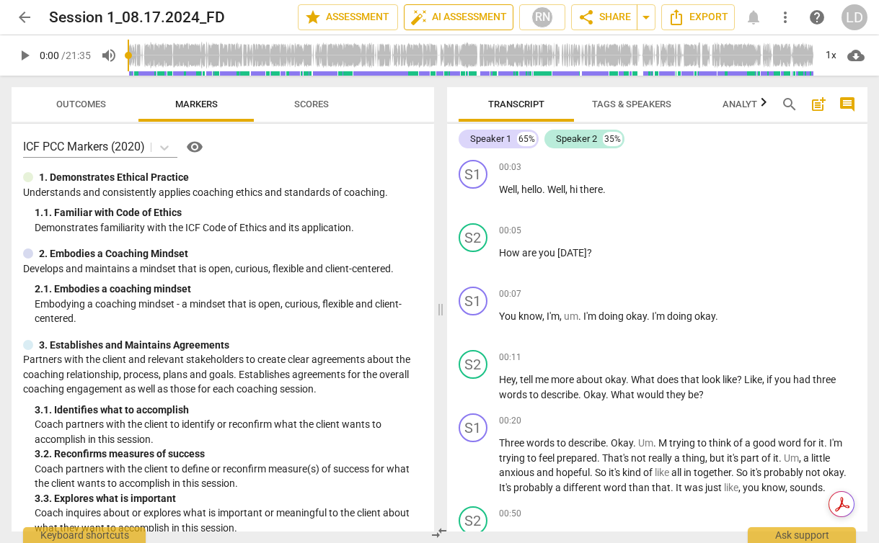
click at [438, 12] on span "auto_fix_high AI Assessment" at bounding box center [458, 17] width 97 height 17
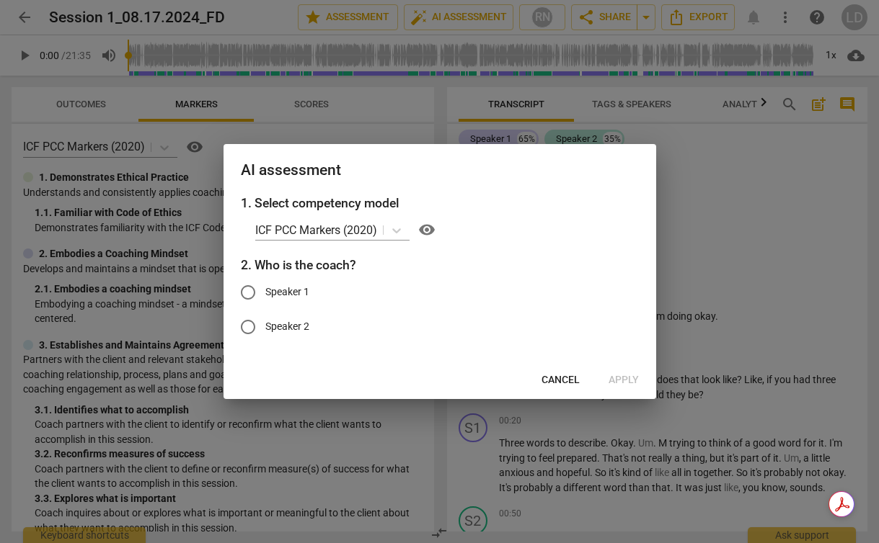
click at [280, 288] on span "Speaker 1" at bounding box center [287, 292] width 44 height 15
click at [265, 288] on input "Speaker 1" at bounding box center [248, 292] width 35 height 35
radio input "true"
click at [295, 326] on span "Speaker 2" at bounding box center [287, 326] width 44 height 15
click at [265, 326] on input "Speaker 2" at bounding box center [248, 327] width 35 height 35
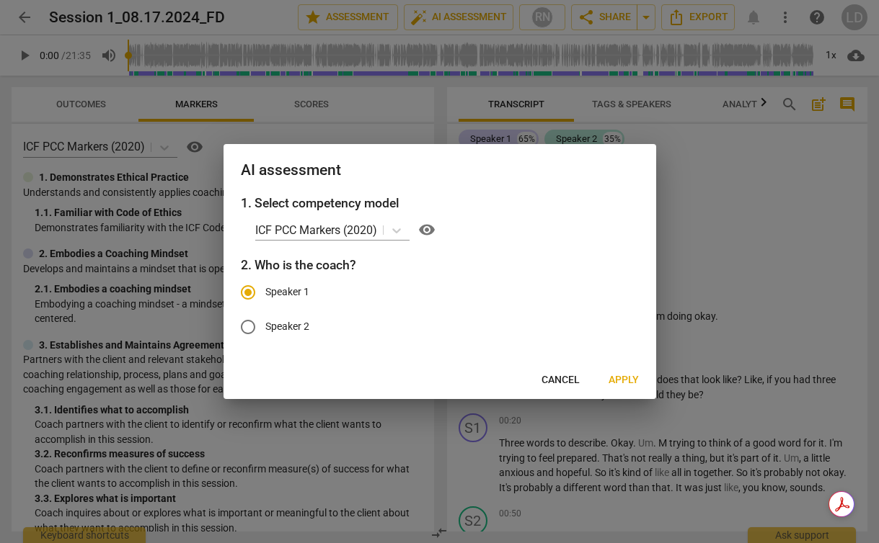
radio input "true"
radio input "false"
click at [621, 371] on button "Apply" at bounding box center [623, 381] width 53 height 26
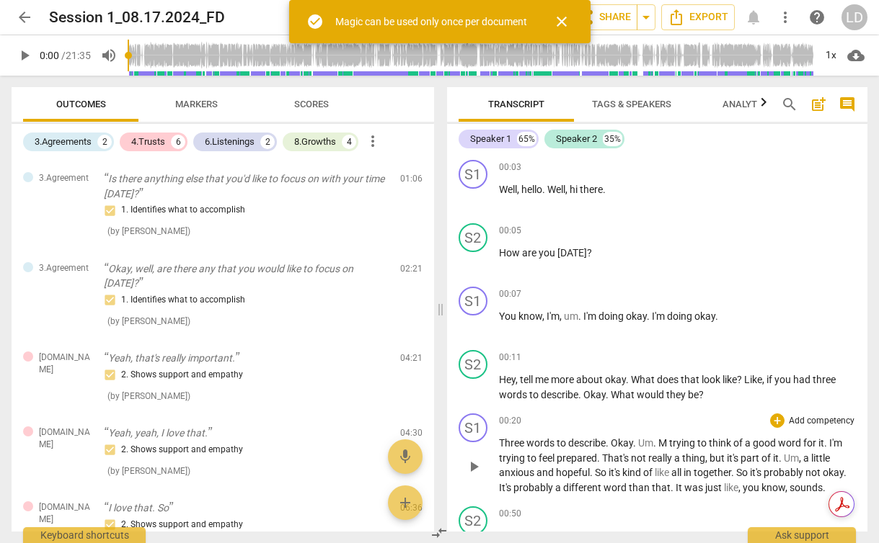
click at [687, 453] on span "thing" at bounding box center [693, 459] width 23 height 12
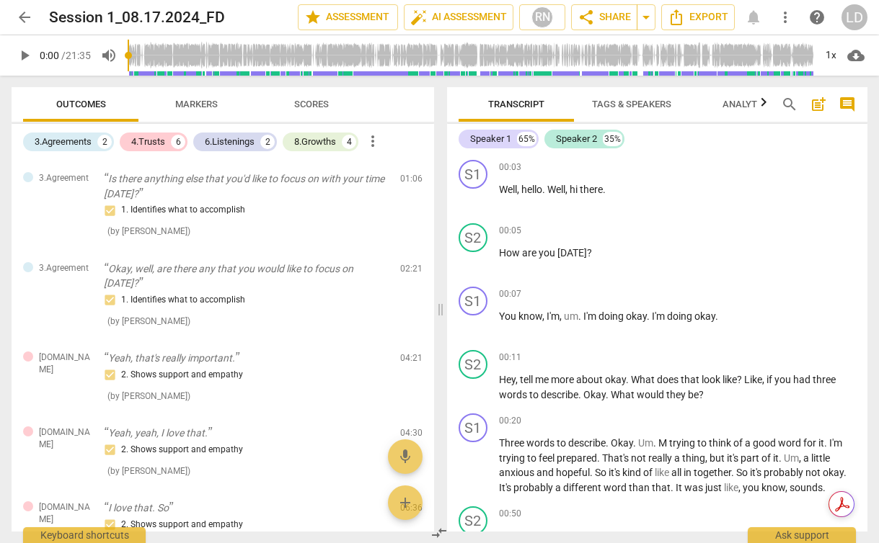
click at [788, 9] on span "more_vert" at bounding box center [784, 17] width 17 height 17
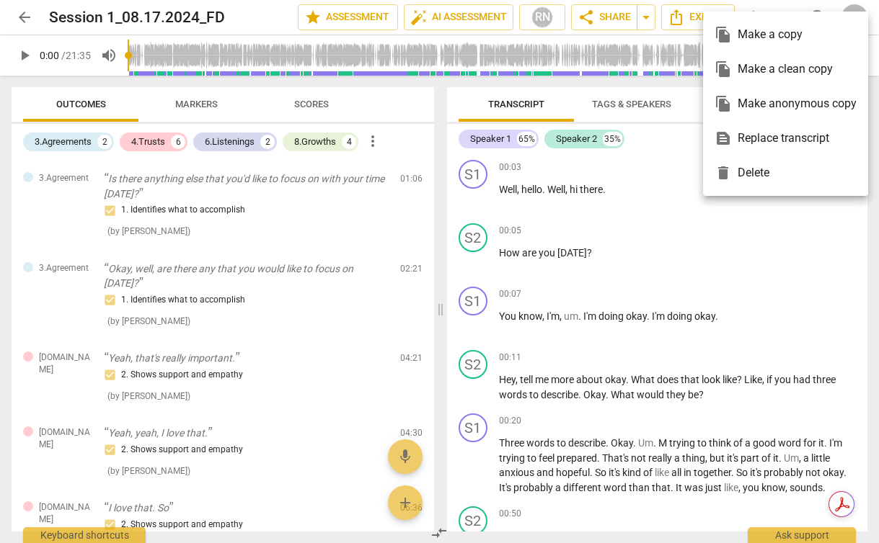
click at [794, 72] on div "file_copy Make a clean copy" at bounding box center [785, 69] width 142 height 35
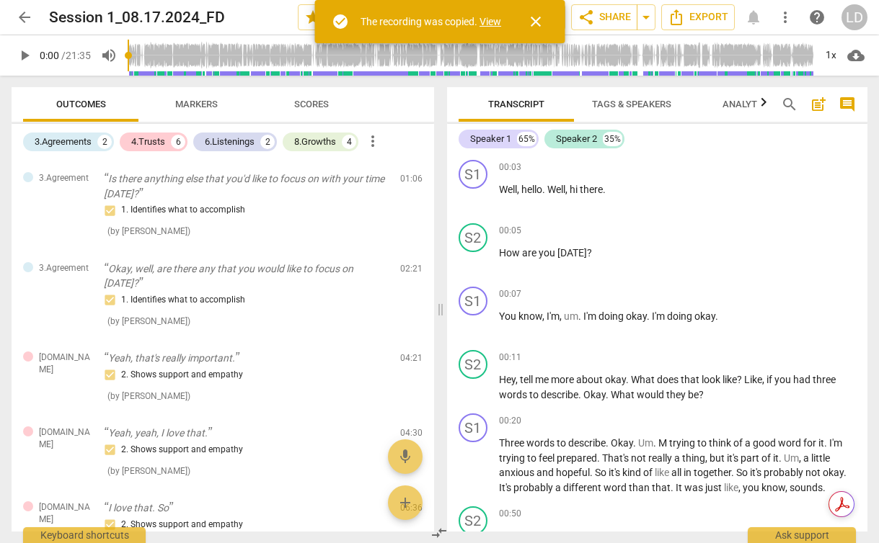
click at [494, 21] on link "View" at bounding box center [490, 22] width 22 height 12
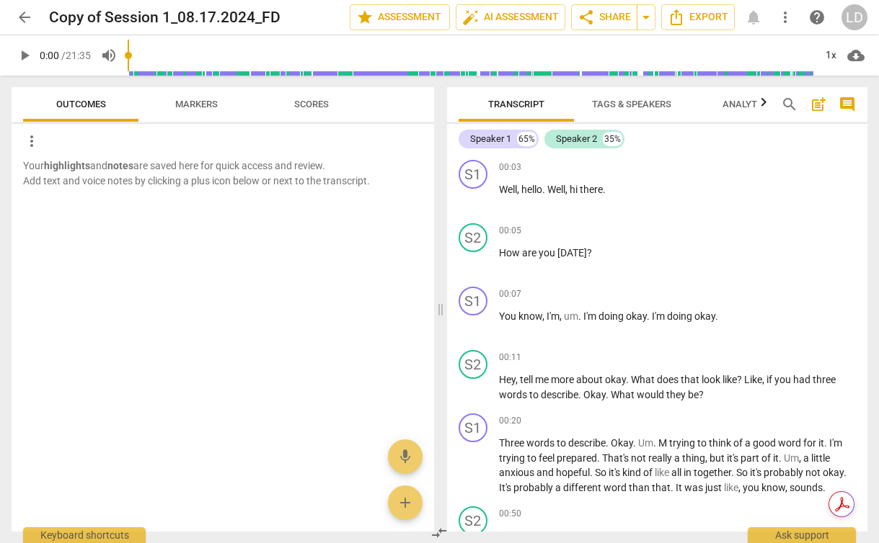
click at [209, 104] on span "Markers" at bounding box center [196, 104] width 43 height 11
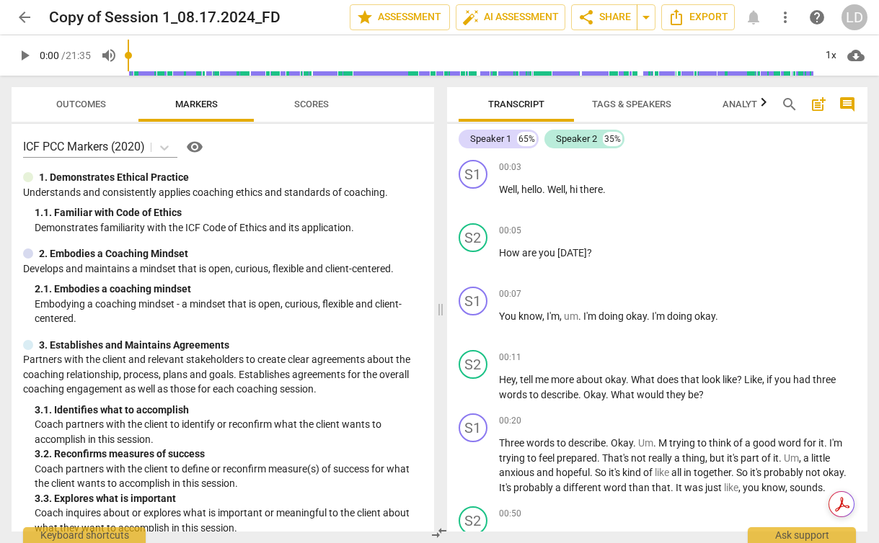
click at [304, 109] on span "Scores" at bounding box center [311, 104] width 35 height 11
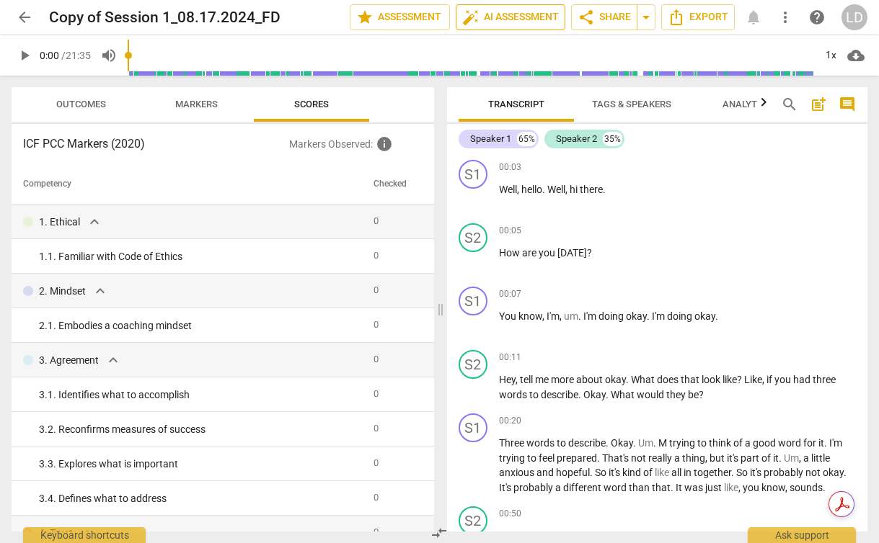
click at [485, 14] on span "auto_fix_high AI Assessment" at bounding box center [510, 17] width 97 height 17
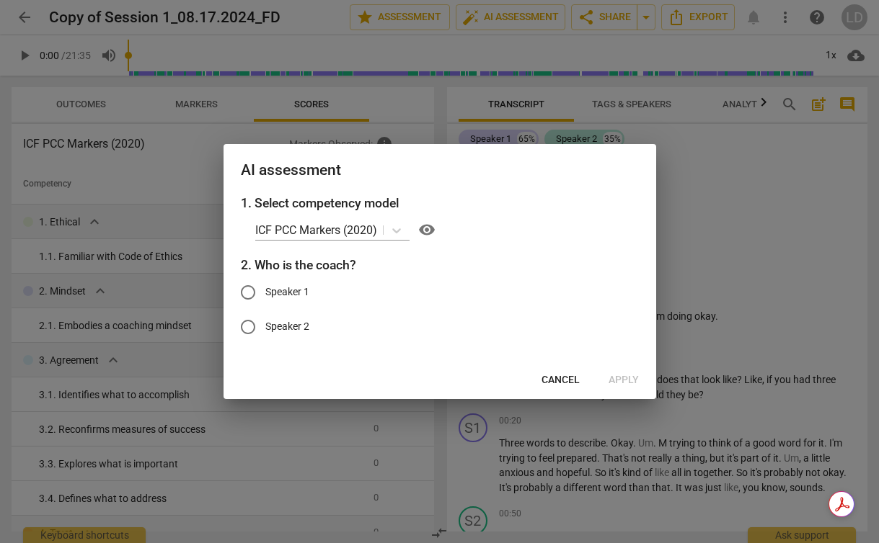
click at [285, 322] on span "Speaker 2" at bounding box center [287, 326] width 44 height 15
click at [265, 322] on input "Speaker 2" at bounding box center [248, 327] width 35 height 35
radio input "true"
click at [621, 378] on span "Apply" at bounding box center [623, 380] width 30 height 14
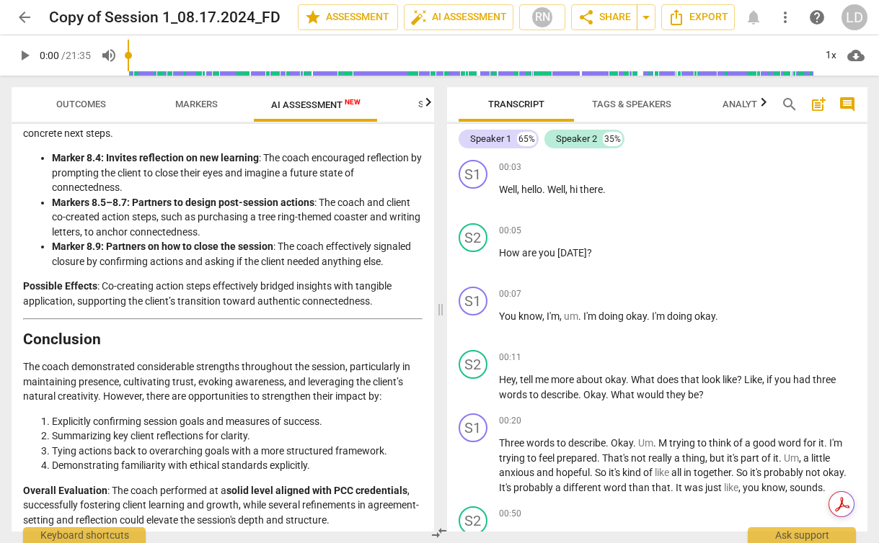
scroll to position [2285, 0]
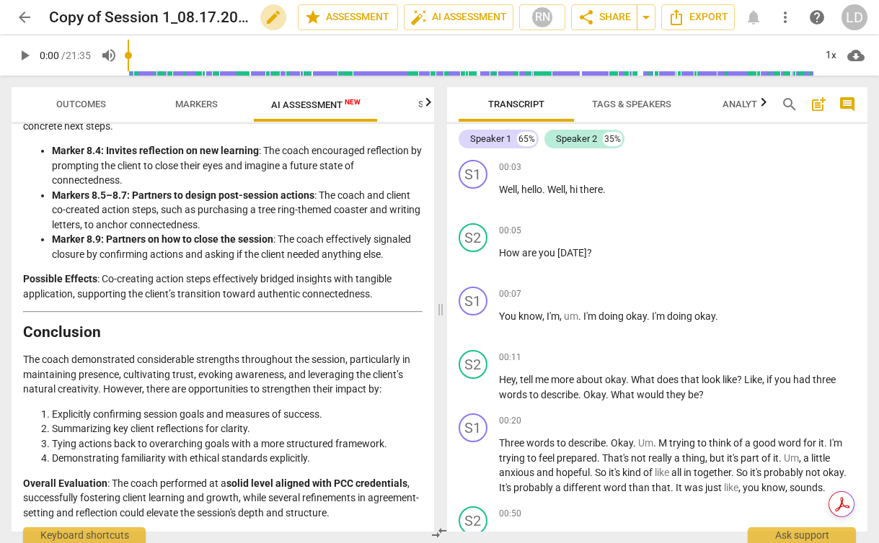
click at [271, 16] on span "edit" at bounding box center [273, 17] width 17 height 17
type input "Copy of Session 1_08.17.2024_FD_PCC"
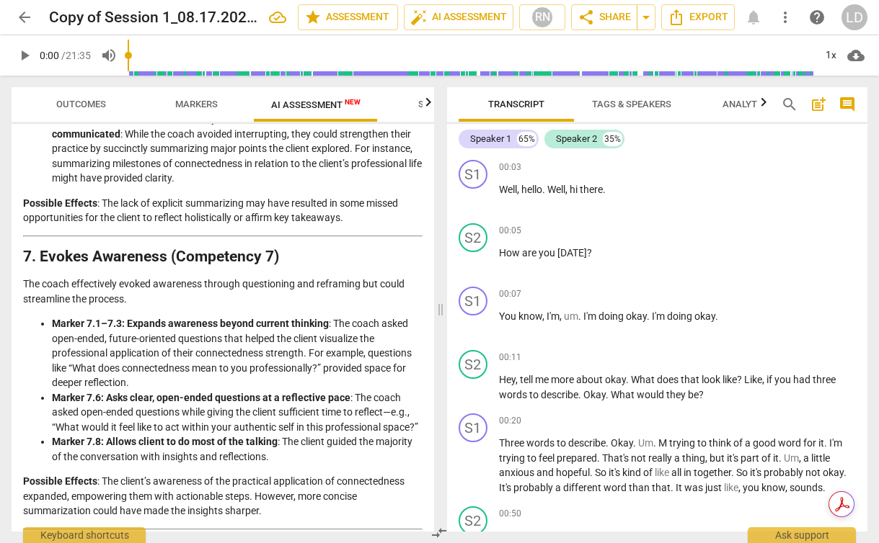
scroll to position [1761, 0]
click at [106, 17] on h2 "Copy of Session 1_08.17.2024_FD_PCC" at bounding box center [134, 18] width 171 height 18
click at [271, 15] on span "edit" at bounding box center [273, 17] width 17 height 17
click at [84, 17] on input "Copy of Session 1_08.17.2024_FD_PCC" at bounding box center [141, 17] width 185 height 27
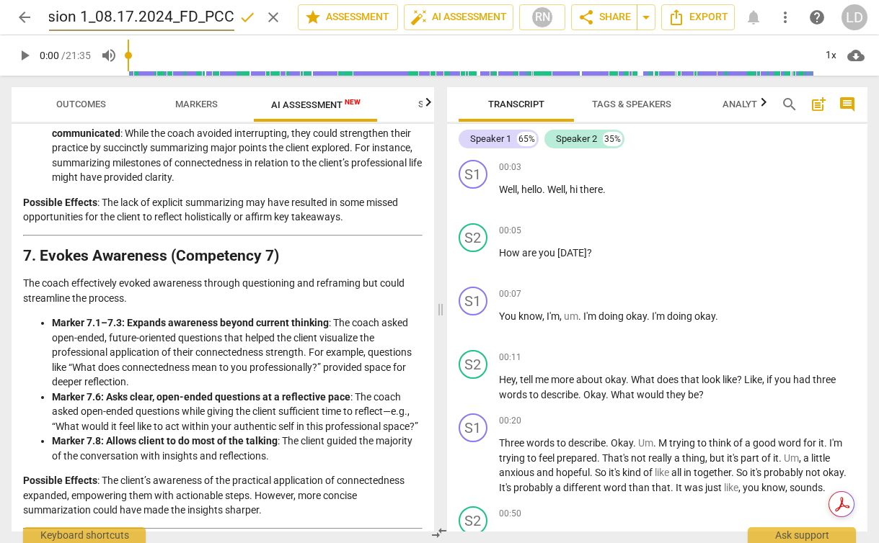
click at [156, 185] on li "Markers 6.6 and 6.7: Avoids interruptions and reflects what the client communic…" at bounding box center [237, 148] width 370 height 74
click at [267, 14] on span "edit" at bounding box center [273, 17] width 17 height 17
click at [195, 225] on p "Possible Effects : The lack of explicit summarizing may have resulted in some m…" at bounding box center [222, 210] width 399 height 30
click at [27, 18] on span "arrow_back" at bounding box center [24, 17] width 17 height 17
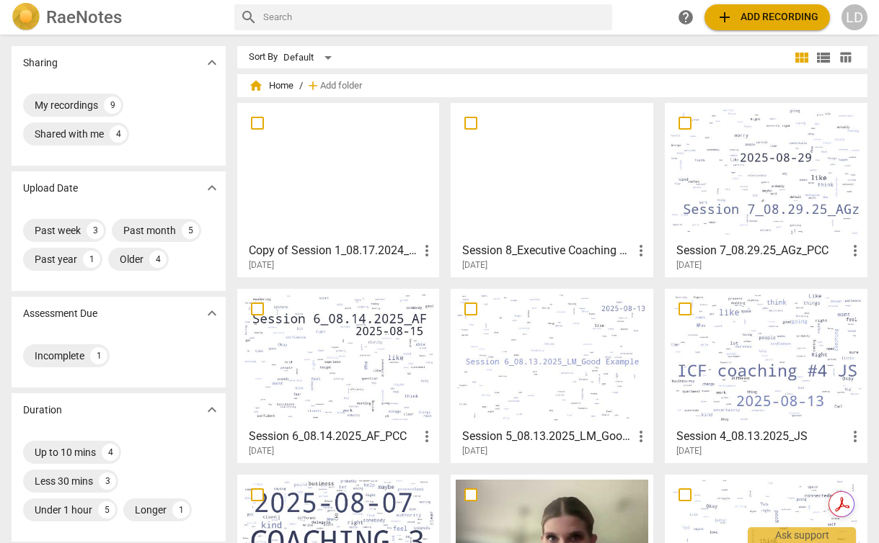
click at [424, 250] on span "more_vert" at bounding box center [426, 250] width 17 height 17
click at [357, 249] on div at bounding box center [439, 271] width 879 height 543
click at [337, 246] on h3 "Copy of Session 1_08.17.2024_FD_PCC" at bounding box center [334, 250] width 170 height 17
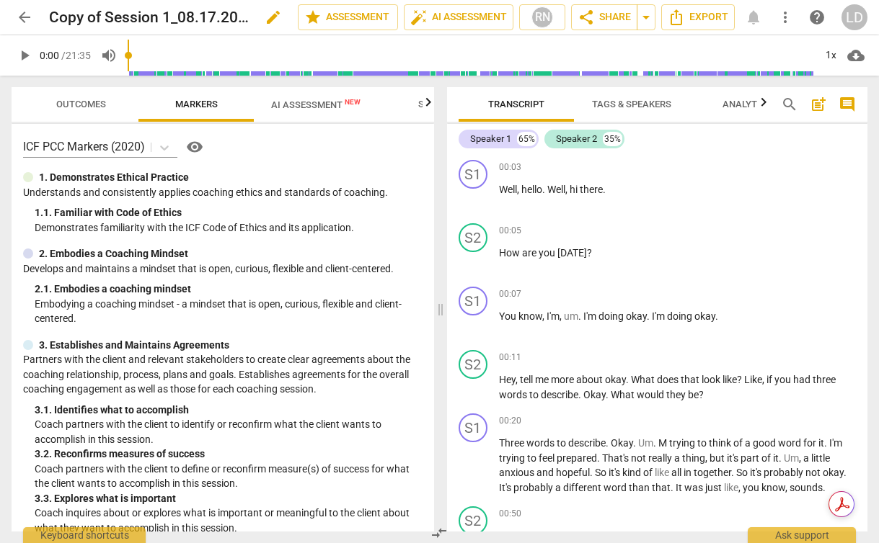
click at [104, 19] on h2 "Copy of Session 1_08.17.2024_FD_PCC" at bounding box center [149, 18] width 200 height 18
click at [268, 12] on span "edit" at bounding box center [273, 17] width 17 height 17
click at [84, 17] on input "Copy of Session 1_08.17.2024_FD_PCC" at bounding box center [141, 17] width 185 height 27
click at [69, 18] on input "Copy of Session 1.1_08.17.2024_FD_PCC" at bounding box center [141, 17] width 185 height 27
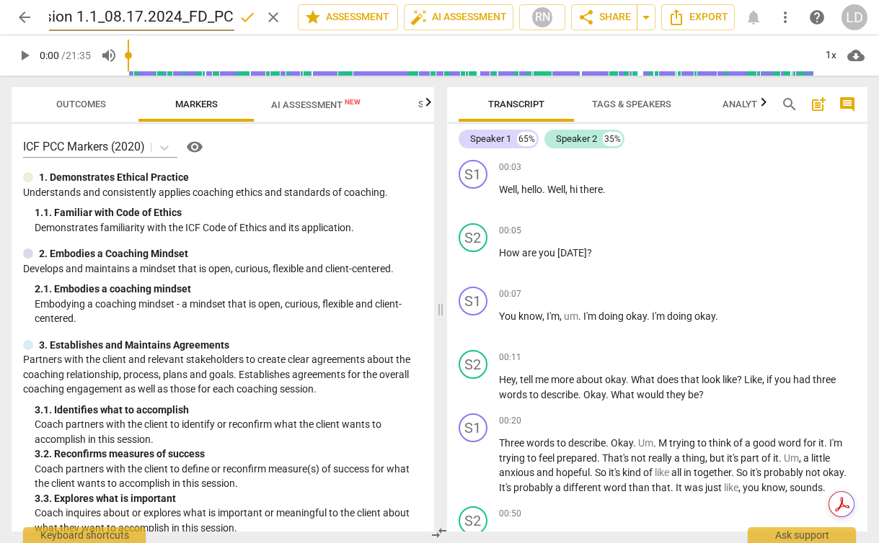
scroll to position [0, 0]
click at [125, 16] on input "Session 1.1_08.17.2024_FD_PCC" at bounding box center [141, 17] width 185 height 27
click at [50, 17] on input "Session 1COPY_[DATE]_FD_PCC" at bounding box center [141, 17] width 185 height 27
type input "PCC_Session 1COPY_[DATE]_FD_PCC"
click at [25, 16] on span "arrow_back" at bounding box center [24, 17] width 17 height 17
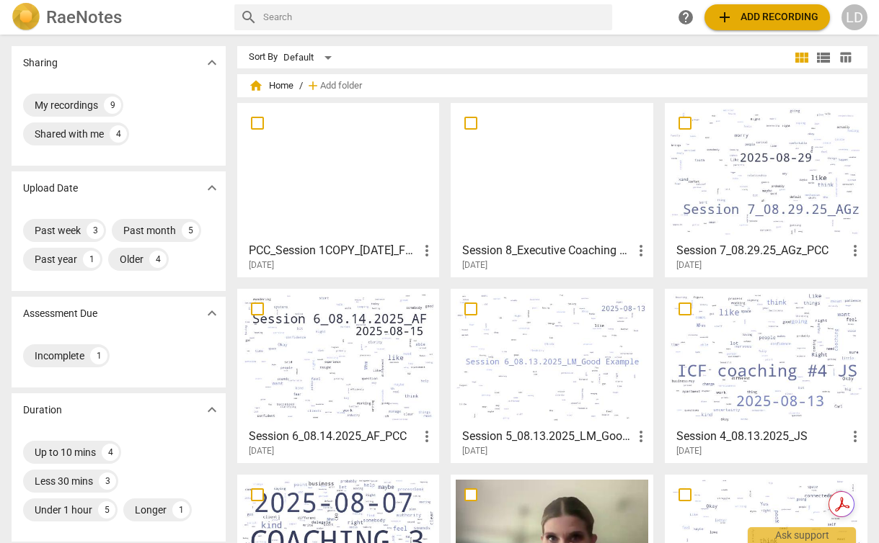
click at [846, 248] on span "more_vert" at bounding box center [854, 250] width 17 height 17
click at [755, 241] on div at bounding box center [439, 271] width 879 height 543
click at [736, 250] on h3 "Session 7_08.29.25_AGz_PCC" at bounding box center [761, 250] width 170 height 17
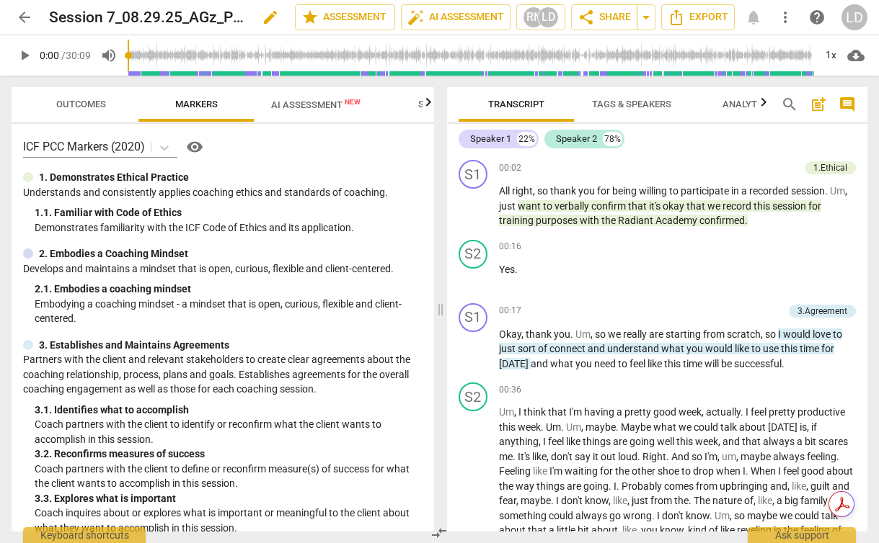
click at [52, 17] on h2 "Session 7_08.29.25_AGz_PCC" at bounding box center [147, 18] width 197 height 18
click at [271, 17] on span "edit" at bounding box center [270, 17] width 17 height 17
click at [64, 14] on input "Session 7_08.29.25_AGz_PCC" at bounding box center [140, 17] width 182 height 27
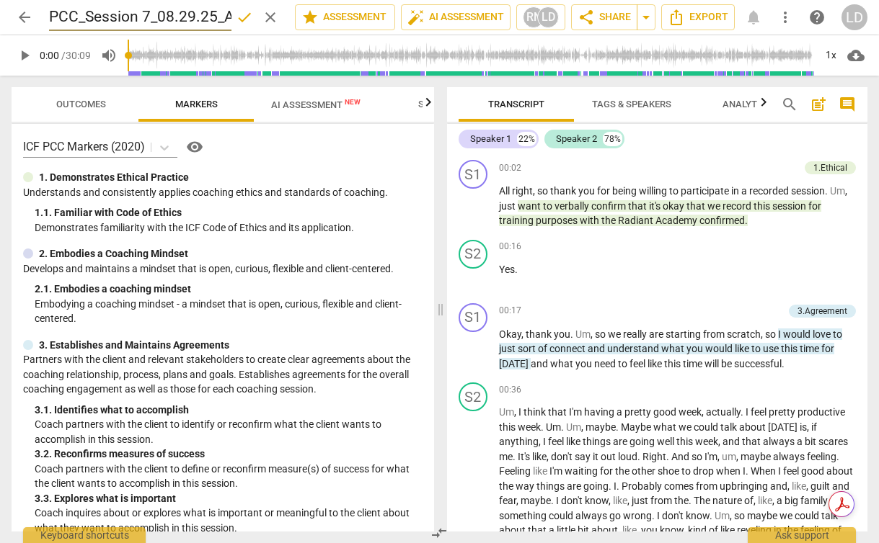
type input "PCC_Session 7_08.29.25_AGz_PCC"
click at [244, 14] on span "done" at bounding box center [244, 17] width 17 height 17
click at [25, 15] on span "arrow_back" at bounding box center [24, 17] width 17 height 17
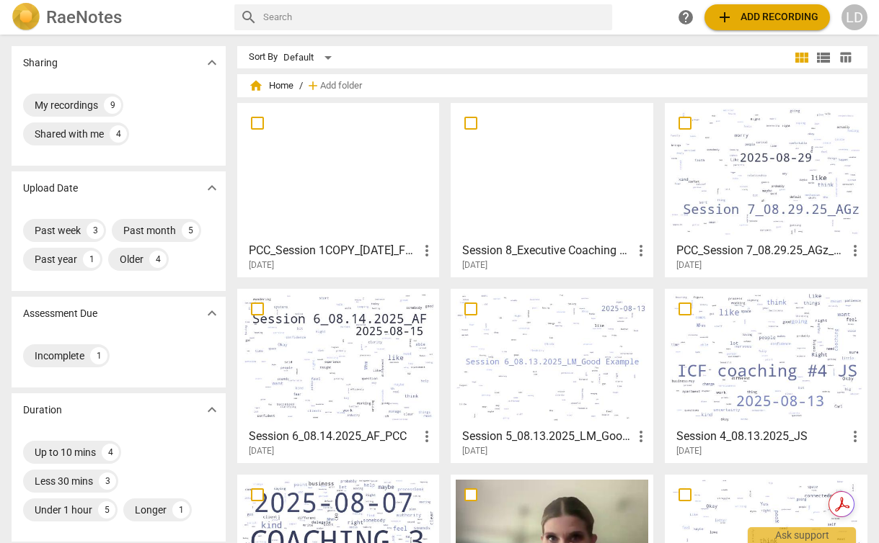
click at [425, 434] on span "more_vert" at bounding box center [426, 436] width 17 height 17
click at [339, 425] on div at bounding box center [439, 271] width 879 height 543
click at [324, 441] on h3 "Session 6_08.14.2025_AF_PCC" at bounding box center [334, 436] width 170 height 17
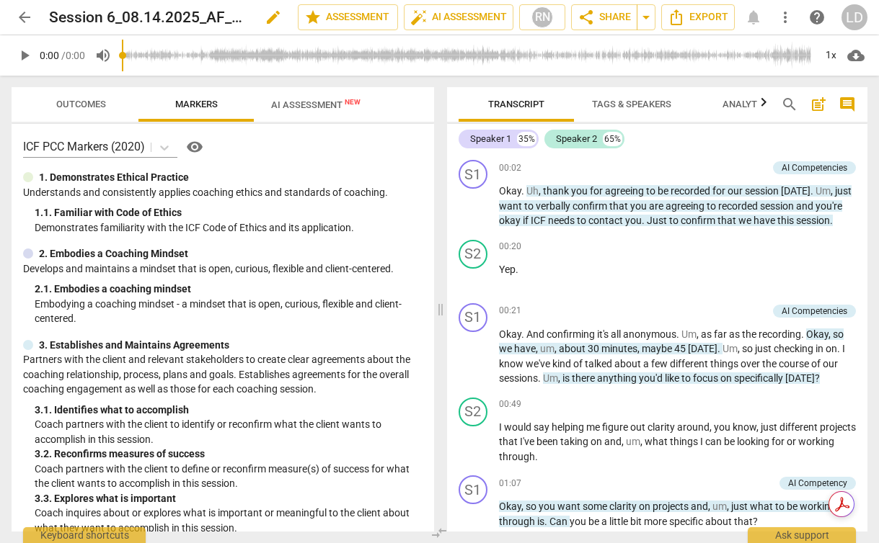
click at [67, 14] on h2 "Session 6_08.14.2025_AF_PCC" at bounding box center [149, 18] width 200 height 18
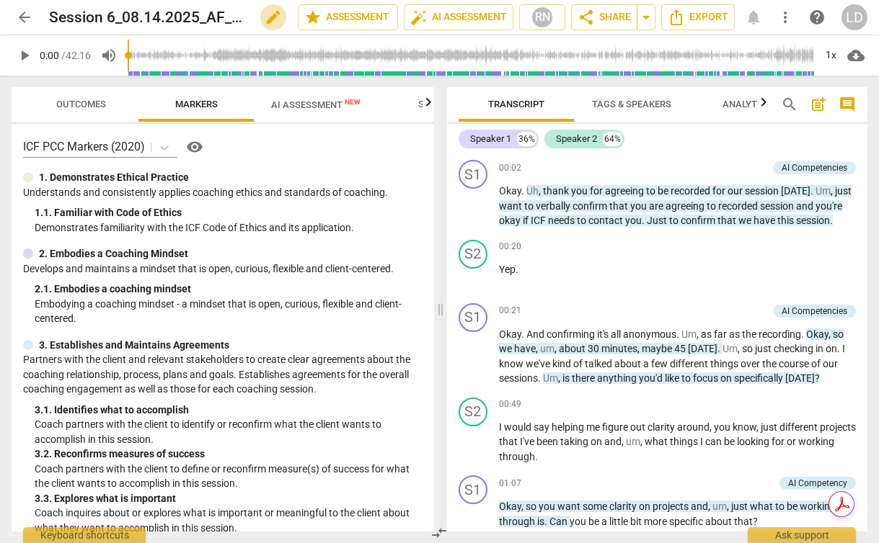
click at [270, 17] on span "edit" at bounding box center [273, 17] width 17 height 17
click at [63, 19] on input "Session 6_08.14.2025_AF_PCC" at bounding box center [141, 17] width 185 height 27
type input "PCC_Session 6_08.14.2025_AF_PCC"
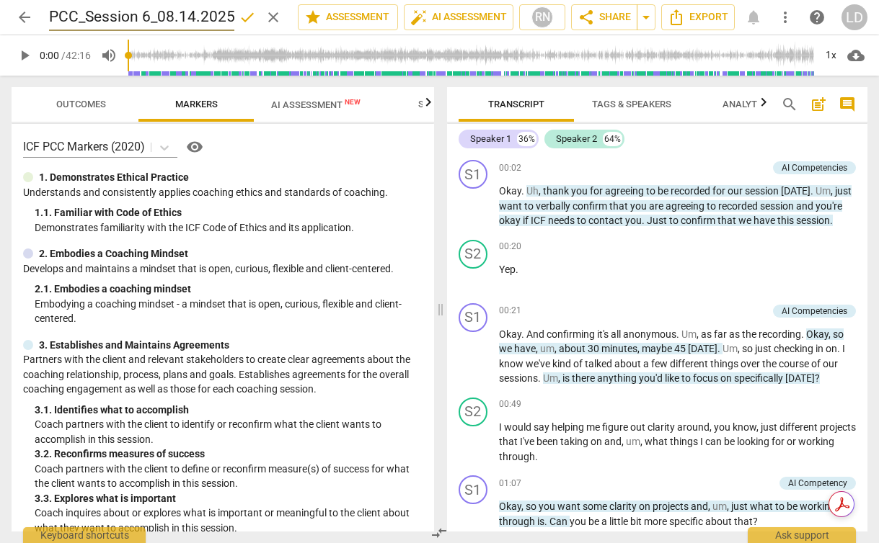
click at [234, 19] on span "done" at bounding box center [247, 17] width 26 height 17
click at [27, 16] on span "arrow_back" at bounding box center [24, 17] width 17 height 17
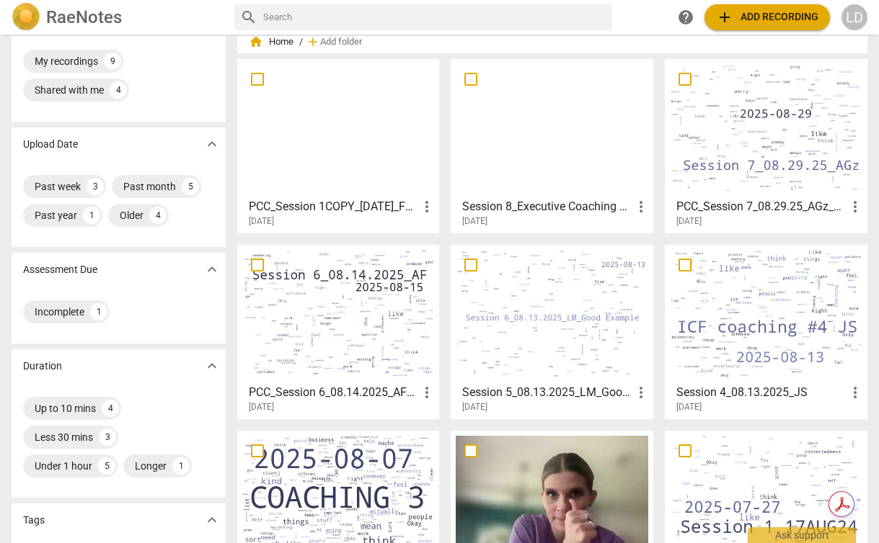
scroll to position [53, 0]
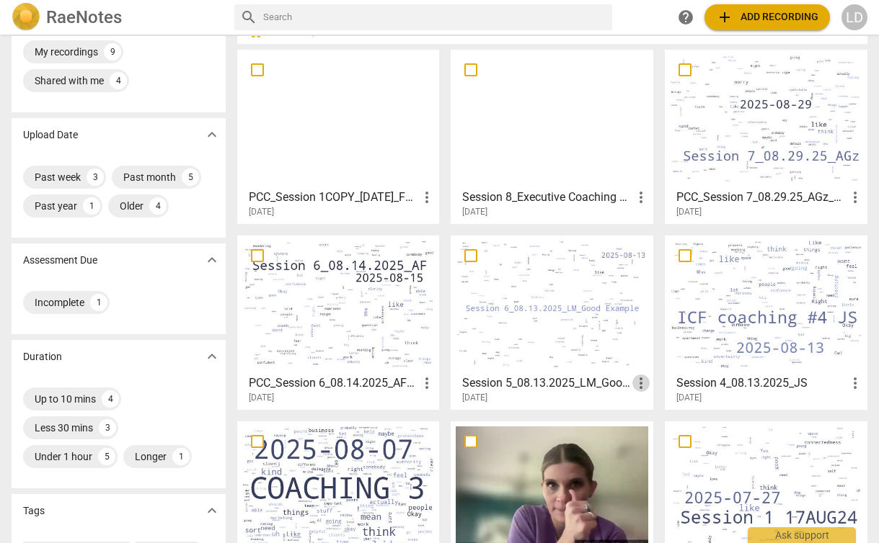
click at [634, 381] on span "more_vert" at bounding box center [640, 383] width 17 height 17
click at [517, 382] on div at bounding box center [439, 271] width 879 height 543
click at [553, 379] on h3 "Session 5_08.13.2025_LM_Good Example" at bounding box center [547, 383] width 170 height 17
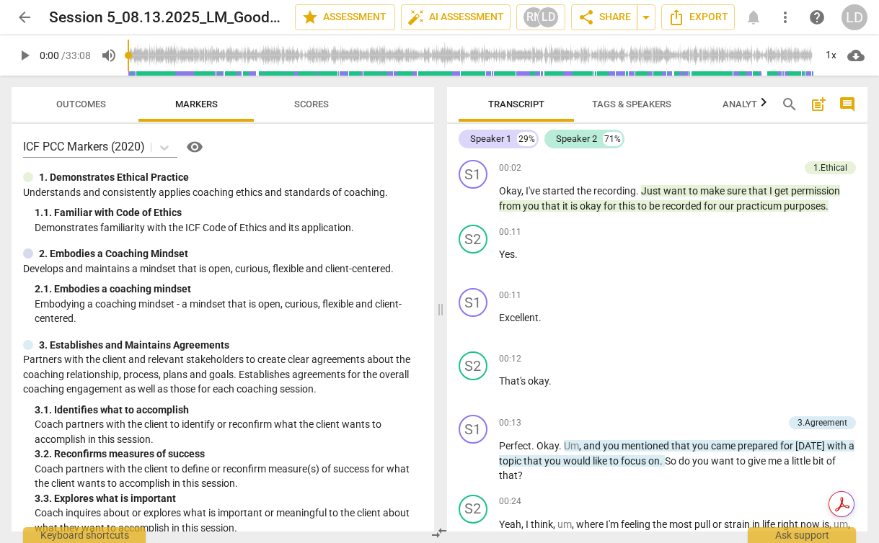
click at [790, 19] on span "more_vert" at bounding box center [784, 17] width 17 height 17
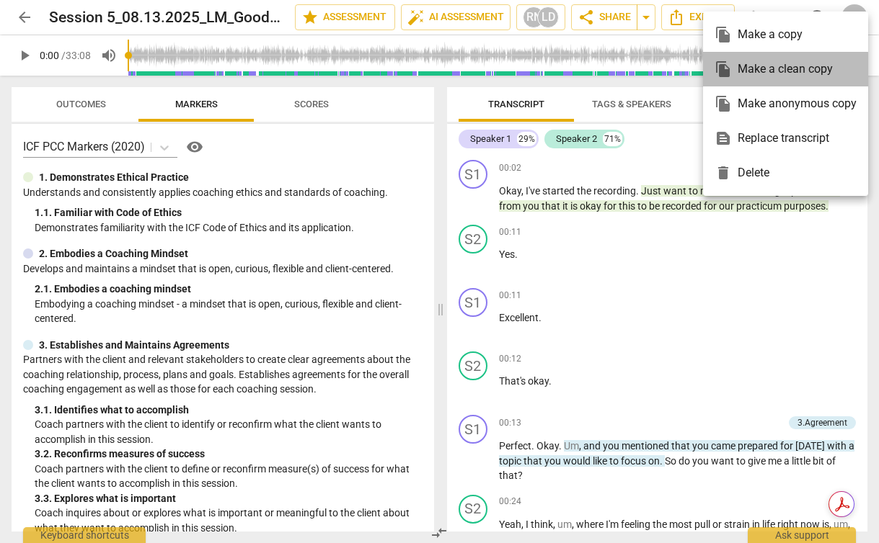
click at [784, 71] on div "file_copy Make a clean copy" at bounding box center [785, 69] width 142 height 35
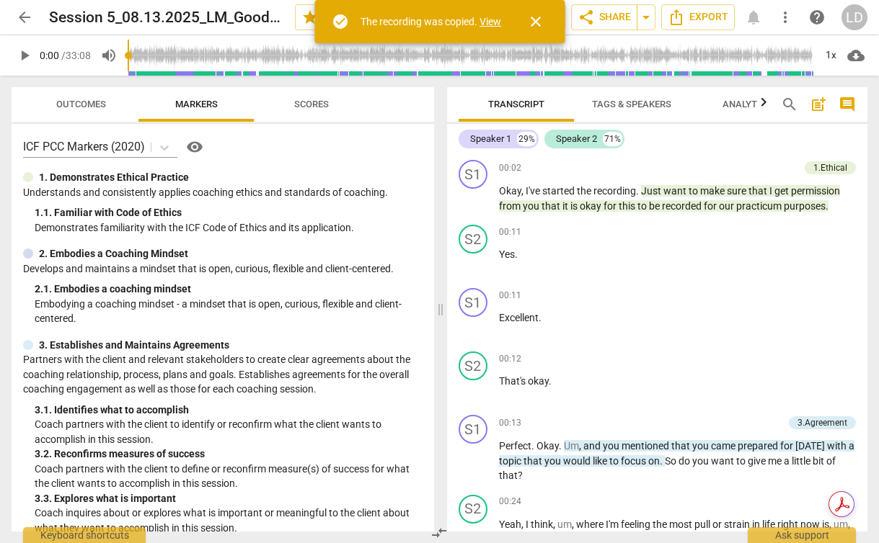
click at [492, 23] on link "View" at bounding box center [490, 22] width 22 height 12
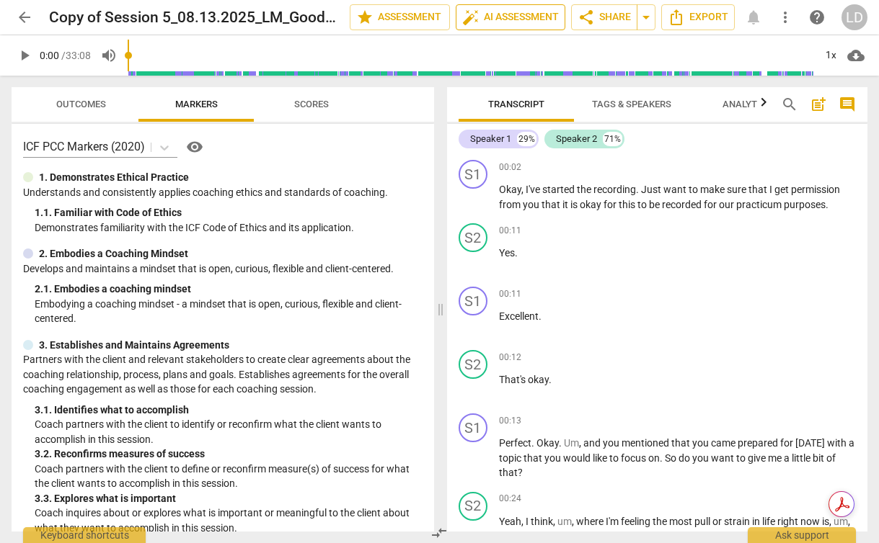
click at [494, 18] on span "auto_fix_high AI Assessment" at bounding box center [510, 17] width 97 height 17
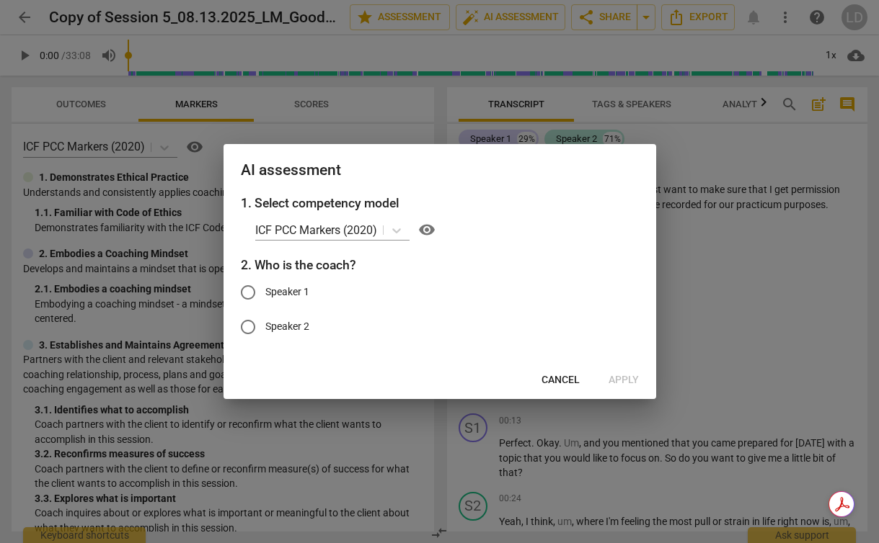
click at [288, 288] on span "Speaker 1" at bounding box center [287, 292] width 44 height 15
click at [265, 288] on input "Speaker 1" at bounding box center [248, 292] width 35 height 35
radio input "true"
click at [620, 377] on span "Apply" at bounding box center [623, 380] width 30 height 14
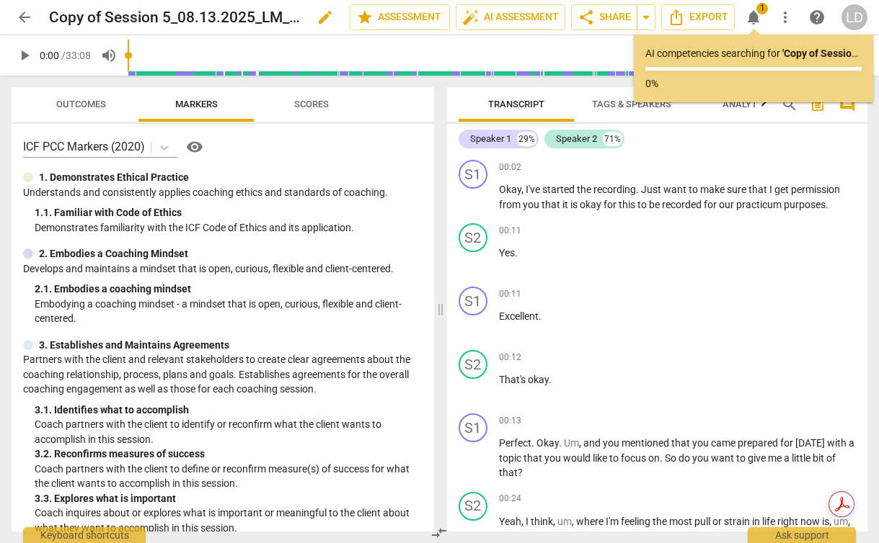
click at [317, 18] on span "edit" at bounding box center [324, 17] width 17 height 17
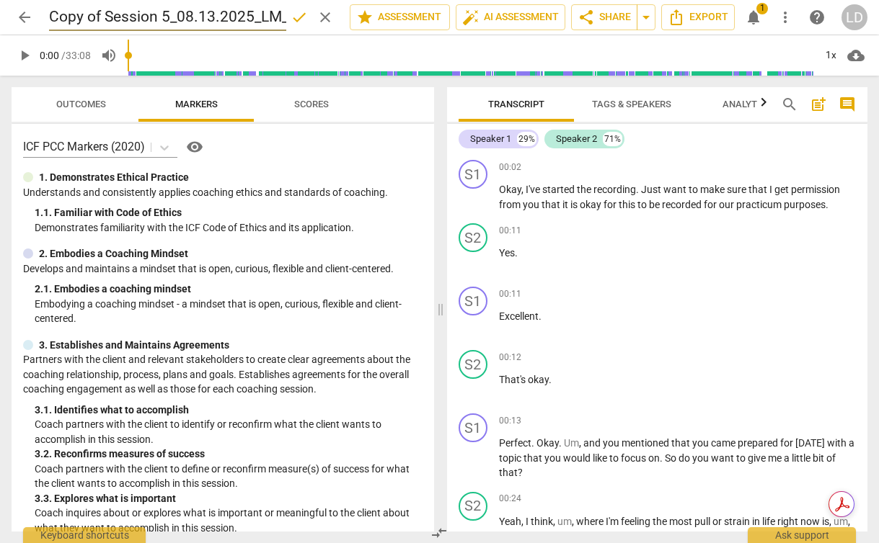
scroll to position [0, 105]
click at [66, 16] on input "Copy of Session 5_08.13.2025_LM_Good Example" at bounding box center [167, 17] width 237 height 27
type input "Copy of Session 5.1_08.13.2025_LM_Good Example"
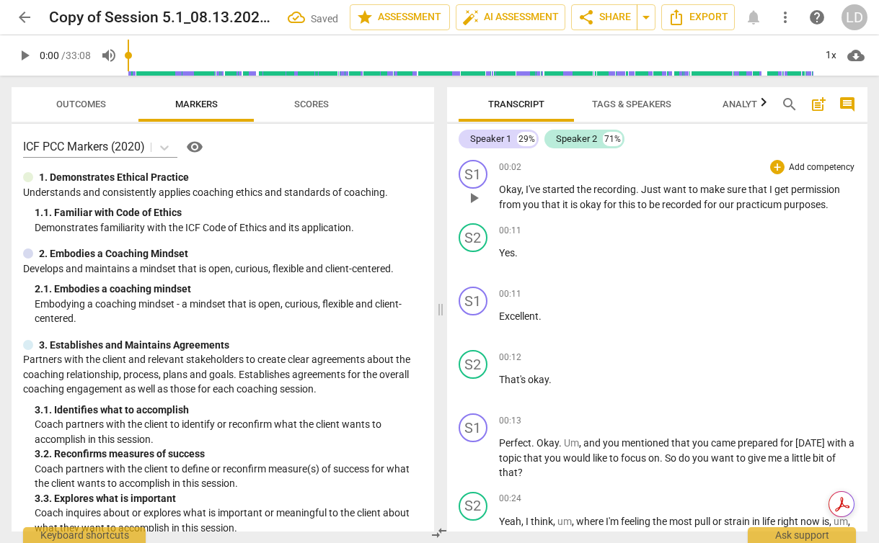
click at [673, 210] on p "Okay , I've started the recording . Just want to make sure that I get permissio…" at bounding box center [677, 197] width 357 height 30
click at [512, 12] on span "auto_fix_high AI Assessment" at bounding box center [510, 17] width 97 height 17
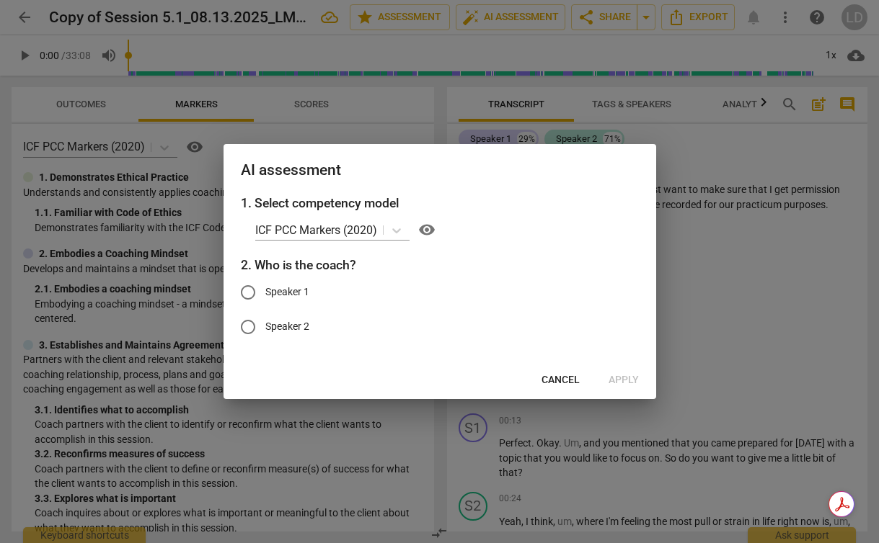
click at [299, 293] on span "Speaker 1" at bounding box center [287, 292] width 44 height 15
click at [265, 293] on input "Speaker 1" at bounding box center [248, 292] width 35 height 35
radio input "true"
click at [623, 376] on span "Apply" at bounding box center [623, 380] width 30 height 14
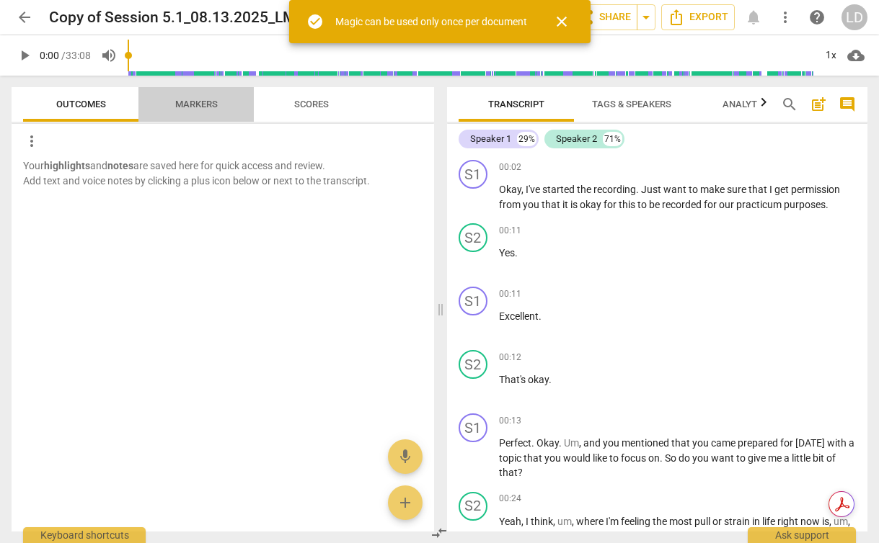
click at [192, 112] on span "Markers" at bounding box center [196, 104] width 77 height 19
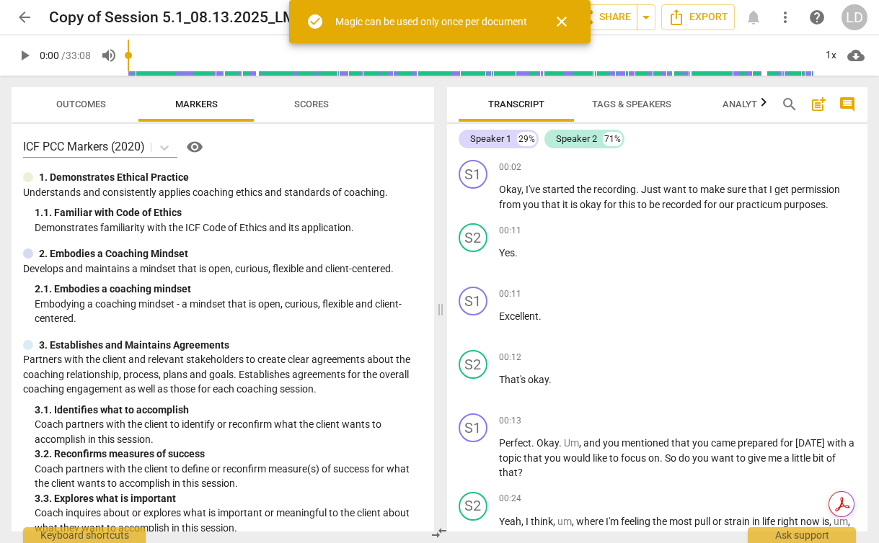
click at [319, 107] on span "Scores" at bounding box center [311, 104] width 35 height 11
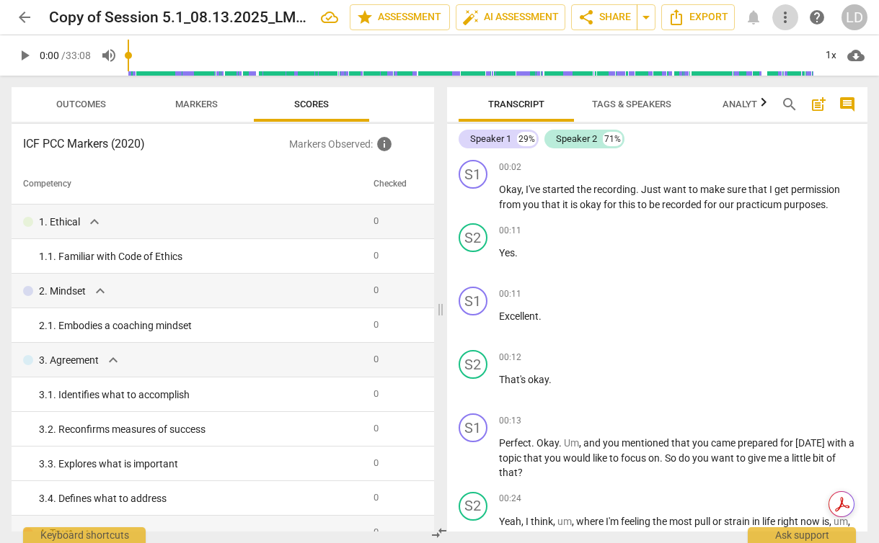
click at [787, 5] on button "more_vert" at bounding box center [785, 17] width 26 height 26
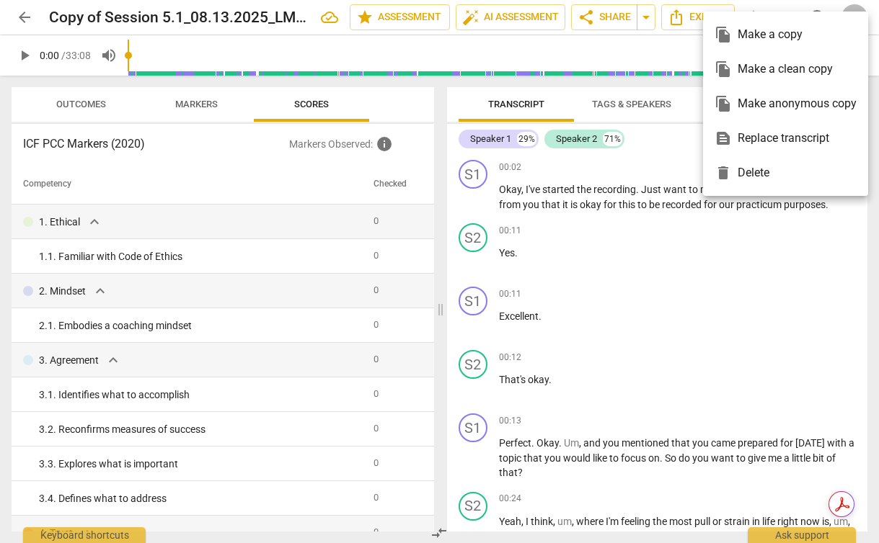
click at [757, 176] on div "delete Delete" at bounding box center [785, 173] width 142 height 35
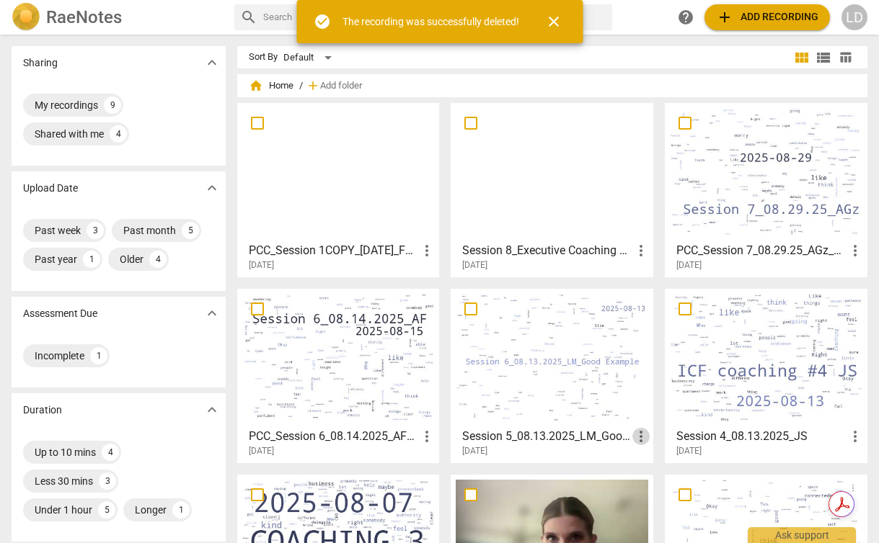
click at [635, 434] on span "more_vert" at bounding box center [640, 436] width 17 height 17
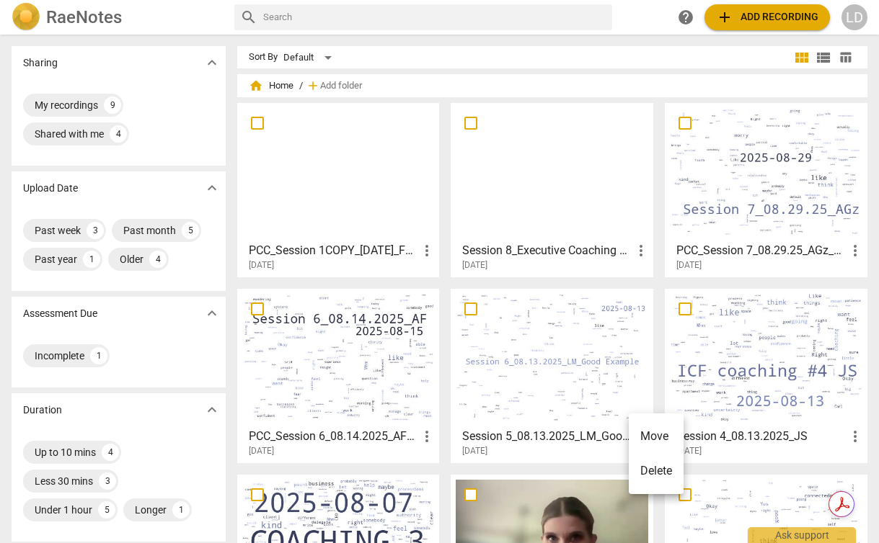
click at [549, 432] on div at bounding box center [439, 271] width 879 height 543
click at [528, 374] on div at bounding box center [551, 358] width 192 height 128
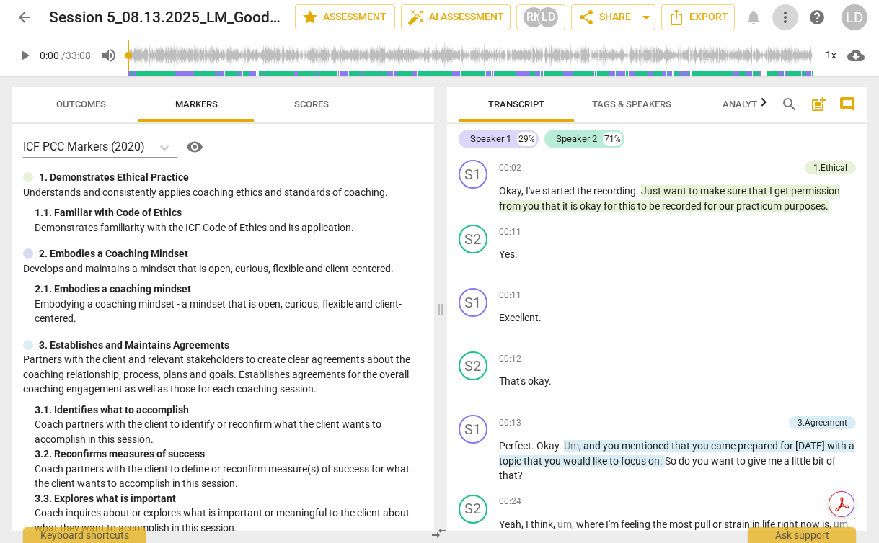
click at [783, 17] on span "more_vert" at bounding box center [784, 17] width 17 height 17
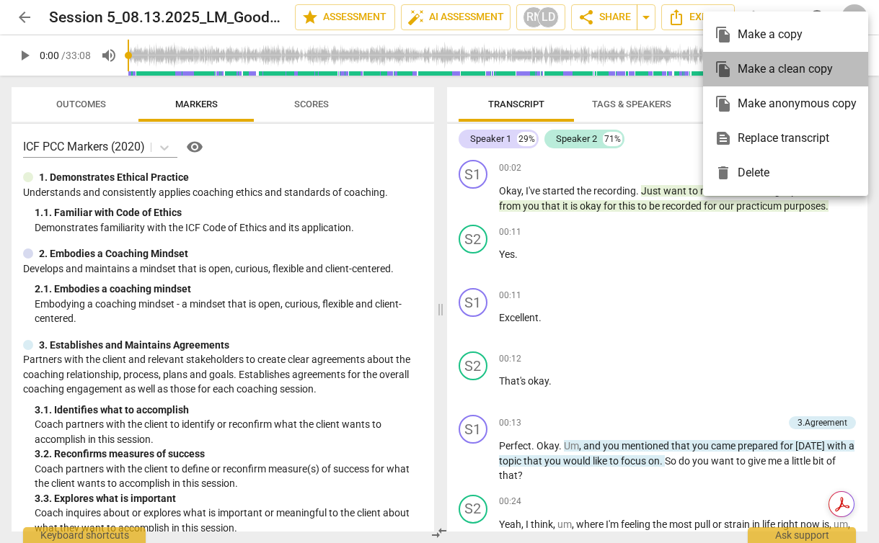
click at [804, 65] on div "file_copy Make a clean copy" at bounding box center [785, 69] width 142 height 35
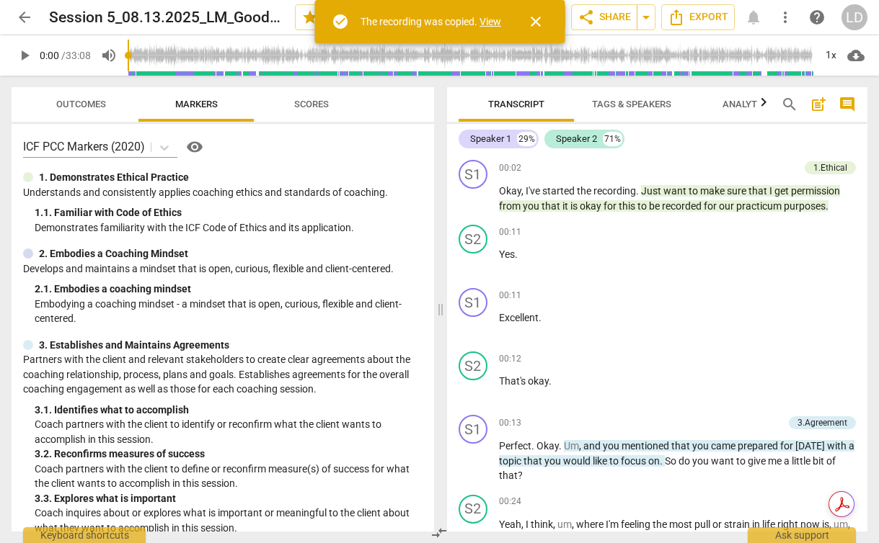
click at [489, 21] on link "View" at bounding box center [490, 22] width 22 height 12
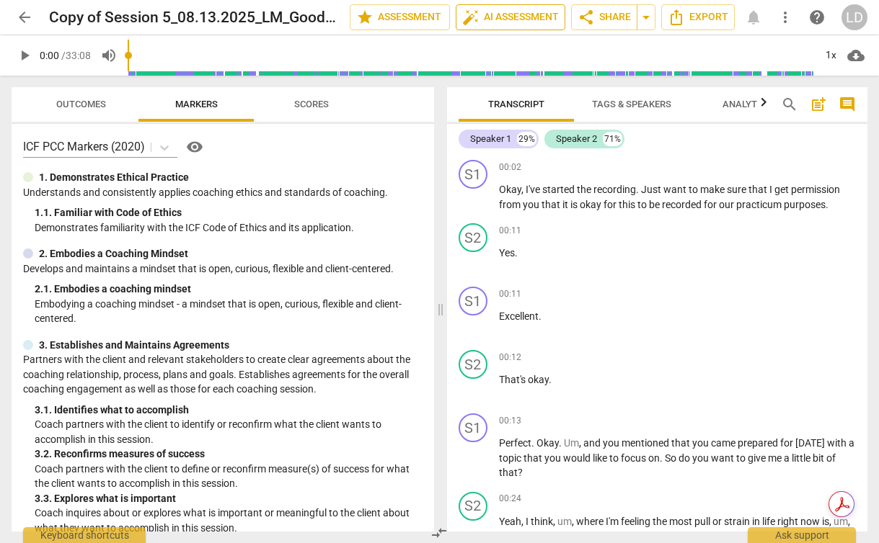
click at [505, 13] on span "auto_fix_high AI Assessment" at bounding box center [510, 17] width 97 height 17
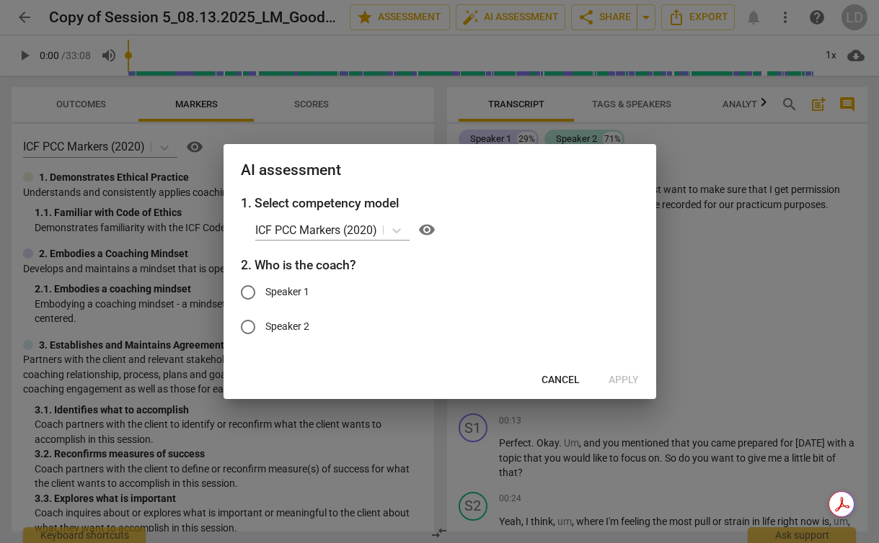
click at [294, 291] on span "Speaker 1" at bounding box center [287, 292] width 44 height 15
click at [265, 291] on input "Speaker 1" at bounding box center [248, 292] width 35 height 35
radio input "true"
click at [619, 378] on span "Apply" at bounding box center [623, 380] width 30 height 14
